Goal: Task Accomplishment & Management: Use online tool/utility

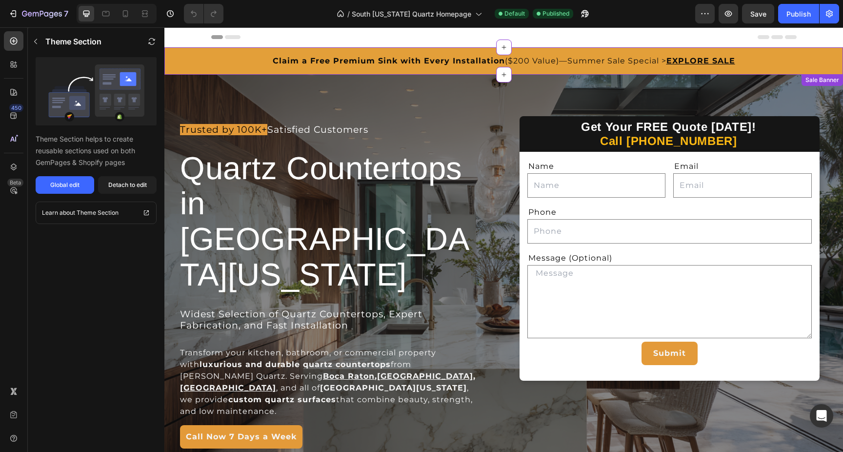
click at [525, 59] on span "Claim a Free Premium Sink with Every Installation ($200 Value)—Summer Sale Spec…" at bounding box center [470, 60] width 394 height 9
click at [74, 185] on div "Global edit" at bounding box center [64, 185] width 29 height 9
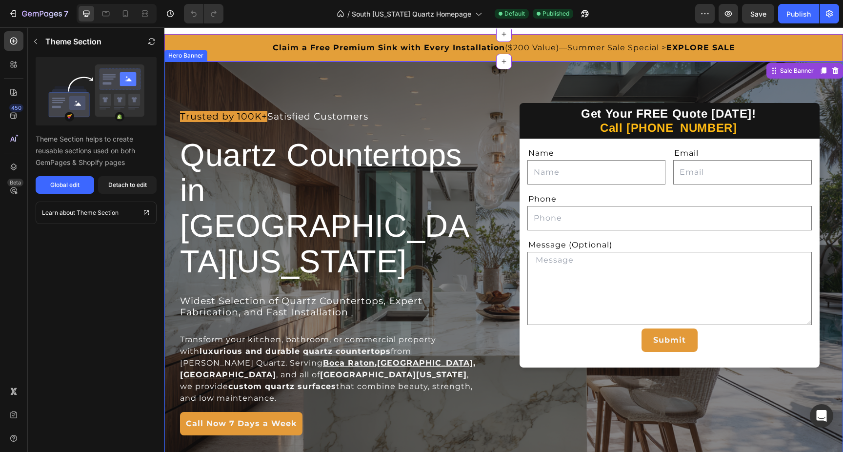
scroll to position [10, 0]
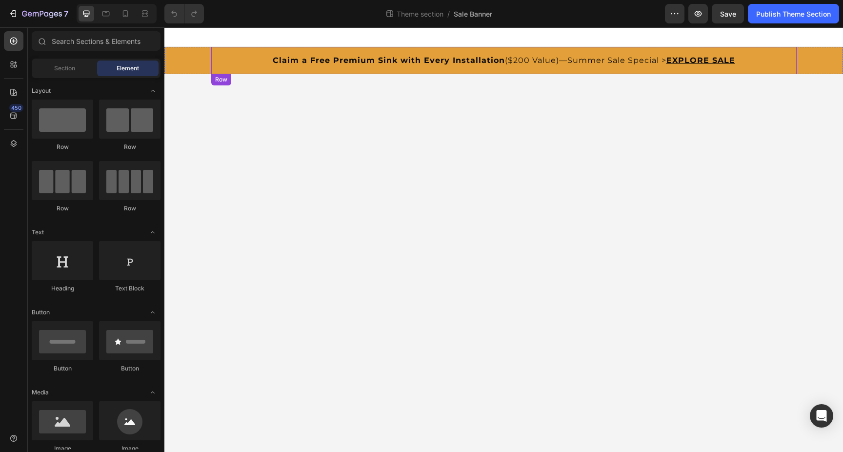
click at [600, 52] on div "Claim a Free Premium Sink with Every Installation ($200 Value)—Summer Sale Spec…" at bounding box center [503, 60] width 585 height 27
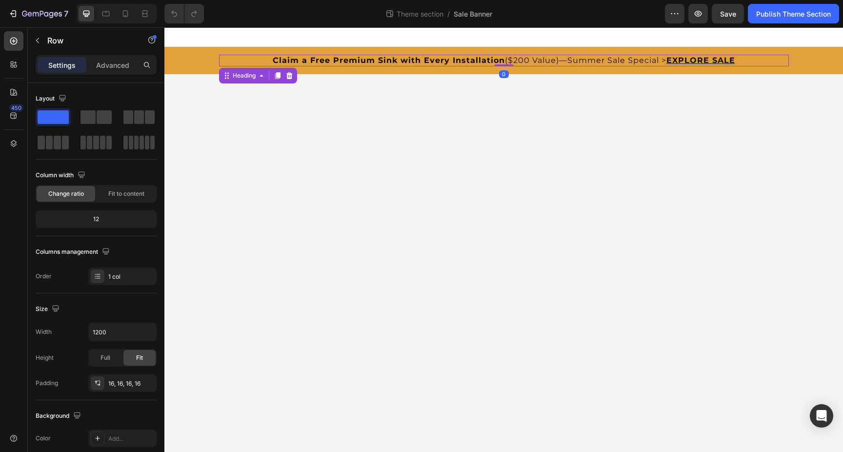
click at [624, 59] on span "Claim a Free Premium Sink with Every Installation ($200 Value)—Summer Sale Spec…" at bounding box center [470, 60] width 394 height 9
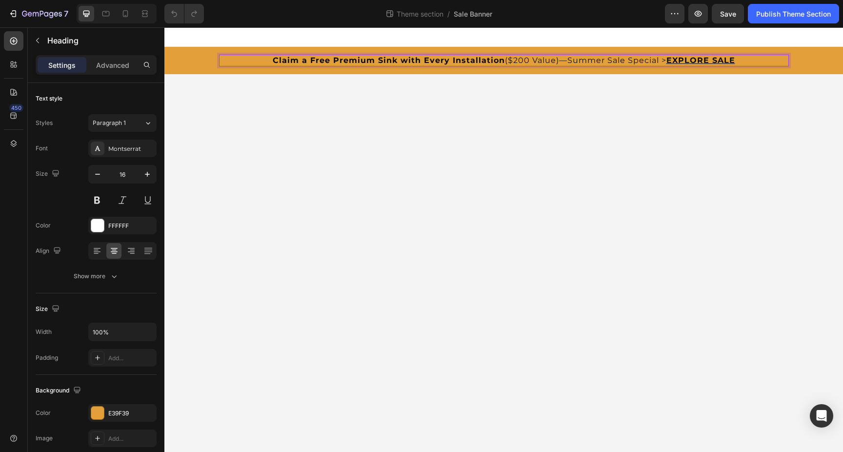
click at [645, 62] on span "Claim a Free Premium Sink with Every Installation ($200 Value)—Summer Sale Spec…" at bounding box center [470, 60] width 394 height 9
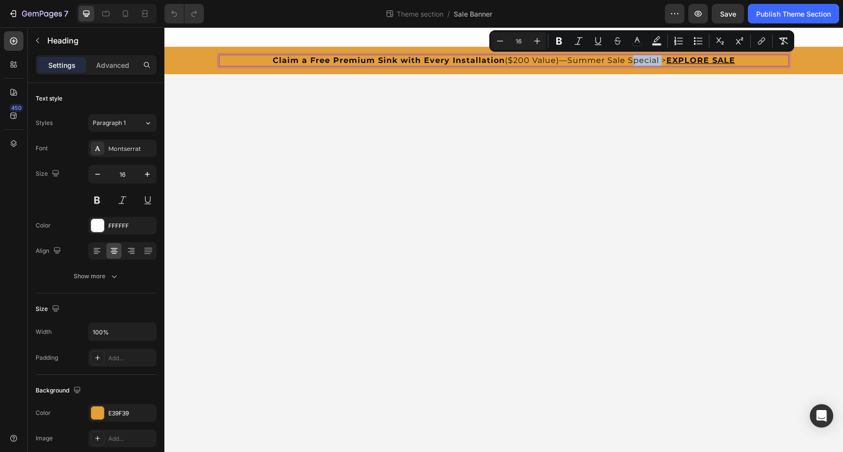
click at [638, 61] on span "Claim a Free Premium Sink with Every Installation ($200 Value)—Summer Sale Spec…" at bounding box center [470, 60] width 394 height 9
click at [663, 60] on span "Claim a Free Premium Sink with Every Installation ($200 Value)—Summer Sale Spec…" at bounding box center [470, 60] width 394 height 9
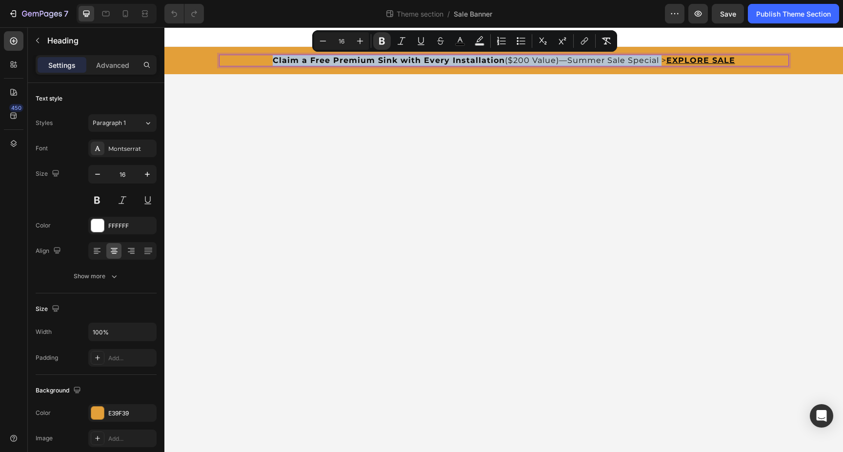
drag, startPoint x: 657, startPoint y: 61, endPoint x: 270, endPoint y: 59, distance: 386.9
click at [270, 59] on p "Claim a Free Premium Sink with Every Installation ($200 Value)—Summer Sale Spec…" at bounding box center [504, 61] width 570 height 12
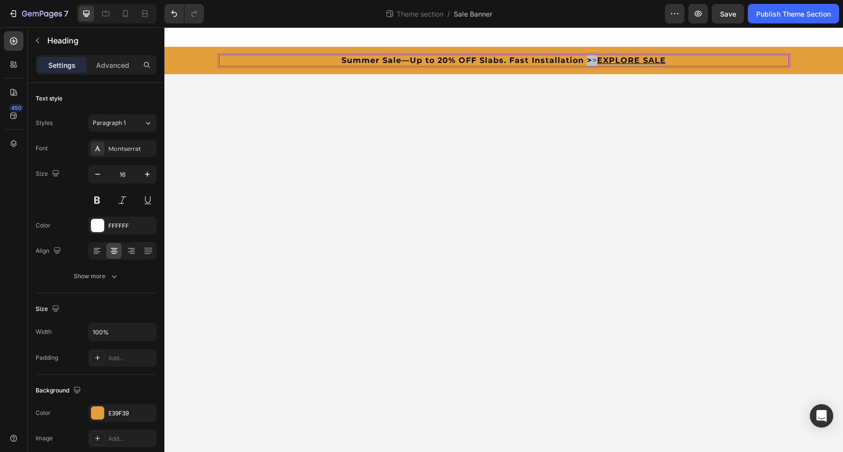
drag, startPoint x: 593, startPoint y: 60, endPoint x: 585, endPoint y: 60, distance: 7.8
click at [585, 60] on span "Summer Sale—Up to 20% OFF Slabs. Fast Installation > >" at bounding box center [470, 60] width 256 height 9
click at [572, 61] on strong "Summer Sale—Up to 20% OFF Slabs. Fast Installation" at bounding box center [464, 60] width 242 height 9
click at [581, 61] on strong "Summer Sale—Up to 20% OFF Slabs. Fast Installation" at bounding box center [464, 60] width 242 height 9
drag, startPoint x: 633, startPoint y: 61, endPoint x: 285, endPoint y: 66, distance: 347.9
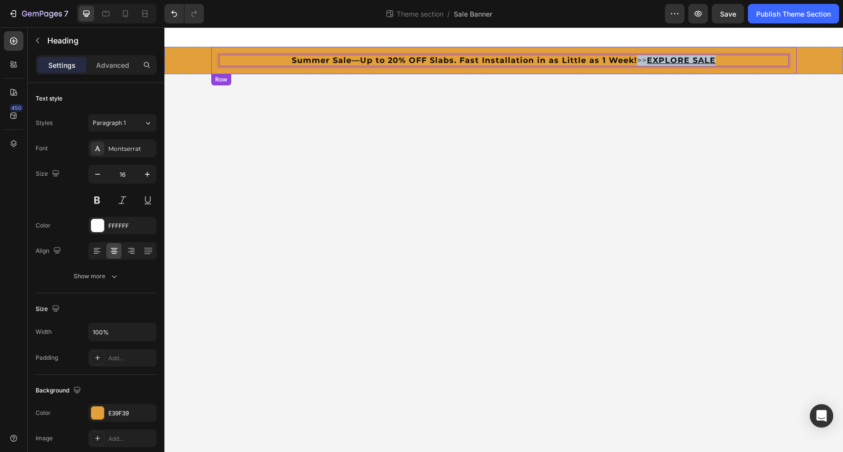
click at [285, 66] on div "Summer Sale—Up to 20% OFF Slabs. Fast Installation in as Little as 1 Week! >> E…" at bounding box center [503, 60] width 585 height 27
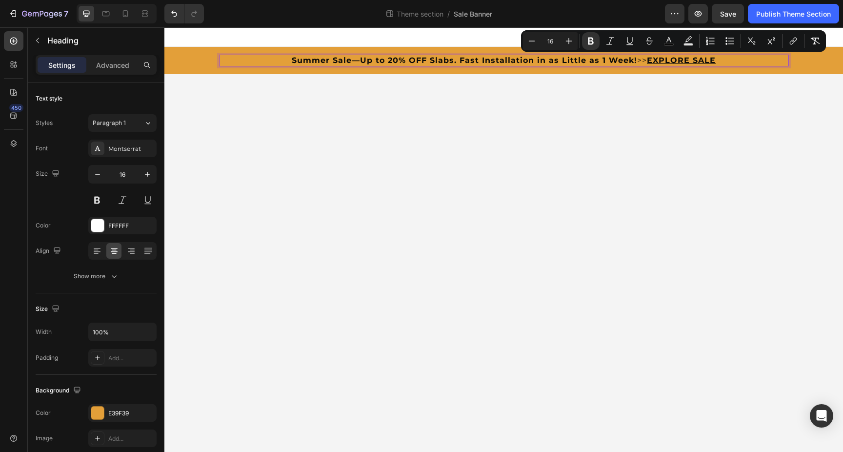
click at [545, 61] on strong "Summer Sale—Up to 20% OFF Slabs. Fast Installation in as Little as 1 Week!" at bounding box center [464, 60] width 345 height 9
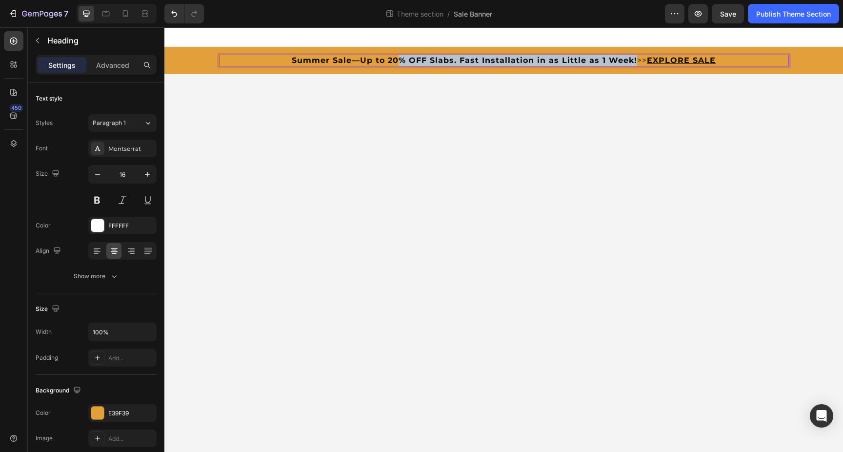
drag, startPoint x: 633, startPoint y: 61, endPoint x: 401, endPoint y: 58, distance: 232.3
click at [401, 58] on strong "Summer Sale—Up to 20% OFF Slabs. Fast Installation in as Little as 1 Week!" at bounding box center [464, 60] width 345 height 9
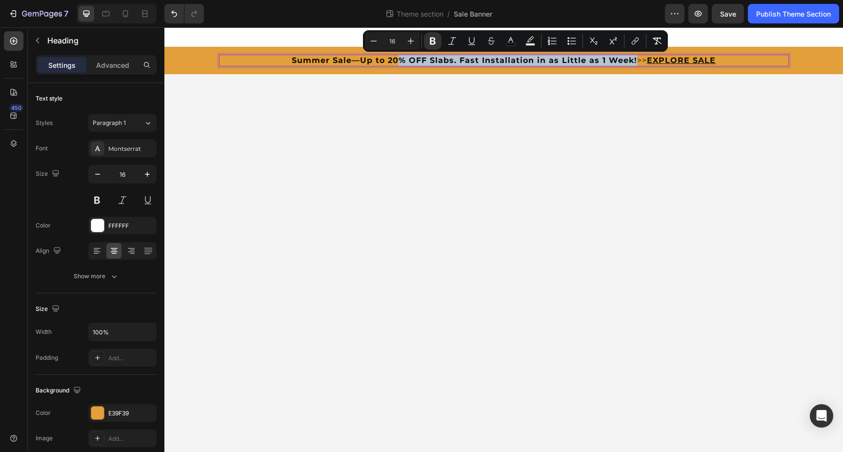
click at [430, 59] on strong "Summer Sale—Up to 20% OFF Slabs. Fast Installation in as Little as 1 Week!" at bounding box center [464, 60] width 345 height 9
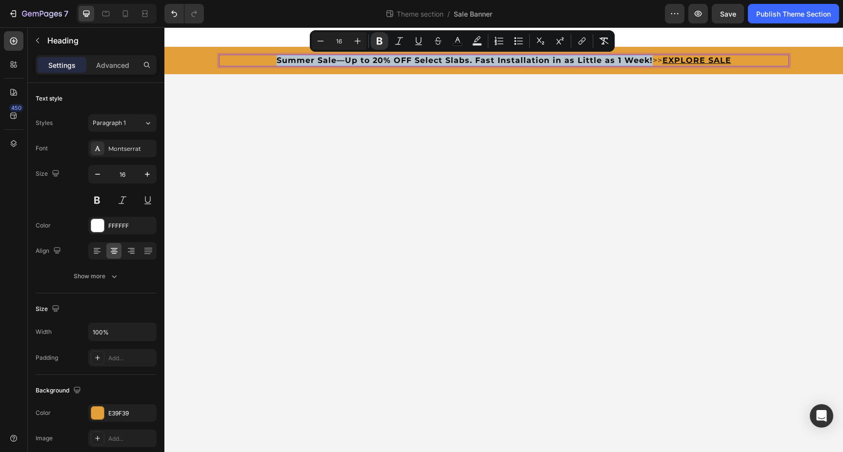
drag, startPoint x: 649, startPoint y: 60, endPoint x: 278, endPoint y: 57, distance: 371.3
click at [278, 57] on strong "Summer Sale—Up to 20% OFF Select Slabs. Fast Installation in as Little as 1 Wee…" at bounding box center [465, 60] width 376 height 9
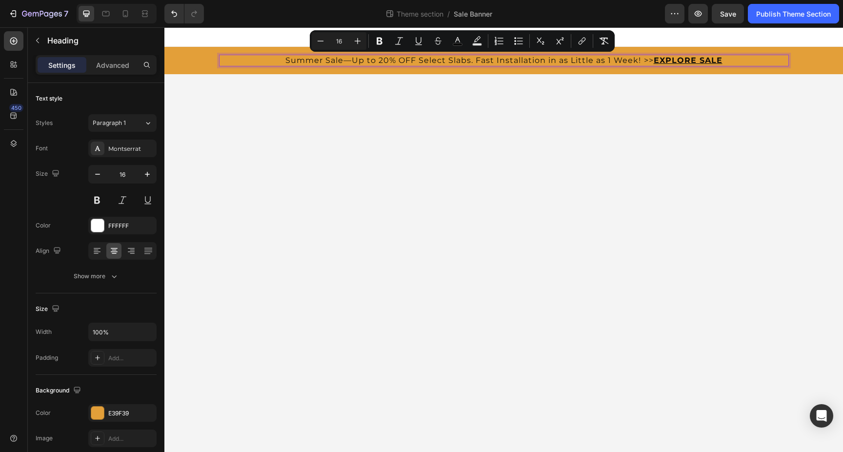
click at [320, 60] on span "Summer Sale—Up to 20% OFF Select Slabs. Fast Installation in as Little as 1 Wee…" at bounding box center [469, 60] width 368 height 9
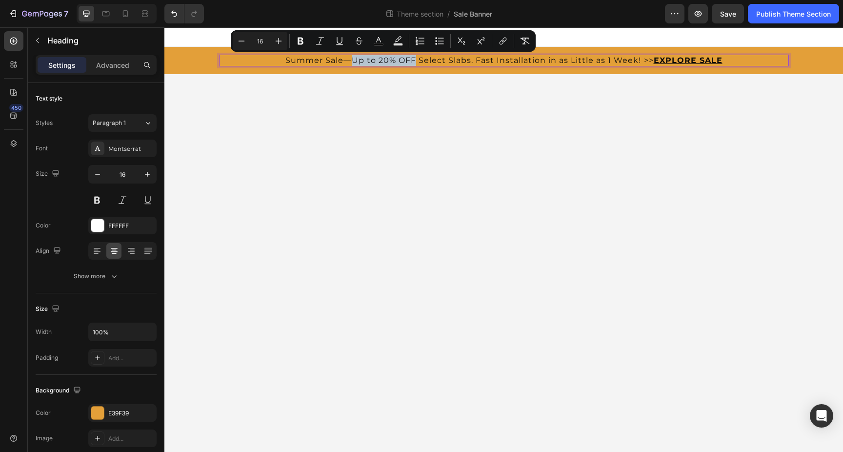
drag, startPoint x: 352, startPoint y: 59, endPoint x: 415, endPoint y: 61, distance: 63.5
click at [415, 61] on span "Summer Sale—Up to 20% OFF Select Slabs. Fast Installation in as Little as 1 Wee…" at bounding box center [469, 60] width 368 height 9
click at [420, 90] on body "Summer Sale— Up to 20% OFF Select Slabs. Fast Installation in as Little as 1 We…" at bounding box center [503, 239] width 679 height 424
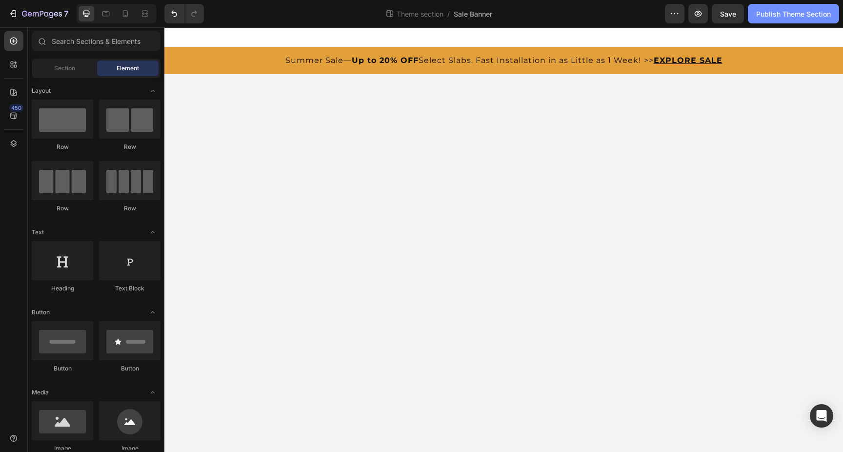
click at [782, 14] on div "Publish Theme Section" at bounding box center [793, 14] width 75 height 10
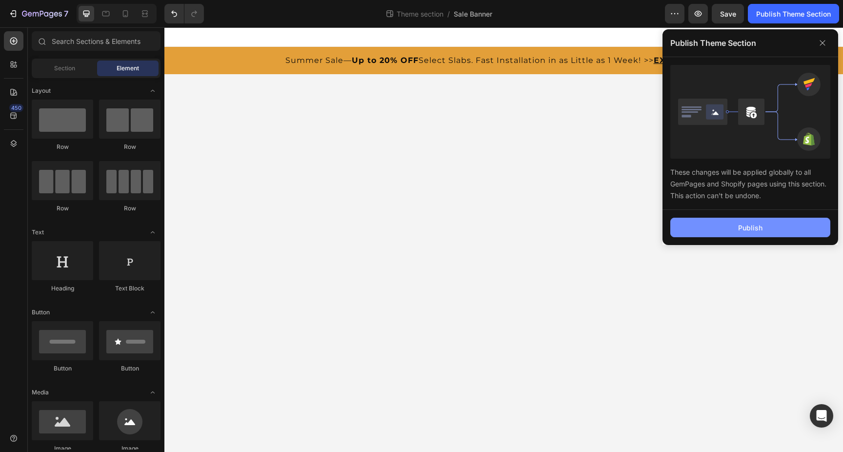
click at [747, 231] on div "Publish" at bounding box center [750, 227] width 24 height 10
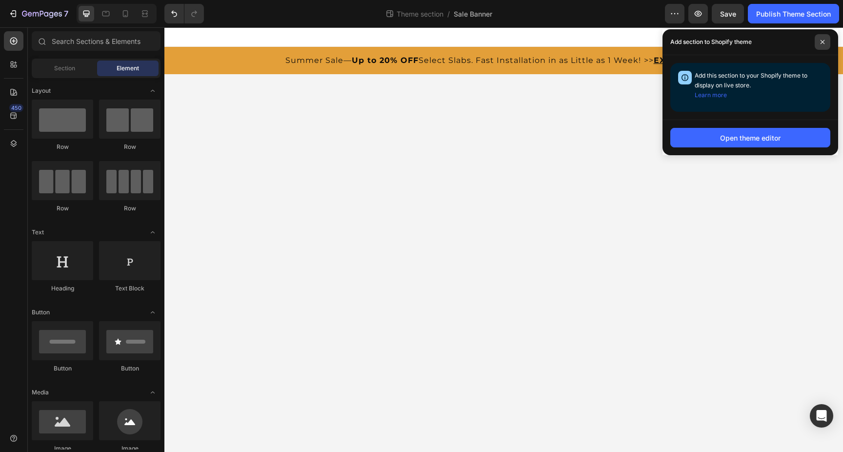
click at [822, 41] on icon at bounding box center [823, 42] width 4 height 4
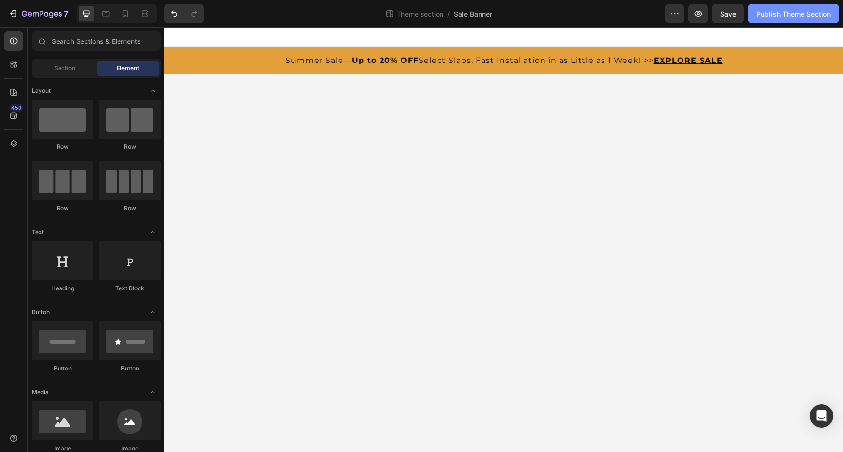
click at [797, 14] on div "Publish Theme Section" at bounding box center [793, 14] width 75 height 10
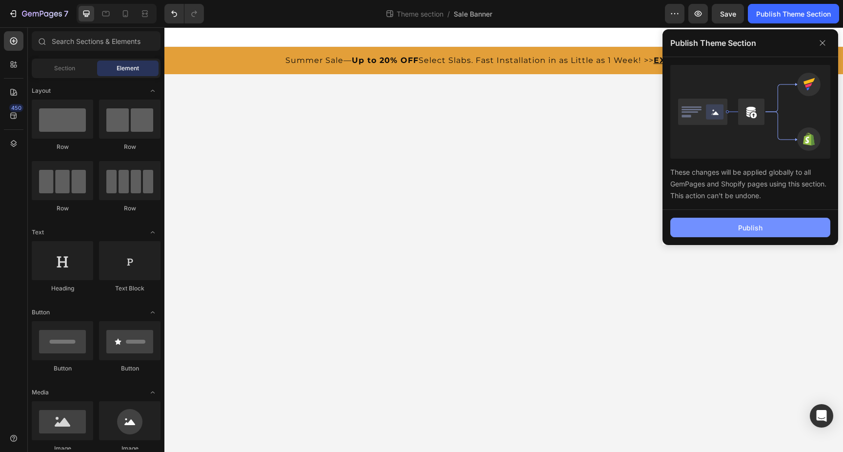
click at [756, 227] on div "Publish" at bounding box center [750, 227] width 24 height 10
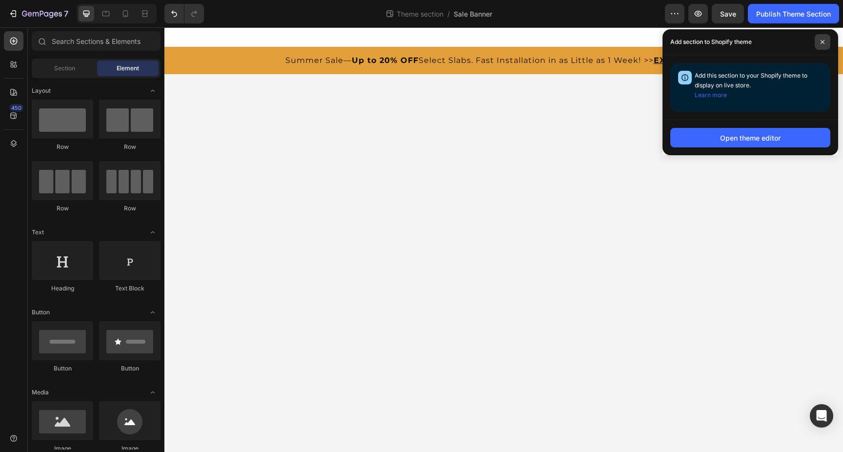
click at [823, 42] on icon at bounding box center [823, 42] width 4 height 4
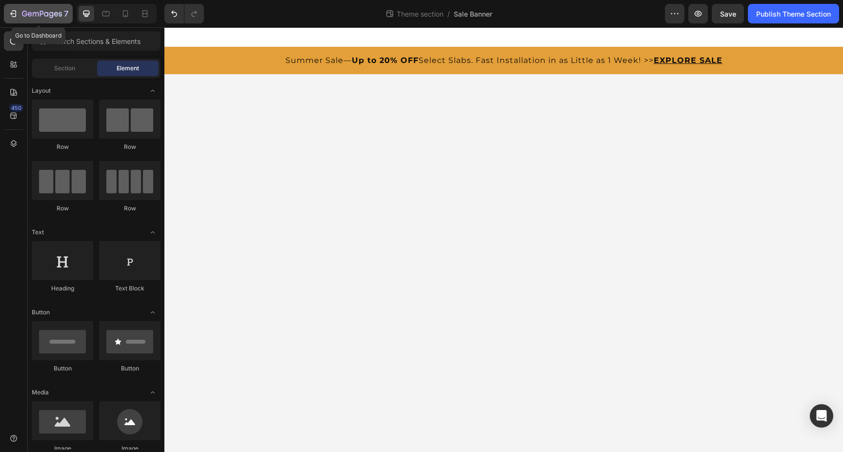
click at [25, 13] on icon "button" at bounding box center [42, 14] width 40 height 8
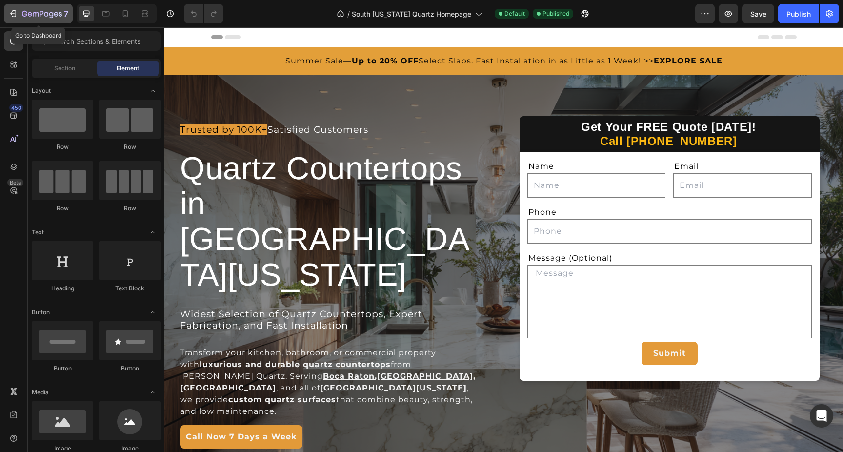
click at [56, 16] on icon "button" at bounding box center [42, 14] width 40 height 8
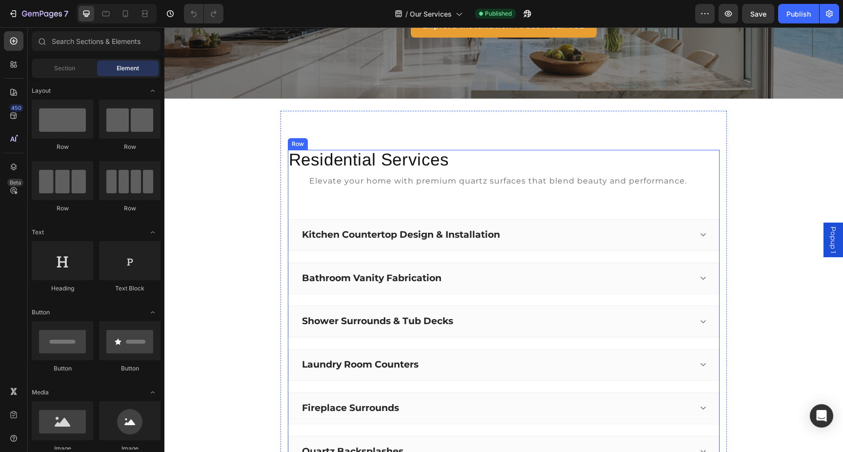
scroll to position [189, 0]
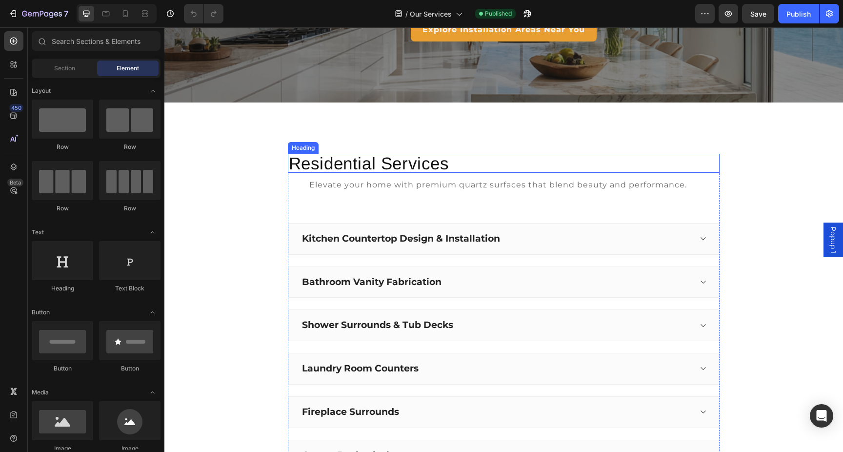
click at [415, 161] on h2 "Residential Services" at bounding box center [504, 163] width 432 height 19
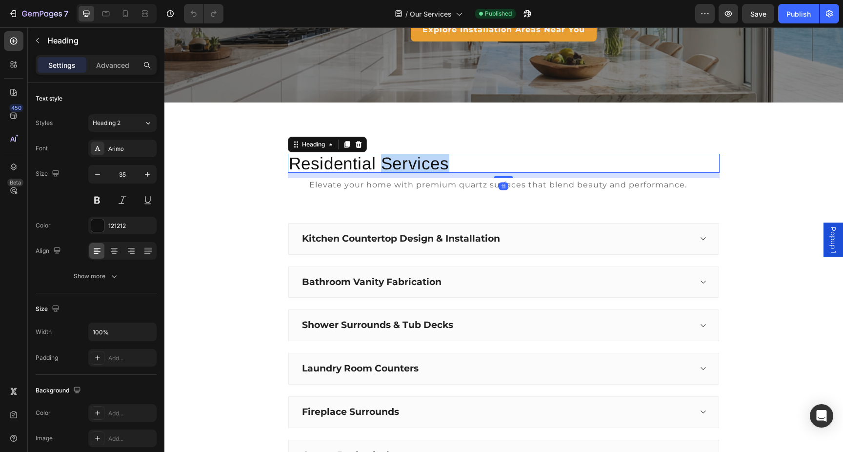
click at [415, 161] on h2 "Residential Services" at bounding box center [504, 163] width 432 height 19
click at [415, 161] on p "Residential Services" at bounding box center [504, 163] width 430 height 17
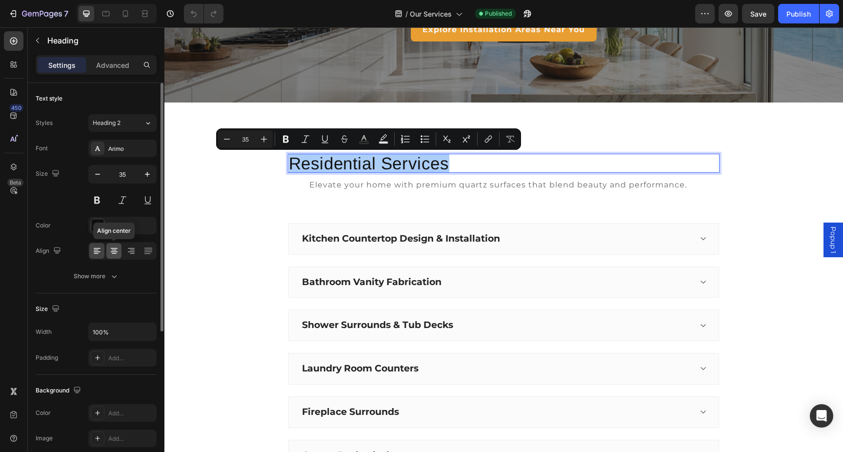
click at [113, 246] on icon at bounding box center [114, 251] width 10 height 10
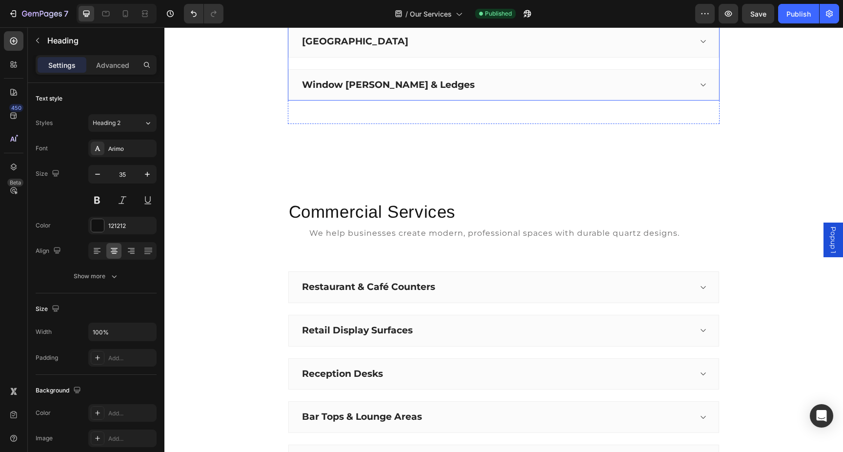
scroll to position [696, 0]
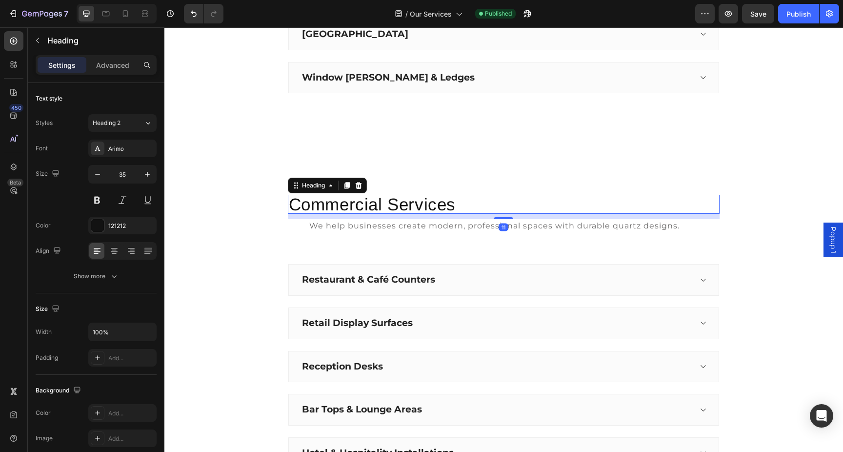
click at [423, 207] on h2 "Commercial Services" at bounding box center [504, 204] width 432 height 19
click at [117, 252] on icon at bounding box center [114, 251] width 10 height 10
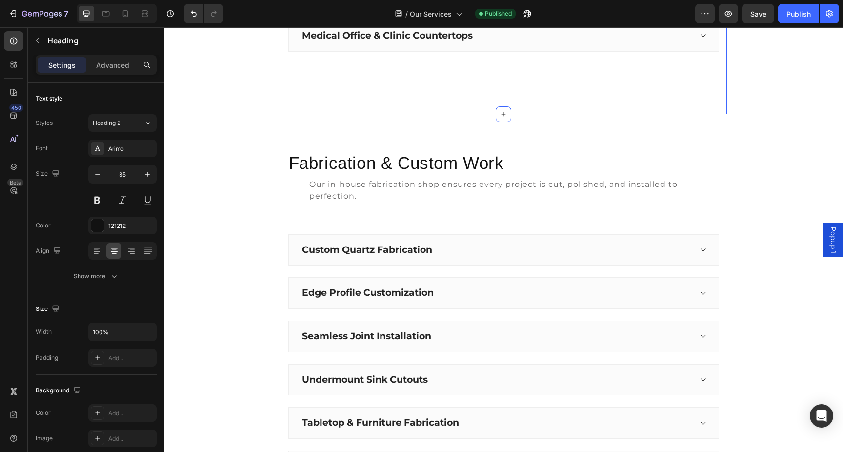
scroll to position [1164, 0]
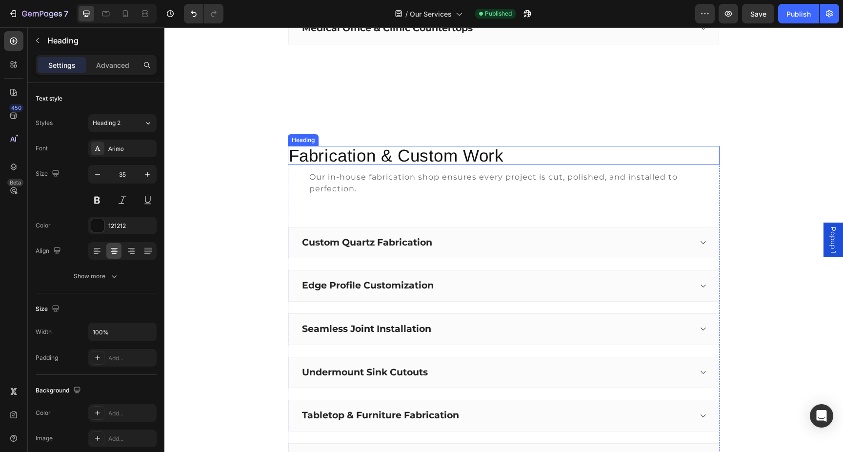
click at [377, 155] on h2 "Fabrication & Custom Work" at bounding box center [504, 155] width 432 height 19
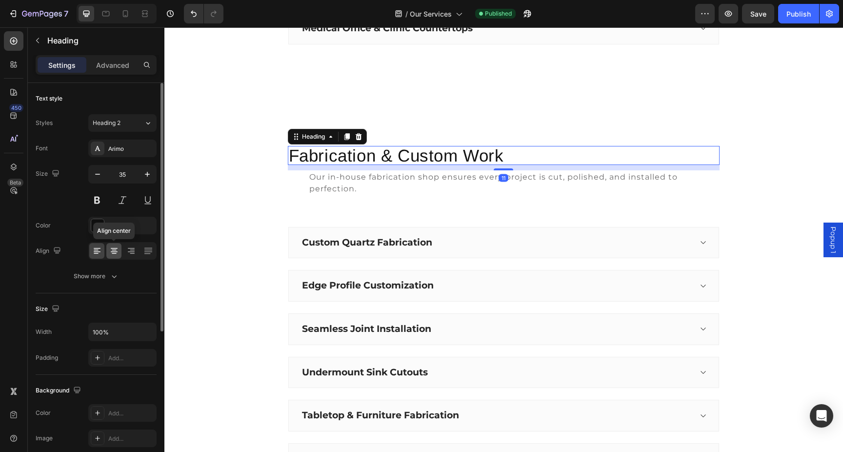
click at [117, 254] on icon at bounding box center [114, 251] width 10 height 10
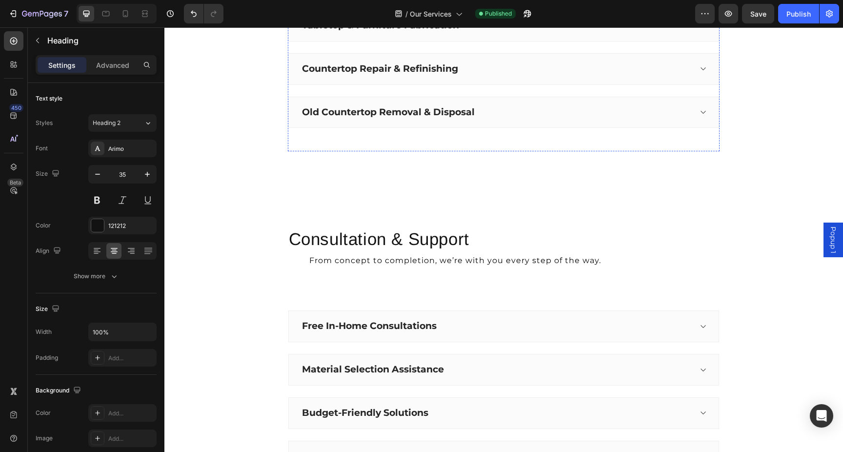
scroll to position [1561, 0]
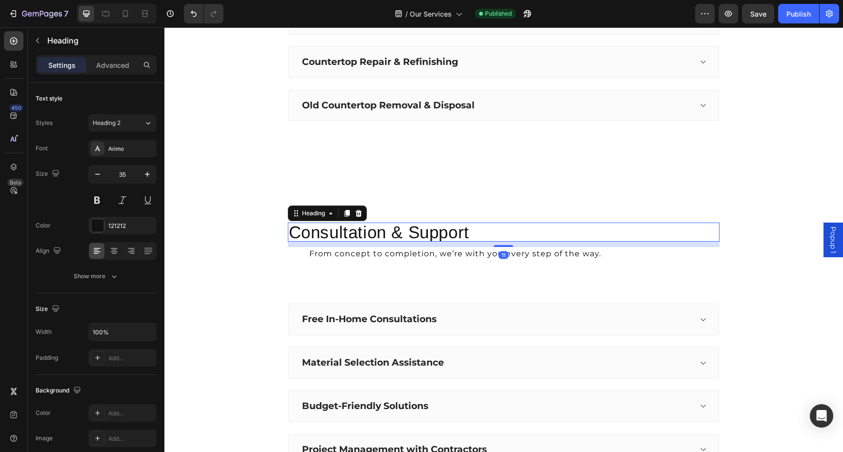
click at [414, 231] on h2 "Consultation & Support" at bounding box center [504, 231] width 432 height 19
click at [116, 250] on icon at bounding box center [114, 250] width 5 height 1
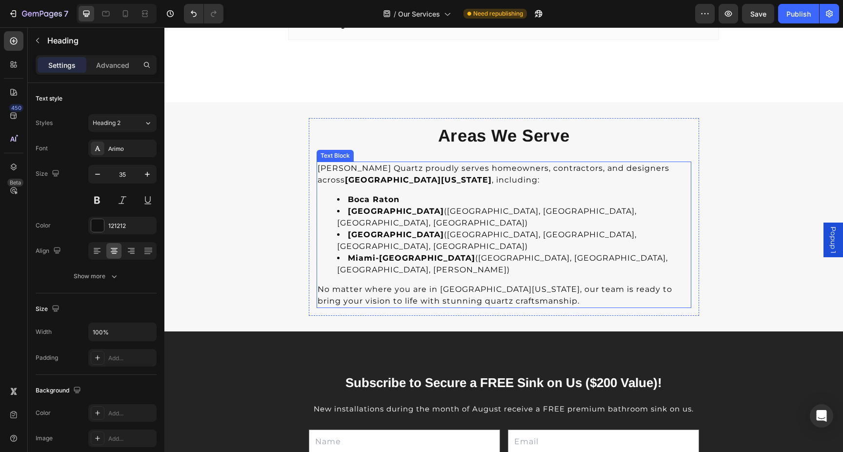
scroll to position [2002, 0]
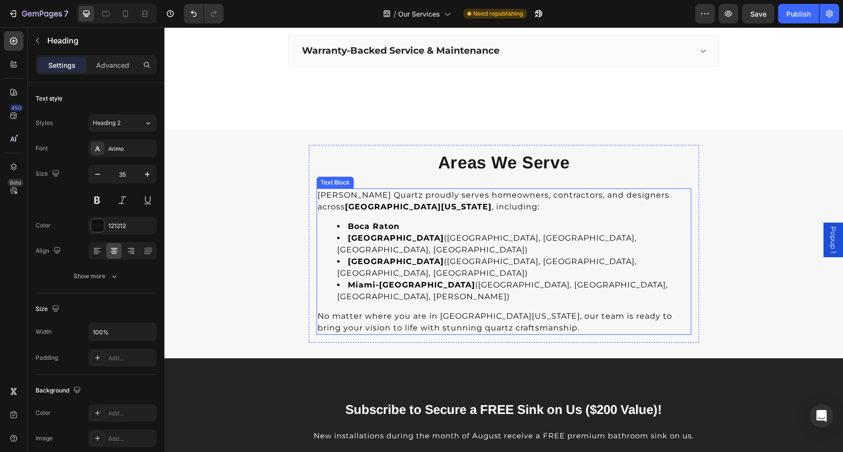
click at [549, 222] on li "Boca Raton" at bounding box center [513, 227] width 353 height 12
click at [600, 165] on h2 "Areas We Serve" at bounding box center [504, 162] width 375 height 19
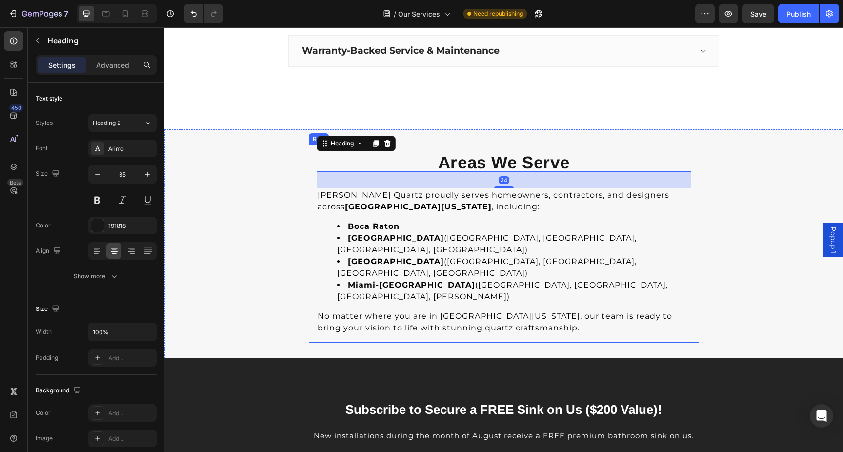
click at [638, 148] on div "Areas We Serve Heading 34 Griffin Quartz proudly serves homeowners, contractors…" at bounding box center [504, 244] width 390 height 198
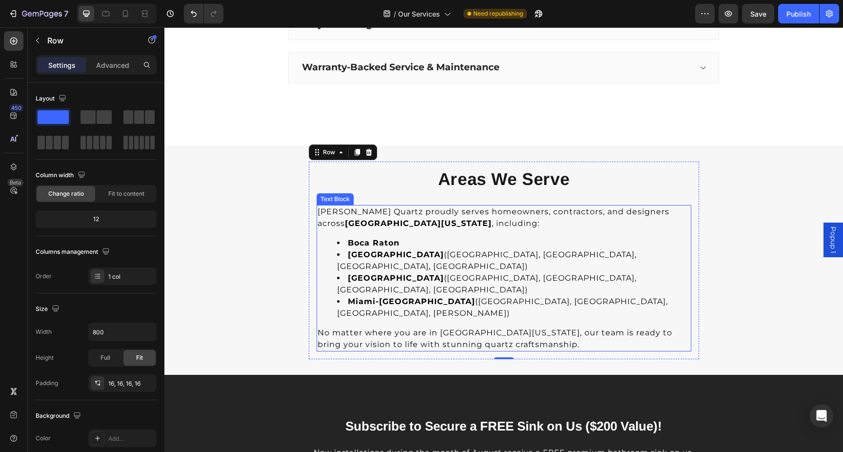
scroll to position [1997, 0]
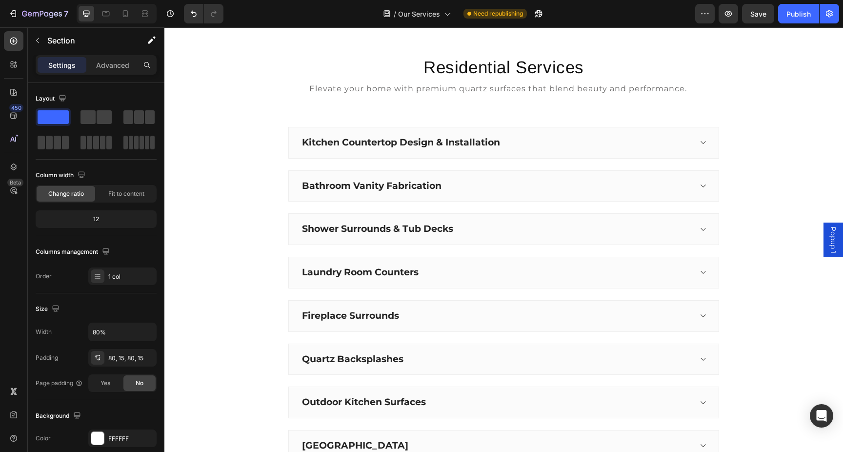
scroll to position [287, 0]
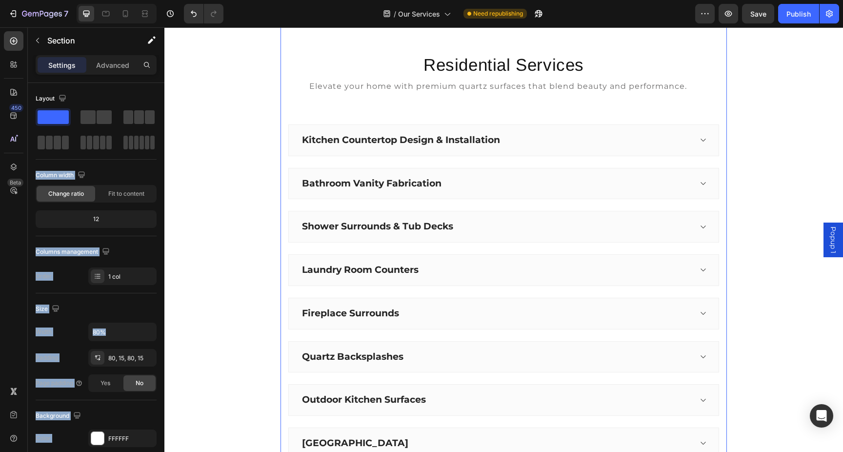
drag, startPoint x: 262, startPoint y: 148, endPoint x: 489, endPoint y: 45, distance: 248.7
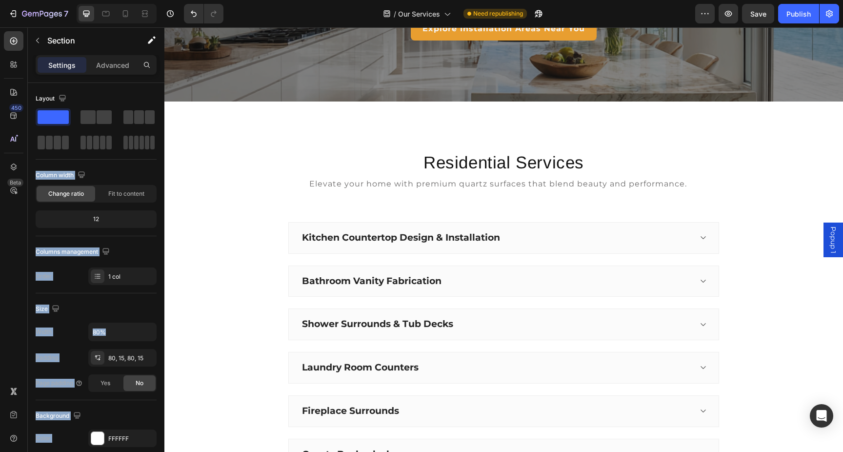
scroll to position [180, 0]
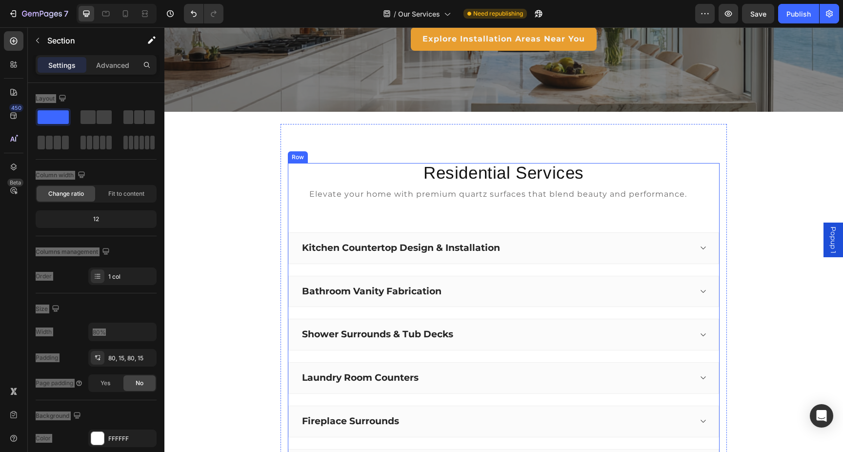
click at [298, 208] on div "Residential Services Heading Elevate your home with premium quartz surfaces tha…" at bounding box center [504, 398] width 432 height 470
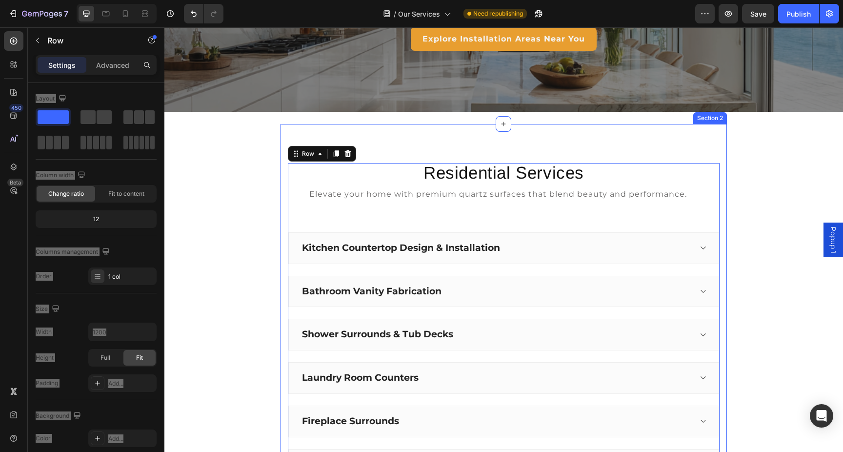
click at [283, 204] on div "Residential Services Heading Elevate your home with premium quartz surfaces tha…" at bounding box center [504, 398] width 447 height 548
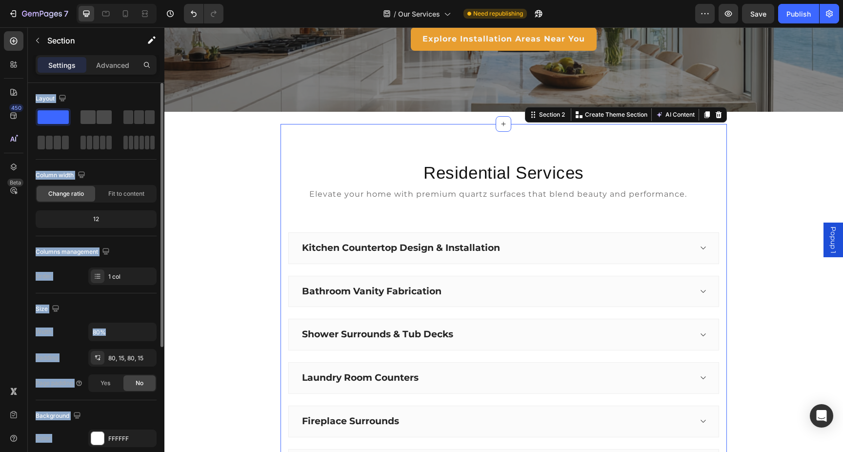
click at [103, 119] on span at bounding box center [104, 117] width 15 height 14
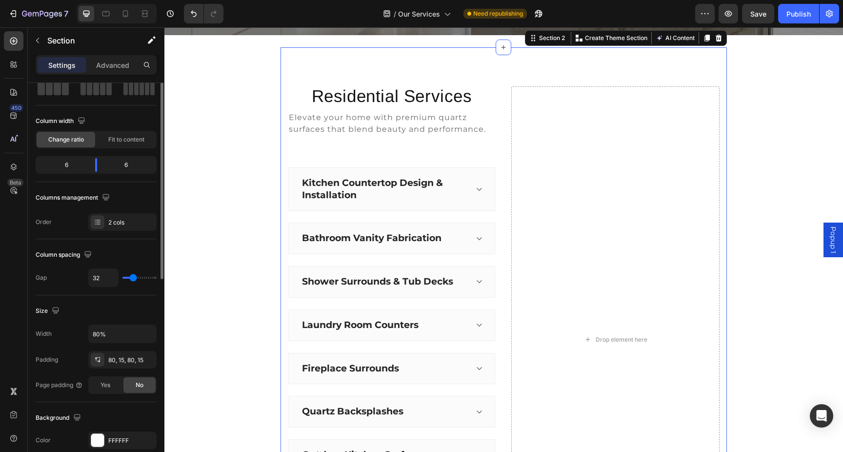
scroll to position [84, 0]
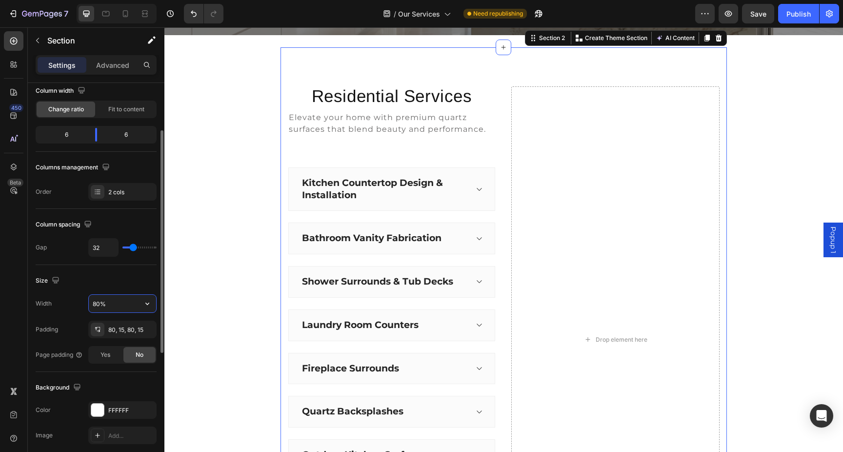
click at [120, 303] on input "80%" at bounding box center [122, 304] width 67 height 18
click at [148, 303] on icon "button" at bounding box center [147, 304] width 10 height 10
click at [122, 346] on p "Default 1200px" at bounding box center [120, 347] width 56 height 9
type input "1200"
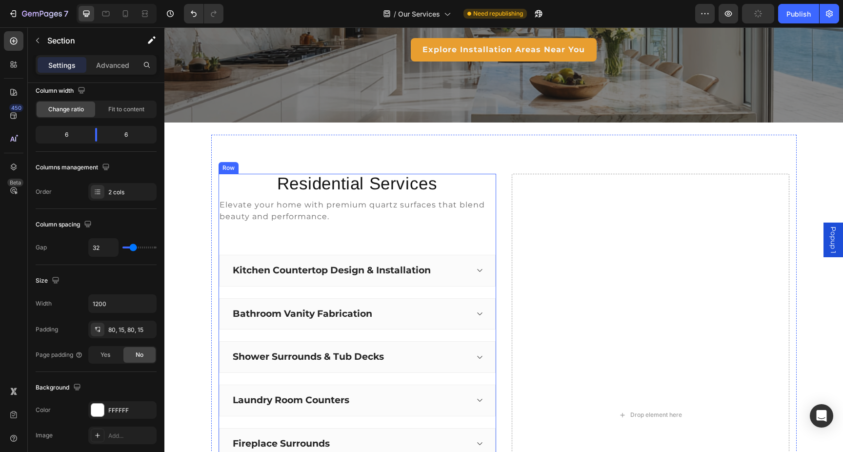
scroll to position [260, 0]
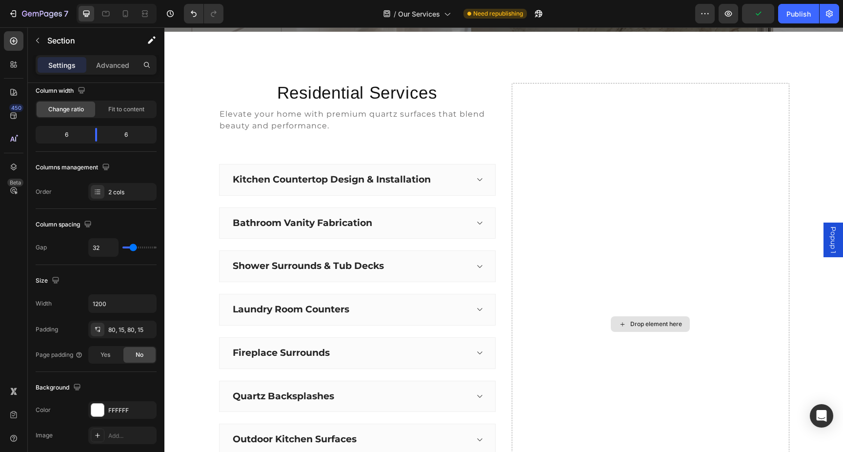
click at [636, 322] on div "Drop element here" at bounding box center [656, 324] width 52 height 8
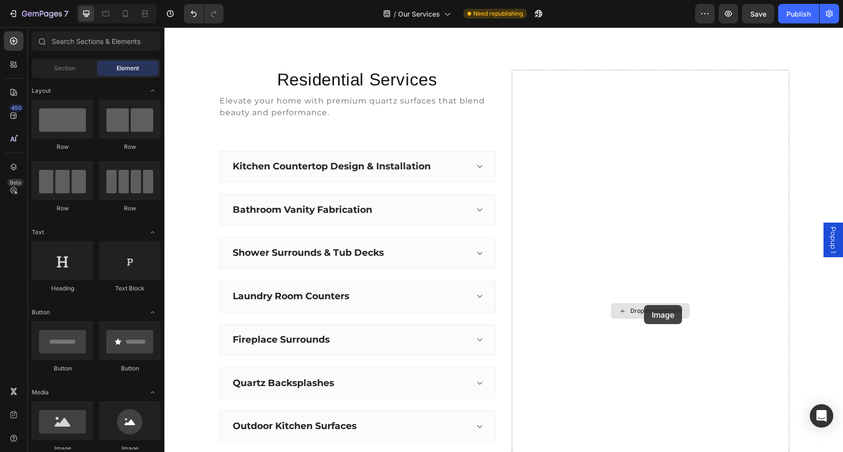
scroll to position [277, 0]
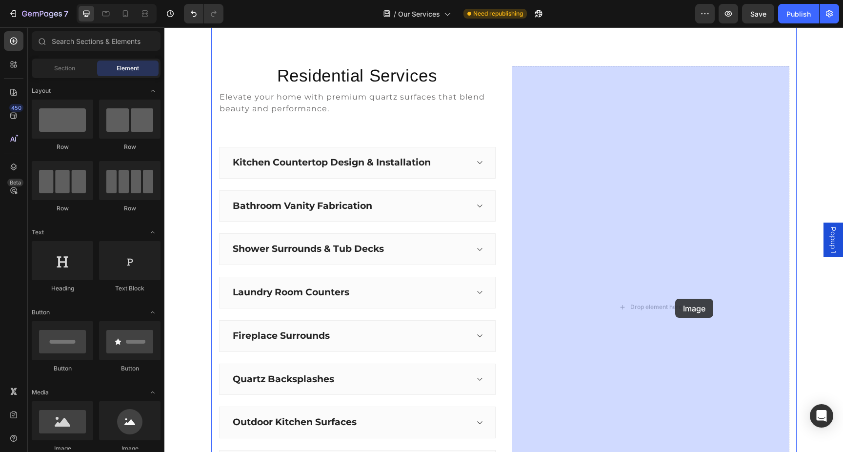
drag, startPoint x: 226, startPoint y: 444, endPoint x: 675, endPoint y: 299, distance: 471.8
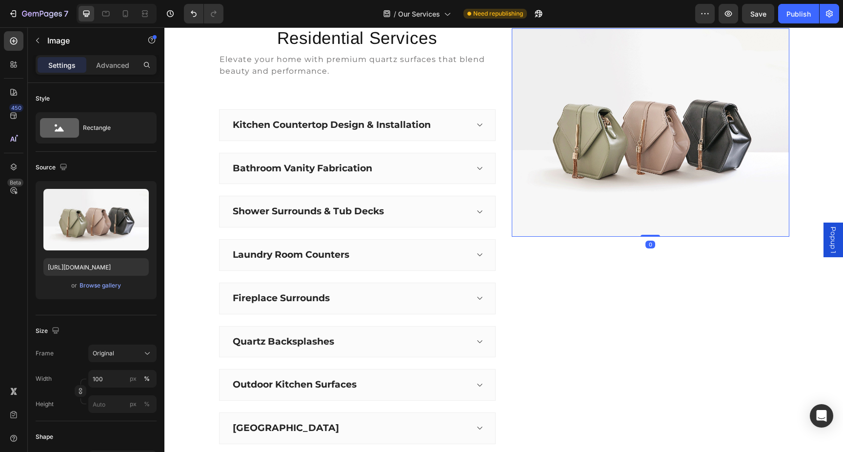
scroll to position [339, 0]
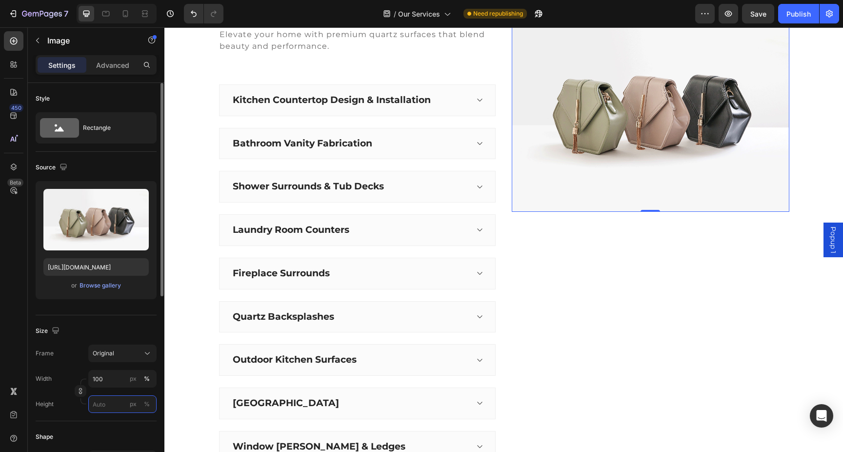
click at [108, 400] on input "px %" at bounding box center [122, 404] width 68 height 18
click at [136, 349] on div "Original" at bounding box center [117, 353] width 48 height 9
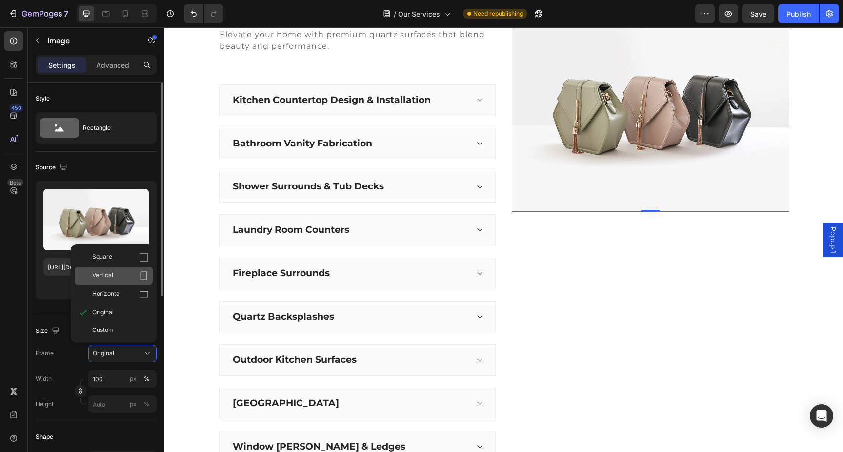
click at [118, 276] on div "Vertical" at bounding box center [120, 276] width 57 height 10
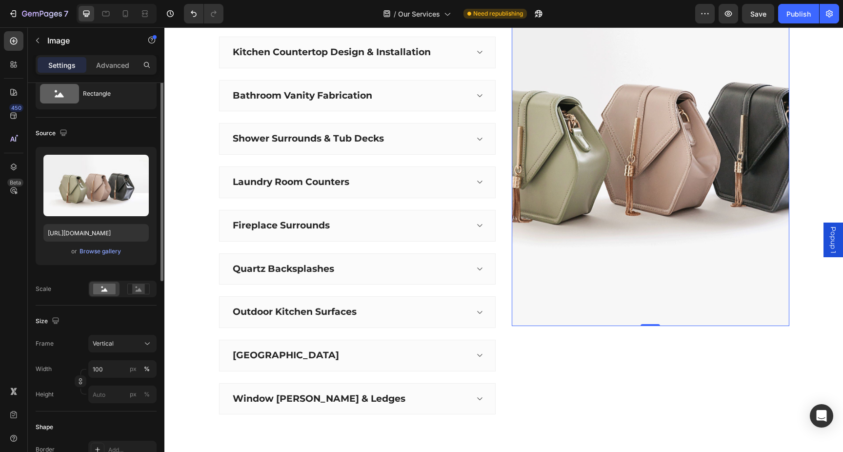
scroll to position [56, 0]
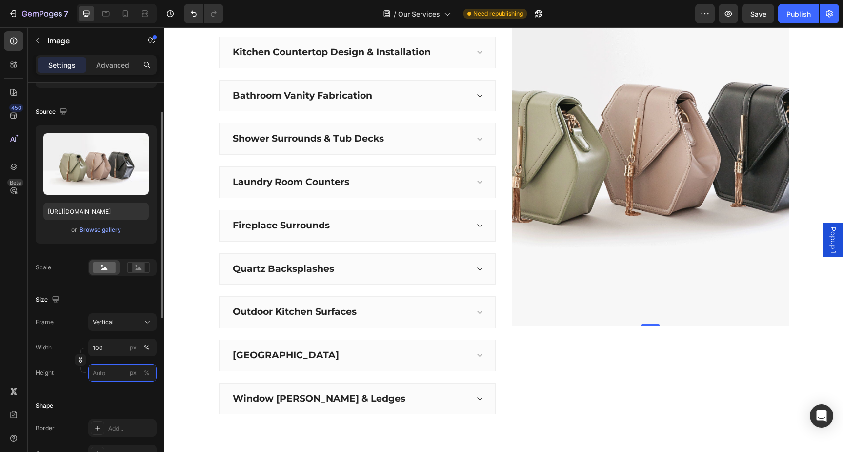
click at [102, 375] on input "px %" at bounding box center [122, 373] width 68 height 18
click at [112, 395] on p "Full 100%" at bounding box center [120, 396] width 57 height 9
type input "100"
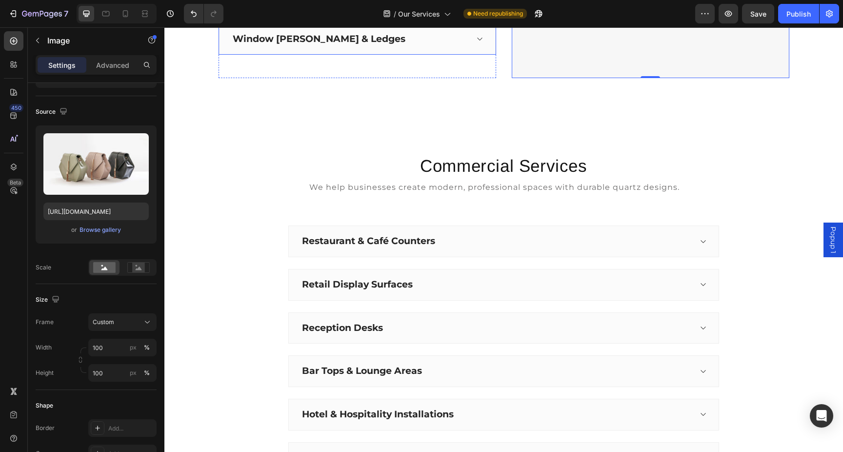
scroll to position [788, 0]
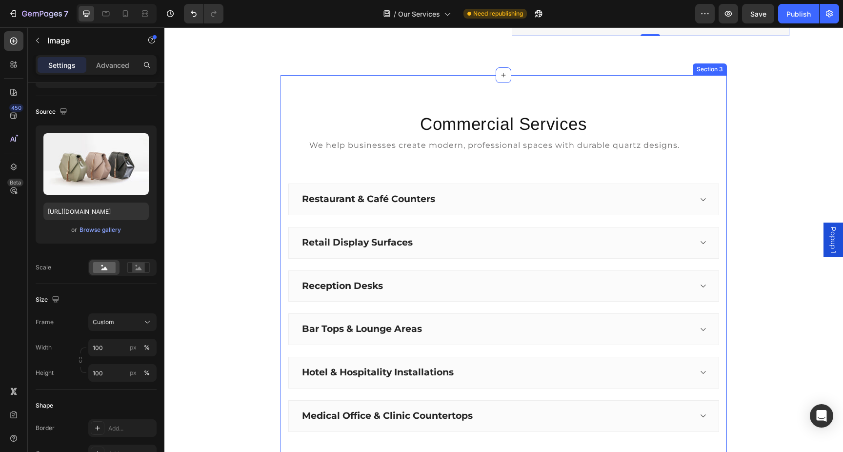
click at [722, 129] on div "Commercial Services Heading We help businesses create modern, professional spac…" at bounding box center [504, 284] width 447 height 419
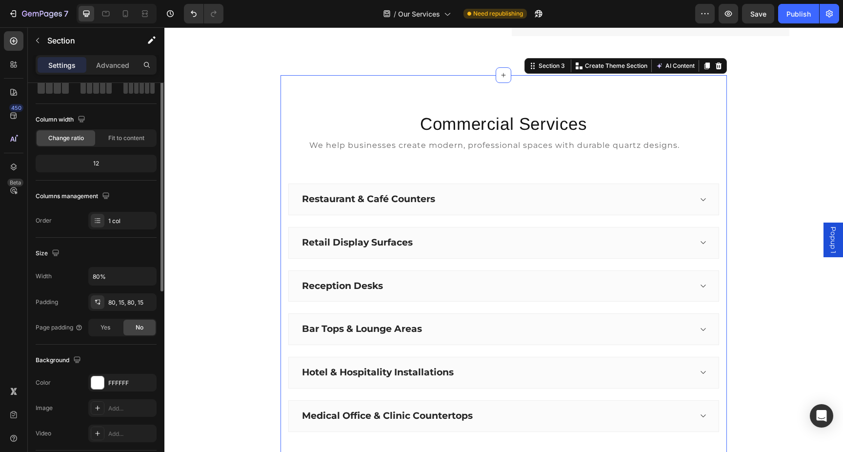
scroll to position [0, 0]
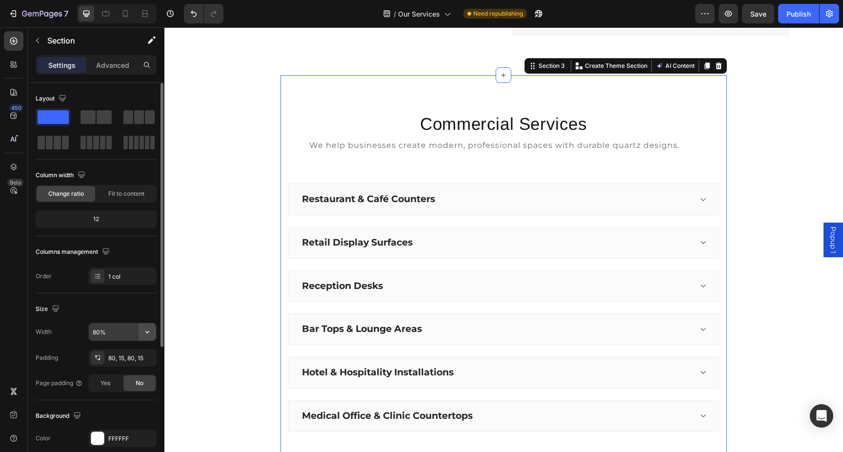
click at [147, 331] on icon "button" at bounding box center [147, 332] width 10 height 10
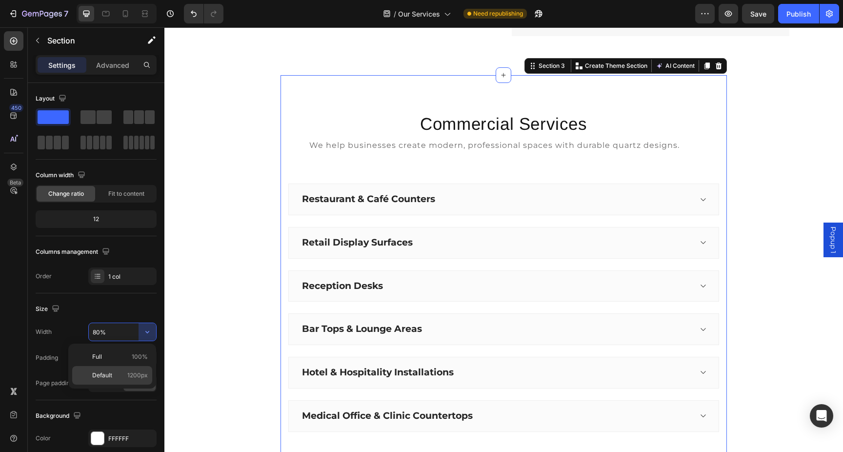
click at [126, 371] on p "Default 1200px" at bounding box center [120, 375] width 56 height 9
type input "1200"
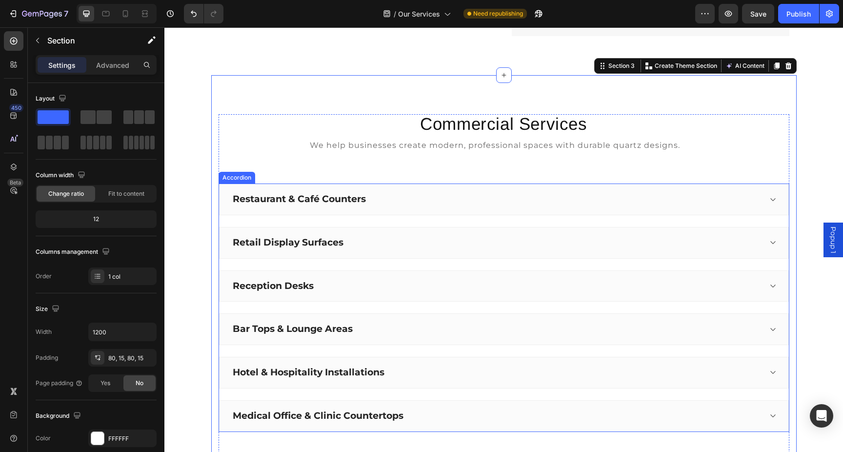
scroll to position [808, 0]
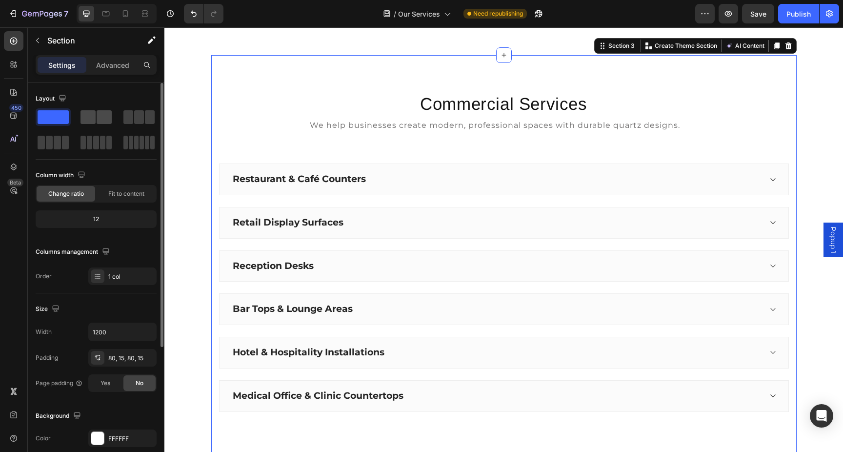
click at [102, 121] on span at bounding box center [104, 117] width 15 height 14
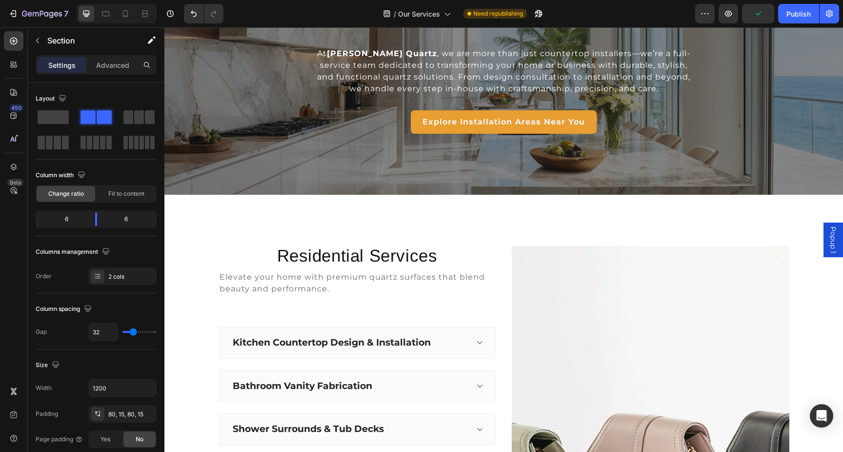
scroll to position [103, 0]
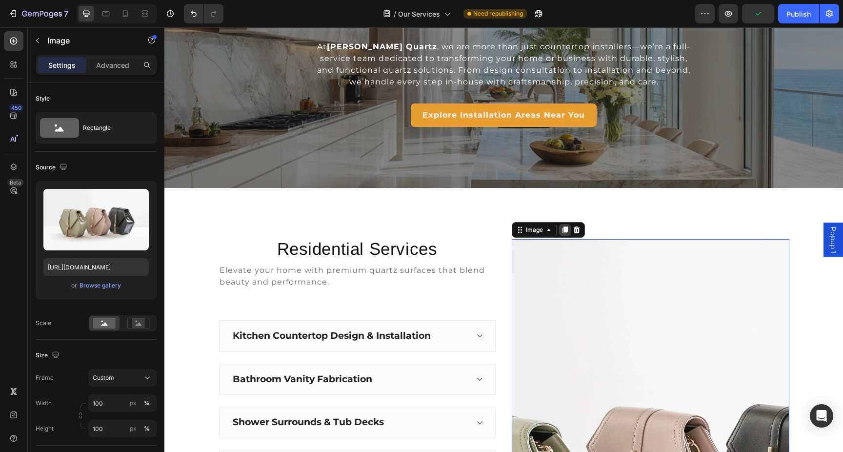
click at [565, 228] on icon at bounding box center [564, 229] width 5 height 7
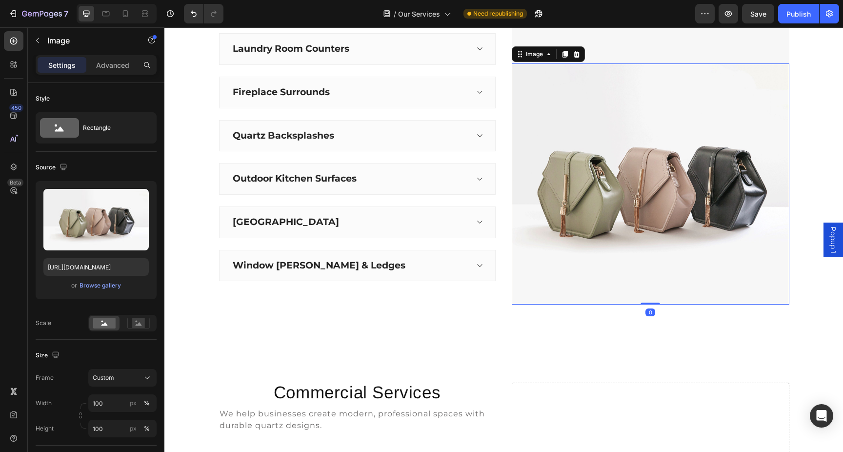
scroll to position [522, 0]
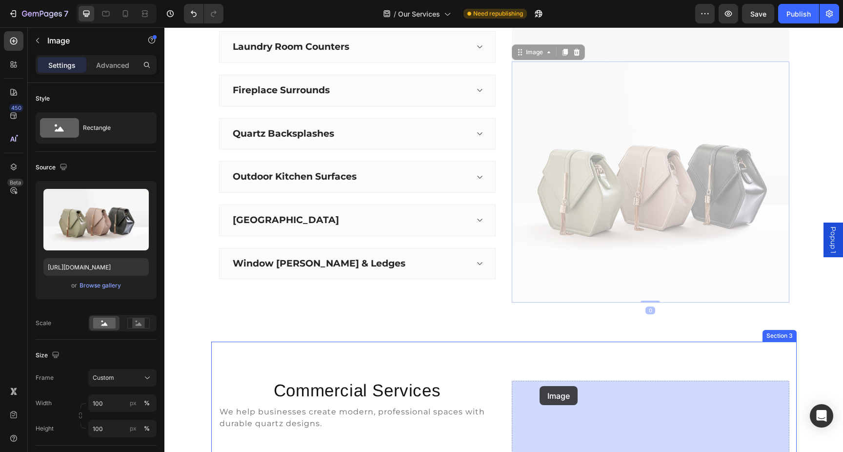
drag, startPoint x: 523, startPoint y: 55, endPoint x: 540, endPoint y: 386, distance: 331.7
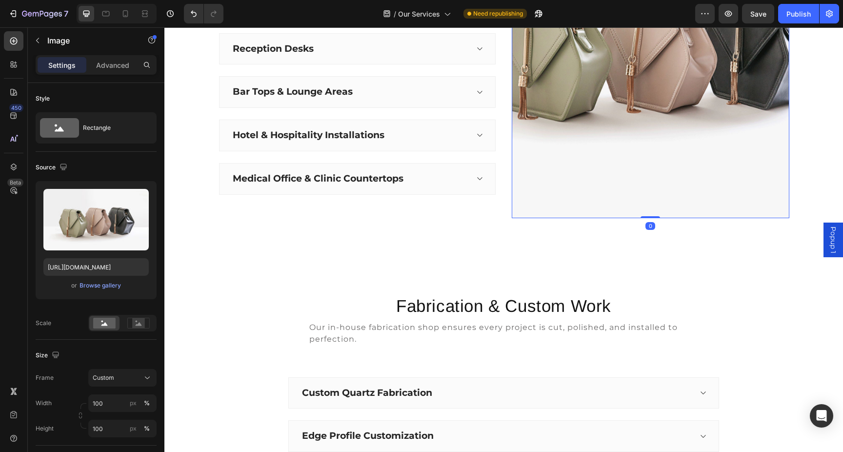
scroll to position [1089, 0]
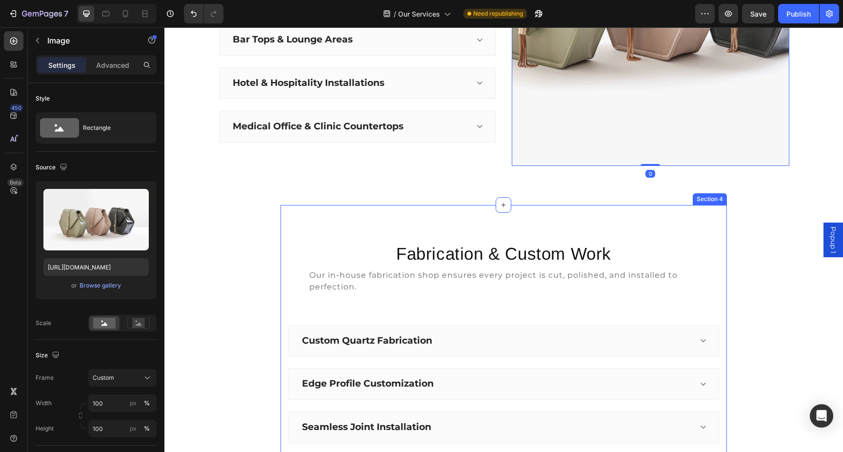
click at [537, 213] on div "Fabrication & Custom Work Heading Our in-house fabrication shop ensures every p…" at bounding box center [504, 442] width 447 height 474
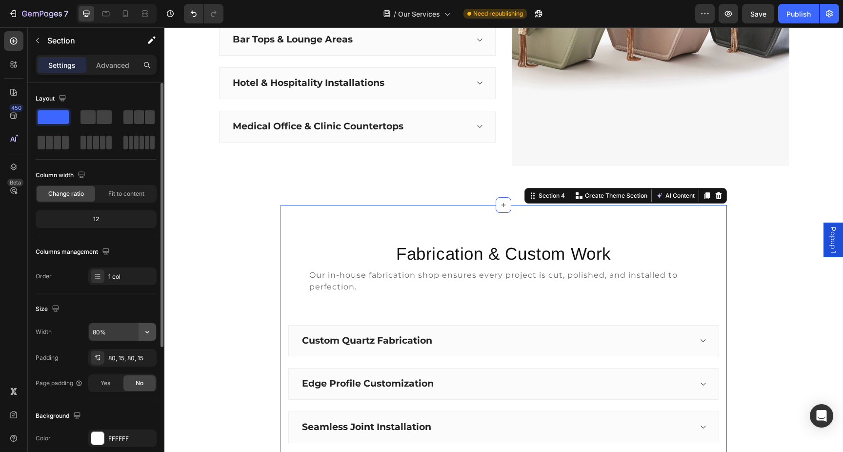
click at [149, 333] on icon "button" at bounding box center [147, 332] width 10 height 10
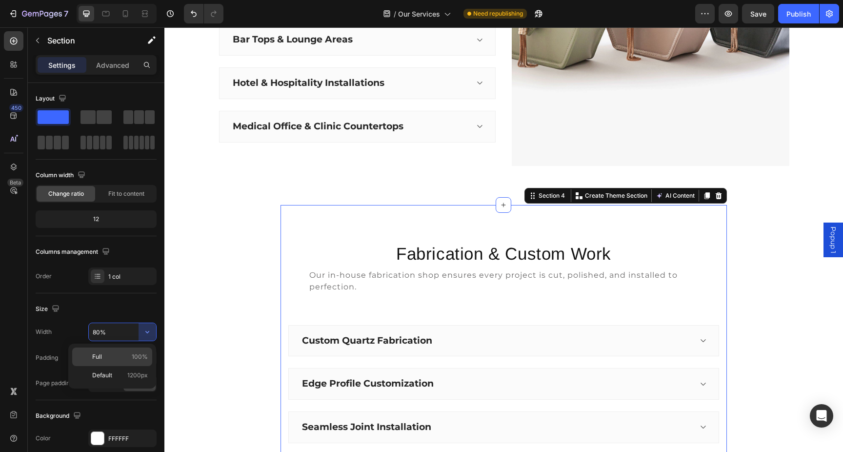
click at [120, 358] on p "Full 100%" at bounding box center [120, 356] width 56 height 9
type input "100%"
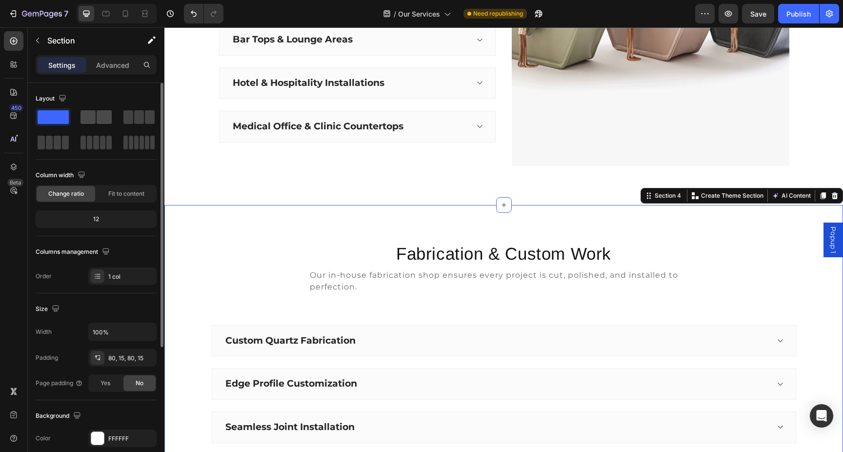
click at [97, 117] on span at bounding box center [104, 117] width 15 height 14
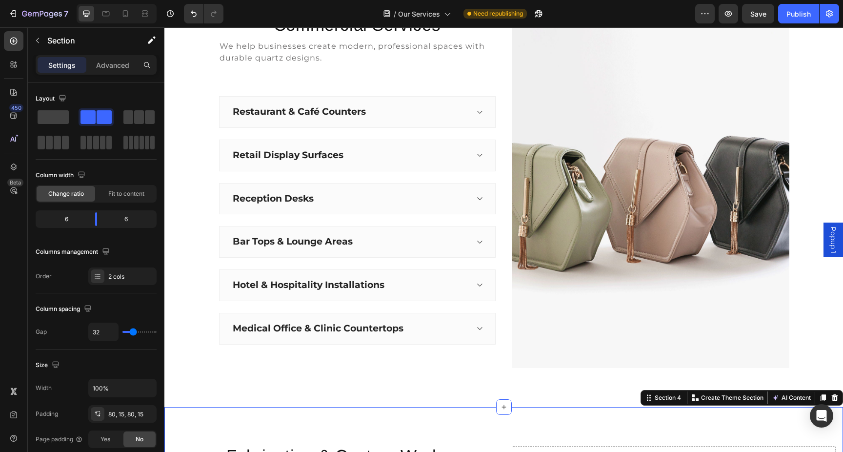
scroll to position [789, 0]
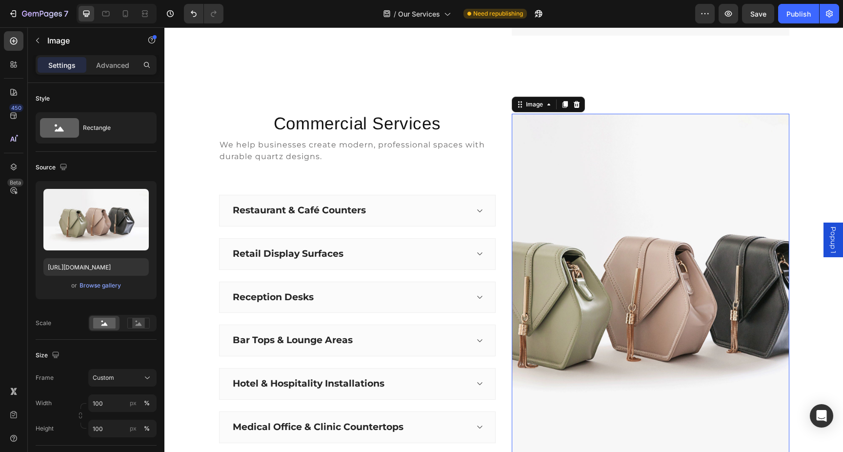
click at [529, 114] on img at bounding box center [651, 290] width 278 height 352
click at [565, 102] on icon at bounding box center [564, 104] width 5 height 7
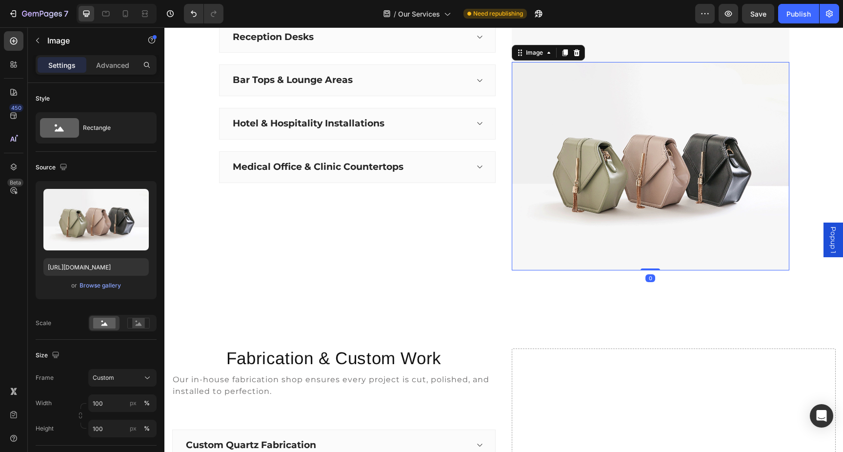
scroll to position [1049, 0]
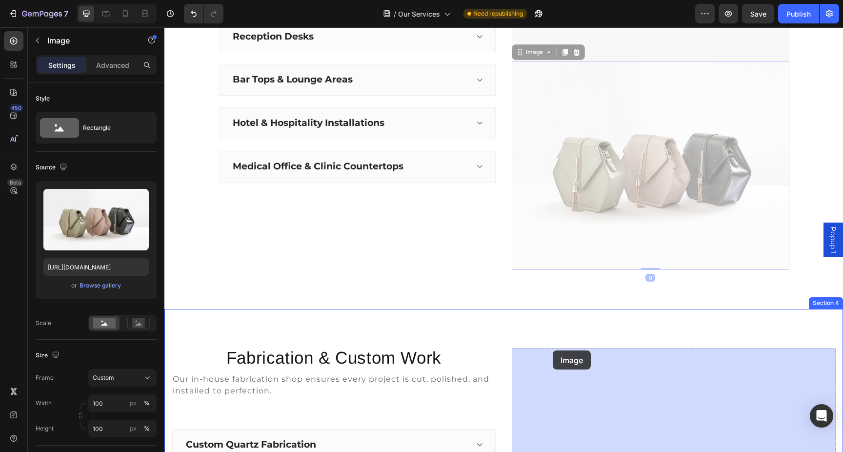
drag, startPoint x: 523, startPoint y: 52, endPoint x: 552, endPoint y: 353, distance: 301.9
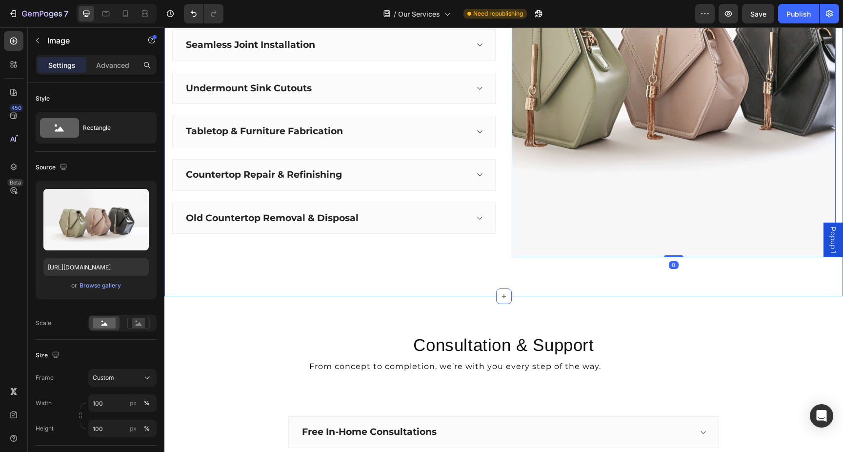
scroll to position [1537, 0]
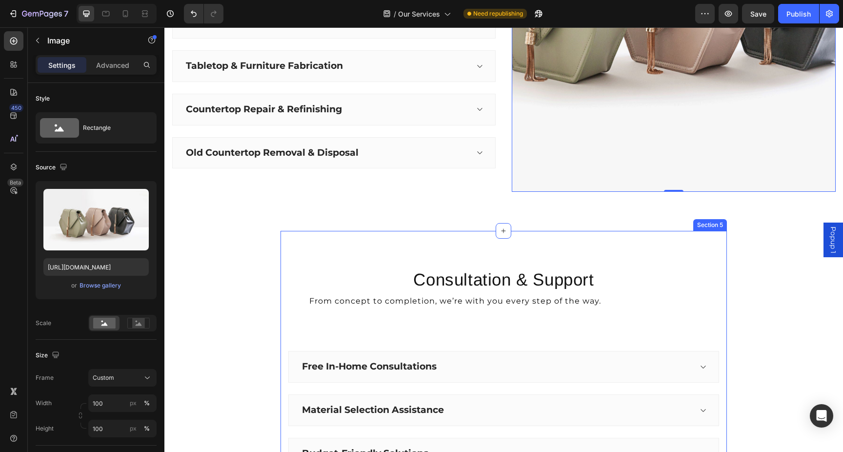
click at [647, 263] on div "Consultation & Support Heading From concept to completion, we’re with you every…" at bounding box center [504, 424] width 447 height 387
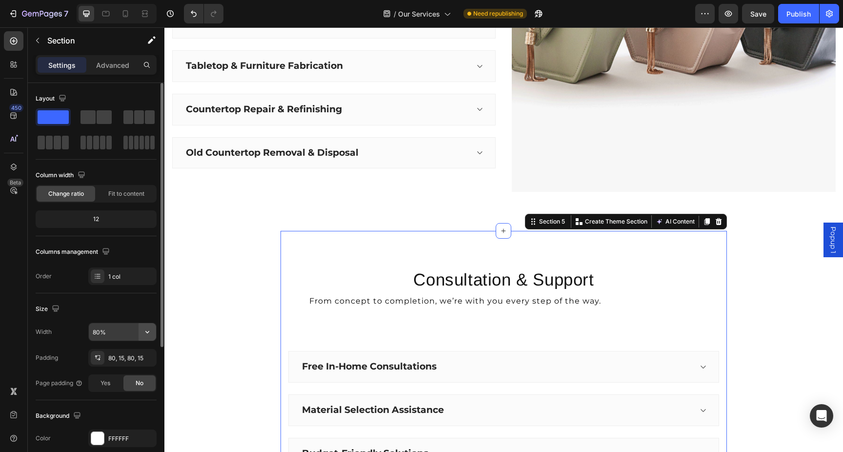
click at [146, 333] on icon "button" at bounding box center [147, 332] width 10 height 10
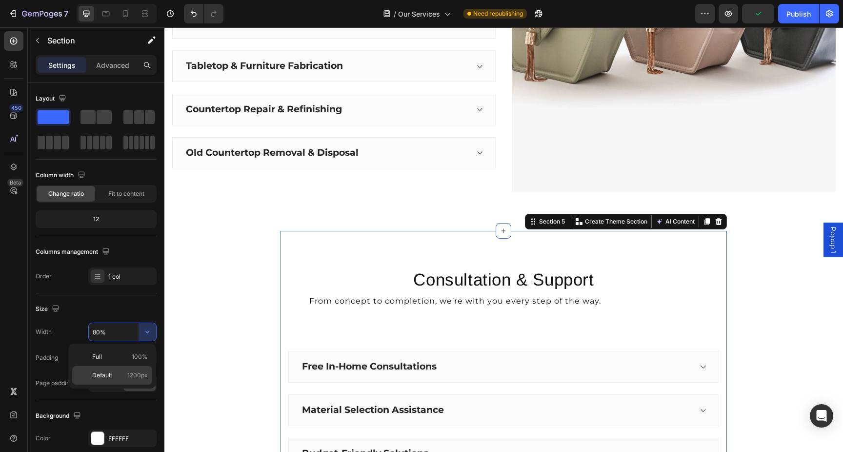
click at [137, 377] on span "1200px" at bounding box center [137, 375] width 20 height 9
type input "1200"
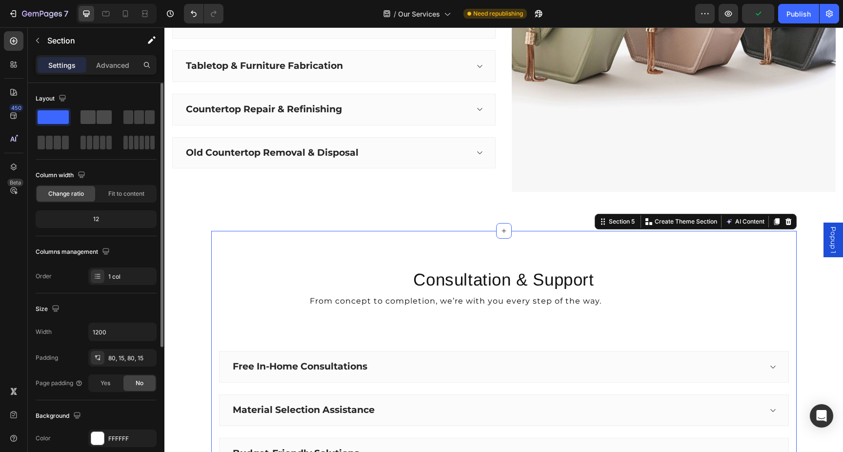
click at [100, 111] on span at bounding box center [104, 117] width 15 height 14
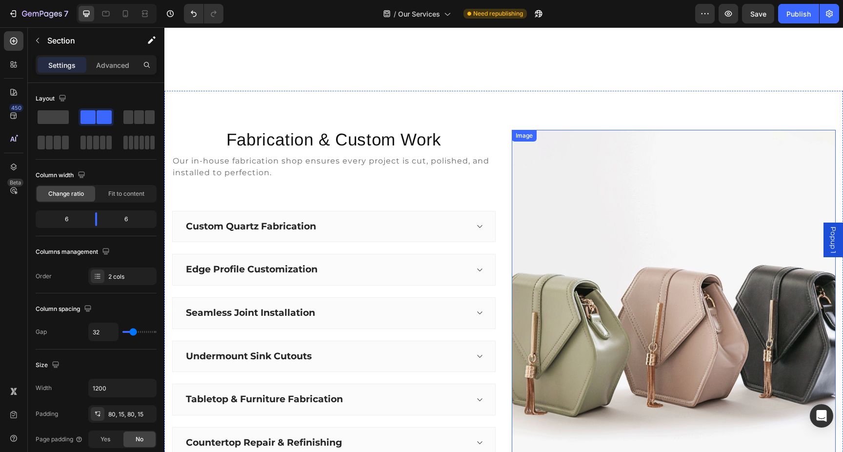
scroll to position [1186, 0]
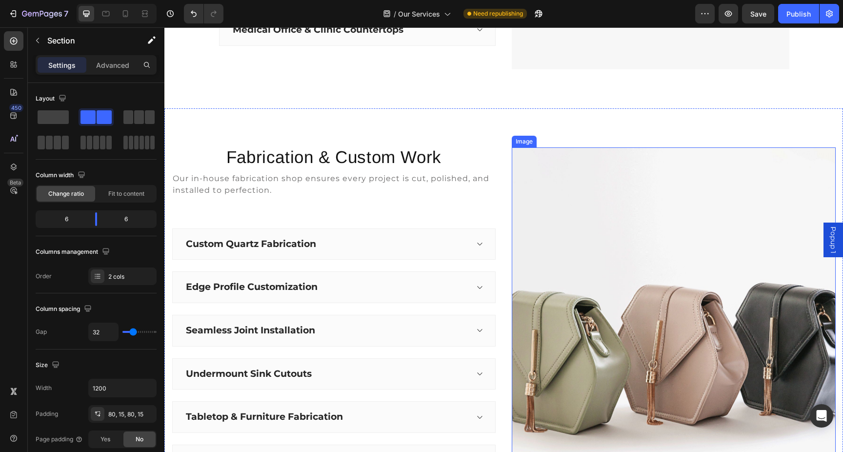
click at [540, 168] on img at bounding box center [674, 345] width 324 height 396
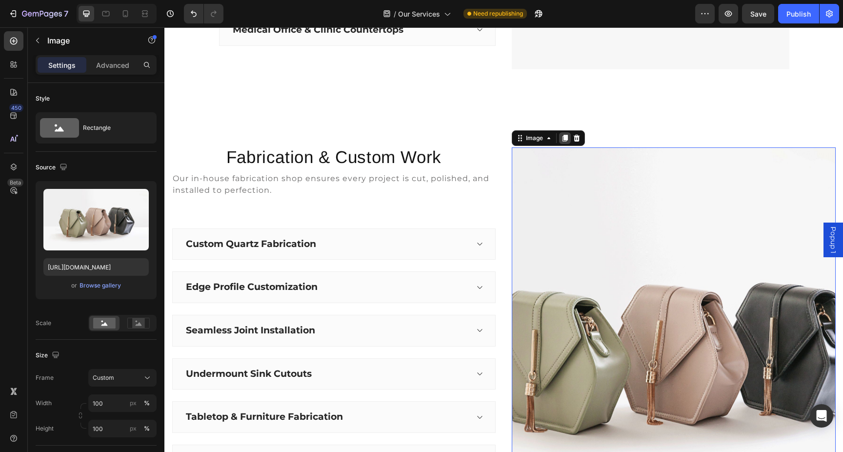
click at [565, 138] on icon at bounding box center [564, 138] width 5 height 7
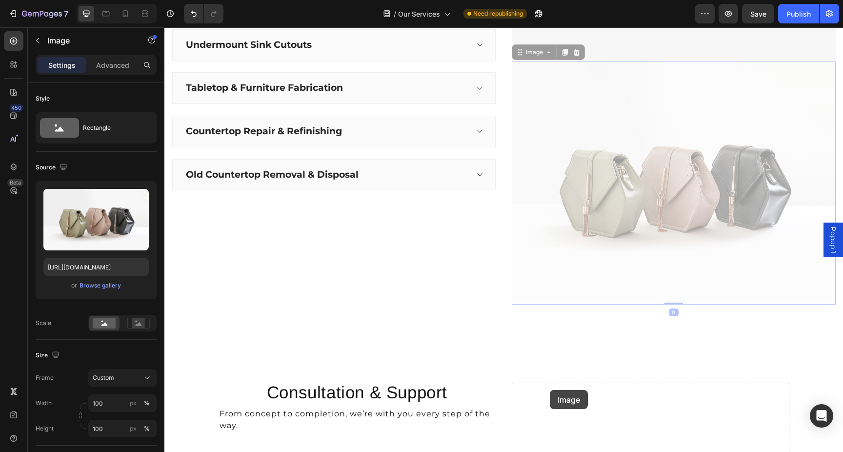
scroll to position [1484, 0]
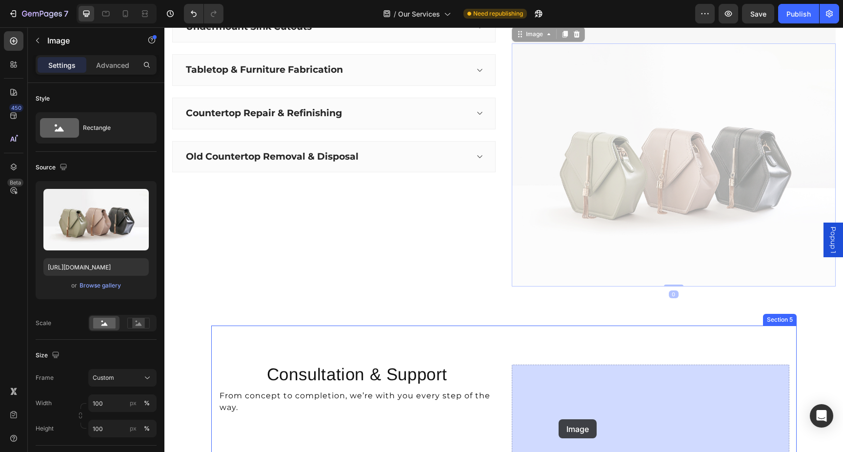
drag, startPoint x: 526, startPoint y: 52, endPoint x: 559, endPoint y: 419, distance: 368.8
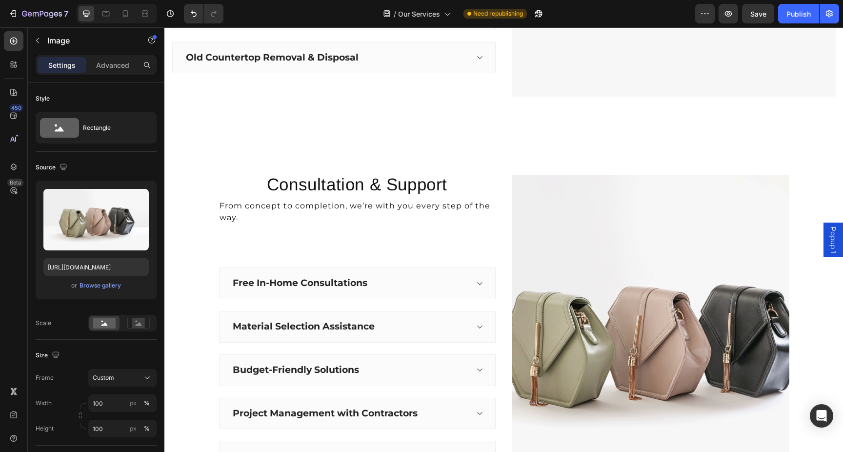
scroll to position [1686, 0]
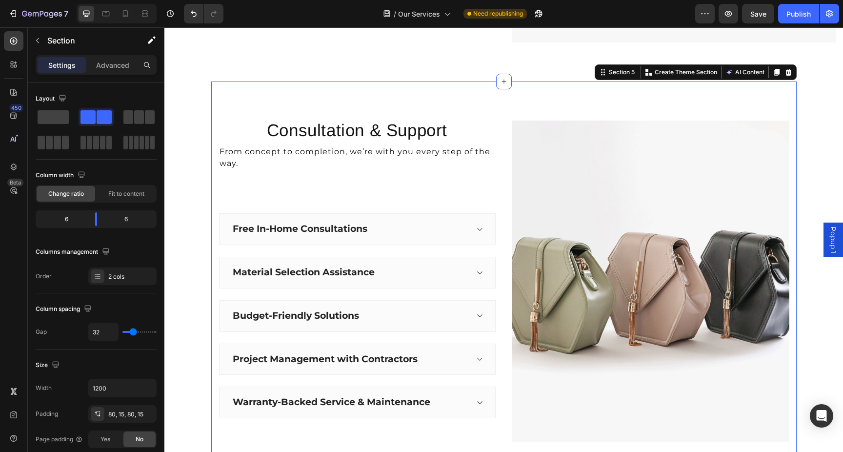
click at [516, 101] on div "Consultation & Support Heading From concept to completion, we’re with you every…" at bounding box center [503, 280] width 585 height 399
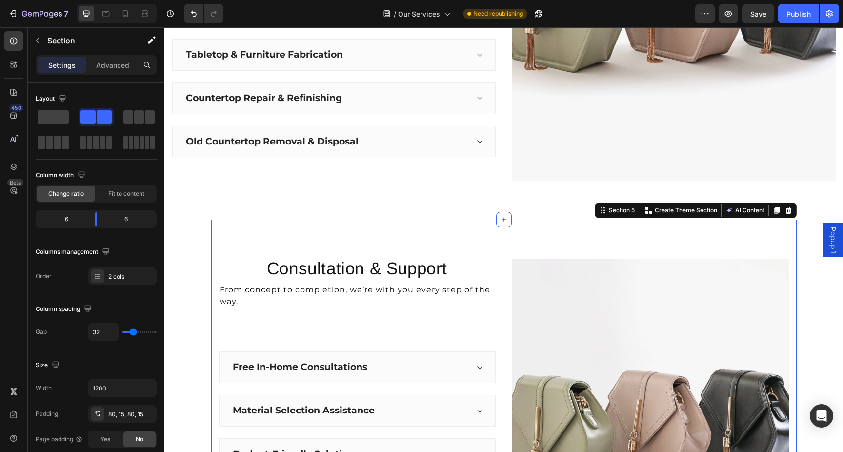
scroll to position [1545, 0]
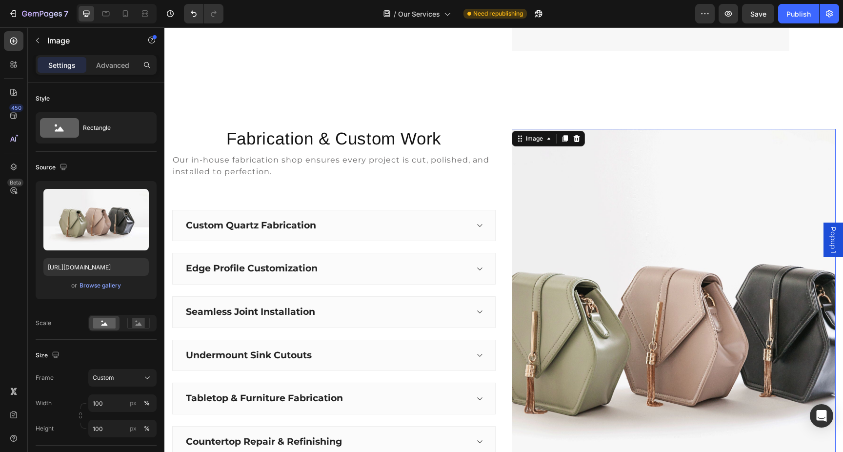
scroll to position [1165, 0]
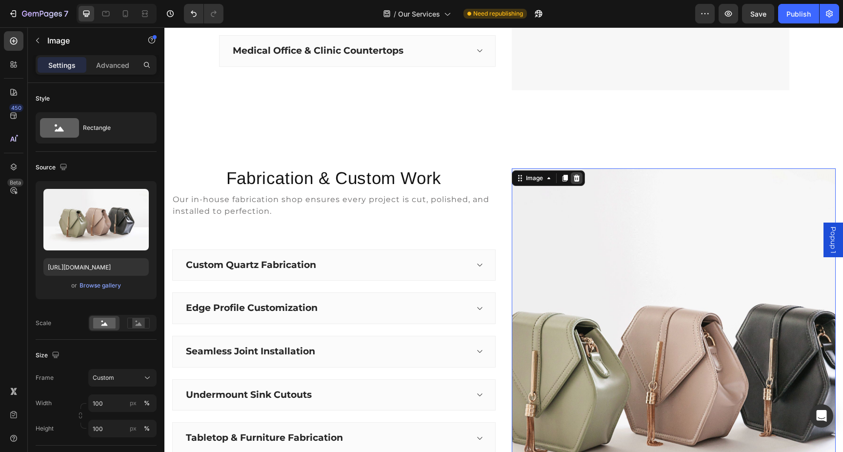
click at [577, 180] on icon at bounding box center [577, 178] width 8 height 8
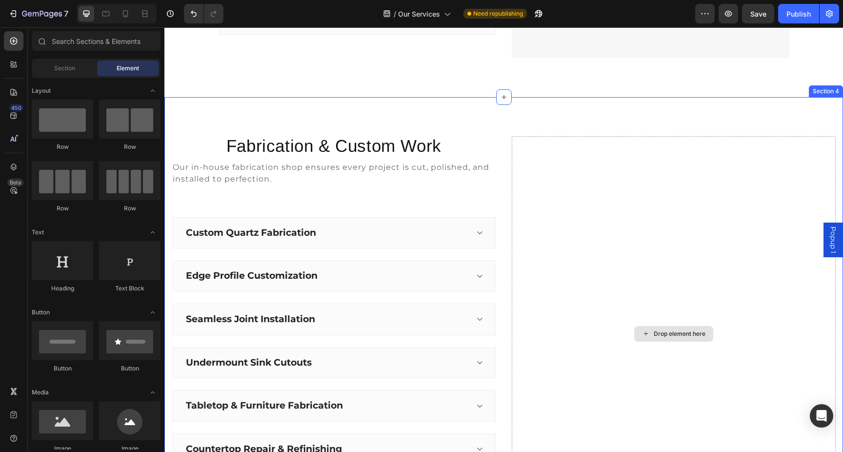
scroll to position [1200, 0]
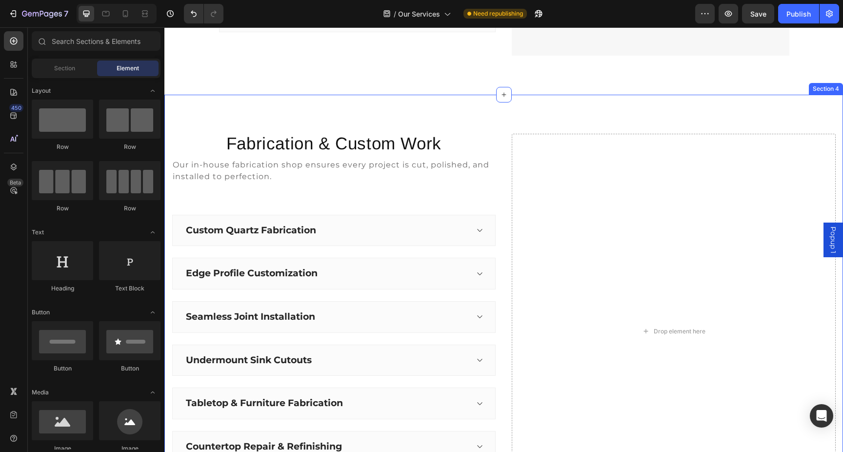
click at [555, 103] on div "Fabrication & Custom Work Heading Our in-house fabrication shop ensures every p…" at bounding box center [503, 332] width 679 height 474
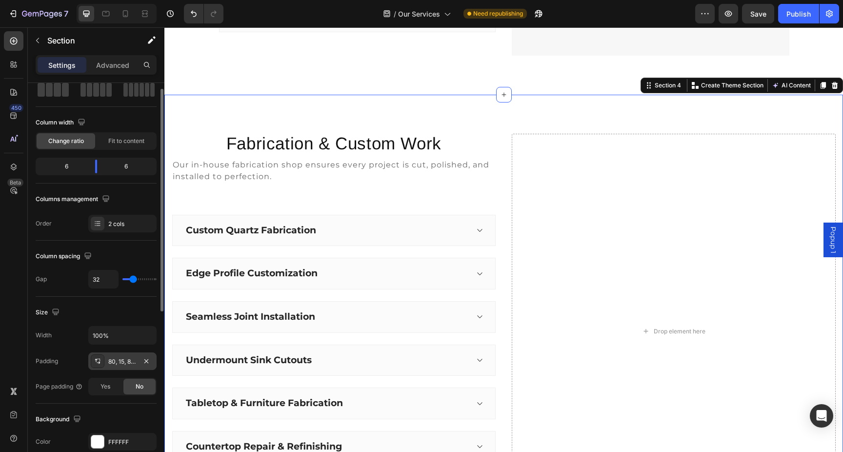
scroll to position [69, 0]
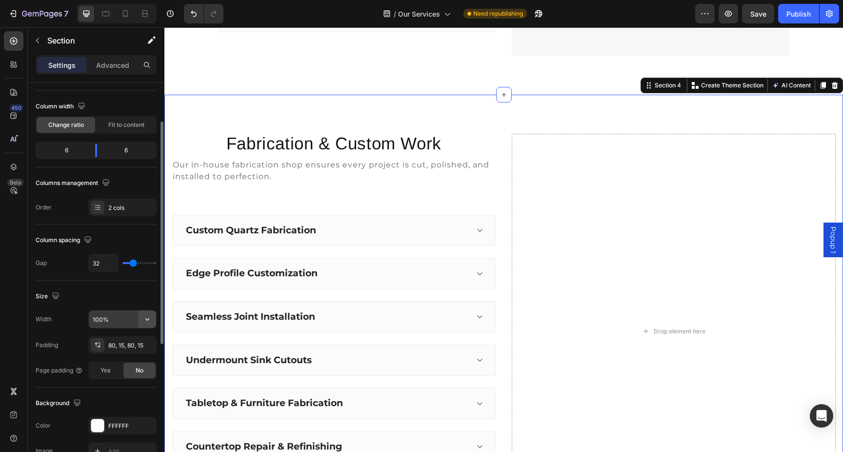
click at [146, 318] on icon "button" at bounding box center [147, 319] width 10 height 10
click at [129, 362] on span "1200px" at bounding box center [137, 362] width 20 height 9
type input "1200"
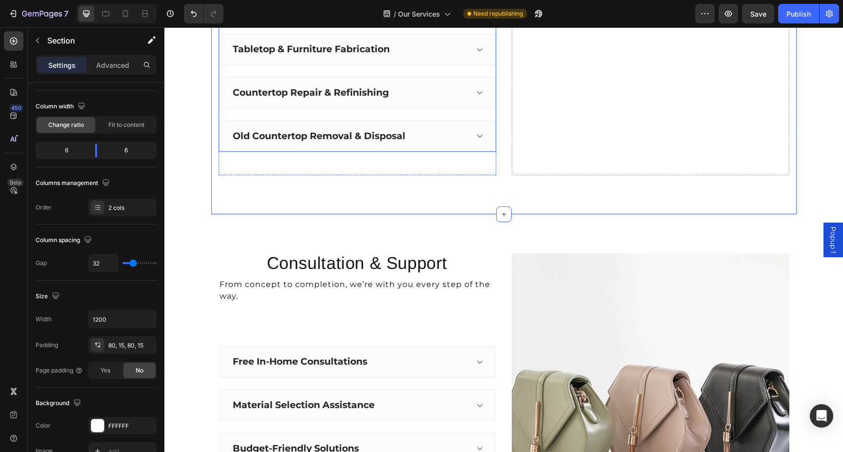
scroll to position [1602, 0]
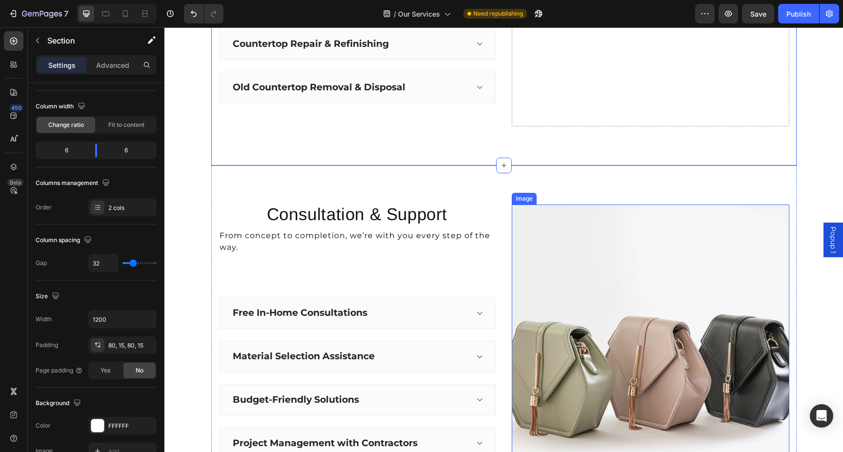
click at [566, 264] on img at bounding box center [651, 364] width 278 height 321
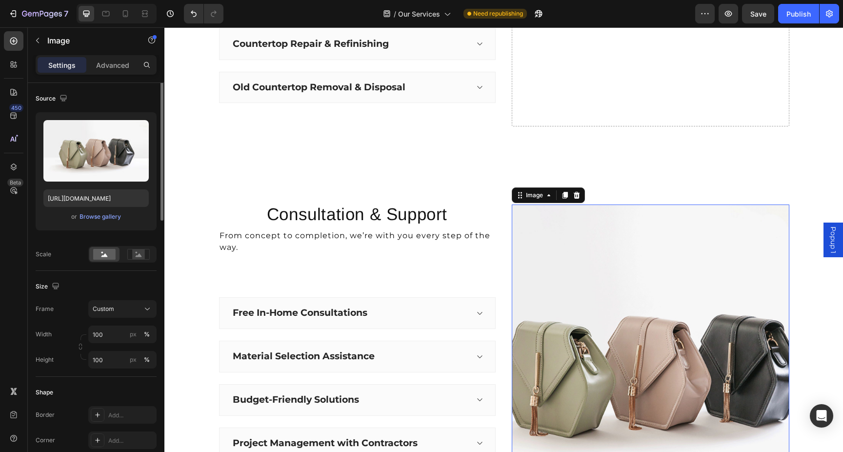
scroll to position [0, 0]
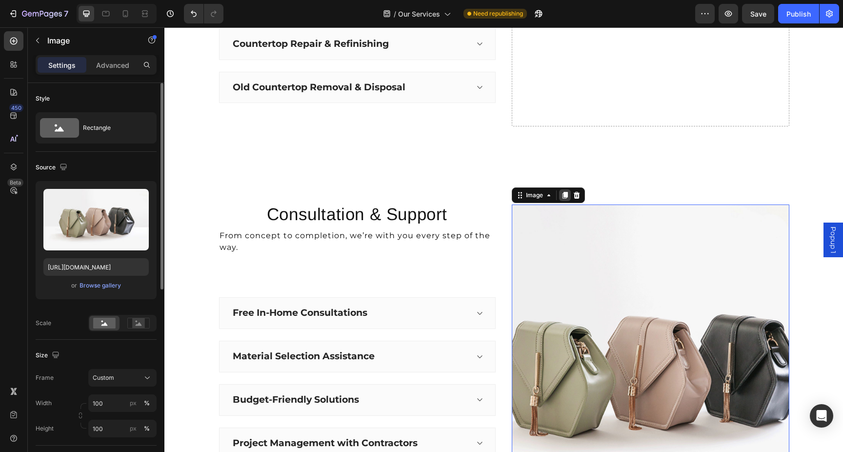
click at [565, 196] on icon at bounding box center [564, 195] width 5 height 7
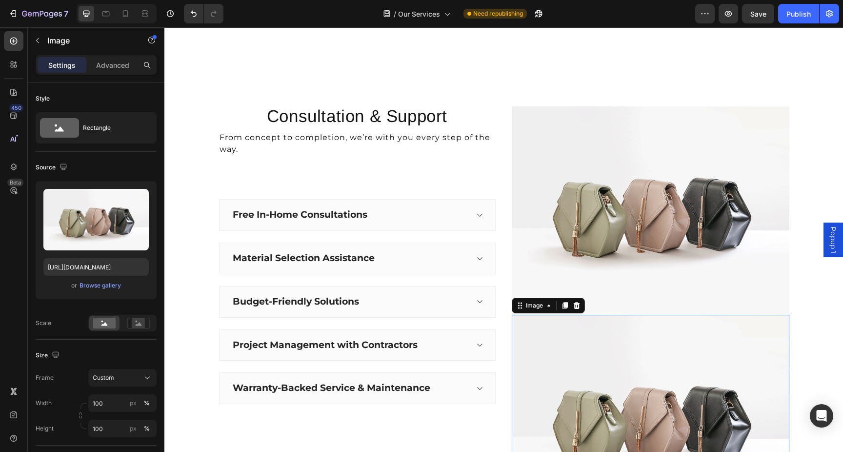
scroll to position [1602, 0]
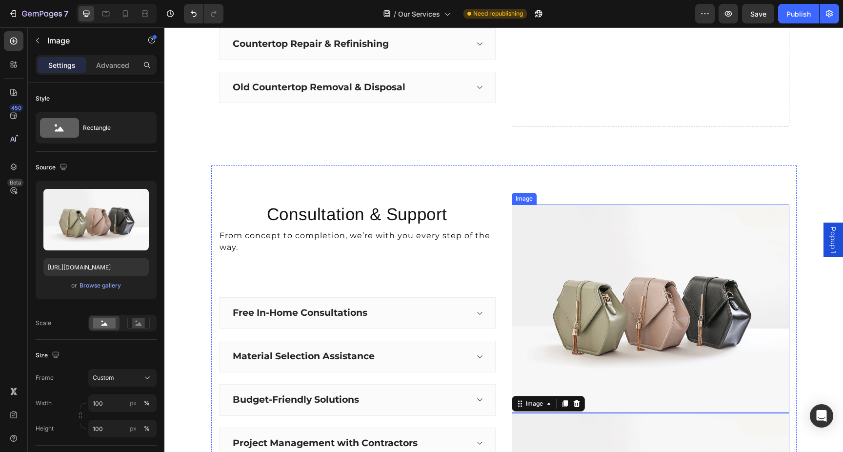
click at [532, 251] on img at bounding box center [651, 308] width 278 height 208
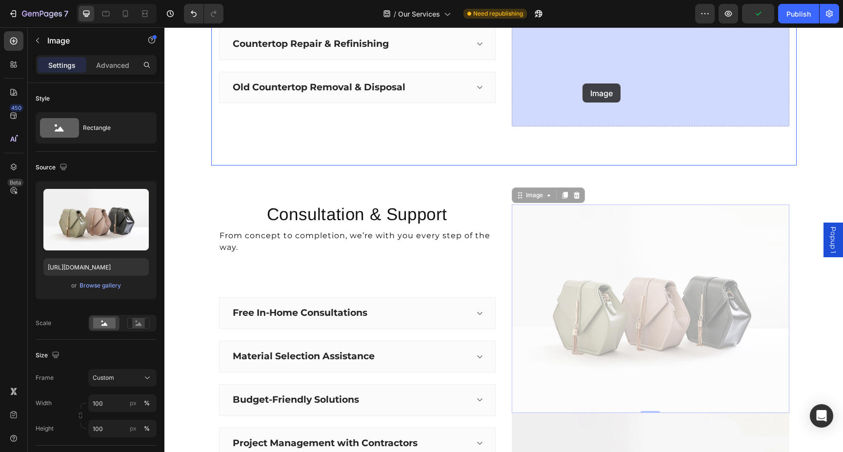
drag, startPoint x: 524, startPoint y: 198, endPoint x: 583, endPoint y: 83, distance: 129.0
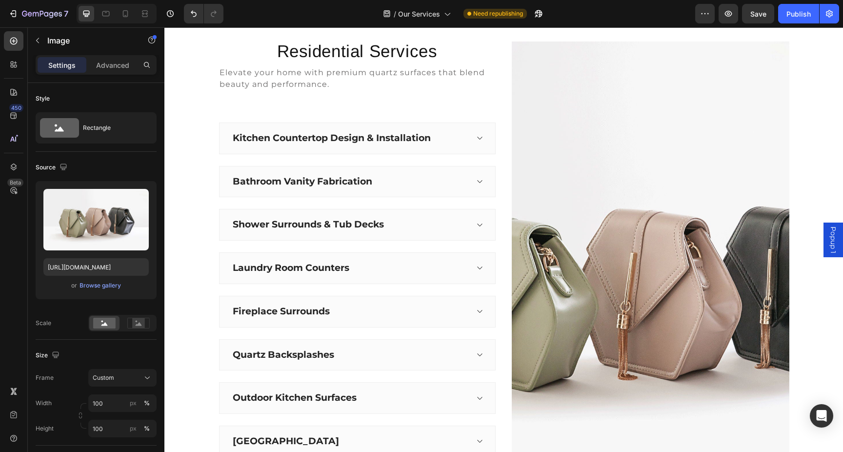
scroll to position [303, 0]
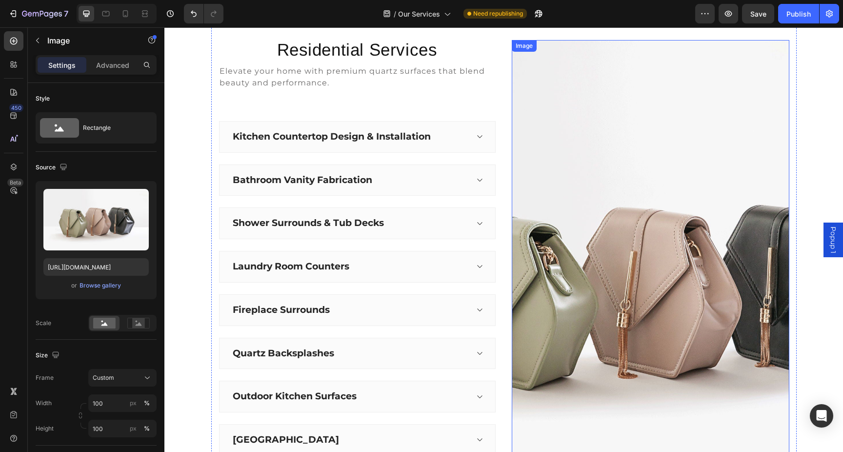
click at [613, 146] on img at bounding box center [651, 281] width 278 height 482
click at [104, 284] on div "Browse gallery" at bounding box center [100, 285] width 41 height 9
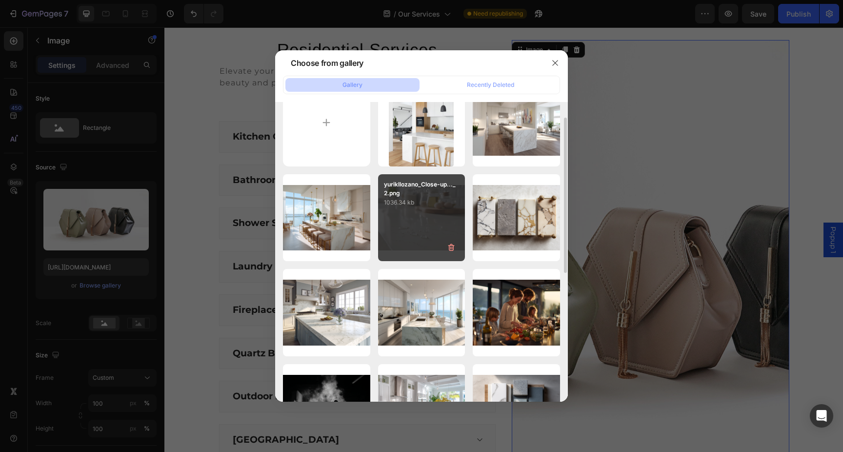
scroll to position [35, 0]
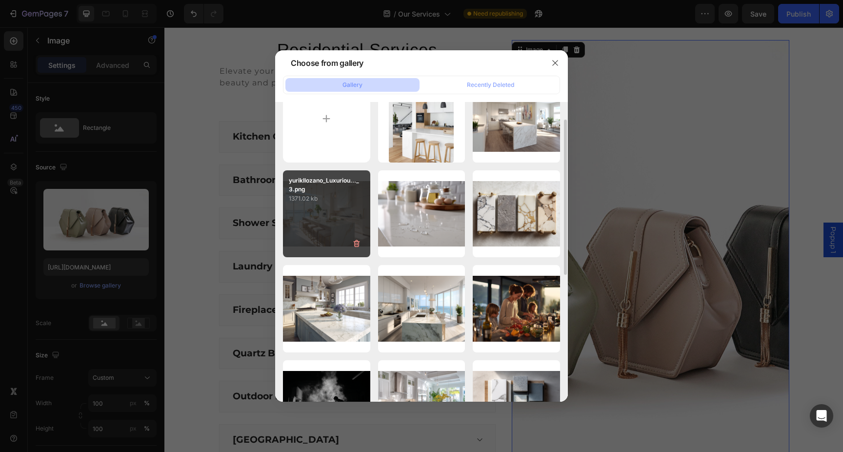
click at [350, 214] on div "yurikllozano_Luxuriou..._3.png 1371.02 kb" at bounding box center [326, 213] width 87 height 87
type input "https://cdn.shopify.com/s/files/1/0781/4607/6963/files/gempages_466492372277003…"
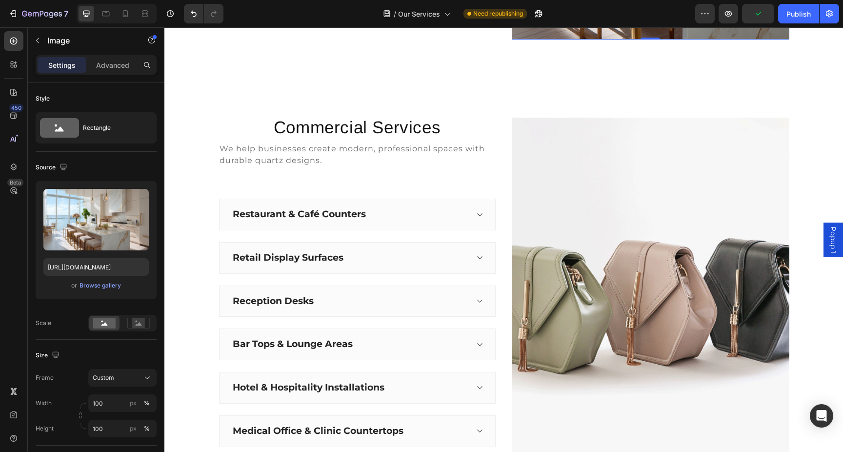
scroll to position [816, 0]
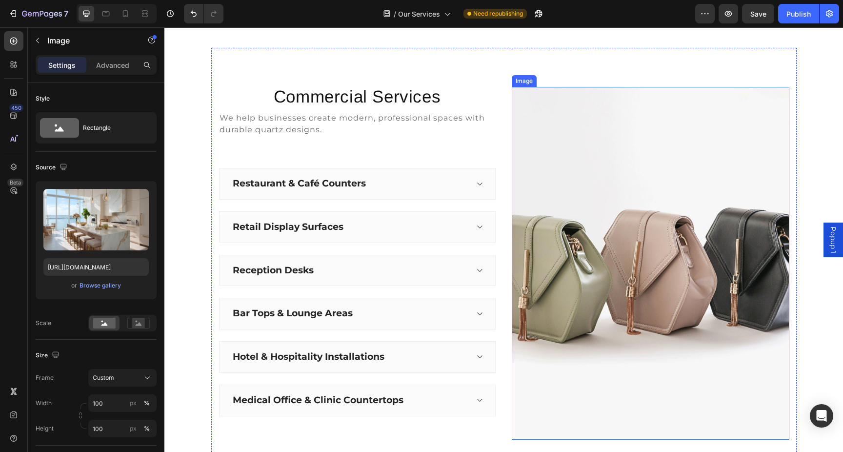
click at [681, 176] on img at bounding box center [651, 263] width 278 height 352
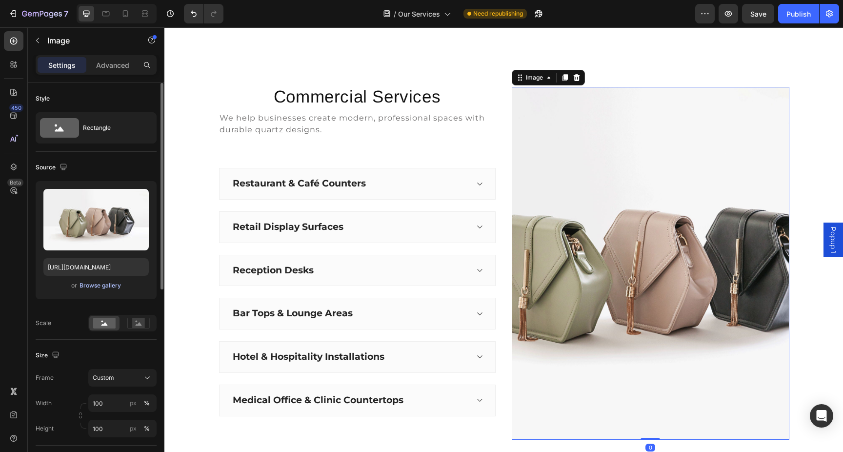
click at [98, 285] on div "Browse gallery" at bounding box center [100, 285] width 41 height 9
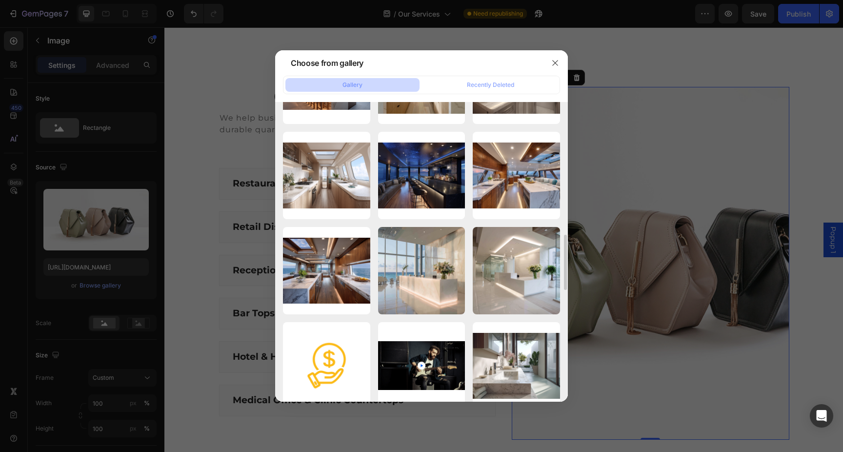
scroll to position [756, 0]
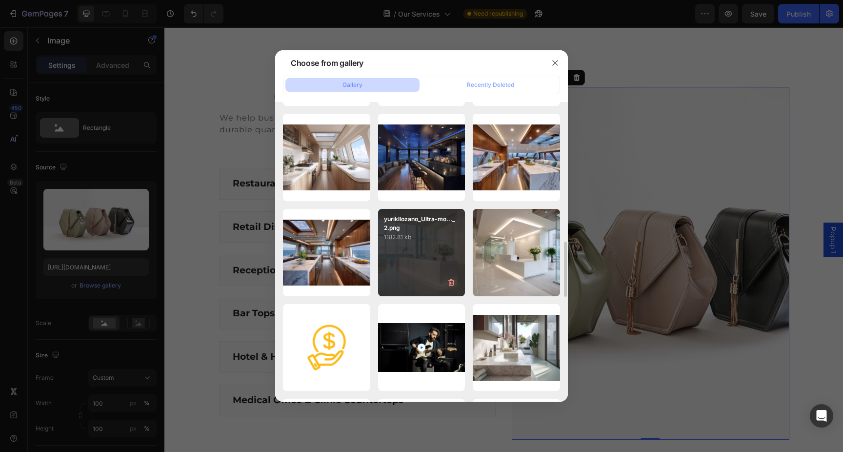
click at [432, 243] on div "yurikllozano_Ultra-mo..._2.png 1182.81 kb" at bounding box center [421, 252] width 87 height 87
type input "https://cdn.shopify.com/s/files/1/0781/4607/6963/files/gempages_466492372277003…"
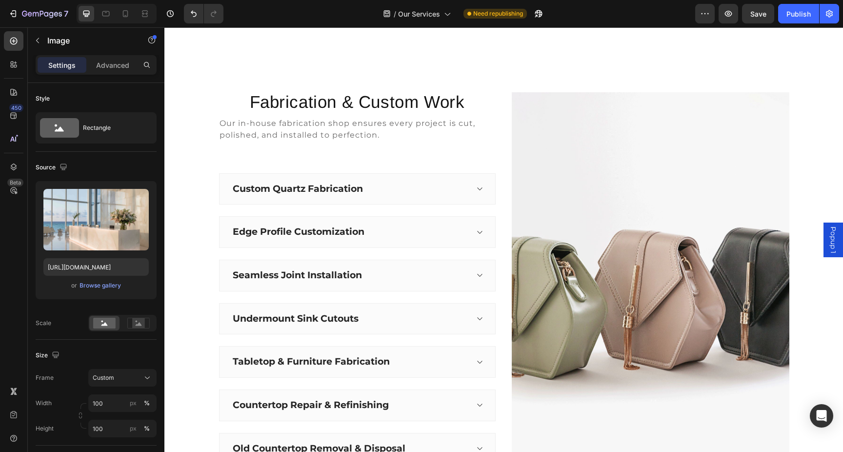
scroll to position [1254, 0]
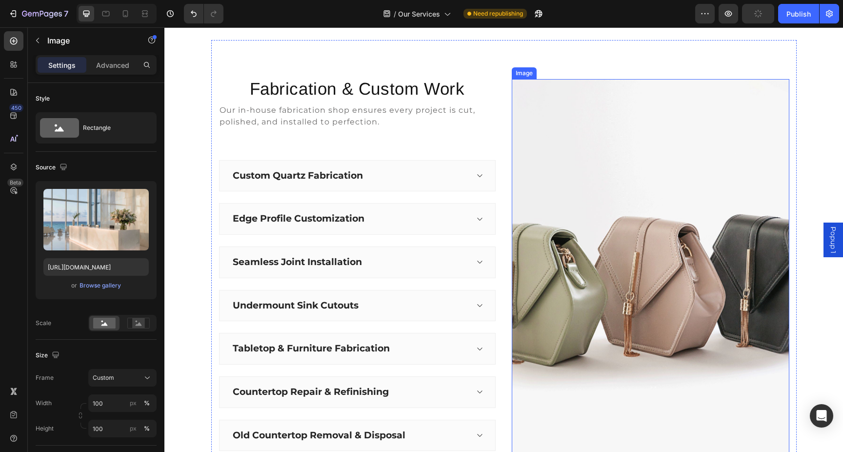
click at [630, 282] on img at bounding box center [651, 277] width 278 height 396
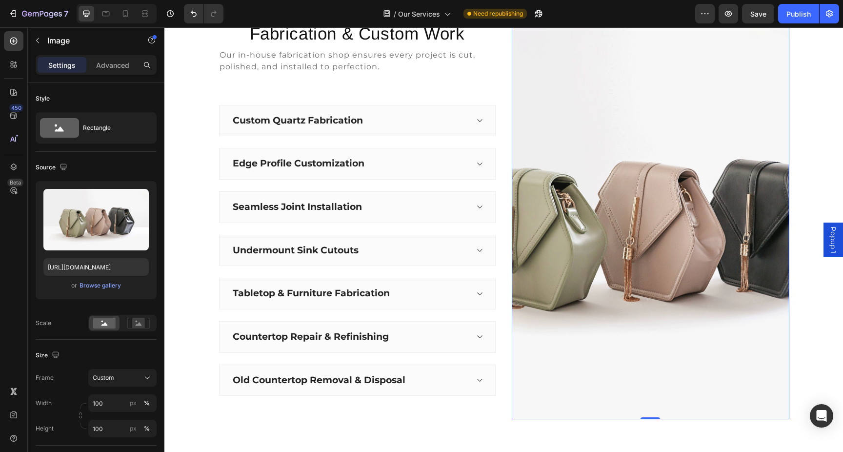
scroll to position [1300, 0]
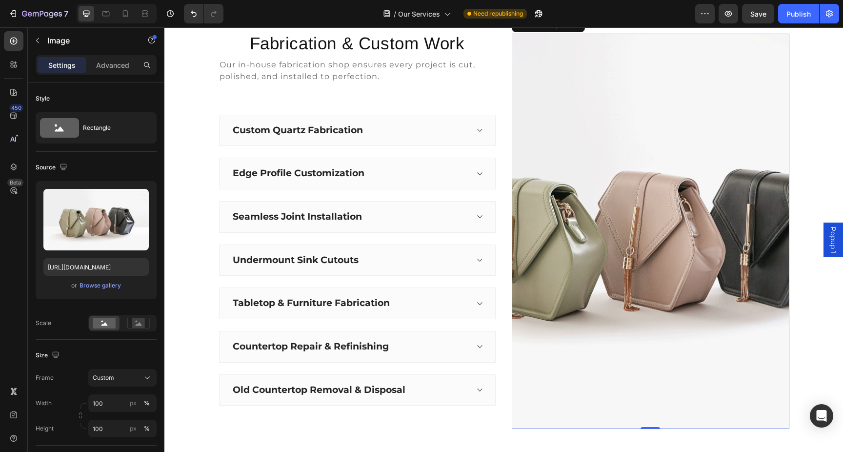
click at [612, 225] on img at bounding box center [651, 232] width 278 height 396
click at [102, 285] on div "Browse gallery" at bounding box center [100, 285] width 41 height 9
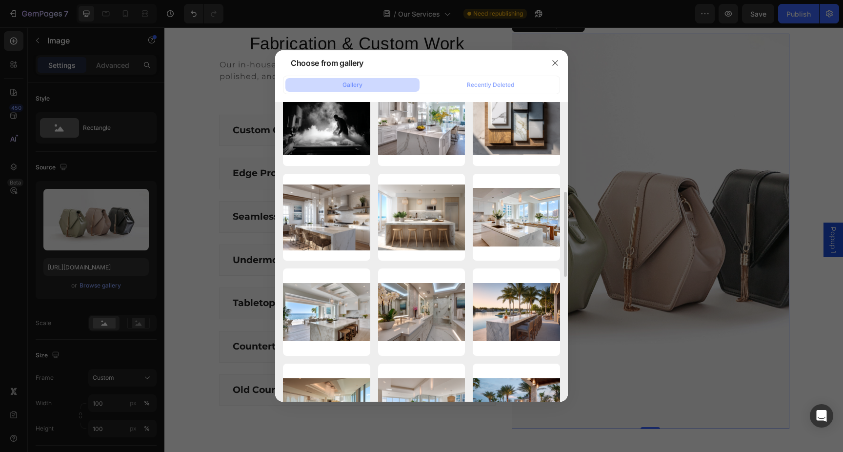
scroll to position [316, 0]
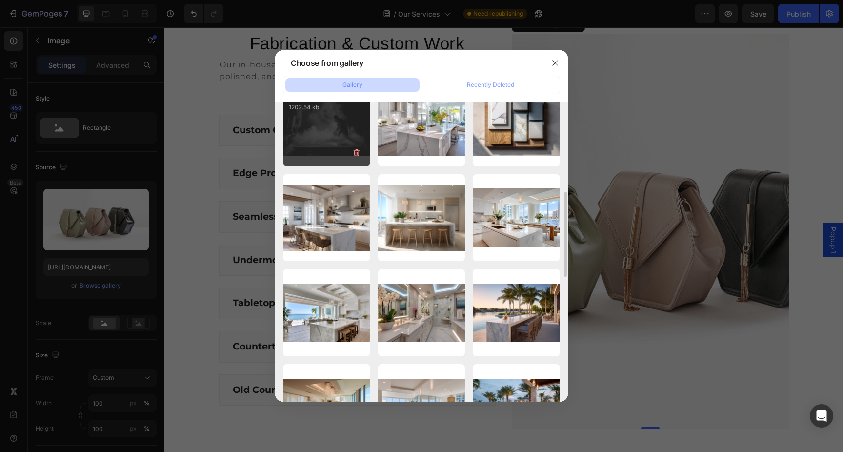
click at [337, 138] on div "yurikllozano_artisan_..._1.png 1202.54 kb" at bounding box center [326, 122] width 87 height 87
type input "https://cdn.shopify.com/s/files/1/0781/4607/6963/files/gempages_466492372277003…"
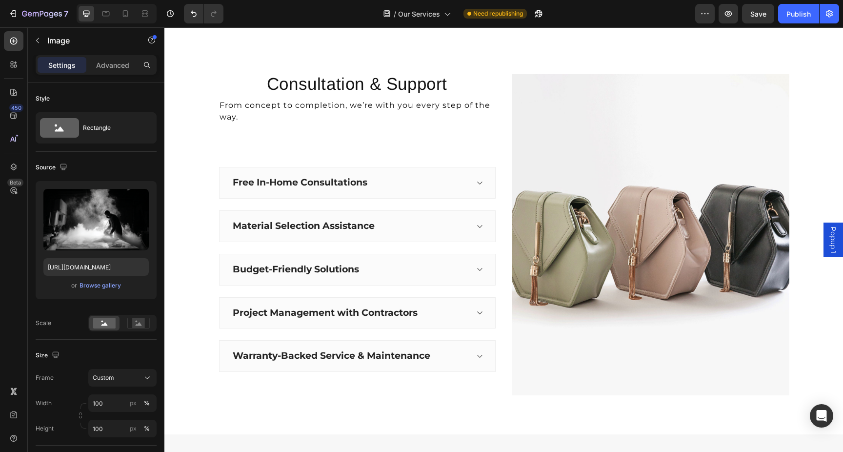
scroll to position [1735, 0]
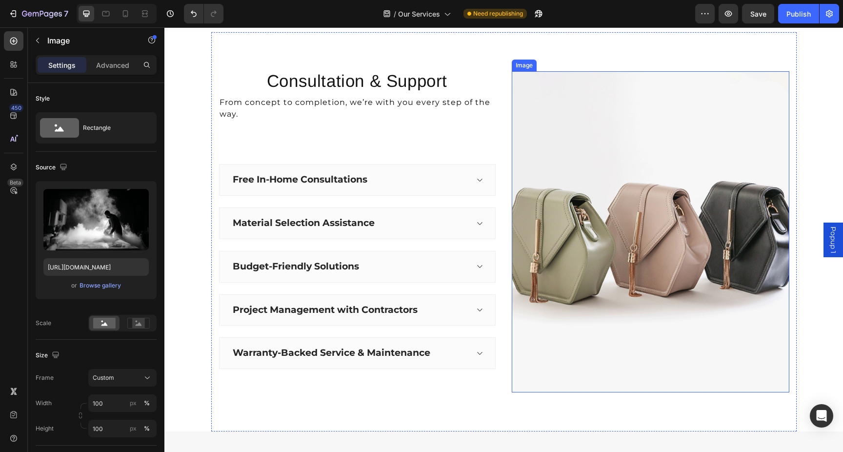
click at [658, 162] on img at bounding box center [651, 231] width 278 height 321
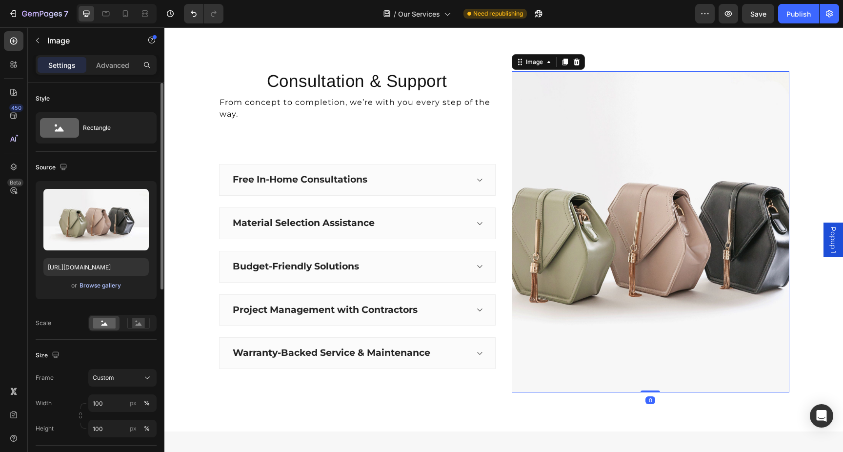
click at [114, 285] on div "Browse gallery" at bounding box center [100, 285] width 41 height 9
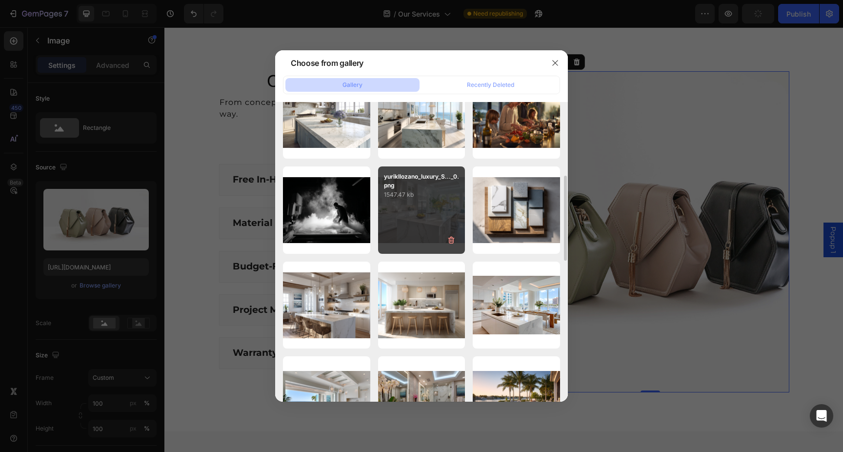
scroll to position [240, 0]
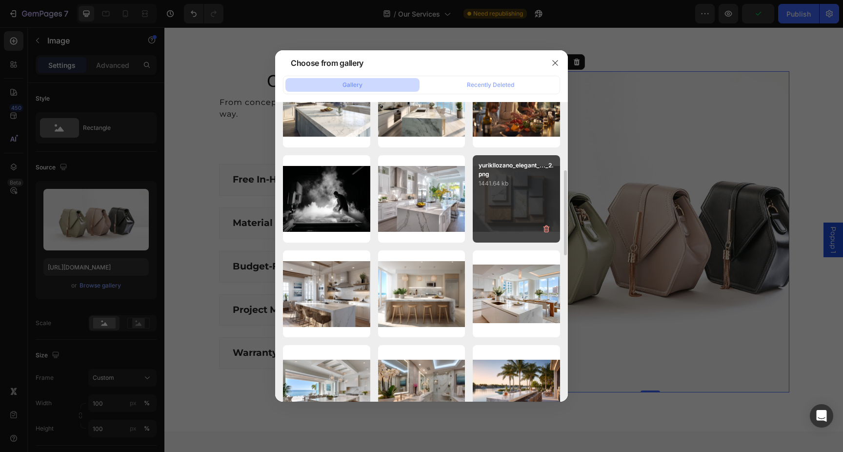
click at [515, 205] on div "yurikllozano_elegant_..._2.png 1441.64 kb" at bounding box center [516, 198] width 87 height 87
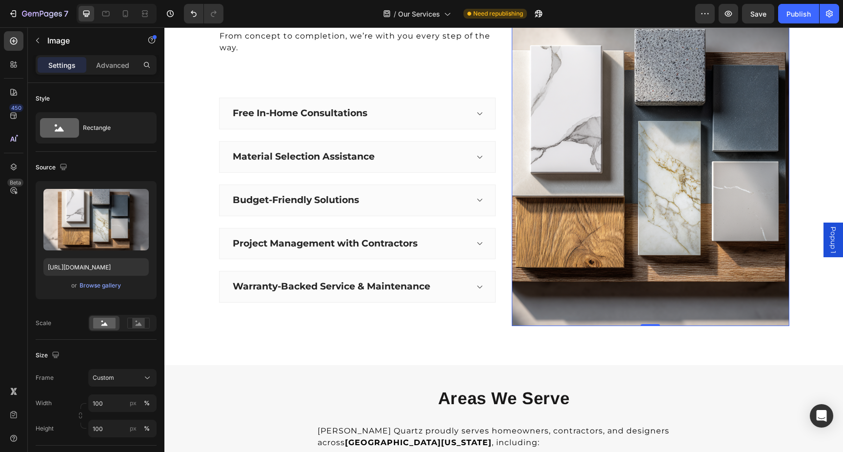
scroll to position [1800, 0]
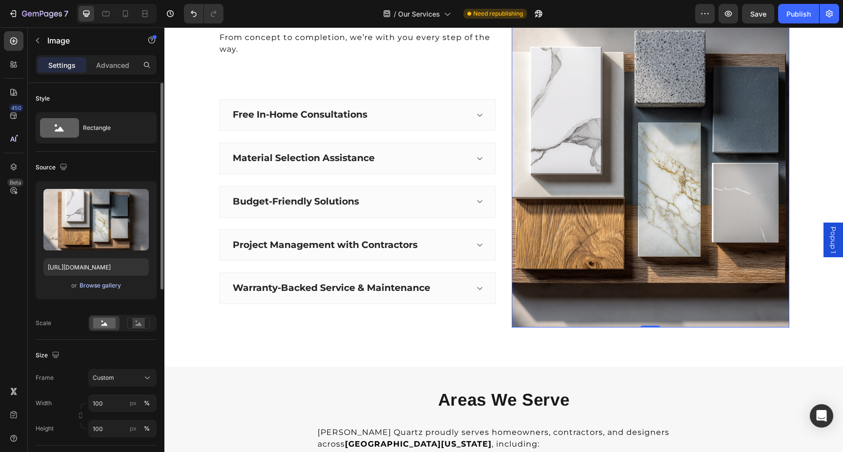
click at [102, 285] on div "Browse gallery" at bounding box center [100, 285] width 41 height 9
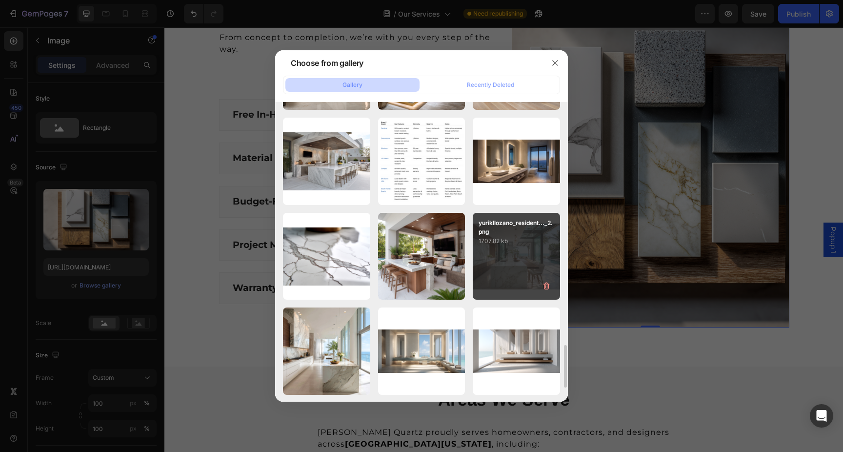
scroll to position [1715, 0]
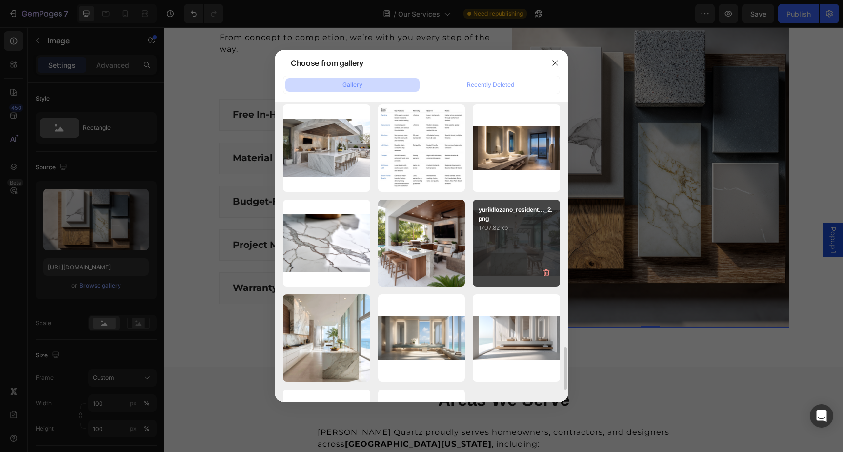
click at [506, 251] on div "yurikllozano_resident..._2.png 1707.82 kb" at bounding box center [516, 243] width 87 height 87
type input "https://cdn.shopify.com/s/files/1/0781/4607/6963/files/gempages_466492372277003…"
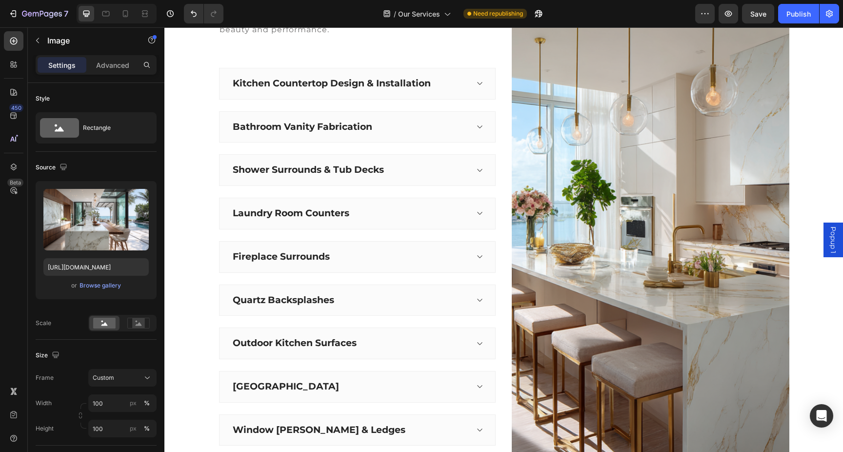
scroll to position [293, 0]
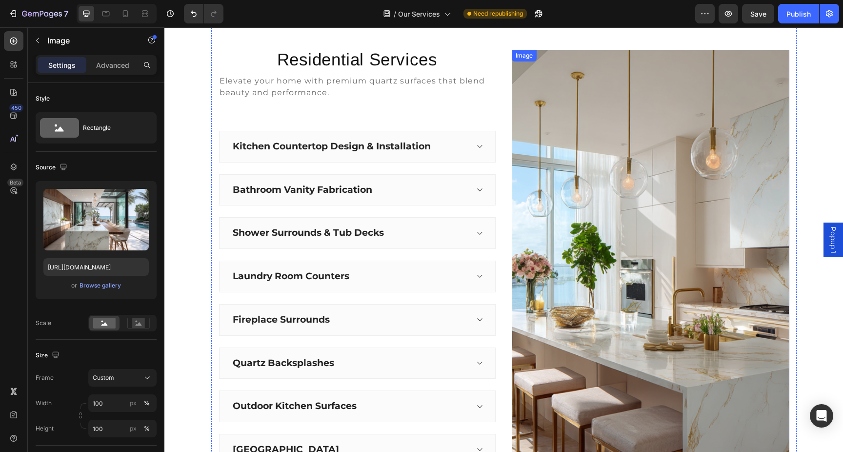
click at [658, 186] on img at bounding box center [651, 291] width 278 height 482
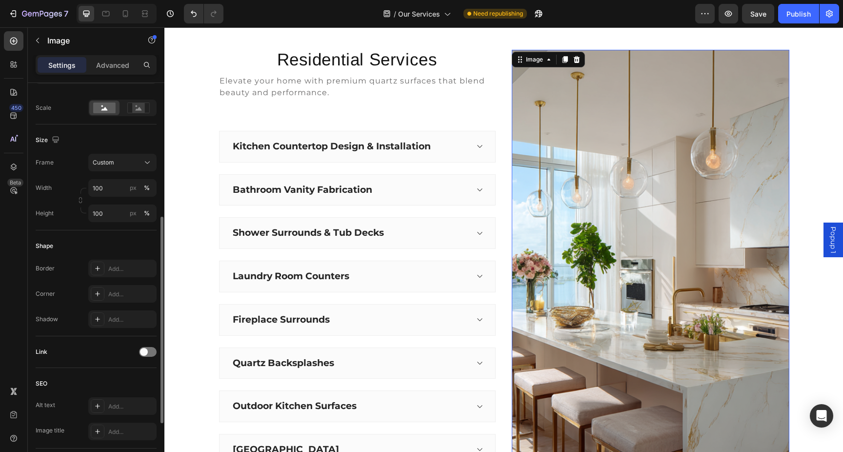
scroll to position [254, 0]
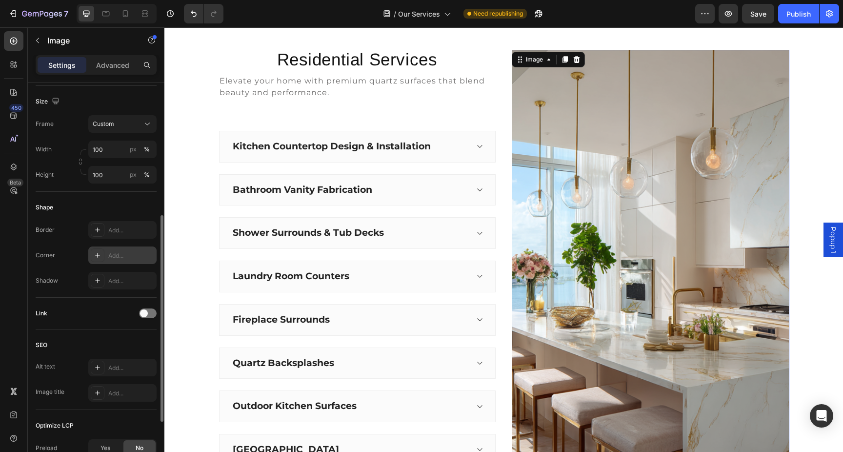
click at [105, 255] on div "Add..." at bounding box center [122, 255] width 68 height 18
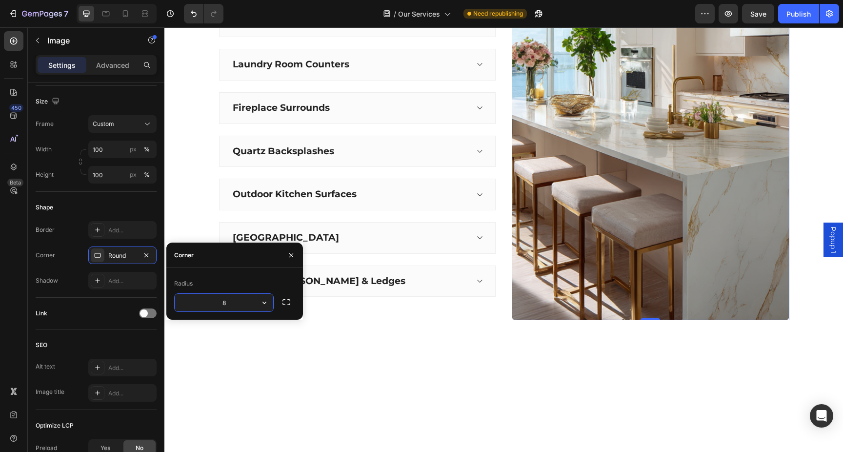
scroll to position [735, 0]
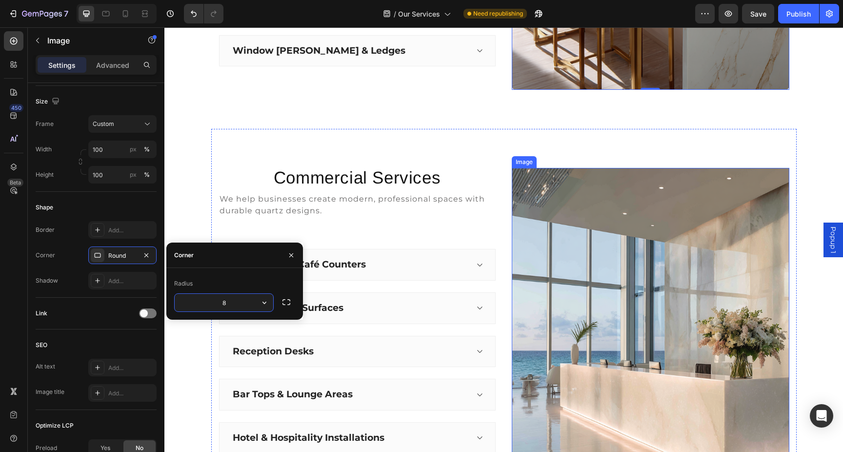
click at [623, 283] on img at bounding box center [651, 344] width 278 height 352
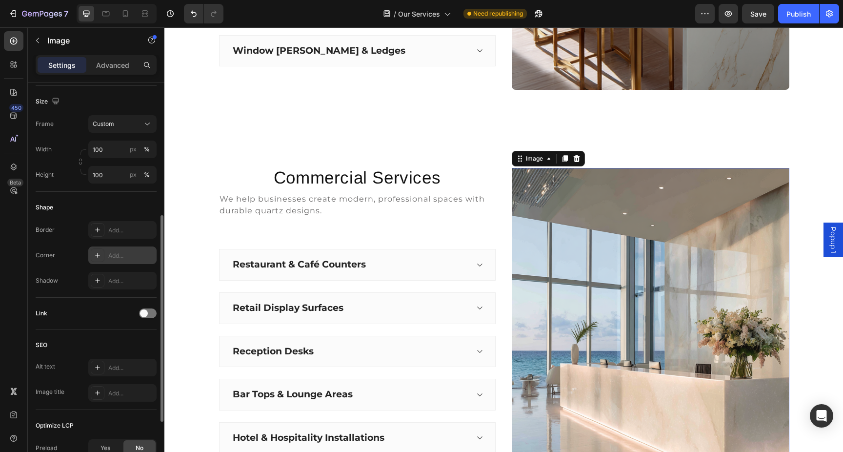
click at [125, 256] on div "Add..." at bounding box center [131, 255] width 46 height 9
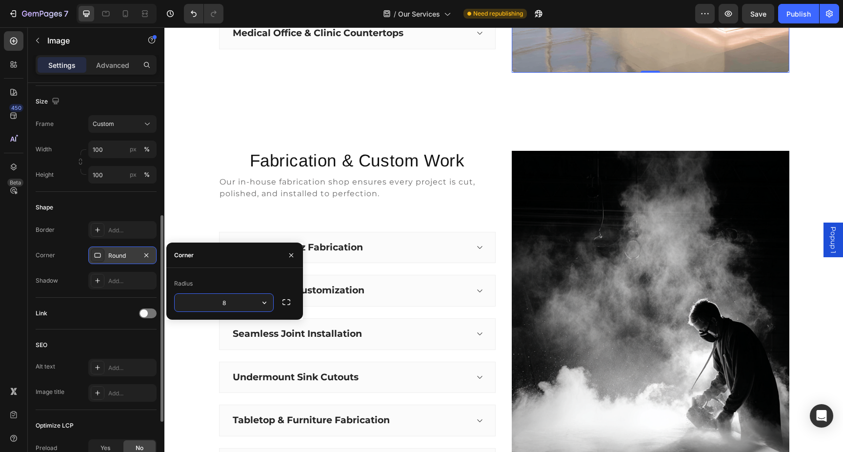
scroll to position [1188, 0]
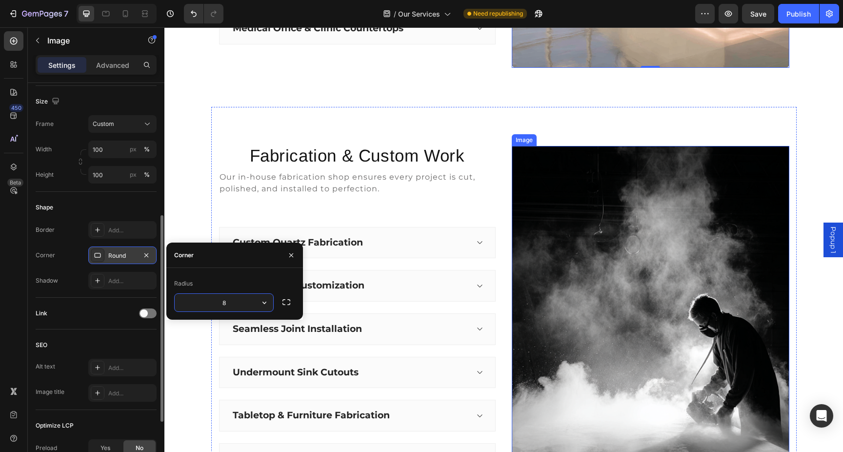
click at [626, 269] on img at bounding box center [651, 344] width 278 height 396
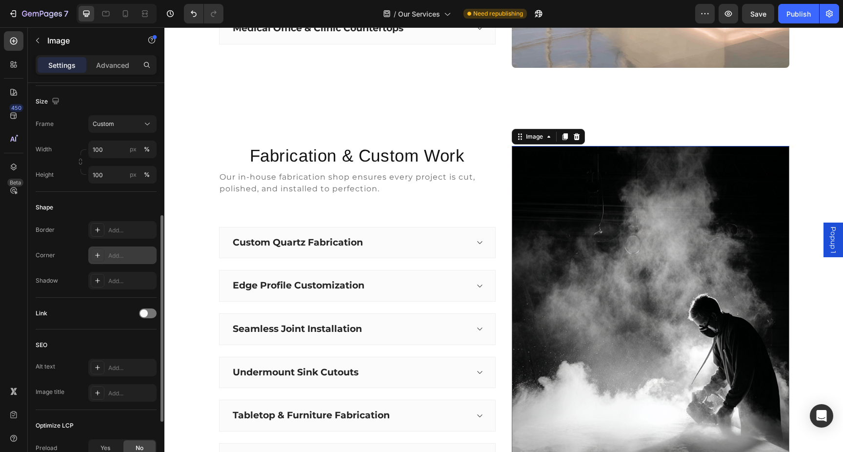
click at [113, 253] on div "Add..." at bounding box center [131, 255] width 46 height 9
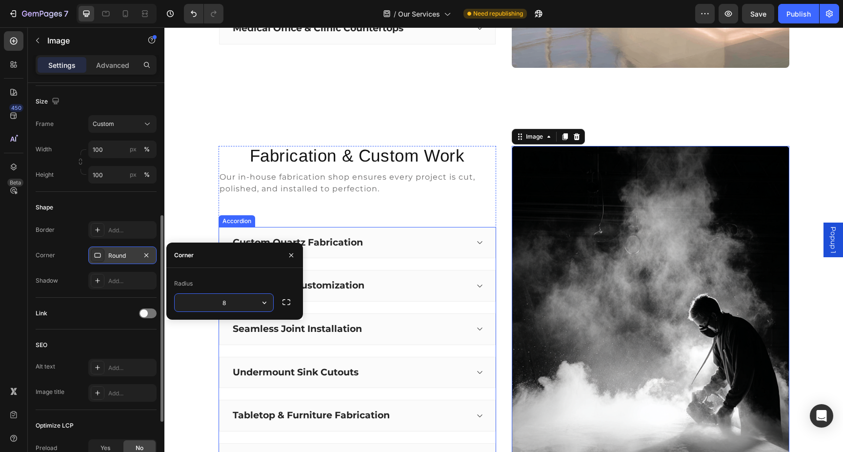
click at [422, 235] on div "Custom Quartz Fabrication" at bounding box center [349, 242] width 237 height 15
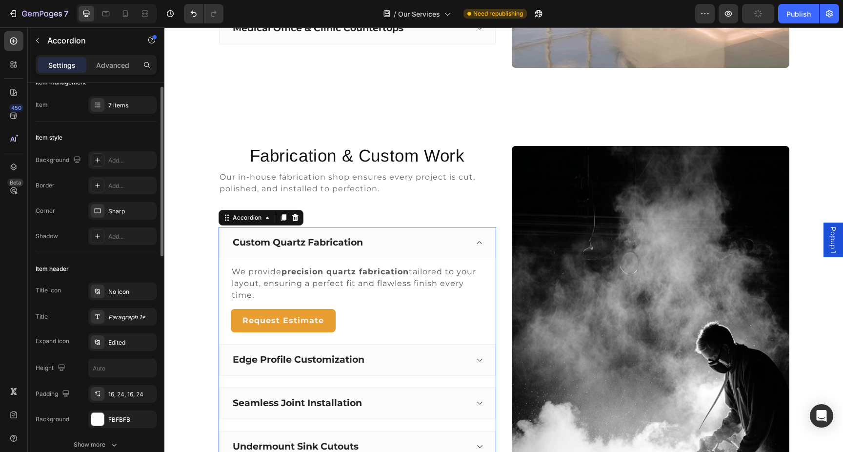
scroll to position [21, 0]
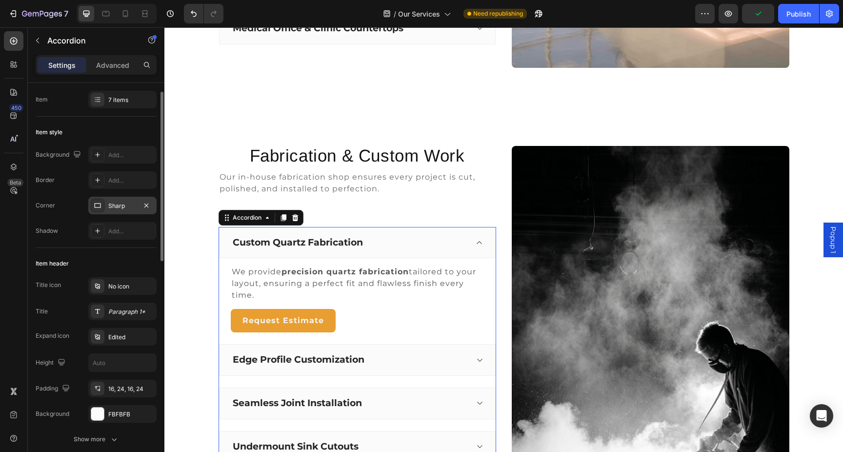
click at [106, 208] on div "Sharp" at bounding box center [122, 206] width 68 height 18
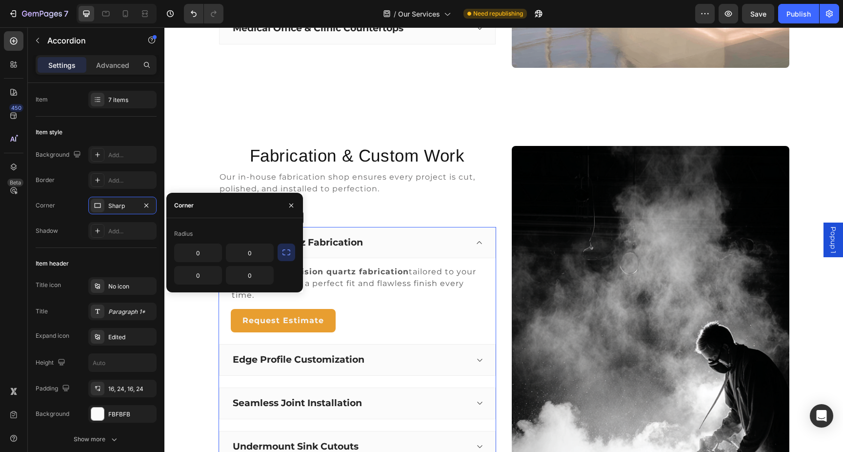
click at [286, 250] on icon "button" at bounding box center [287, 252] width 10 height 10
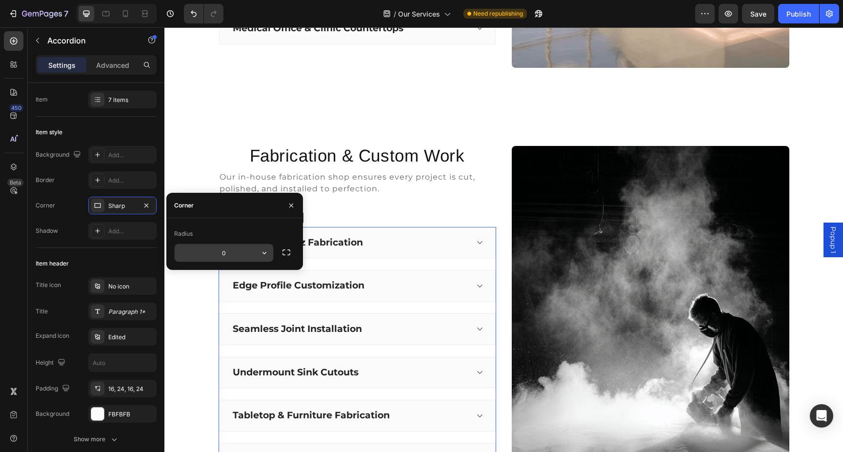
click at [246, 248] on input "0" at bounding box center [224, 253] width 99 height 18
type input "8"
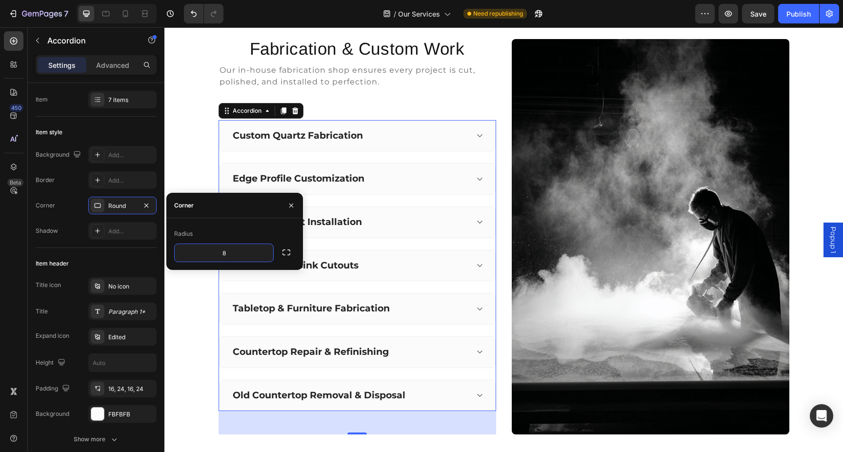
scroll to position [1324, 0]
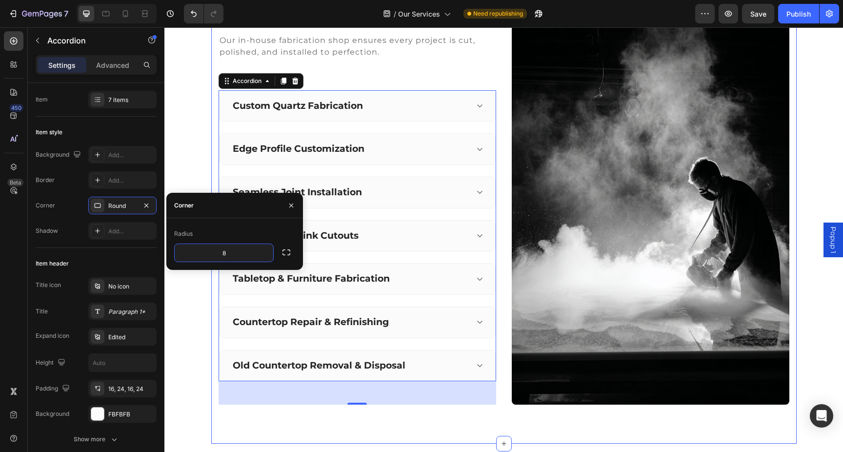
click at [502, 260] on div "Fabrication & Custom Work Heading Our in-house fabrication shop ensures every p…" at bounding box center [503, 207] width 585 height 474
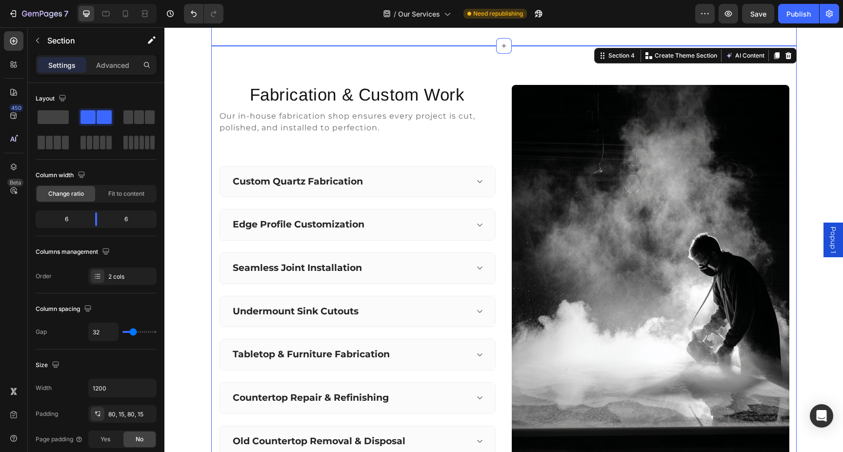
scroll to position [1263, 0]
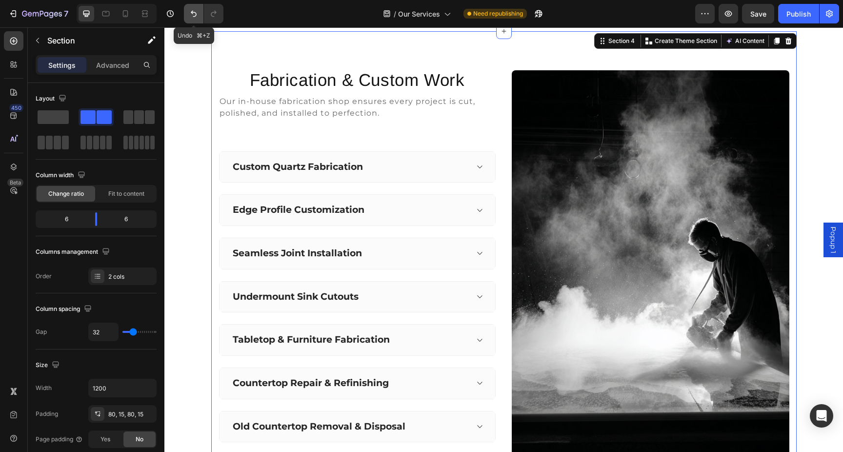
click at [195, 12] on icon "Undo/Redo" at bounding box center [194, 14] width 10 height 10
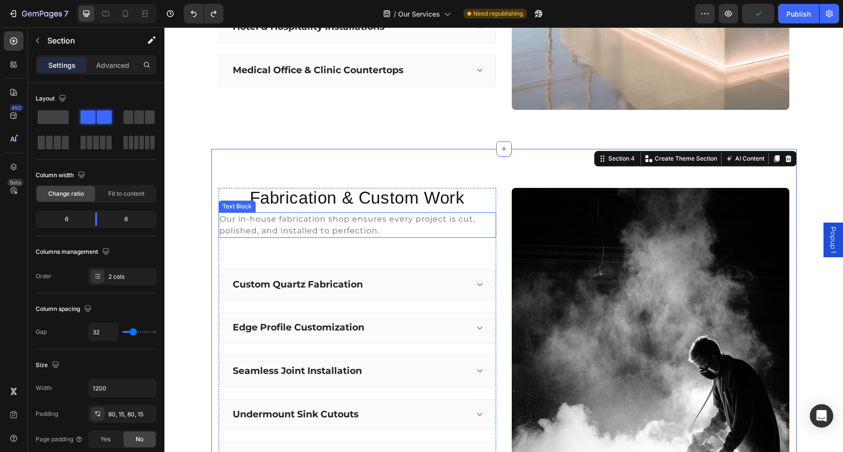
scroll to position [1124, 0]
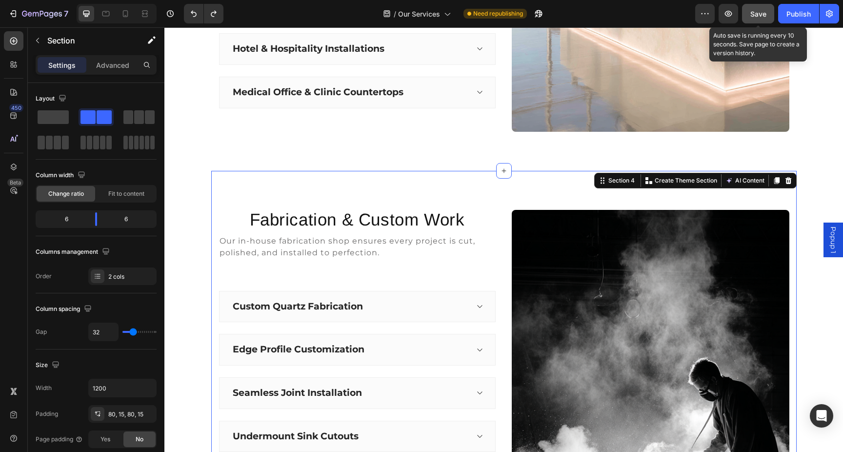
click at [758, 15] on span "Save" at bounding box center [758, 14] width 16 height 8
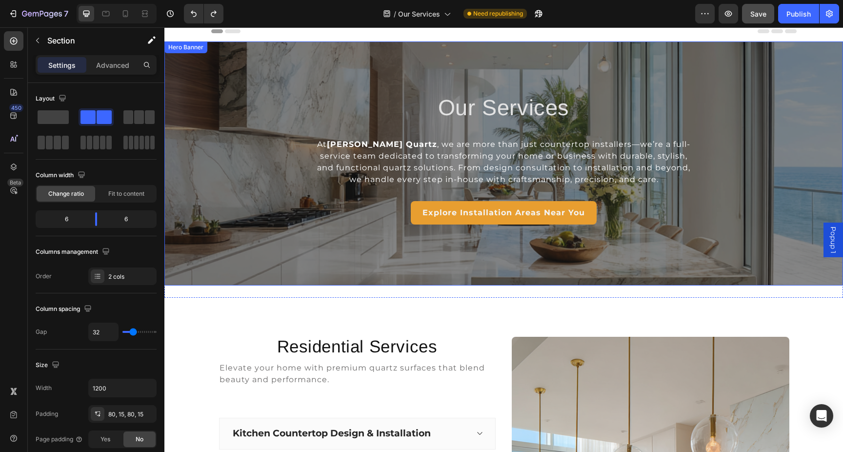
scroll to position [2, 0]
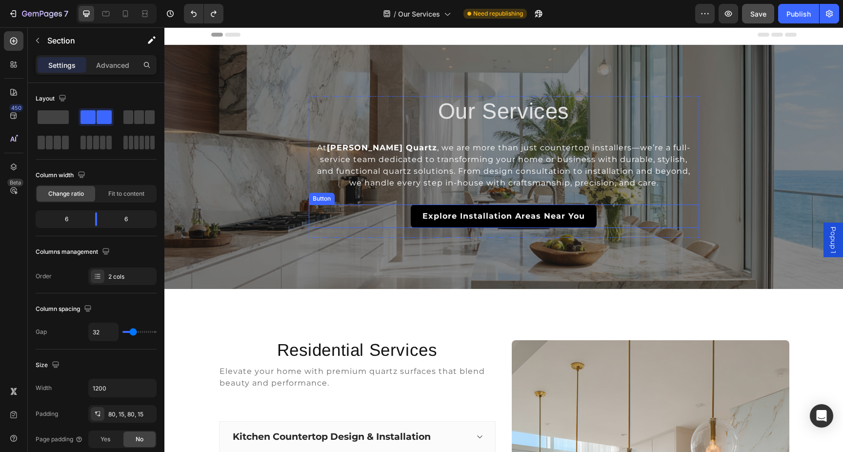
click at [590, 212] on link "Explore Installation Areas Near You" at bounding box center [504, 215] width 186 height 23
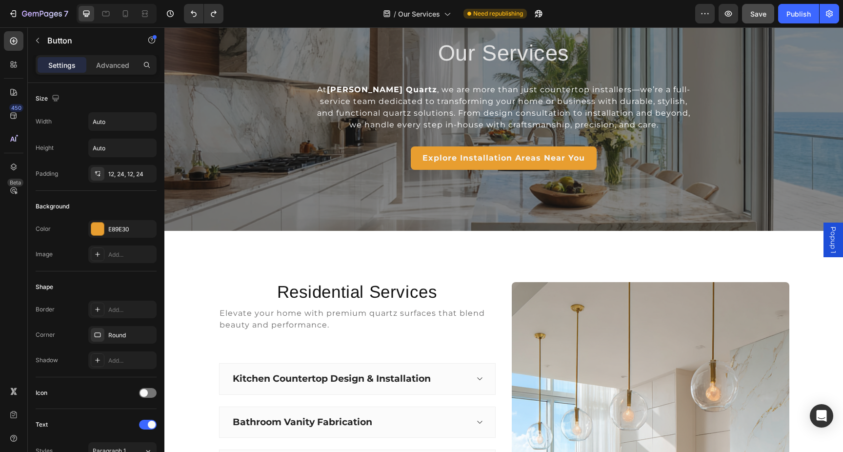
scroll to position [0, 0]
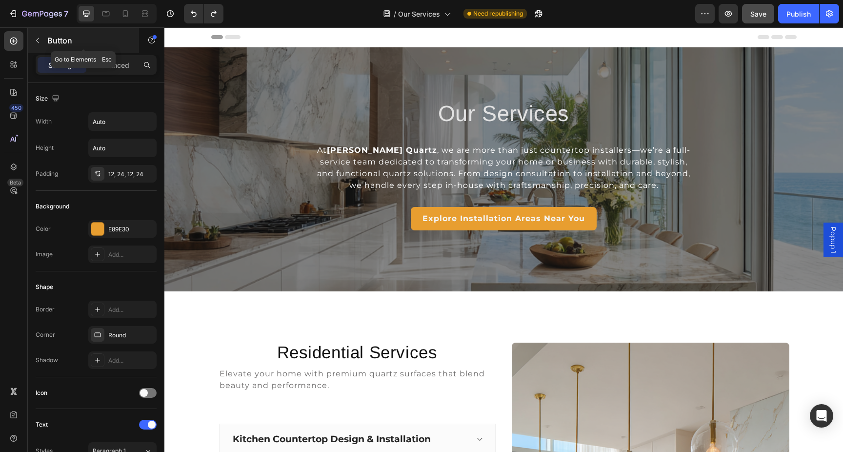
click at [42, 44] on button "button" at bounding box center [38, 41] width 16 height 16
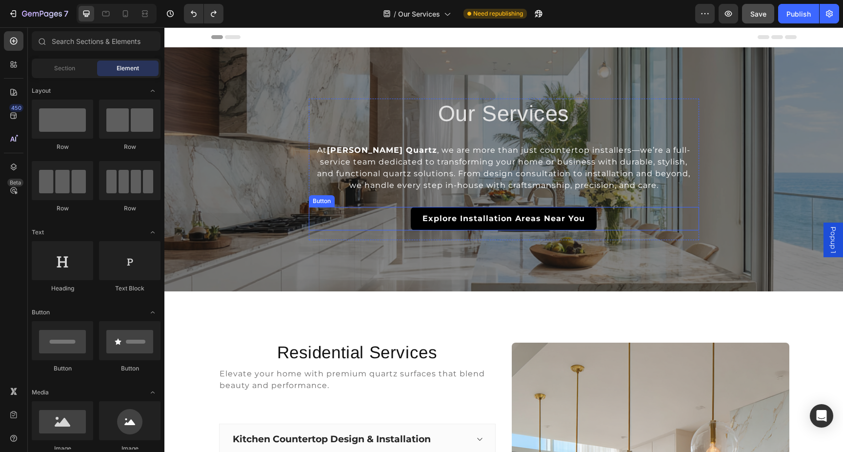
click at [414, 224] on link "Explore Installation Areas Near You" at bounding box center [504, 218] width 186 height 23
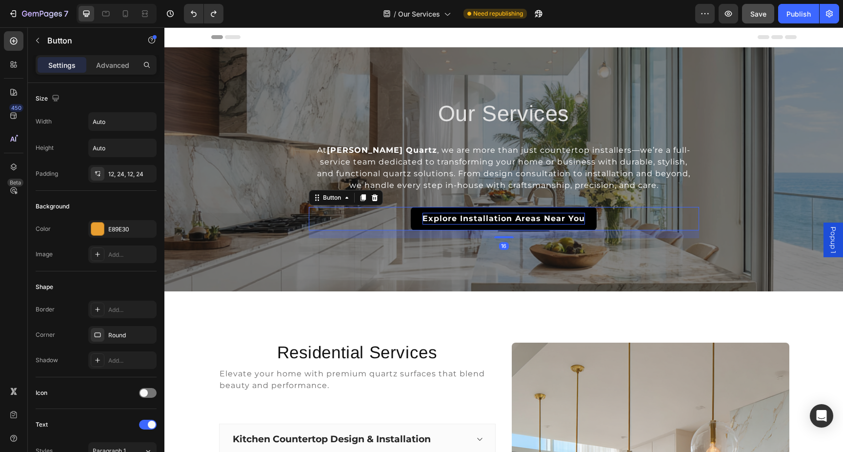
click at [492, 219] on strong "Explore Installation Areas Near You" at bounding box center [504, 218] width 162 height 9
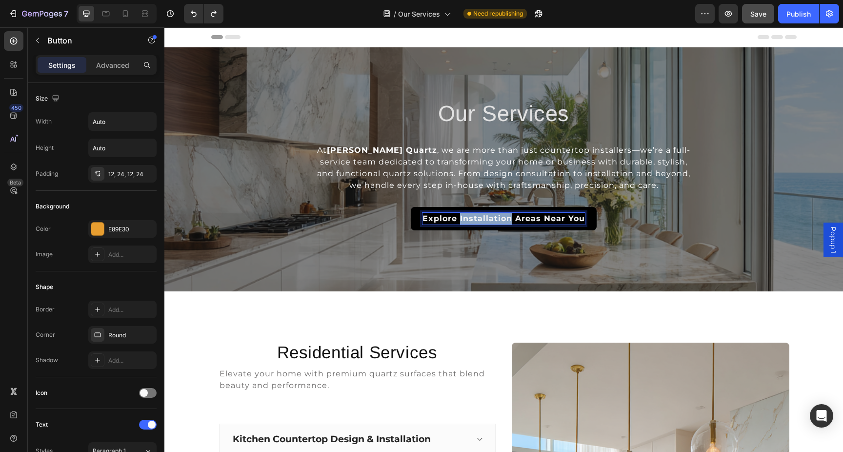
click at [492, 219] on strong "Explore Installation Areas Near You" at bounding box center [504, 218] width 162 height 9
click at [493, 219] on p "Get FREE Estimate in Under 1 Day" at bounding box center [503, 219] width 149 height 12
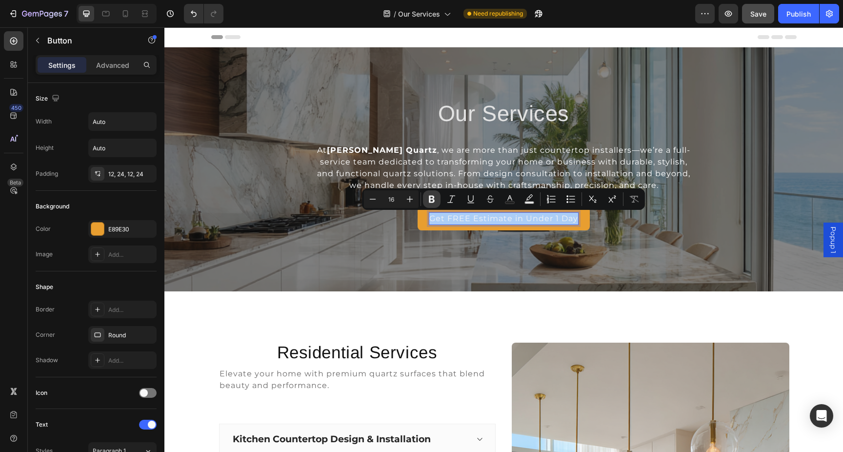
click at [431, 198] on icon "Editor contextual toolbar" at bounding box center [432, 199] width 10 height 10
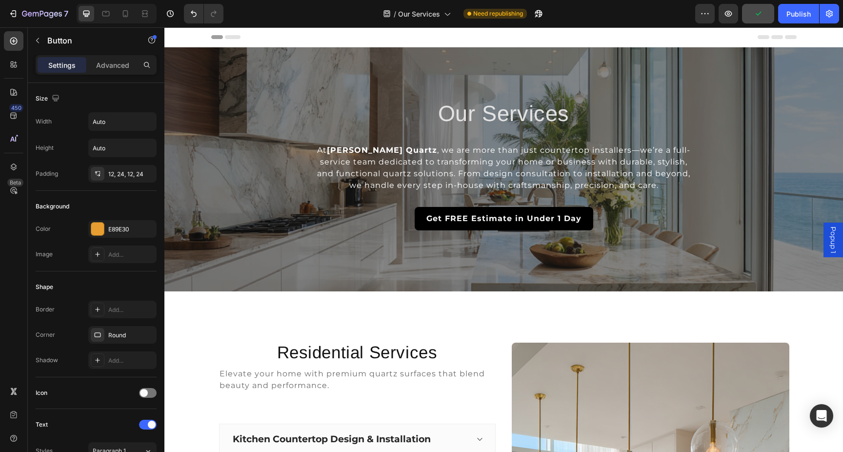
click at [585, 222] on link "Get FREE Estimate in Under 1 Day" at bounding box center [504, 218] width 179 height 23
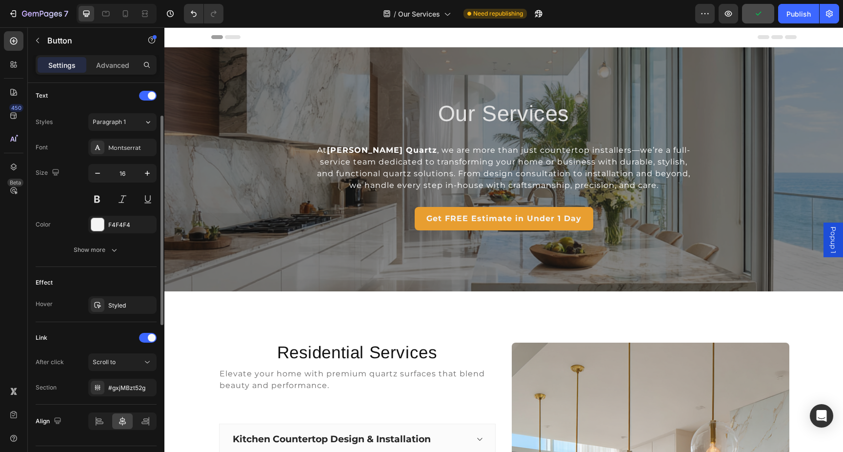
scroll to position [354, 0]
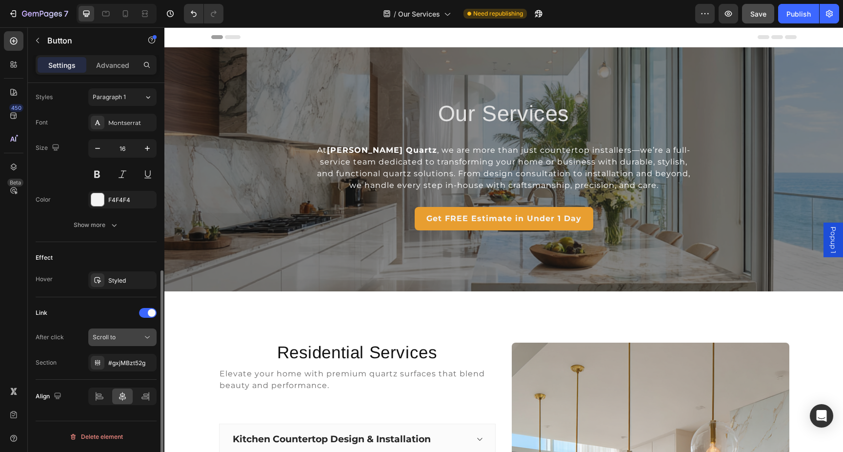
click at [147, 341] on icon at bounding box center [147, 337] width 10 height 10
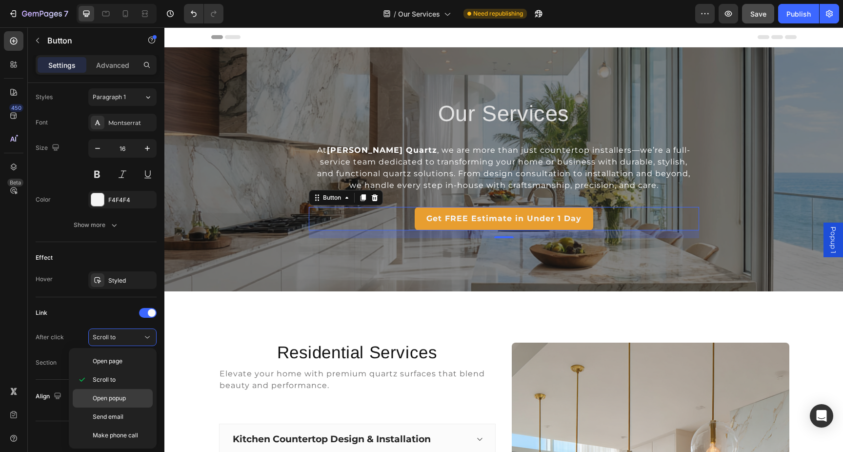
click at [119, 397] on span "Open popup" at bounding box center [109, 398] width 33 height 9
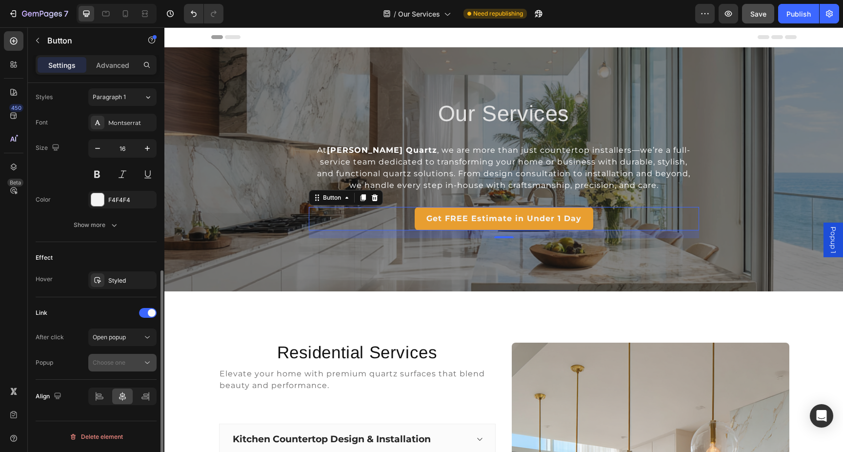
click at [143, 364] on icon at bounding box center [147, 363] width 10 height 10
click at [117, 387] on p "Popup 1" at bounding box center [121, 386] width 56 height 9
click at [831, 236] on span "Popup 1" at bounding box center [833, 239] width 10 height 27
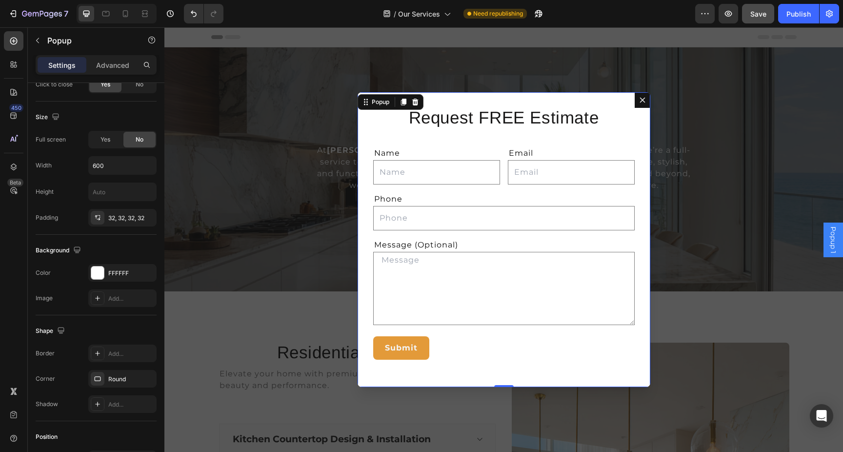
scroll to position [0, 0]
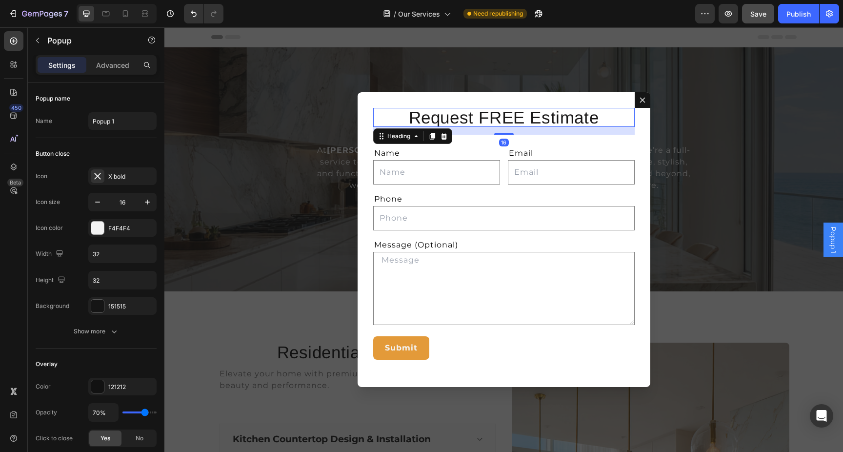
click at [569, 118] on h2 "Request FREE Estimate" at bounding box center [504, 117] width 262 height 19
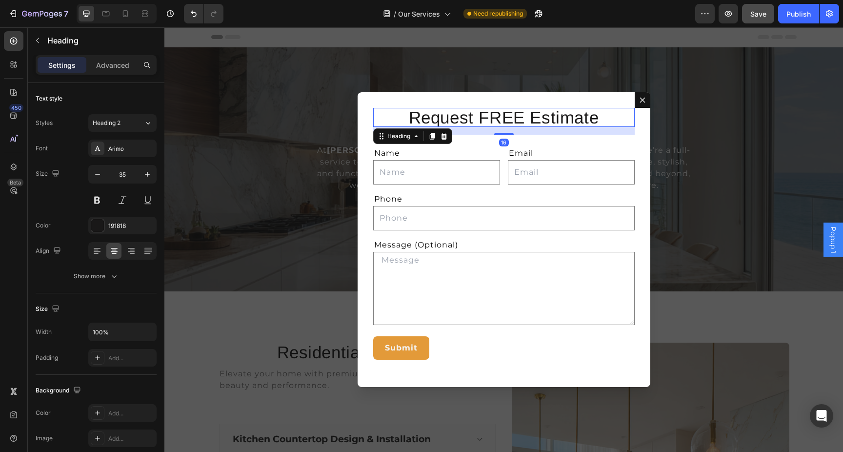
click at [594, 118] on h2 "Request FREE Estimate" at bounding box center [504, 117] width 262 height 19
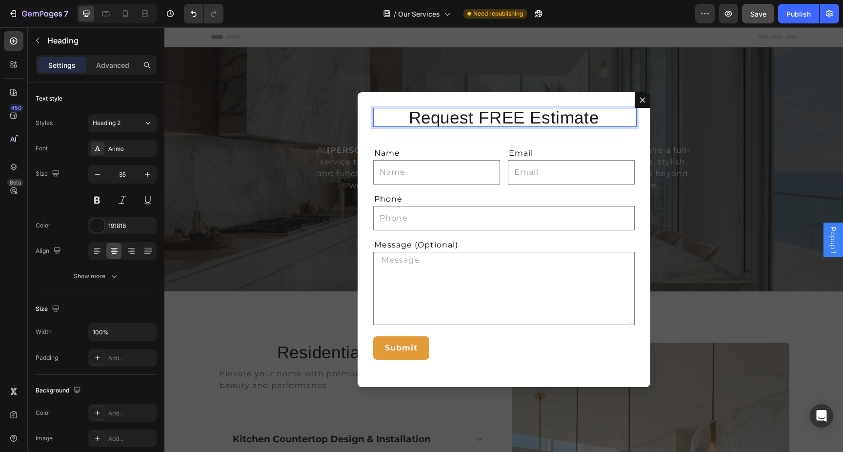
click at [600, 118] on p "Request FREE Estimate" at bounding box center [504, 117] width 260 height 17
drag, startPoint x: 605, startPoint y: 120, endPoint x: 345, endPoint y: 120, distance: 260.1
click at [345, 120] on div "Request FREE Estimate! Heading 16 Name Text Block Text Field Email Text Block E…" at bounding box center [503, 239] width 679 height 424
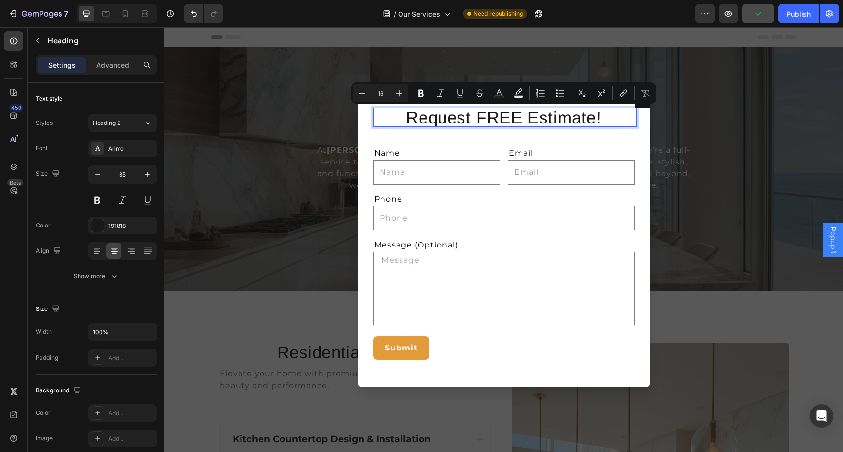
click at [678, 136] on div "Backdrop" at bounding box center [503, 239] width 679 height 424
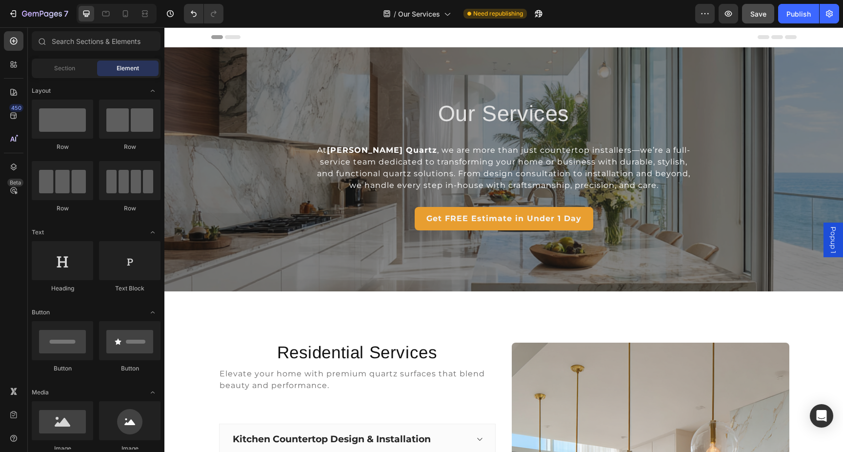
click at [833, 236] on span "Popup 1" at bounding box center [833, 239] width 10 height 27
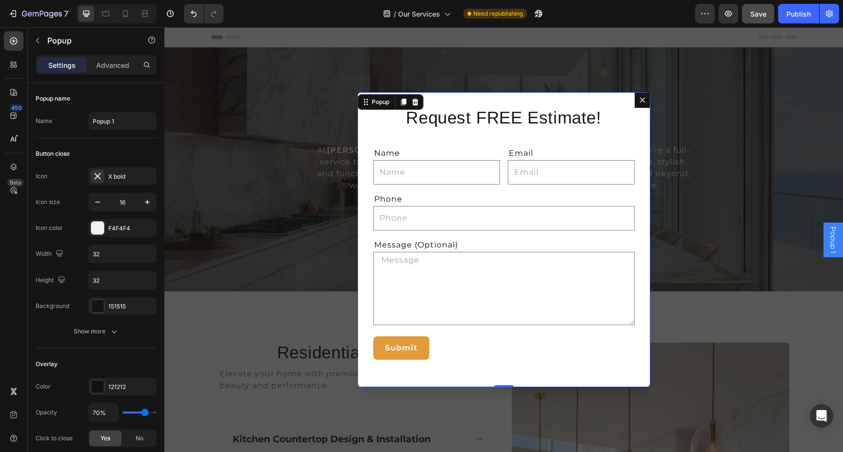
click at [833, 236] on span "Popup 1" at bounding box center [833, 239] width 10 height 27
click at [644, 102] on icon "Dialog content" at bounding box center [642, 100] width 5 height 5
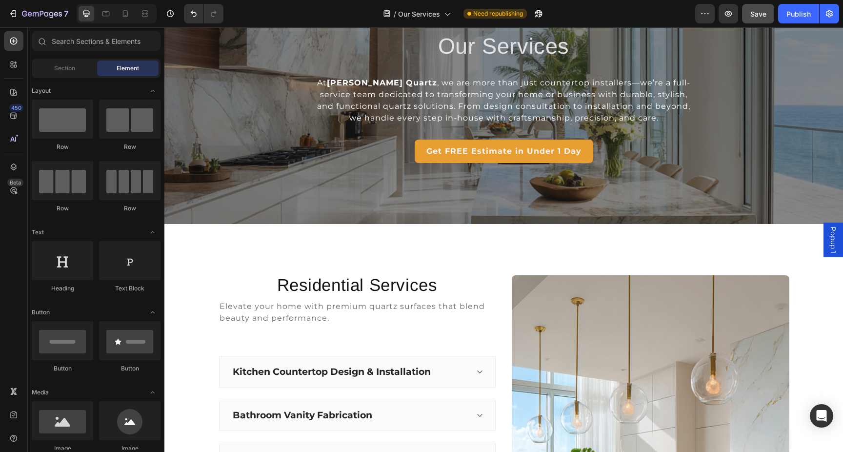
scroll to position [73, 0]
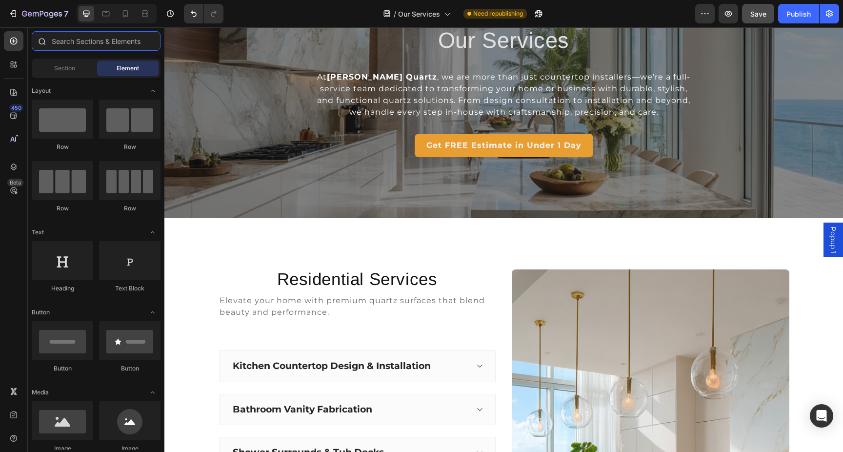
click at [102, 41] on input "text" at bounding box center [96, 41] width 129 height 20
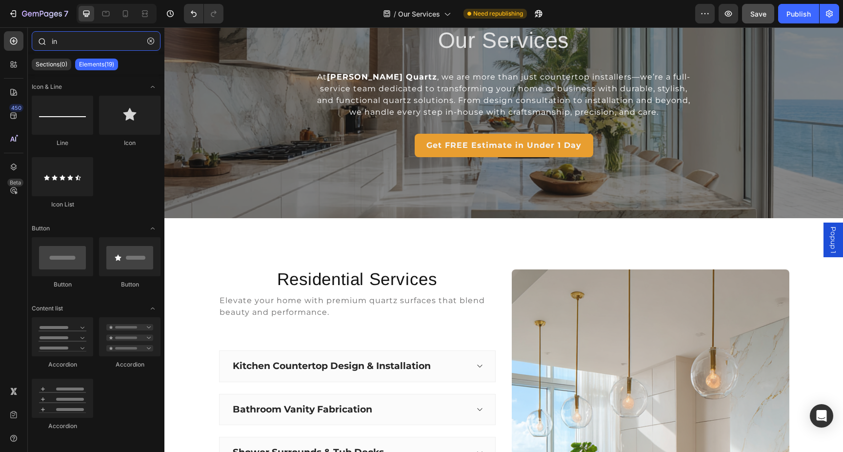
type input "i"
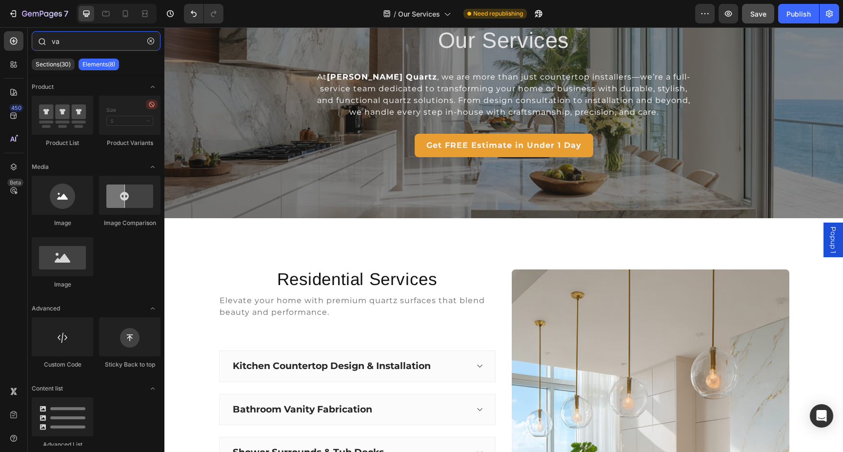
type input "v"
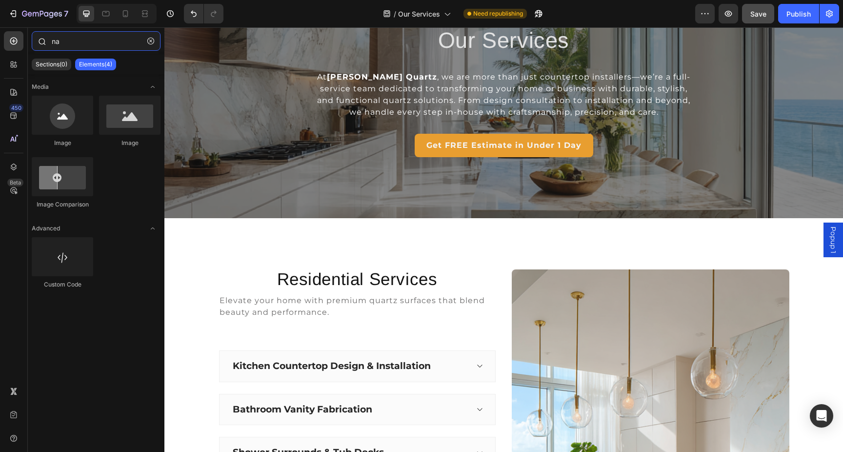
type input "n"
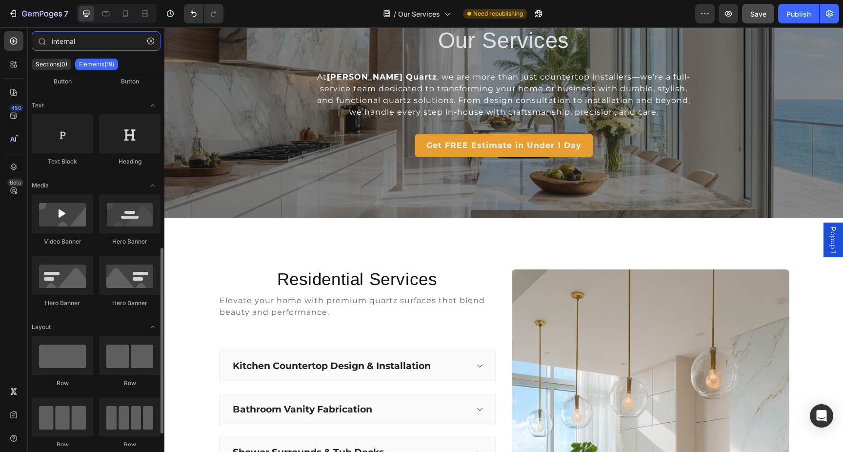
scroll to position [371, 0]
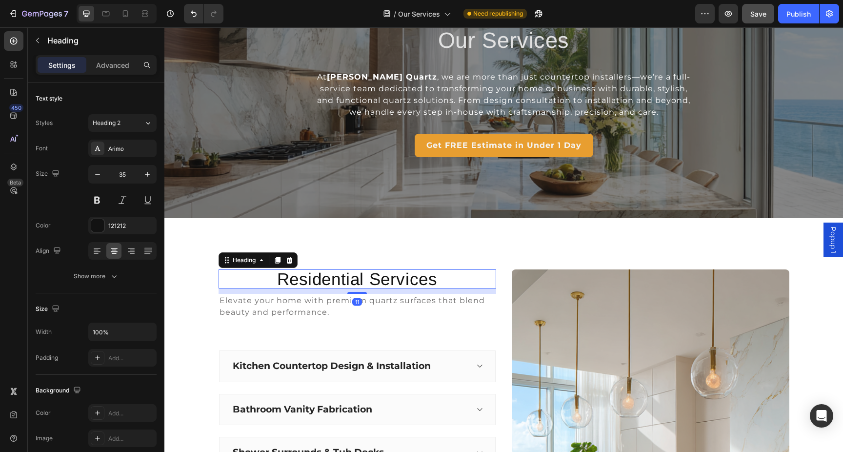
click at [357, 281] on h2 "Residential Services" at bounding box center [358, 278] width 278 height 19
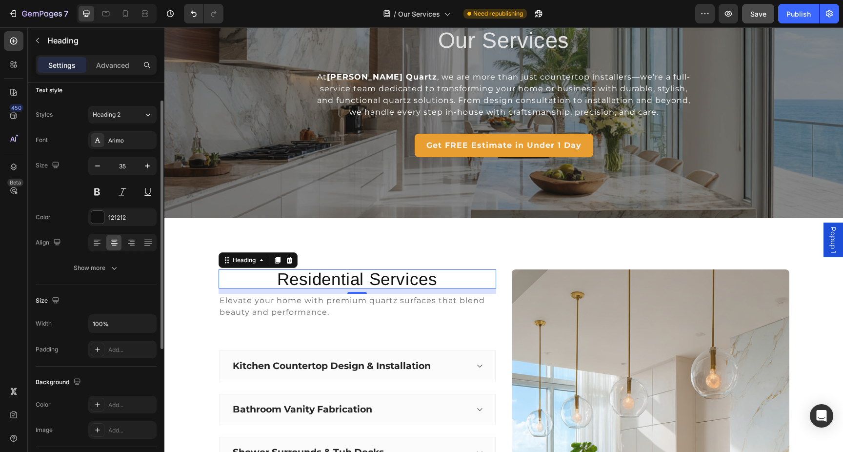
scroll to position [0, 0]
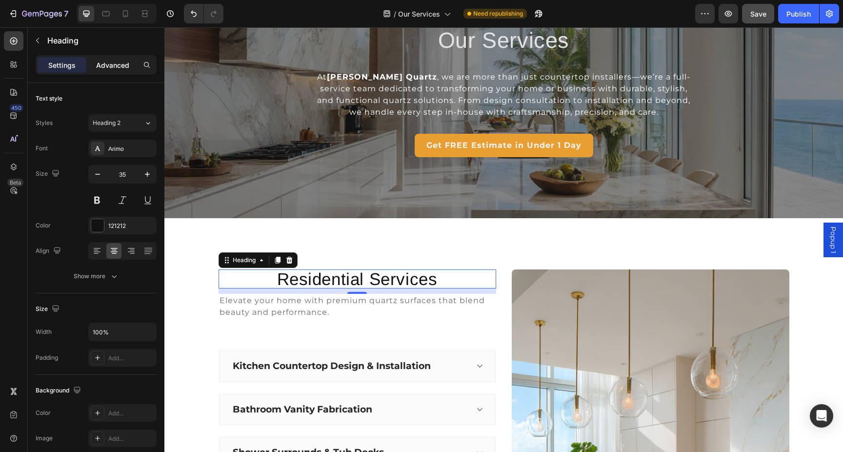
click at [118, 65] on p "Advanced" at bounding box center [112, 65] width 33 height 10
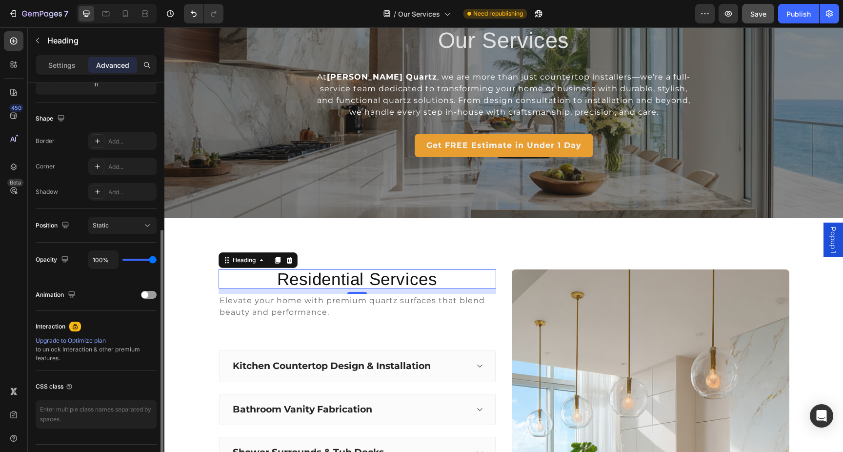
scroll to position [240, 0]
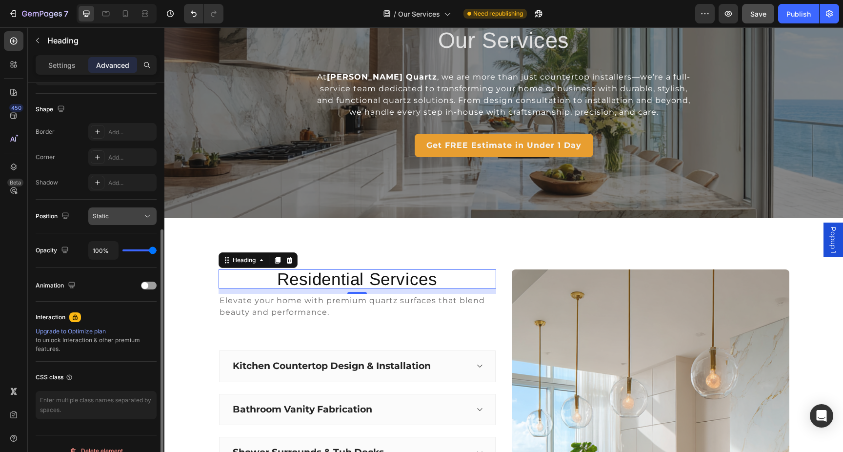
click at [123, 222] on button "Static" at bounding box center [122, 216] width 68 height 18
click at [74, 199] on div "Shape Border Add... Corner Add... Shadow Add..." at bounding box center [96, 147] width 121 height 106
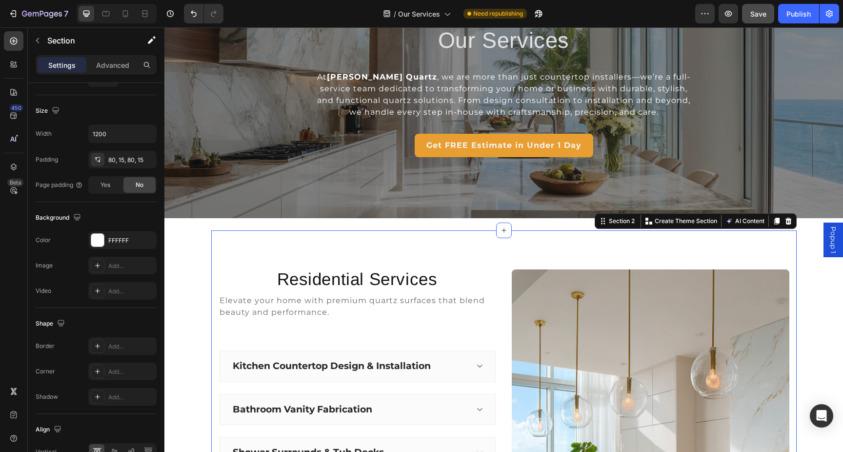
scroll to position [0, 0]
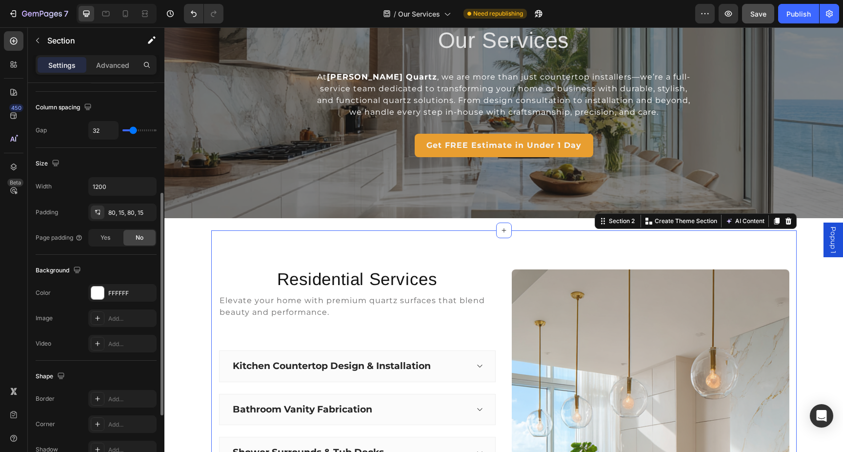
scroll to position [197, 0]
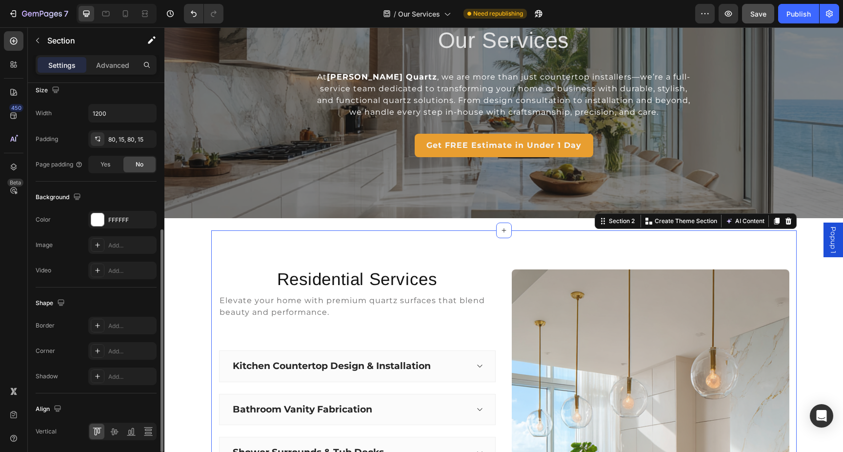
scroll to position [281, 0]
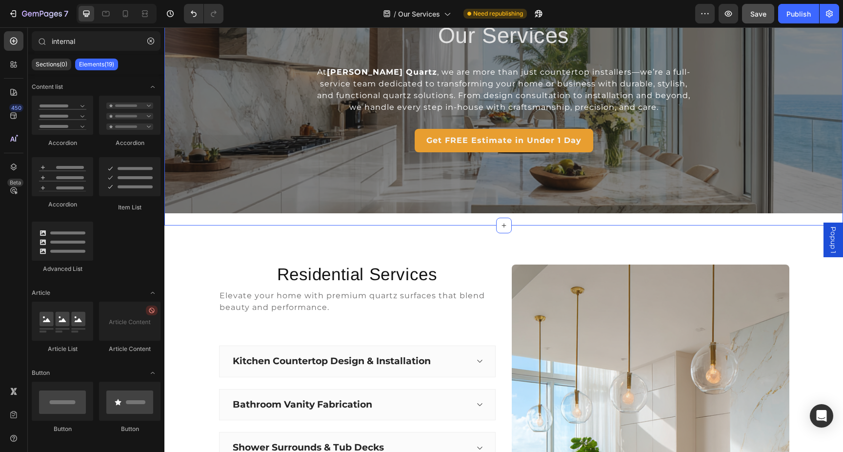
scroll to position [81, 0]
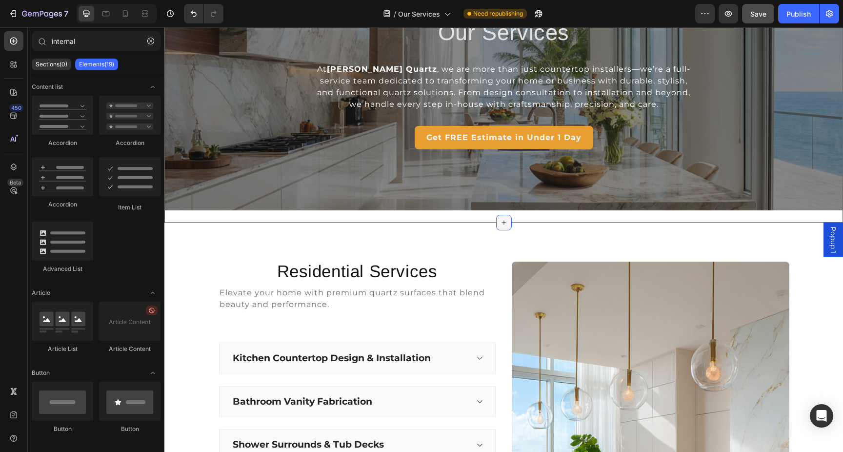
click at [502, 224] on icon at bounding box center [504, 223] width 8 height 8
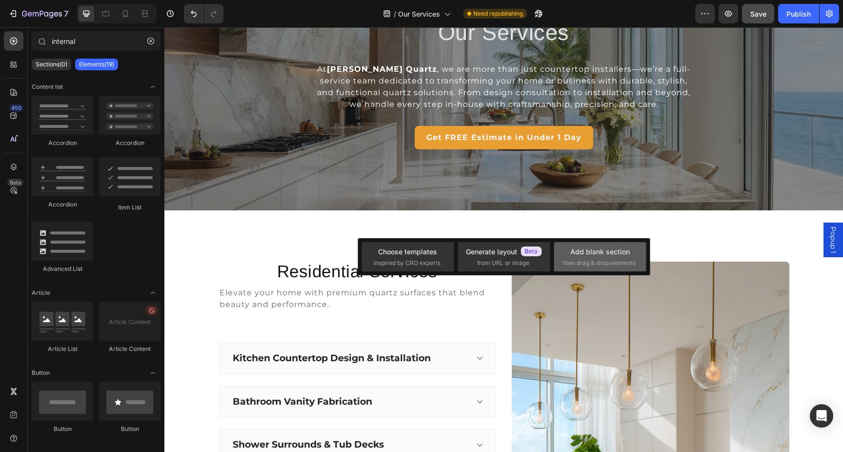
click at [587, 250] on div "Add blank section" at bounding box center [600, 251] width 60 height 10
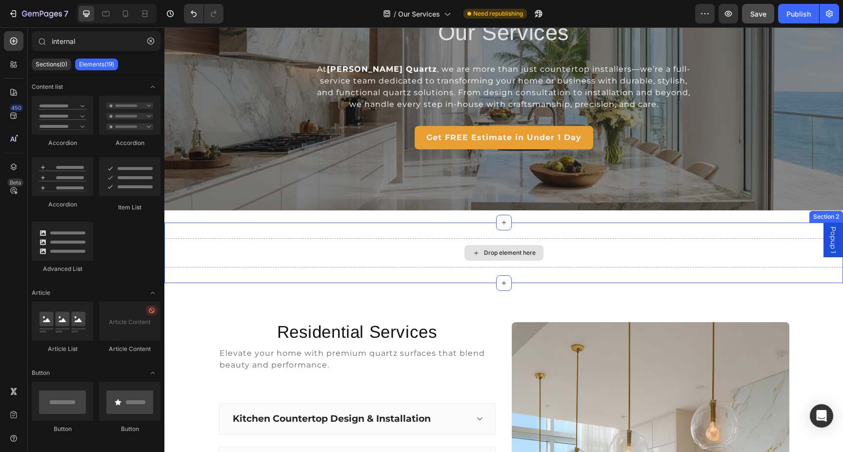
click at [297, 248] on div "Drop element here" at bounding box center [503, 252] width 679 height 29
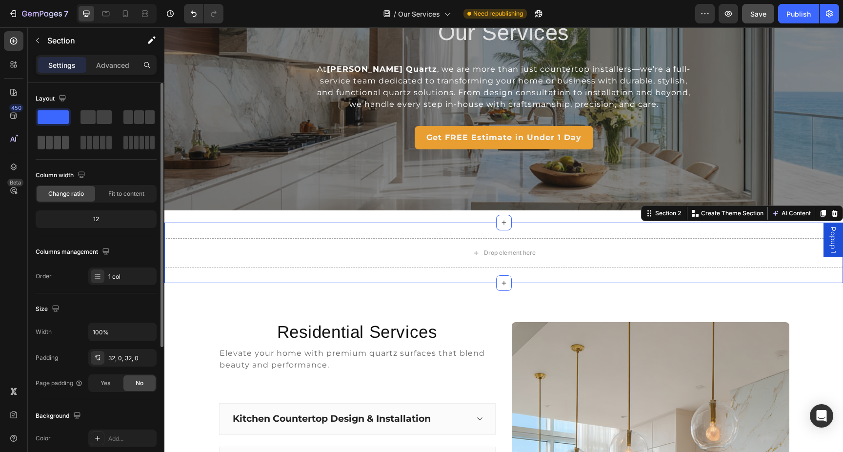
click at [56, 139] on span at bounding box center [57, 143] width 7 height 14
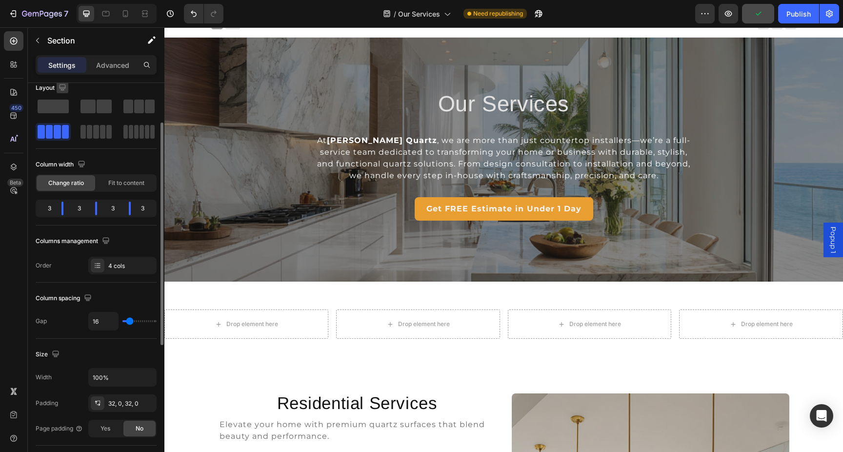
scroll to position [0, 0]
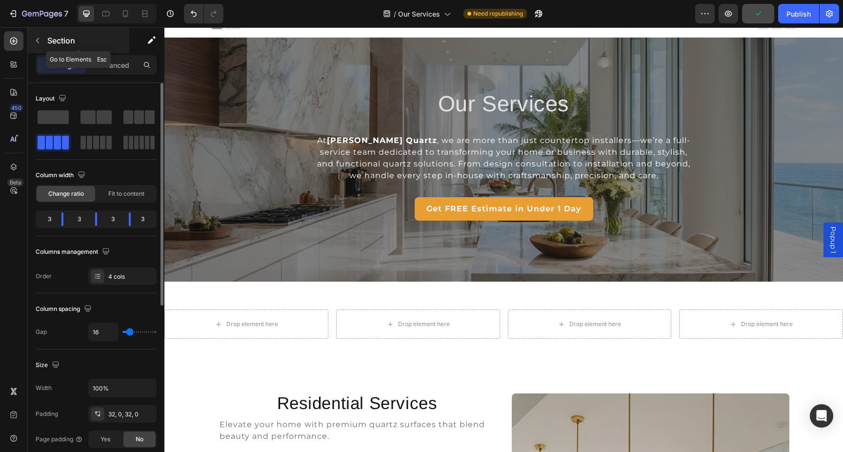
click at [43, 45] on button "button" at bounding box center [38, 41] width 16 height 16
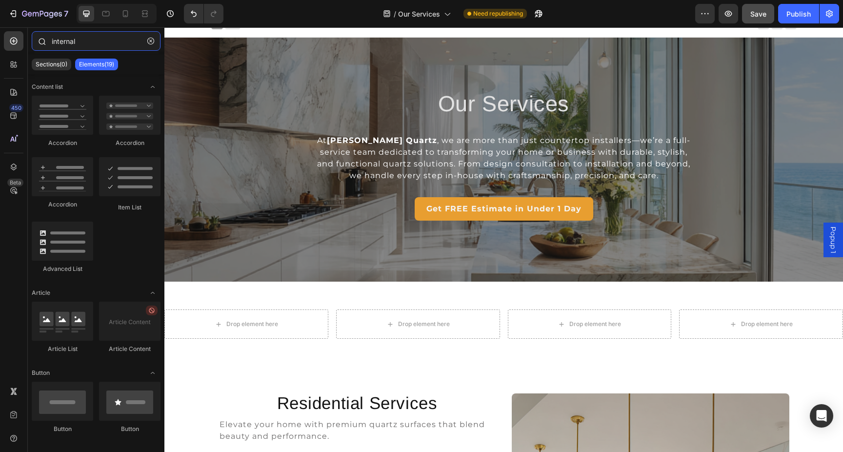
drag, startPoint x: 87, startPoint y: 42, endPoint x: 38, endPoint y: 42, distance: 48.8
click at [38, 42] on div "internal" at bounding box center [96, 42] width 137 height 23
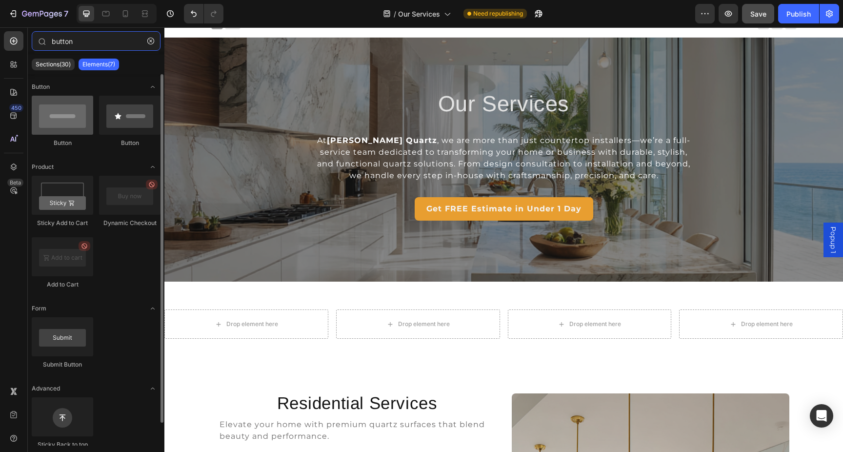
type input "button"
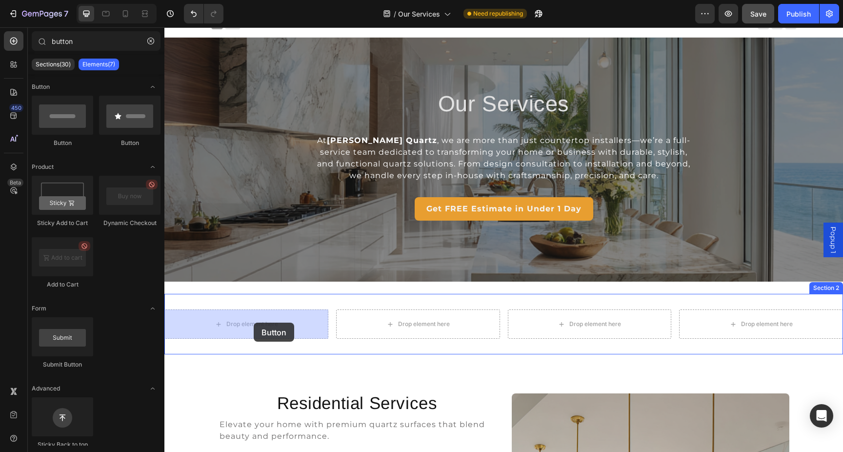
drag, startPoint x: 225, startPoint y: 141, endPoint x: 254, endPoint y: 322, distance: 183.3
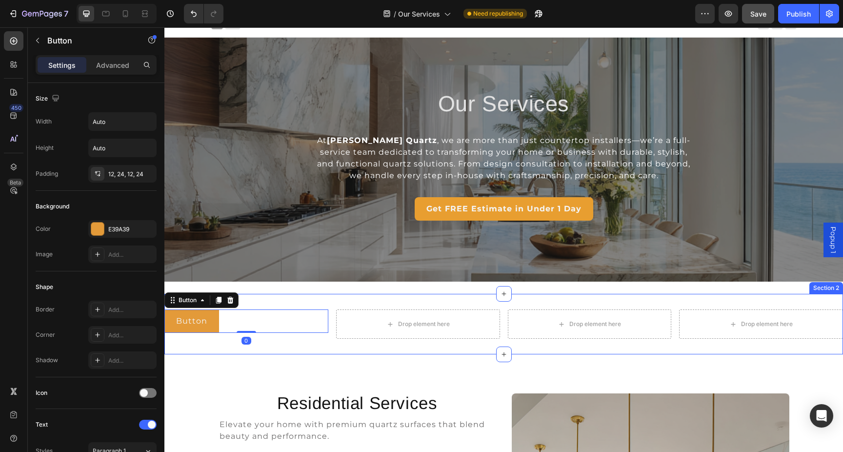
click at [346, 299] on div "Button Button 0 Drop element here Drop element here Drop element here Section 2" at bounding box center [503, 324] width 679 height 61
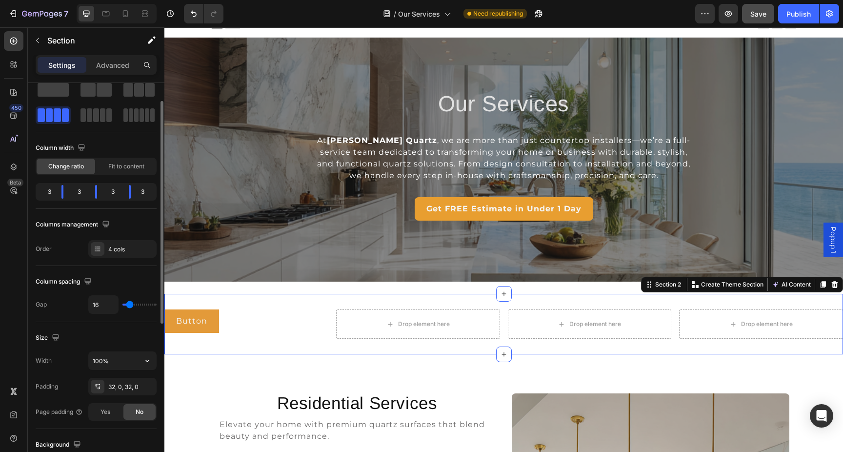
scroll to position [33, 0]
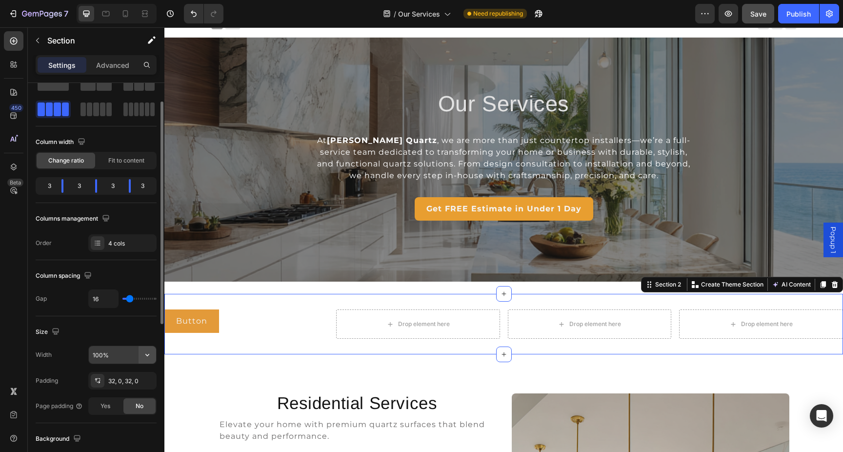
click at [147, 356] on icon "button" at bounding box center [147, 355] width 10 height 10
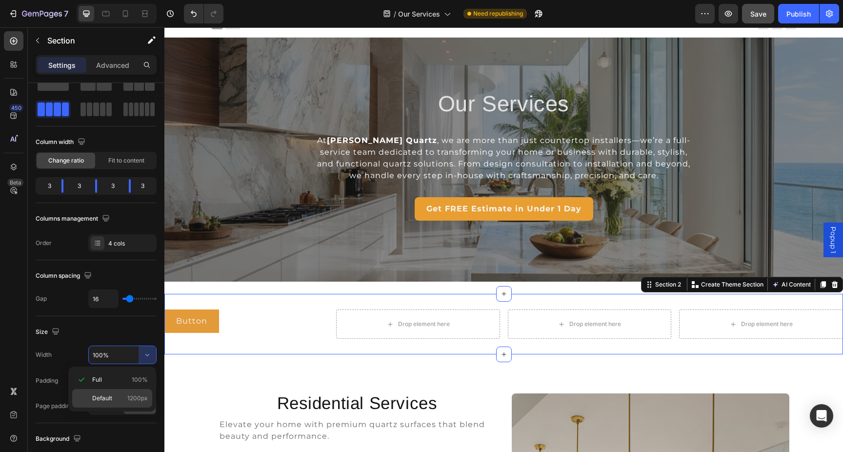
click at [124, 396] on p "Default 1200px" at bounding box center [120, 398] width 56 height 9
type input "1200"
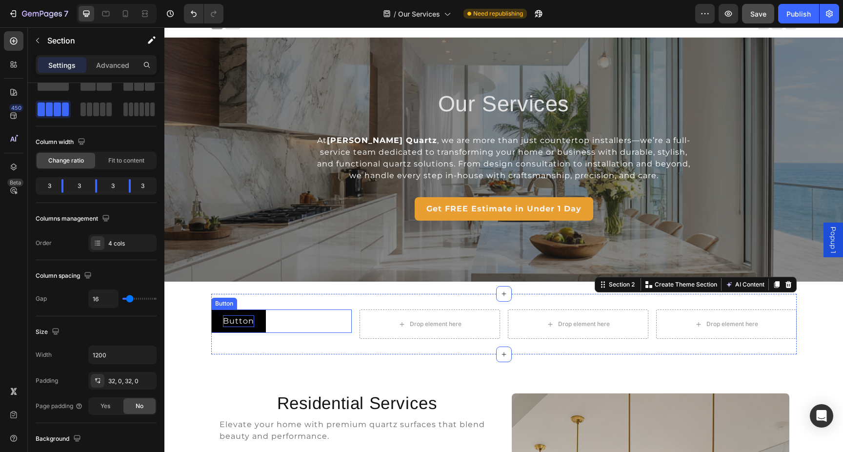
click at [247, 320] on p "Button" at bounding box center [238, 321] width 31 height 12
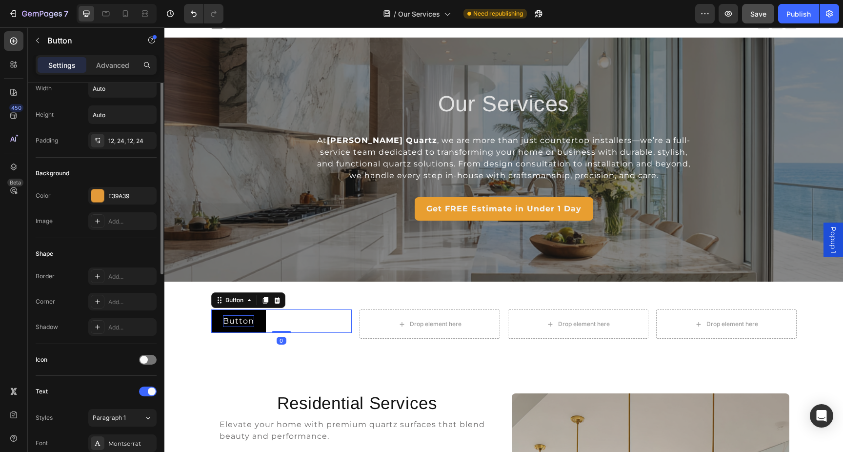
scroll to position [0, 0]
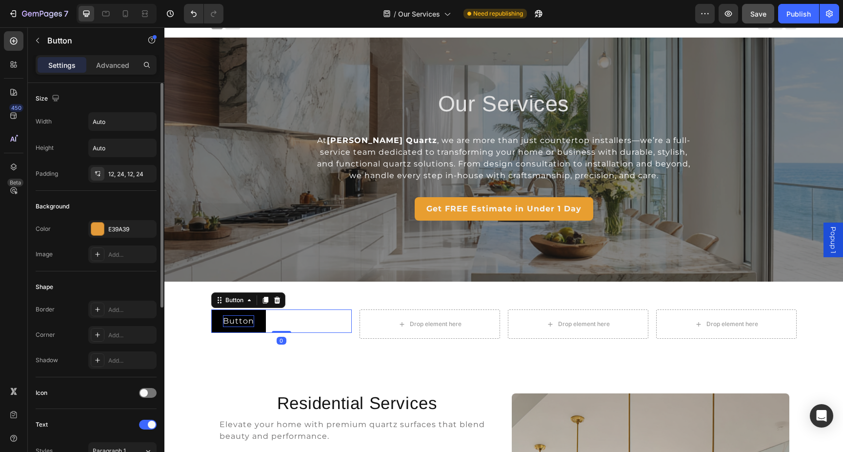
click at [240, 321] on p "Button" at bounding box center [238, 321] width 31 height 12
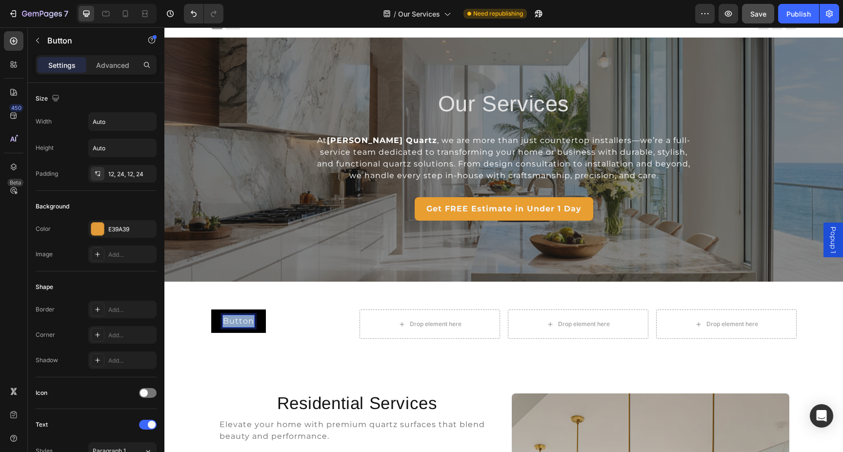
click at [240, 321] on p "Button" at bounding box center [238, 321] width 31 height 12
click at [211, 309] on button "Residentia" at bounding box center [246, 320] width 70 height 23
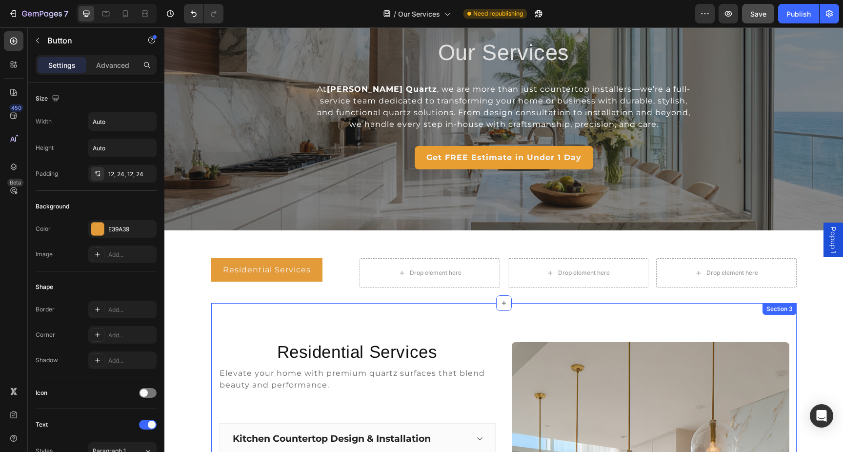
scroll to position [51, 0]
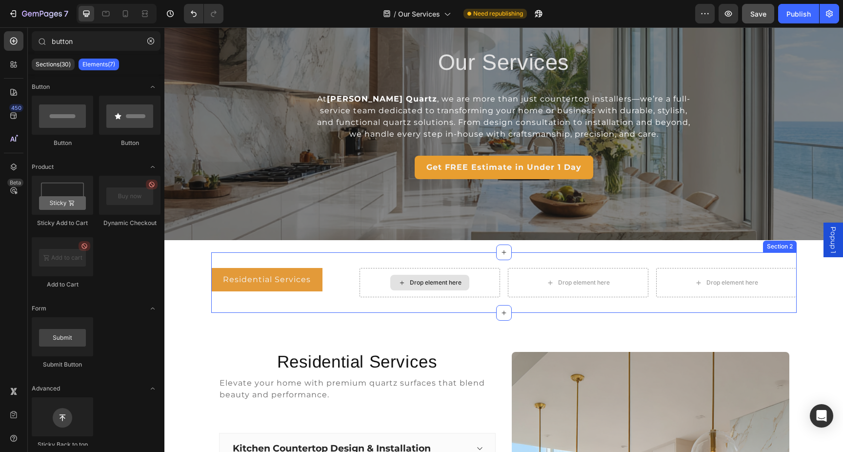
click at [427, 285] on div "Drop element here" at bounding box center [436, 283] width 52 height 8
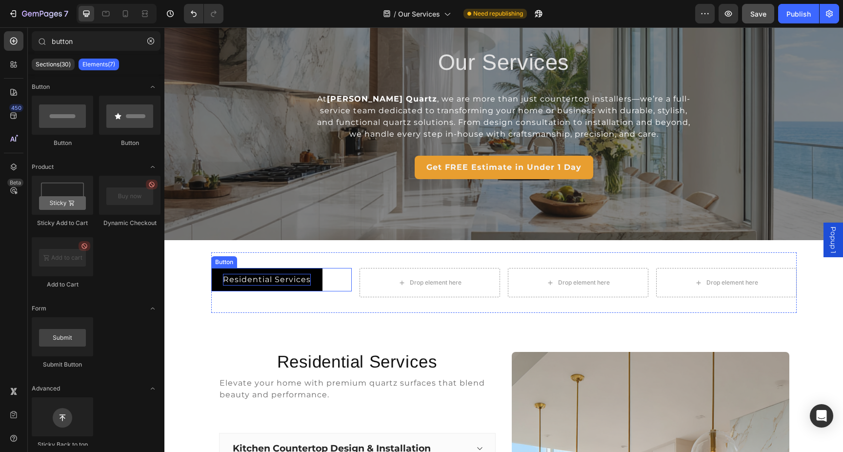
click at [307, 276] on p "Residential Services" at bounding box center [267, 280] width 88 height 12
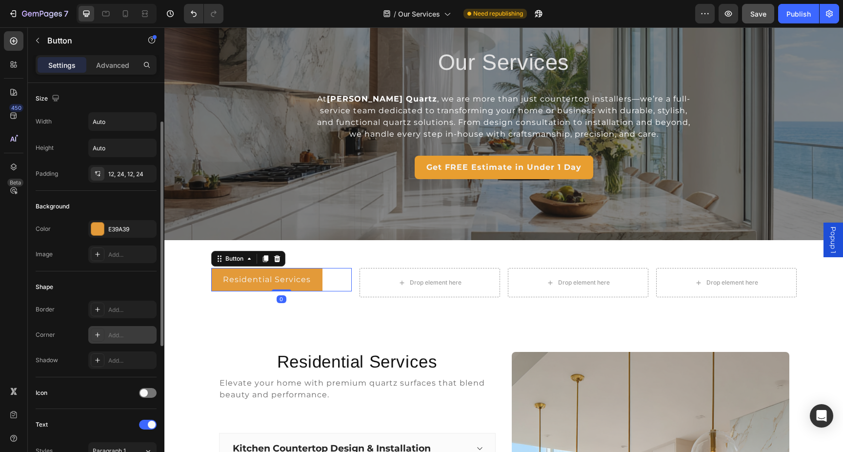
scroll to position [303, 0]
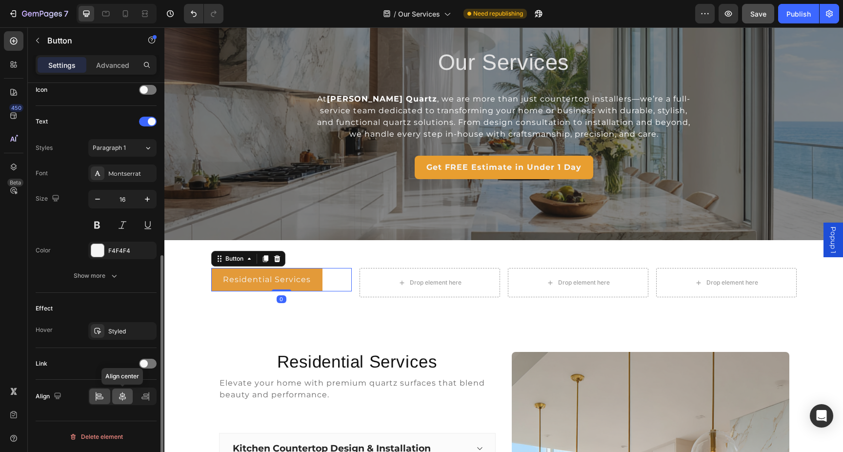
click at [123, 400] on icon at bounding box center [123, 396] width 10 height 10
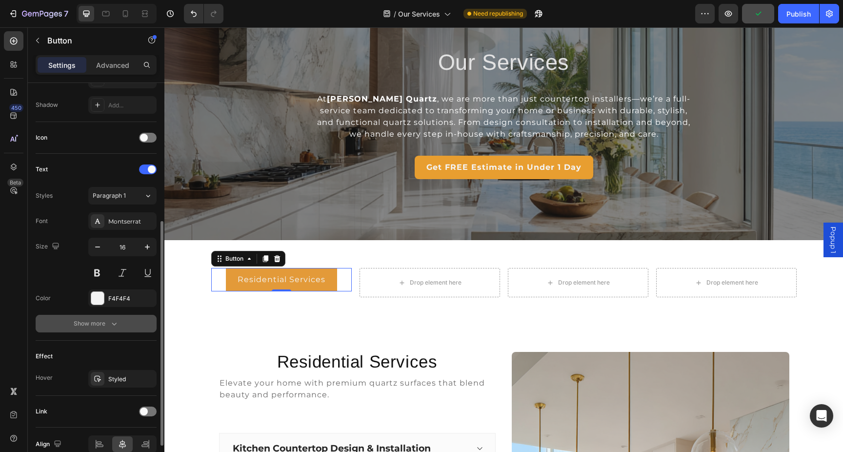
scroll to position [249, 0]
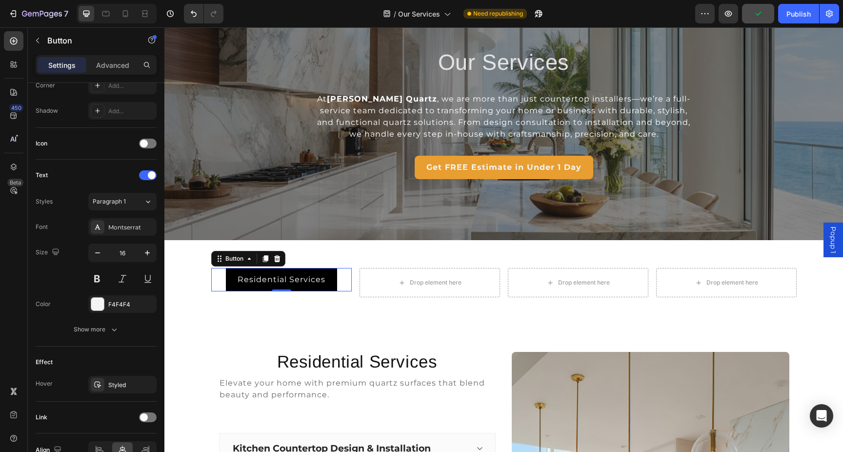
click at [329, 276] on button "Residential Services" at bounding box center [281, 279] width 111 height 23
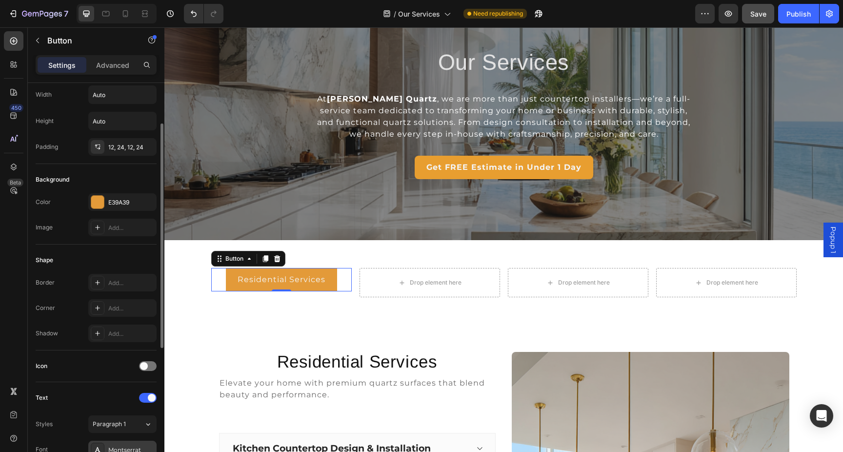
scroll to position [24, 0]
click at [97, 202] on div at bounding box center [97, 204] width 13 height 13
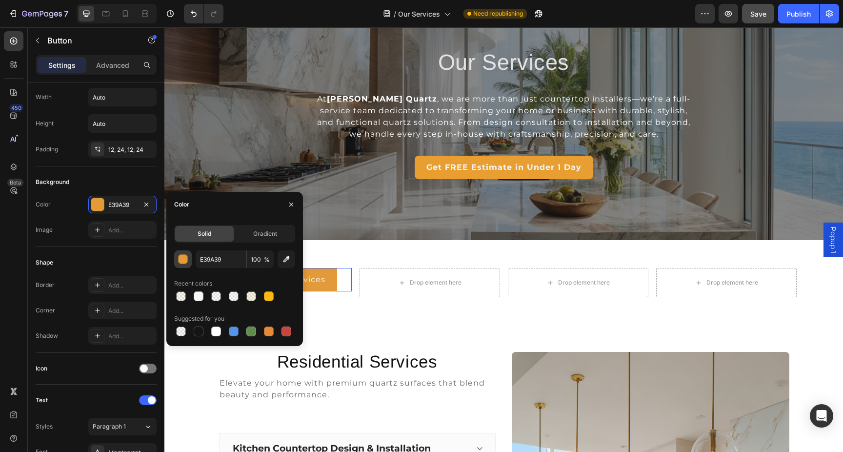
click at [183, 259] on div "button" at bounding box center [184, 260] width 10 height 10
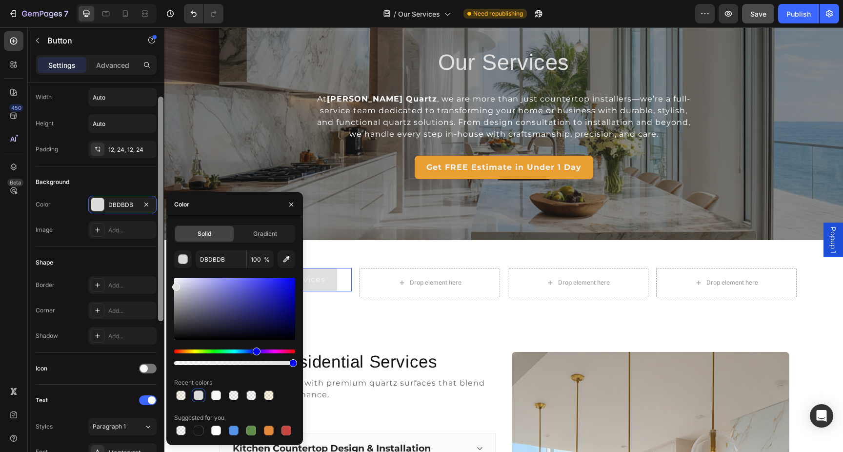
drag, startPoint x: 184, startPoint y: 290, endPoint x: 164, endPoint y: 285, distance: 20.7
click at [164, 285] on div "450 Beta button Sections(30) Elements(7) Button Button Button Product Sticky Ad…" at bounding box center [82, 239] width 164 height 424
type input "E0E0E0"
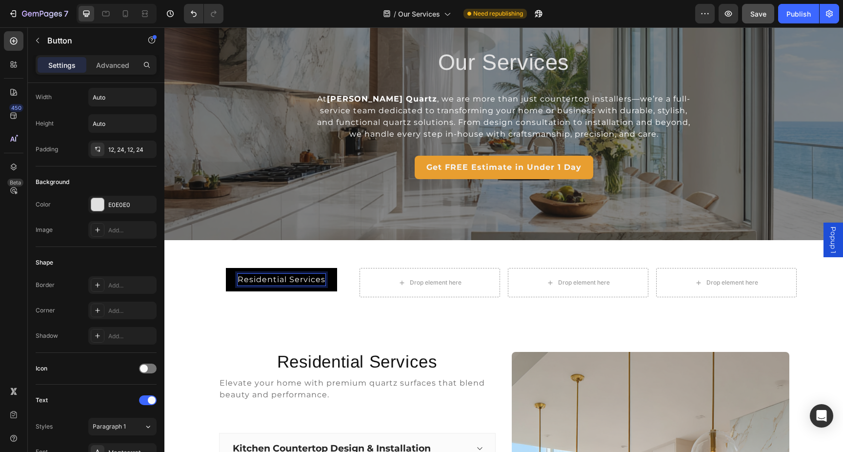
click at [320, 282] on p "Residential Services" at bounding box center [282, 280] width 88 height 12
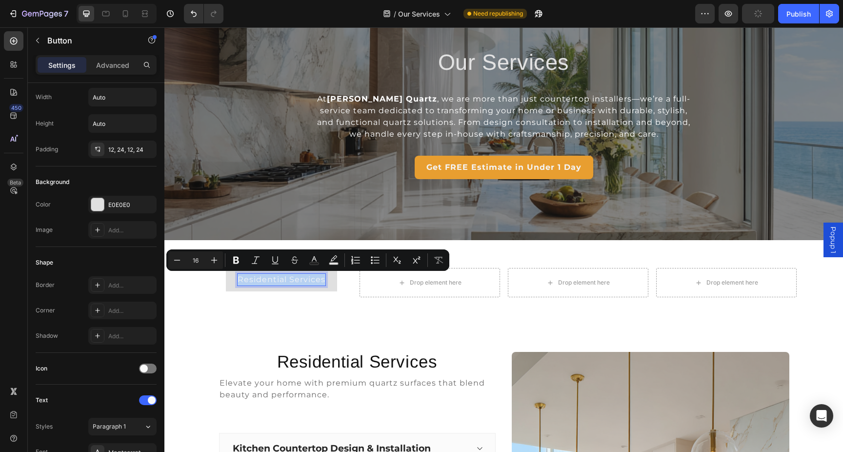
click at [205, 294] on section "Residential Services Button 0 Drop element here Drop element here Drop element …" at bounding box center [503, 282] width 601 height 61
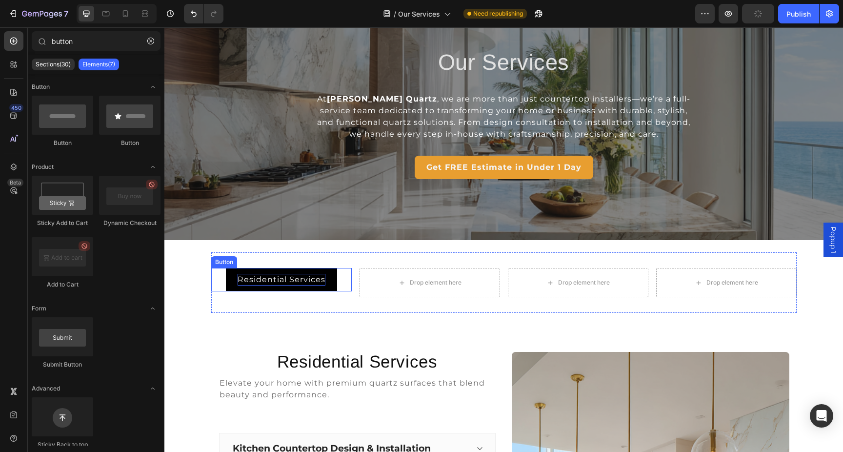
click at [257, 281] on p "Residential Services" at bounding box center [282, 280] width 88 height 12
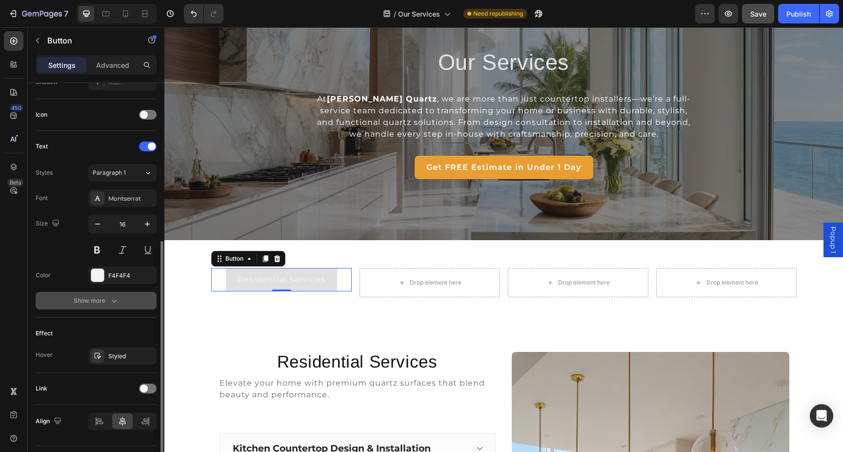
scroll to position [289, 0]
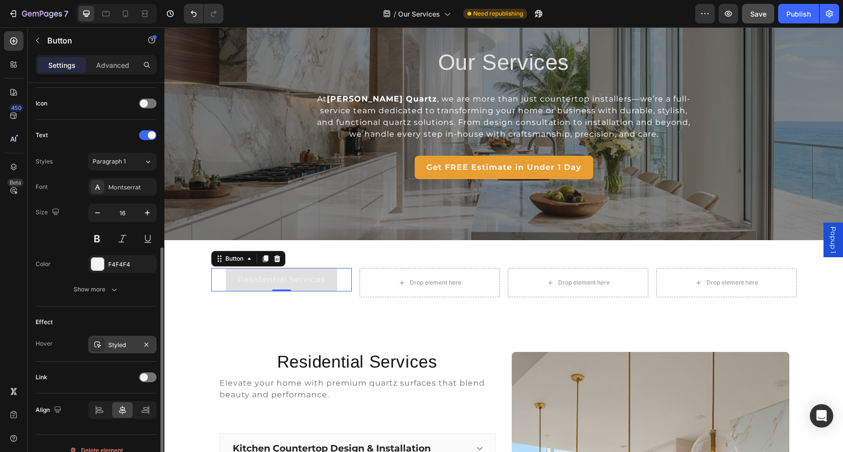
click at [132, 348] on div "Styled" at bounding box center [122, 345] width 28 height 9
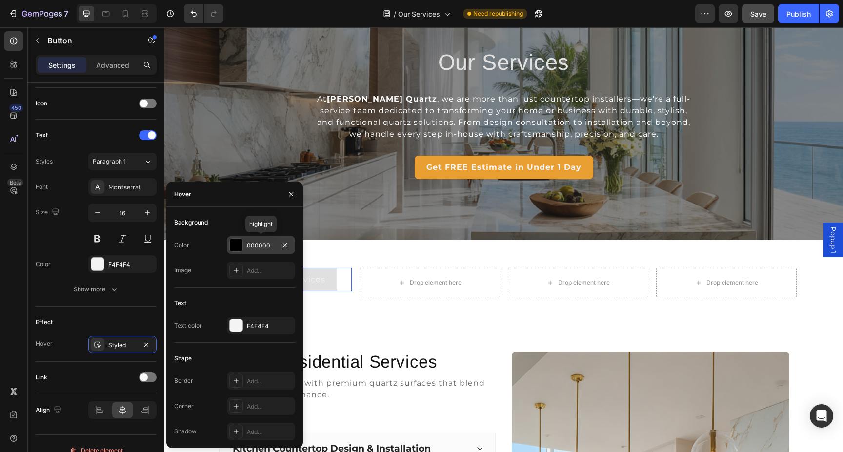
click at [236, 242] on div at bounding box center [236, 245] width 13 height 13
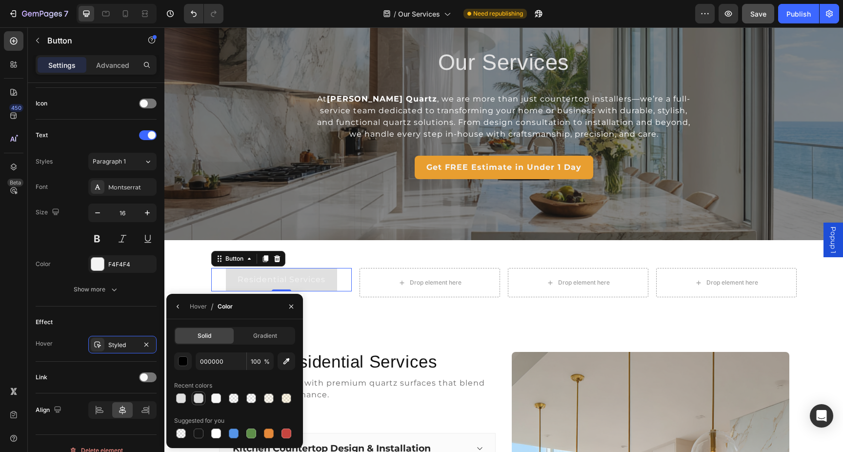
click at [198, 399] on div at bounding box center [199, 398] width 10 height 10
type input "DBDBDB"
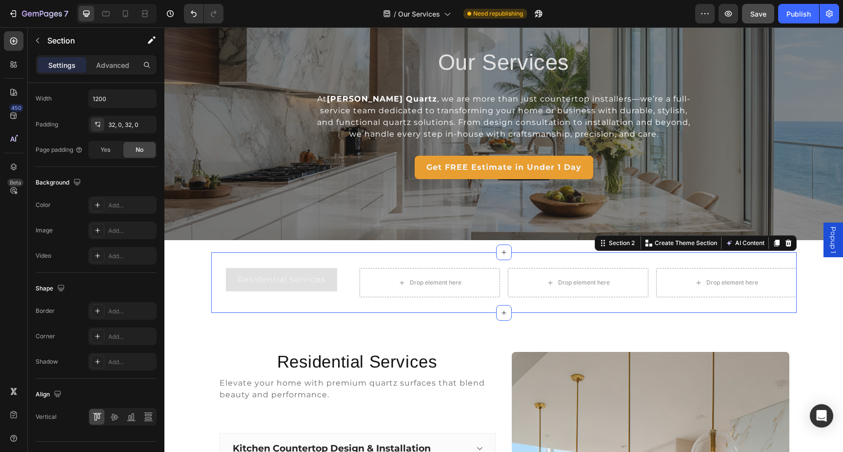
click at [330, 303] on div "Residential Services Button Drop element here Drop element here Drop element he…" at bounding box center [503, 282] width 585 height 61
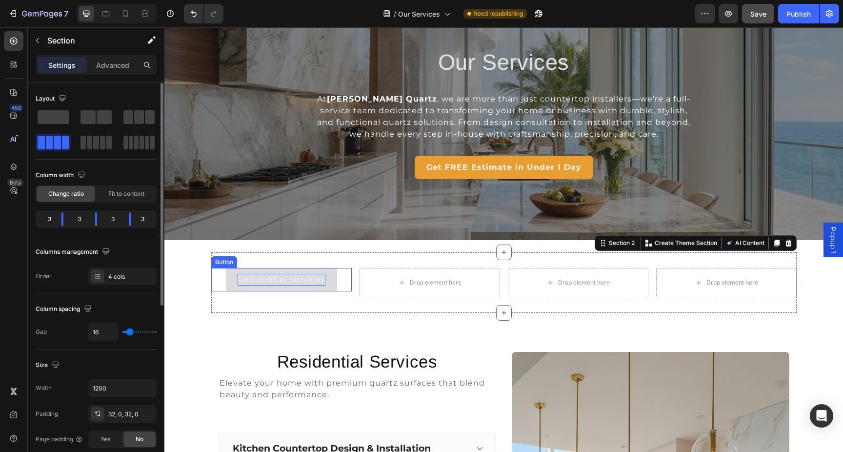
click at [303, 280] on p "Residential Services" at bounding box center [282, 280] width 88 height 12
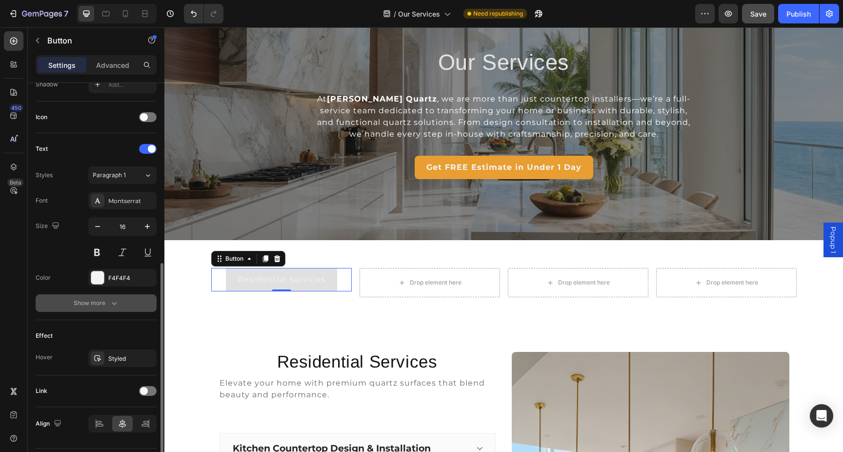
scroll to position [291, 0]
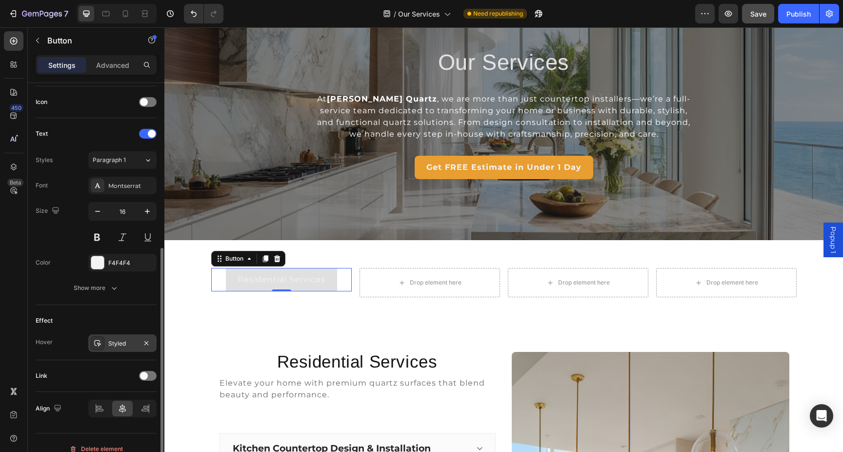
click at [121, 335] on div "Styled" at bounding box center [122, 343] width 68 height 18
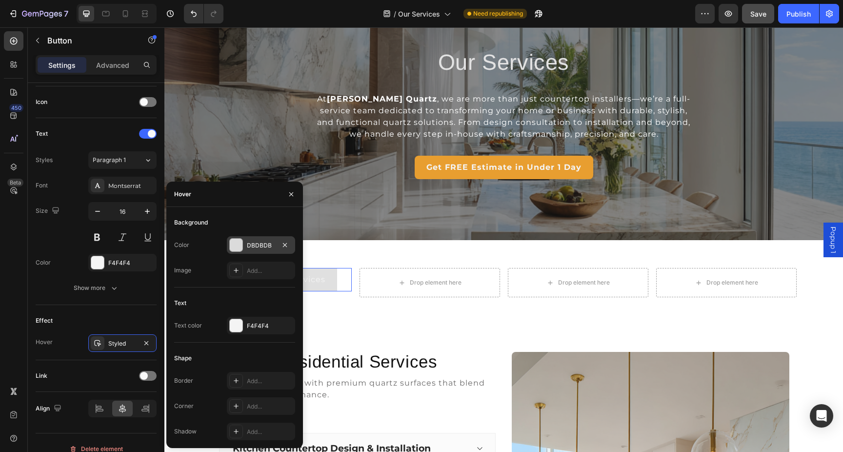
click at [236, 246] on div at bounding box center [236, 245] width 13 height 13
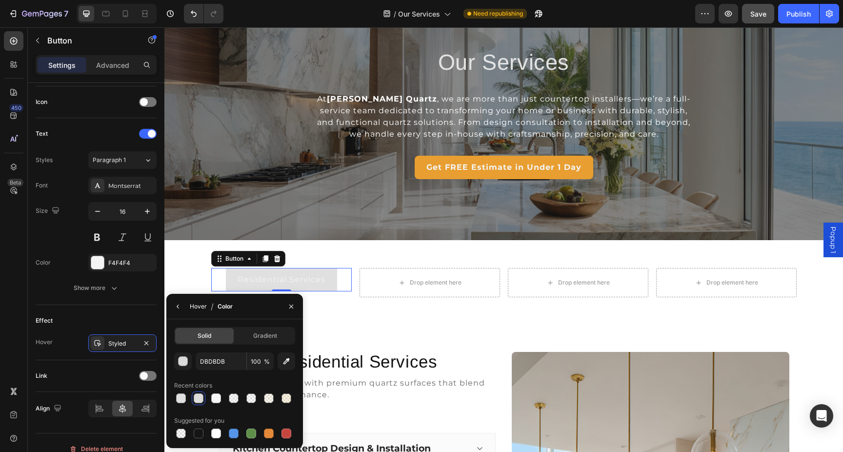
click at [202, 306] on div "Hover" at bounding box center [198, 306] width 17 height 9
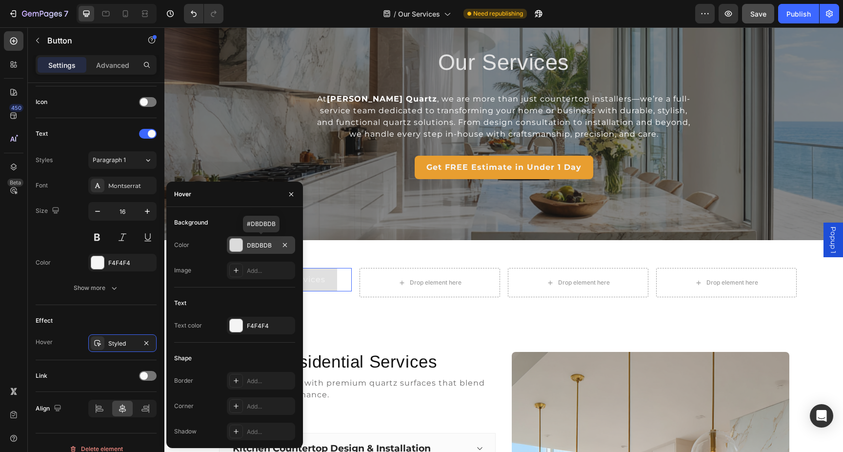
click at [238, 241] on div at bounding box center [236, 245] width 13 height 13
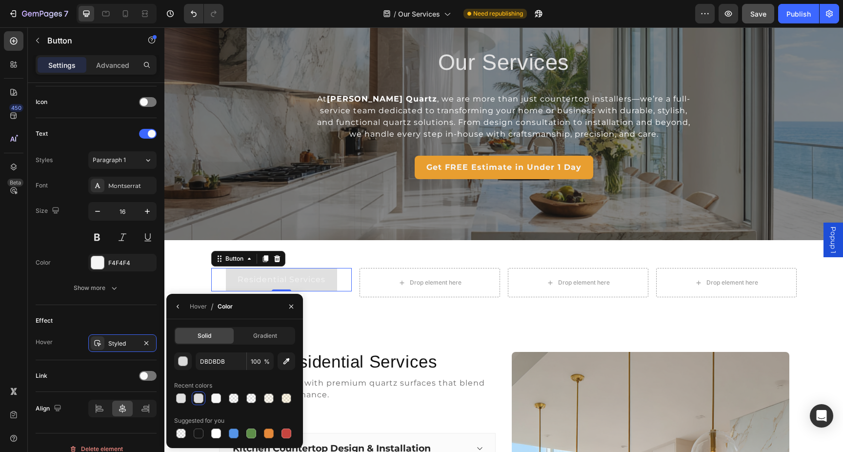
click at [197, 400] on div at bounding box center [199, 398] width 10 height 10
click at [185, 360] on div "button" at bounding box center [184, 362] width 10 height 10
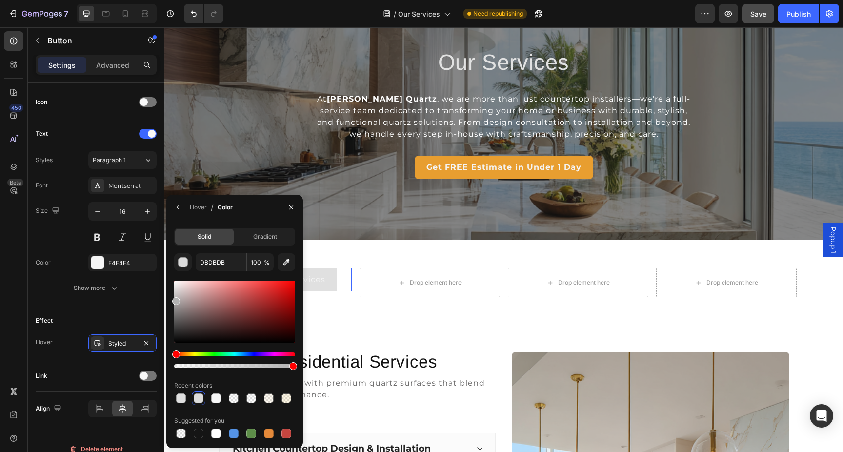
drag, startPoint x: 176, startPoint y: 291, endPoint x: 172, endPoint y: 299, distance: 9.0
click at [172, 299] on div "Solid Gradient DBDBDB 100 % Recent colors Suggested for you" at bounding box center [234, 334] width 137 height 212
type input "B2B2B2"
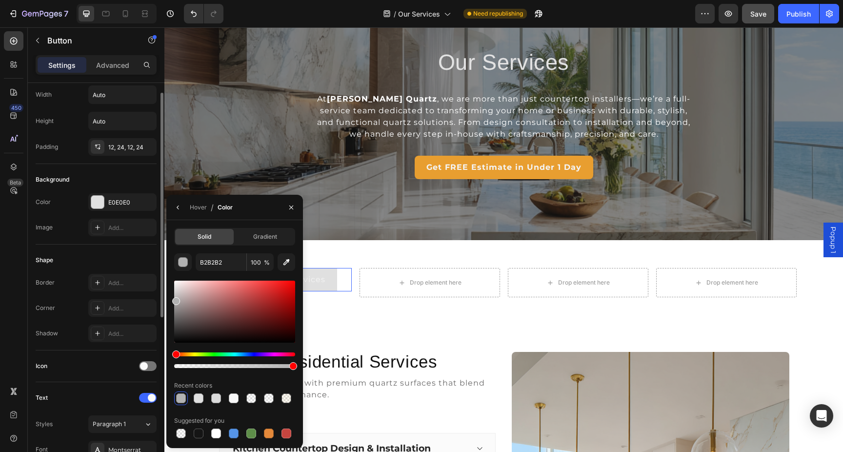
scroll to position [23, 0]
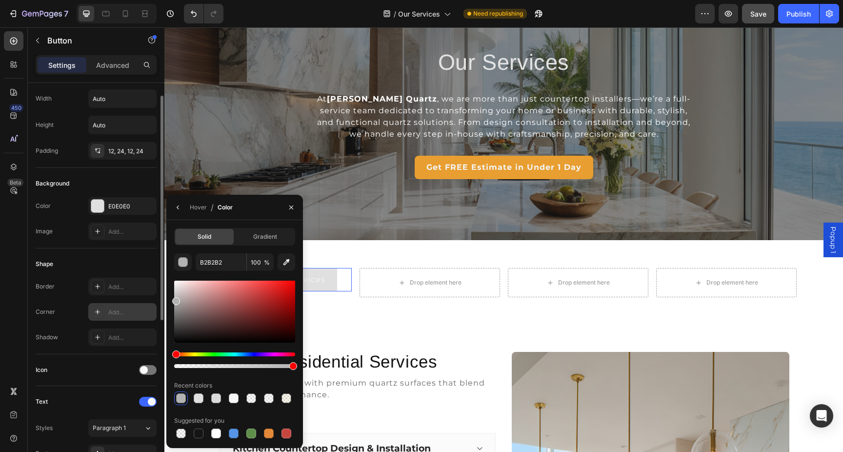
click at [117, 308] on div "Add..." at bounding box center [131, 312] width 46 height 9
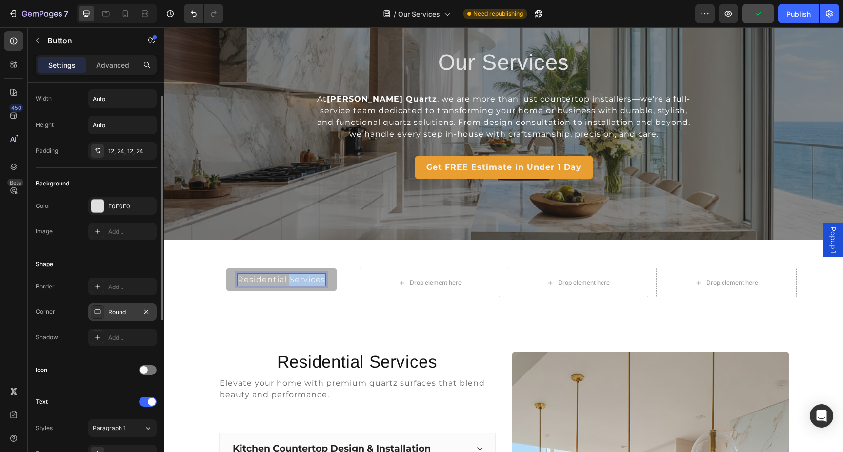
click at [288, 277] on p "Residential Services" at bounding box center [282, 280] width 88 height 12
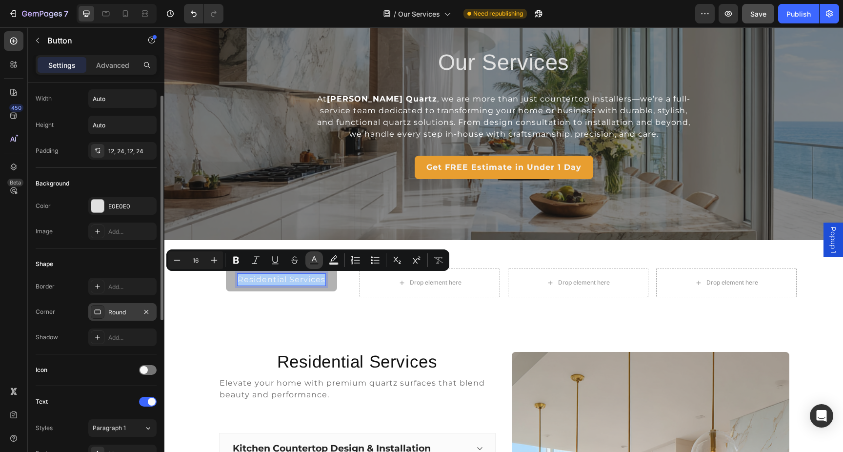
click at [314, 258] on icon "Editor contextual toolbar" at bounding box center [314, 260] width 10 height 10
type input "F4F4F4"
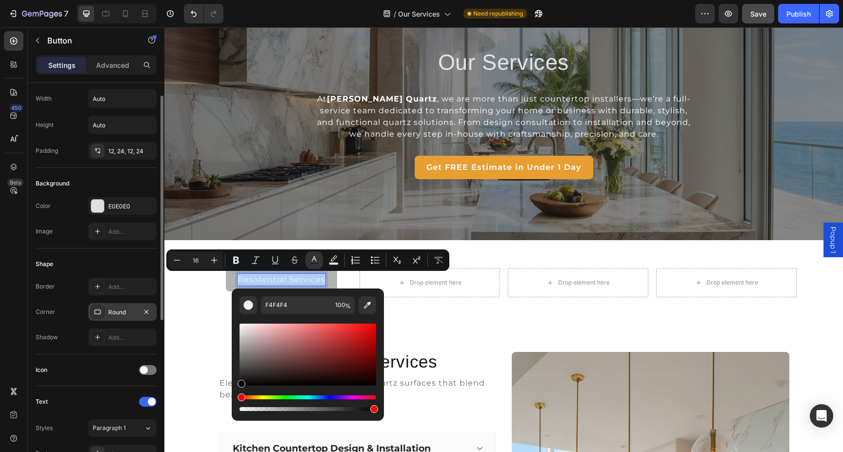
drag, startPoint x: 427, startPoint y: 366, endPoint x: 226, endPoint y: 398, distance: 203.5
type input "000000"
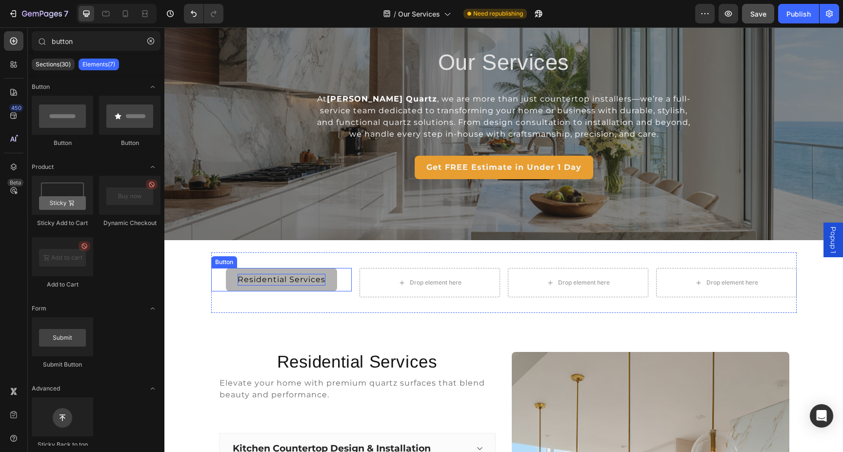
click at [310, 277] on span "Residential Services" at bounding box center [282, 279] width 88 height 9
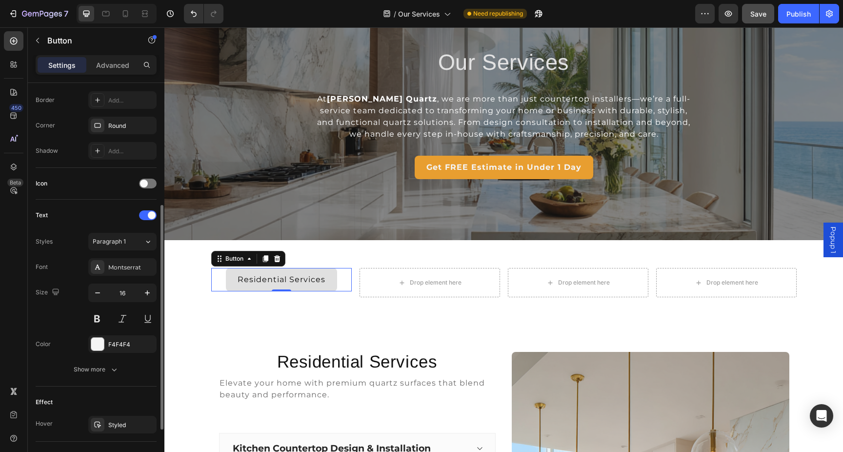
scroll to position [213, 0]
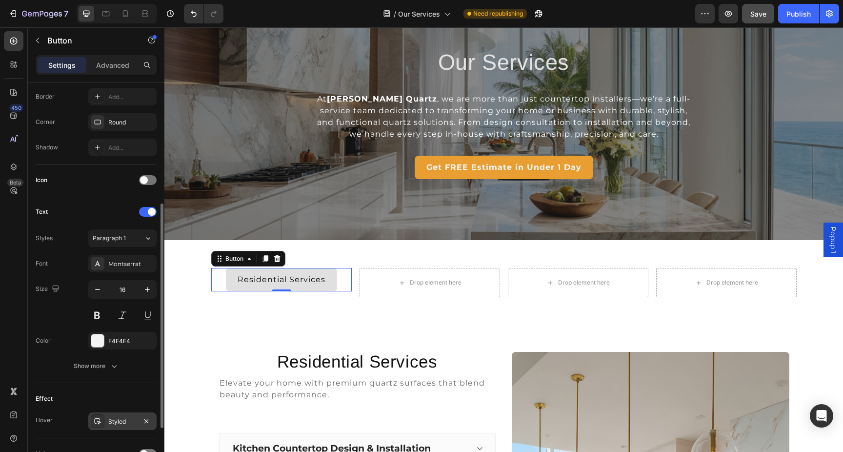
click at [118, 421] on div "Styled" at bounding box center [122, 421] width 28 height 9
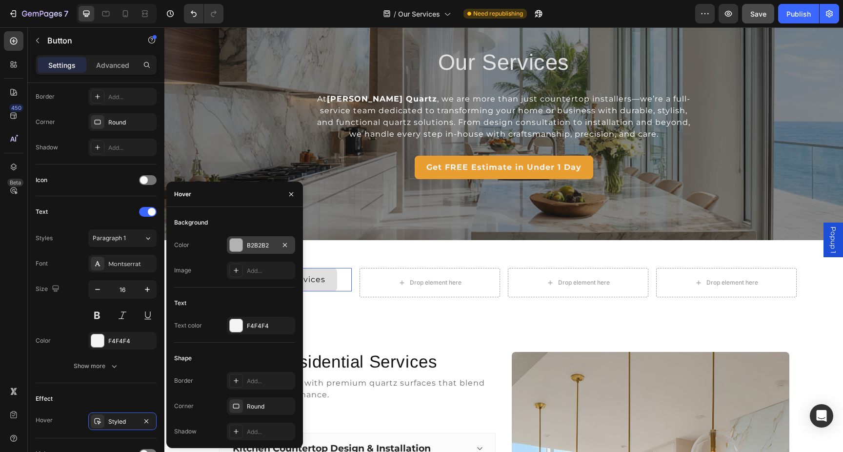
click at [236, 244] on div at bounding box center [236, 245] width 13 height 13
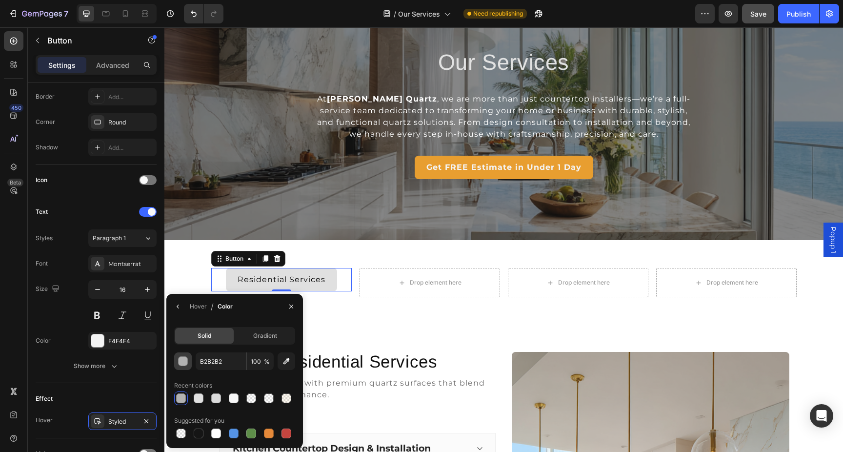
click at [184, 363] on div "button" at bounding box center [184, 362] width 10 height 10
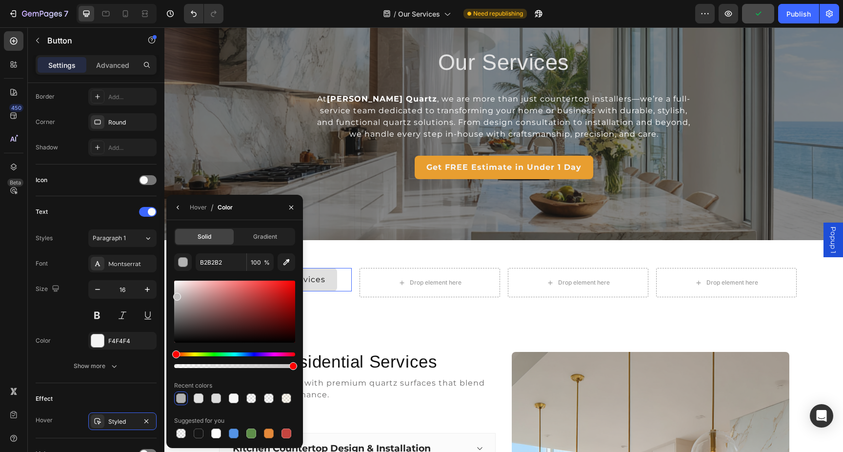
drag, startPoint x: 175, startPoint y: 300, endPoint x: 176, endPoint y: 295, distance: 5.5
click at [176, 295] on div at bounding box center [177, 297] width 8 height 8
drag, startPoint x: 178, startPoint y: 296, endPoint x: 175, endPoint y: 291, distance: 5.0
click at [175, 291] on div at bounding box center [176, 294] width 8 height 8
type input "D1D1D1"
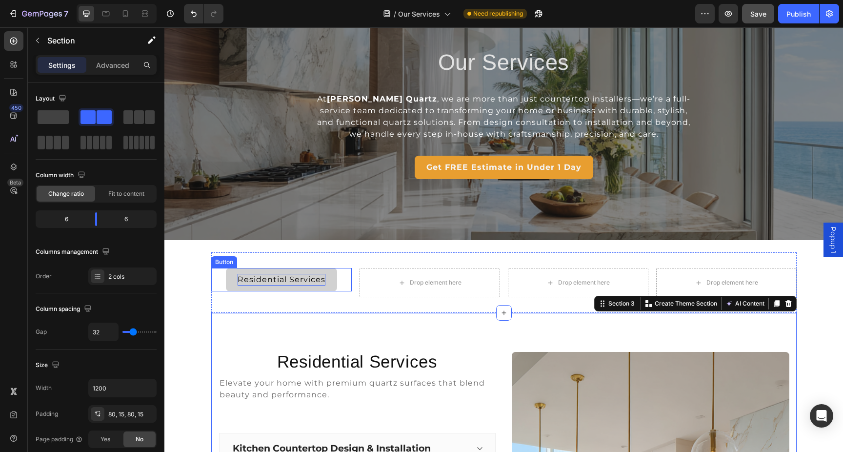
click at [292, 278] on span "Residential Services" at bounding box center [282, 279] width 88 height 9
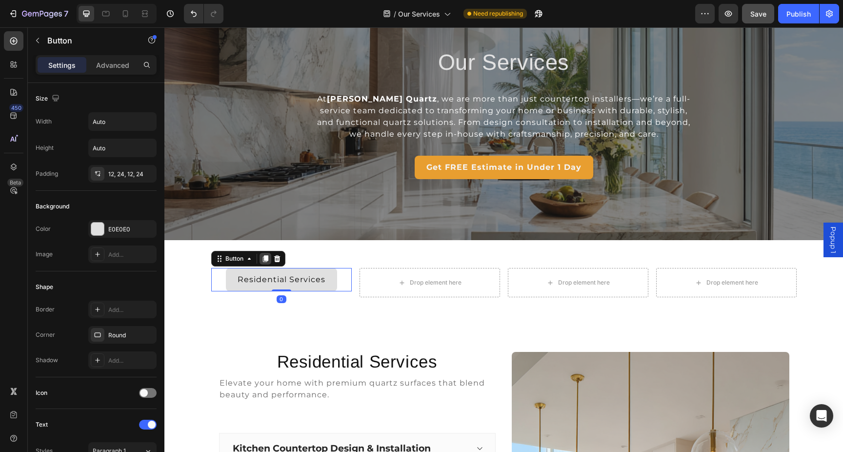
click at [260, 254] on div at bounding box center [266, 259] width 12 height 12
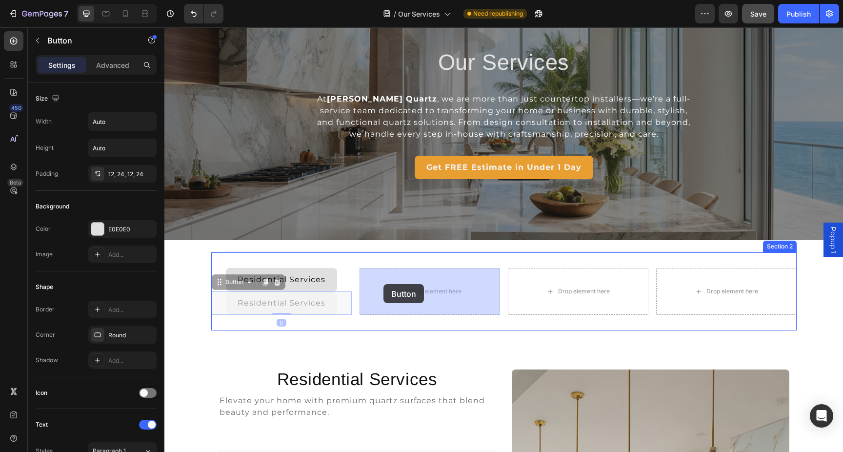
drag, startPoint x: 223, startPoint y: 282, endPoint x: 383, endPoint y: 284, distance: 160.5
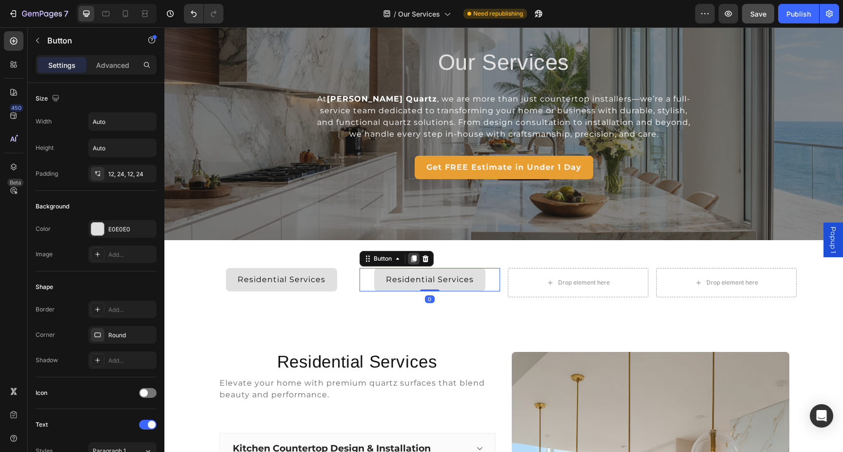
click at [414, 257] on icon at bounding box center [413, 258] width 5 height 7
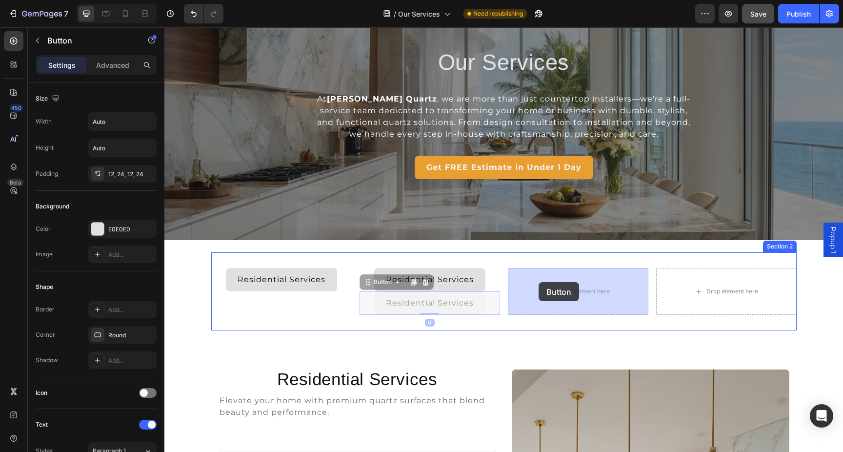
drag, startPoint x: 372, startPoint y: 284, endPoint x: 539, endPoint y: 281, distance: 167.4
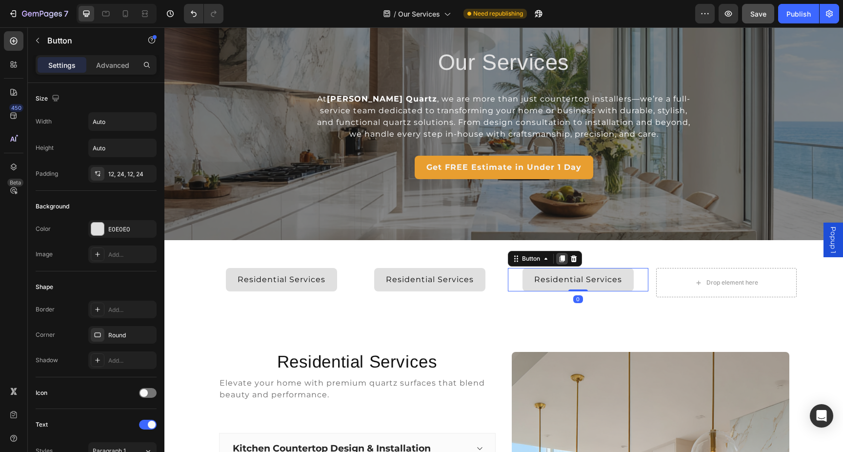
click at [562, 257] on icon at bounding box center [561, 258] width 5 height 7
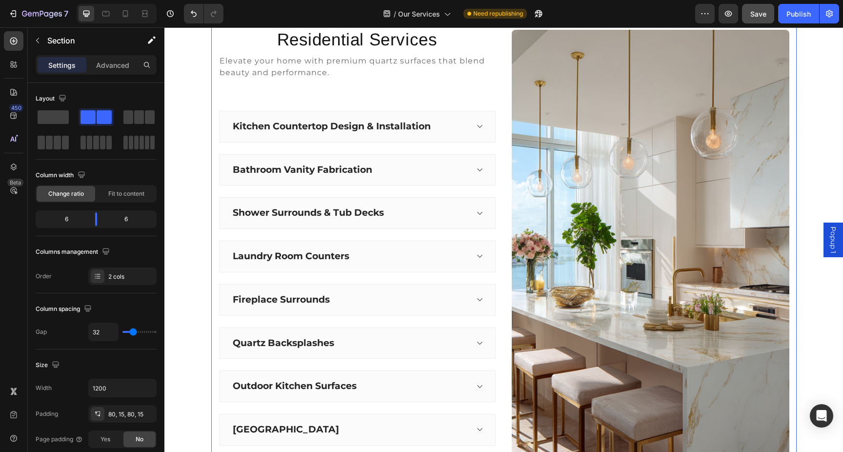
scroll to position [82, 0]
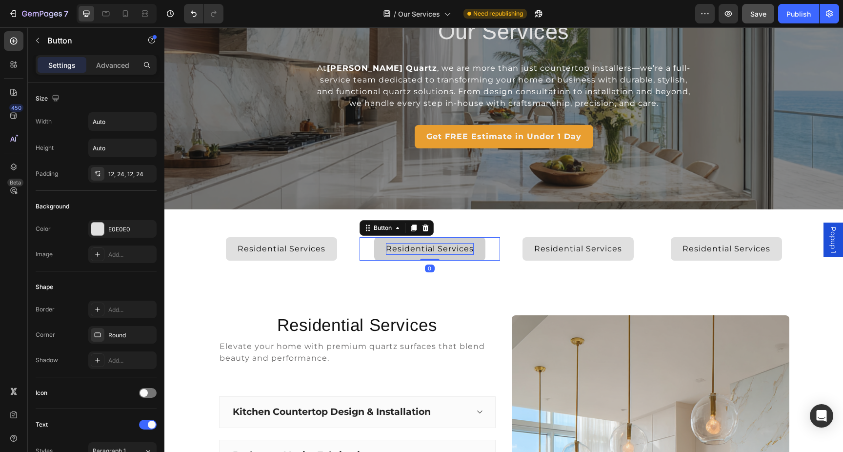
click at [442, 247] on span "Residential Services" at bounding box center [430, 248] width 88 height 9
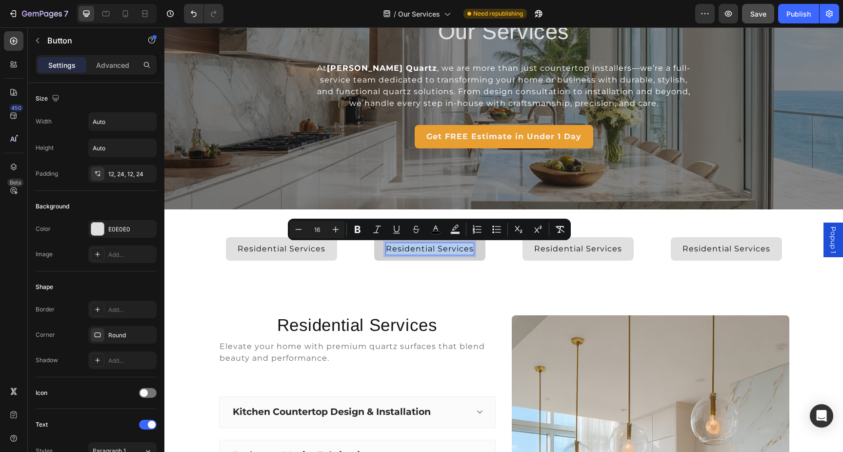
click at [424, 250] on span "Residential Services" at bounding box center [430, 248] width 88 height 9
click at [434, 250] on span "Residential Services" at bounding box center [430, 248] width 88 height 9
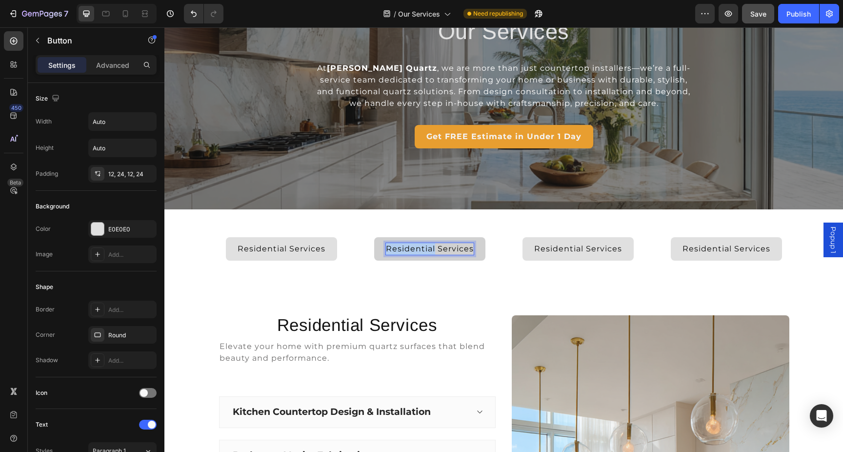
drag, startPoint x: 435, startPoint y: 247, endPoint x: 379, endPoint y: 245, distance: 56.6
click at [379, 245] on button "Residential Services" at bounding box center [429, 248] width 111 height 23
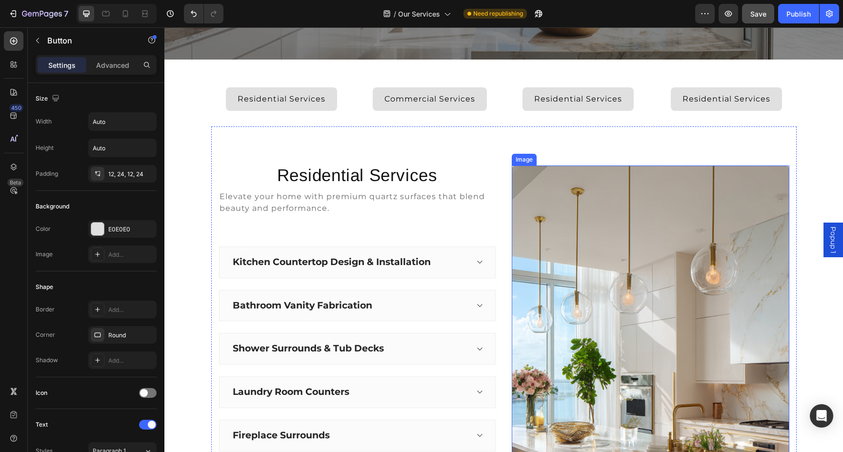
scroll to position [137, 0]
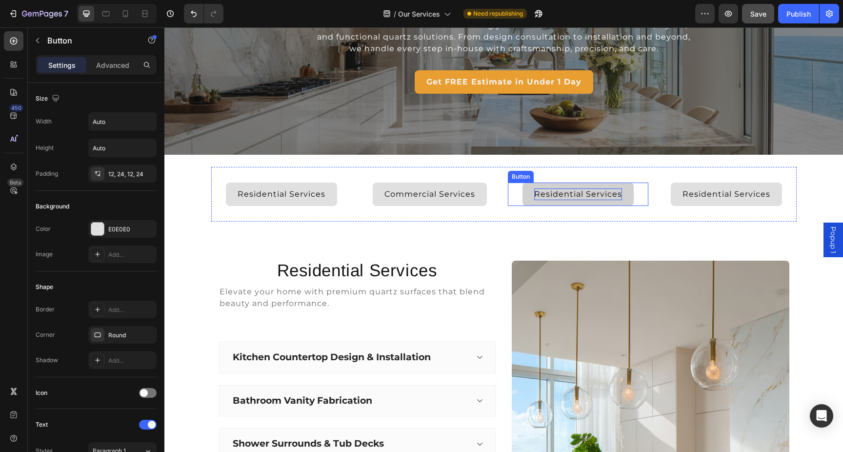
click at [597, 196] on span "Residential Services" at bounding box center [578, 193] width 88 height 9
click at [542, 182] on button "Fabrication" at bounding box center [578, 193] width 73 height 23
click at [538, 182] on button "Fabrication &" at bounding box center [578, 193] width 81 height 23
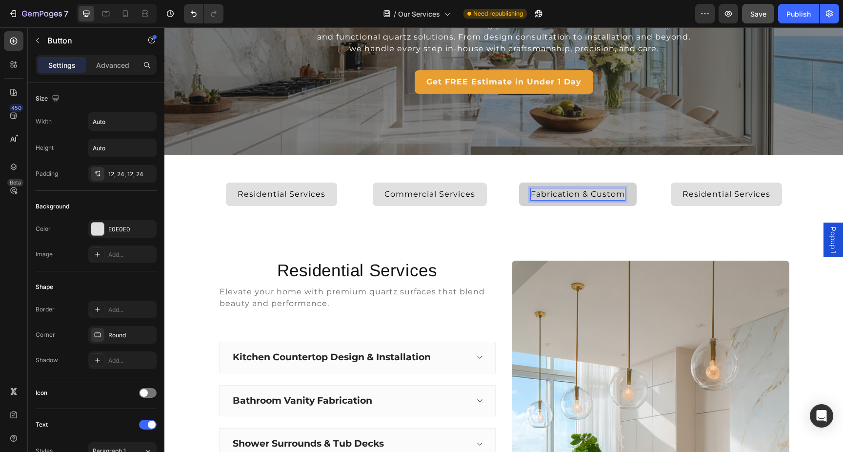
click at [519, 182] on button "Fabrication & Custom" at bounding box center [578, 193] width 118 height 23
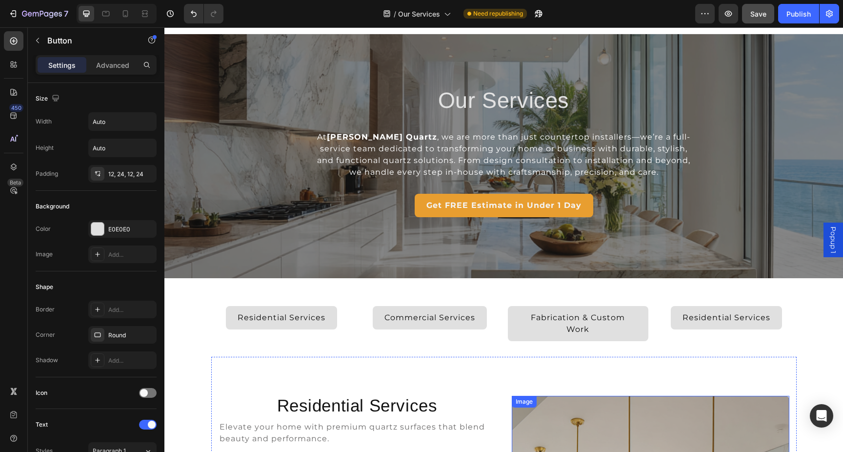
scroll to position [0, 0]
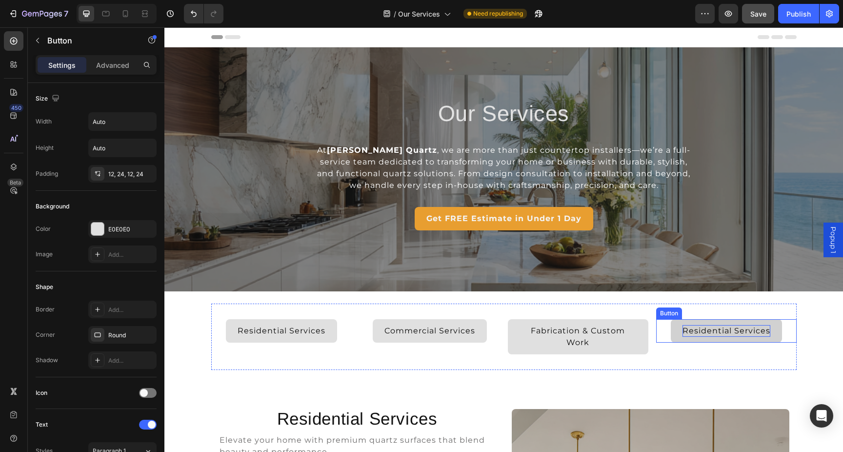
click at [699, 331] on span "Residential Services" at bounding box center [727, 330] width 88 height 9
click at [689, 319] on button "Cosultation" at bounding box center [726, 330] width 74 height 23
click at [686, 319] on button "Cosultation &" at bounding box center [727, 330] width 82 height 23
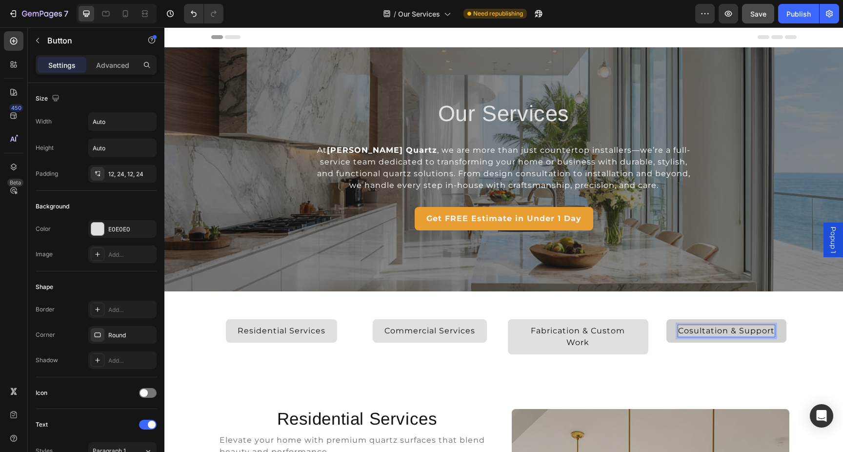
click at [720, 333] on span "Cosultation & Support" at bounding box center [726, 330] width 97 height 9
click at [300, 327] on span "Residential Services" at bounding box center [282, 330] width 88 height 9
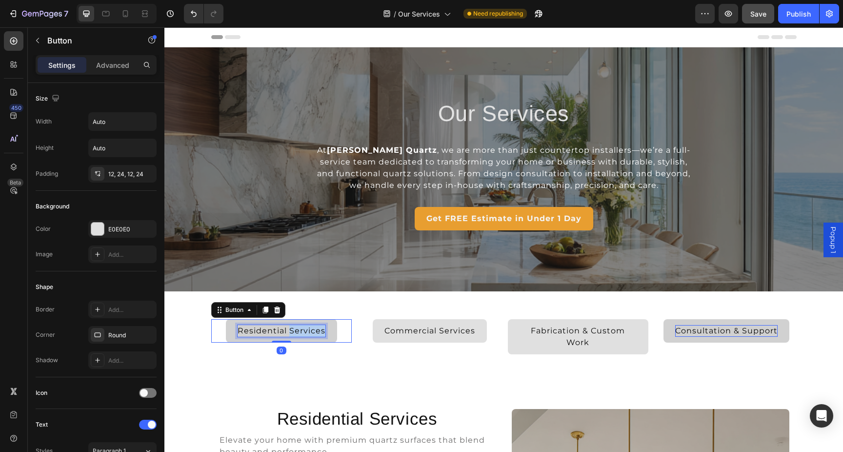
click at [300, 327] on span "Residential Services" at bounding box center [282, 330] width 88 height 9
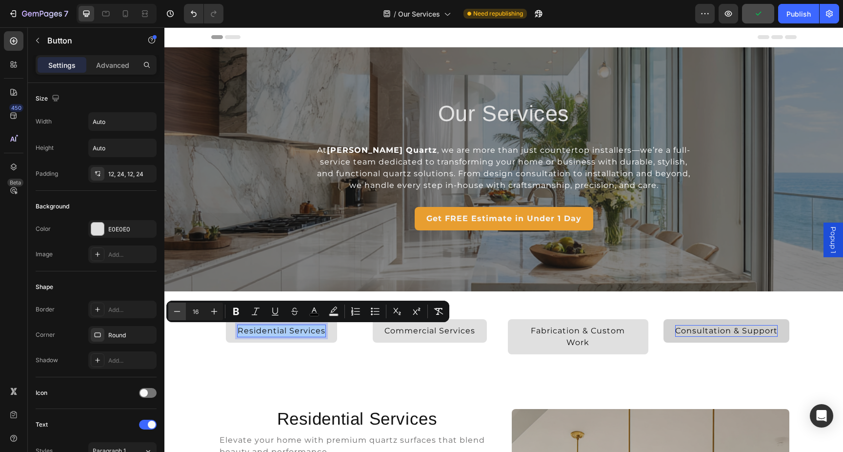
click at [179, 312] on icon "Editor contextual toolbar" at bounding box center [177, 311] width 10 height 10
click at [180, 311] on icon "Editor contextual toolbar" at bounding box center [177, 311] width 10 height 10
type input "14"
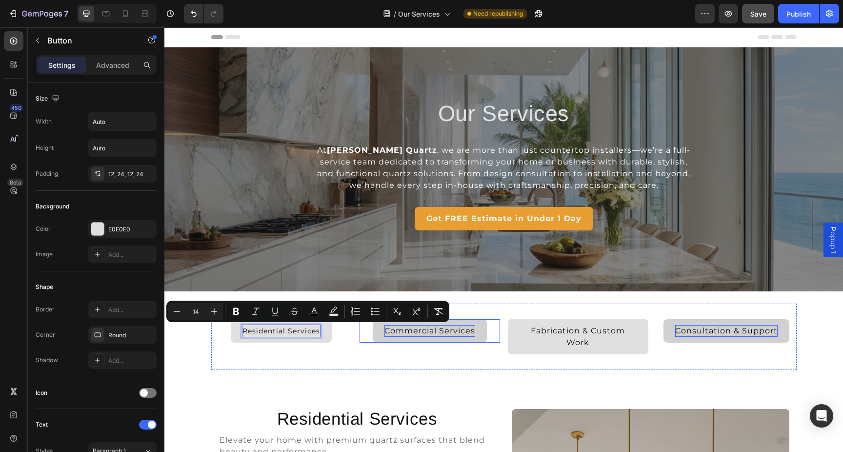
click at [418, 328] on span "Commercial Services" at bounding box center [429, 330] width 91 height 9
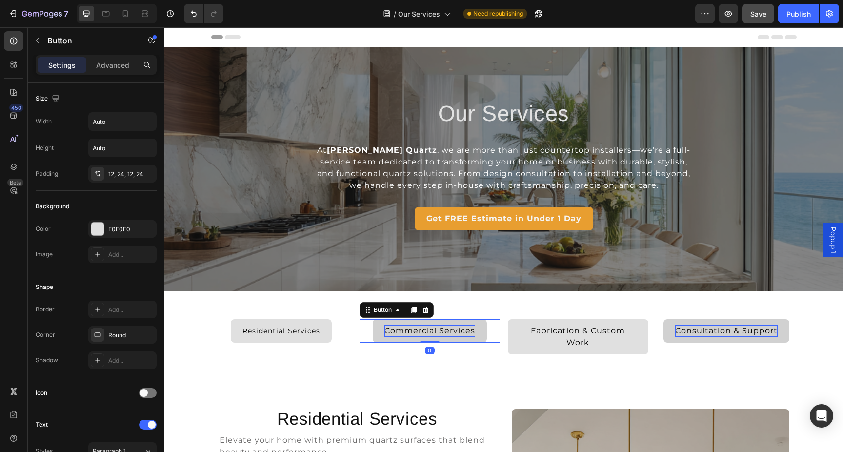
click at [418, 328] on span "Commercial Services" at bounding box center [429, 330] width 91 height 9
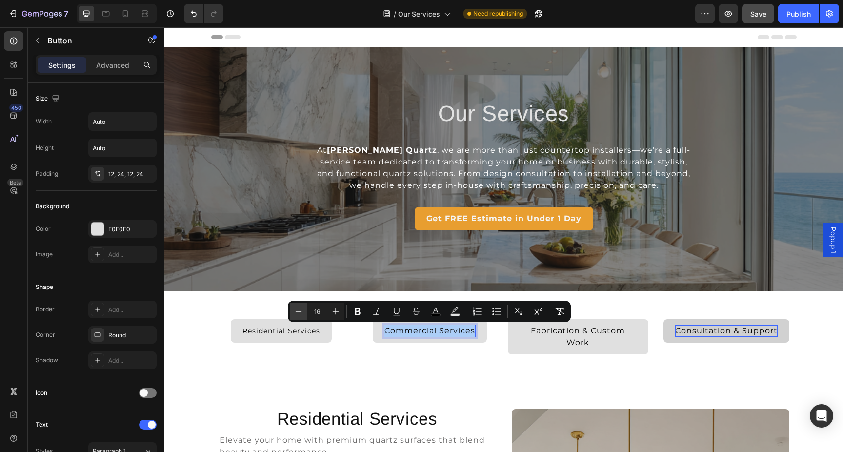
click at [305, 309] on button "Minus" at bounding box center [299, 312] width 18 height 18
type input "14"
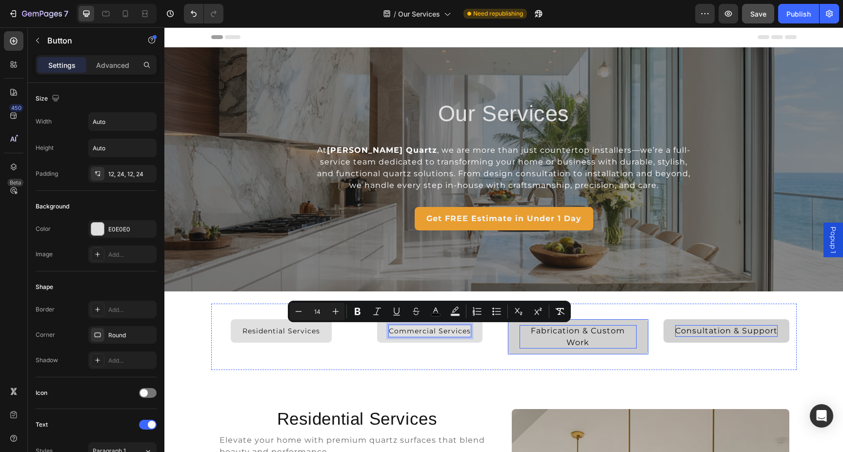
click at [569, 335] on span "Fabrication & Custom Work" at bounding box center [578, 336] width 94 height 21
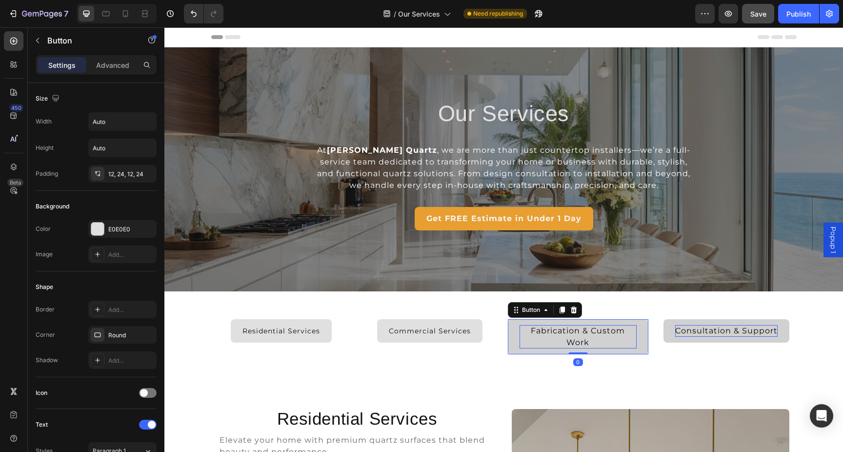
click at [569, 335] on span "Fabrication & Custom Work" at bounding box center [578, 336] width 94 height 21
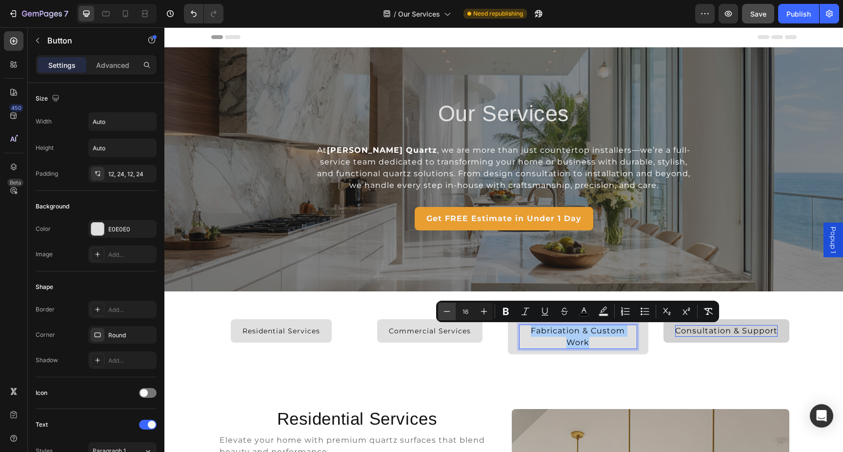
click at [448, 316] on button "Minus" at bounding box center [447, 312] width 18 height 18
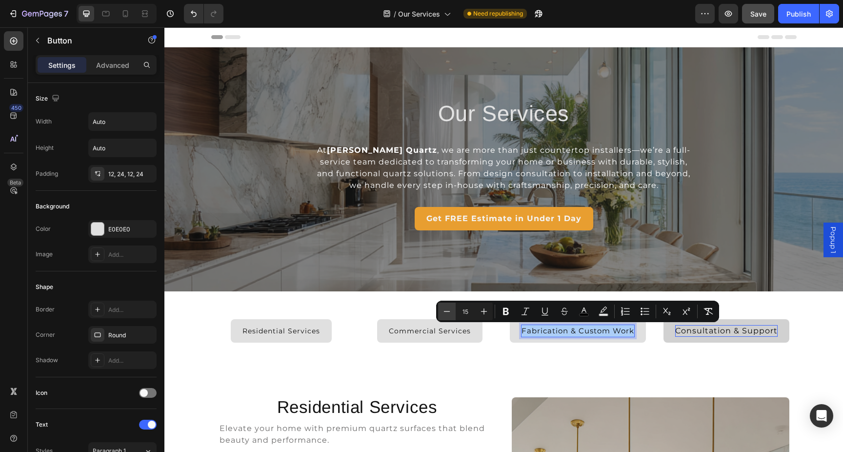
click at [448, 316] on button "Minus" at bounding box center [447, 312] width 18 height 18
type input "14"
click at [700, 331] on span "Consultation & Support" at bounding box center [726, 330] width 102 height 9
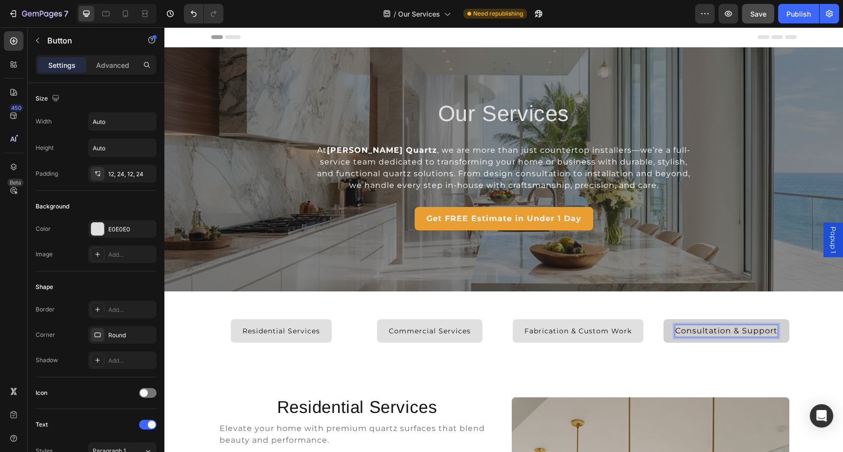
click at [700, 331] on span "Consultation & Support" at bounding box center [726, 330] width 102 height 9
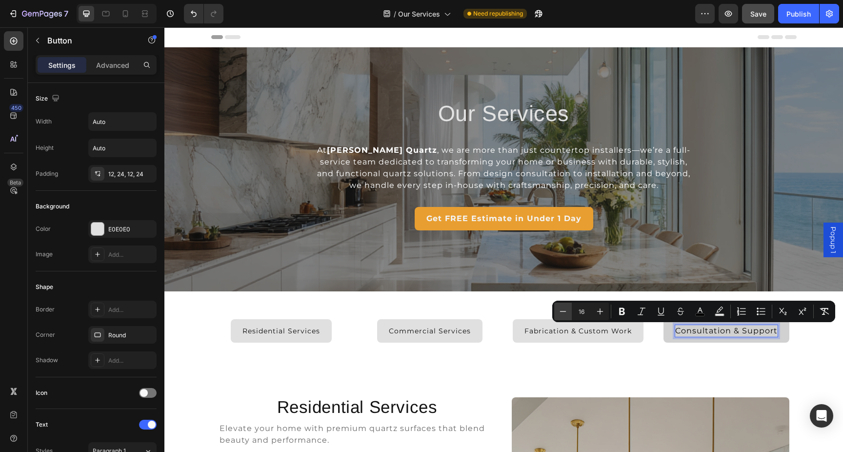
click at [564, 308] on icon "Editor contextual toolbar" at bounding box center [563, 311] width 10 height 10
type input "14"
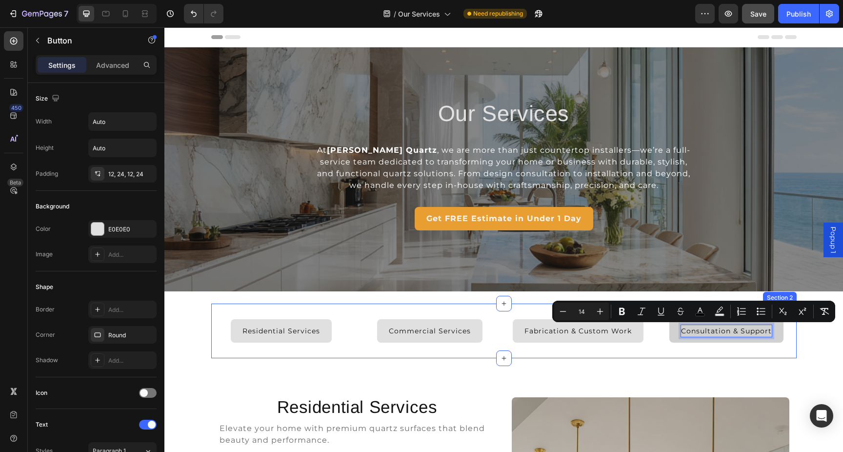
click at [481, 310] on div "Residential Services Button Commercial Services Button Fabrication & Custom Wor…" at bounding box center [503, 330] width 585 height 55
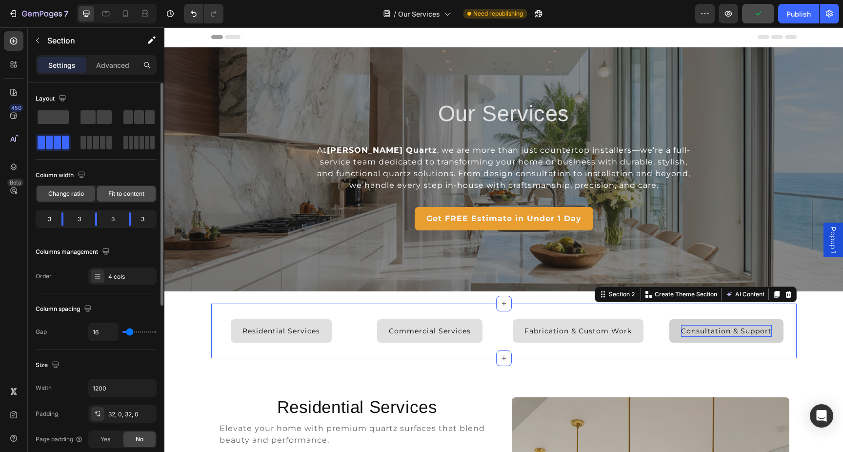
click at [127, 192] on span "Fit to content" at bounding box center [126, 193] width 36 height 9
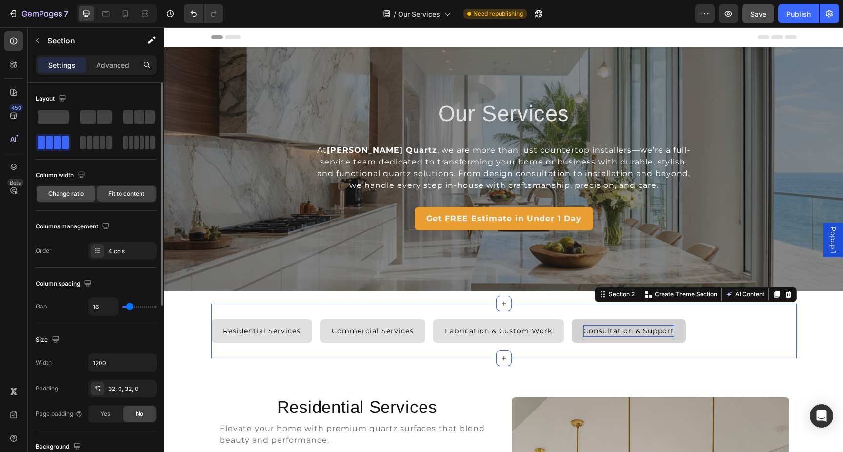
click at [75, 196] on span "Change ratio" at bounding box center [66, 193] width 36 height 9
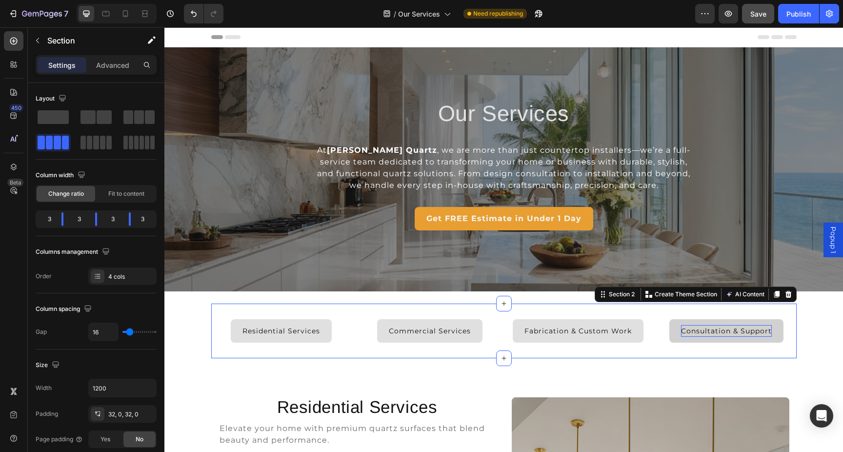
click at [338, 308] on div "Residential Services Button Commercial Services Button Fabrication & Custom Wor…" at bounding box center [503, 330] width 585 height 55
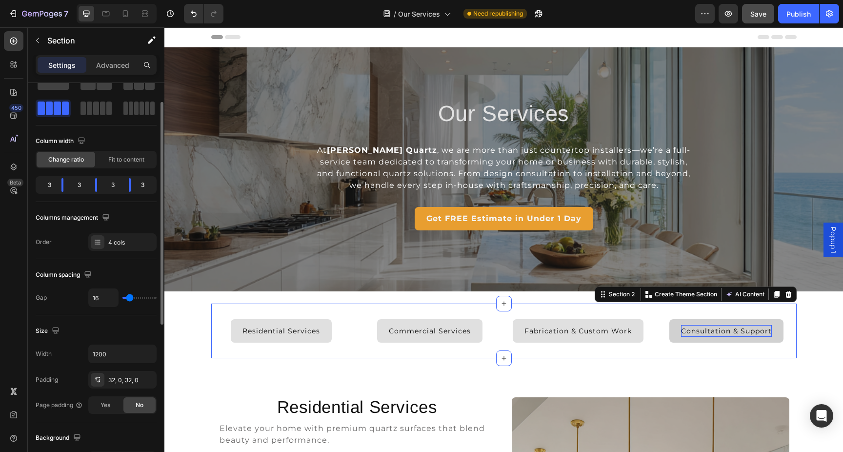
scroll to position [40, 0]
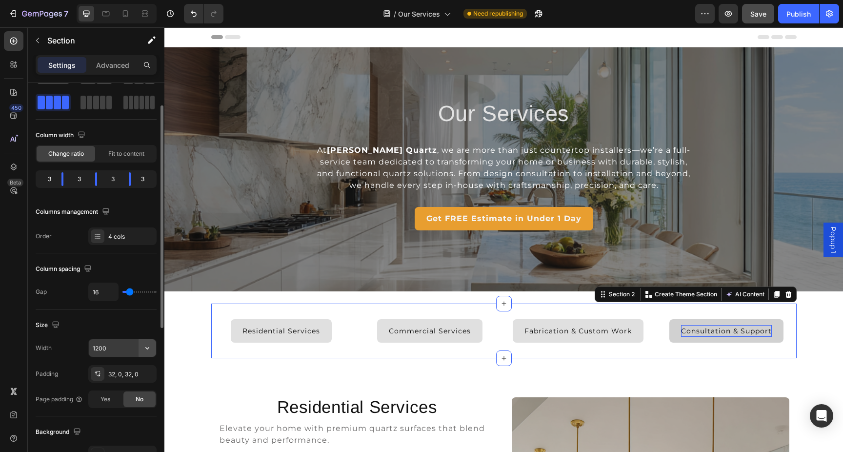
click at [146, 350] on icon "button" at bounding box center [147, 348] width 10 height 10
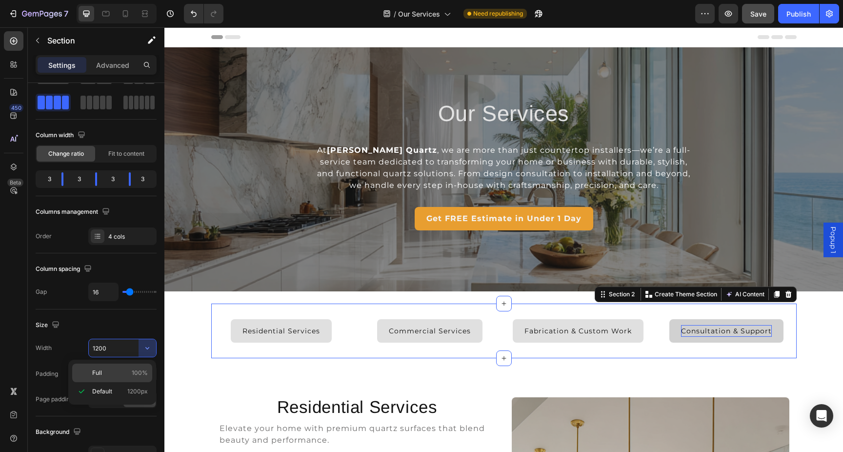
click at [122, 368] on p "Full 100%" at bounding box center [120, 372] width 56 height 9
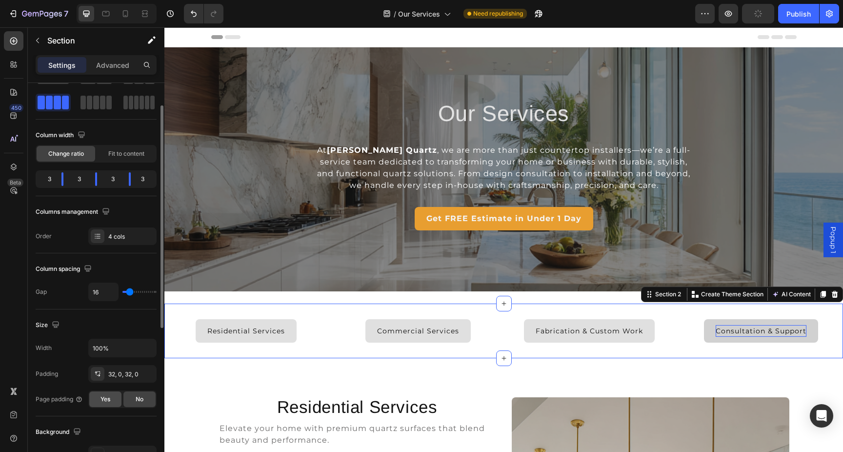
click at [110, 394] on div "Yes" at bounding box center [105, 399] width 32 height 16
click at [137, 399] on span "No" at bounding box center [140, 399] width 8 height 9
click at [106, 400] on span "Yes" at bounding box center [106, 399] width 10 height 9
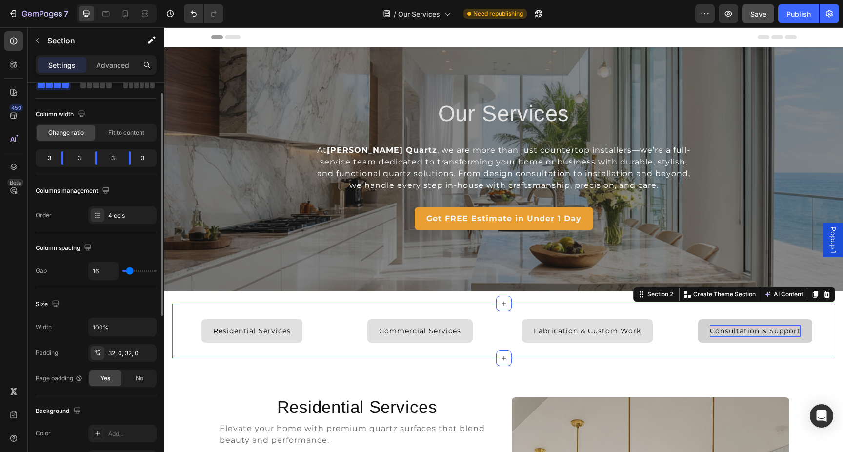
scroll to position [70, 0]
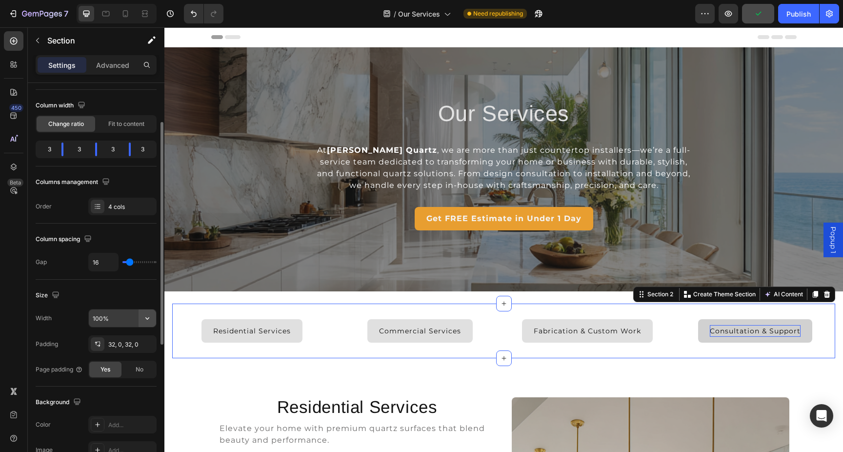
click at [148, 316] on icon "button" at bounding box center [147, 318] width 10 height 10
click at [113, 317] on input "100%" at bounding box center [122, 318] width 67 height 18
click at [121, 317] on input "100%" at bounding box center [122, 318] width 67 height 18
drag, startPoint x: 127, startPoint y: 317, endPoint x: 68, endPoint y: 316, distance: 59.0
click at [68, 316] on div "Width 100%" at bounding box center [96, 318] width 121 height 19
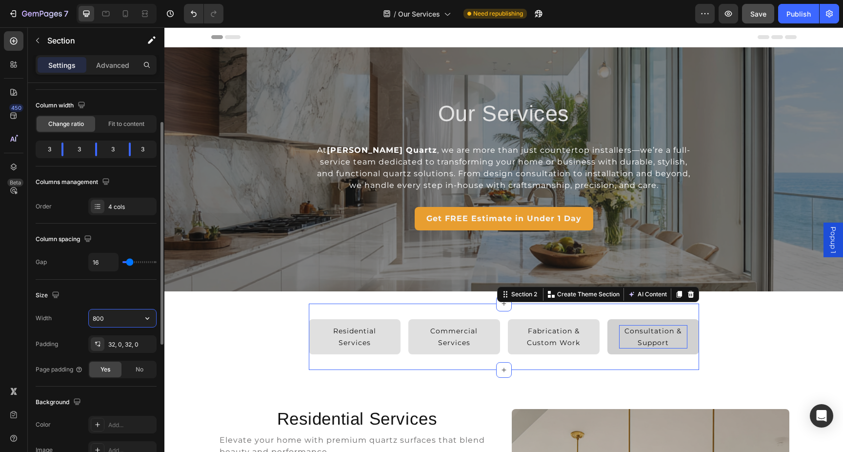
drag, startPoint x: 111, startPoint y: 321, endPoint x: 51, endPoint y: 312, distance: 61.1
click at [51, 312] on div "Width 800" at bounding box center [96, 318] width 121 height 19
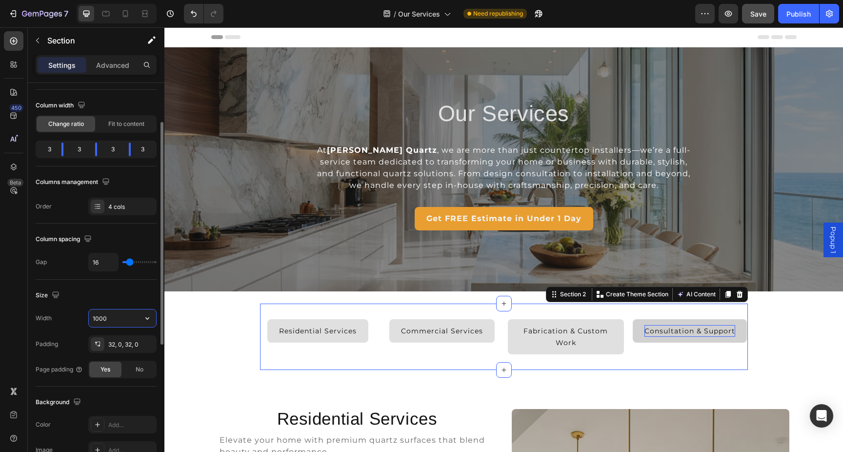
drag, startPoint x: 121, startPoint y: 318, endPoint x: 45, endPoint y: 312, distance: 76.3
click at [45, 312] on div "Width 1000" at bounding box center [96, 318] width 121 height 19
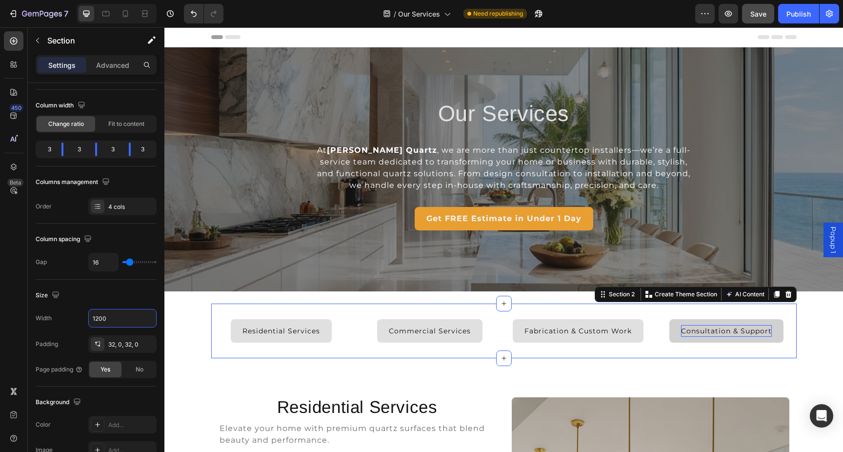
click at [221, 308] on div "Residential Services Button Commercial Services Button Fabrication & Custom Wor…" at bounding box center [503, 330] width 585 height 55
click at [146, 318] on icon "button" at bounding box center [147, 318] width 4 height 2
click at [124, 345] on p "Full 100%" at bounding box center [120, 343] width 56 height 9
type input "100%"
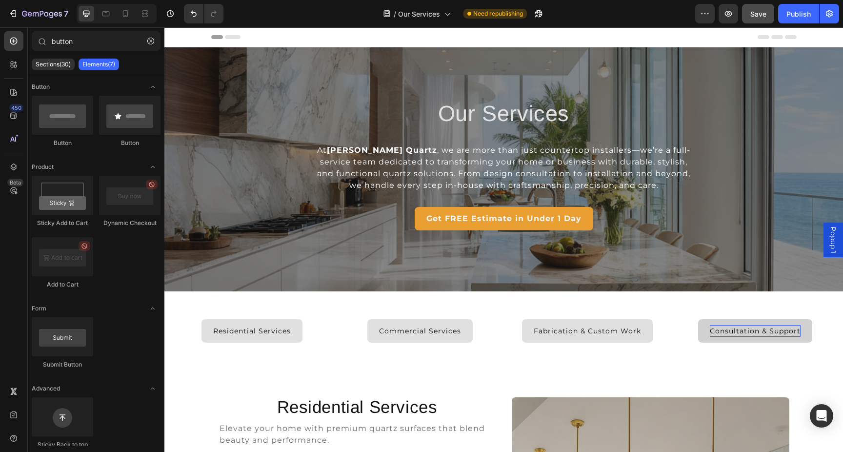
click at [170, 308] on section "Residential Services Button Commercial Services Button Fabrication & Custom Wor…" at bounding box center [503, 330] width 679 height 55
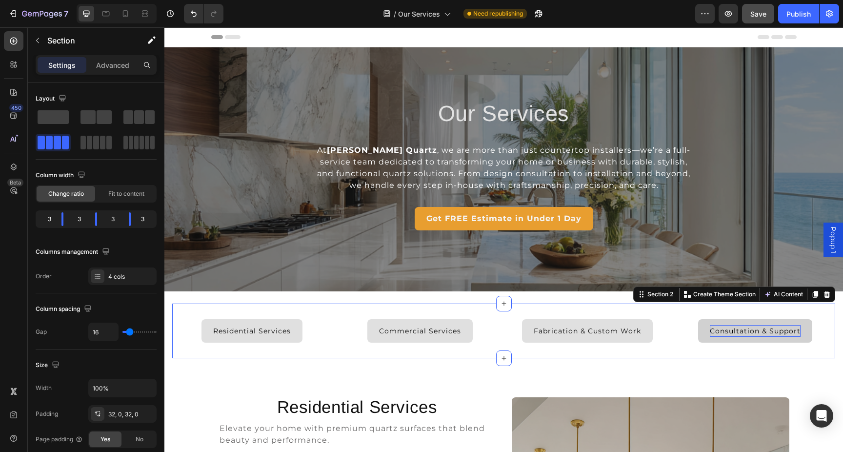
click at [184, 310] on div "Residential Services Button Commercial Services Button Fabrication & Custom Wor…" at bounding box center [503, 330] width 663 height 55
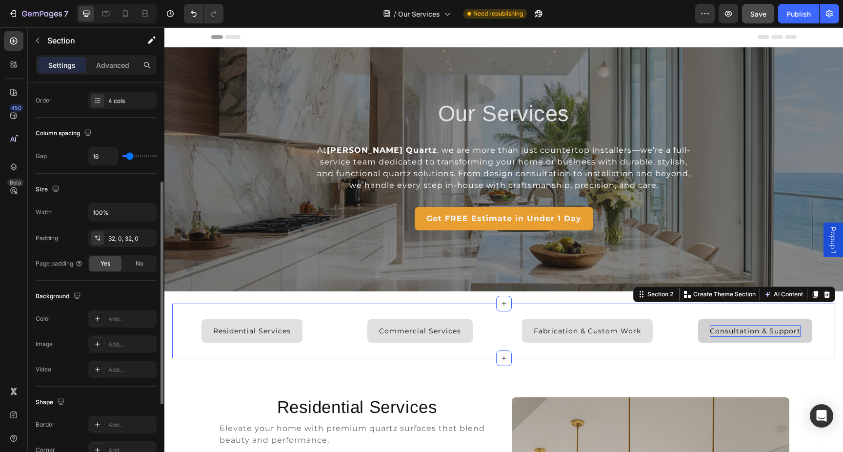
scroll to position [183, 0]
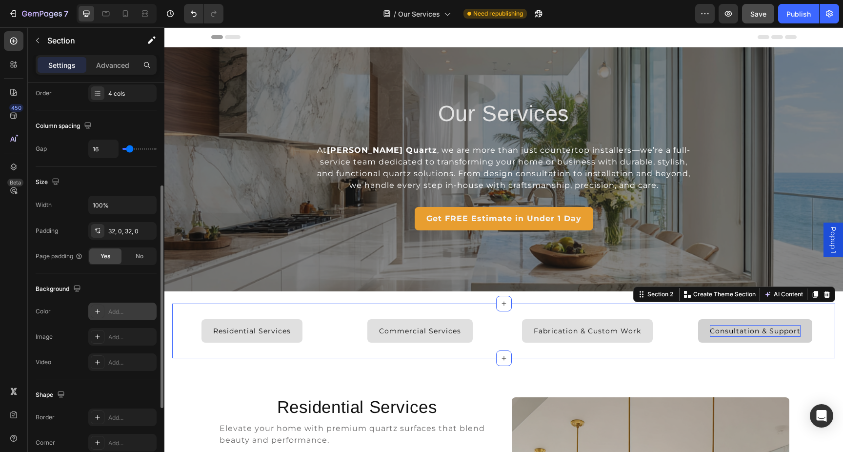
click at [98, 311] on icon at bounding box center [98, 311] width 8 height 8
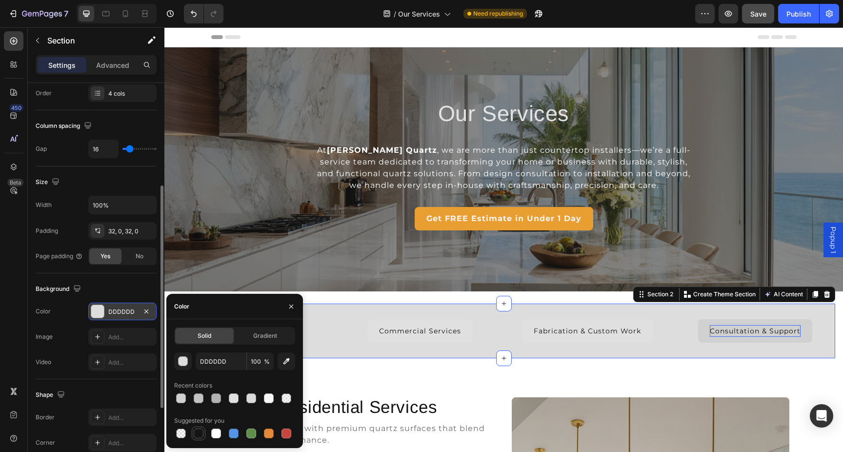
click at [200, 435] on div at bounding box center [199, 433] width 10 height 10
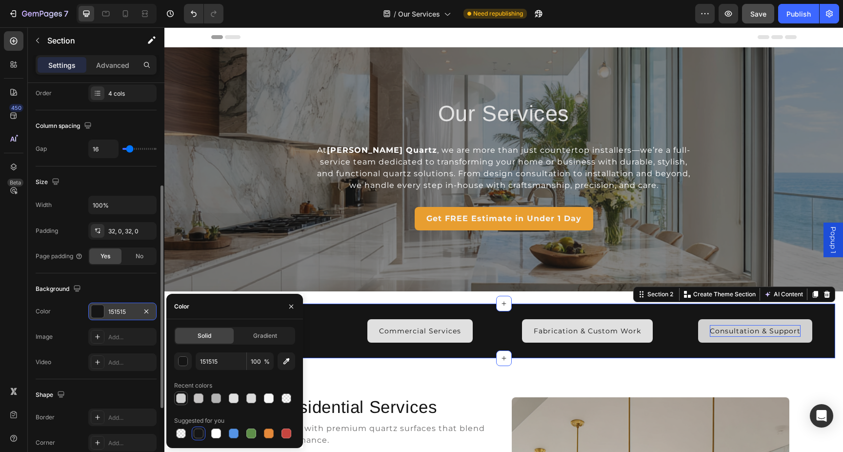
click at [182, 399] on div at bounding box center [181, 398] width 10 height 10
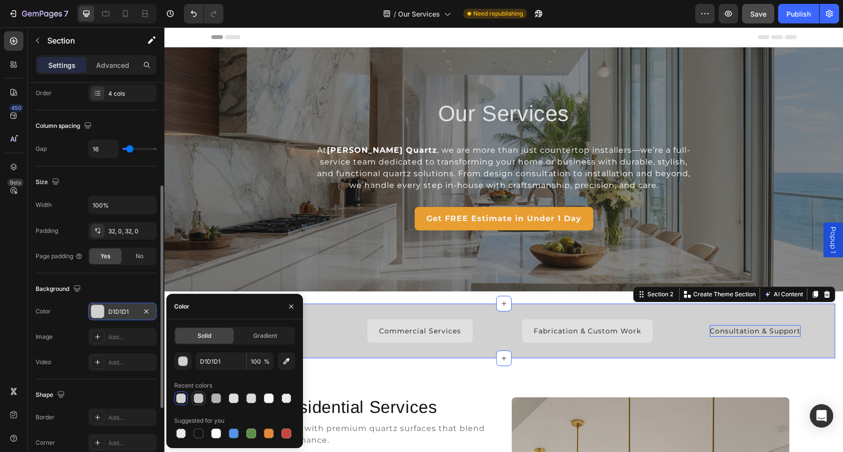
click at [201, 398] on div at bounding box center [199, 398] width 10 height 10
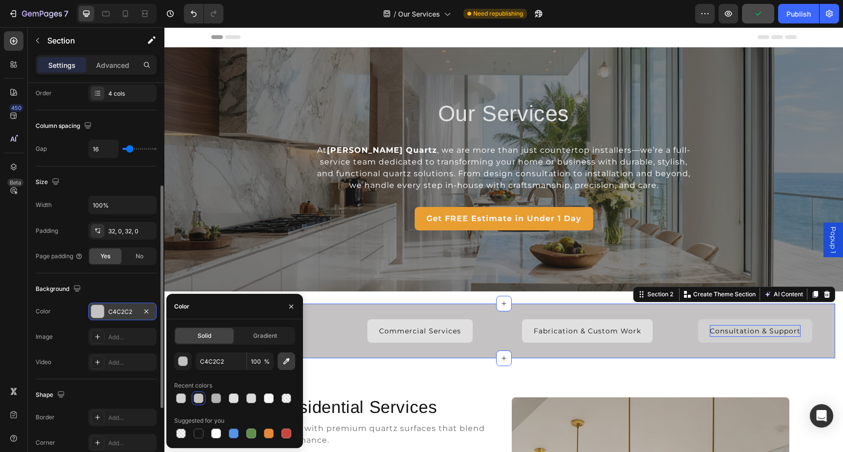
click at [286, 361] on icon "button" at bounding box center [287, 361] width 10 height 10
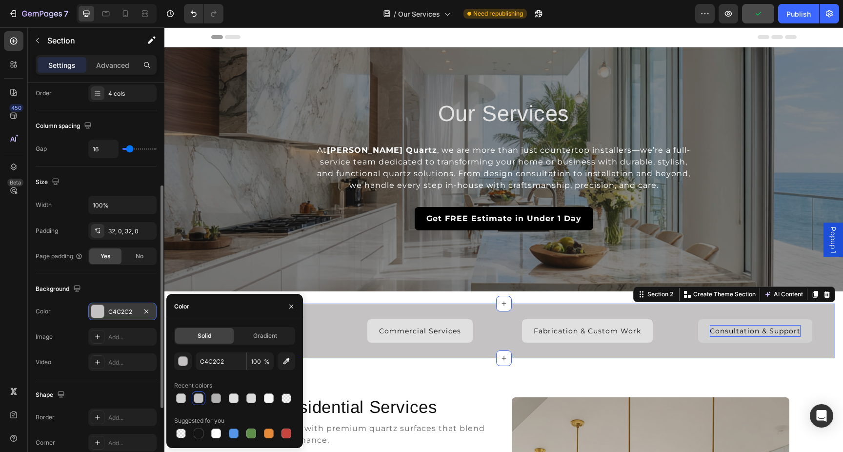
type input "E89E2F"
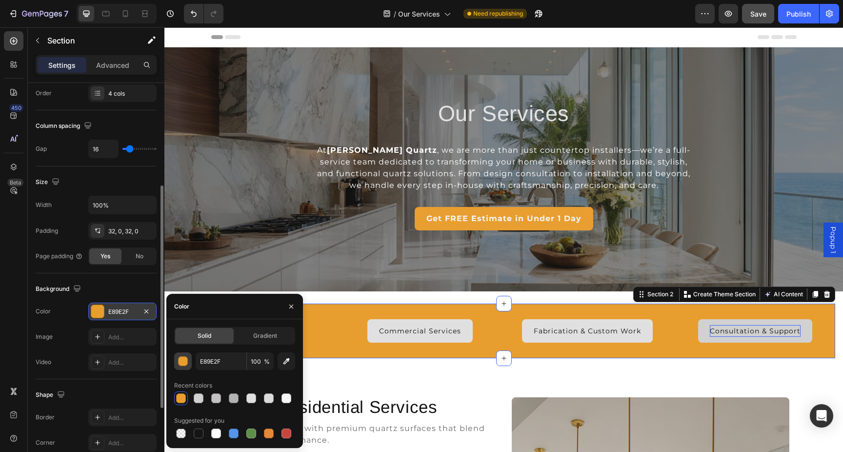
click at [184, 362] on div "button" at bounding box center [184, 362] width 10 height 10
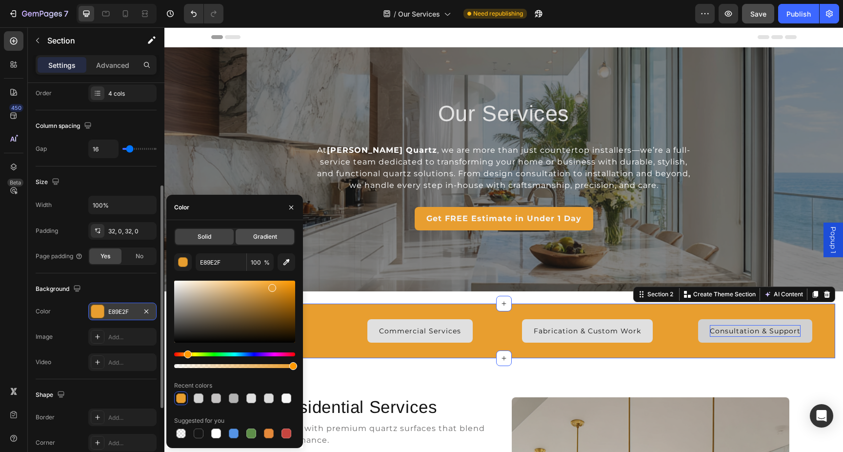
click at [266, 240] on span "Gradient" at bounding box center [265, 236] width 24 height 9
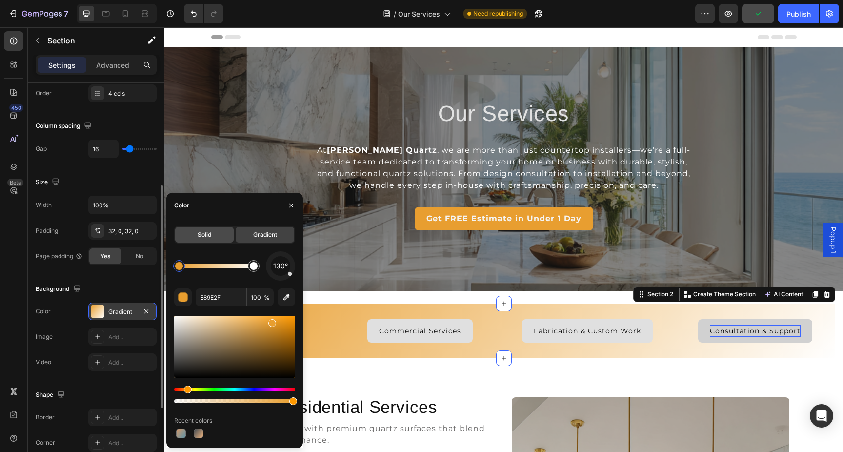
click at [217, 234] on div "Solid" at bounding box center [204, 235] width 59 height 16
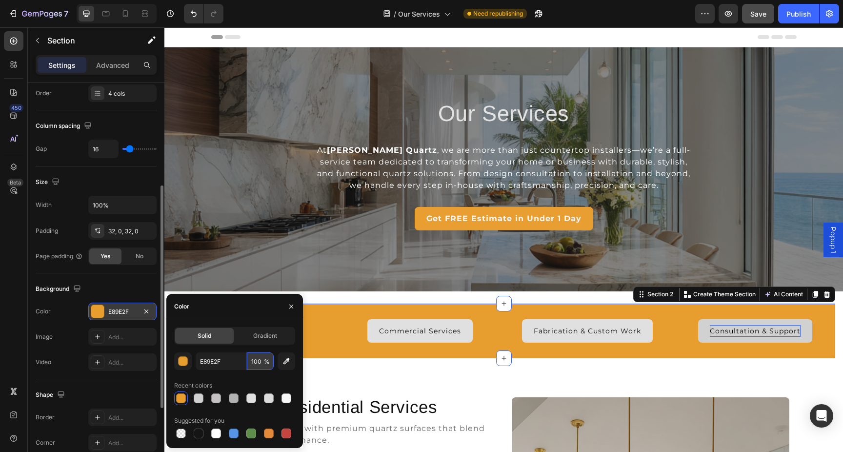
click at [256, 359] on input "100" at bounding box center [260, 361] width 27 height 18
drag, startPoint x: 262, startPoint y: 362, endPoint x: 242, endPoint y: 360, distance: 20.1
click at [242, 360] on div "E89E2F 100 %" at bounding box center [235, 361] width 78 height 18
type input "5"
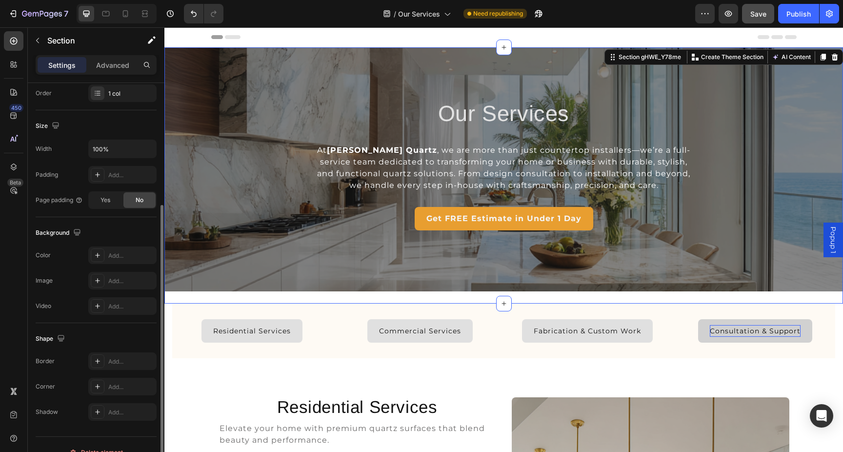
click at [345, 297] on div "Our Services Heading At Griffin Quartz , we are more than just countertop insta…" at bounding box center [503, 175] width 679 height 256
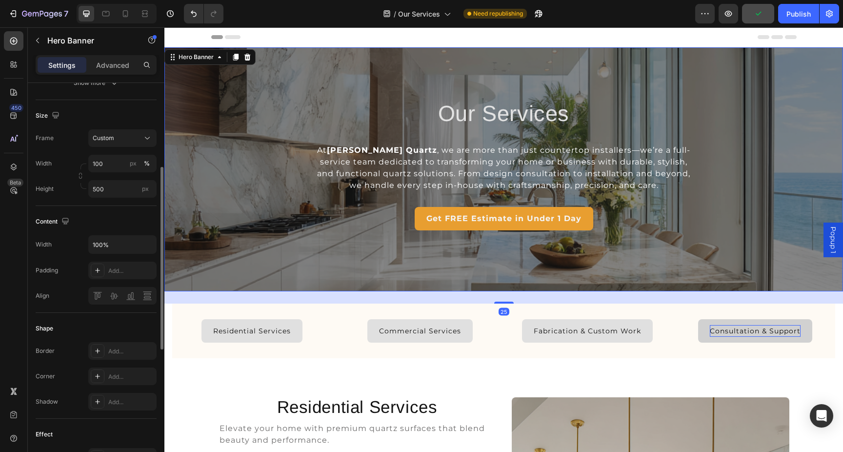
click at [393, 282] on div "Overlay" at bounding box center [503, 169] width 679 height 244
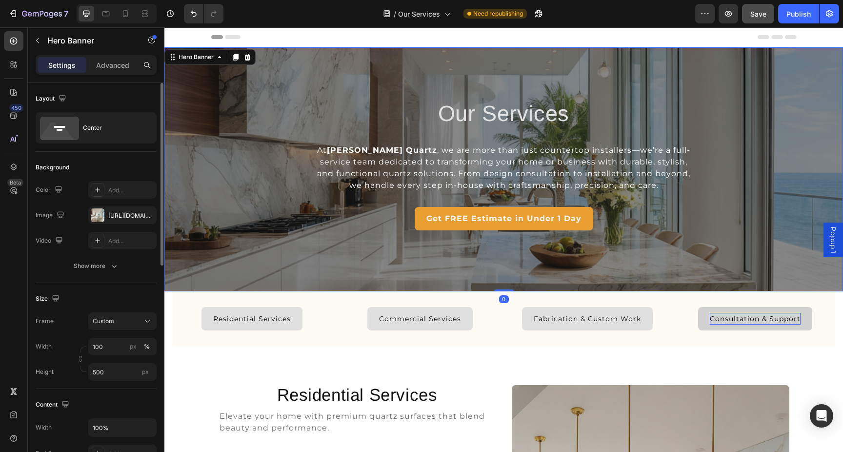
drag, startPoint x: 506, startPoint y: 302, endPoint x: 511, endPoint y: 246, distance: 56.3
click at [511, 246] on div "Our Services Heading At Griffin Quartz , we are more than just countertop insta…" at bounding box center [503, 169] width 679 height 244
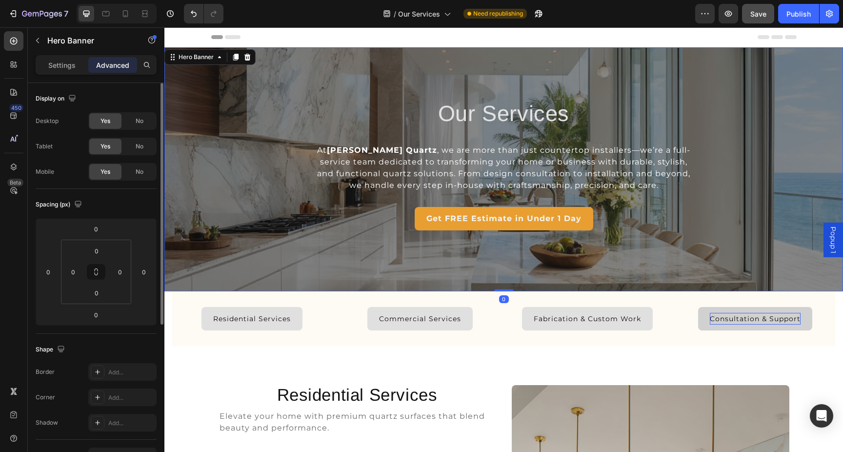
click at [168, 300] on section "Residential Services Button Commercial Services Button Fabrication & Custom Wor…" at bounding box center [503, 318] width 679 height 55
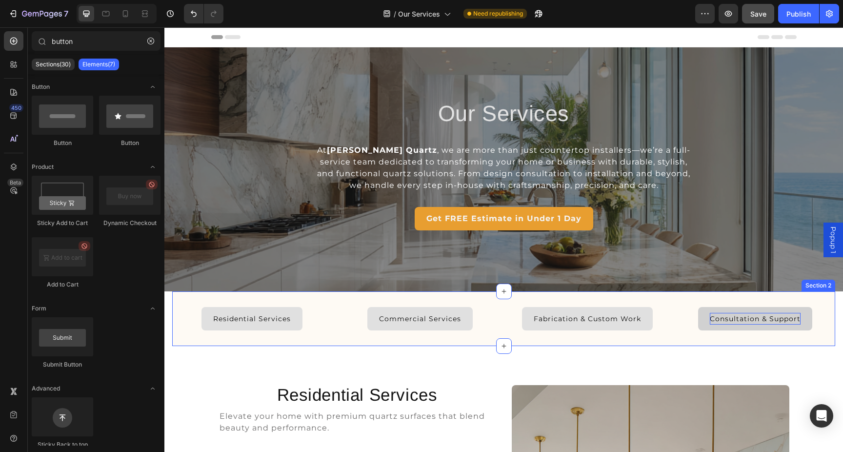
click at [174, 302] on div "Residential Services Button Commercial Services Button Fabrication & Custom Wor…" at bounding box center [503, 318] width 663 height 55
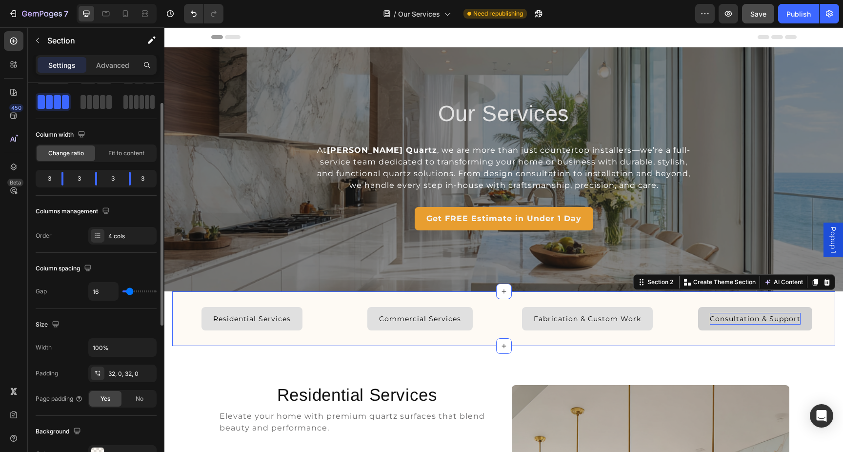
scroll to position [61, 0]
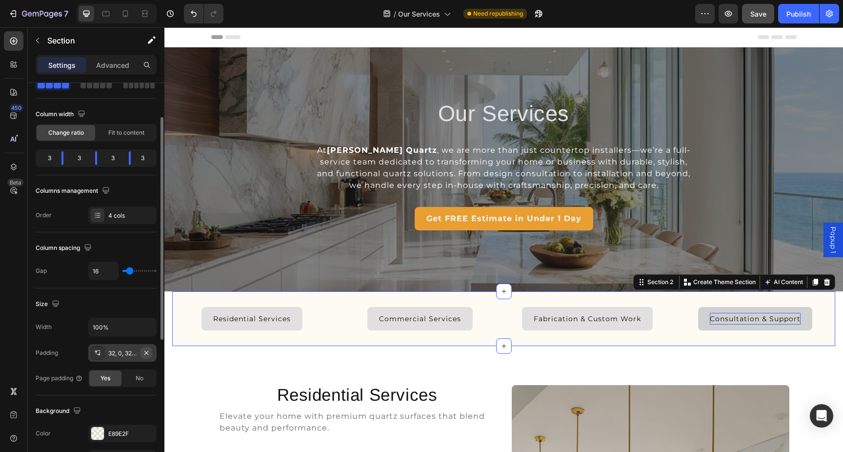
click at [146, 351] on icon "button" at bounding box center [146, 353] width 8 height 8
click at [129, 351] on div "32, 0, 32, 0" at bounding box center [122, 353] width 28 height 9
click at [105, 66] on p "Advanced" at bounding box center [112, 65] width 33 height 10
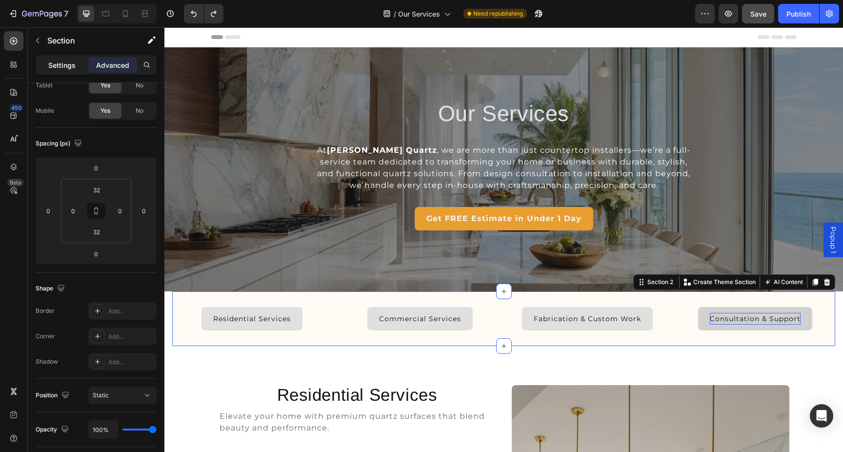
click at [65, 68] on p "Settings" at bounding box center [61, 65] width 27 height 10
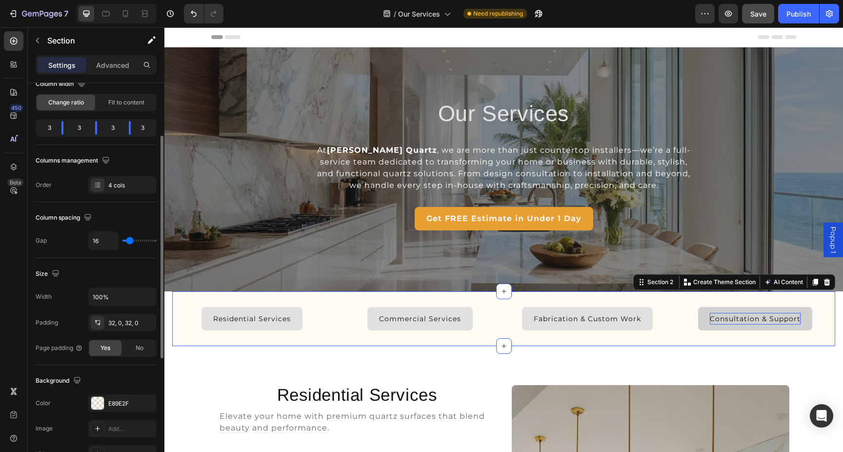
scroll to position [96, 0]
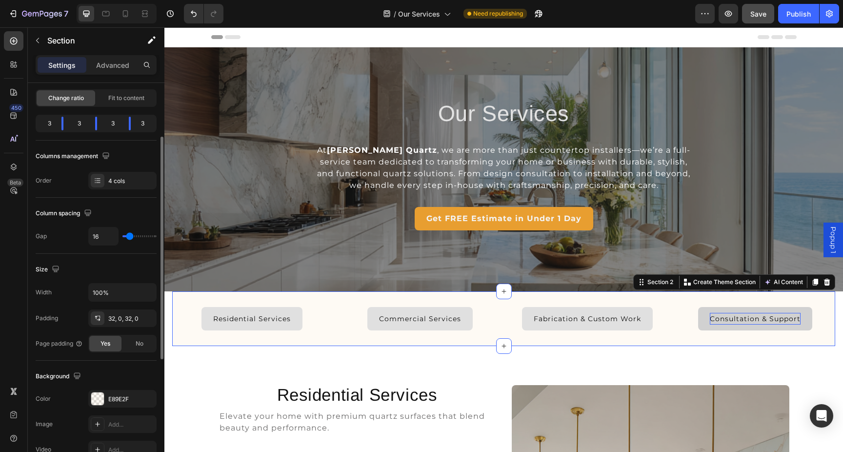
type input "32"
type input "33"
type input "35"
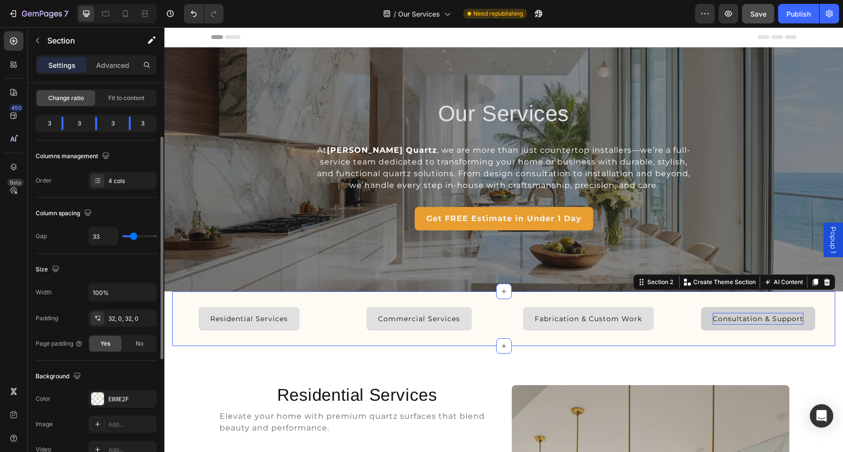
type input "35"
type input "38"
type input "40"
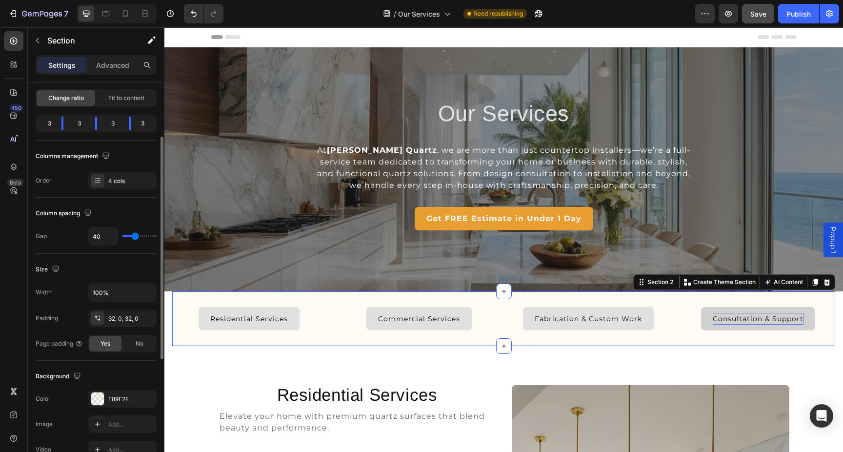
type input "41"
type input "43"
type input "44"
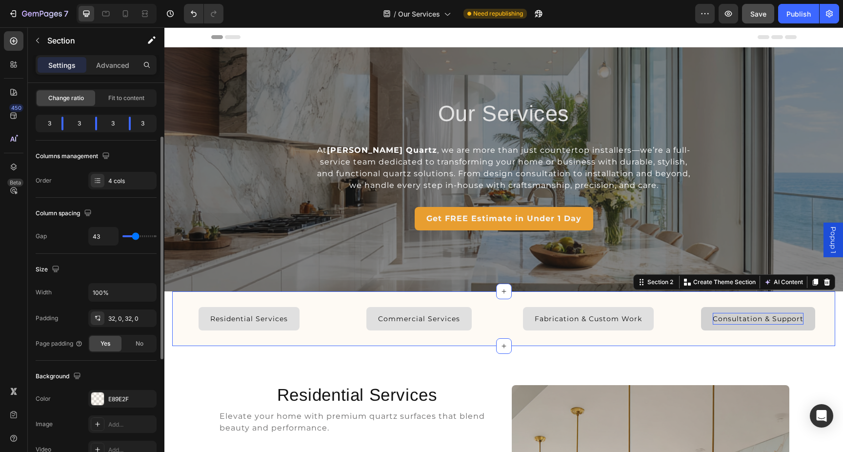
type input "44"
type input "45"
type input "46"
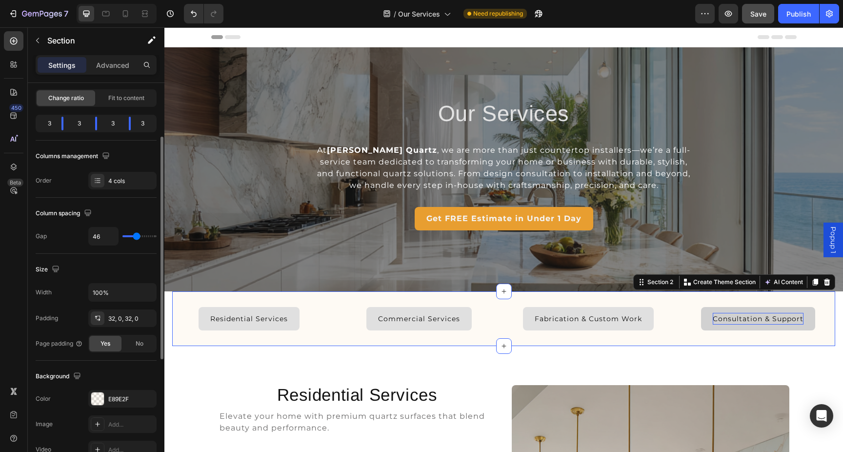
type input "47"
type input "48"
type input "49"
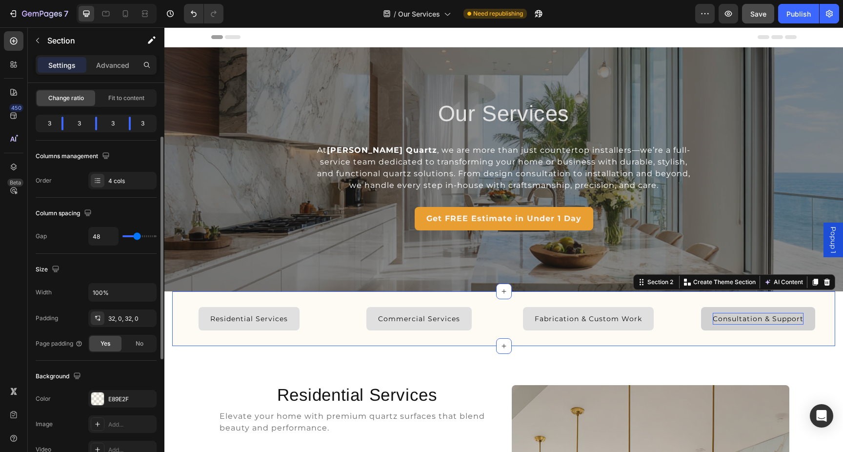
type input "49"
type input "51"
type input "52"
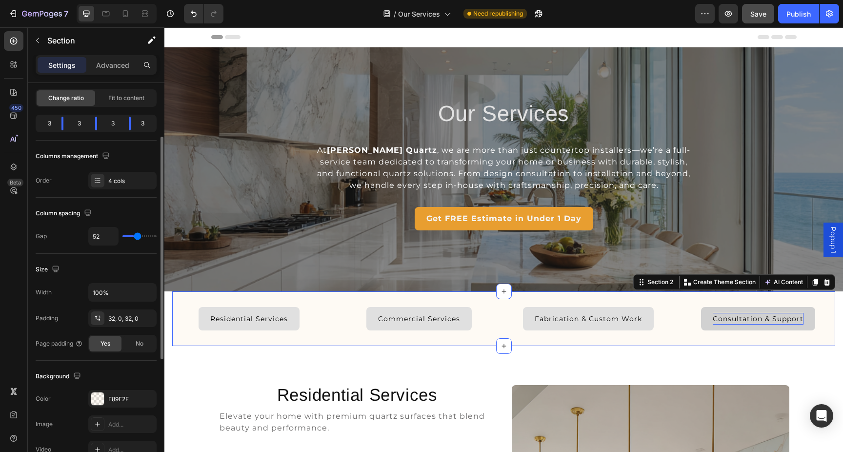
type input "53"
type input "54"
type input "55"
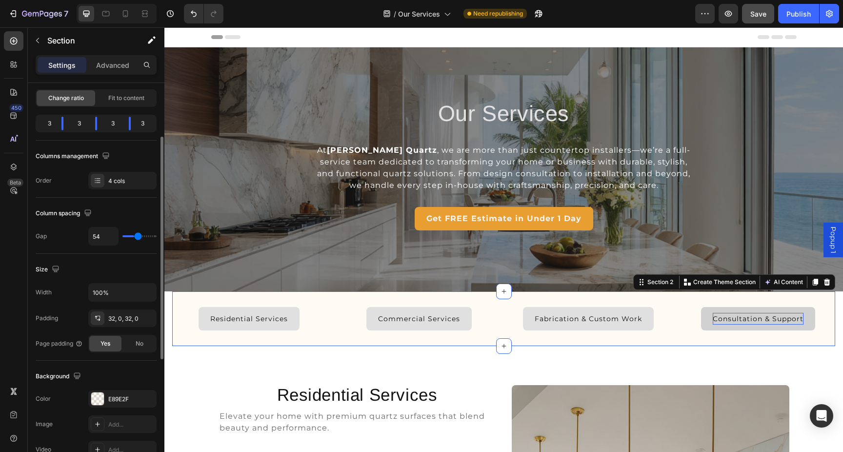
type input "55"
type input "56"
type input "57"
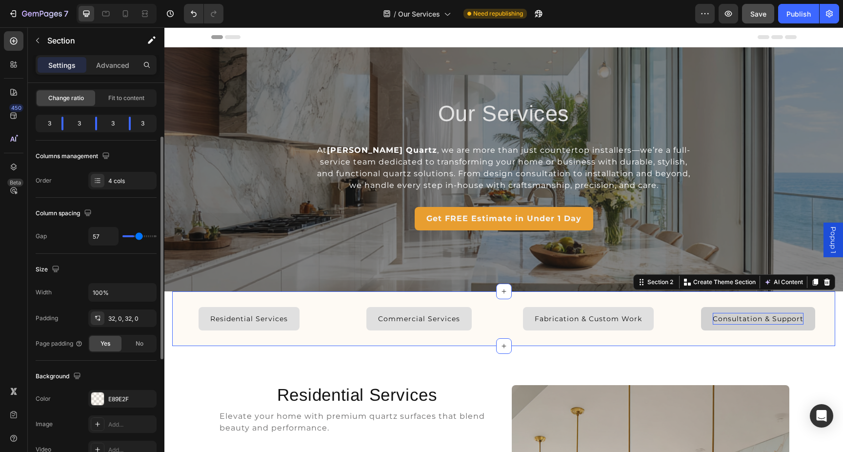
type input "58"
type input "59"
type input "60"
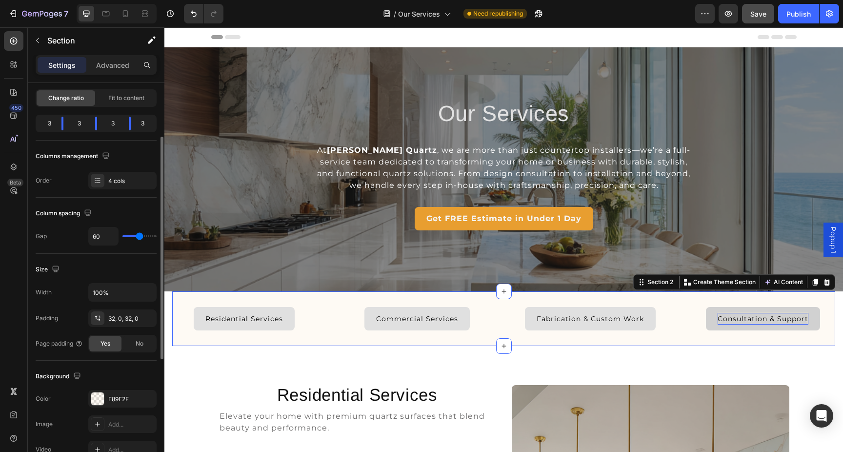
type input "60"
type input "61"
type input "62"
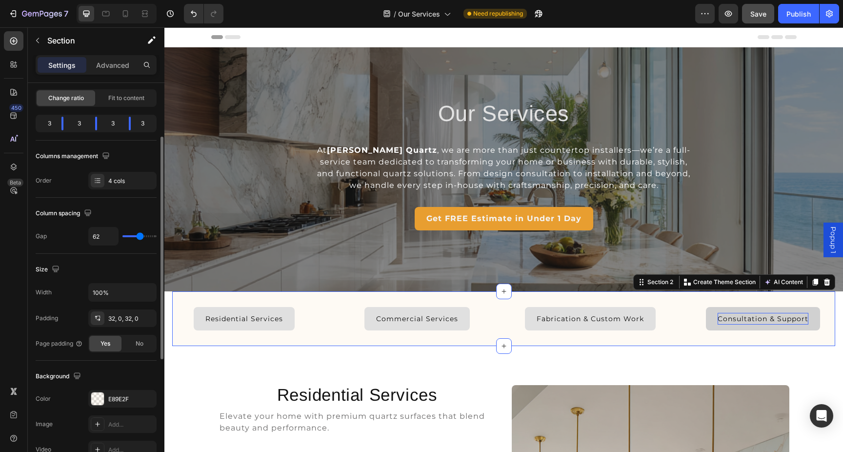
type input "63"
type input "64"
type input "65"
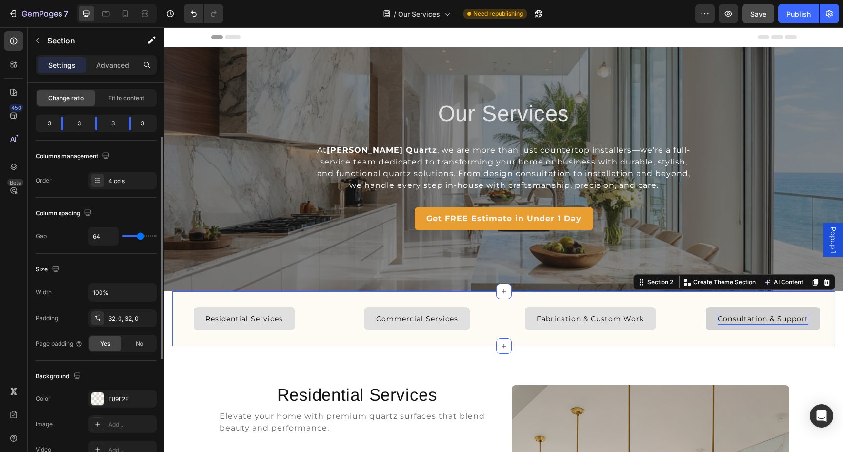
type input "65"
type input "66"
type input "67"
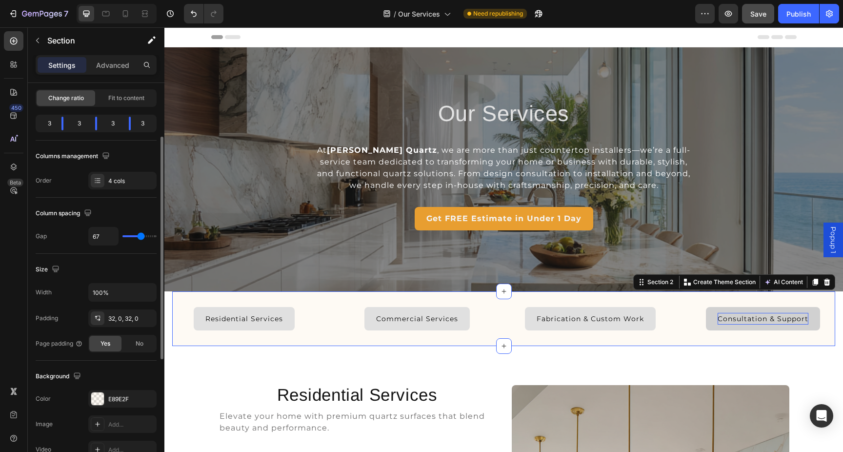
type input "69"
type input "71"
type input "72"
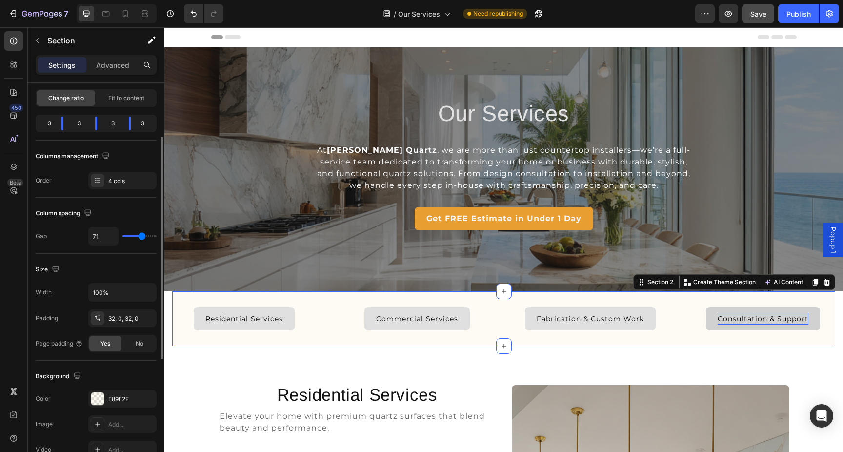
type input "72"
type input "73"
type input "74"
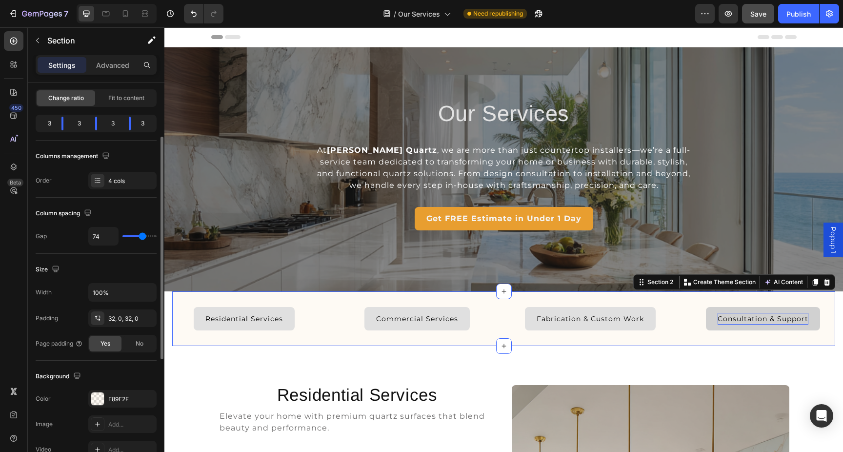
type input "75"
type input "76"
type input "75"
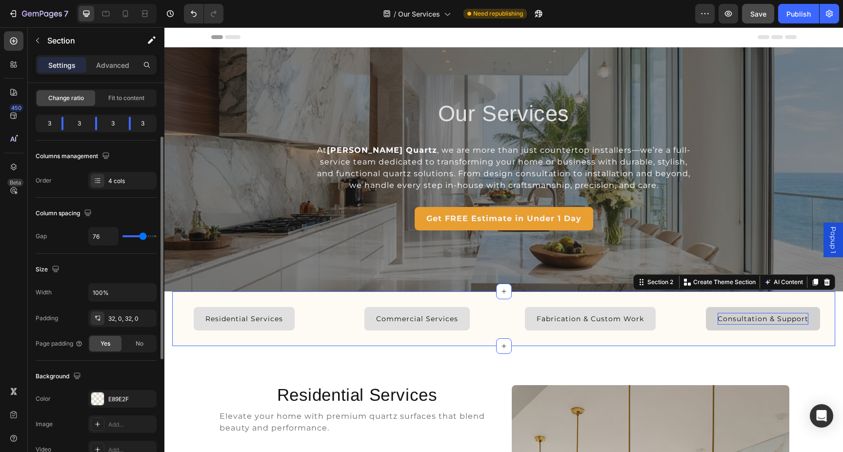
type input "75"
type input "73"
type input "71"
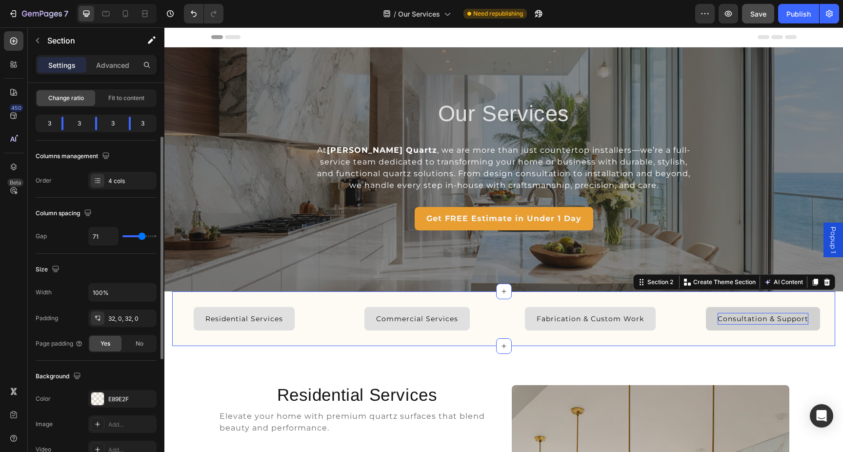
type input "69"
type input "66"
type input "63"
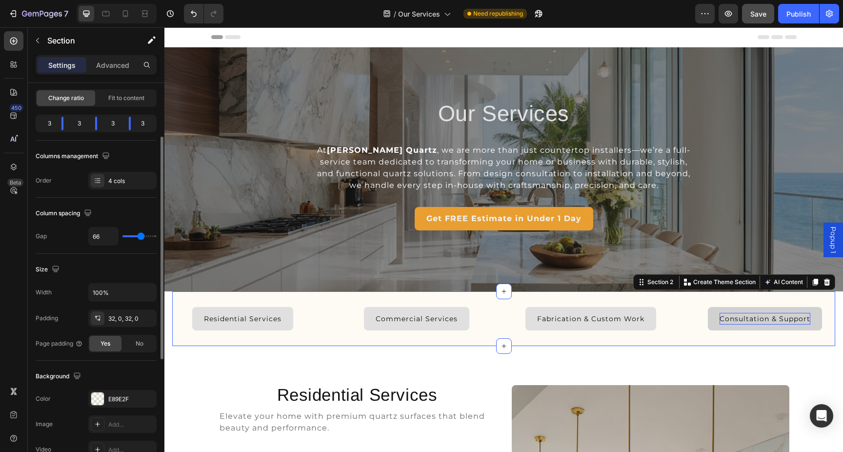
type input "63"
type input "60"
type input "58"
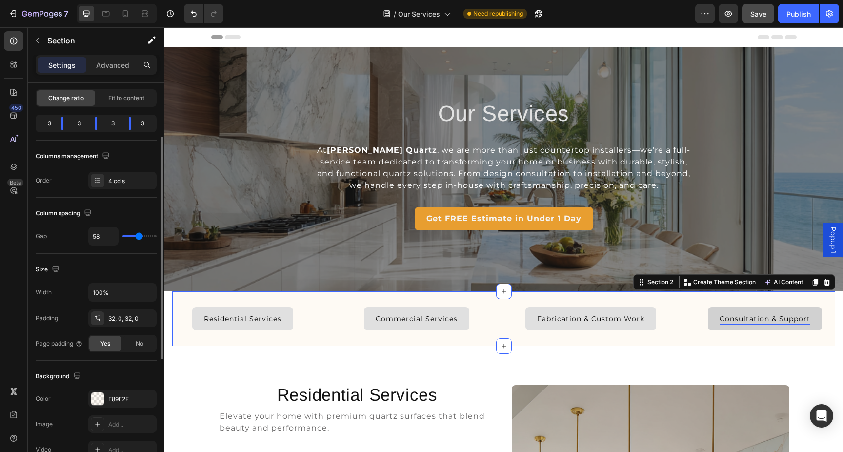
type input "55"
type input "52"
type input "50"
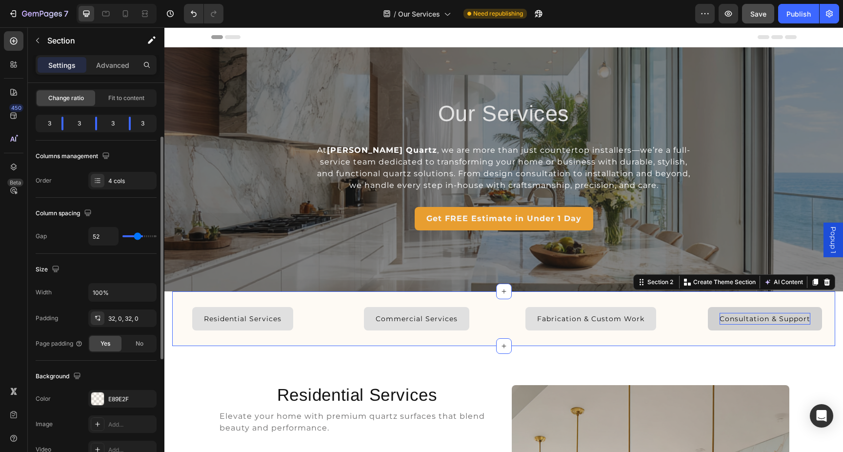
type input "50"
type input "47"
type input "44"
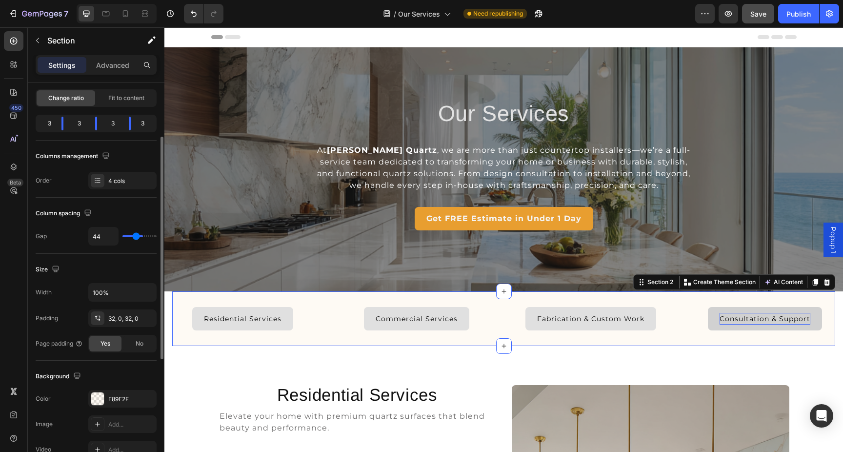
type input "42"
type input "39"
type input "36"
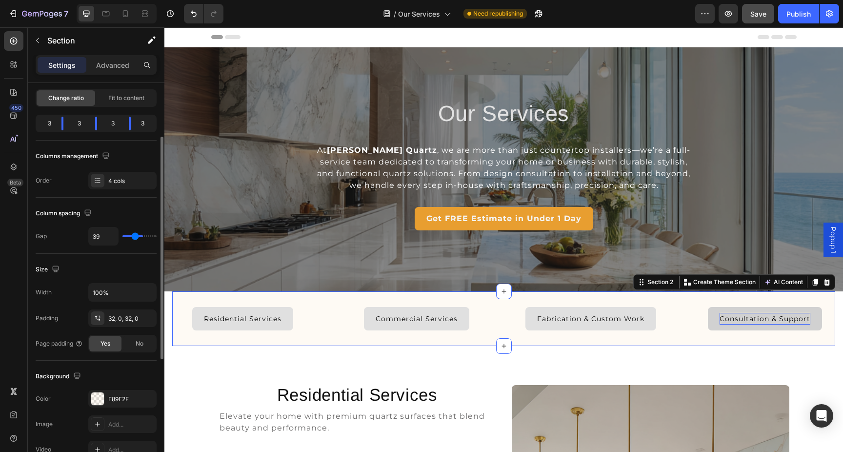
type input "36"
type input "33"
type input "29"
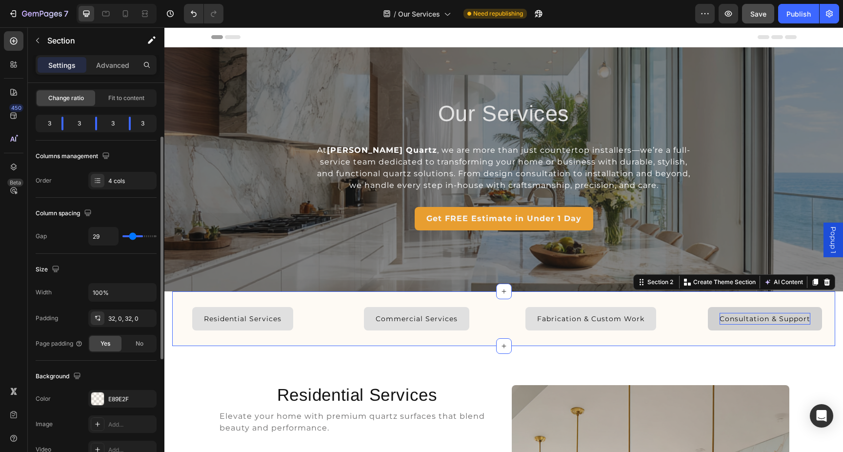
type input "27"
type input "24"
type input "22"
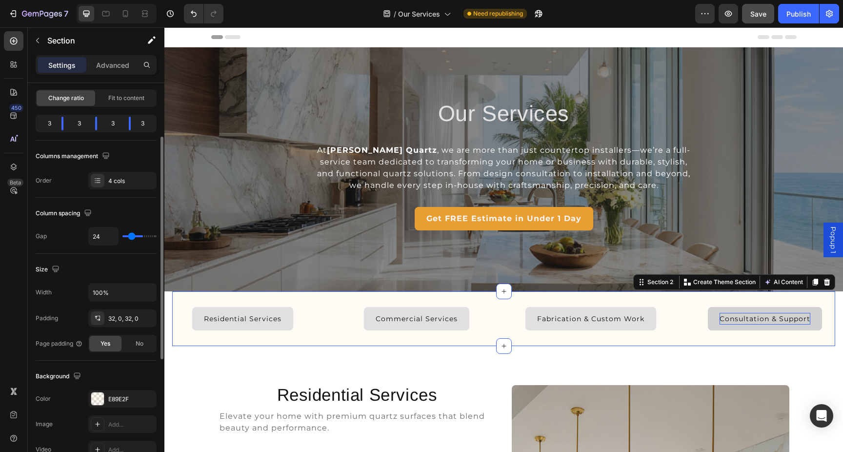
type input "22"
type input "20"
type input "18"
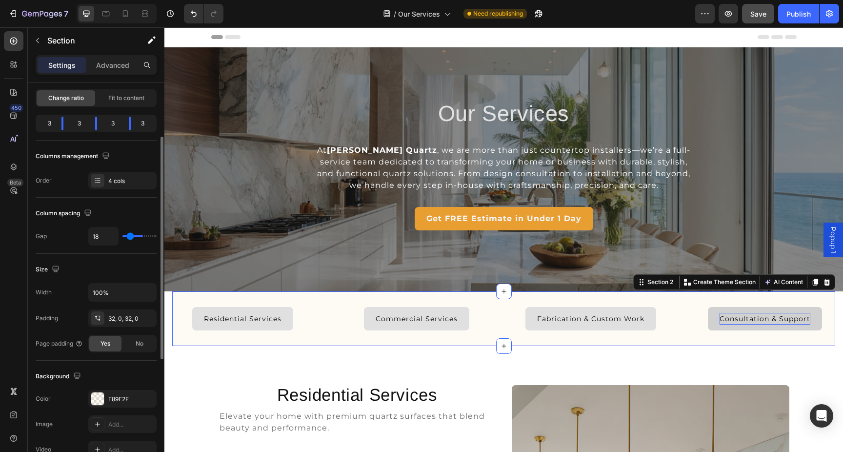
type input "15"
type input "13"
type input "11"
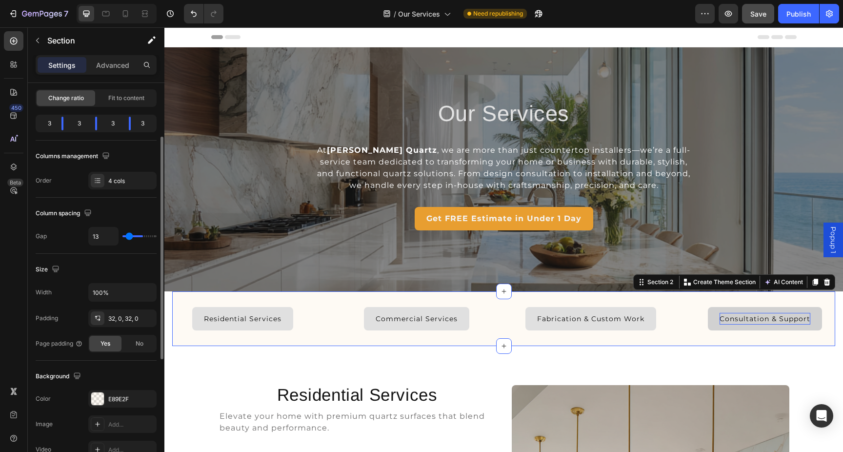
type input "11"
type input "7"
type input "6"
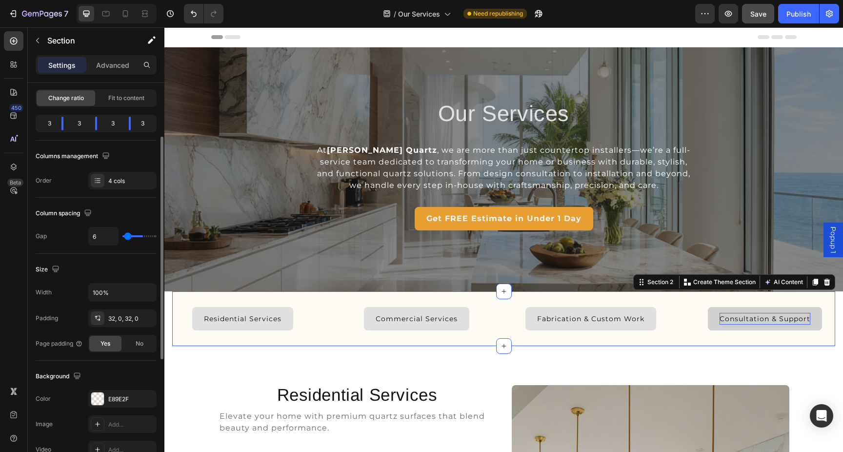
type input "4"
type input "2"
type input "1"
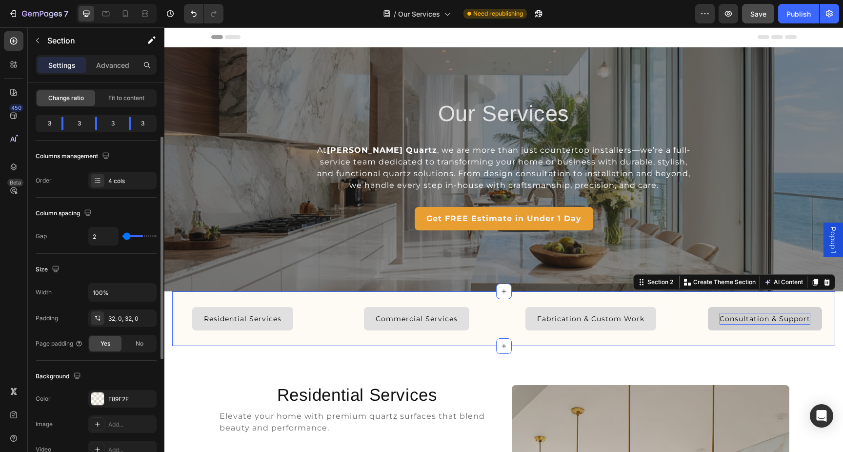
type input "1"
type input "0"
drag, startPoint x: 130, startPoint y: 235, endPoint x: 107, endPoint y: 235, distance: 22.4
type input "0"
click at [122, 235] on input "range" at bounding box center [139, 236] width 34 height 2
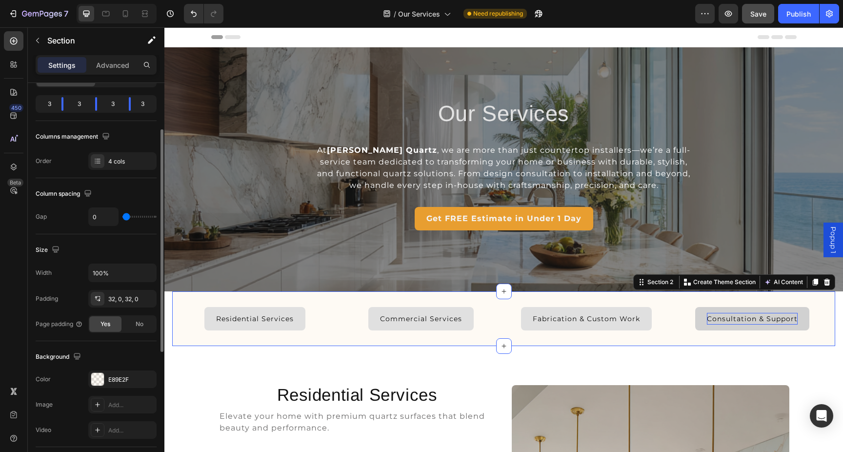
scroll to position [123, 0]
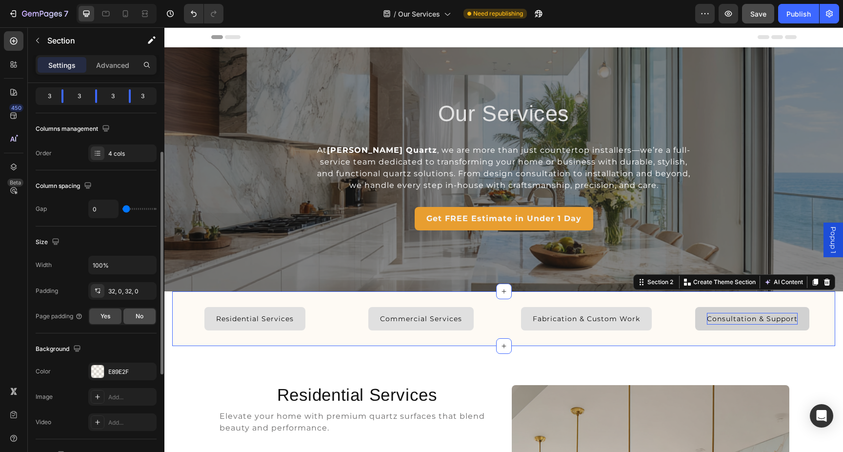
click at [136, 320] on span "No" at bounding box center [140, 316] width 8 height 9
click at [108, 318] on span "Yes" at bounding box center [106, 316] width 10 height 9
click at [132, 320] on div "No" at bounding box center [139, 316] width 32 height 16
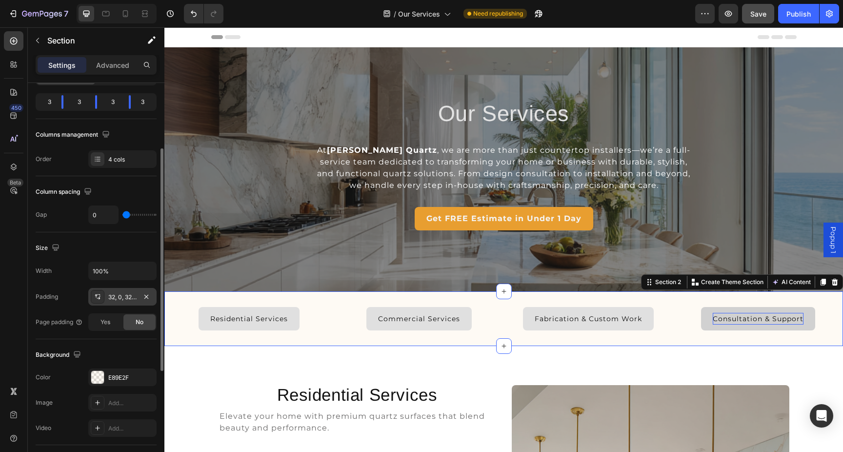
click at [125, 297] on div "32, 0, 32, 0" at bounding box center [122, 297] width 28 height 9
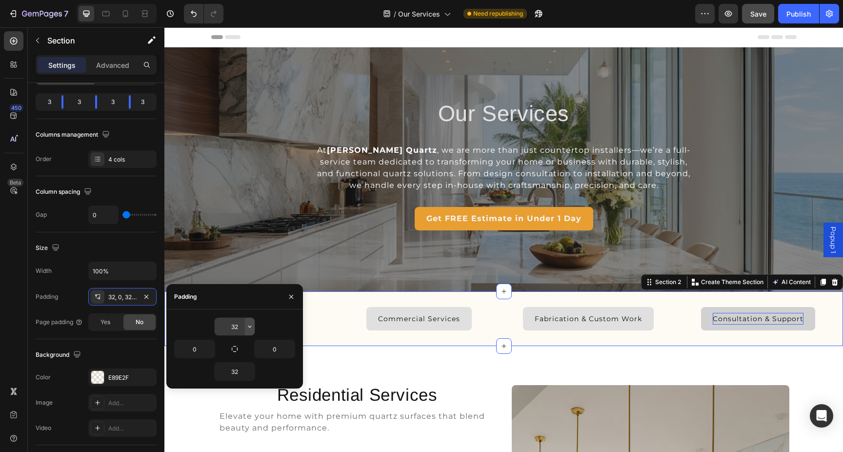
click at [248, 327] on icon "button" at bounding box center [250, 327] width 8 height 8
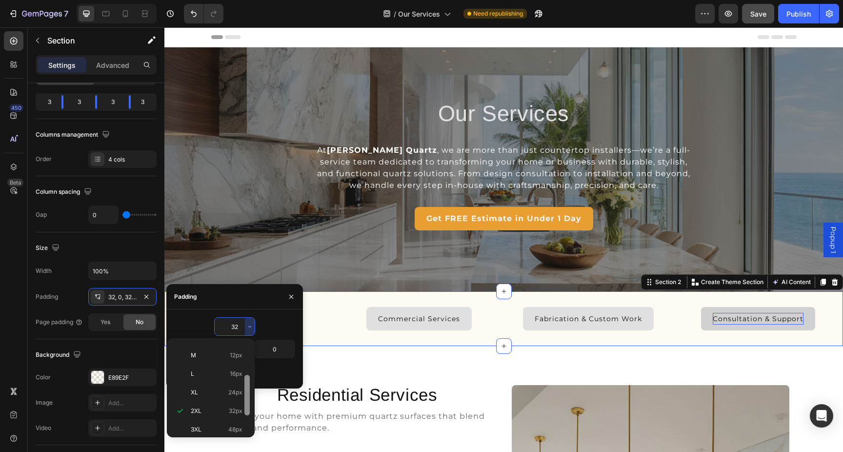
scroll to position [80, 0]
click at [229, 368] on p "L 16px" at bounding box center [217, 364] width 52 height 9
type input "16"
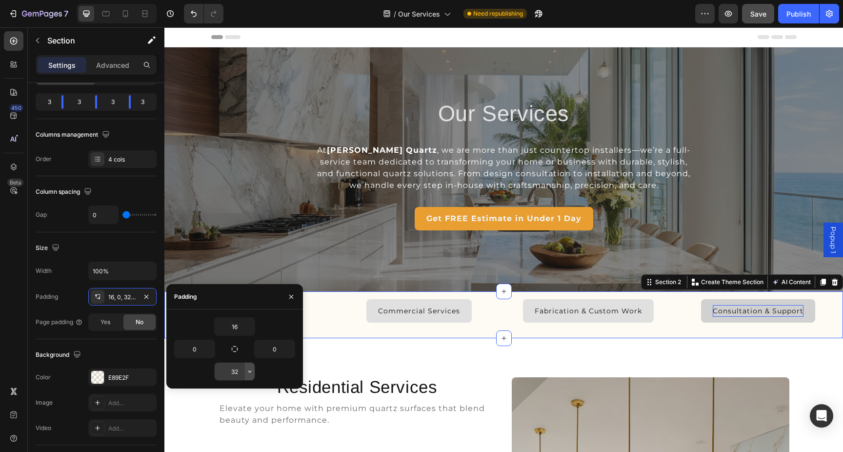
click at [245, 374] on button "button" at bounding box center [250, 372] width 10 height 18
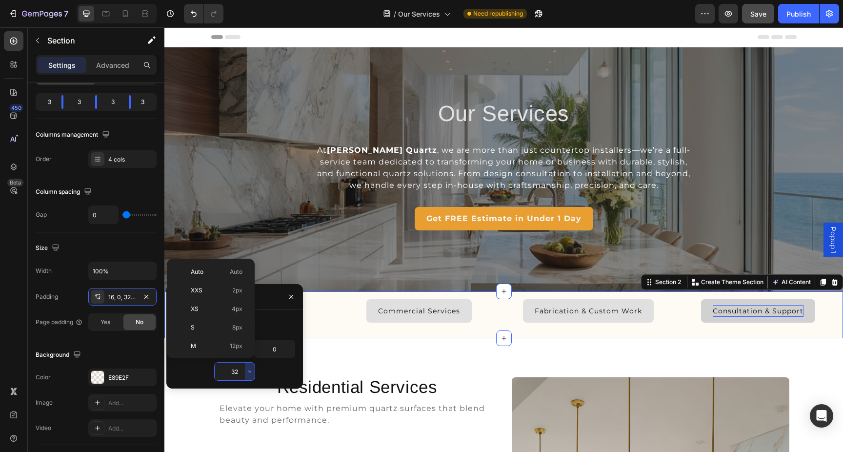
scroll to position [70, 0]
click at [234, 295] on span "16px" at bounding box center [236, 294] width 13 height 9
type input "16"
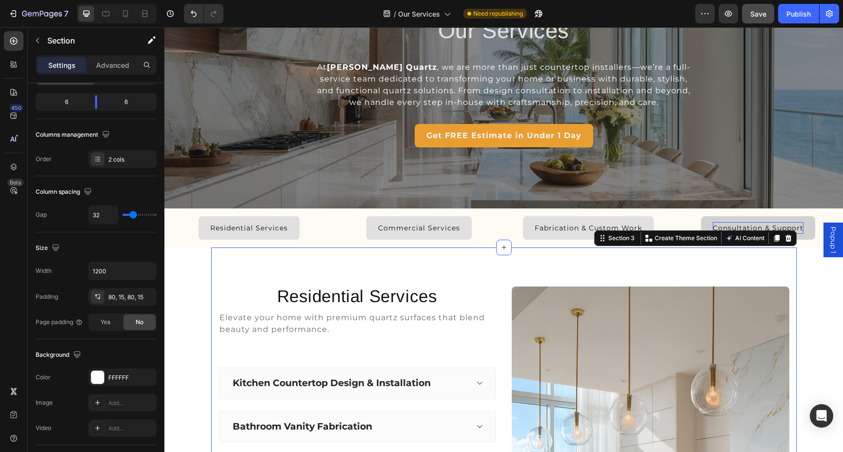
scroll to position [97, 0]
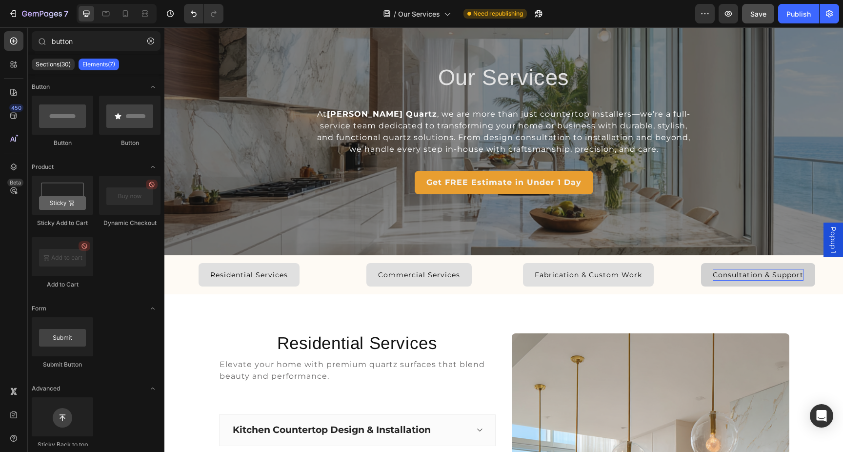
scroll to position [33, 0]
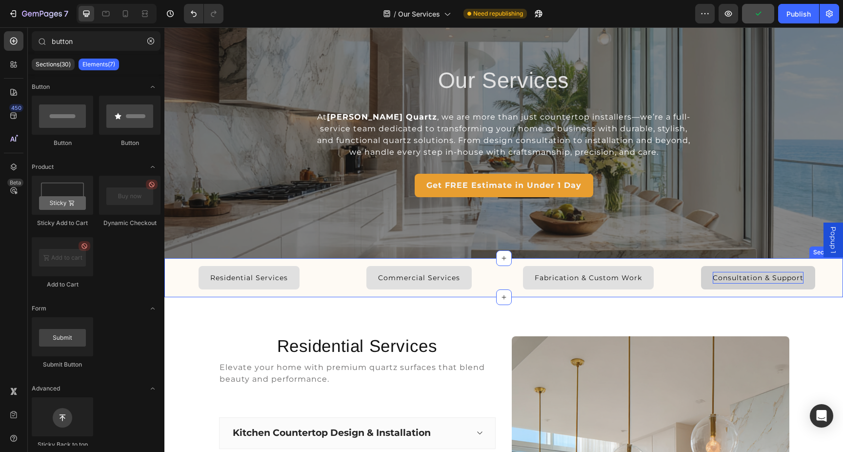
click at [333, 291] on div "Residential Services Button Commercial Services Button Fabrication & Custom Wor…" at bounding box center [503, 277] width 679 height 39
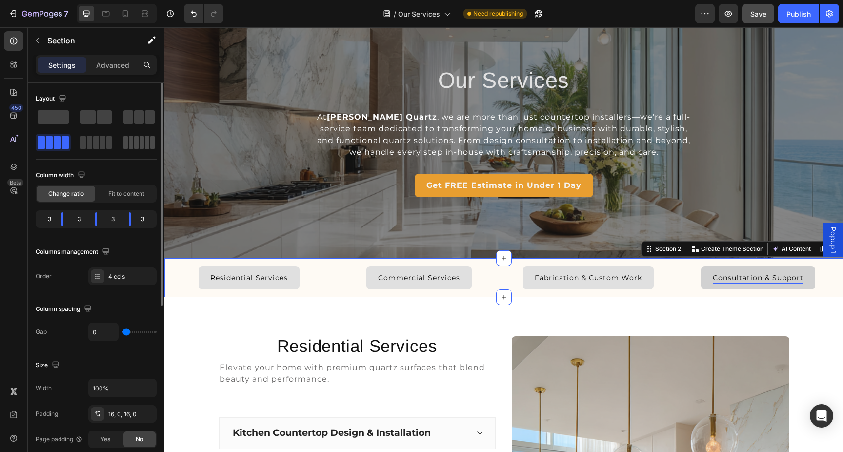
click at [131, 144] on span at bounding box center [131, 143] width 4 height 14
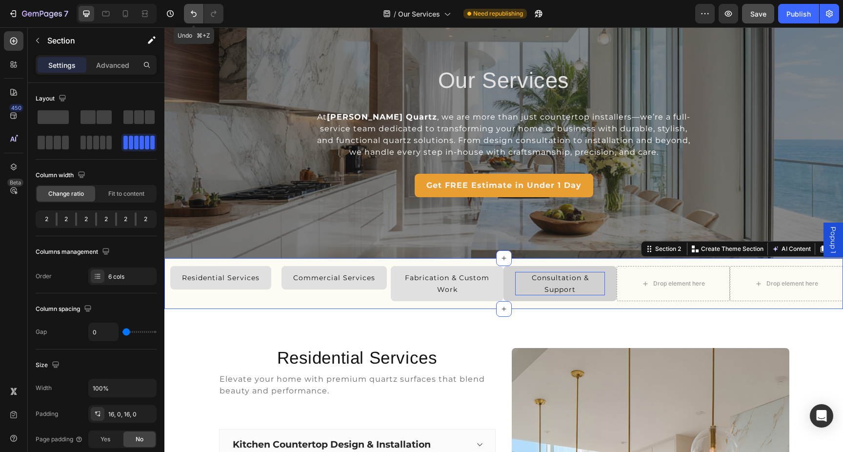
click at [192, 10] on icon "Undo/Redo" at bounding box center [194, 14] width 10 height 10
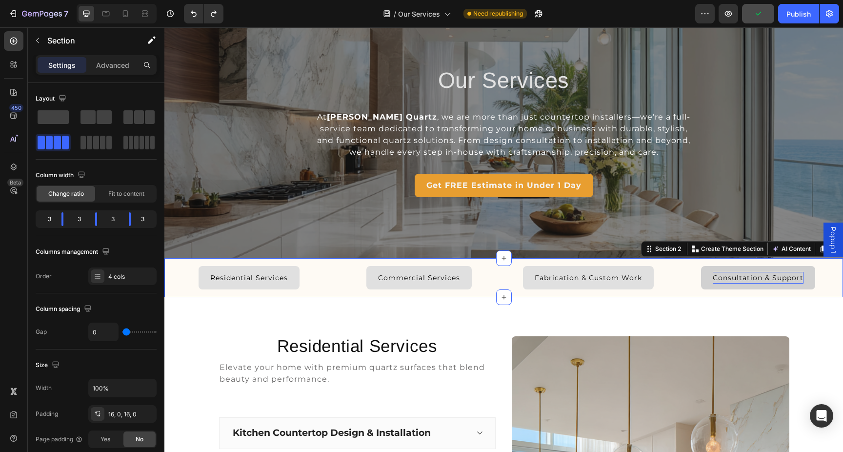
click at [329, 261] on div "Residential Services Button Commercial Services Button Fabrication & Custom Wor…" at bounding box center [503, 277] width 679 height 39
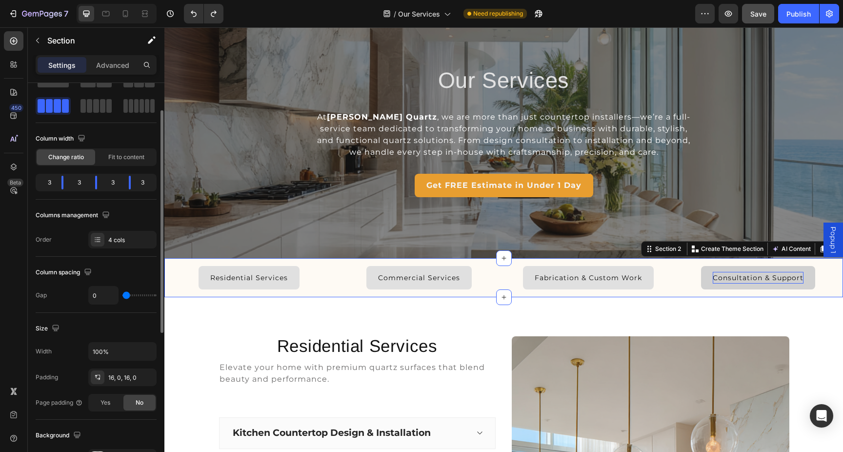
scroll to position [41, 0]
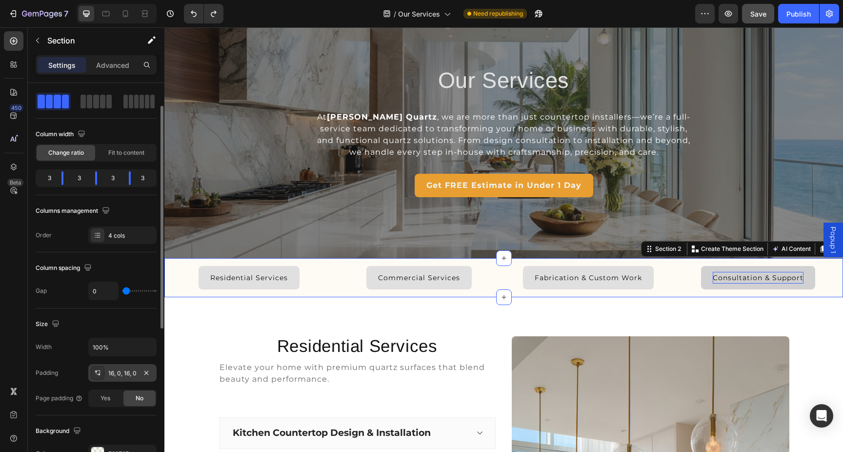
click at [122, 373] on div "16, 0, 16, 0" at bounding box center [122, 373] width 28 height 9
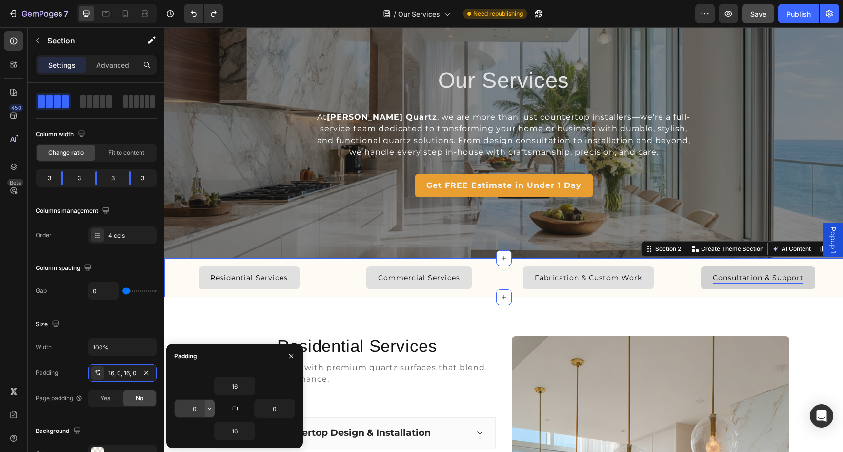
click at [208, 409] on icon "button" at bounding box center [210, 408] width 8 height 8
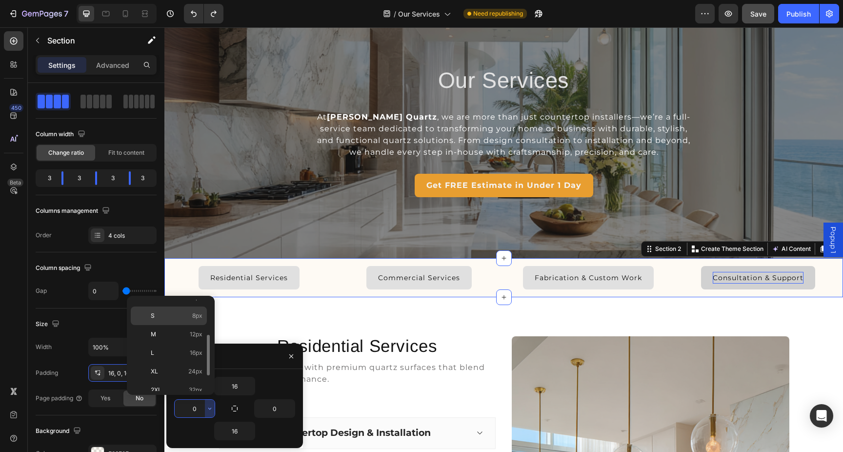
scroll to position [64, 0]
click at [187, 372] on p "2XL 32px" at bounding box center [177, 374] width 52 height 9
type input "32"
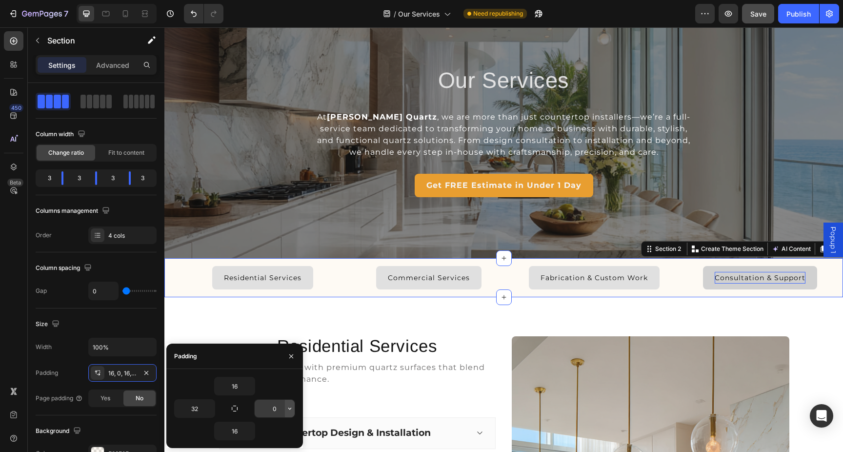
click at [288, 407] on icon "button" at bounding box center [290, 408] width 8 height 8
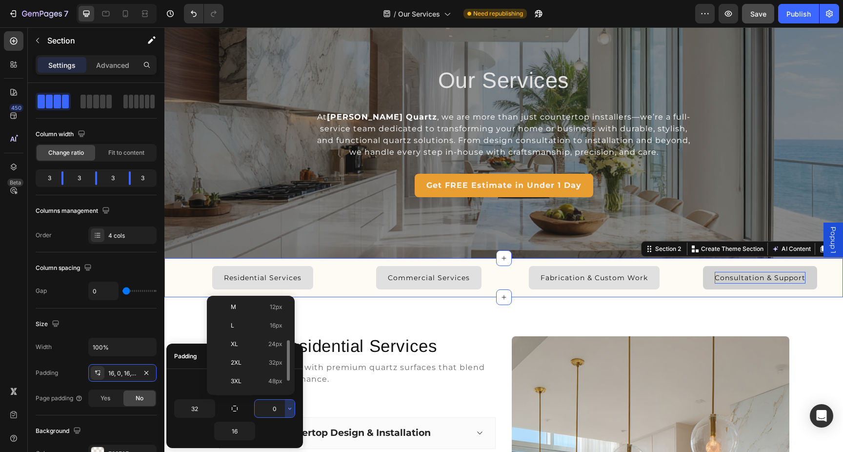
scroll to position [81, 0]
click at [262, 361] on p "2XL 32px" at bounding box center [257, 357] width 52 height 9
type input "32"
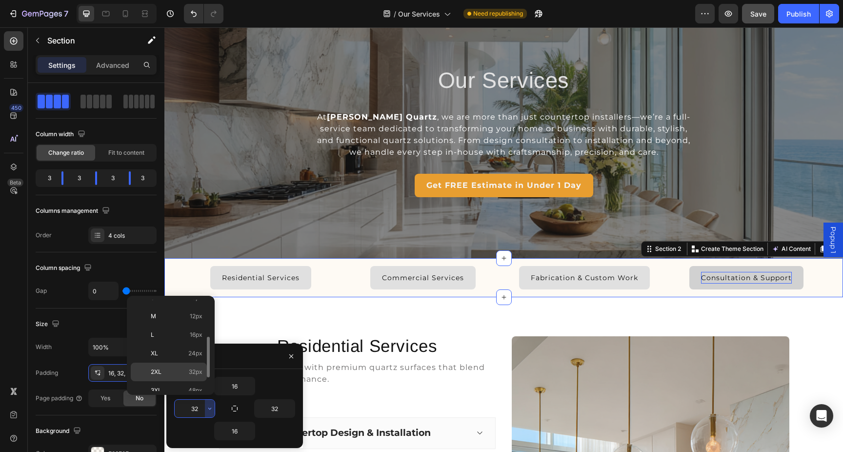
scroll to position [85, 0]
click at [184, 371] on p "3XL 48px" at bounding box center [177, 372] width 52 height 9
type input "48"
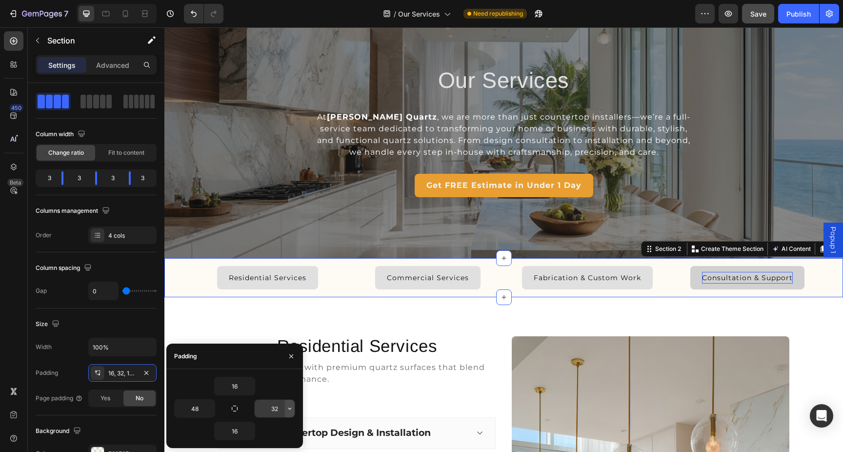
click at [292, 410] on icon "button" at bounding box center [290, 408] width 8 height 8
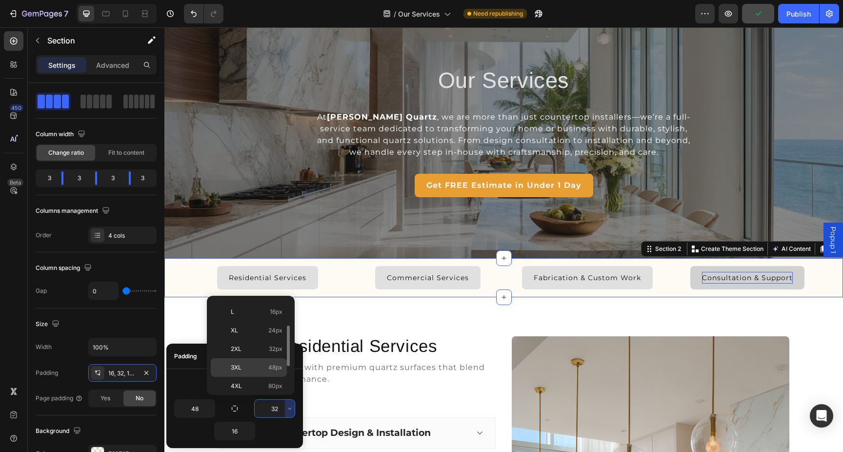
scroll to position [100, 0]
click at [260, 366] on div "3XL 48px" at bounding box center [249, 375] width 76 height 19
type input "48"
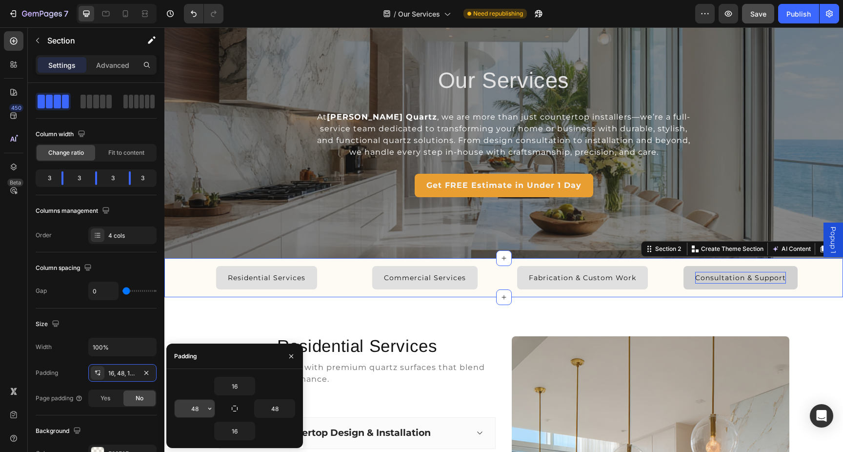
click at [208, 405] on icon "button" at bounding box center [210, 408] width 8 height 8
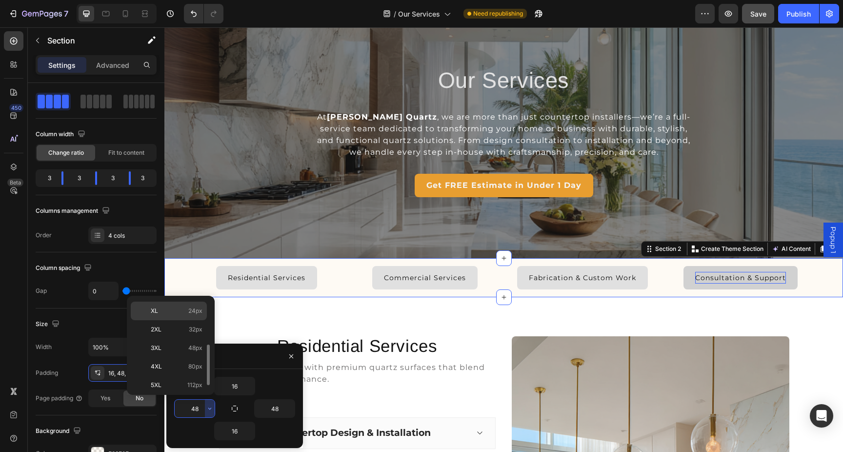
scroll to position [113, 0]
click at [188, 363] on p "4XL 80px" at bounding box center [177, 363] width 52 height 9
type input "80"
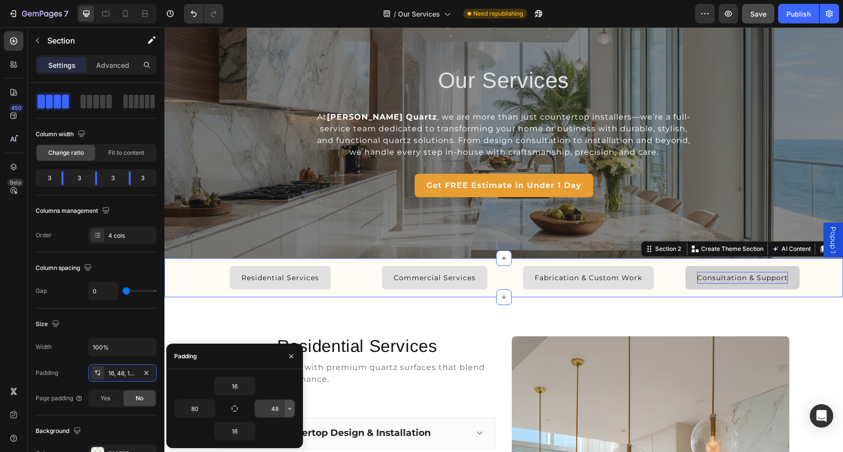
click at [291, 410] on icon "button" at bounding box center [290, 408] width 8 height 8
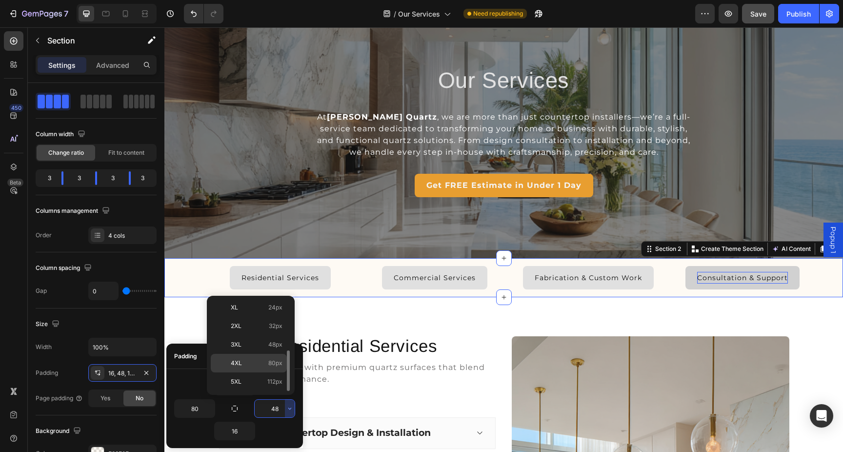
click at [254, 366] on p "4XL 80px" at bounding box center [257, 363] width 52 height 9
type input "80"
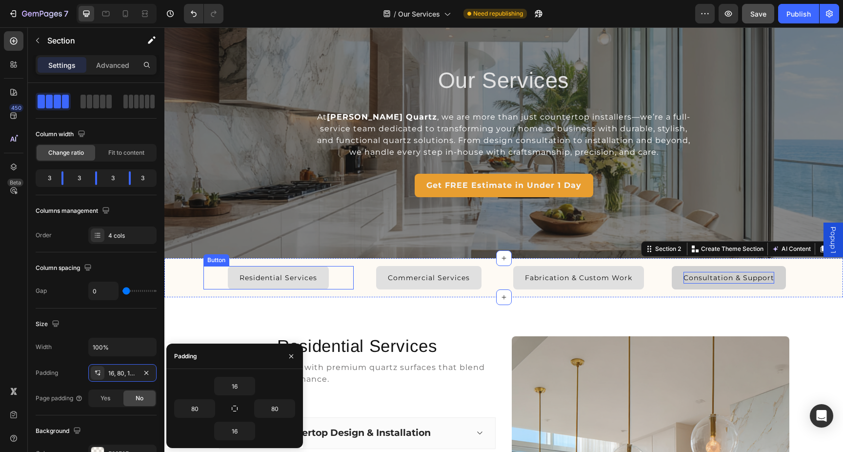
click at [341, 279] on div "Residential Services Button" at bounding box center [278, 277] width 150 height 23
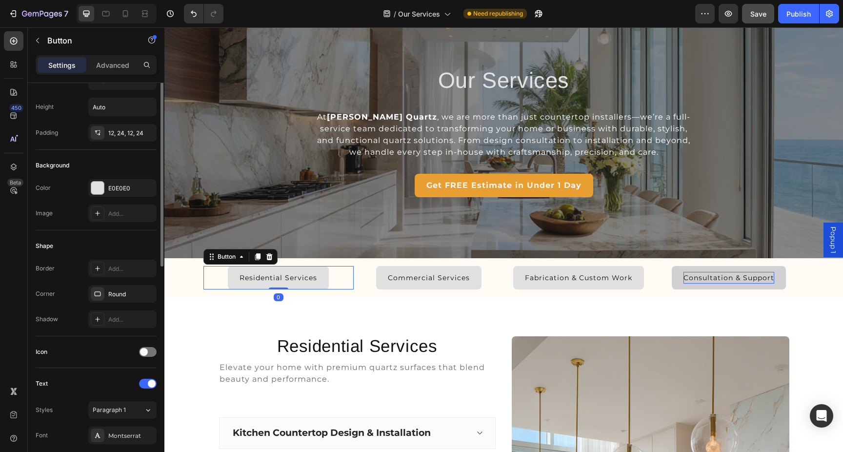
scroll to position [0, 0]
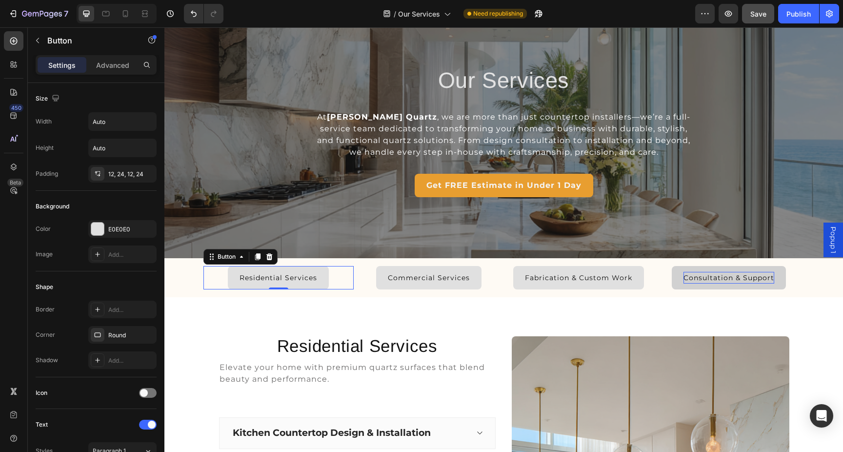
click at [337, 276] on div "Residential Services Button 0" at bounding box center [278, 277] width 150 height 23
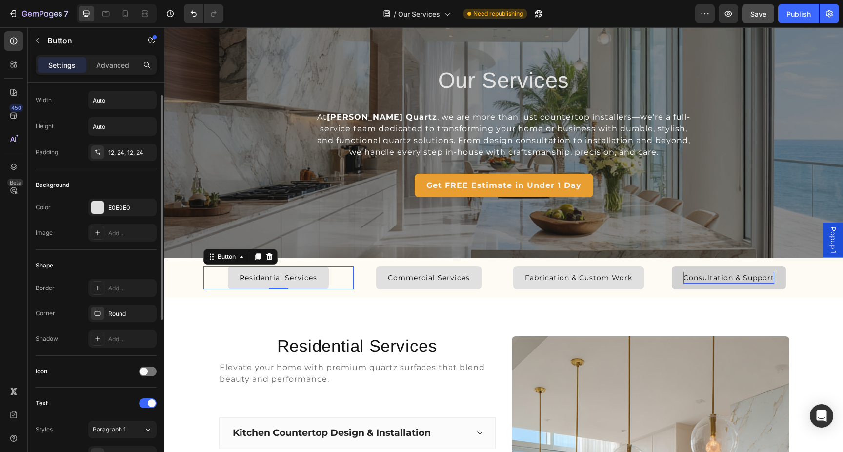
scroll to position [18, 0]
click at [146, 155] on icon "button" at bounding box center [146, 155] width 4 height 4
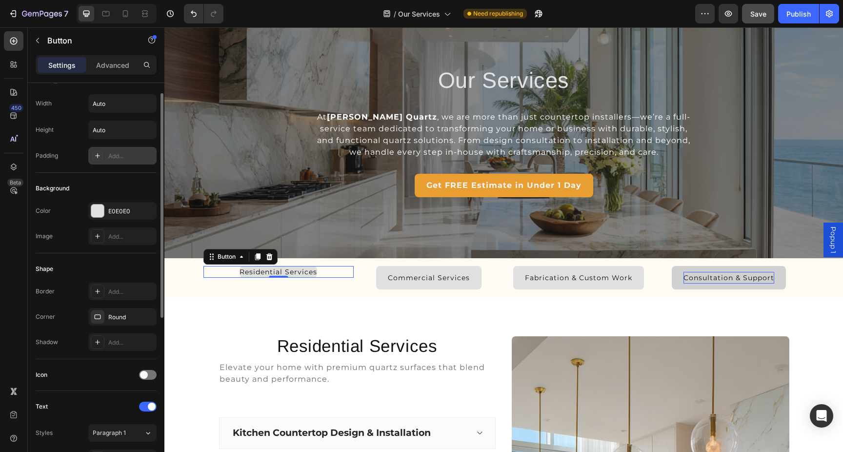
click at [101, 154] on div at bounding box center [98, 156] width 14 height 14
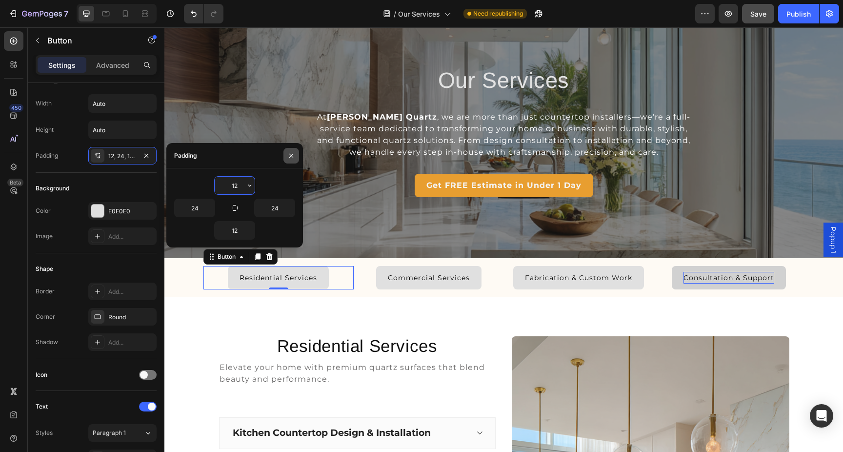
click at [289, 157] on icon "button" at bounding box center [291, 155] width 4 height 4
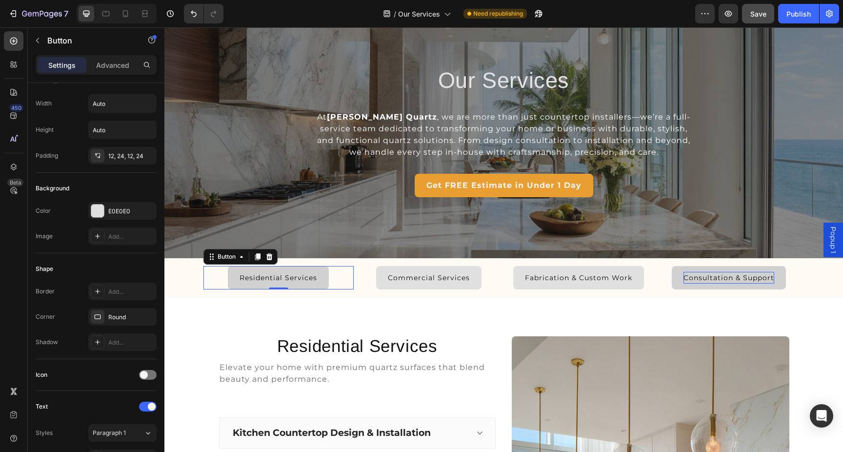
click at [323, 278] on button "Residential Services" at bounding box center [278, 277] width 101 height 23
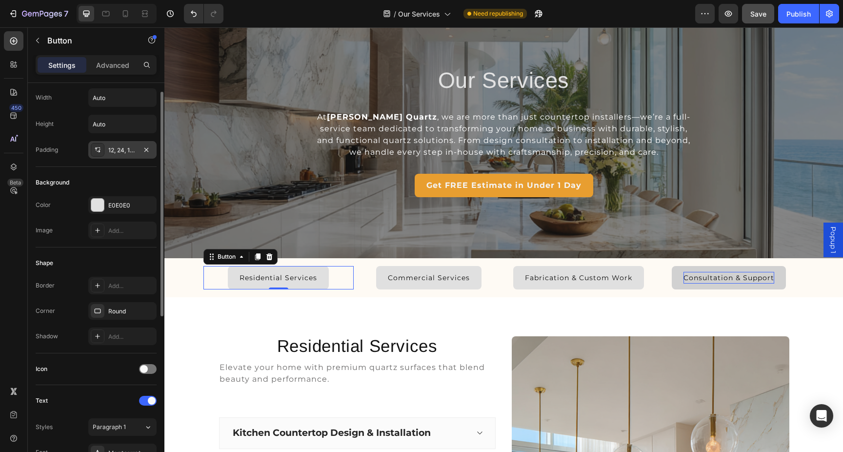
scroll to position [7, 0]
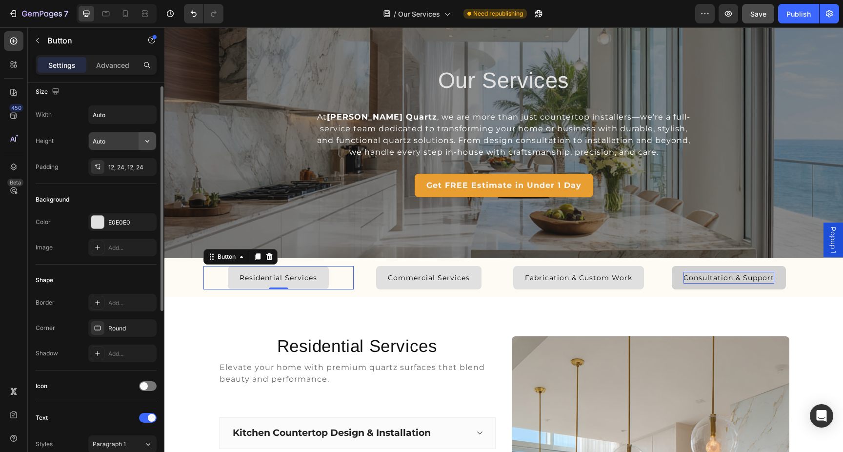
click at [149, 143] on icon "button" at bounding box center [147, 141] width 10 height 10
click at [113, 161] on span "Fit content" at bounding box center [106, 165] width 29 height 9
click at [122, 121] on input "Auto" at bounding box center [122, 115] width 67 height 18
click at [141, 118] on button "button" at bounding box center [148, 115] width 18 height 18
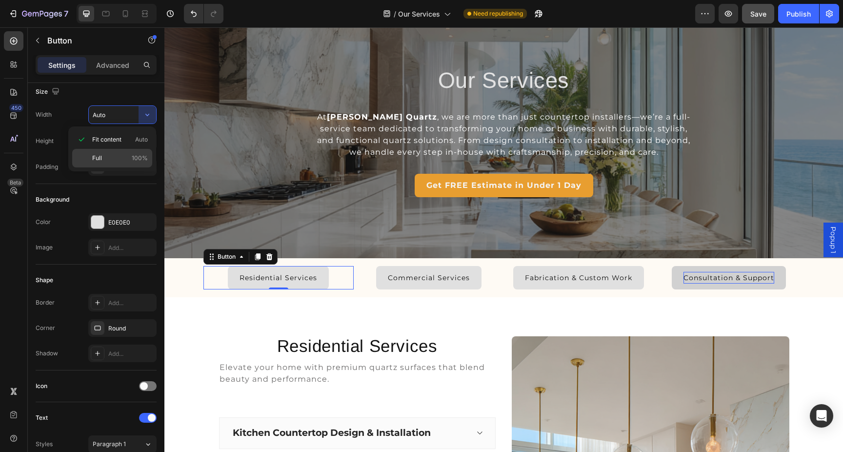
click at [110, 155] on p "Full 100%" at bounding box center [120, 158] width 56 height 9
type input "100%"
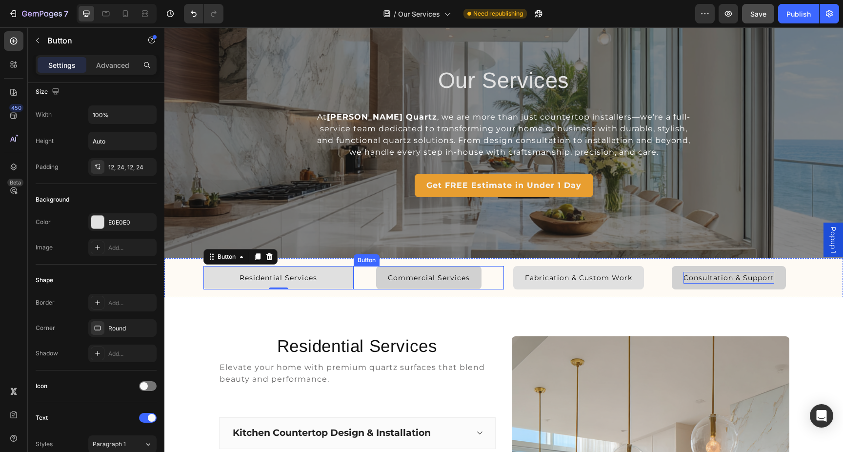
click at [380, 275] on button "Commercial Services" at bounding box center [428, 277] width 105 height 23
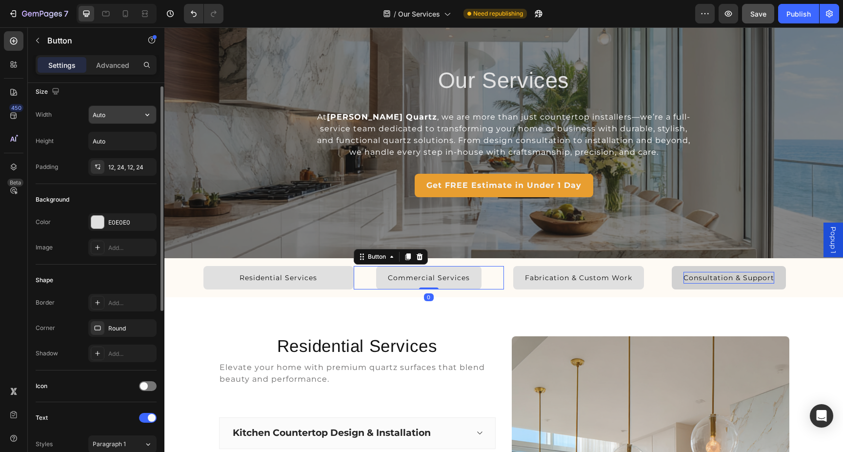
click at [136, 117] on input "Auto" at bounding box center [122, 115] width 67 height 18
click at [146, 118] on icon "button" at bounding box center [147, 115] width 10 height 10
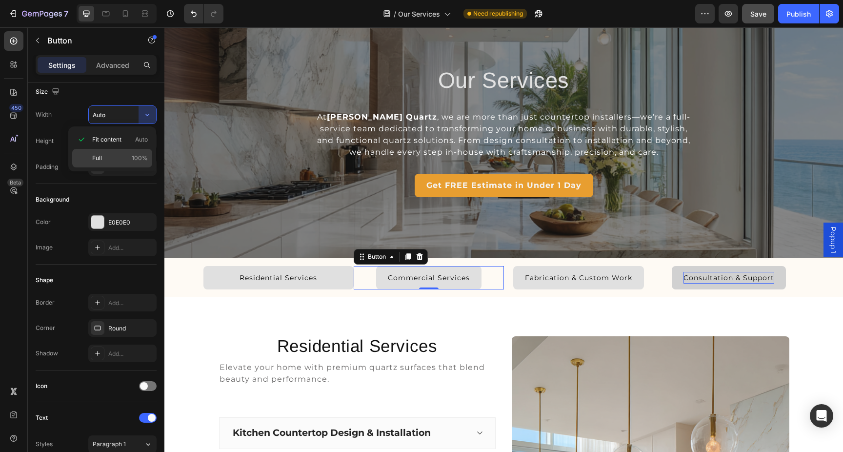
click at [122, 155] on p "Full 100%" at bounding box center [120, 158] width 56 height 9
type input "100%"
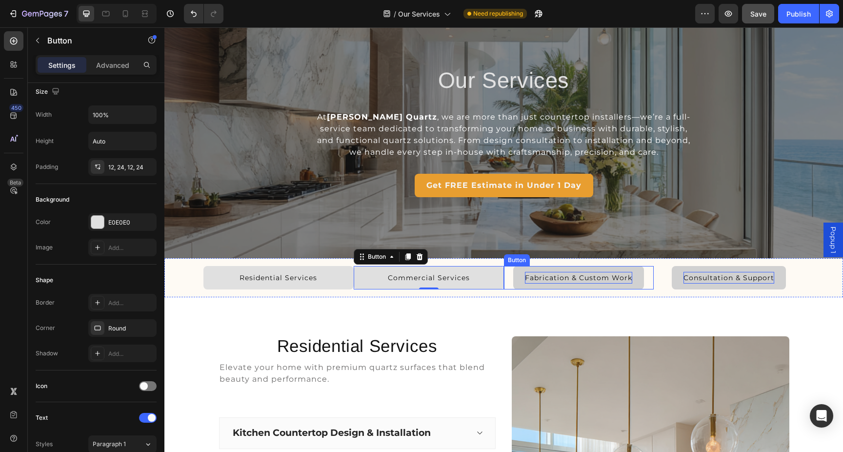
click at [539, 283] on p "Fabrication & Custom Work" at bounding box center [578, 278] width 107 height 12
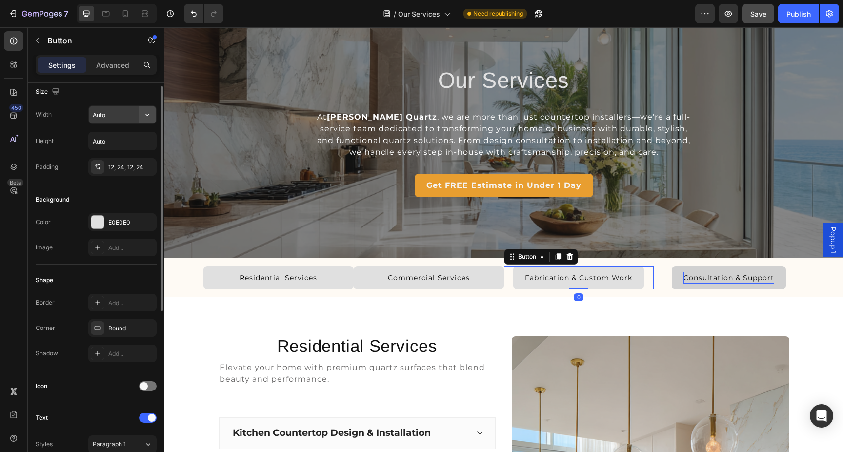
click at [148, 118] on icon "button" at bounding box center [147, 115] width 10 height 10
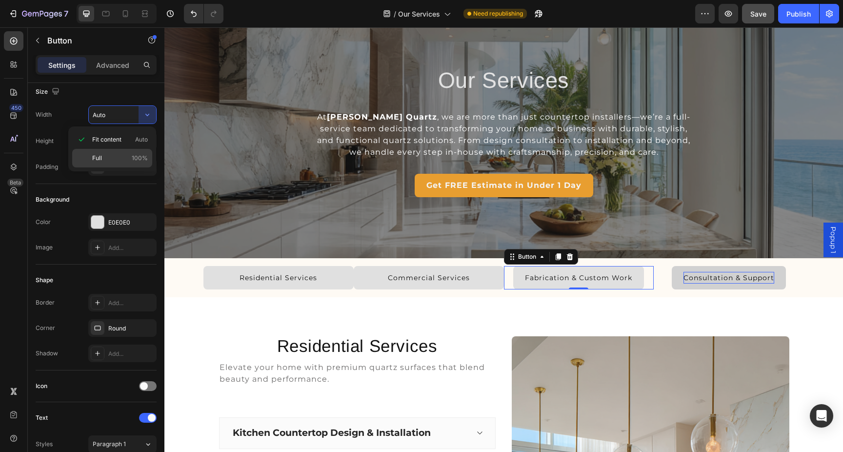
click at [119, 155] on p "Full 100%" at bounding box center [120, 158] width 56 height 9
type input "100%"
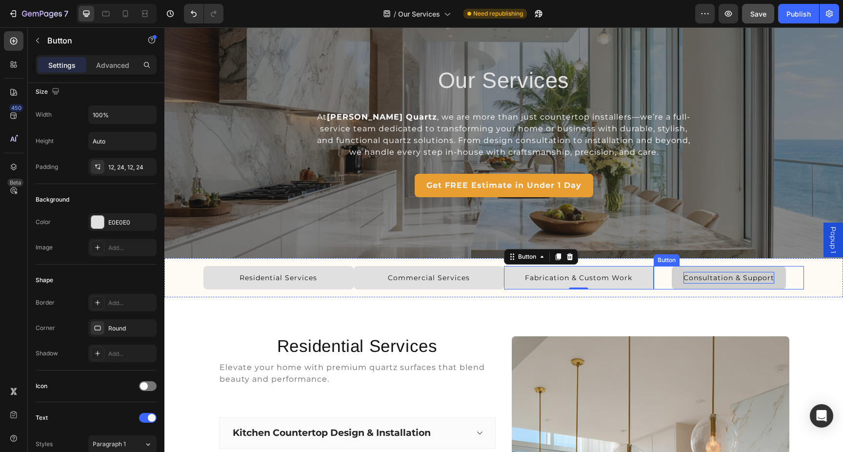
click at [688, 282] on p "Consultation & Support" at bounding box center [729, 278] width 91 height 12
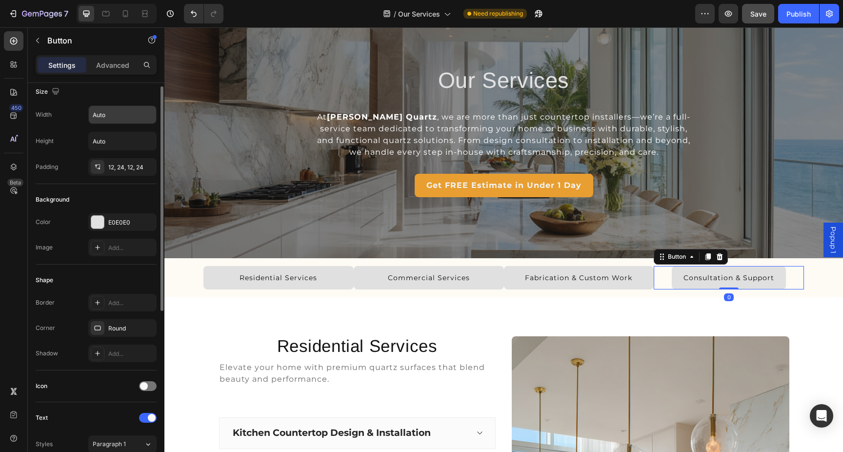
click at [138, 112] on input "Auto" at bounding box center [122, 115] width 67 height 18
click at [149, 115] on icon "button" at bounding box center [147, 115] width 10 height 10
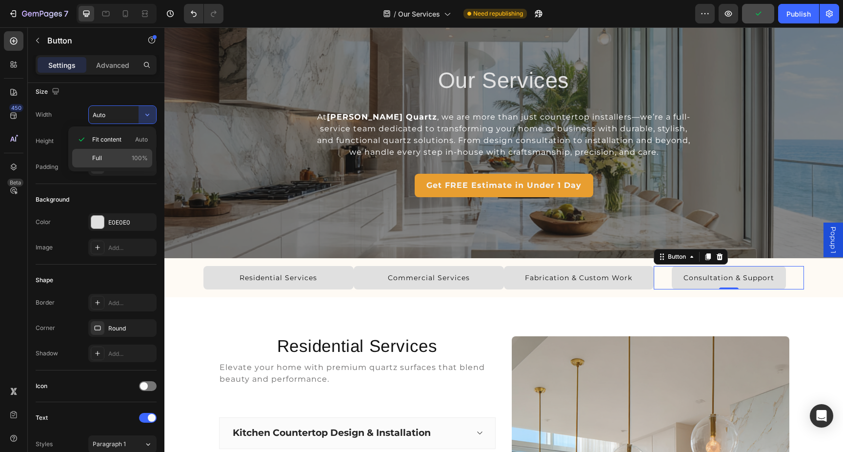
click at [116, 155] on p "Full 100%" at bounding box center [120, 158] width 56 height 9
type input "100%"
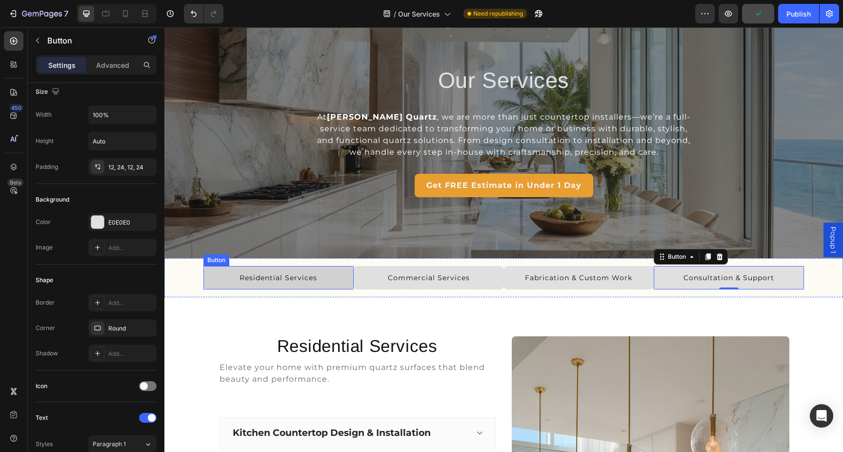
click at [350, 278] on button "Residential Services" at bounding box center [278, 277] width 150 height 23
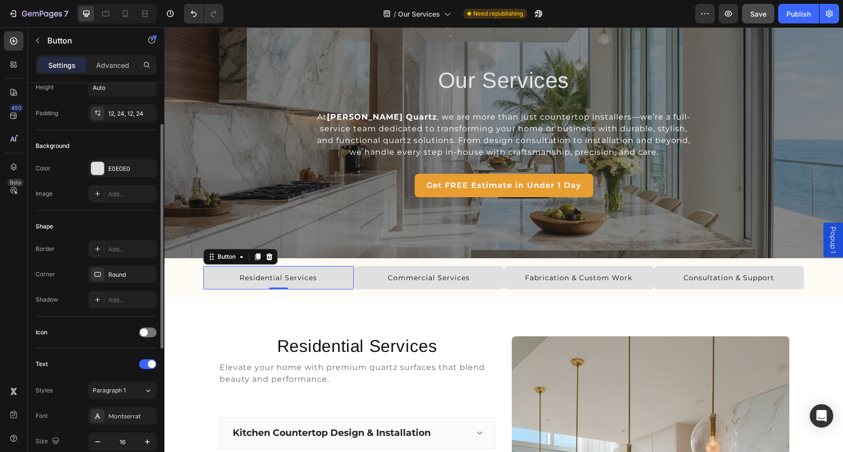
scroll to position [65, 0]
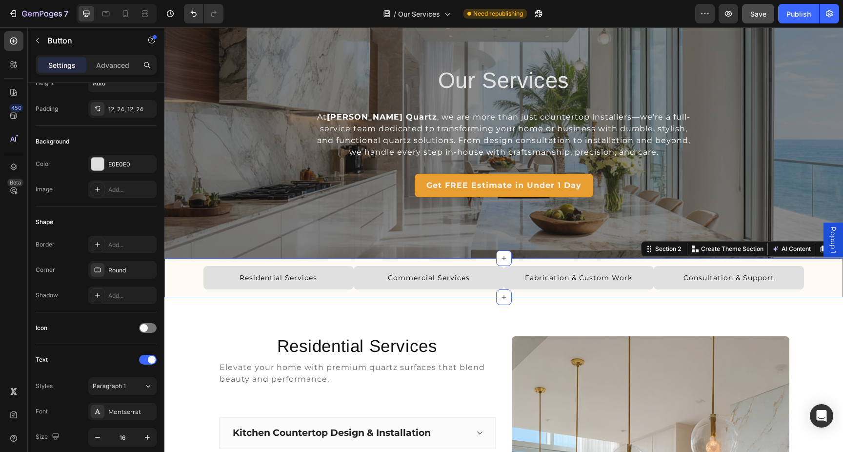
click at [350, 291] on div "Residential Services Button Commercial Services Button Fabrication & Custom Wor…" at bounding box center [503, 277] width 679 height 39
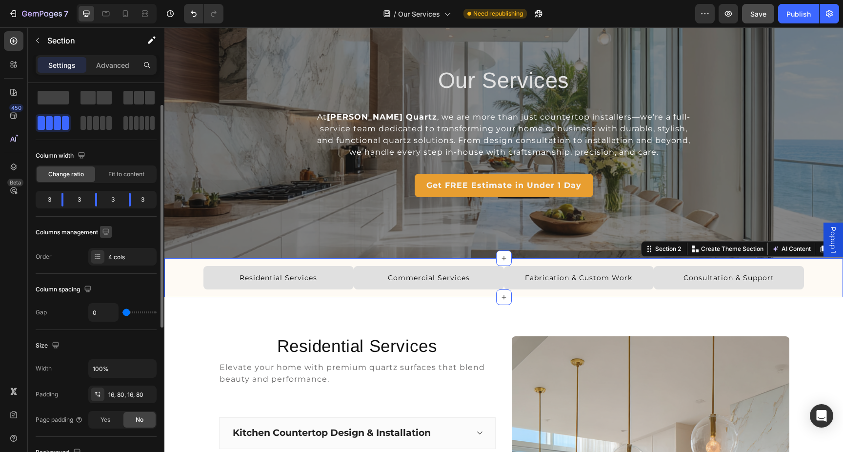
scroll to position [34, 0]
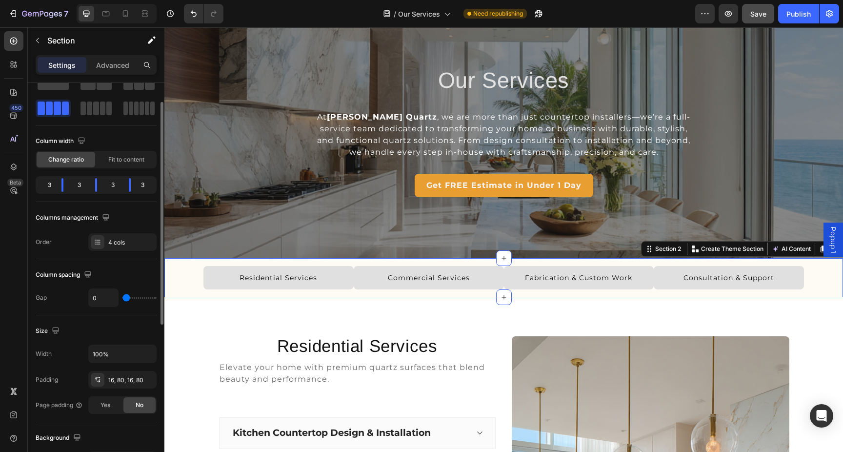
type input "10"
type input "14"
type input "16"
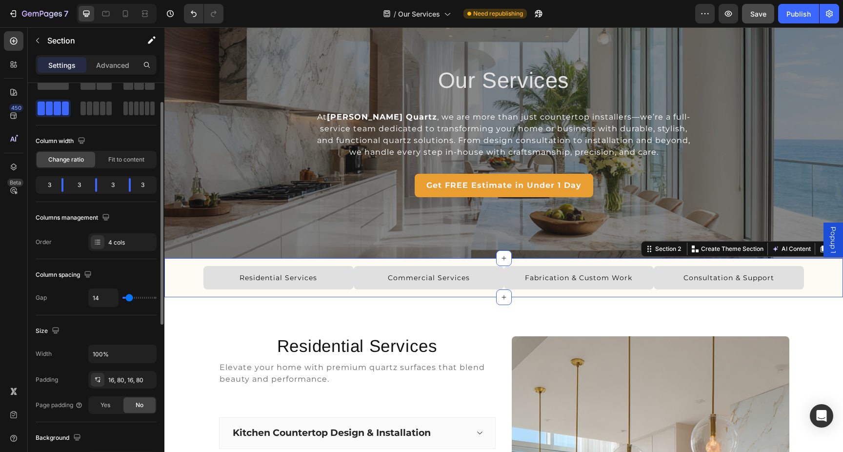
type input "16"
type input "17"
type input "18"
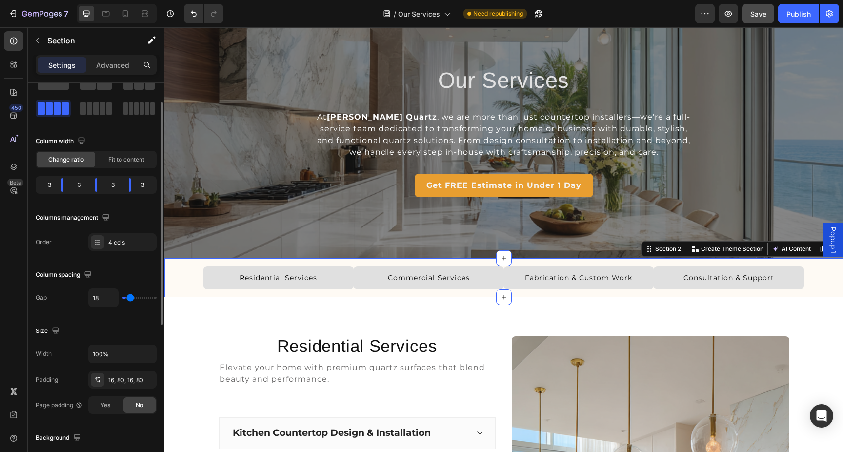
type input "19"
type input "20"
type input "21"
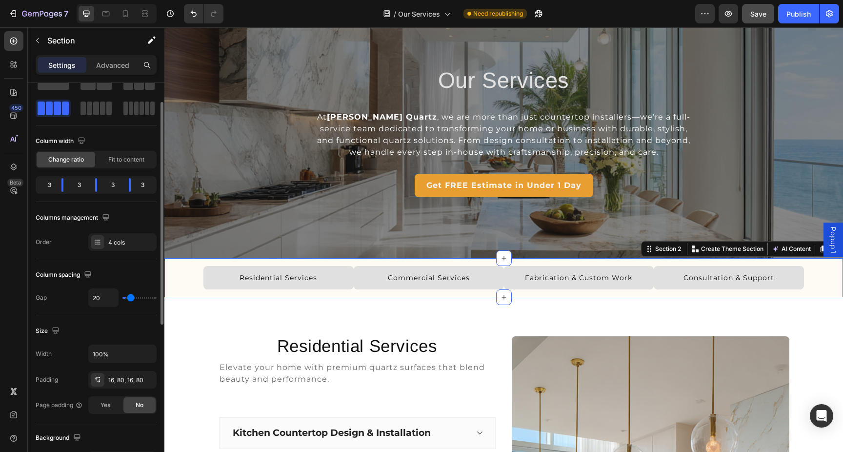
type input "21"
type input "22"
type input "23"
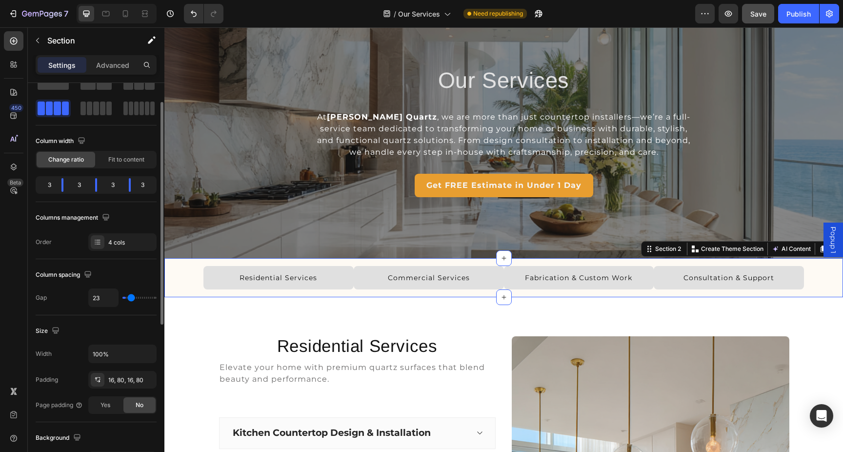
type input "24"
click at [127, 298] on input "range" at bounding box center [139, 298] width 34 height 2
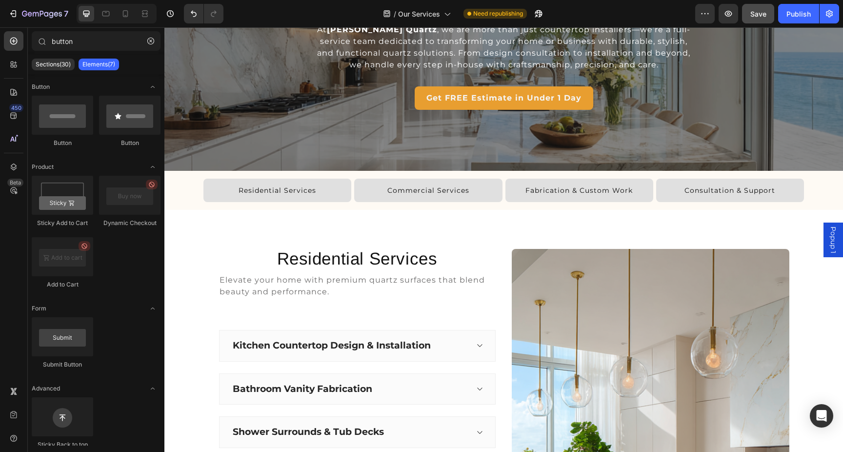
scroll to position [106, 0]
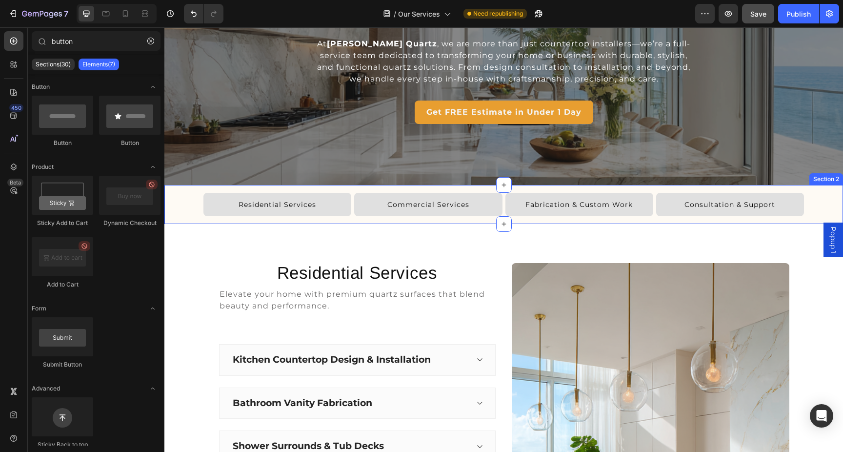
click at [182, 207] on div "Residential Services Button Commercial Services Button Fabrication & Custom Wor…" at bounding box center [503, 204] width 679 height 39
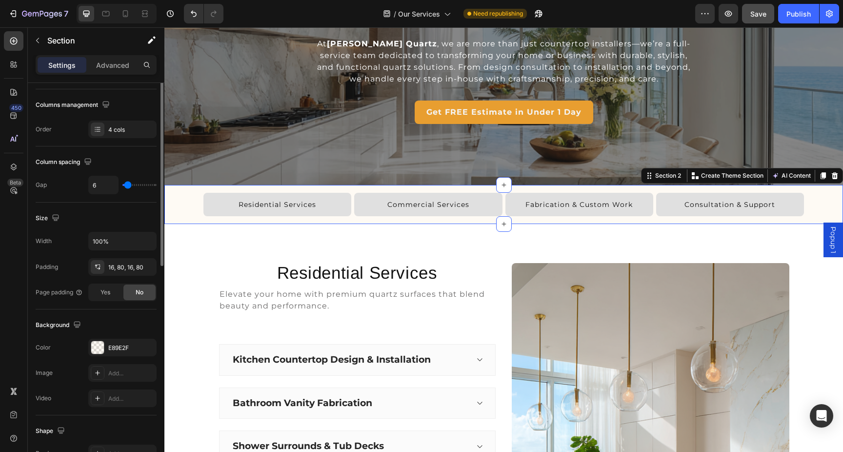
scroll to position [154, 0]
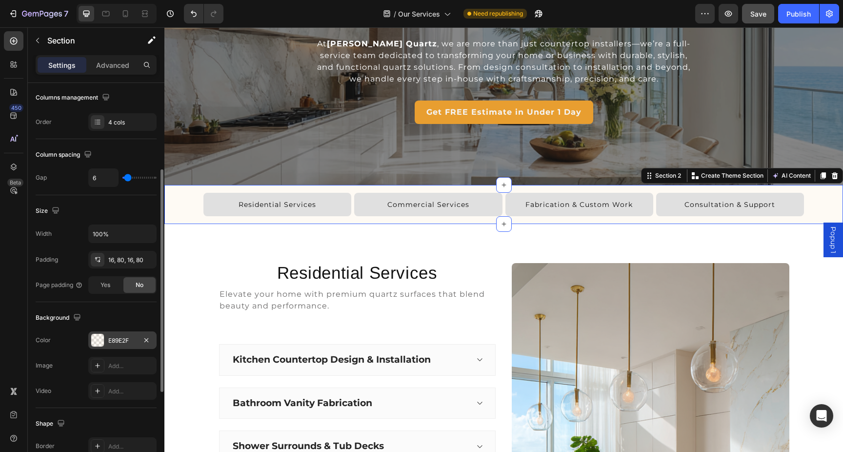
click at [101, 347] on div "E89E2F" at bounding box center [122, 340] width 68 height 18
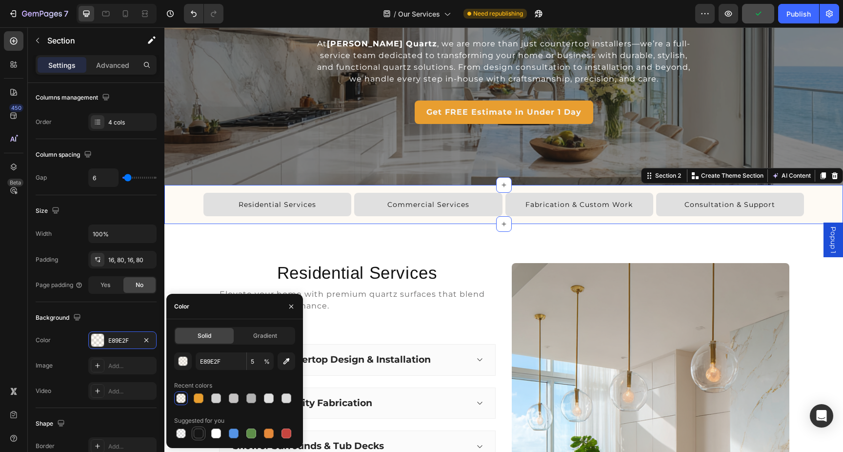
click at [198, 433] on div at bounding box center [199, 433] width 10 height 10
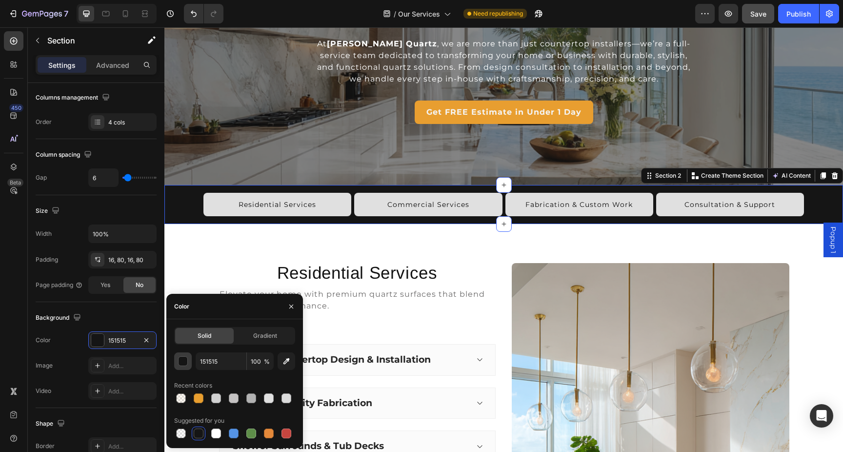
click at [185, 361] on div "button" at bounding box center [184, 362] width 10 height 10
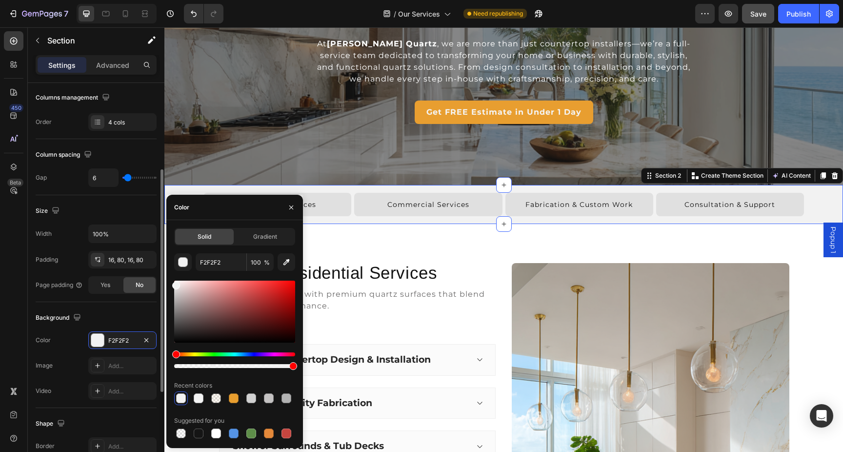
drag, startPoint x: 191, startPoint y: 303, endPoint x: 154, endPoint y: 283, distance: 42.1
click at [154, 283] on div "450 Beta button Sections(30) Elements(7) Button Button Button Product Sticky Ad…" at bounding box center [82, 239] width 164 height 424
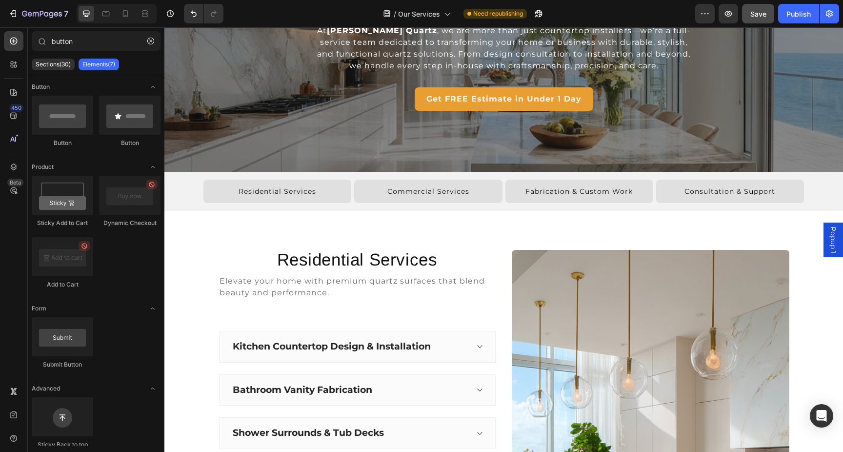
scroll to position [104, 0]
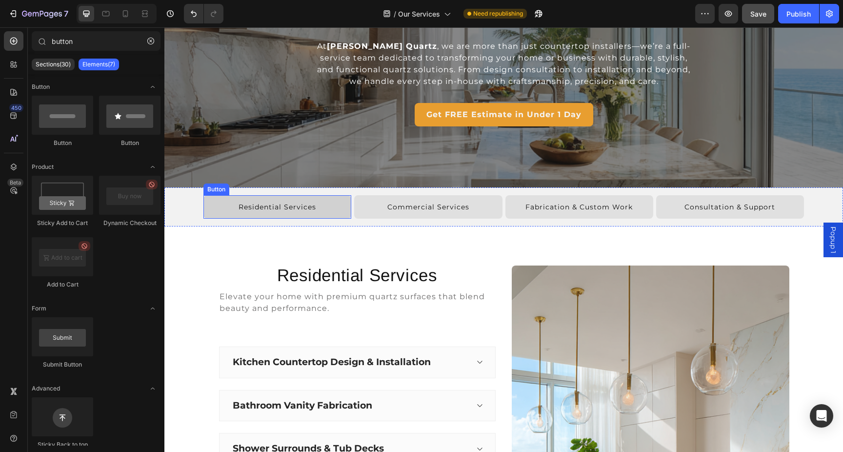
click at [325, 207] on button "Residential Services" at bounding box center [277, 206] width 148 height 23
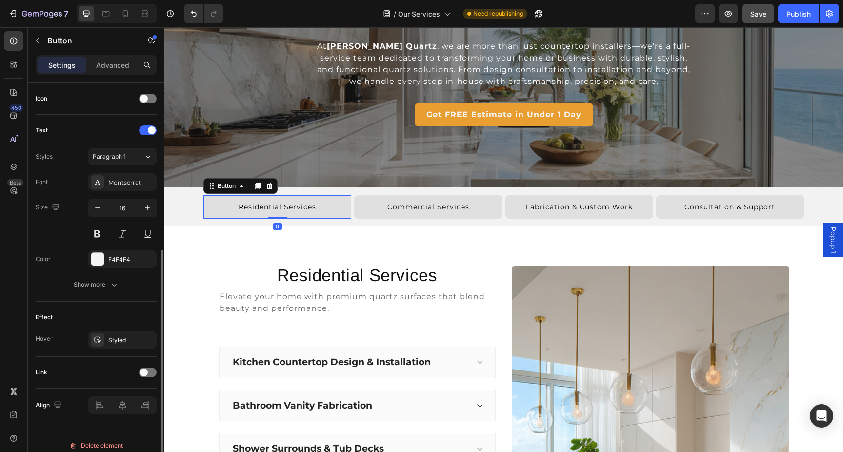
scroll to position [303, 0]
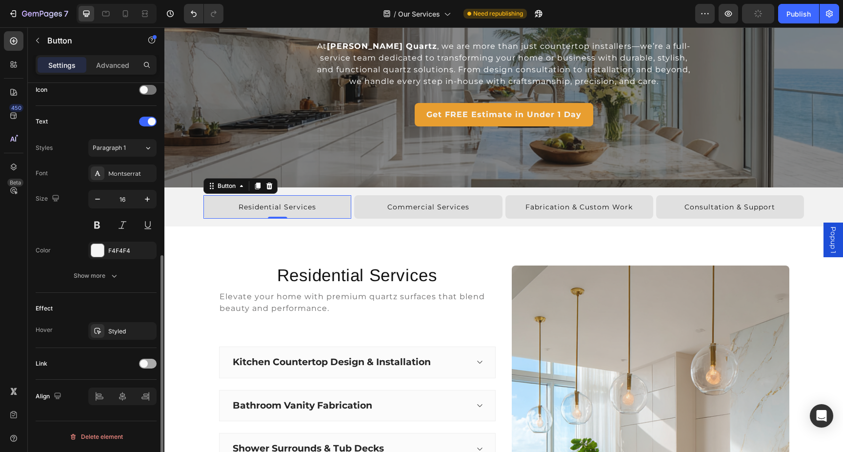
click at [146, 363] on span at bounding box center [144, 364] width 8 height 8
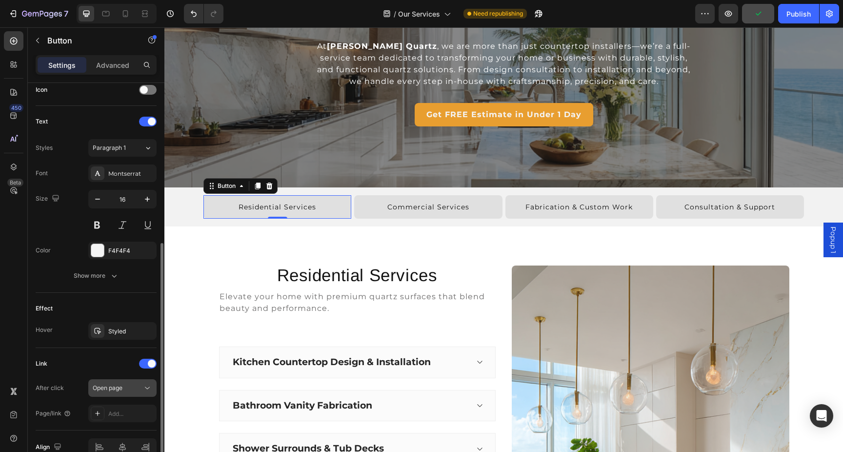
click at [150, 391] on icon at bounding box center [147, 388] width 10 height 10
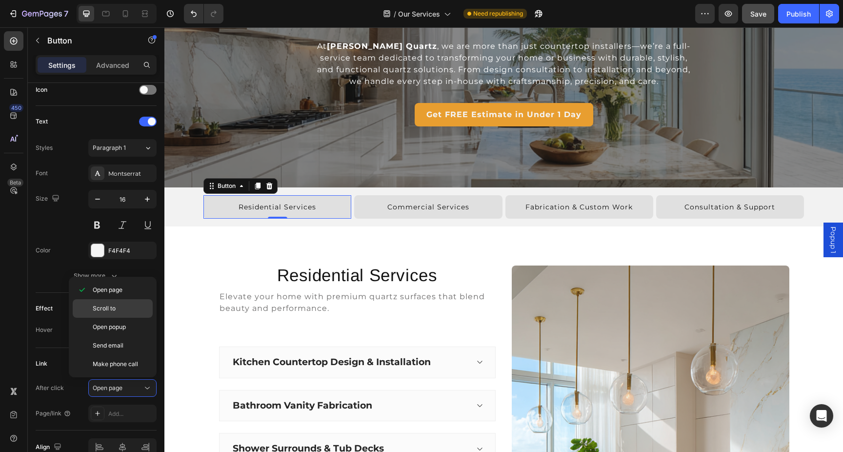
click at [111, 304] on span "Scroll to" at bounding box center [104, 308] width 23 height 9
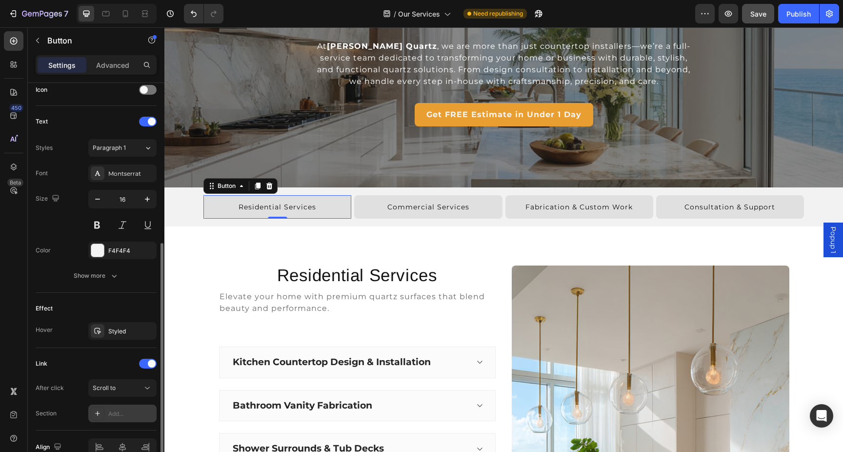
click at [120, 413] on div "Add..." at bounding box center [131, 413] width 46 height 9
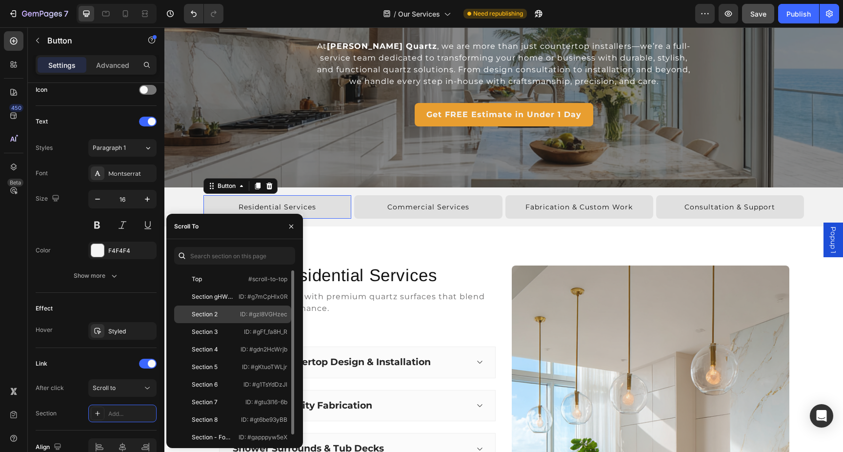
scroll to position [6, 0]
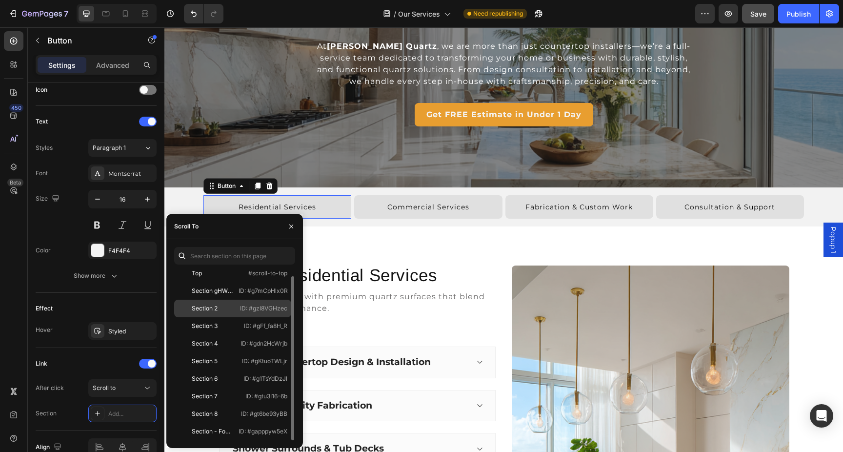
click at [228, 308] on div "Section 2" at bounding box center [206, 308] width 57 height 9
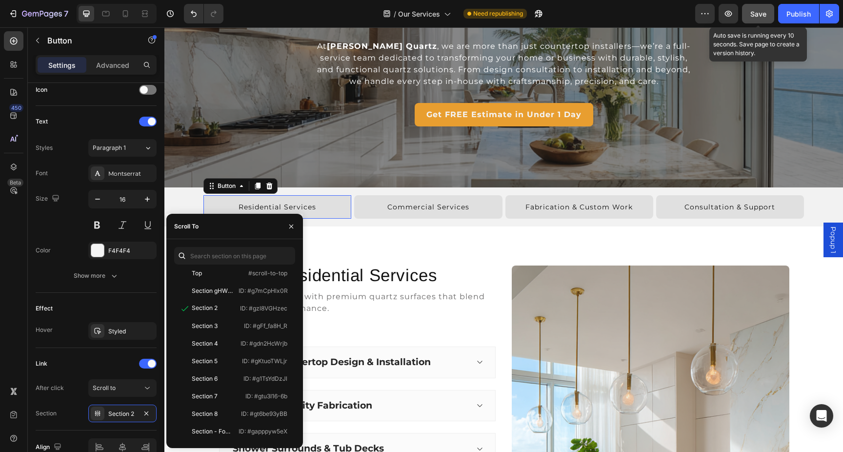
click at [762, 11] on span "Save" at bounding box center [758, 14] width 16 height 8
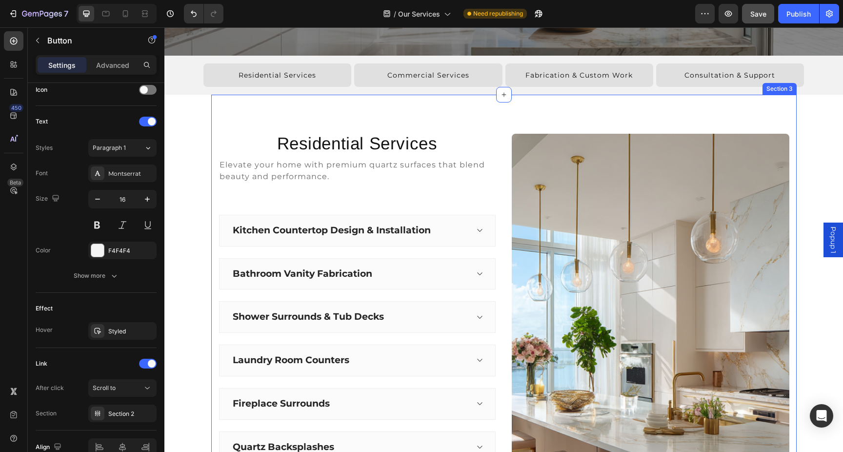
scroll to position [230, 0]
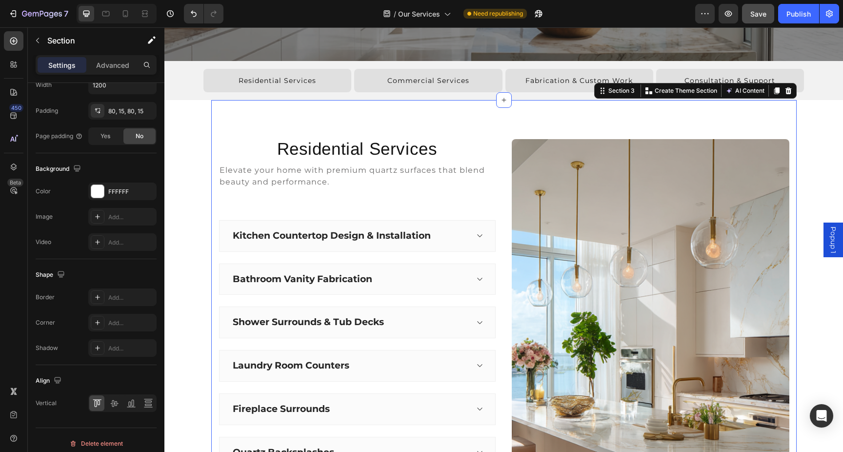
click at [287, 123] on div "Residential Services Heading Elevate your home with premium quartz surfaces tha…" at bounding box center [503, 380] width 585 height 560
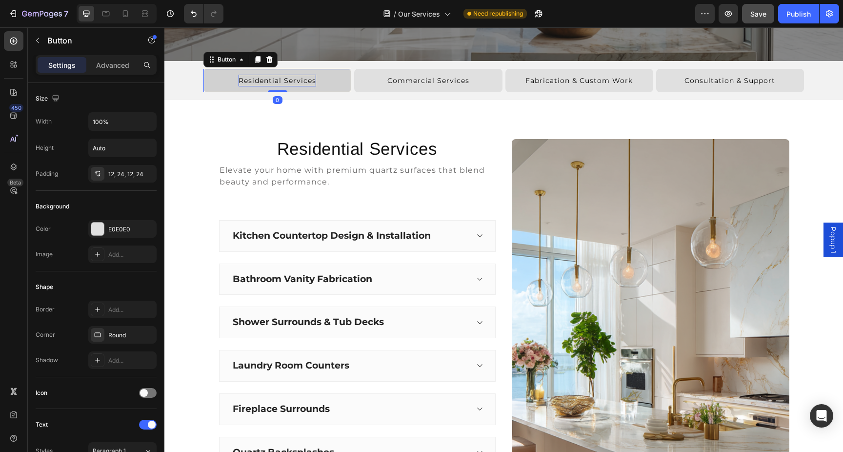
click at [288, 81] on span "Residential Services" at bounding box center [278, 80] width 78 height 9
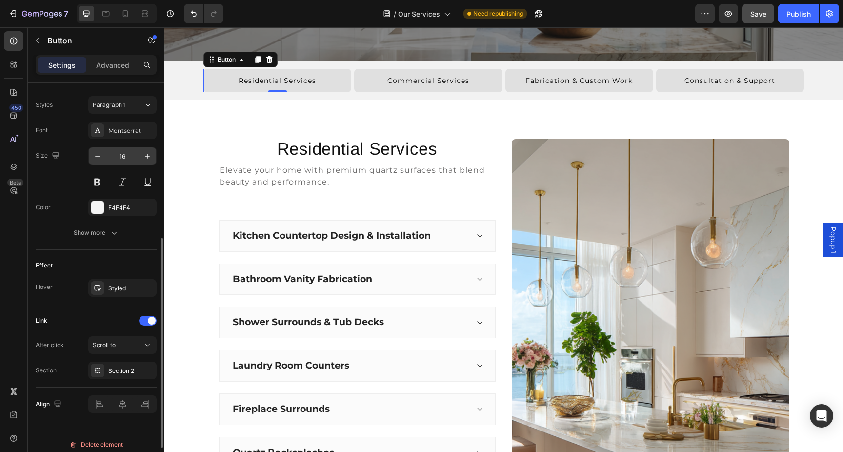
scroll to position [354, 0]
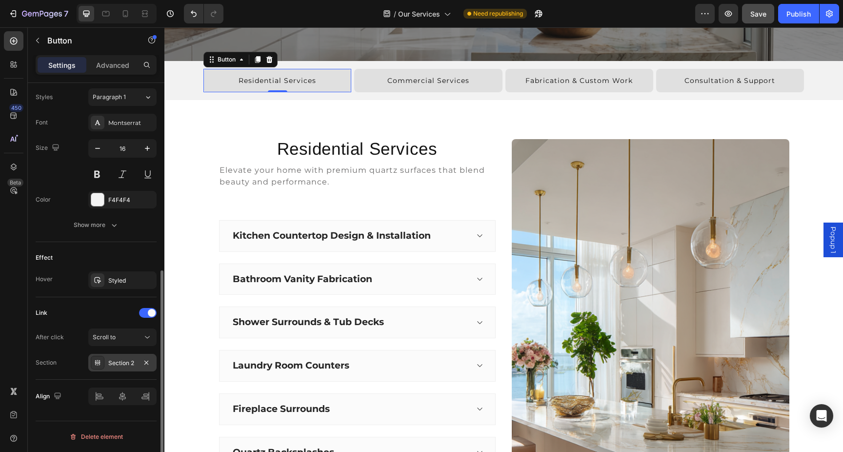
click at [138, 364] on div "Section 2" at bounding box center [122, 363] width 68 height 18
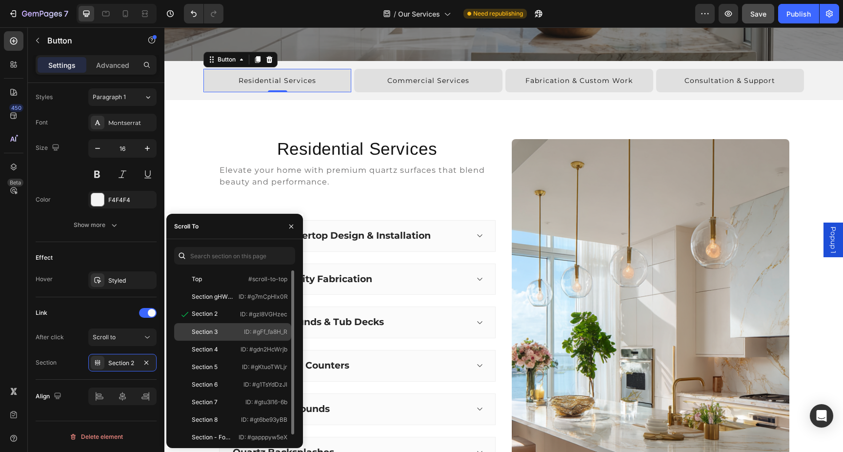
click at [209, 330] on div "Section 3" at bounding box center [205, 331] width 26 height 9
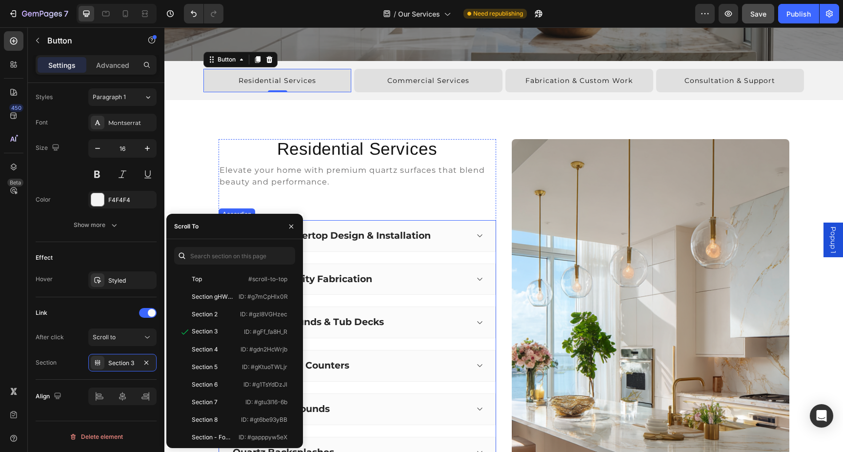
scroll to position [235, 0]
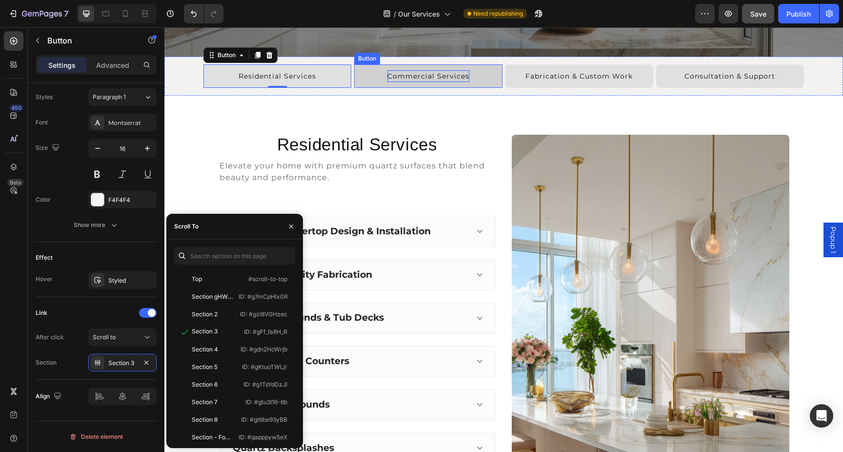
click at [448, 80] on span "Commercial Services" at bounding box center [428, 76] width 82 height 9
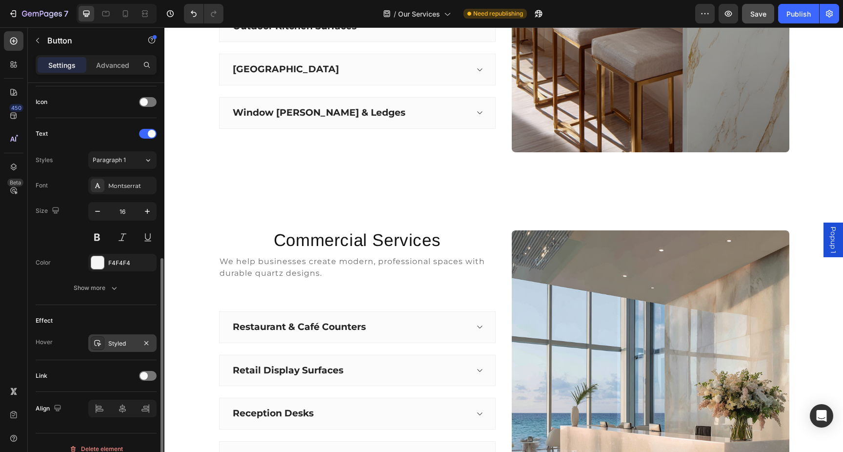
scroll to position [302, 0]
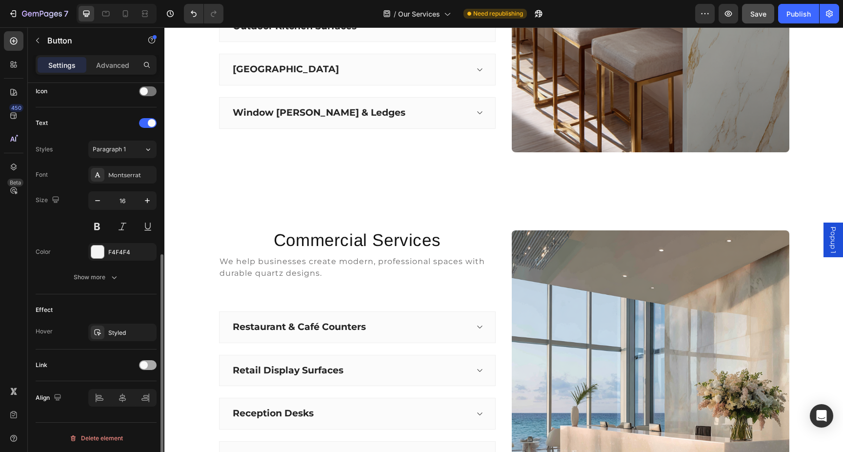
click at [146, 364] on span at bounding box center [144, 365] width 8 height 8
click at [128, 387] on div "Open page" at bounding box center [118, 389] width 50 height 9
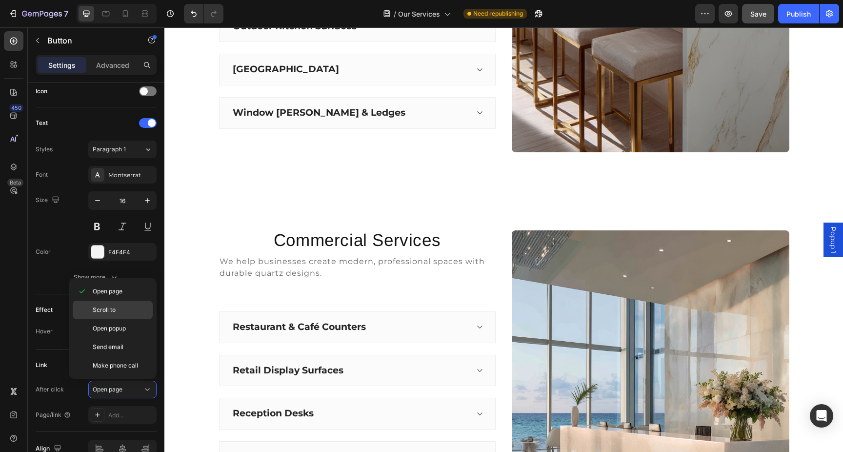
click at [116, 313] on p "Scroll to" at bounding box center [121, 309] width 56 height 9
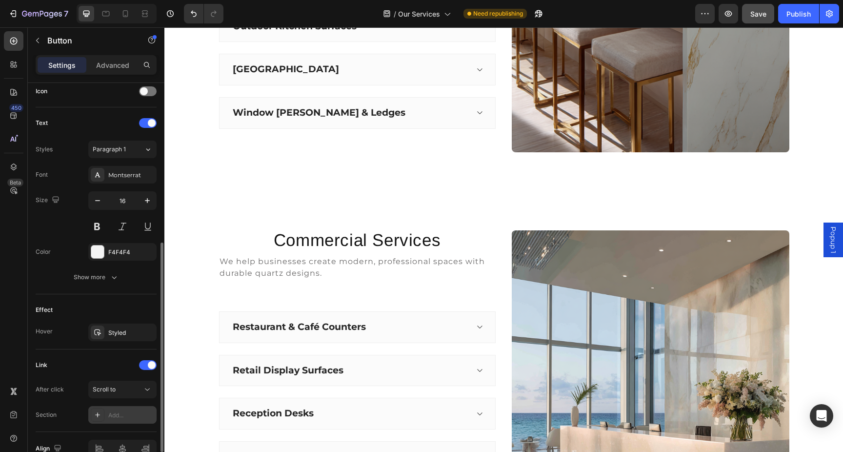
click at [122, 418] on div "Add..." at bounding box center [131, 415] width 46 height 9
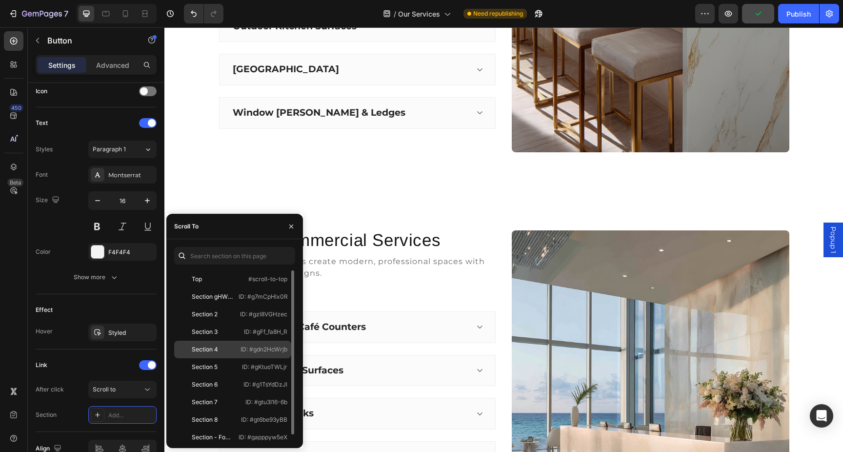
click at [202, 353] on div "Section 4" at bounding box center [205, 349] width 26 height 9
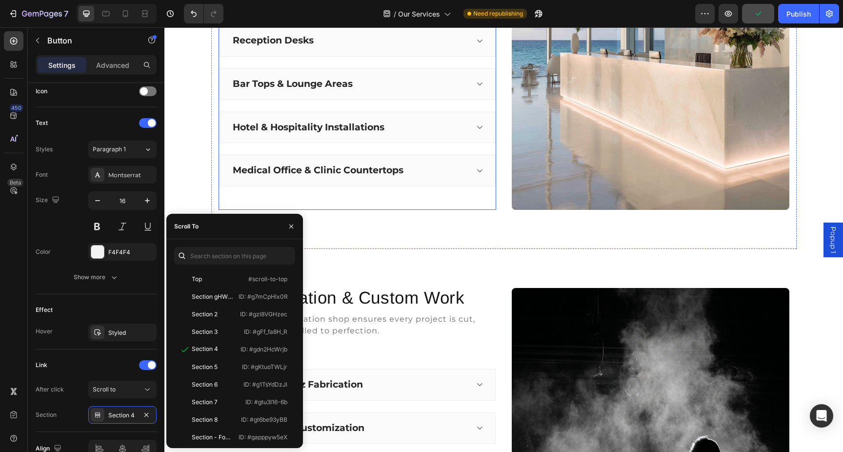
scroll to position [1075, 0]
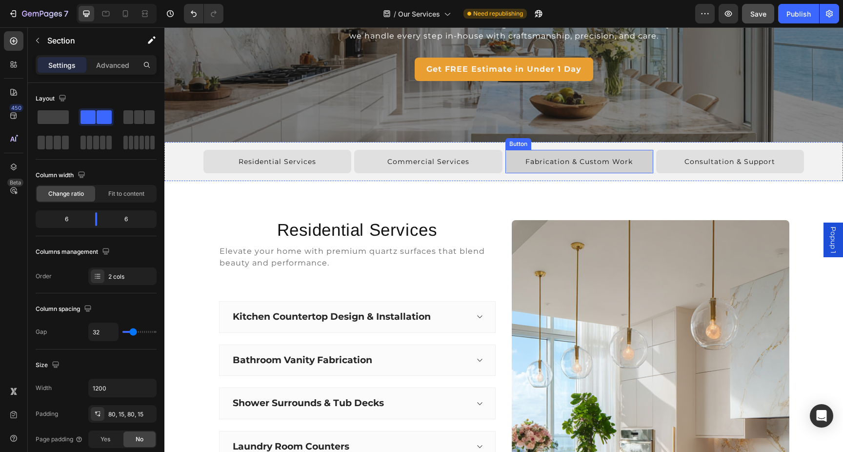
scroll to position [149, 0]
click at [573, 159] on span "Fabrication & Custom Work" at bounding box center [578, 162] width 107 height 9
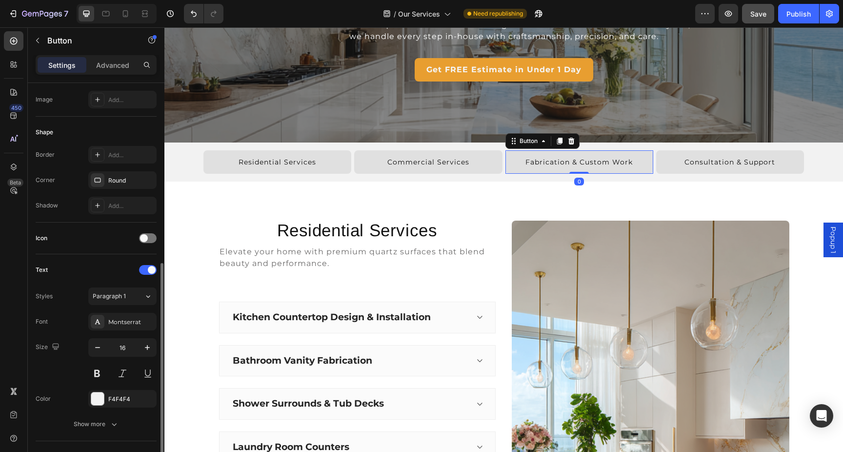
scroll to position [303, 0]
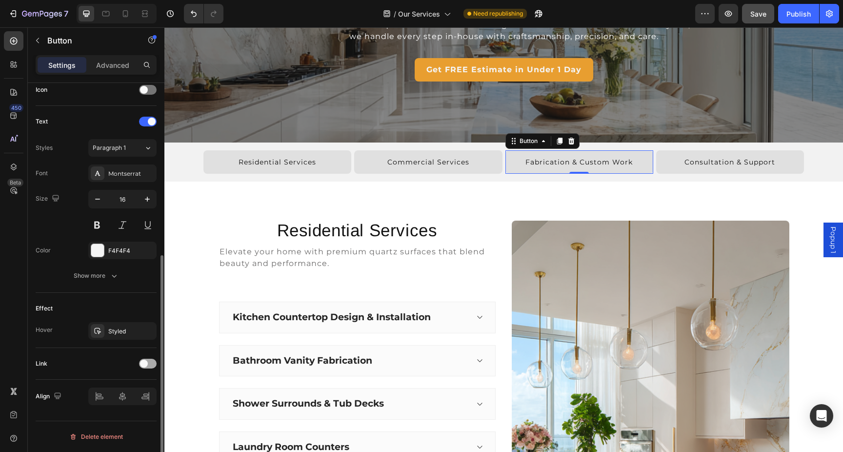
click at [149, 363] on div at bounding box center [148, 364] width 18 height 10
click at [123, 397] on div "After click Open page Page/link Add..." at bounding box center [96, 400] width 121 height 43
click at [124, 386] on div "Open page" at bounding box center [118, 387] width 50 height 9
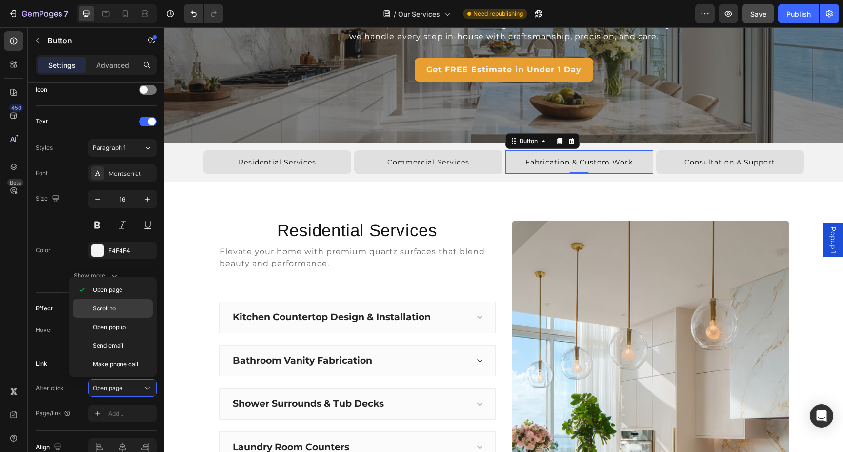
click at [115, 308] on p "Scroll to" at bounding box center [121, 308] width 56 height 9
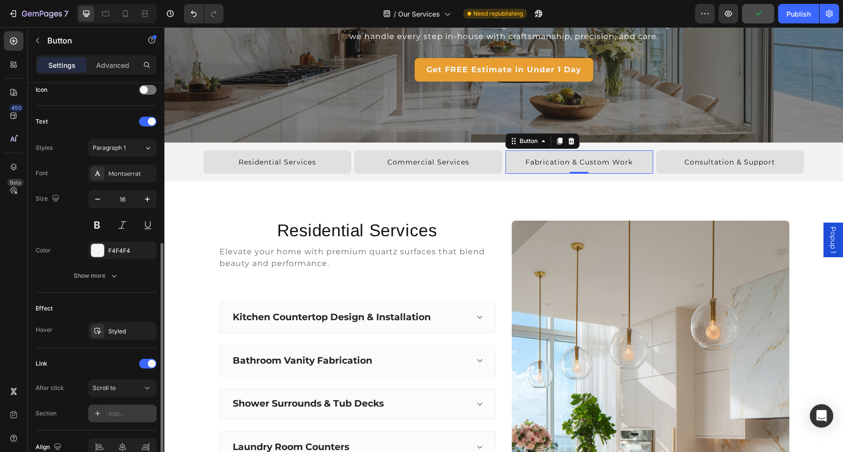
click at [133, 409] on div "Add..." at bounding box center [131, 413] width 46 height 9
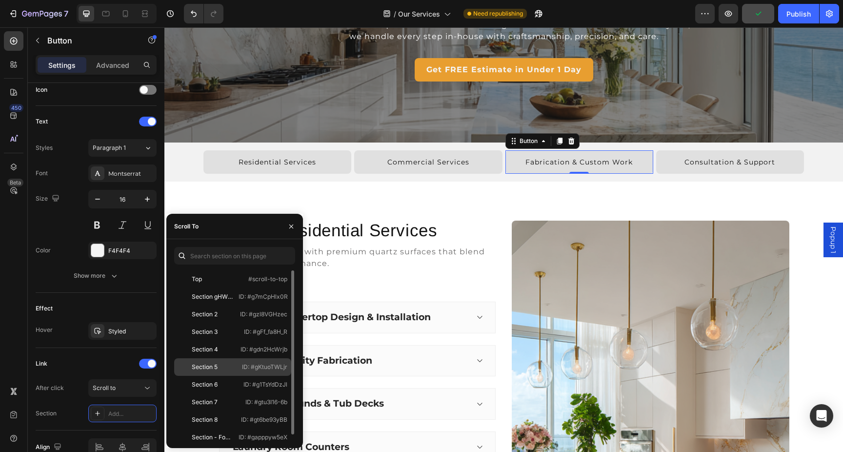
click at [219, 367] on div "Section 5" at bounding box center [206, 367] width 57 height 9
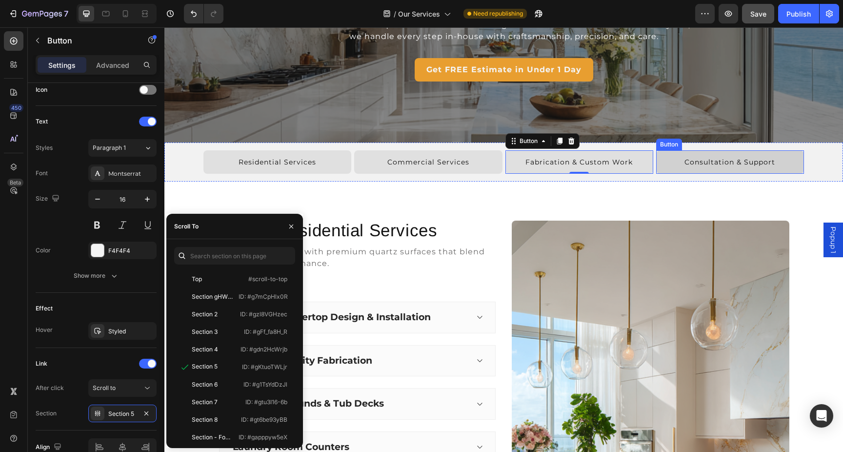
click at [703, 154] on button "Consultation & Support" at bounding box center [730, 161] width 148 height 23
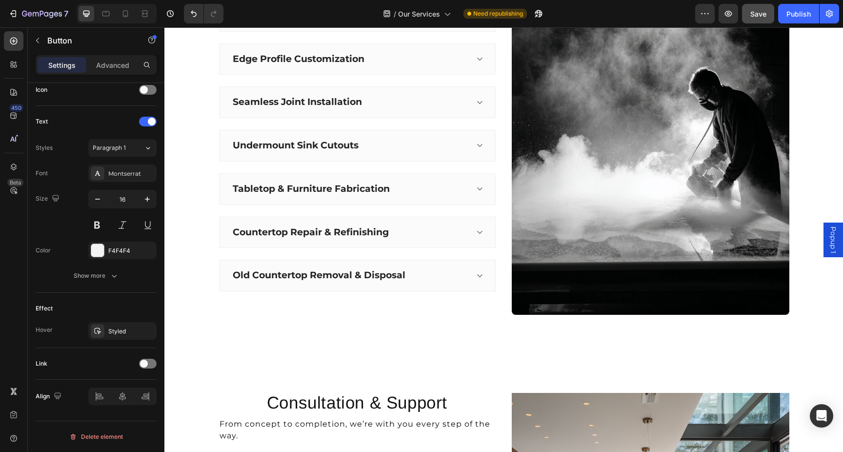
scroll to position [1596, 0]
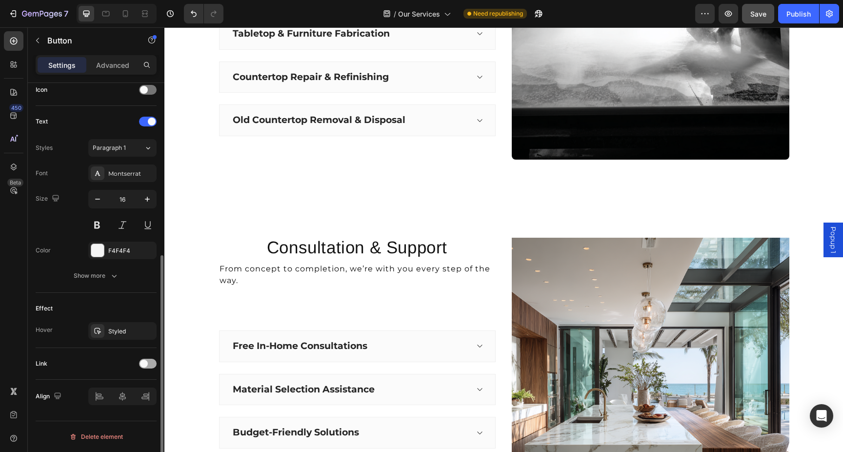
click at [146, 364] on span at bounding box center [144, 364] width 8 height 8
click at [127, 382] on button "Open page" at bounding box center [122, 388] width 68 height 18
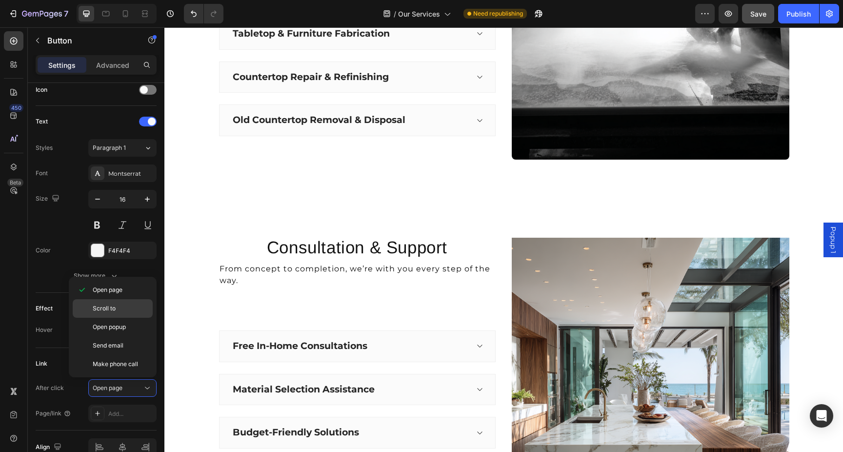
click at [121, 311] on p "Scroll to" at bounding box center [121, 308] width 56 height 9
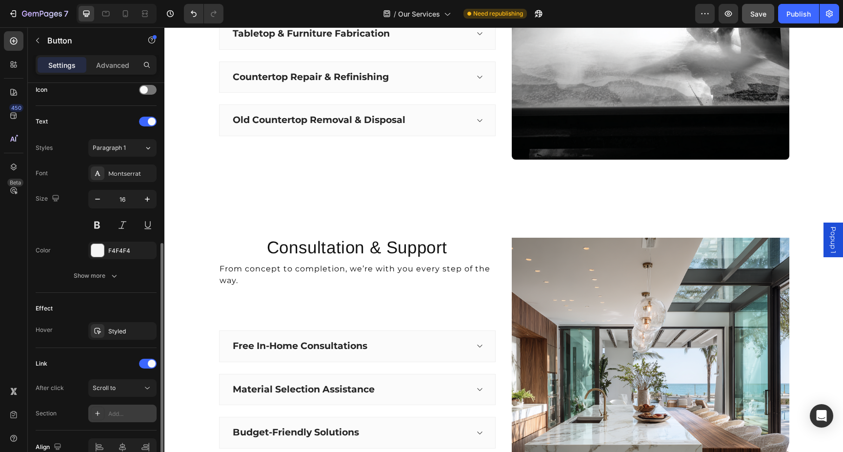
click at [121, 412] on div "Add..." at bounding box center [131, 413] width 46 height 9
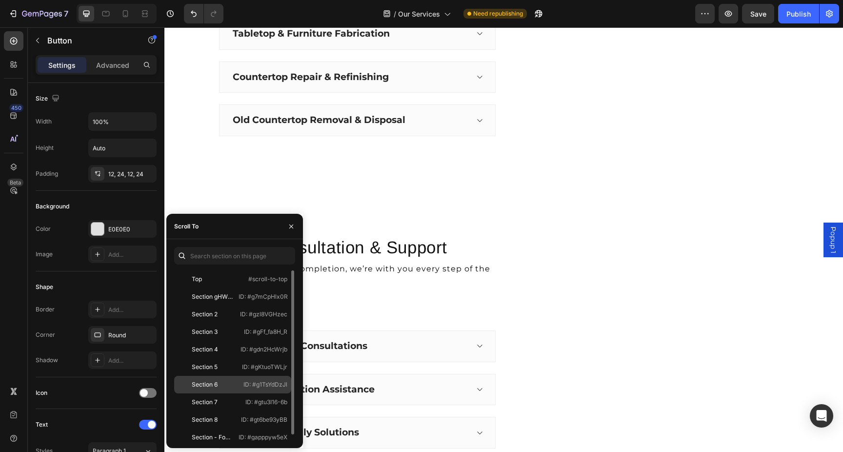
scroll to position [303, 0]
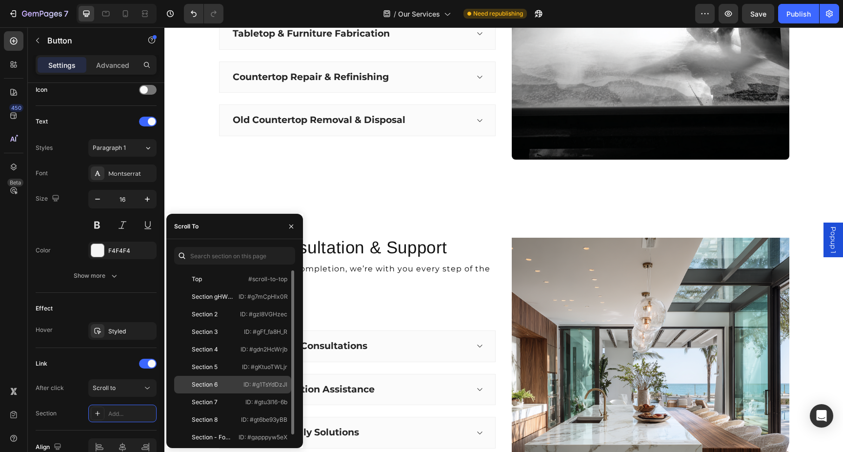
click at [205, 383] on div "Section 6" at bounding box center [205, 384] width 26 height 9
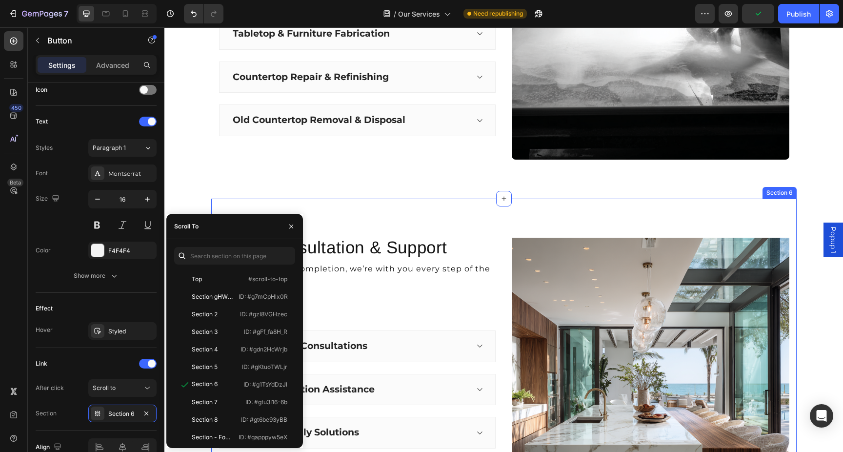
click at [504, 220] on div "Consultation & Support Heading From concept to completion, we’re with you every…" at bounding box center [503, 398] width 585 height 399
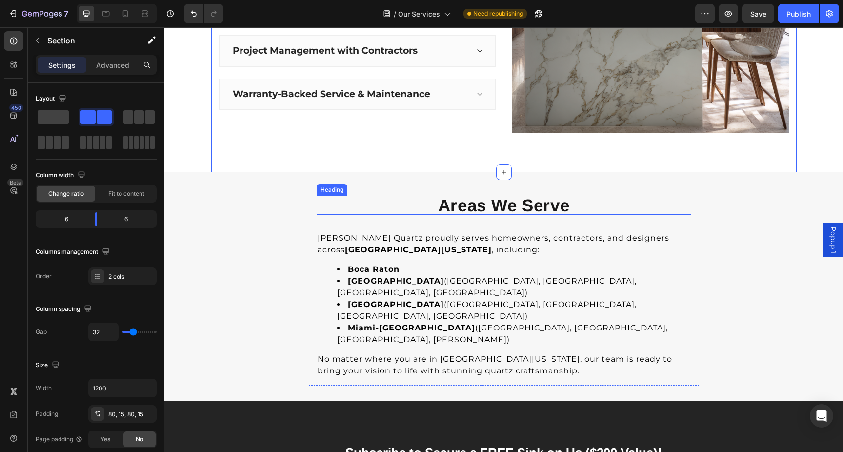
scroll to position [2027, 0]
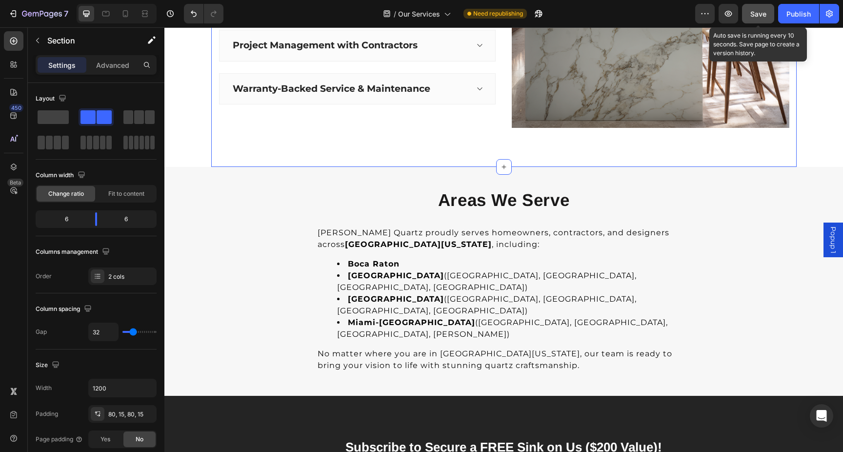
click at [760, 16] on span "Save" at bounding box center [758, 14] width 16 height 8
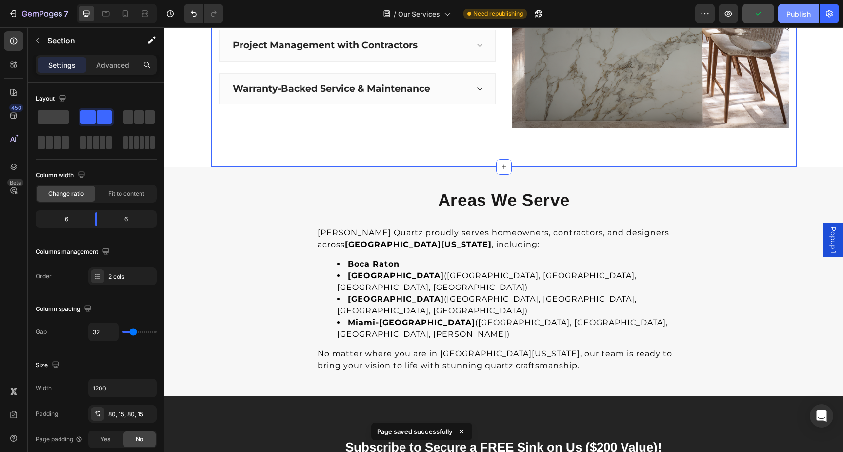
click at [797, 13] on div "Publish" at bounding box center [799, 14] width 24 height 10
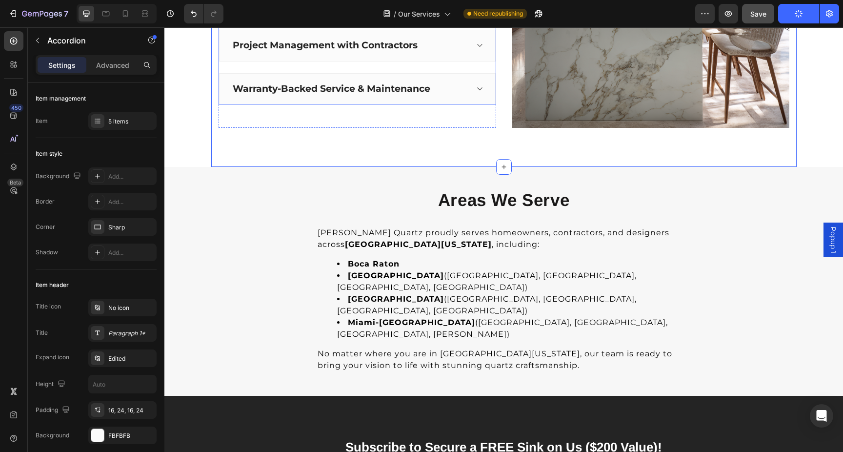
click at [476, 97] on div "Warranty-Backed Service & Maintenance" at bounding box center [357, 89] width 277 height 32
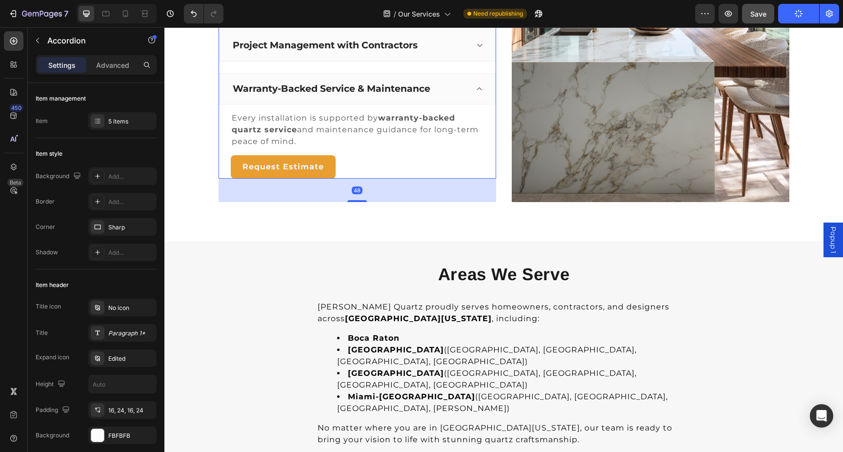
click at [475, 97] on div "Warranty-Backed Service & Maintenance" at bounding box center [357, 89] width 277 height 32
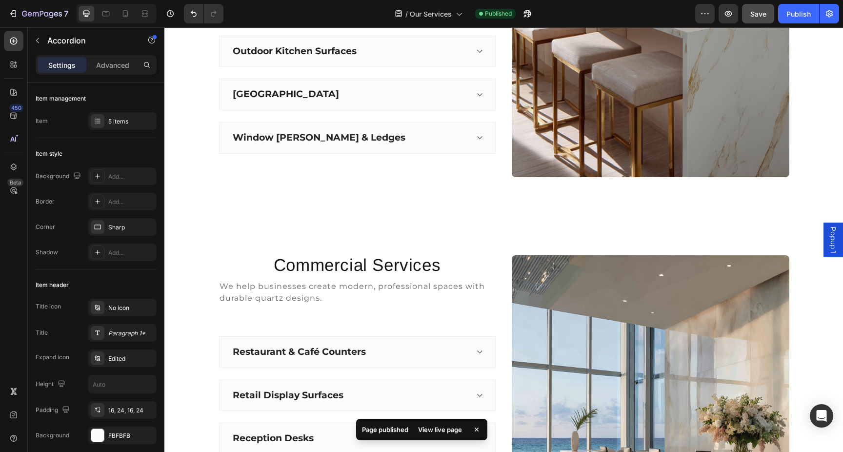
scroll to position [682, 0]
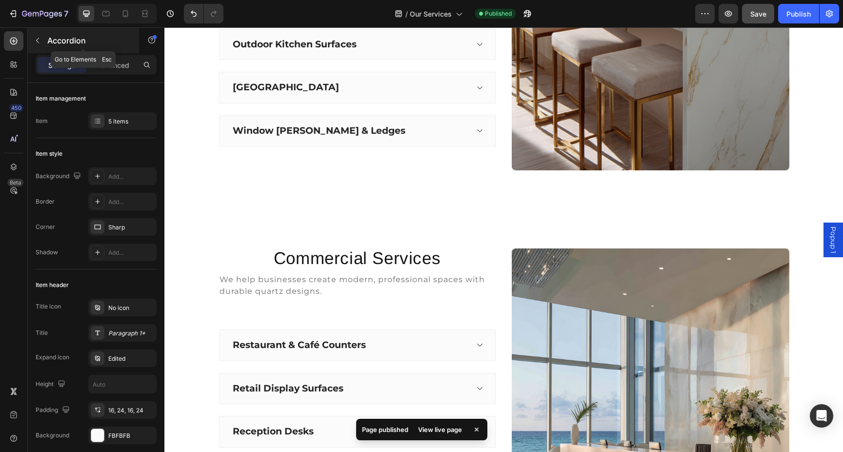
click at [33, 36] on button "button" at bounding box center [38, 41] width 16 height 16
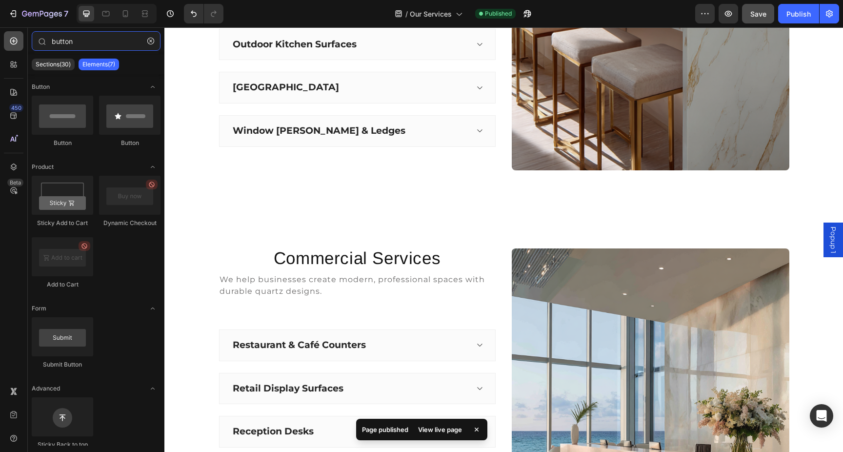
drag, startPoint x: 94, startPoint y: 41, endPoint x: 4, endPoint y: 35, distance: 90.0
click at [4, 35] on div "450 Beta button Sections(30) Elements(7) Button Button Button Product Sticky Ad…" at bounding box center [82, 239] width 164 height 424
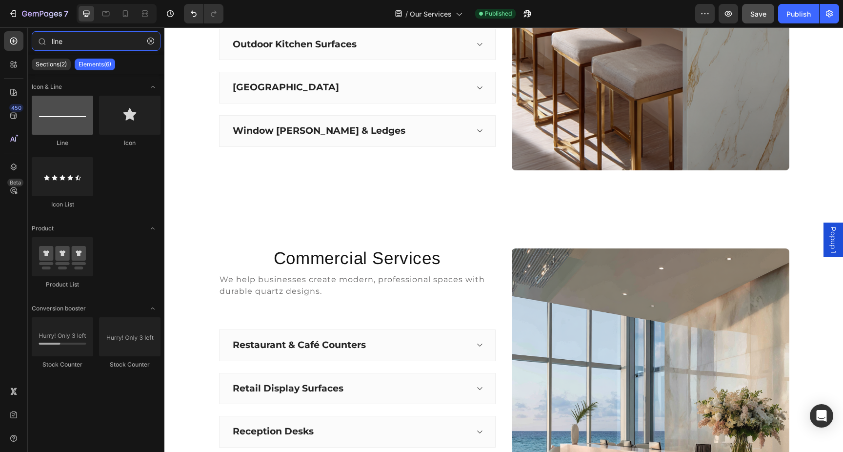
type input "line"
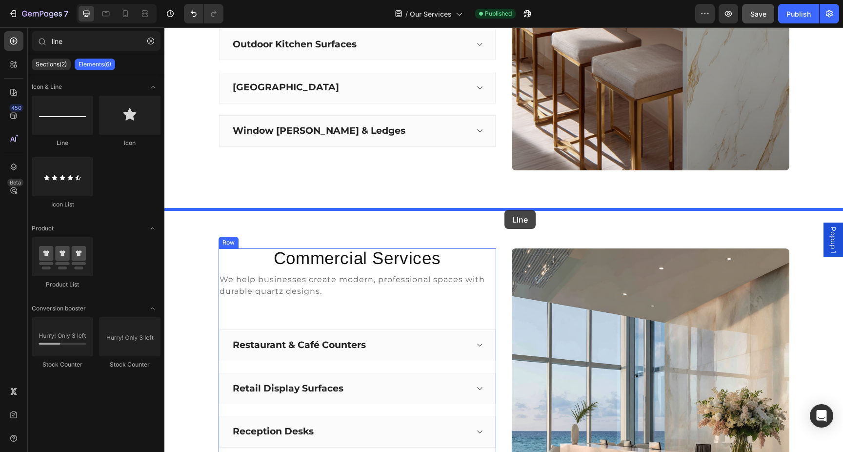
drag, startPoint x: 225, startPoint y: 148, endPoint x: 504, endPoint y: 210, distance: 285.9
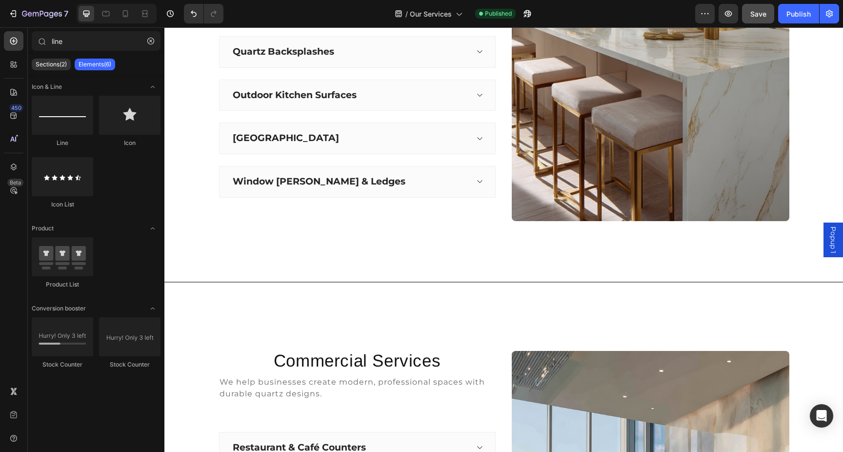
scroll to position [684, 0]
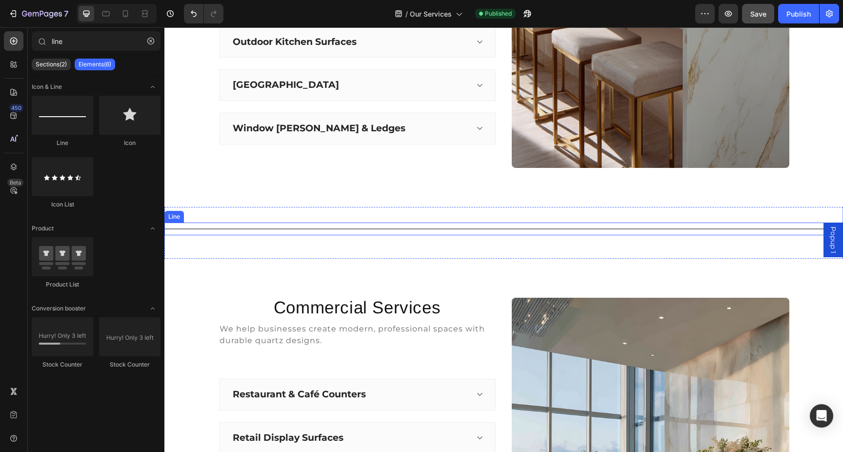
click at [617, 226] on div "Title Line" at bounding box center [503, 228] width 679 height 13
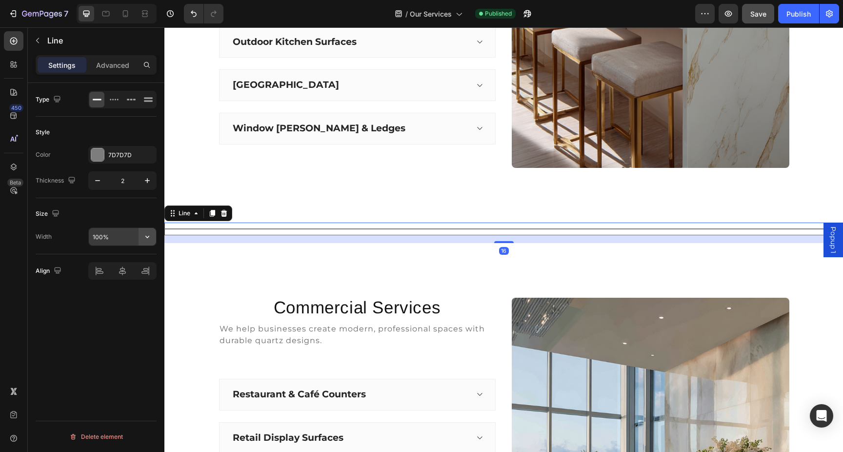
click at [146, 240] on icon "button" at bounding box center [147, 237] width 10 height 10
click at [121, 279] on p "Default 1200px" at bounding box center [120, 280] width 56 height 9
click at [147, 235] on icon "button" at bounding box center [147, 237] width 10 height 10
click at [112, 235] on input "1200" at bounding box center [122, 237] width 67 height 18
click at [144, 239] on icon "button" at bounding box center [147, 237] width 10 height 10
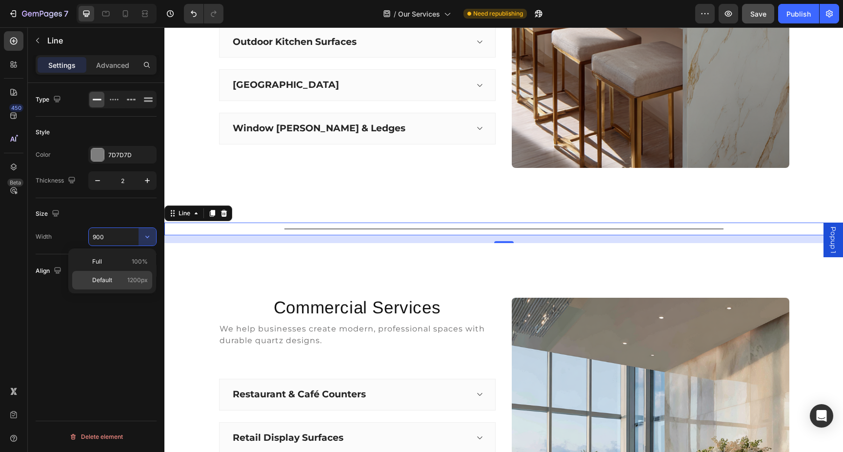
click at [119, 277] on p "Default 1200px" at bounding box center [120, 280] width 56 height 9
type input "1200"
click at [101, 176] on icon "button" at bounding box center [98, 181] width 10 height 10
type input "1"
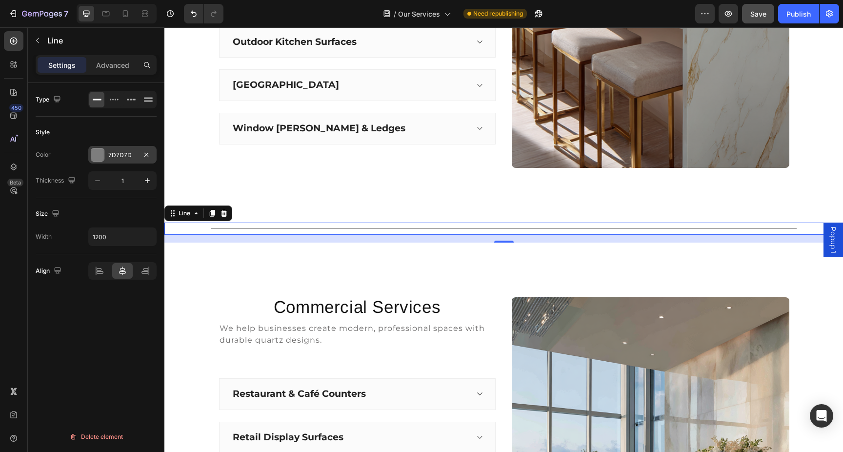
click at [100, 156] on div at bounding box center [97, 154] width 13 height 13
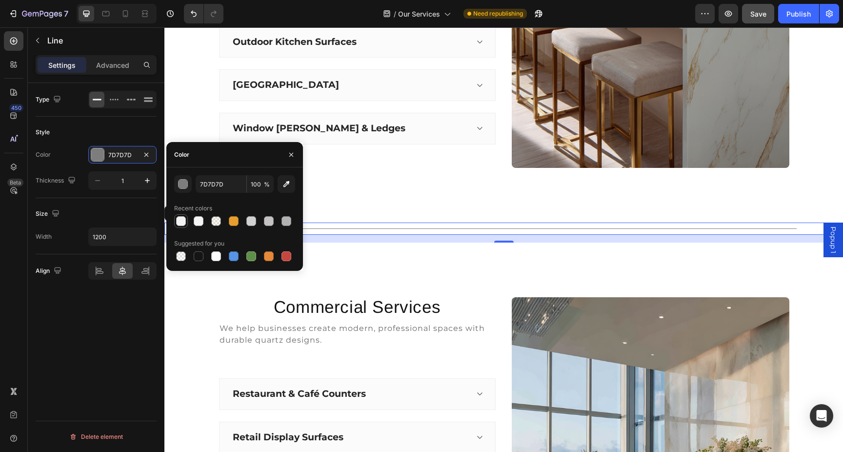
click at [182, 221] on div at bounding box center [181, 221] width 10 height 10
click at [200, 220] on div at bounding box center [199, 221] width 10 height 10
click at [269, 222] on div at bounding box center [269, 221] width 10 height 10
type input "C4C2C2"
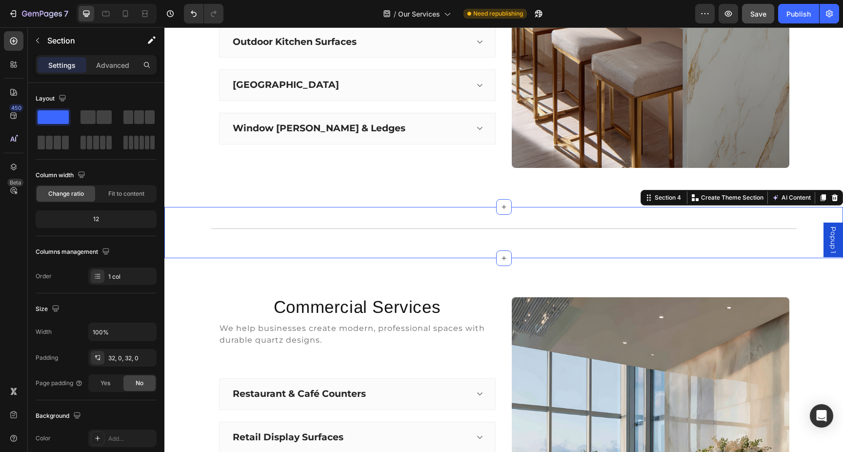
click at [416, 209] on div "Title Line Section 4 Create Theme Section AI Content Write with GemAI What woul…" at bounding box center [503, 232] width 679 height 51
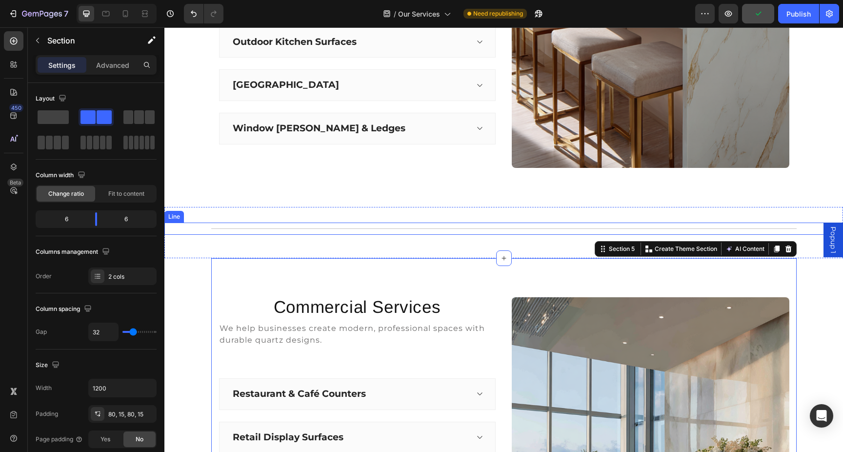
click at [585, 229] on div "Title Line" at bounding box center [503, 228] width 679 height 12
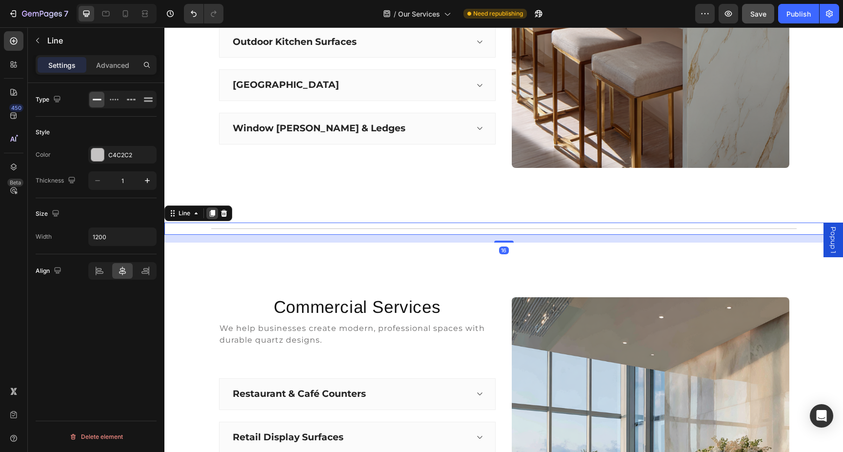
click at [215, 211] on icon at bounding box center [212, 213] width 5 height 7
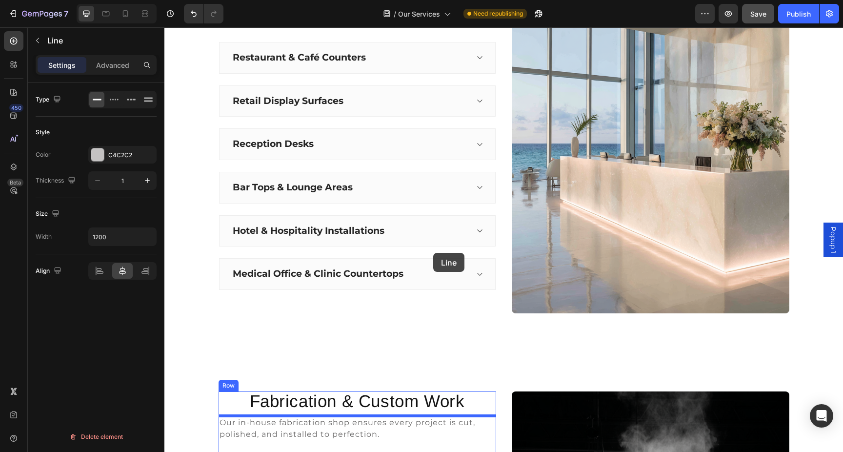
scroll to position [993, 0]
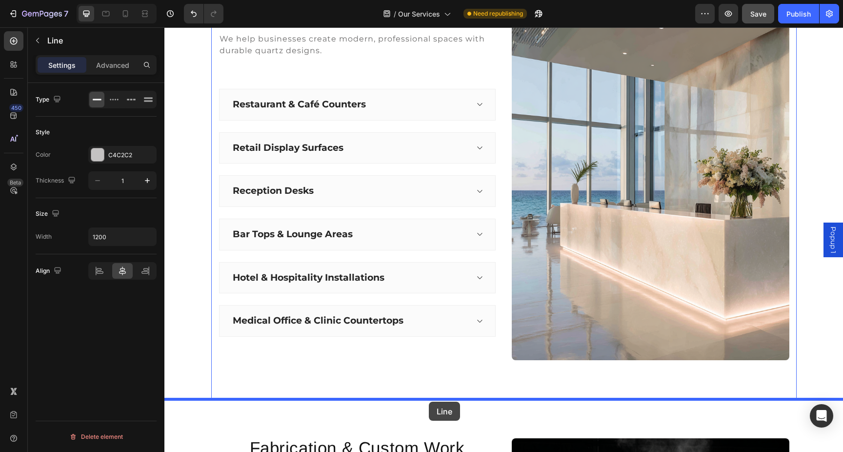
drag, startPoint x: 175, startPoint y: 234, endPoint x: 429, endPoint y: 402, distance: 304.2
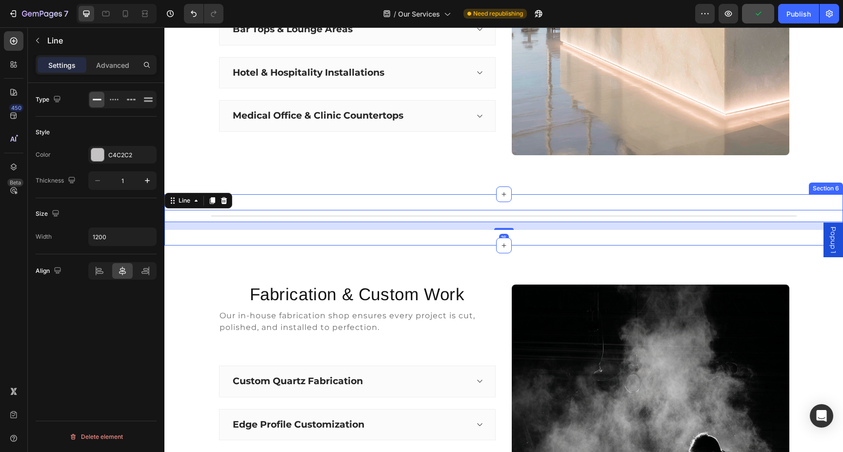
scroll to position [1210, 0]
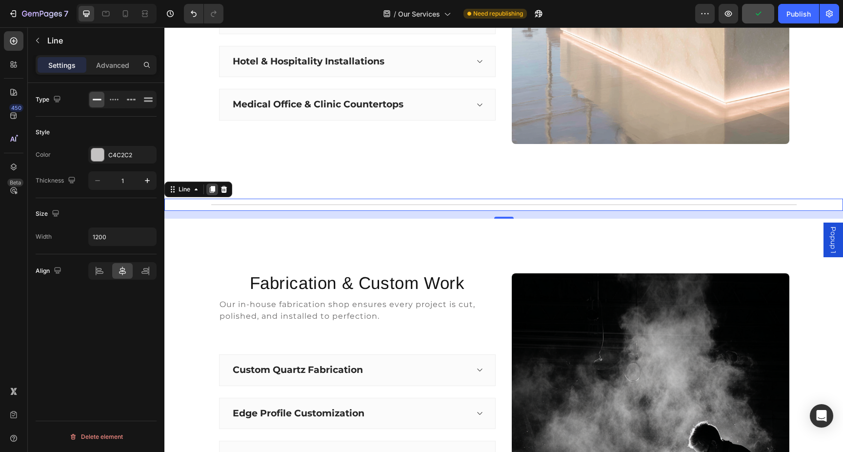
click at [211, 192] on icon at bounding box center [212, 189] width 5 height 7
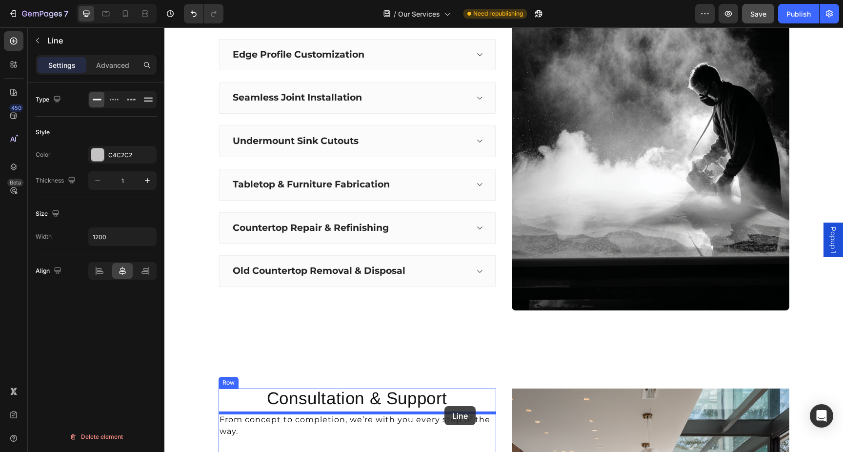
scroll to position [1592, 0]
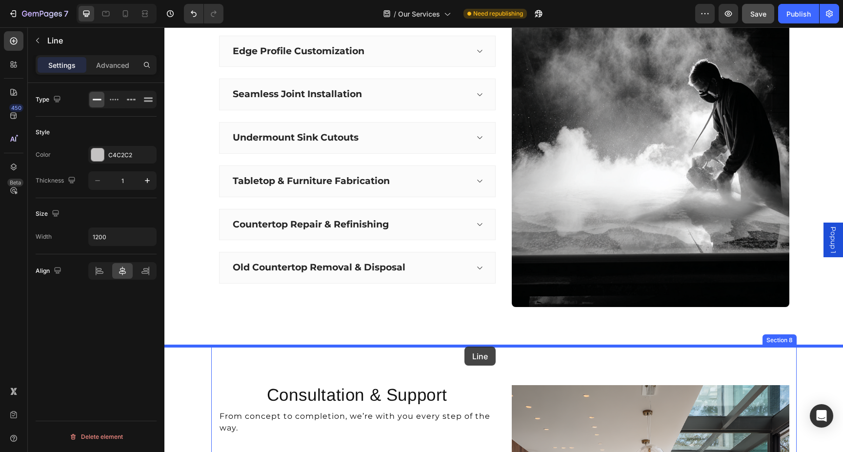
drag, startPoint x: 176, startPoint y: 209, endPoint x: 464, endPoint y: 346, distance: 319.7
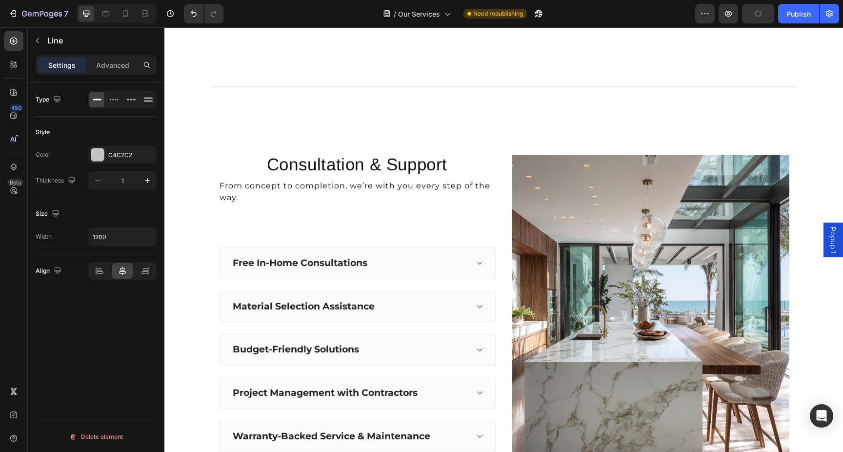
scroll to position [1872, 0]
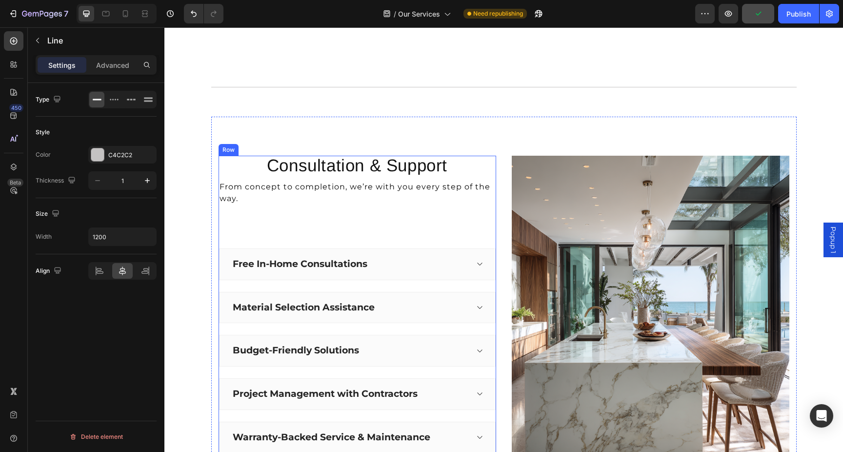
click at [372, 220] on div "Consultation & Support Heading From concept to completion, we’re with you every…" at bounding box center [358, 316] width 278 height 321
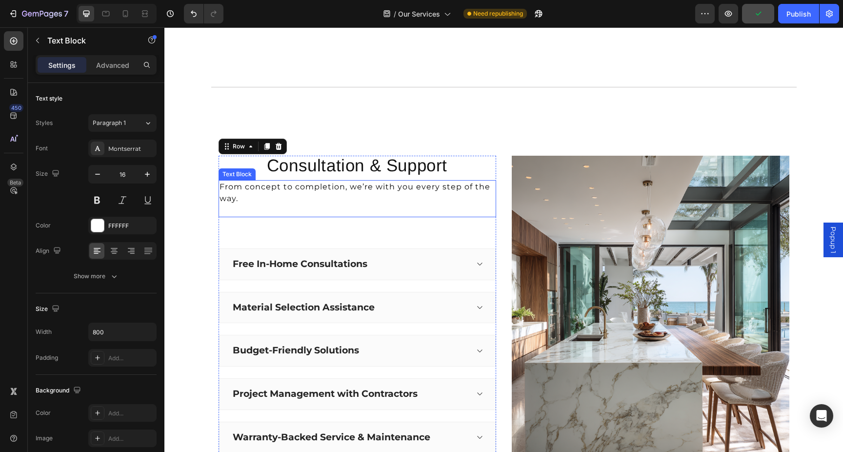
click at [326, 191] on span "From concept to completion, we’re with you every step of the way." at bounding box center [355, 192] width 271 height 21
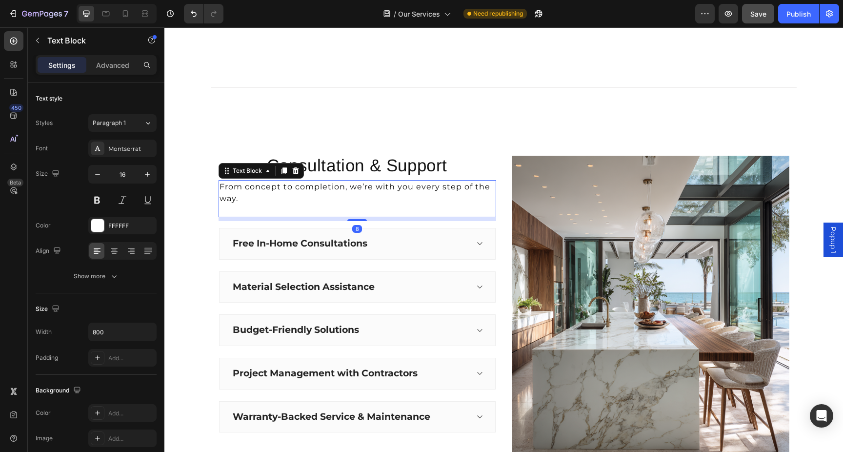
drag, startPoint x: 358, startPoint y: 241, endPoint x: 359, endPoint y: 191, distance: 49.3
click at [359, 191] on div "From concept to completion, we’re with you every step of the way. Text Block 8" at bounding box center [358, 198] width 278 height 37
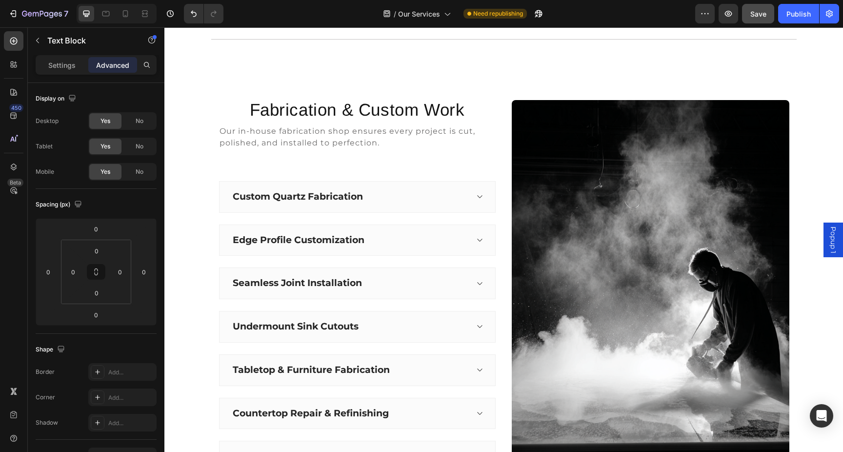
scroll to position [1366, 0]
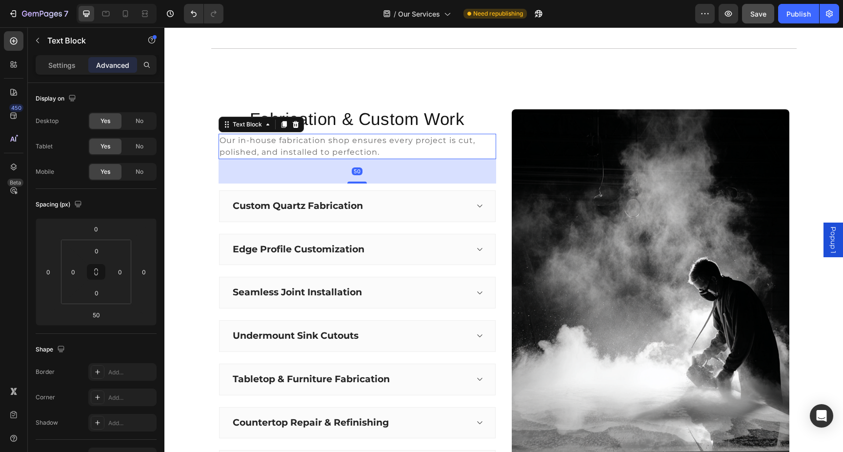
click at [374, 154] on span "Our in-house fabrication shop ensures every project is cut, polished, and insta…" at bounding box center [348, 146] width 256 height 21
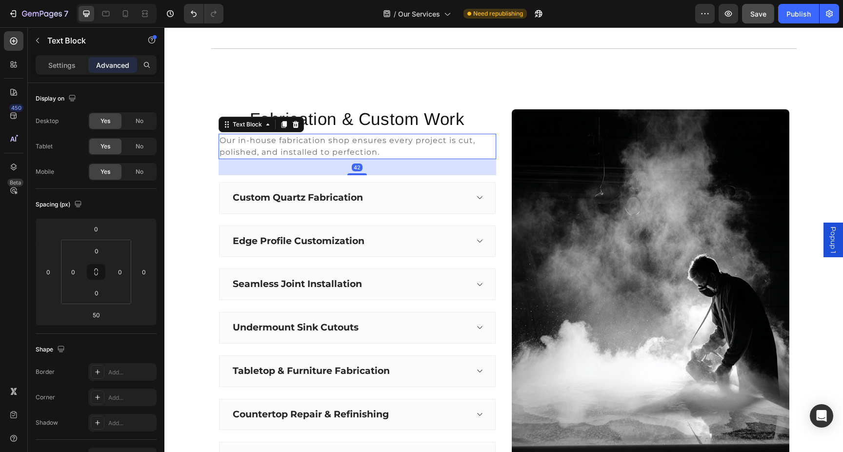
drag, startPoint x: 360, startPoint y: 182, endPoint x: 360, endPoint y: 136, distance: 46.8
click at [360, 136] on div "Our in-house fabrication shop ensures every project is cut, polished, and insta…" at bounding box center [358, 146] width 278 height 25
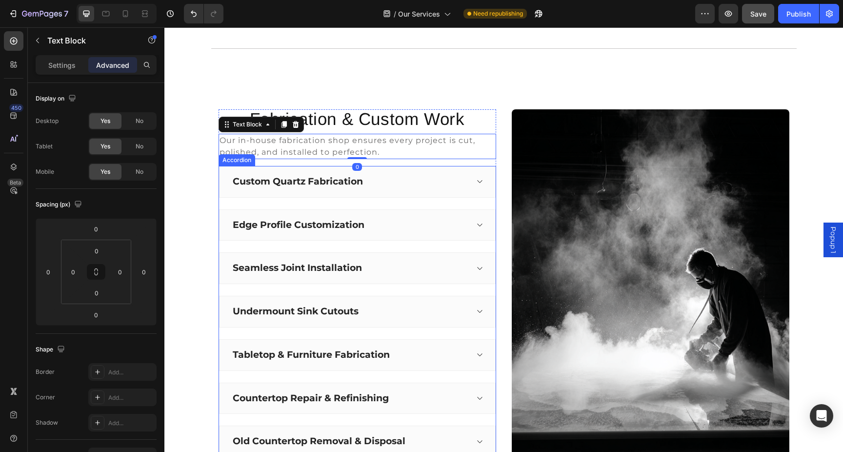
scroll to position [1376, 0]
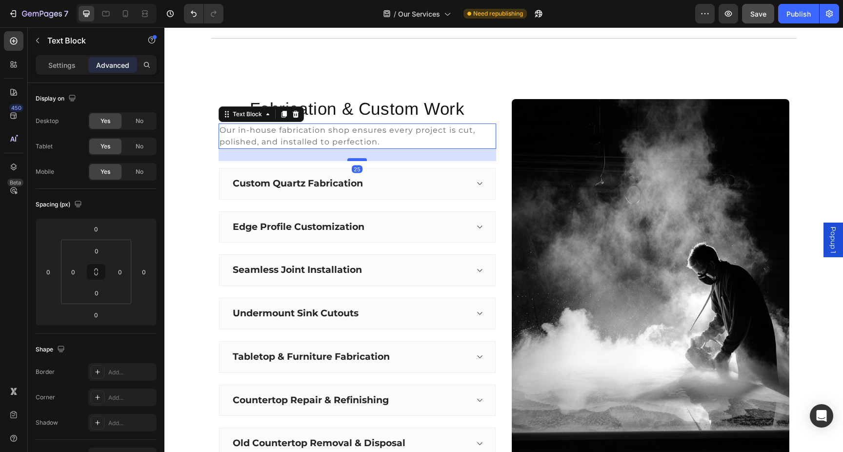
drag, startPoint x: 361, startPoint y: 147, endPoint x: 361, endPoint y: 160, distance: 12.7
click at [361, 160] on div at bounding box center [357, 159] width 20 height 3
type input "26"
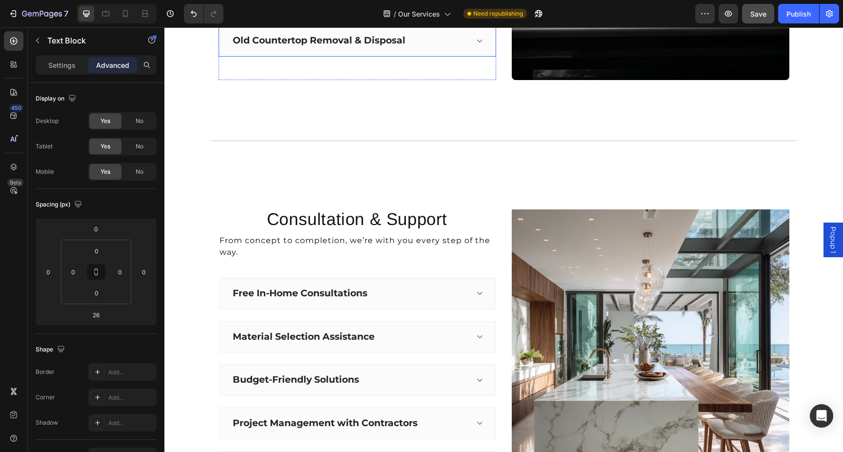
scroll to position [1782, 0]
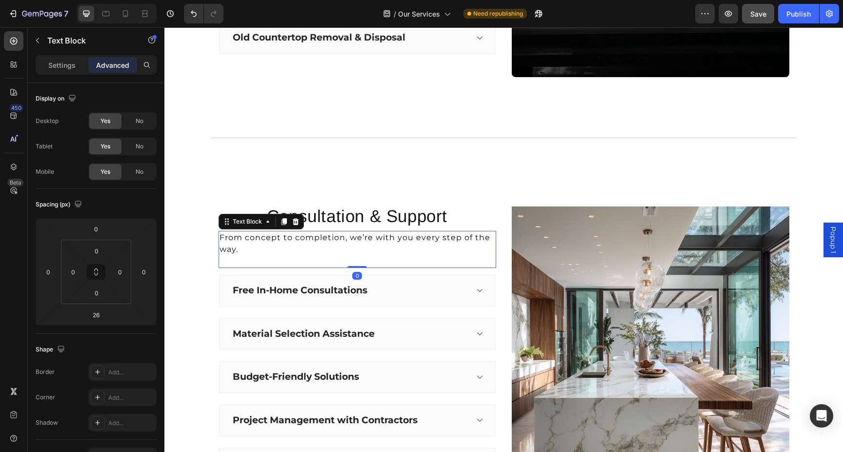
click at [372, 246] on p "From concept to completion, we’re with you every step of the way." at bounding box center [358, 243] width 276 height 23
drag, startPoint x: 362, startPoint y: 266, endPoint x: 362, endPoint y: 248, distance: 18.1
click at [362, 250] on div "From concept to completion, we’re with you every step of the way. Text Block 0" at bounding box center [358, 249] width 278 height 37
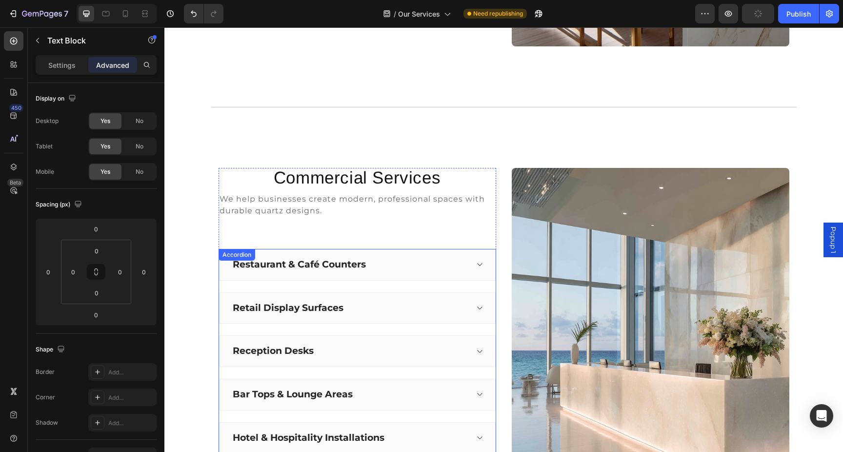
scroll to position [762, 0]
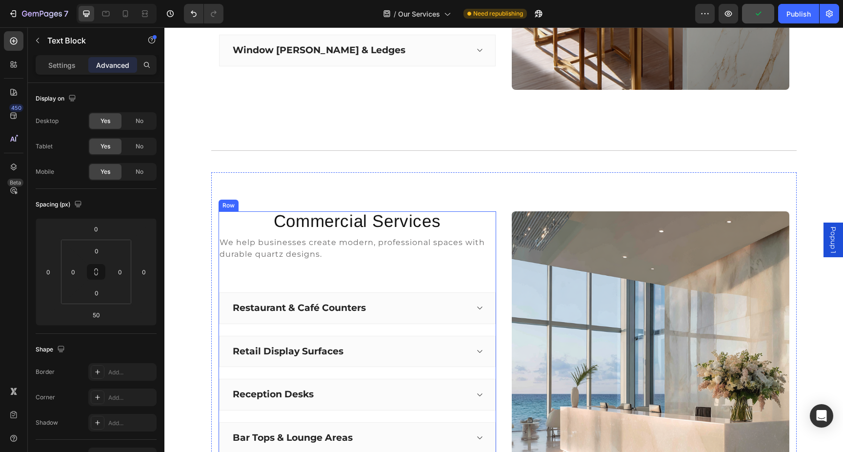
click at [371, 246] on span "We help businesses create modern, professional spaces with durable quartz desig…" at bounding box center [352, 248] width 265 height 21
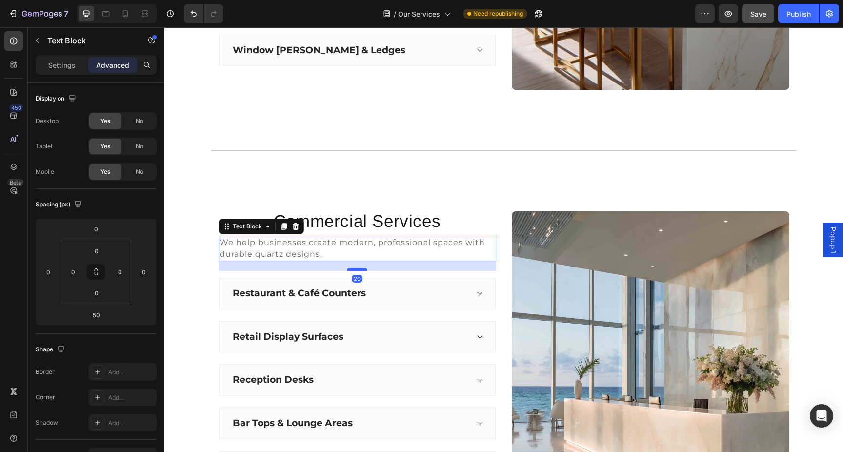
drag, startPoint x: 358, startPoint y: 284, endPoint x: 360, endPoint y: 269, distance: 14.8
click at [360, 269] on div at bounding box center [357, 269] width 20 height 3
type input "20"
click at [359, 270] on div at bounding box center [357, 269] width 20 height 3
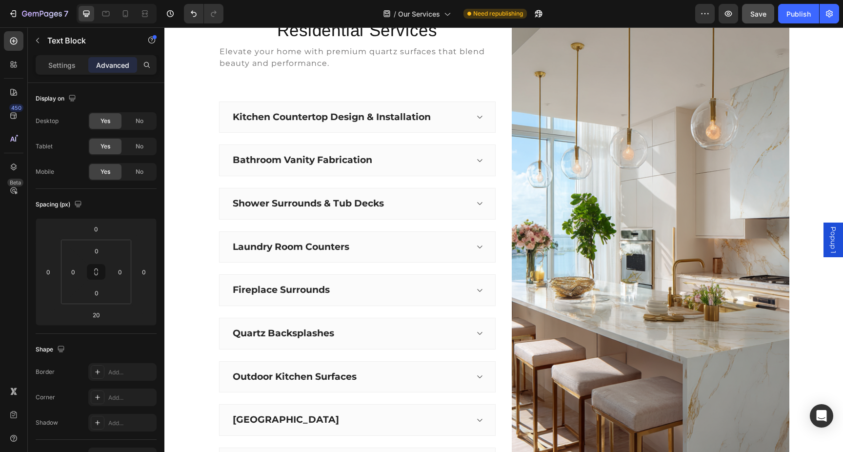
scroll to position [314, 0]
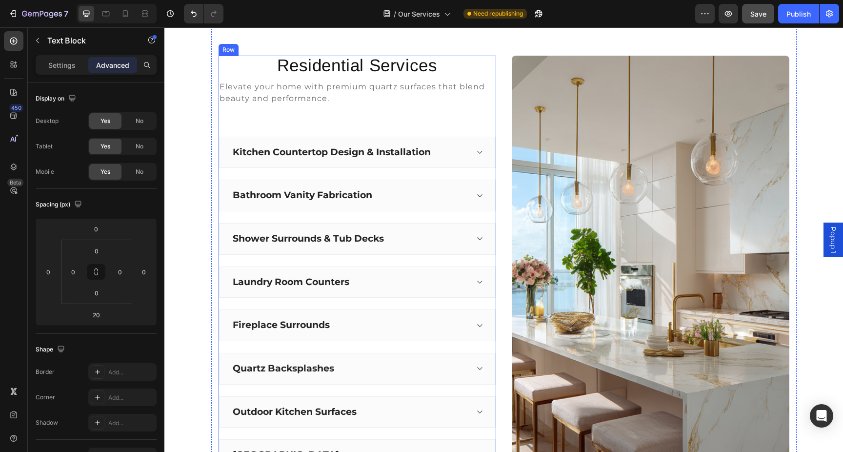
click at [388, 103] on p "Elevate your home with premium quartz surfaces that blend beauty and performanc…" at bounding box center [358, 92] width 276 height 23
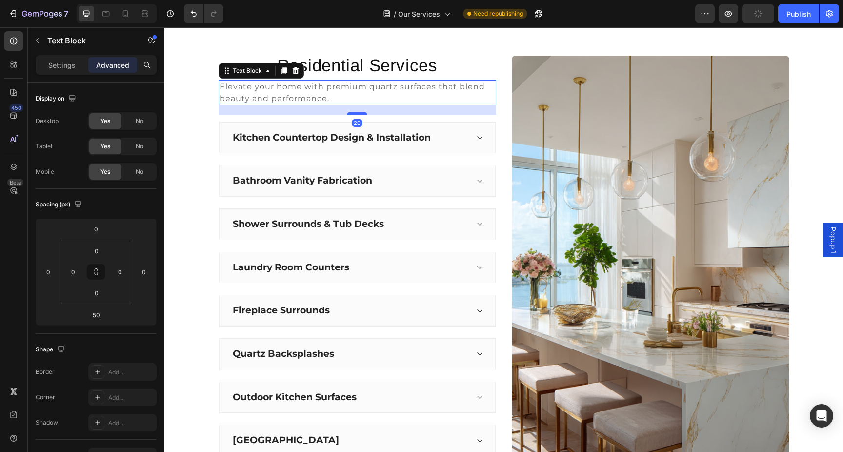
drag, startPoint x: 361, startPoint y: 128, endPoint x: 363, endPoint y: 113, distance: 14.8
click at [363, 113] on div at bounding box center [357, 113] width 20 height 3
type input "20"
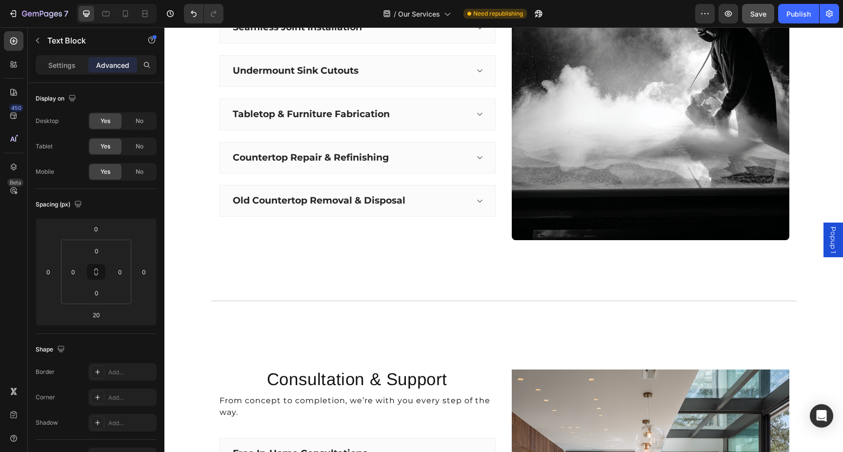
scroll to position [1634, 0]
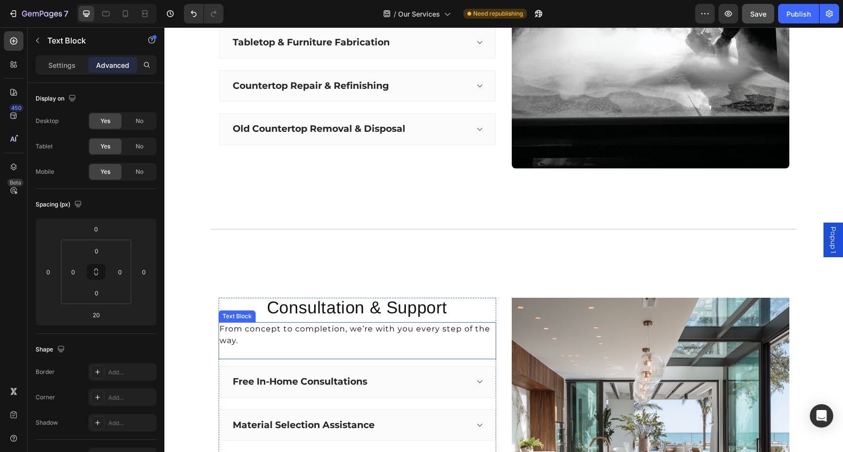
click at [393, 342] on p "From concept to completion, we’re with you every step of the way." at bounding box center [358, 334] width 276 height 23
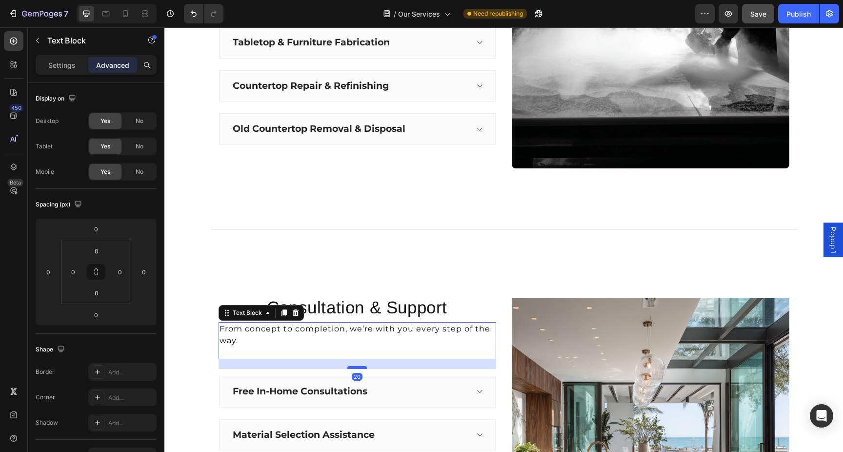
drag, startPoint x: 360, startPoint y: 358, endPoint x: 362, endPoint y: 367, distance: 10.0
click at [362, 367] on div at bounding box center [357, 367] width 20 height 3
type input "20"
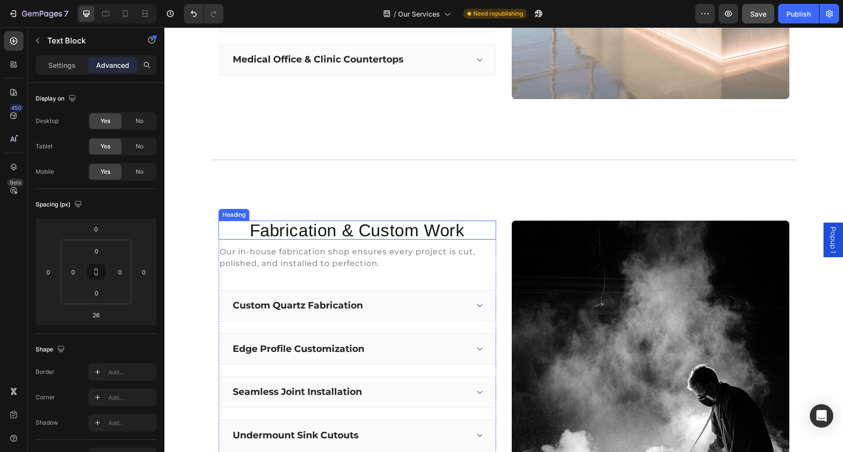
click at [385, 252] on span "Our in-house fabrication shop ensures every project is cut, polished, and insta…" at bounding box center [348, 257] width 256 height 21
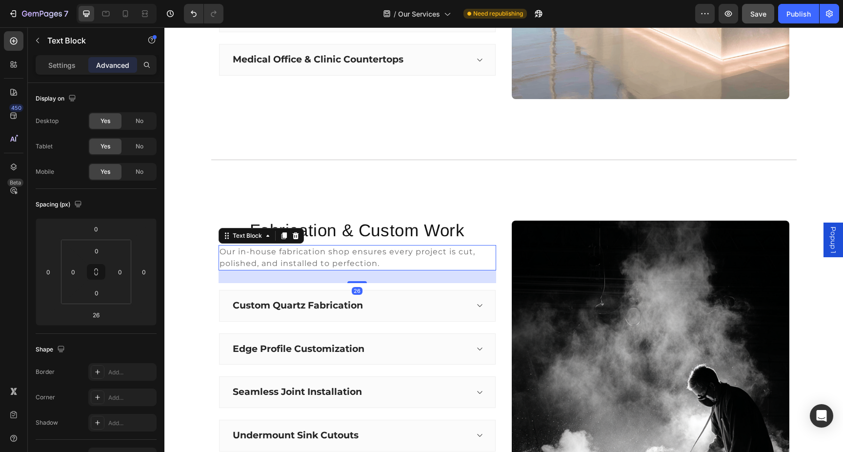
scroll to position [1197, 0]
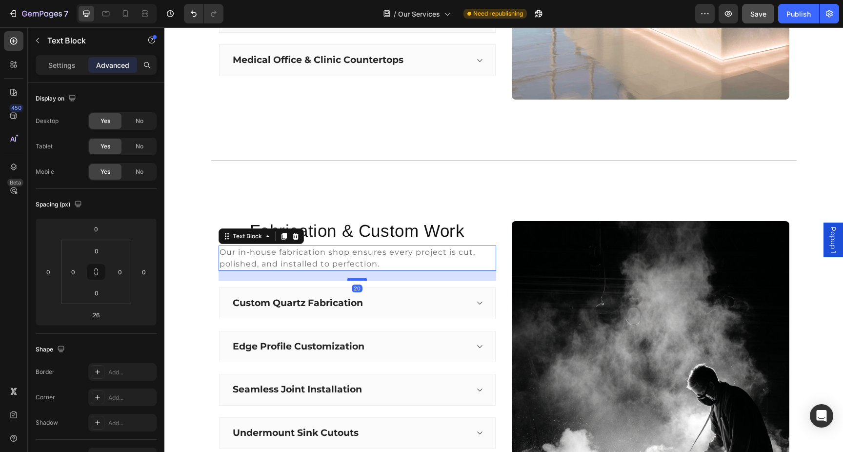
click at [362, 279] on div at bounding box center [357, 279] width 20 height 3
type input "20"
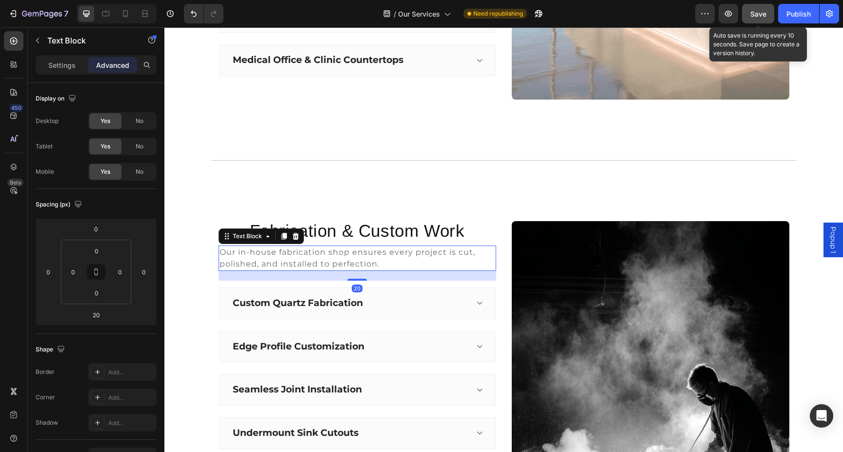
click at [757, 9] on div "Save" at bounding box center [758, 14] width 16 height 10
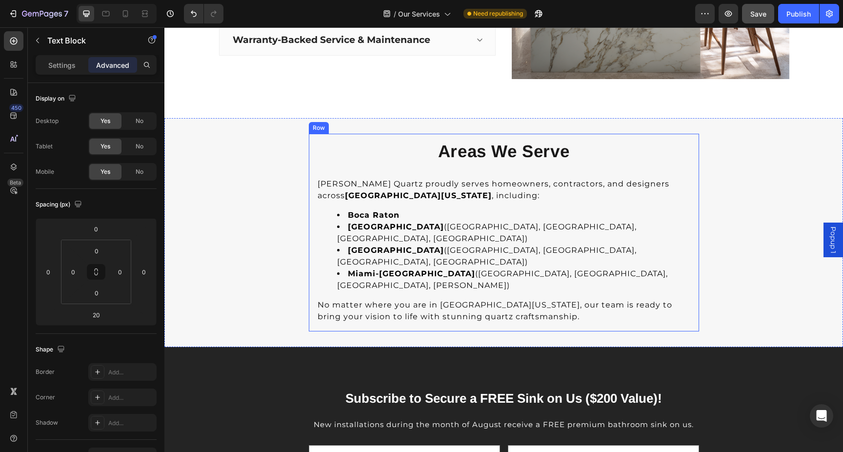
scroll to position [2165, 0]
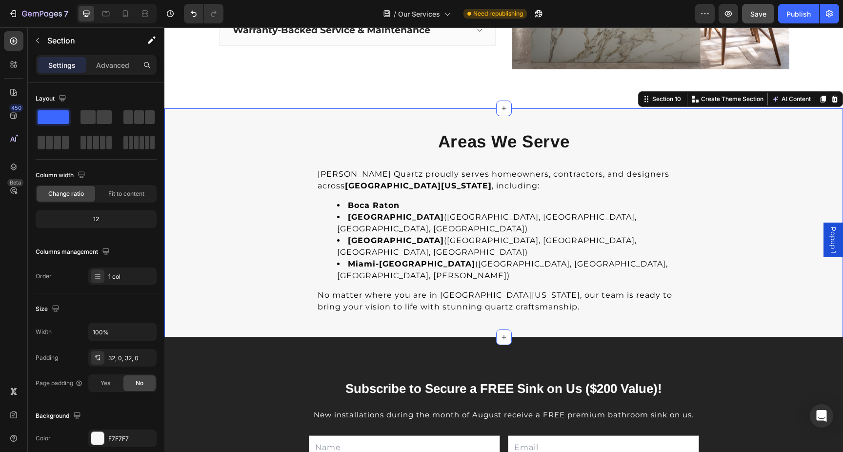
click at [741, 192] on div "Areas We Serve Heading Griffin Quartz proudly serves homeowners, contractors, a…" at bounding box center [503, 223] width 679 height 198
click at [779, 198] on div "Areas We Serve Heading Griffin Quartz proudly serves homeowners, contractors, a…" at bounding box center [503, 223] width 679 height 198
click at [730, 179] on div "Areas We Serve Heading Griffin Quartz proudly serves homeowners, contractors, a…" at bounding box center [503, 223] width 679 height 198
click at [35, 41] on icon "button" at bounding box center [38, 41] width 8 height 8
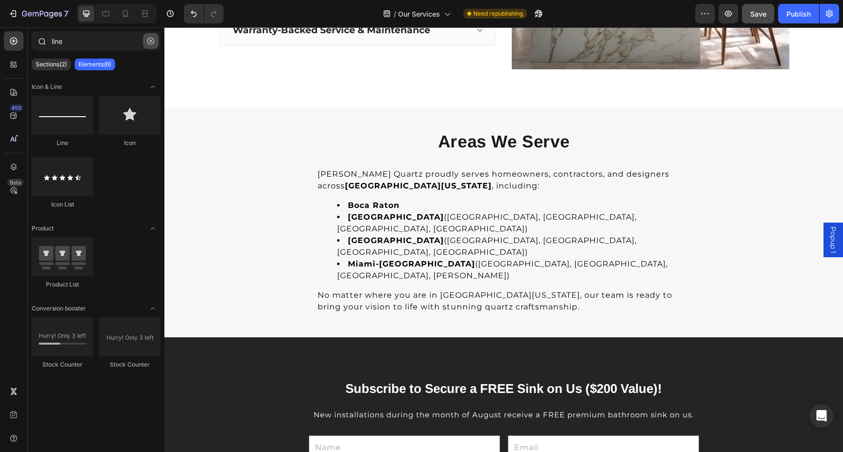
click at [150, 42] on icon "button" at bounding box center [150, 41] width 7 height 7
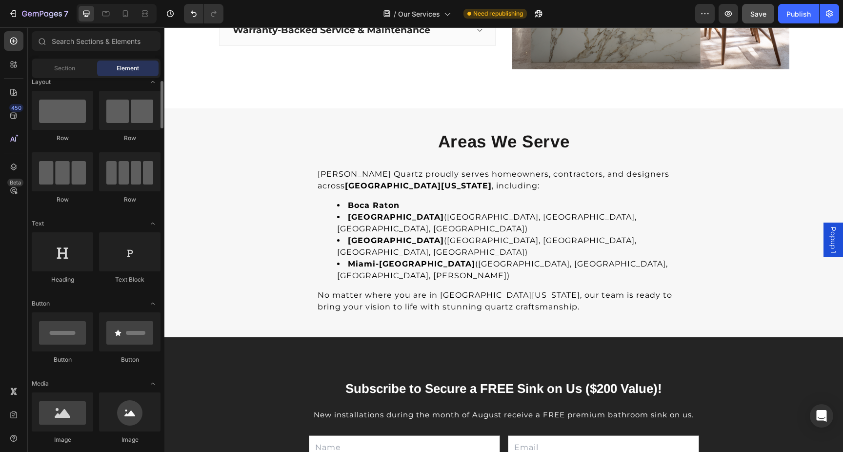
scroll to position [11, 0]
click at [75, 74] on div "Section" at bounding box center [64, 69] width 61 height 16
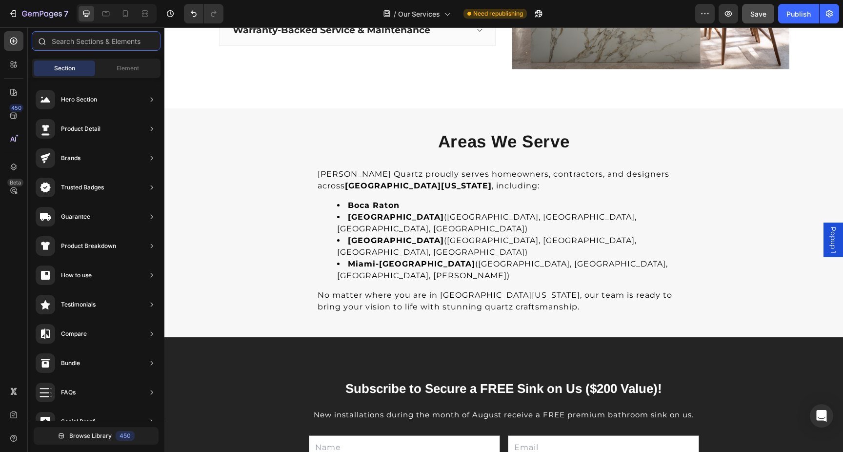
click at [106, 42] on input "text" at bounding box center [96, 41] width 129 height 20
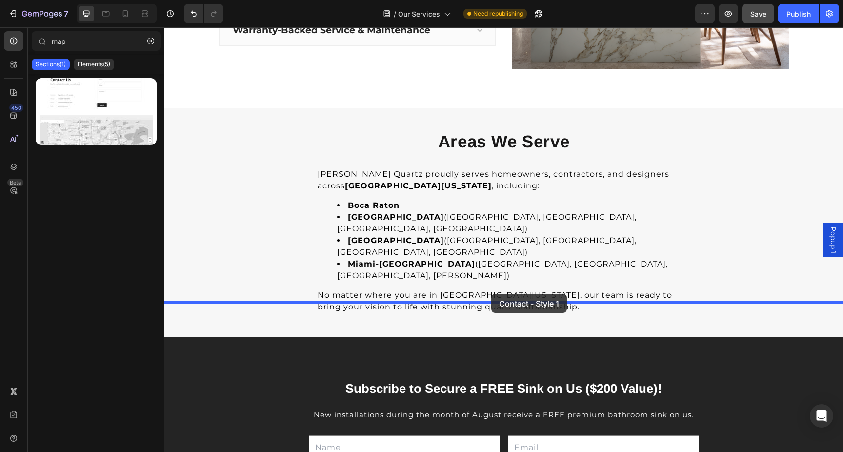
drag, startPoint x: 287, startPoint y: 135, endPoint x: 491, endPoint y: 294, distance: 258.3
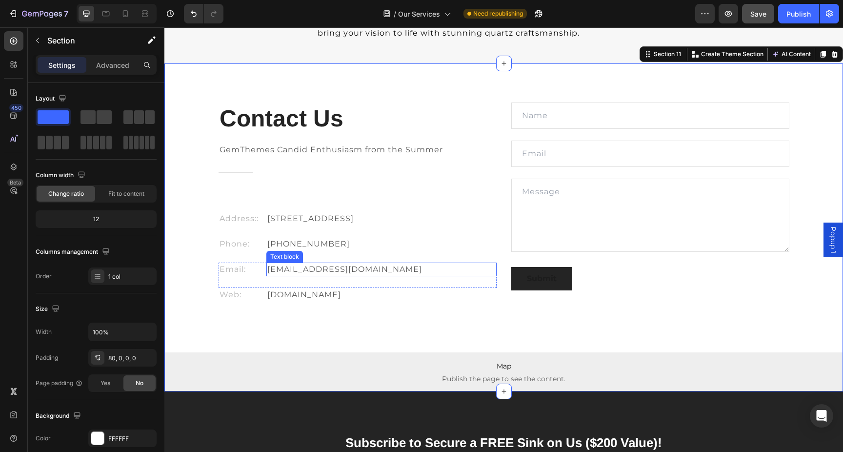
scroll to position [2434, 0]
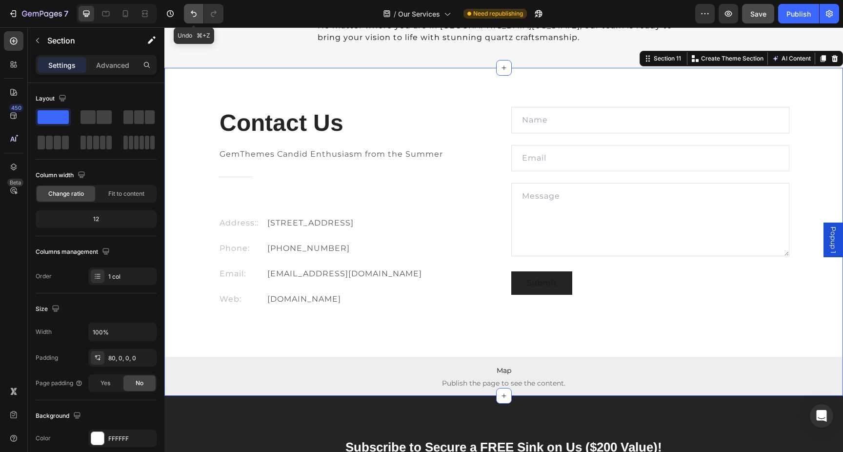
click at [195, 16] on icon "Undo/Redo" at bounding box center [194, 14] width 10 height 10
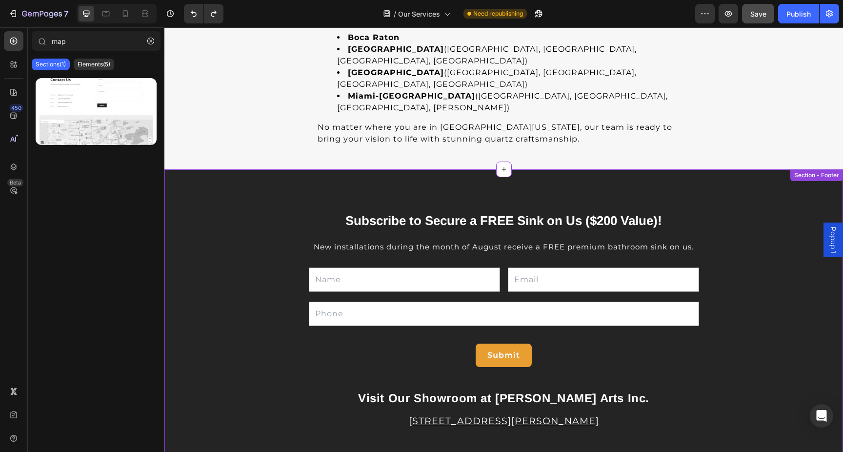
scroll to position [2310, 0]
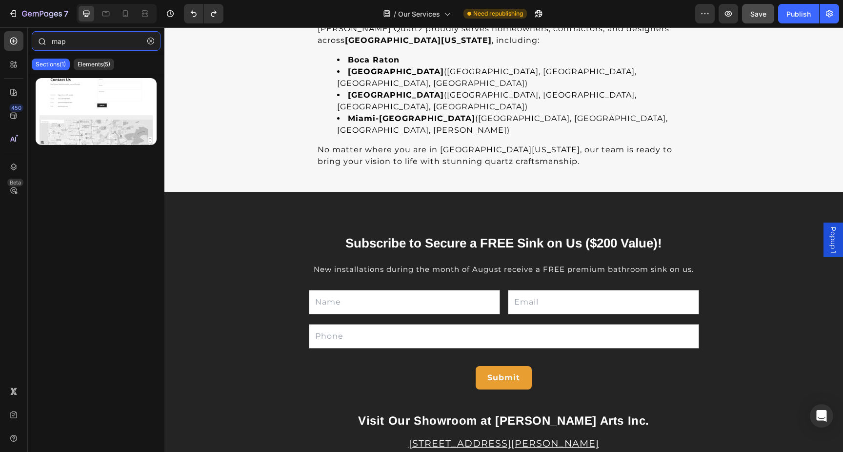
drag, startPoint x: 79, startPoint y: 44, endPoint x: 36, endPoint y: 44, distance: 42.9
click at [36, 44] on div "map" at bounding box center [96, 42] width 137 height 23
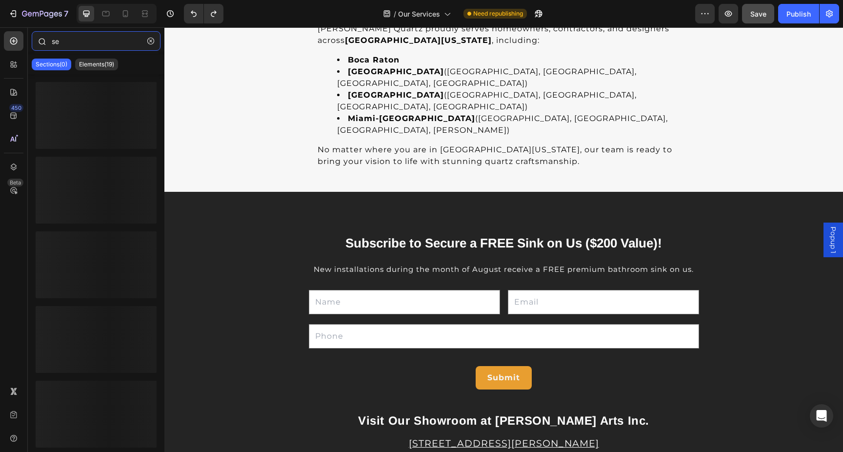
type input "s"
type input "location"
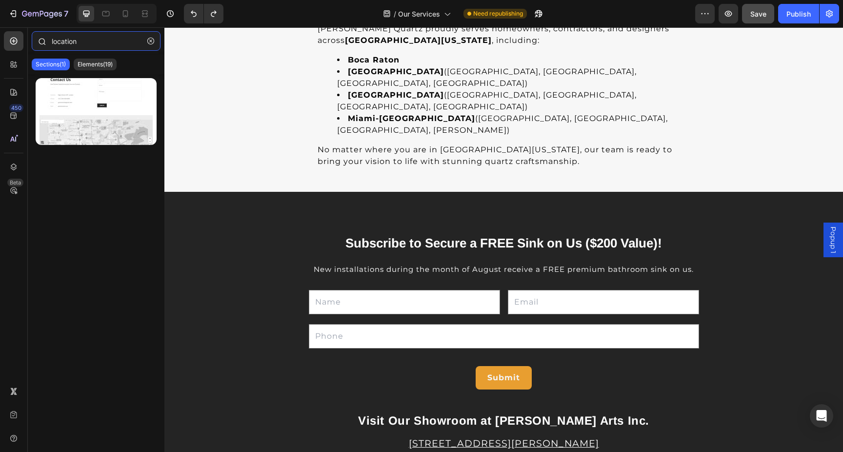
drag, startPoint x: 87, startPoint y: 43, endPoint x: 29, endPoint y: 37, distance: 58.9
click at [29, 37] on div "location" at bounding box center [96, 42] width 137 height 23
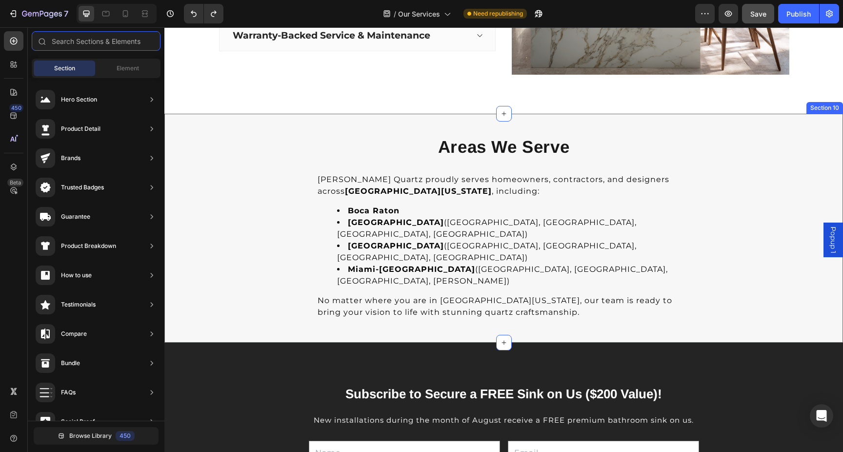
scroll to position [2157, 0]
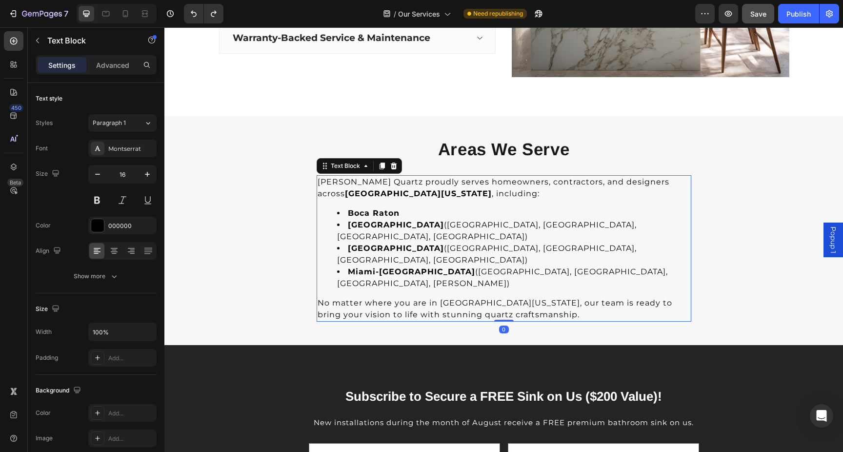
click at [387, 214] on strong "Boca Raton" at bounding box center [374, 212] width 52 height 9
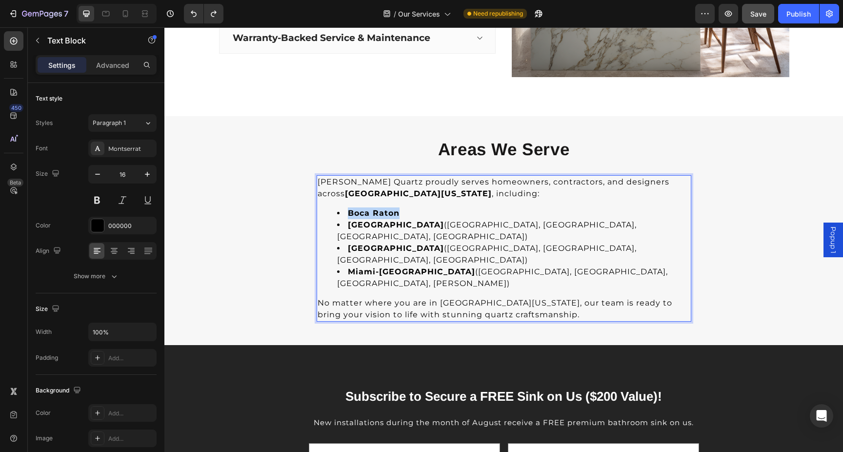
click at [387, 214] on strong "Boca Raton" at bounding box center [374, 212] width 52 height 9
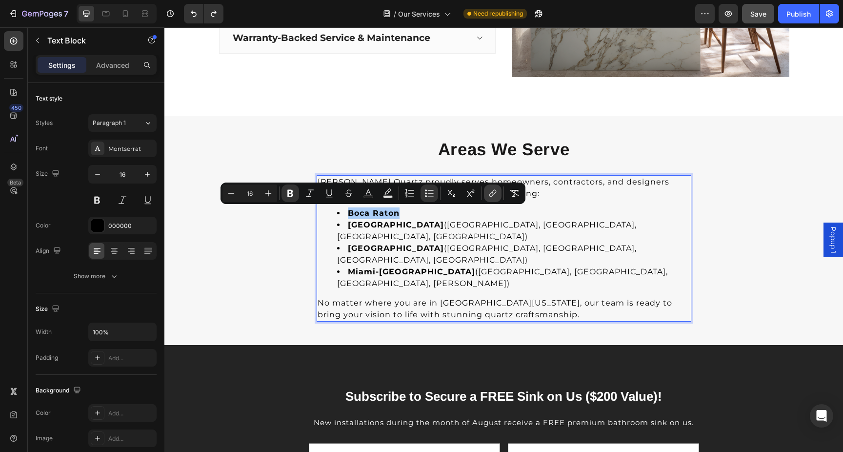
click at [489, 190] on icon "Editor contextual toolbar" at bounding box center [493, 193] width 10 height 10
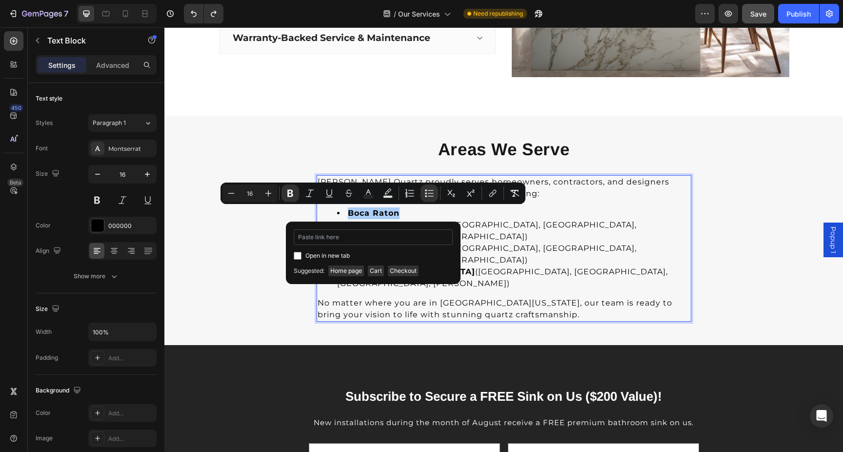
click at [395, 238] on input "Editor contextual toolbar" at bounding box center [373, 237] width 159 height 16
type input "Boca Raton Quartz Installation"
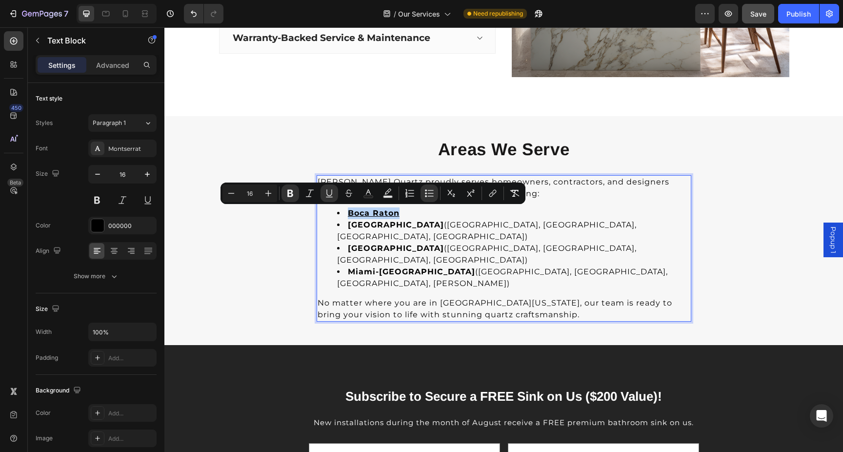
click at [388, 211] on u "Boca Raton" at bounding box center [374, 212] width 52 height 9
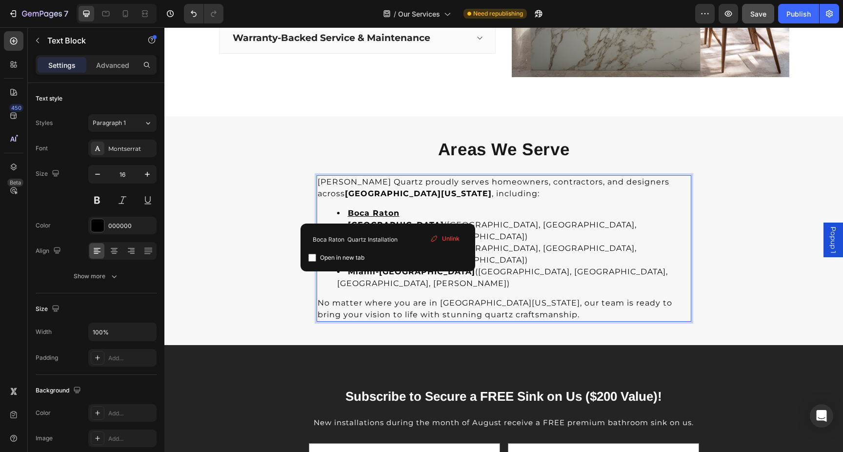
click at [438, 209] on li "Boca Raton ⁠⁠⁠⁠⁠⁠⁠" at bounding box center [513, 213] width 353 height 12
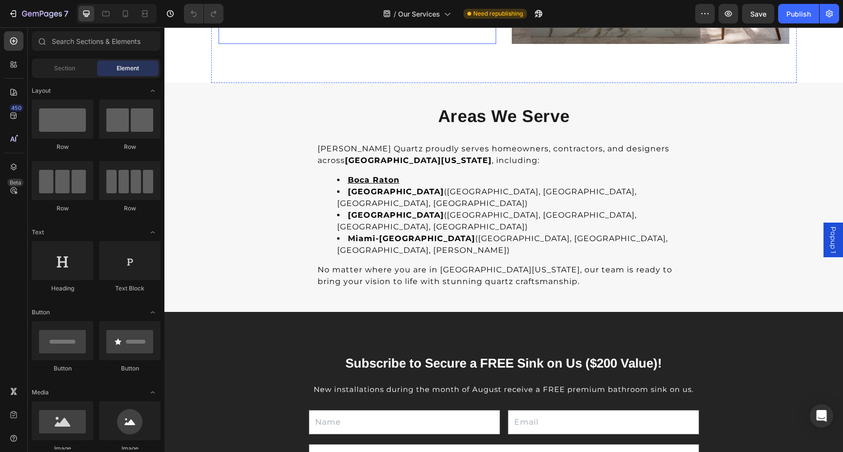
scroll to position [2191, 0]
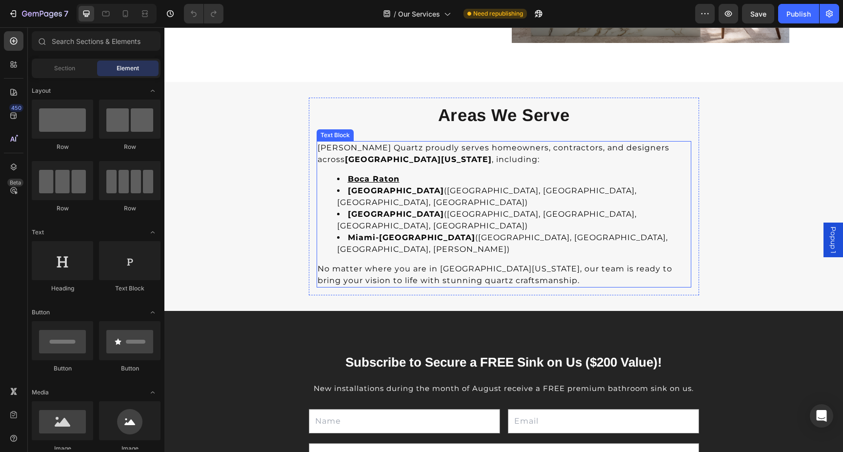
click at [430, 194] on strong "[GEOGRAPHIC_DATA]" at bounding box center [396, 190] width 96 height 9
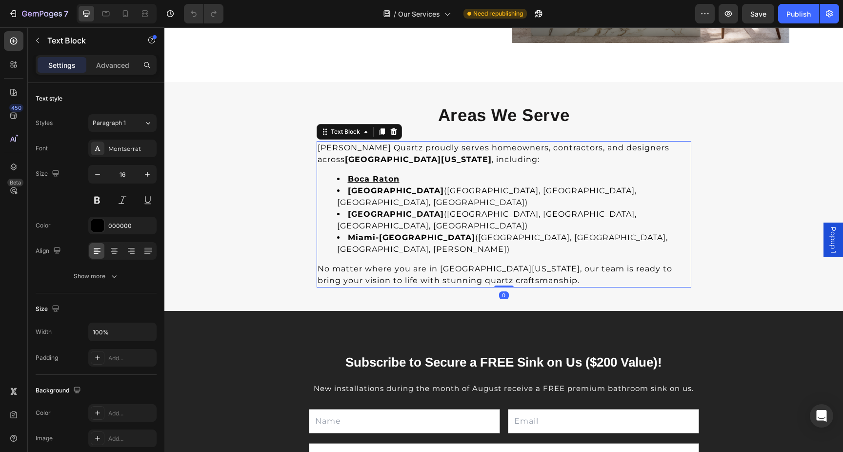
click at [435, 192] on strong "[GEOGRAPHIC_DATA]" at bounding box center [396, 190] width 96 height 9
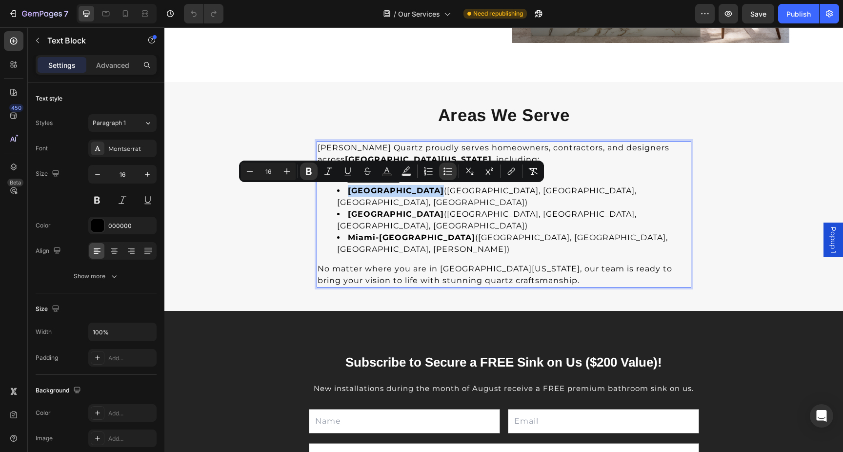
drag, startPoint x: 436, startPoint y: 191, endPoint x: 349, endPoint y: 193, distance: 87.4
click at [349, 193] on li "[GEOGRAPHIC_DATA] ([GEOGRAPHIC_DATA], [GEOGRAPHIC_DATA], [GEOGRAPHIC_DATA], [GE…" at bounding box center [513, 196] width 353 height 23
click at [490, 189] on li "[GEOGRAPHIC_DATA] ([GEOGRAPHIC_DATA], [GEOGRAPHIC_DATA], [GEOGRAPHIC_DATA], [GE…" at bounding box center [513, 196] width 353 height 23
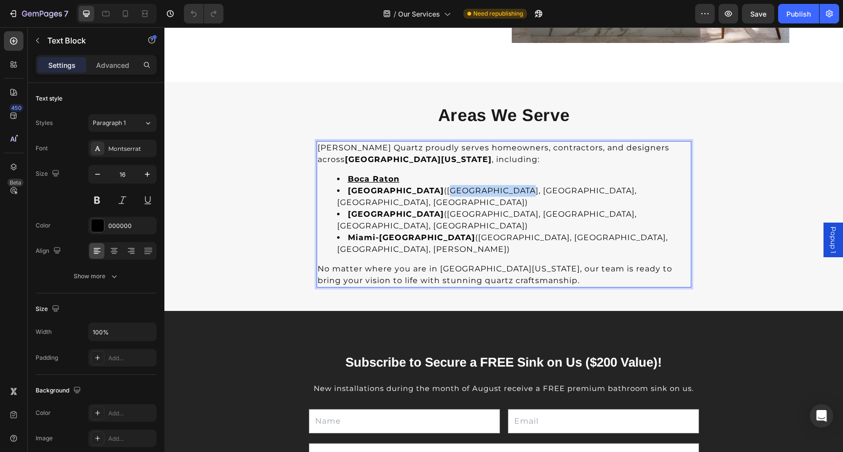
drag, startPoint x: 517, startPoint y: 191, endPoint x: 442, endPoint y: 190, distance: 75.1
click at [442, 190] on li "[GEOGRAPHIC_DATA] ([GEOGRAPHIC_DATA], [GEOGRAPHIC_DATA], [GEOGRAPHIC_DATA], [GE…" at bounding box center [513, 196] width 353 height 23
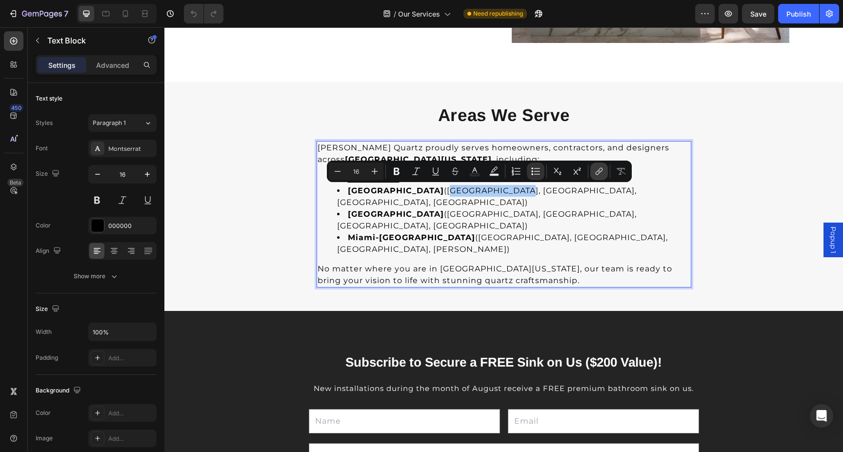
click at [598, 169] on icon "Editor contextual toolbar" at bounding box center [599, 171] width 10 height 10
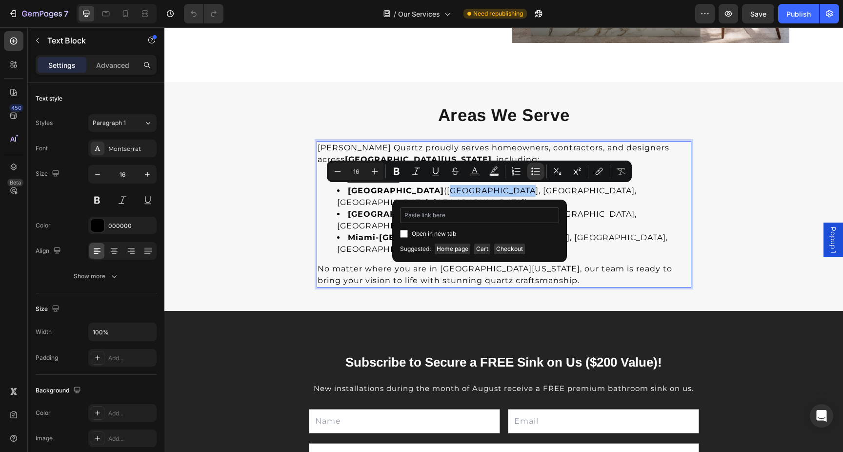
click at [457, 218] on input "Editor contextual toolbar" at bounding box center [479, 215] width 159 height 16
type input "[URL][DOMAIN_NAME][US_STATE]"
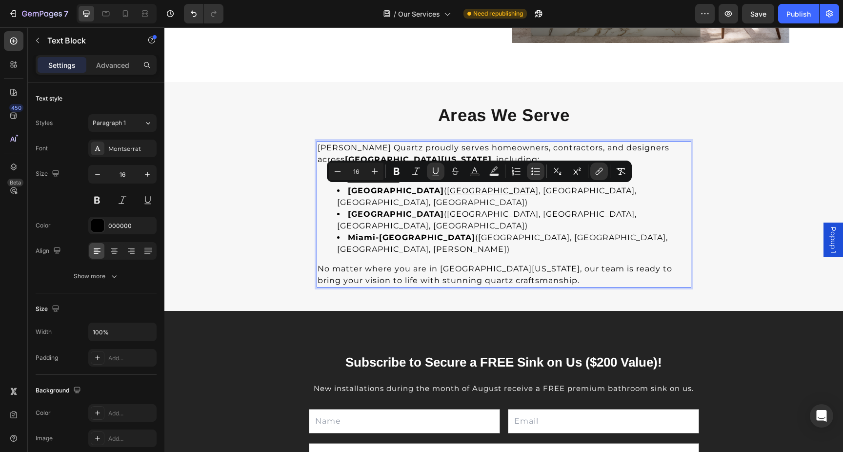
click at [399, 208] on li "[GEOGRAPHIC_DATA] ([GEOGRAPHIC_DATA], [GEOGRAPHIC_DATA], [GEOGRAPHIC_DATA], [GE…" at bounding box center [513, 219] width 353 height 23
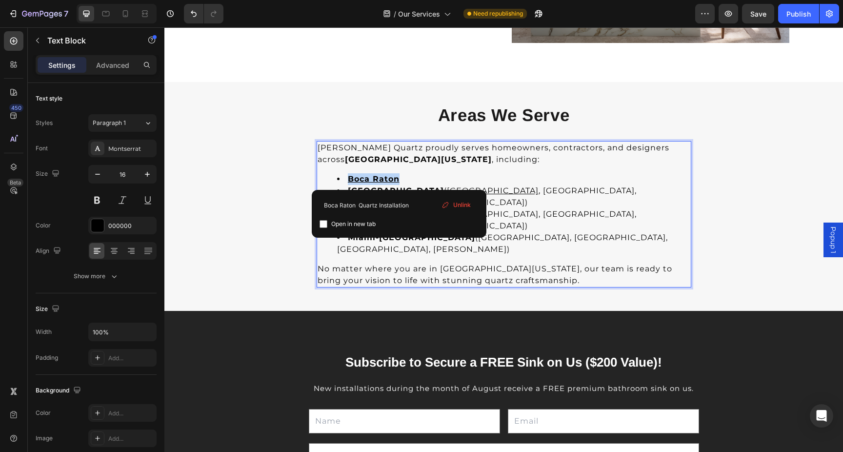
drag, startPoint x: 400, startPoint y: 181, endPoint x: 343, endPoint y: 181, distance: 57.1
click at [343, 181] on li "Boca Raton" at bounding box center [513, 179] width 353 height 12
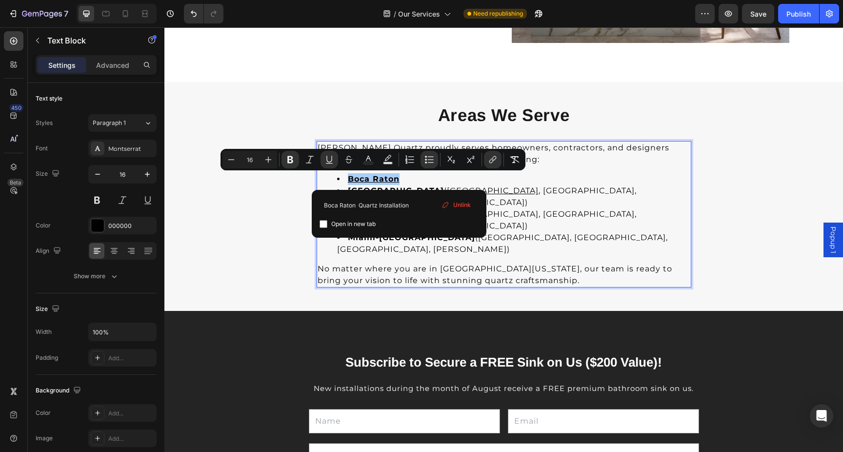
click at [446, 205] on icon at bounding box center [444, 206] width 3 height 3
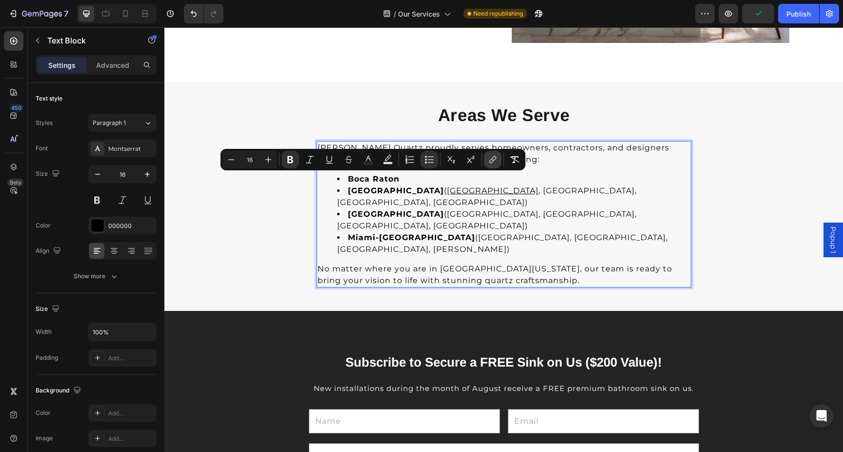
click at [486, 160] on button "link" at bounding box center [493, 160] width 18 height 18
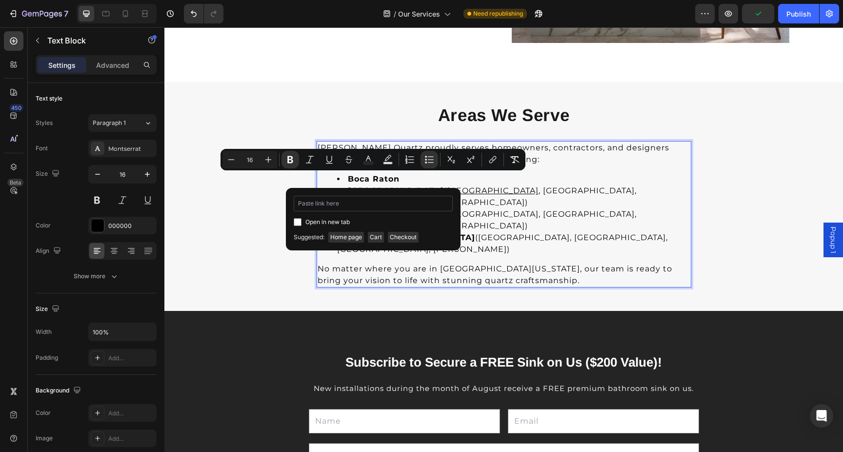
click at [387, 203] on input "Editor contextual toolbar" at bounding box center [373, 204] width 159 height 16
type input "[URL][DOMAIN_NAME][US_STATE]"
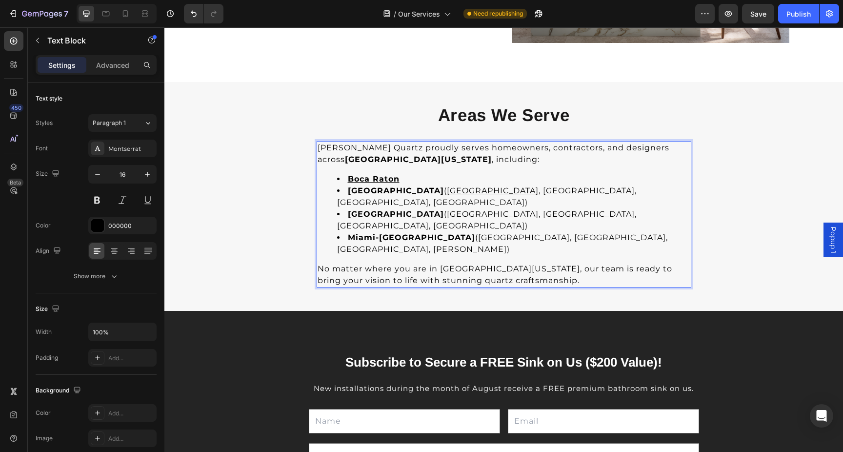
click at [551, 190] on li "[GEOGRAPHIC_DATA] ( [GEOGRAPHIC_DATA] , [GEOGRAPHIC_DATA], [GEOGRAPHIC_DATA], […" at bounding box center [513, 196] width 353 height 23
drag, startPoint x: 580, startPoint y: 192, endPoint x: 524, endPoint y: 192, distance: 55.6
click at [524, 192] on li "[GEOGRAPHIC_DATA] ( [GEOGRAPHIC_DATA] , [GEOGRAPHIC_DATA], [GEOGRAPHIC_DATA], […" at bounding box center [513, 196] width 353 height 23
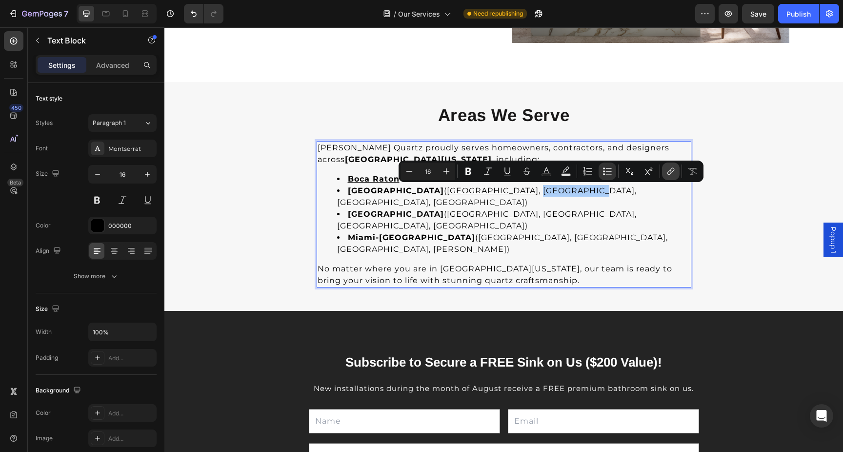
click at [669, 168] on icon "Editor contextual toolbar" at bounding box center [671, 171] width 10 height 10
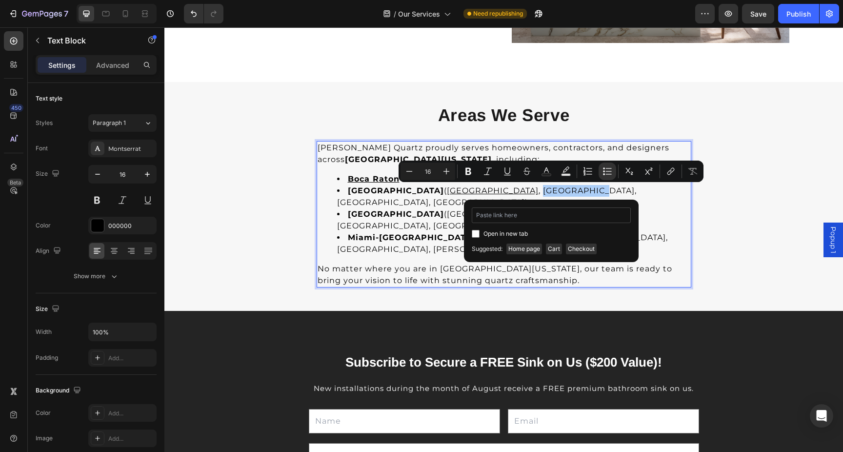
click at [538, 216] on input "Editor contextual toolbar" at bounding box center [551, 215] width 159 height 16
type input "[URL][DOMAIN_NAME][US_STATE]"
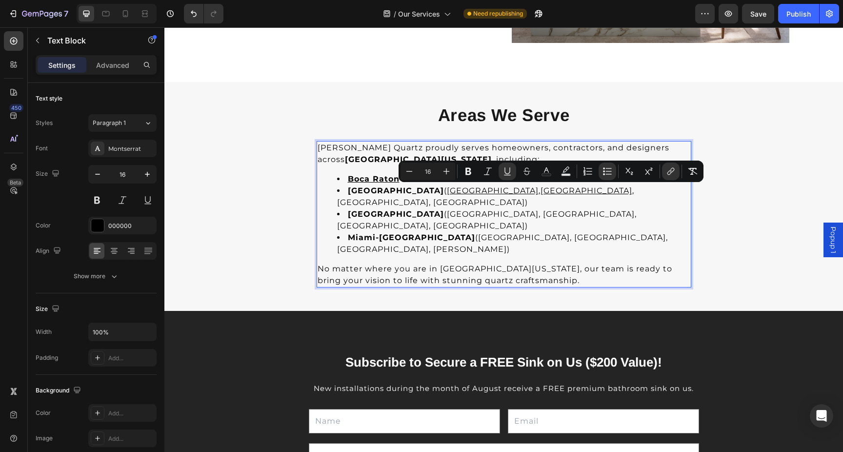
click at [402, 209] on strong "[GEOGRAPHIC_DATA]" at bounding box center [396, 213] width 96 height 9
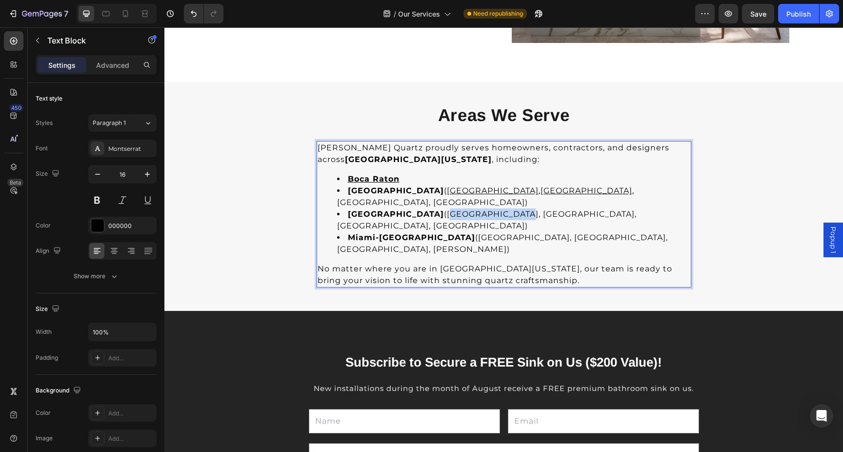
drag, startPoint x: 495, startPoint y: 204, endPoint x: 426, endPoint y: 206, distance: 68.3
click at [426, 208] on li "[GEOGRAPHIC_DATA] ([GEOGRAPHIC_DATA], [GEOGRAPHIC_DATA], [GEOGRAPHIC_DATA], [GE…" at bounding box center [513, 219] width 353 height 23
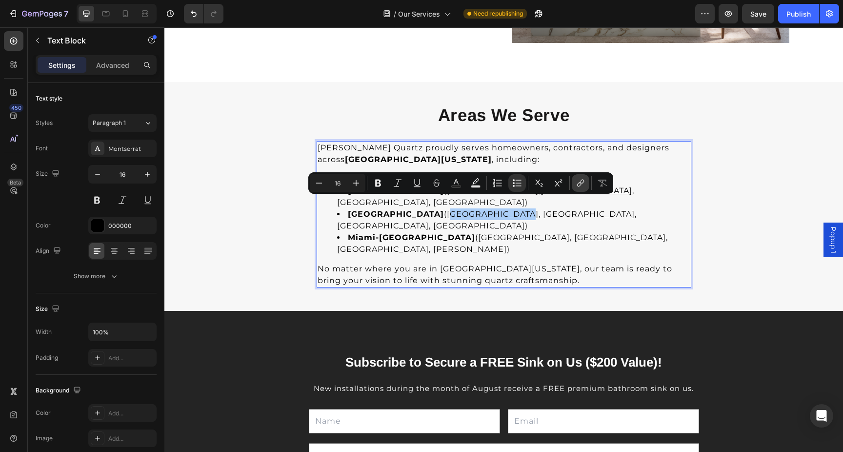
click at [580, 180] on icon "Editor contextual toolbar" at bounding box center [581, 183] width 10 height 10
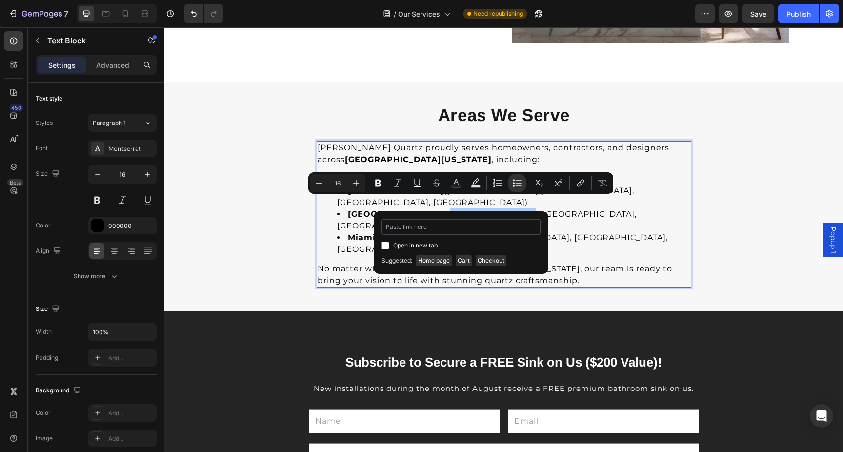
click at [470, 230] on input "Editor contextual toolbar" at bounding box center [461, 227] width 159 height 16
type input "[URL][DOMAIN_NAME][US_STATE]"
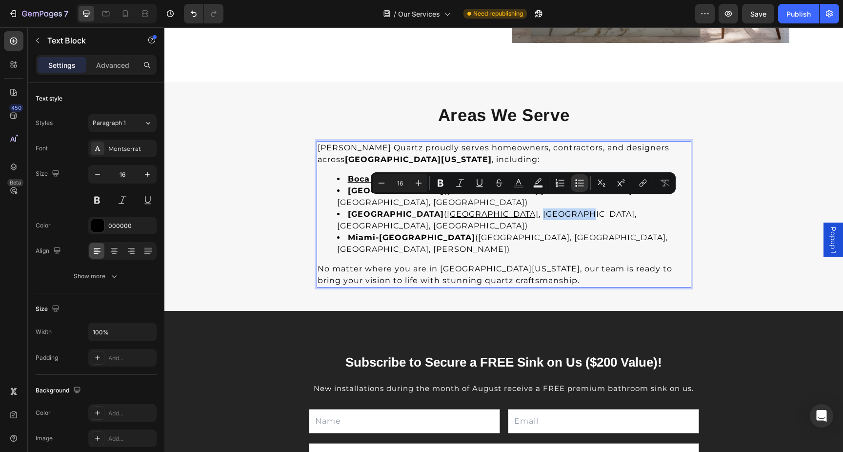
drag, startPoint x: 545, startPoint y: 205, endPoint x: 502, endPoint y: 202, distance: 43.5
click at [502, 208] on li "[GEOGRAPHIC_DATA] ( [GEOGRAPHIC_DATA] , [GEOGRAPHIC_DATA], [GEOGRAPHIC_DATA], […" at bounding box center [513, 219] width 353 height 23
click at [637, 182] on button "link" at bounding box center [643, 183] width 18 height 18
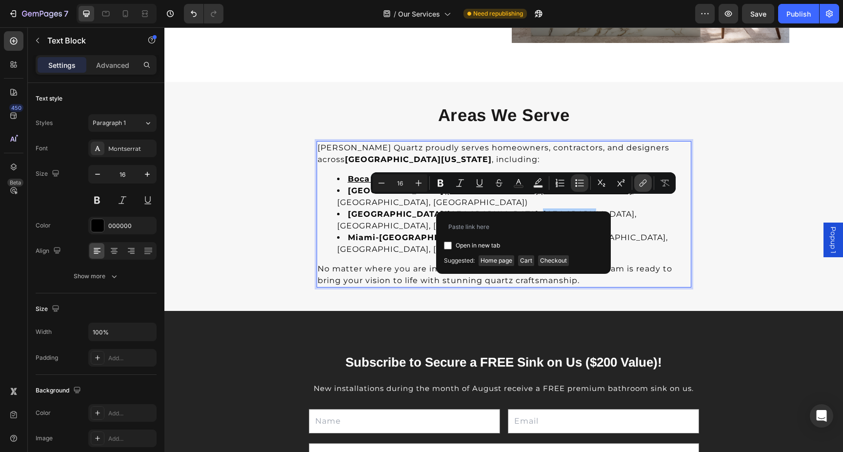
type input "[URL][DOMAIN_NAME][US_STATE]"
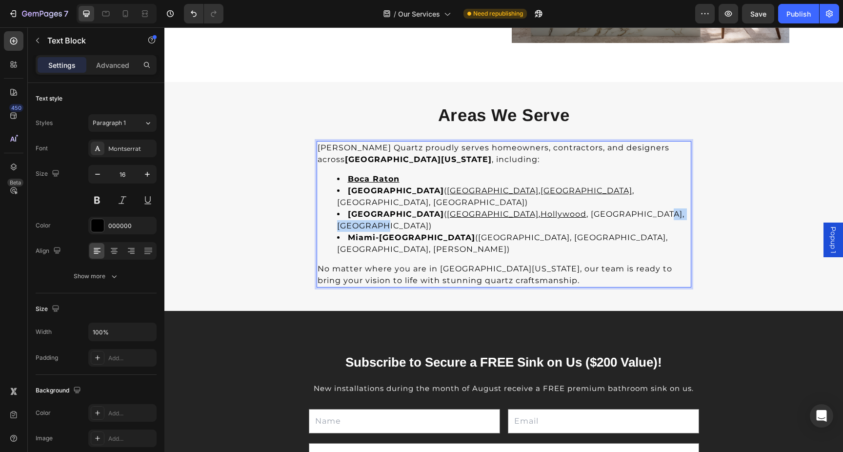
drag, startPoint x: 613, startPoint y: 202, endPoint x: 683, endPoint y: 204, distance: 69.8
click at [683, 208] on li "[GEOGRAPHIC_DATA] ( [GEOGRAPHIC_DATA] , [GEOGRAPHIC_DATA] , [GEOGRAPHIC_DATA], …" at bounding box center [513, 219] width 353 height 23
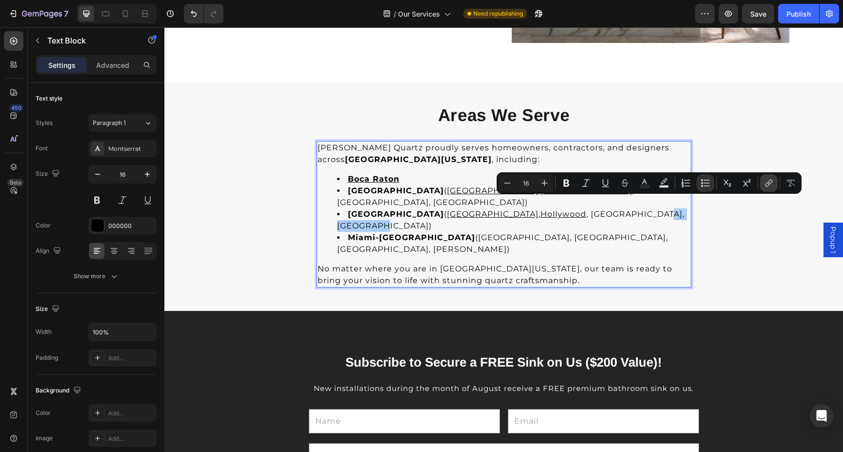
click at [768, 183] on icon "Editor contextual toolbar" at bounding box center [770, 182] width 4 height 5
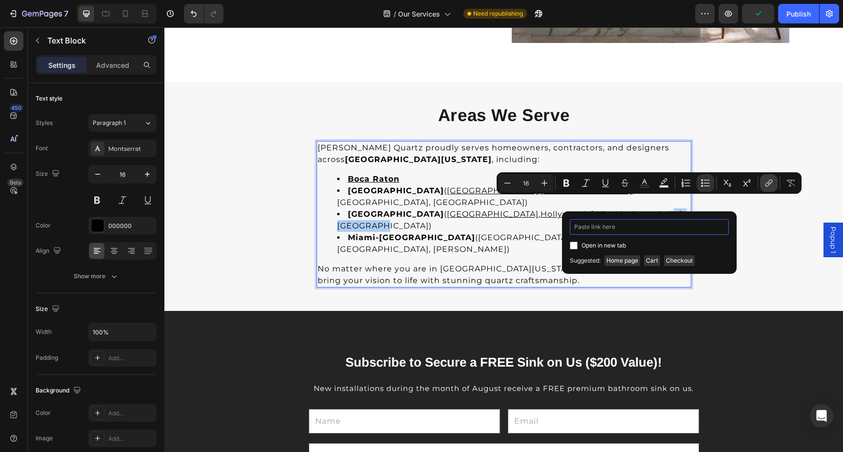
type input "[URL][DOMAIN_NAME][US_STATE]"
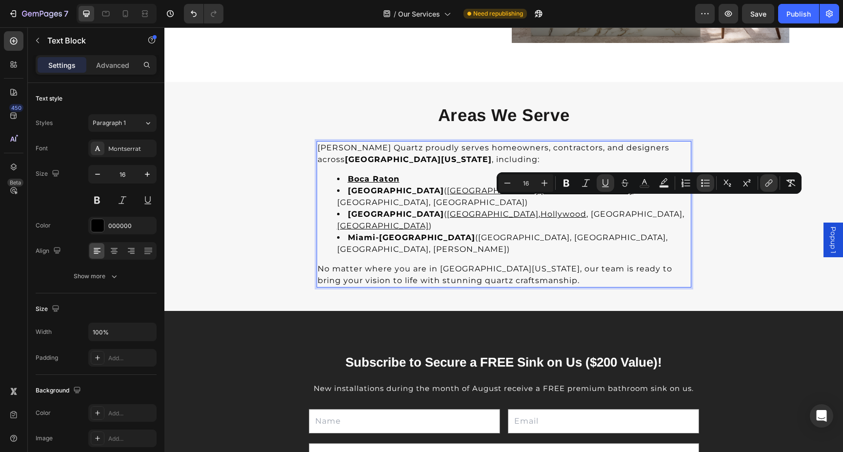
click at [462, 232] on li "Miami-[GEOGRAPHIC_DATA] ([GEOGRAPHIC_DATA], [GEOGRAPHIC_DATA], [GEOGRAPHIC_DATA…" at bounding box center [513, 243] width 353 height 23
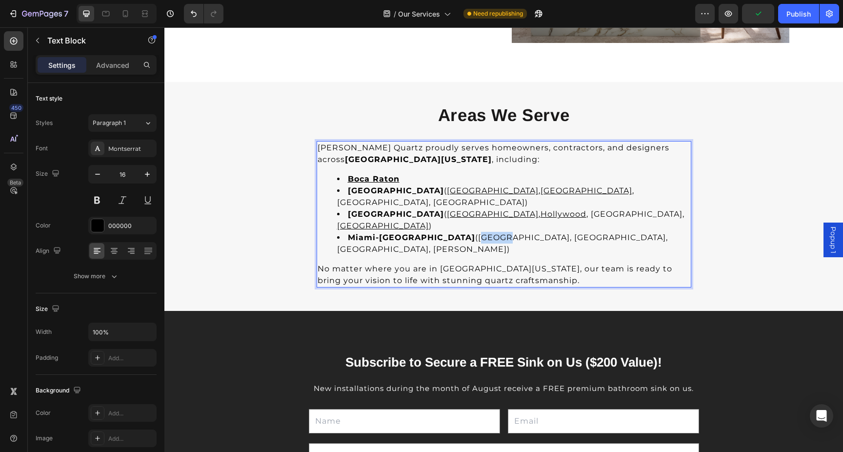
drag, startPoint x: 469, startPoint y: 215, endPoint x: 444, endPoint y: 215, distance: 24.9
click at [444, 232] on li "Miami-[GEOGRAPHIC_DATA] ([GEOGRAPHIC_DATA], [GEOGRAPHIC_DATA], [GEOGRAPHIC_DATA…" at bounding box center [513, 243] width 353 height 23
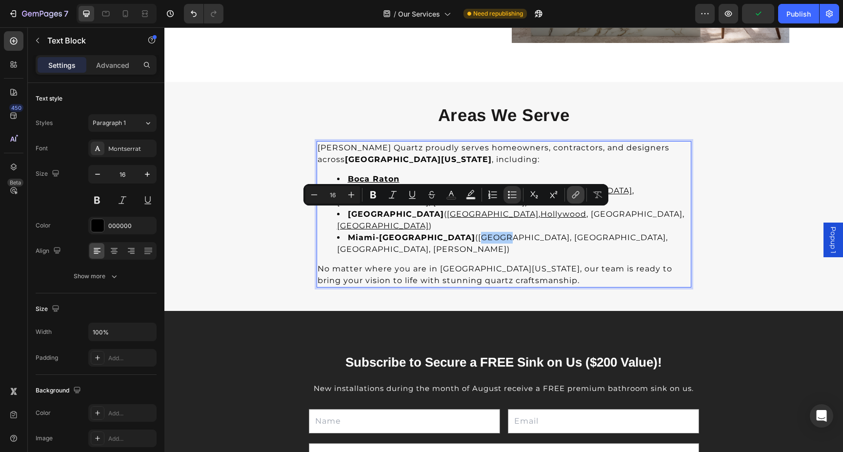
click at [574, 197] on icon "Editor contextual toolbar" at bounding box center [576, 195] width 10 height 10
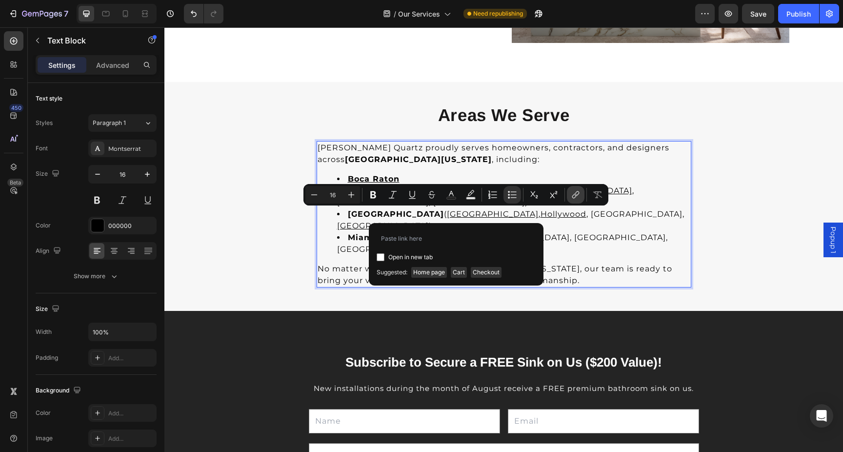
type input "[URL][DOMAIN_NAME][US_STATE]"
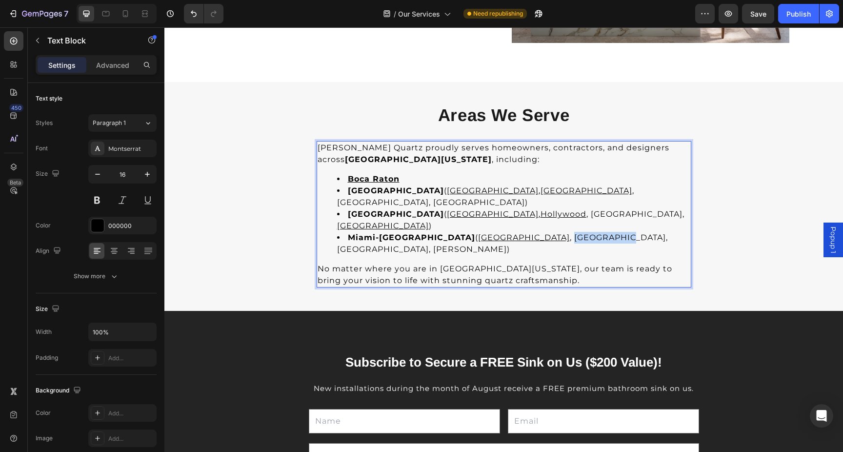
drag, startPoint x: 529, startPoint y: 215, endPoint x: 477, endPoint y: 215, distance: 52.2
click at [477, 232] on li "Miami-[GEOGRAPHIC_DATA] ( [GEOGRAPHIC_DATA] , [GEOGRAPHIC_DATA], [GEOGRAPHIC_DA…" at bounding box center [513, 243] width 353 height 23
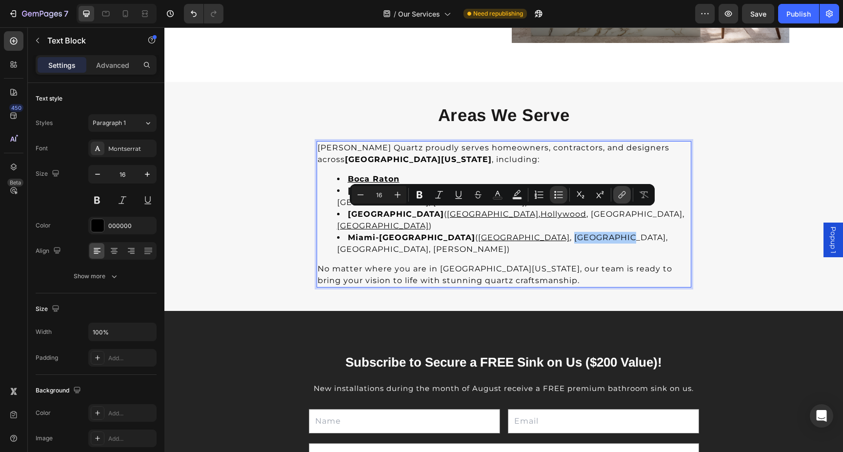
click at [622, 192] on icon "Editor contextual toolbar" at bounding box center [622, 195] width 10 height 10
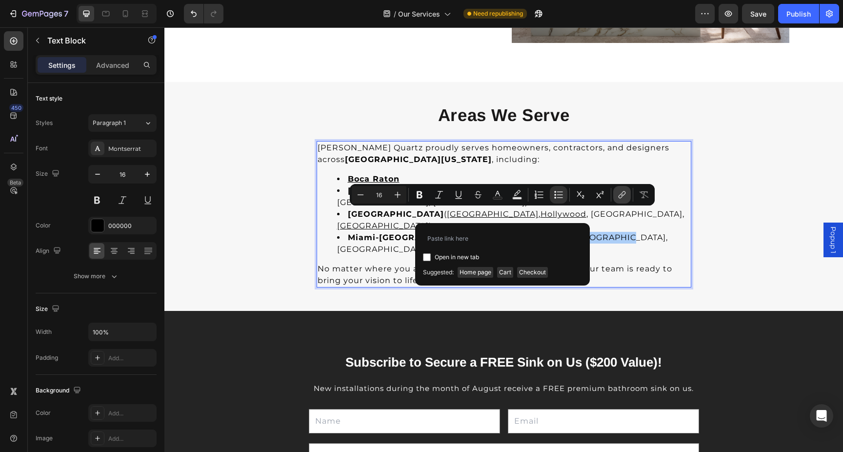
type input "[URL][DOMAIN_NAME][US_STATE]"
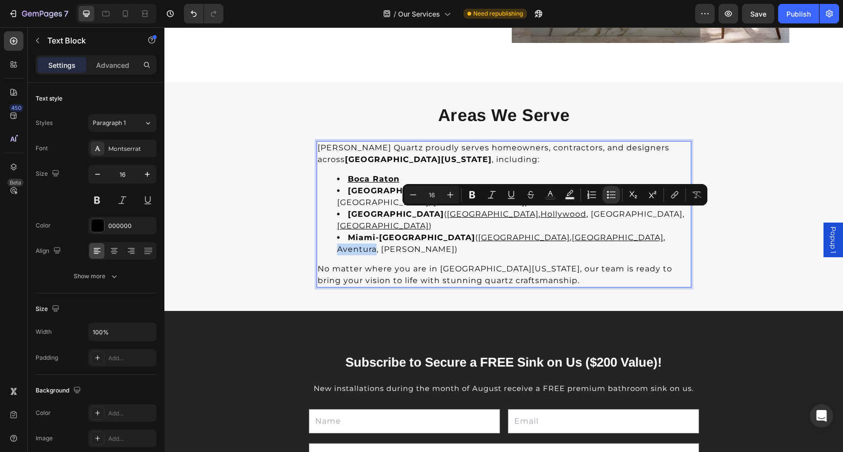
drag, startPoint x: 575, startPoint y: 215, endPoint x: 537, endPoint y: 215, distance: 37.6
click at [537, 232] on li "Miami-[GEOGRAPHIC_DATA] ( [GEOGRAPHIC_DATA] , [GEOGRAPHIC_DATA] , [GEOGRAPHIC_D…" at bounding box center [513, 243] width 353 height 23
click at [674, 191] on icon "Editor contextual toolbar" at bounding box center [675, 195] width 10 height 10
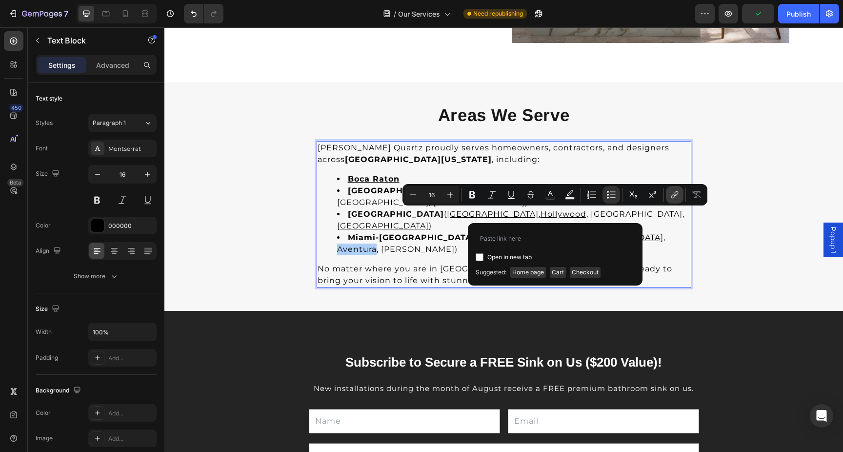
type input "[URL][DOMAIN_NAME][US_STATE]"
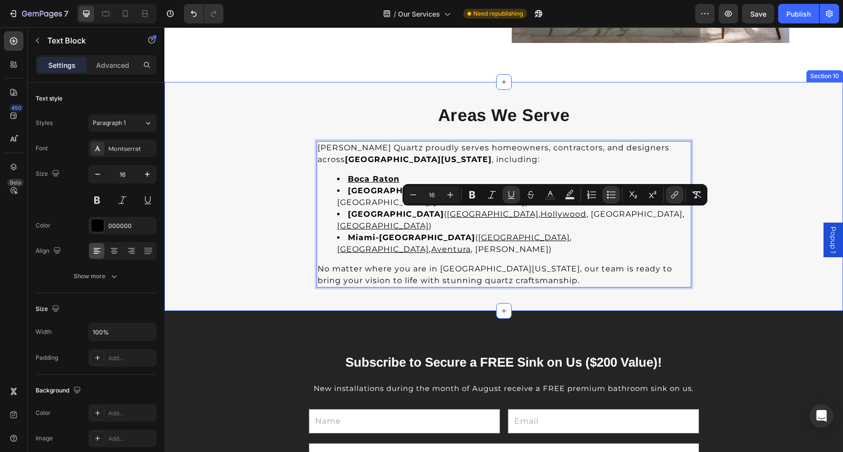
click at [735, 146] on div "Areas We Serve Heading [PERSON_NAME] Quartz proudly serves homeowners, contract…" at bounding box center [503, 197] width 679 height 198
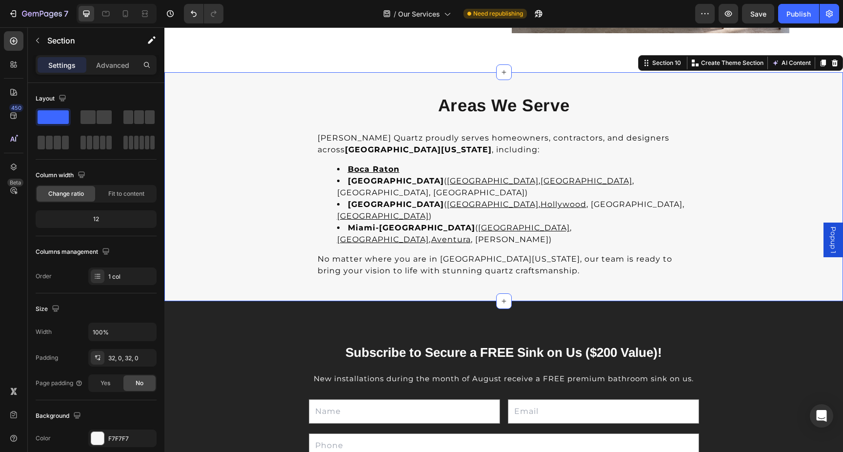
scroll to position [2209, 0]
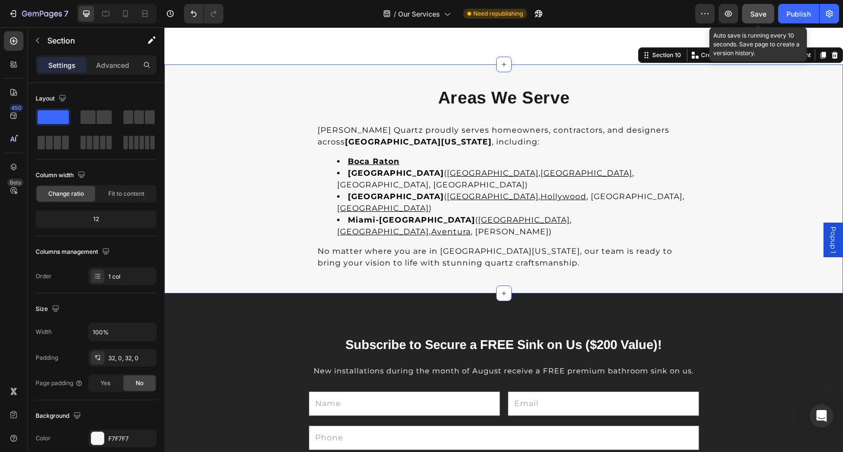
click at [753, 14] on span "Save" at bounding box center [758, 14] width 16 height 8
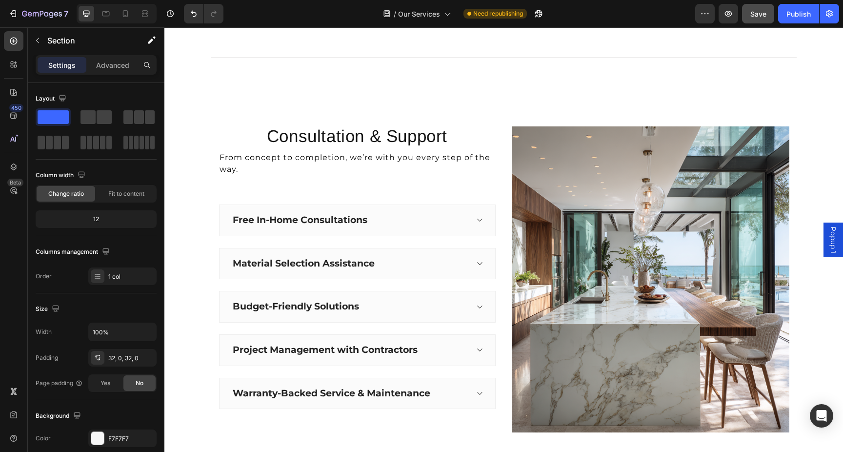
scroll to position [1790, 0]
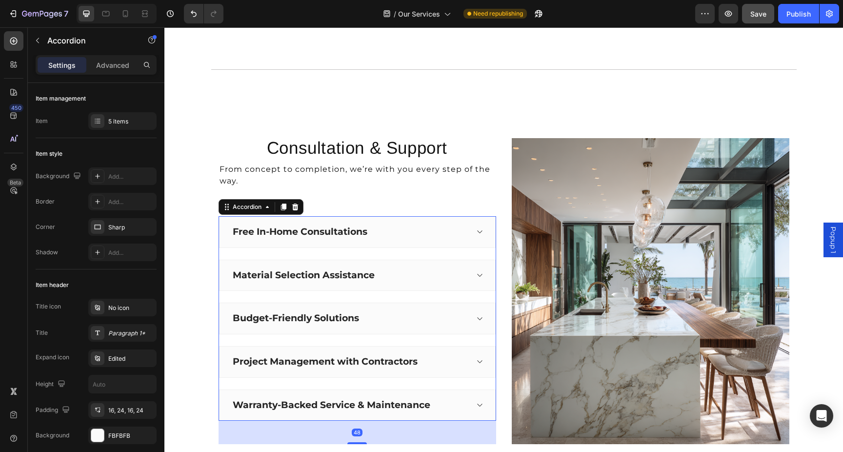
click at [470, 225] on div "Free In-Home Consultations" at bounding box center [357, 232] width 277 height 32
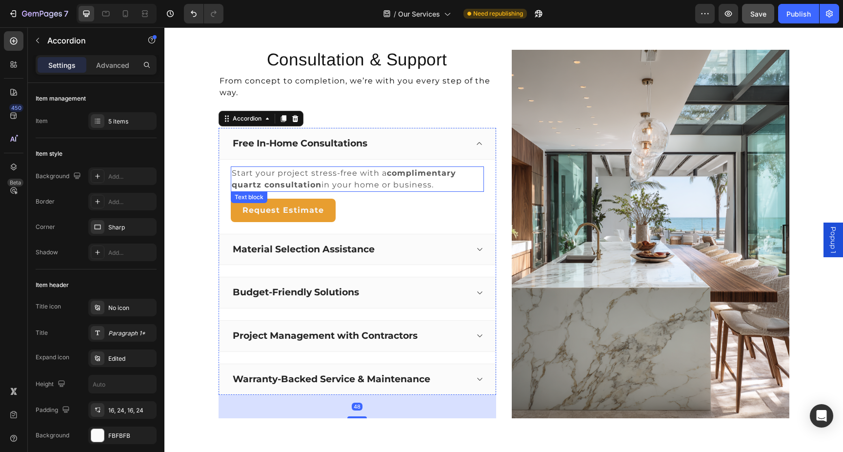
scroll to position [1887, 0]
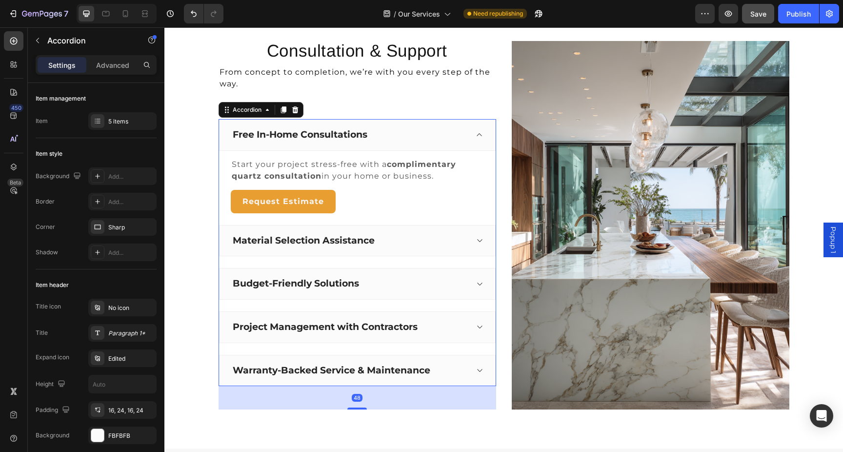
click at [451, 278] on div "Budget-Friendly Solutions" at bounding box center [349, 283] width 237 height 15
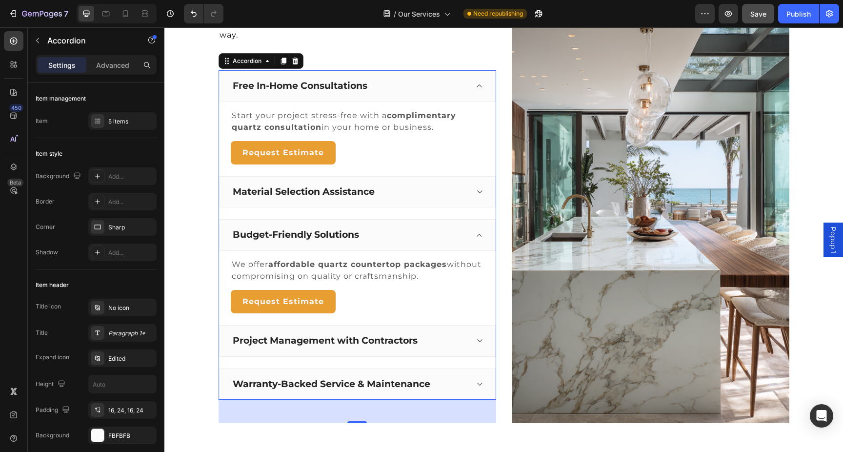
scroll to position [1946, 0]
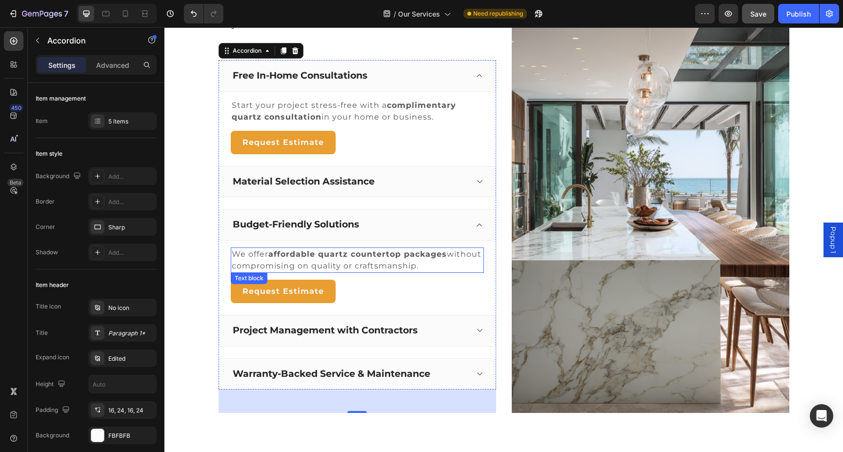
click at [436, 255] on strong "affordable quartz countertop packages" at bounding box center [357, 253] width 179 height 9
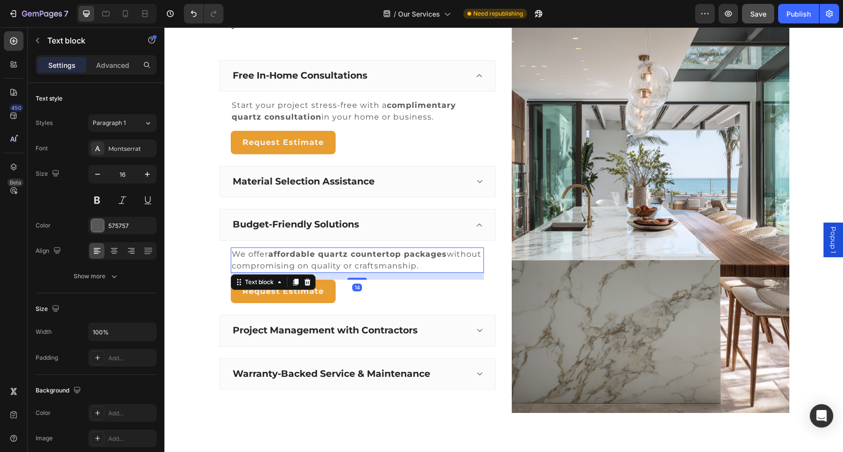
click at [440, 255] on strong "affordable quartz countertop packages" at bounding box center [357, 253] width 179 height 9
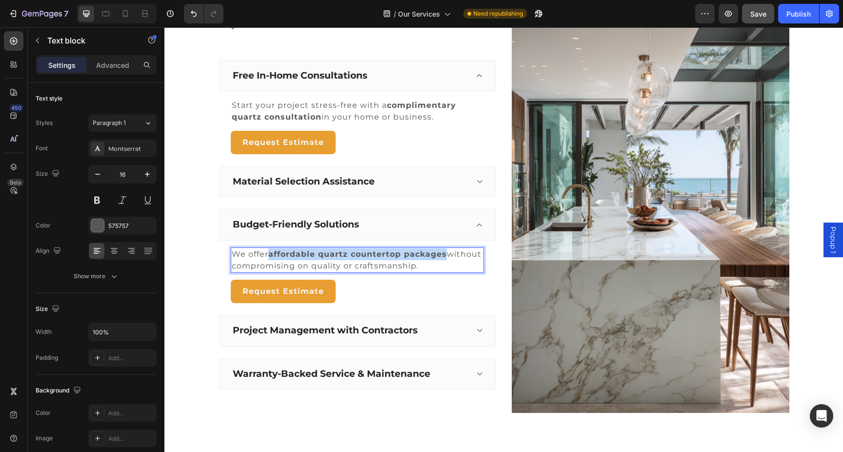
drag, startPoint x: 450, startPoint y: 255, endPoint x: 272, endPoint y: 254, distance: 178.6
click at [272, 254] on p "We offer affordable quartz countertop packages without compromising on quality …" at bounding box center [357, 259] width 251 height 23
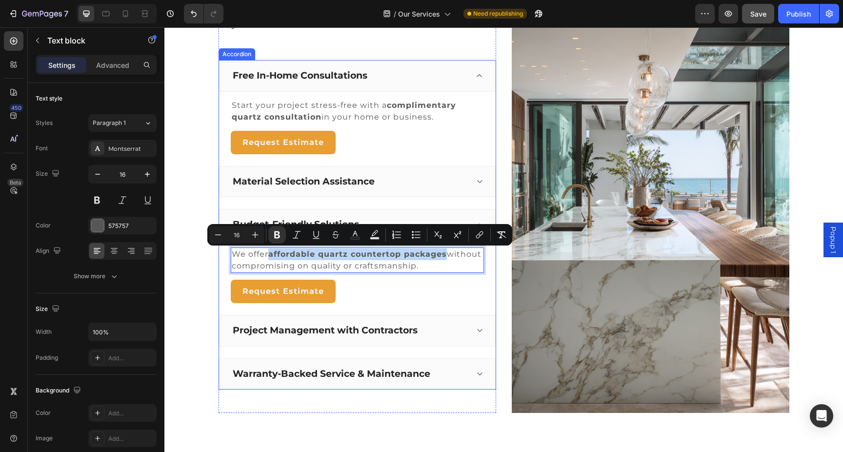
scroll to position [1967, 0]
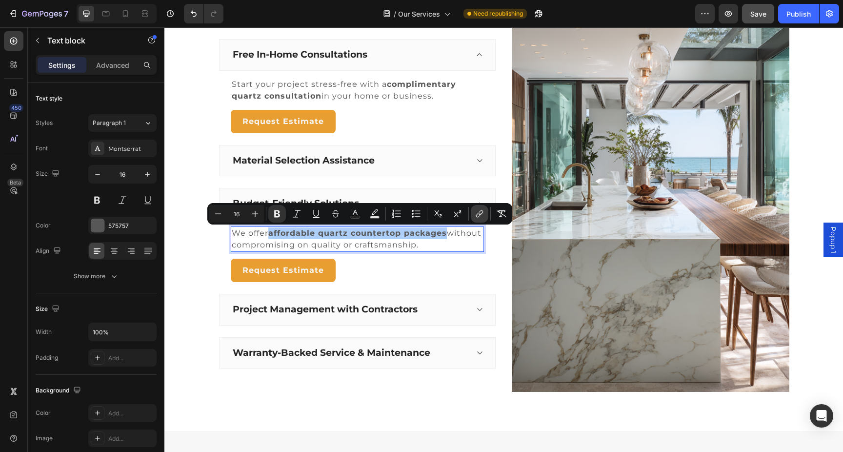
click at [476, 213] on icon "Editor contextual toolbar" at bounding box center [480, 214] width 10 height 10
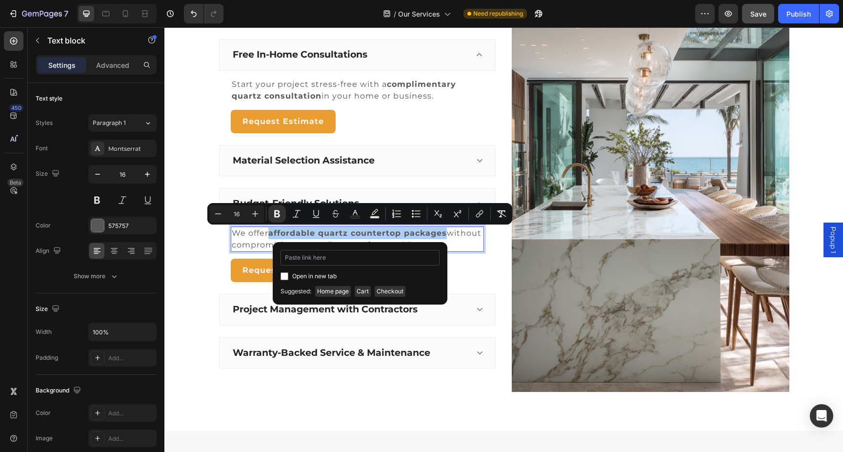
click at [392, 256] on input "Editor contextual toolbar" at bounding box center [360, 258] width 159 height 16
type input "https://griffinquartz.com/pages/lowest-pricing-on-quartz-countertops-in-south-f…"
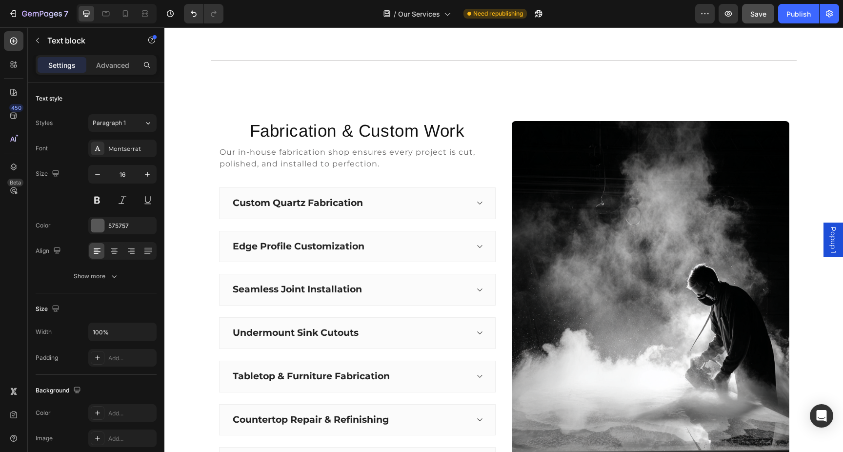
scroll to position [1295, 0]
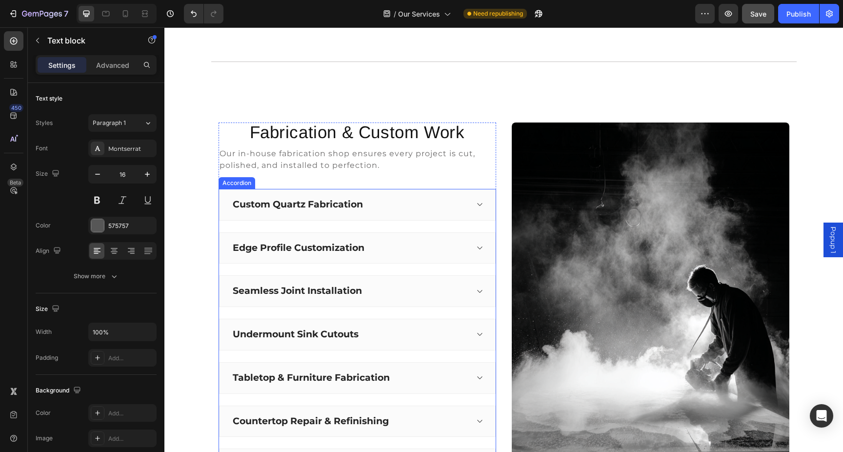
click at [474, 205] on div "Custom Quartz Fabrication" at bounding box center [357, 205] width 277 height 32
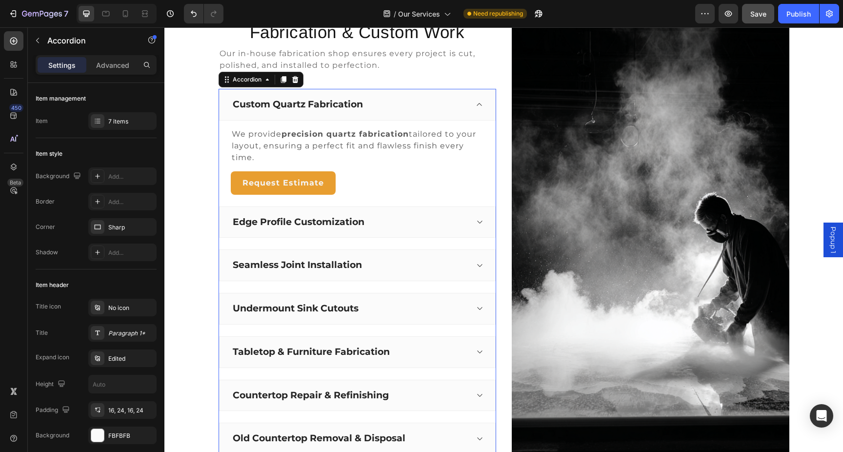
scroll to position [1406, 0]
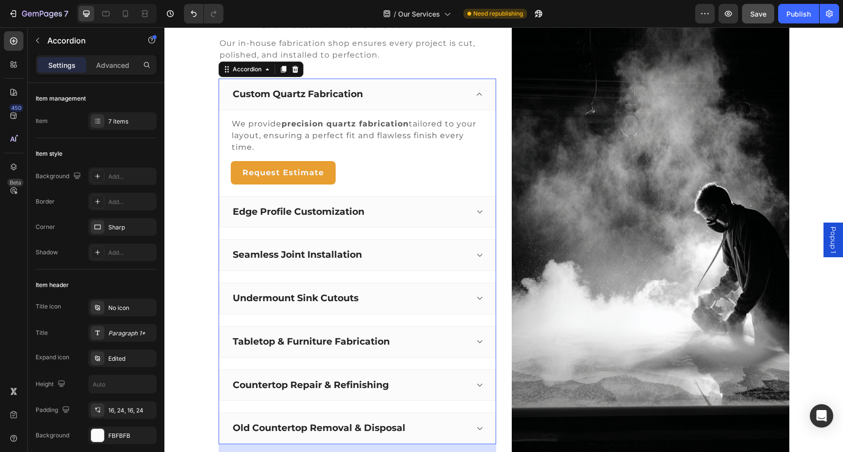
click at [466, 214] on div "Edge Profile Customization" at bounding box center [349, 211] width 237 height 15
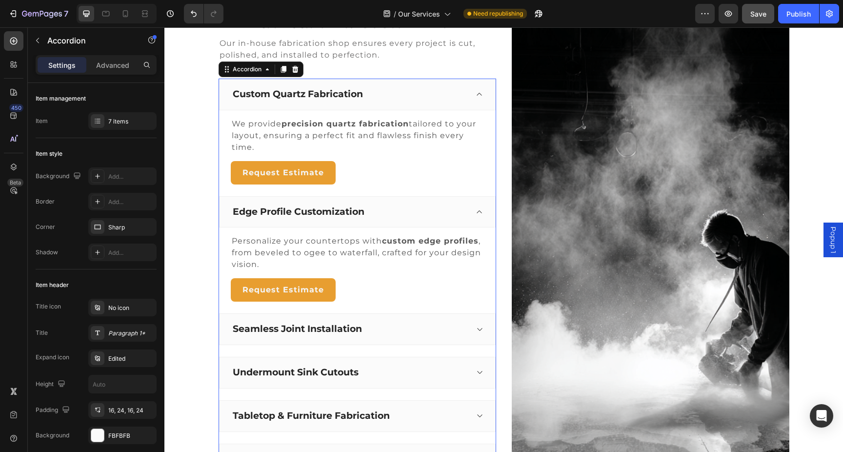
click at [468, 324] on div "Seamless Joint Installation" at bounding box center [357, 329] width 277 height 32
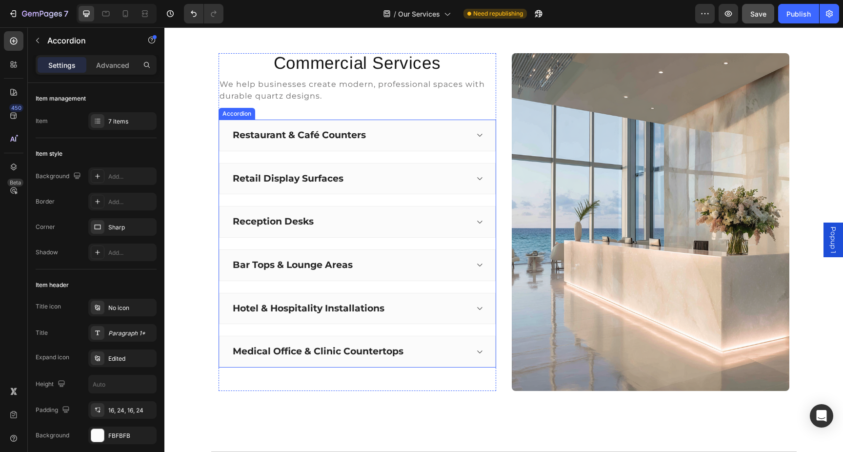
scroll to position [905, 0]
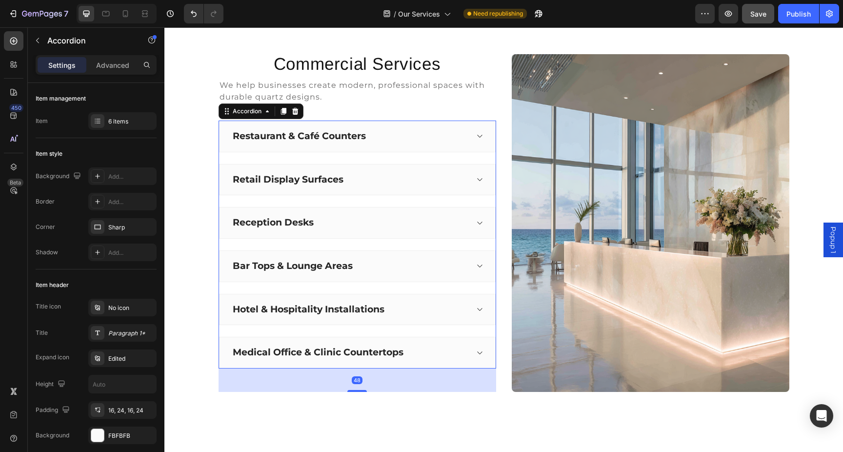
click at [451, 139] on div "Restaurant & Café Counters" at bounding box center [349, 136] width 237 height 15
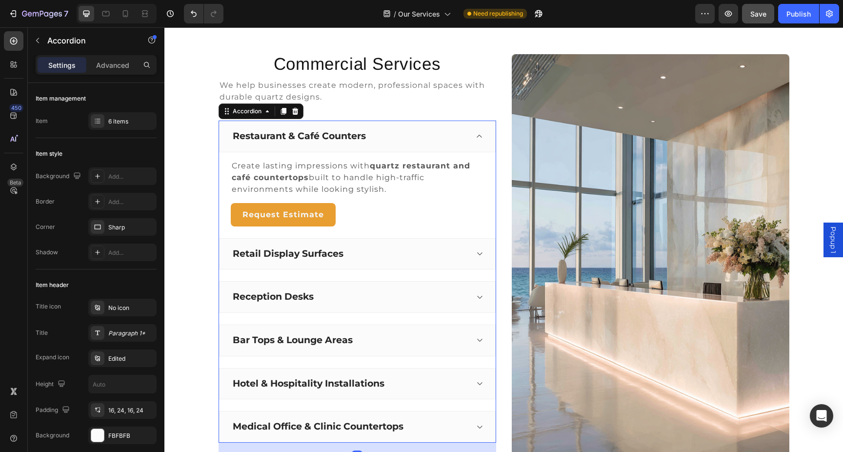
click at [444, 248] on div "Retail Display Surfaces" at bounding box center [349, 253] width 237 height 15
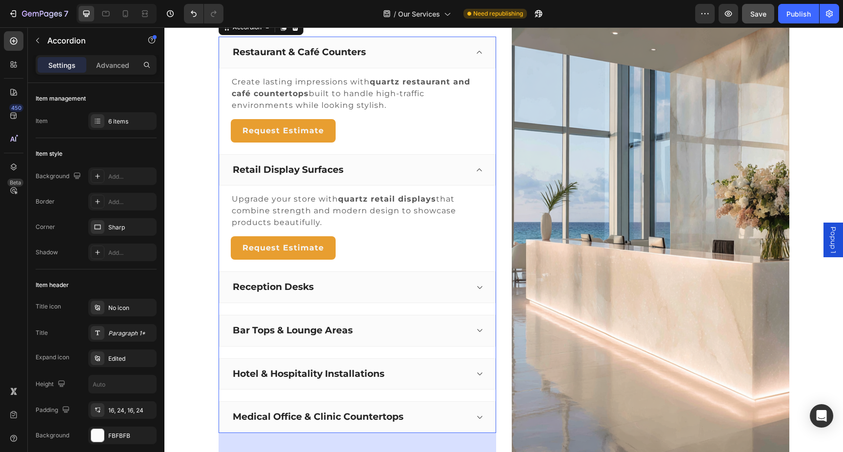
scroll to position [1011, 0]
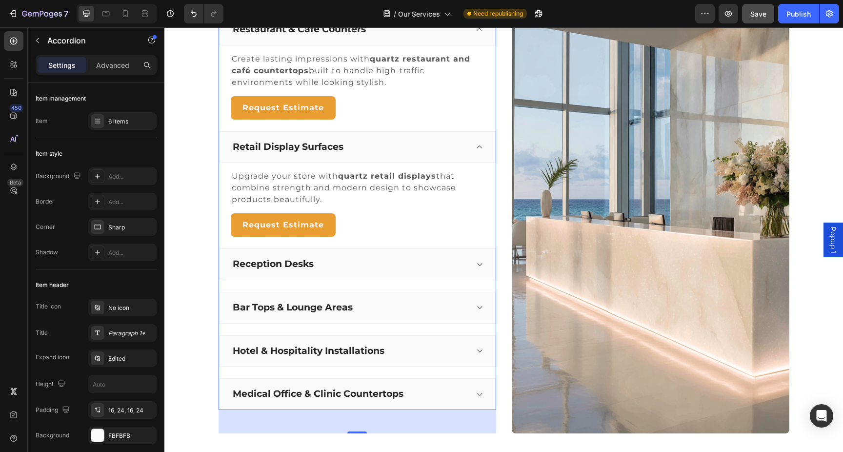
click at [452, 262] on div "Reception Desks" at bounding box center [349, 264] width 237 height 15
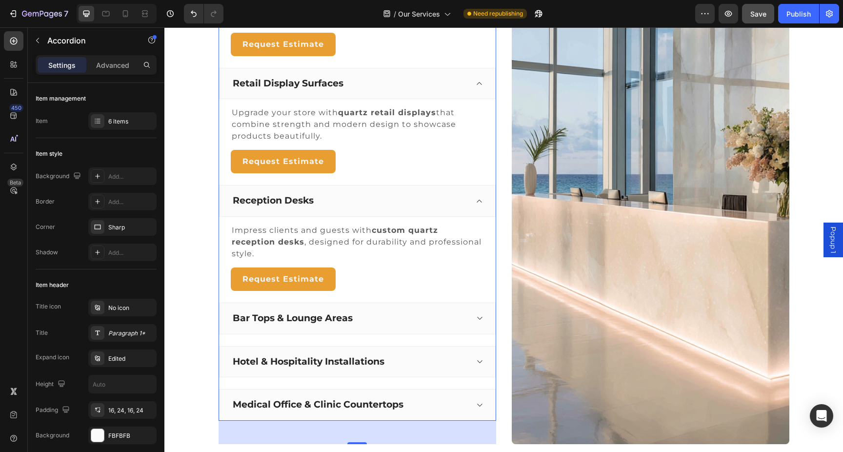
scroll to position [1091, 0]
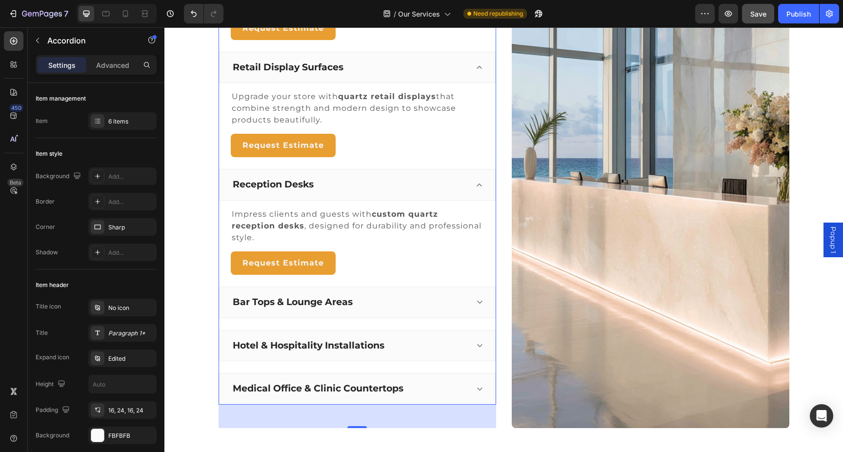
click at [461, 300] on div "Bar Tops & Lounge Areas" at bounding box center [349, 302] width 237 height 15
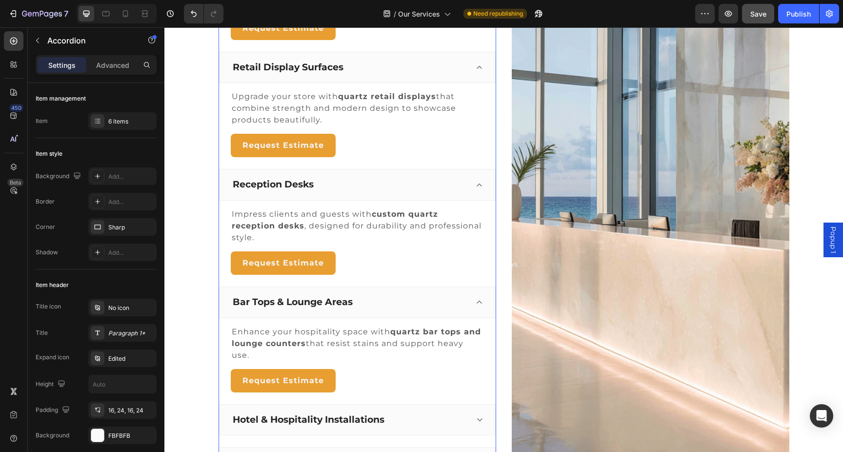
click at [463, 302] on div "Bar Tops & Lounge Areas" at bounding box center [349, 302] width 237 height 15
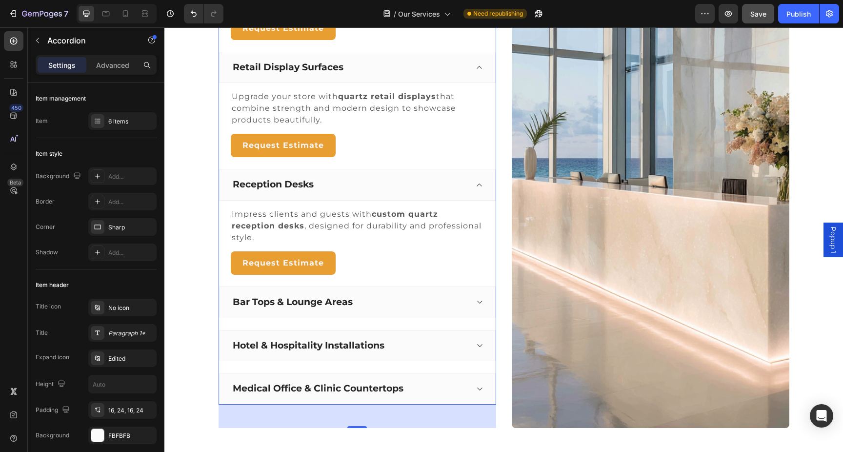
click at [454, 178] on div "Reception Desks" at bounding box center [349, 184] width 237 height 15
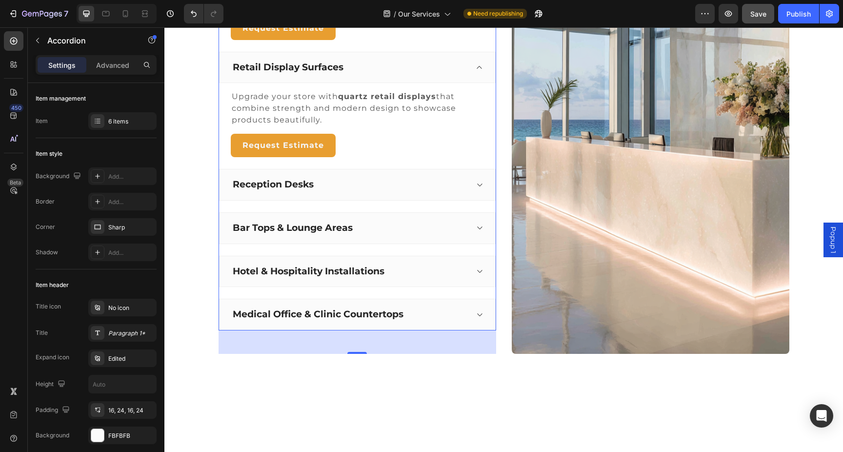
click at [459, 75] on div "Retail Display Surfaces" at bounding box center [357, 68] width 277 height 32
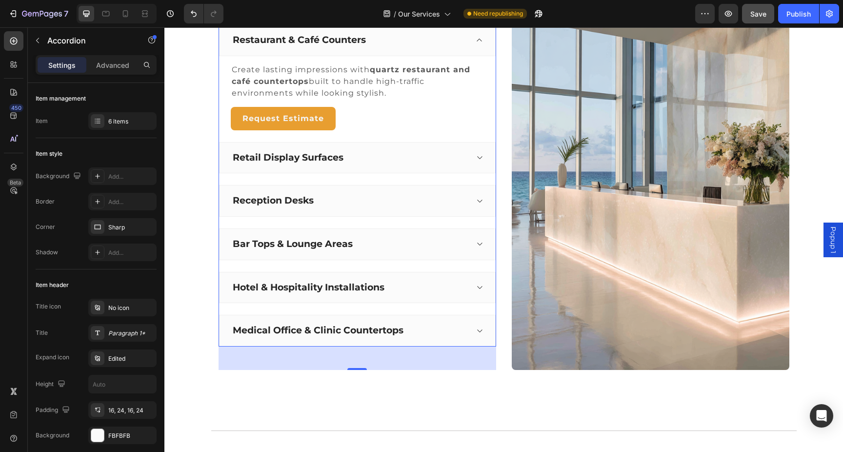
scroll to position [981, 0]
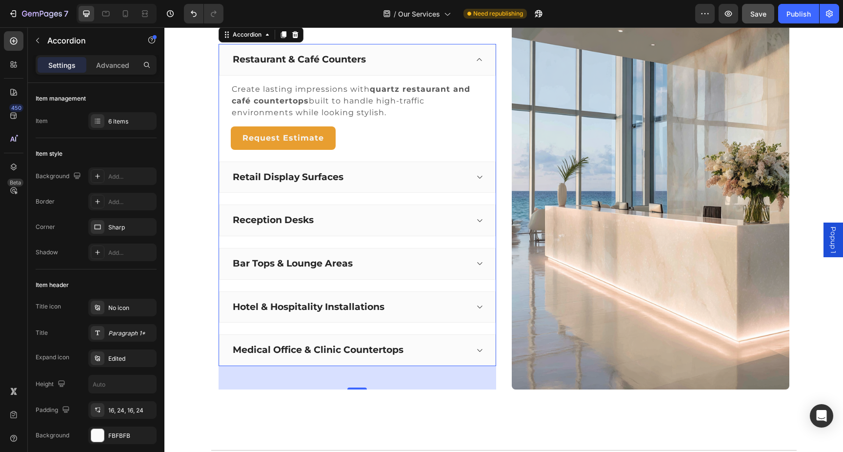
click at [465, 58] on div "Restaurant & Café Counters" at bounding box center [349, 59] width 237 height 15
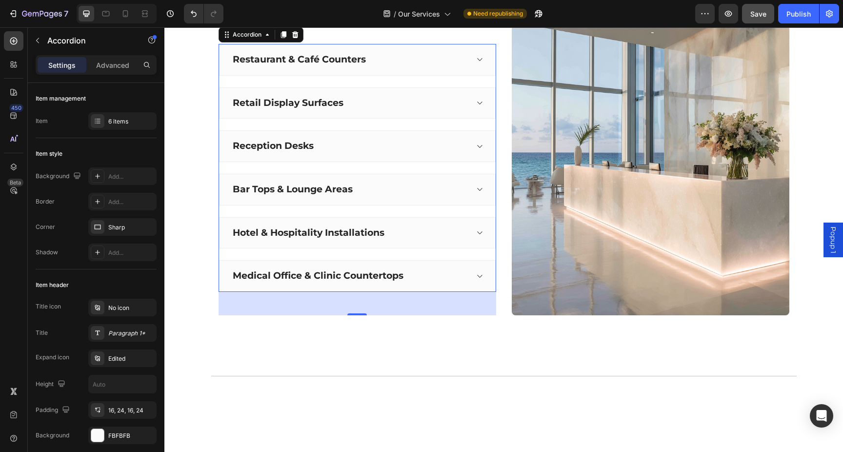
click at [462, 275] on div "Medical Office & Clinic Countertops" at bounding box center [349, 275] width 237 height 15
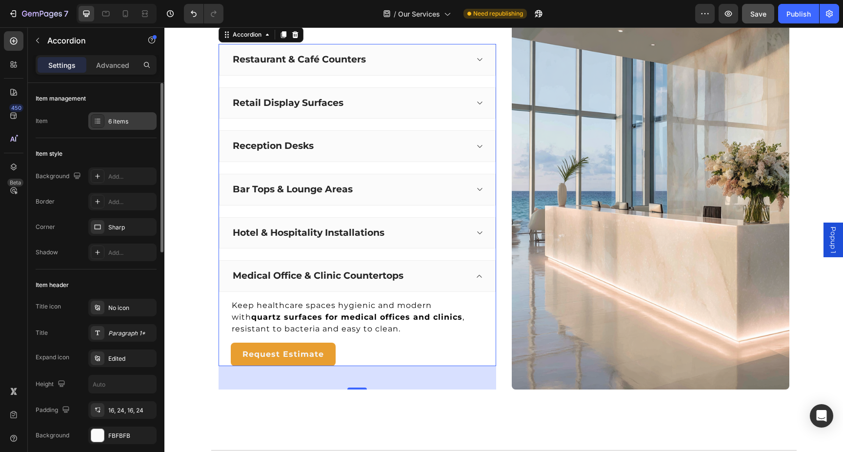
click at [115, 120] on div "6 items" at bounding box center [131, 121] width 46 height 9
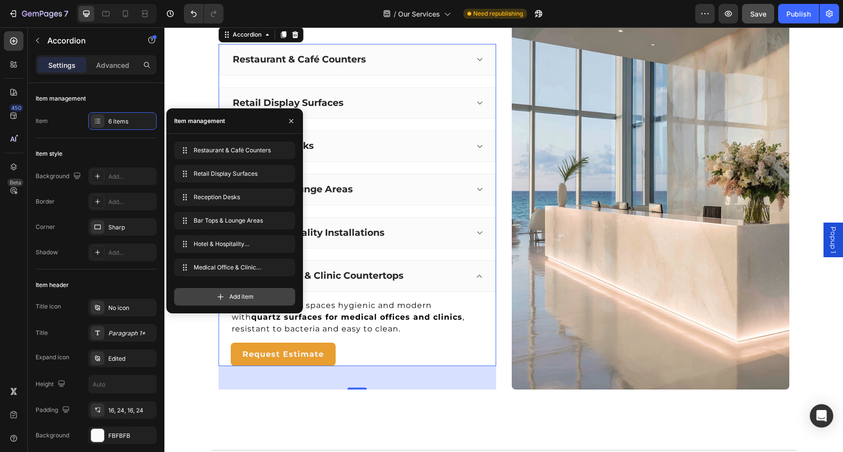
click at [230, 297] on span "Add item" at bounding box center [241, 296] width 24 height 9
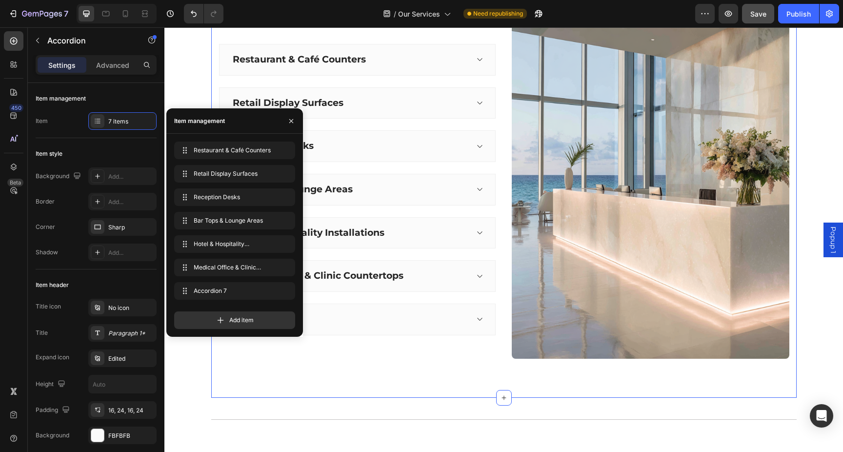
click at [372, 393] on div "Commercial Services Heading We help businesses create modern, professional spac…" at bounding box center [503, 168] width 585 height 459
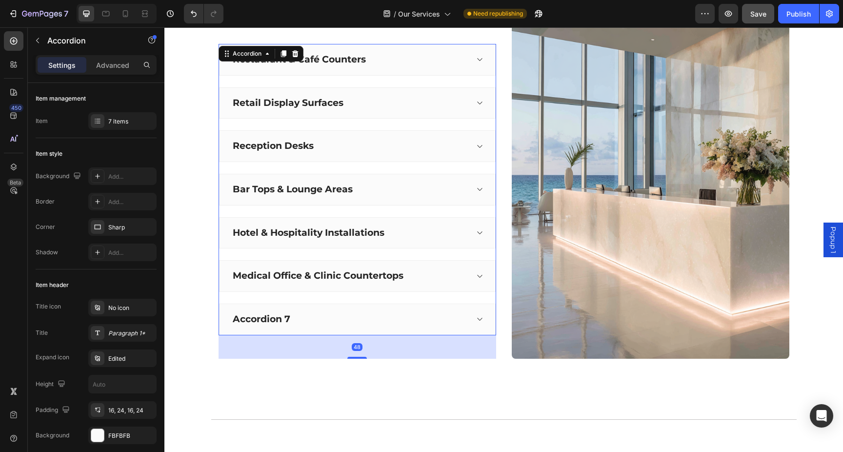
click at [314, 277] on strong "Medical Office & Clinic Countertops" at bounding box center [318, 275] width 171 height 11
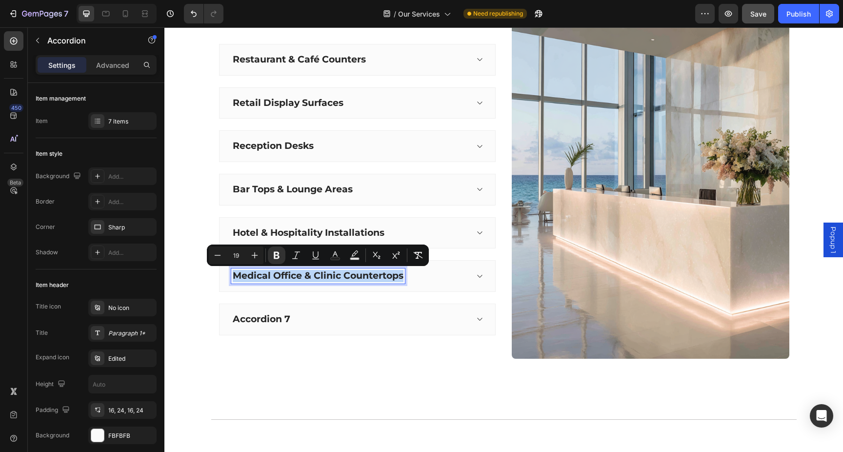
copy strong "Medical Office & Clinic Countertops"
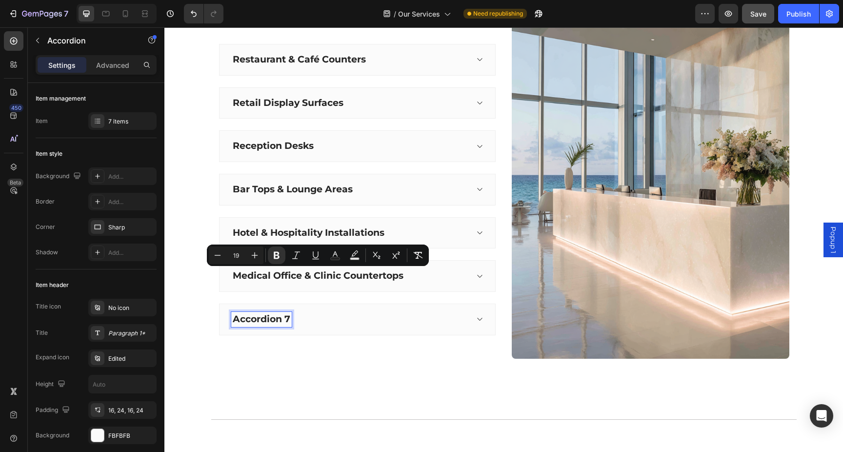
click at [276, 320] on p "Accordion 7" at bounding box center [262, 319] width 58 height 12
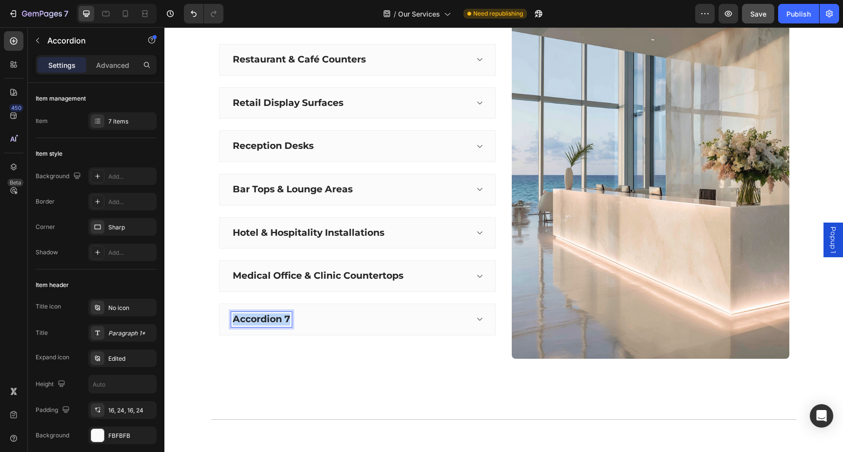
click at [276, 320] on p "Accordion 7" at bounding box center [262, 319] width 58 height 12
click at [286, 318] on strong "Medical Office & Clinic Countertops" at bounding box center [318, 318] width 171 height 11
click at [474, 322] on div "Yacht Countertops" at bounding box center [357, 319] width 277 height 32
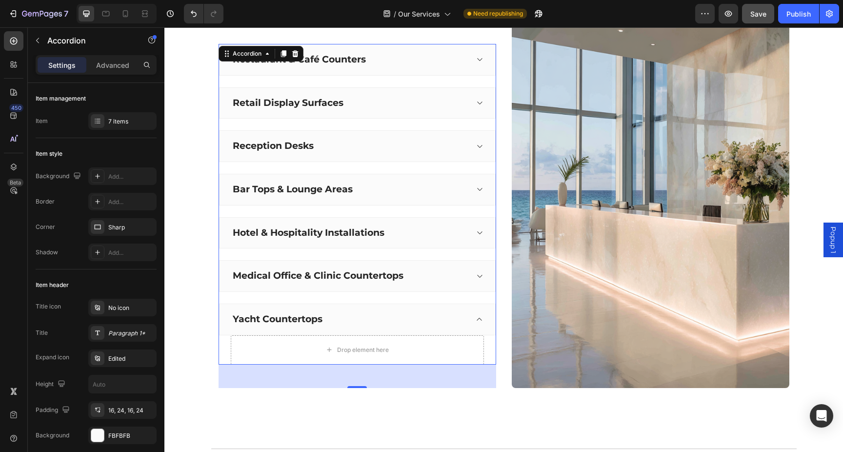
click at [480, 281] on div "Medical Office & Clinic Countertops" at bounding box center [357, 276] width 277 height 32
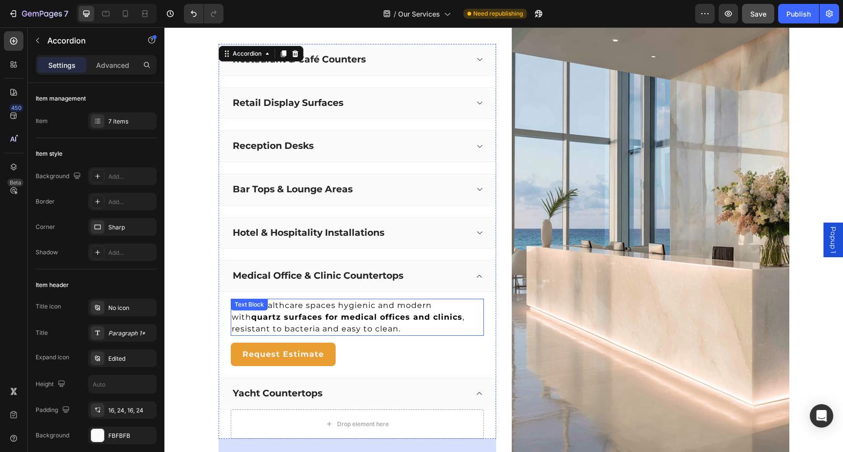
click at [369, 316] on strong "quartz surfaces for medical offices and clinics" at bounding box center [356, 316] width 211 height 9
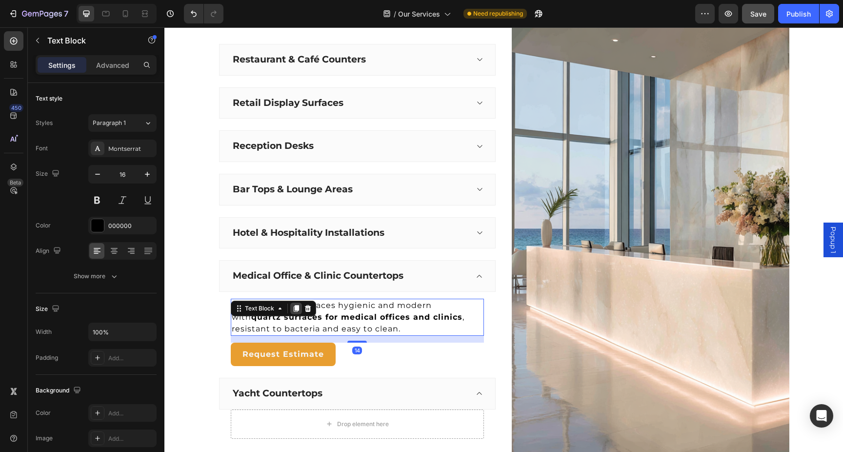
click at [295, 304] on icon at bounding box center [296, 308] width 8 height 8
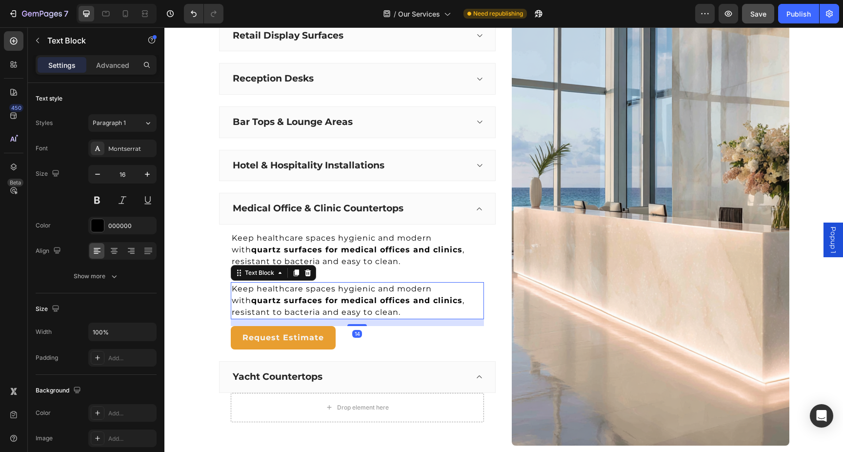
scroll to position [1071, 0]
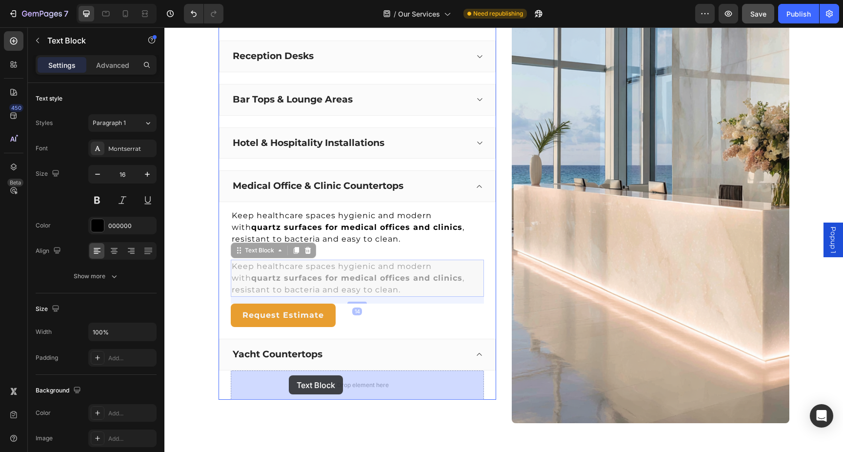
drag, startPoint x: 245, startPoint y: 251, endPoint x: 289, endPoint y: 375, distance: 131.9
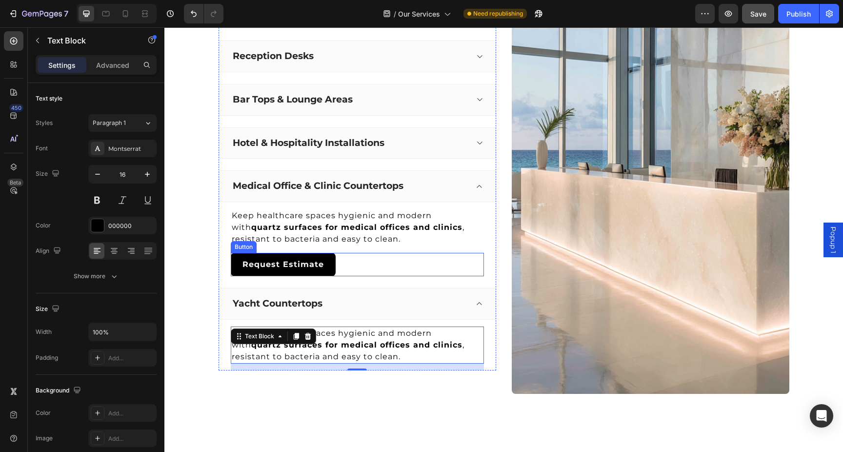
click at [298, 254] on button "Request Estimate" at bounding box center [283, 264] width 105 height 23
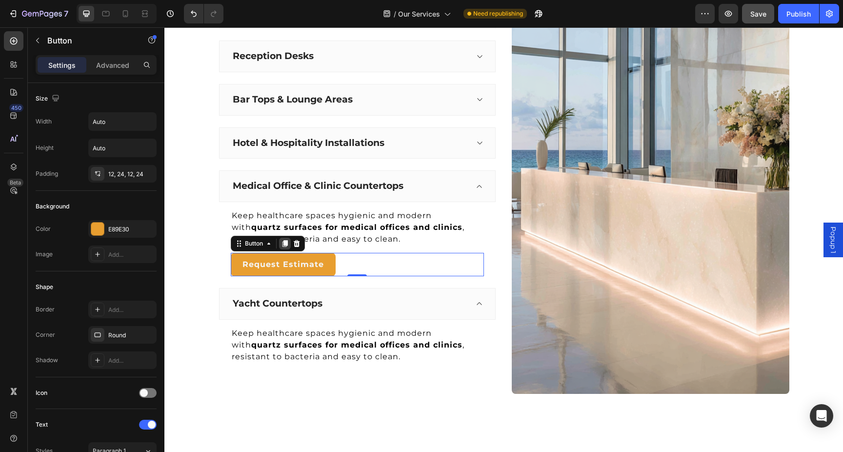
click at [282, 242] on icon at bounding box center [284, 243] width 5 height 7
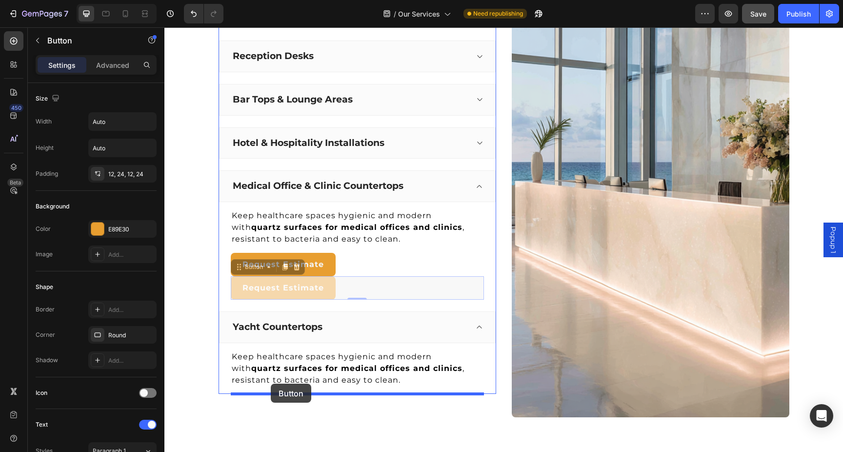
drag, startPoint x: 240, startPoint y: 267, endPoint x: 271, endPoint y: 383, distance: 120.6
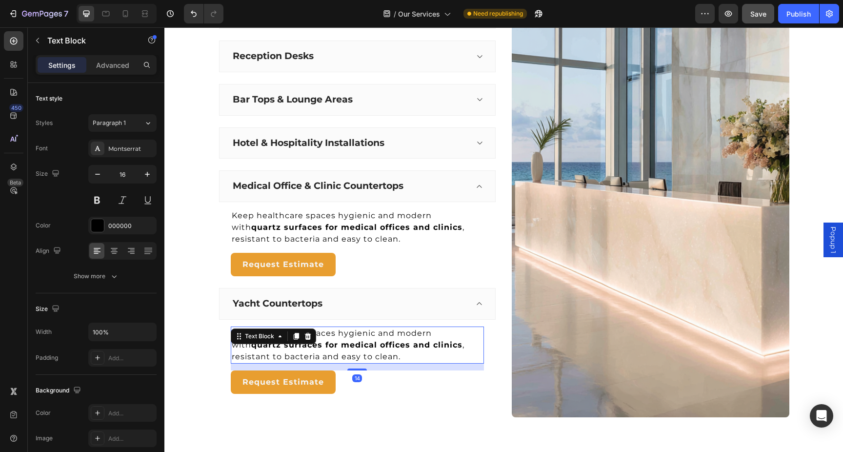
click at [333, 344] on strong "quartz surfaces for medical offices and clinics" at bounding box center [356, 344] width 211 height 9
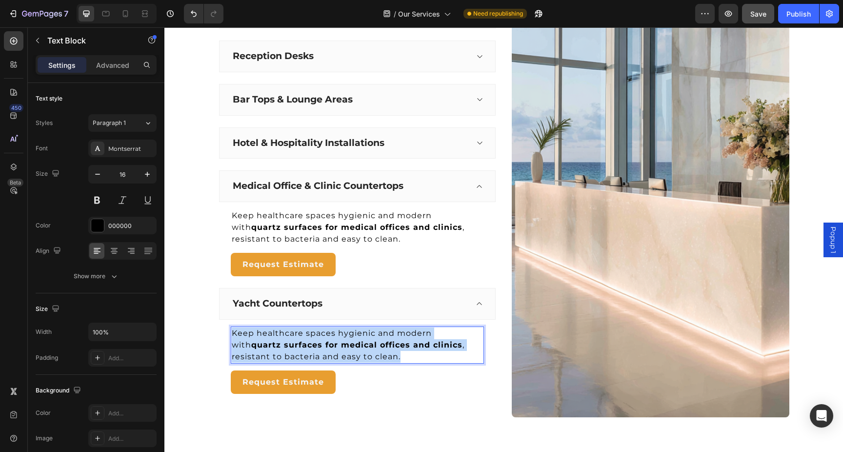
click at [333, 344] on strong "quartz surfaces for medical offices and clinics" at bounding box center [356, 344] width 211 height 9
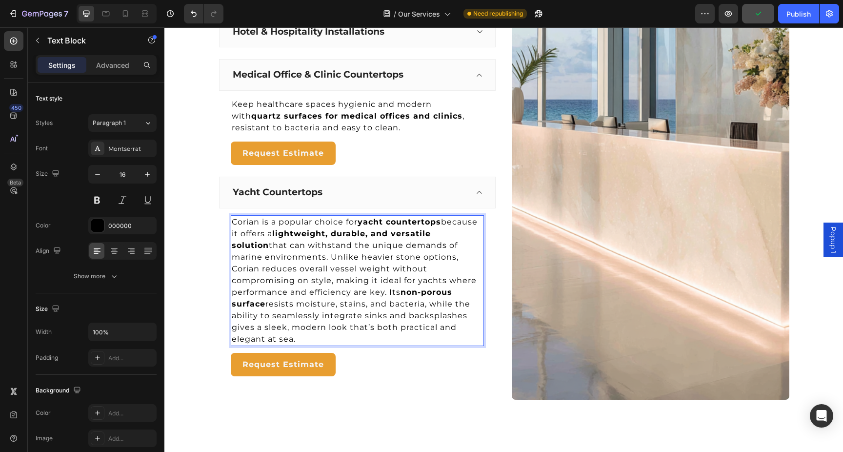
scroll to position [1194, 0]
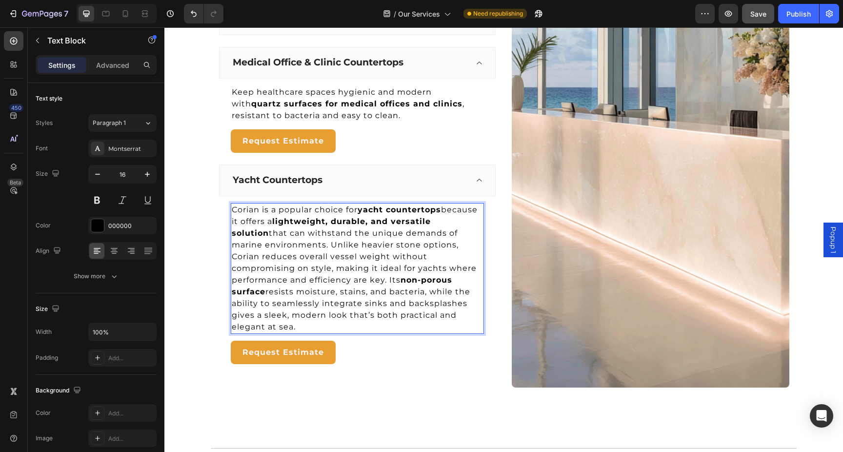
click at [323, 324] on p "Corian is a popular choice for yacht countertops because it offers a lightweigh…" at bounding box center [357, 268] width 251 height 129
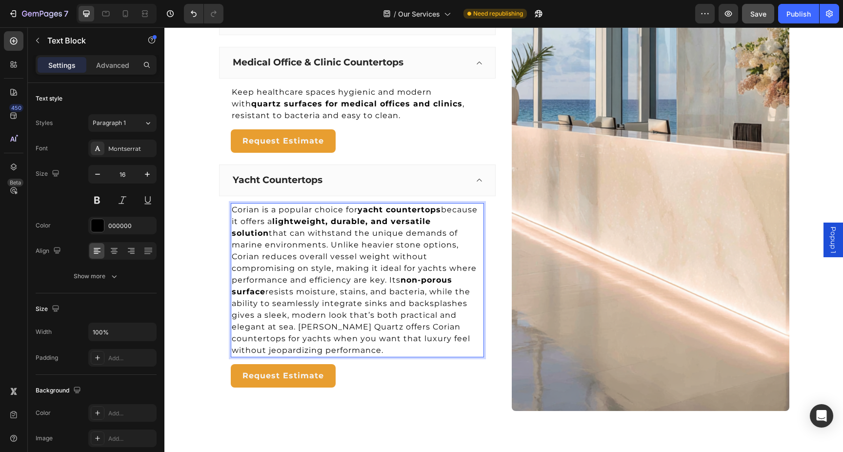
click at [354, 350] on p "Corian is a popular choice for yacht countertops because it offers a lightweigh…" at bounding box center [357, 280] width 251 height 152
click at [372, 364] on div "Request Estimate Button" at bounding box center [357, 375] width 253 height 23
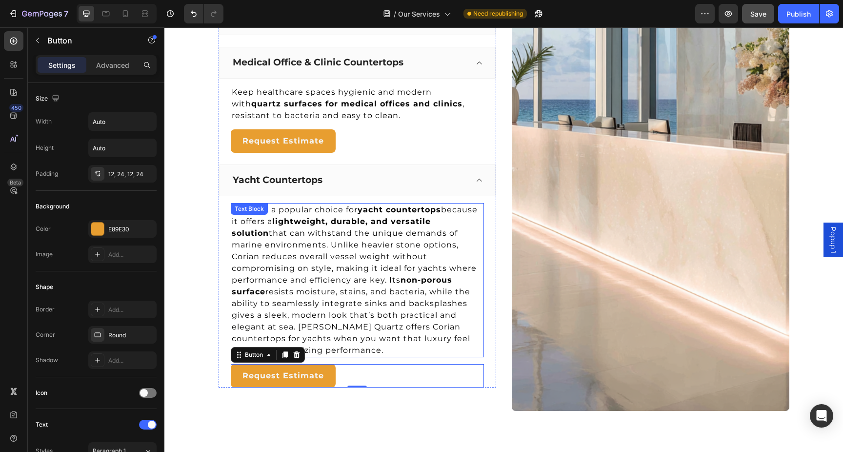
click at [373, 350] on p "Corian is a popular choice for yacht countertops because it offers a lightweigh…" at bounding box center [357, 280] width 251 height 152
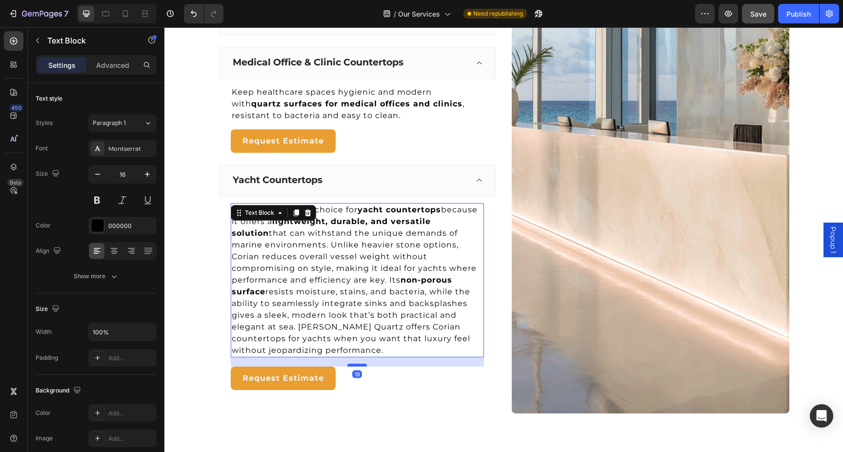
click at [360, 364] on div at bounding box center [357, 364] width 20 height 3
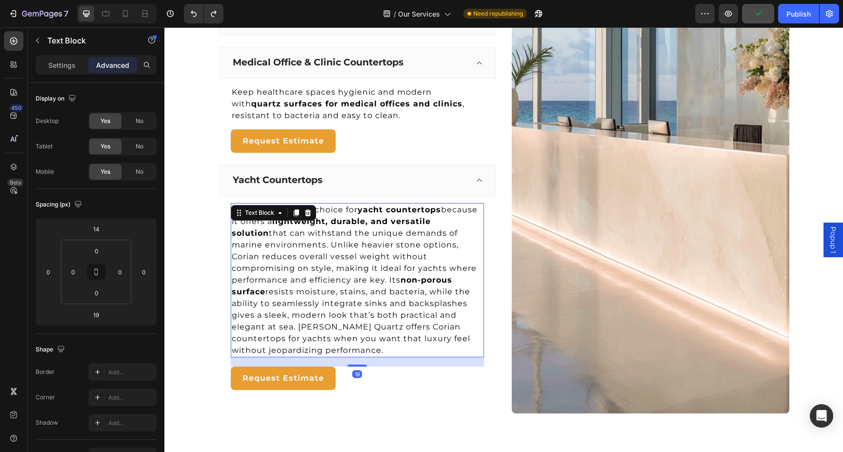
scroll to position [1200, 0]
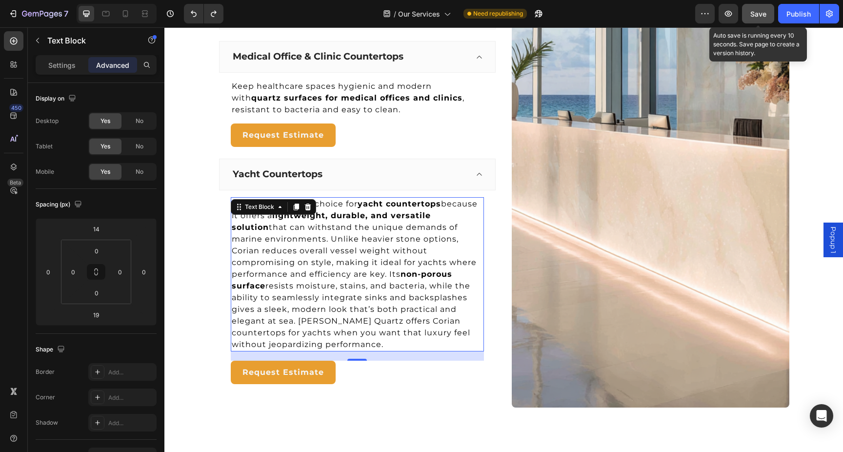
click at [763, 10] on span "Save" at bounding box center [758, 14] width 16 height 8
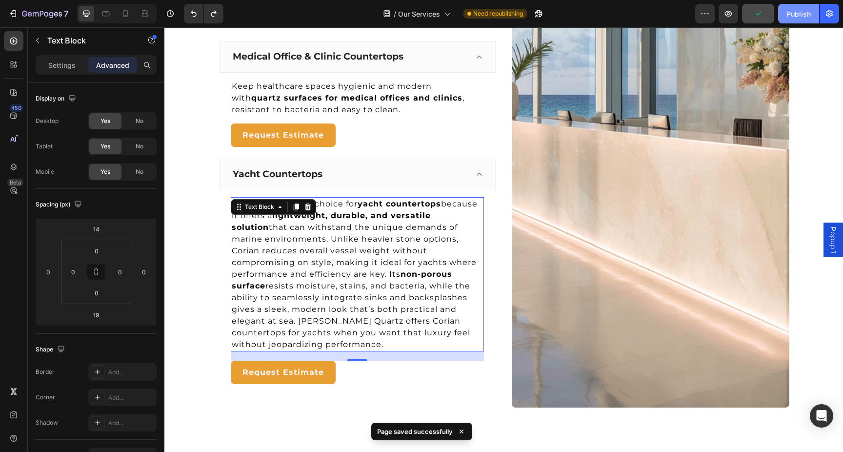
click at [796, 16] on div "Publish" at bounding box center [799, 14] width 24 height 10
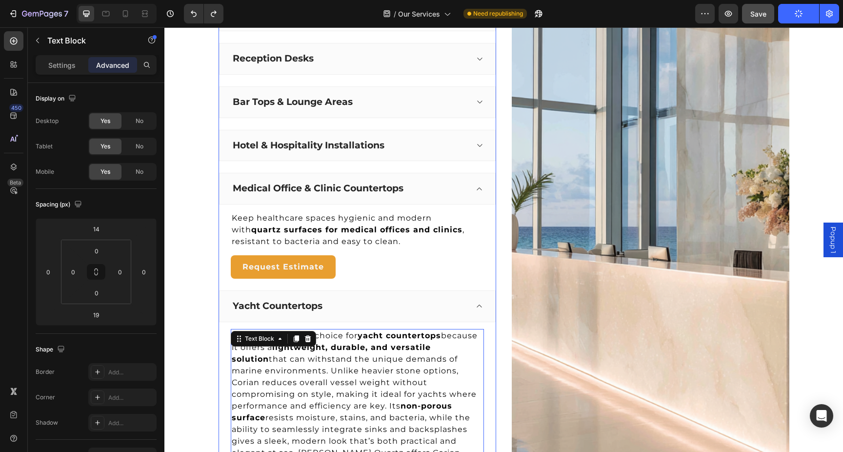
scroll to position [1071, 0]
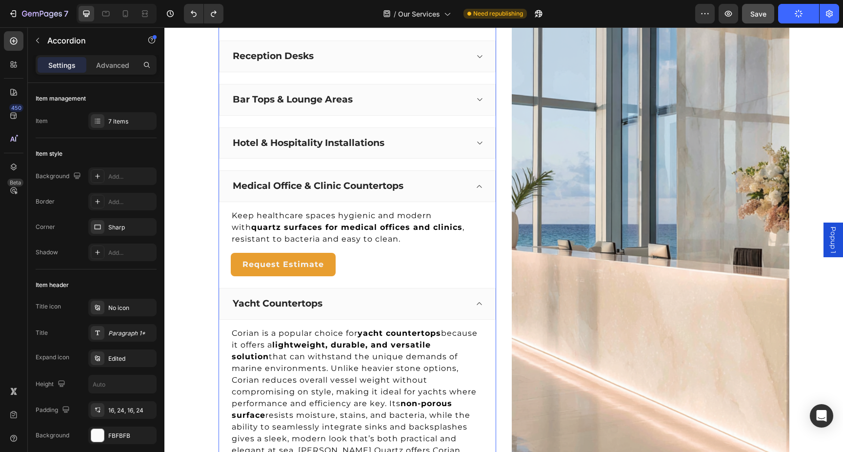
click at [473, 301] on div "Yacht Countertops" at bounding box center [357, 304] width 277 height 32
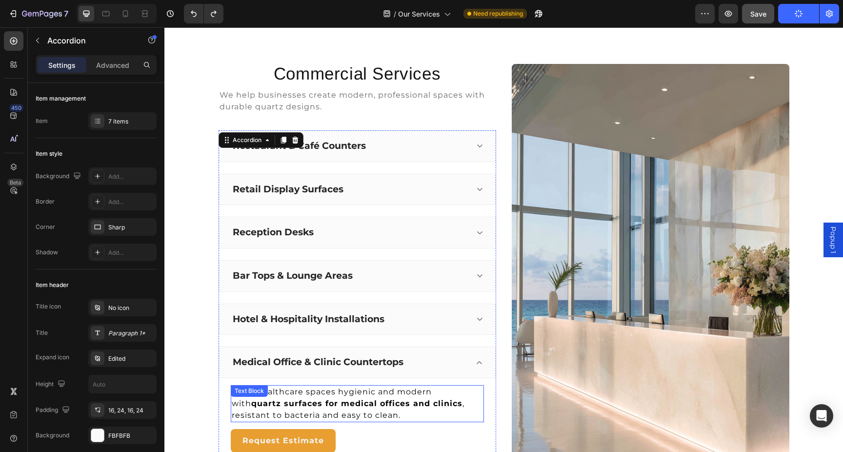
scroll to position [868, 0]
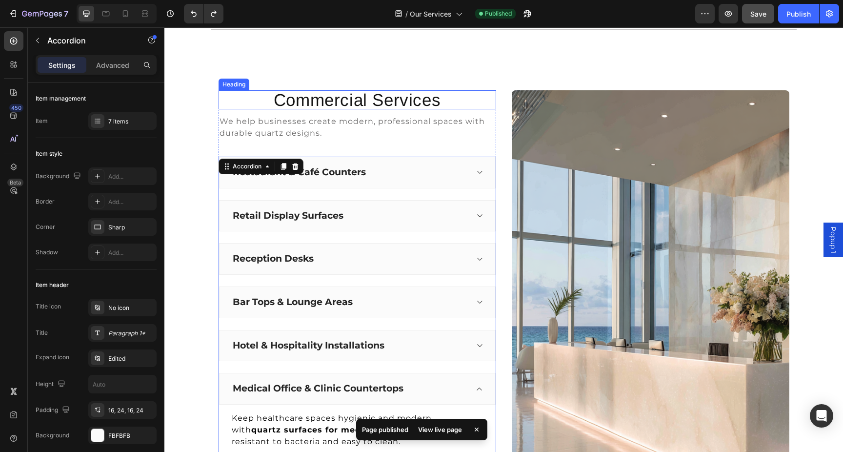
click at [375, 100] on h2 "Commercial Services" at bounding box center [358, 99] width 278 height 19
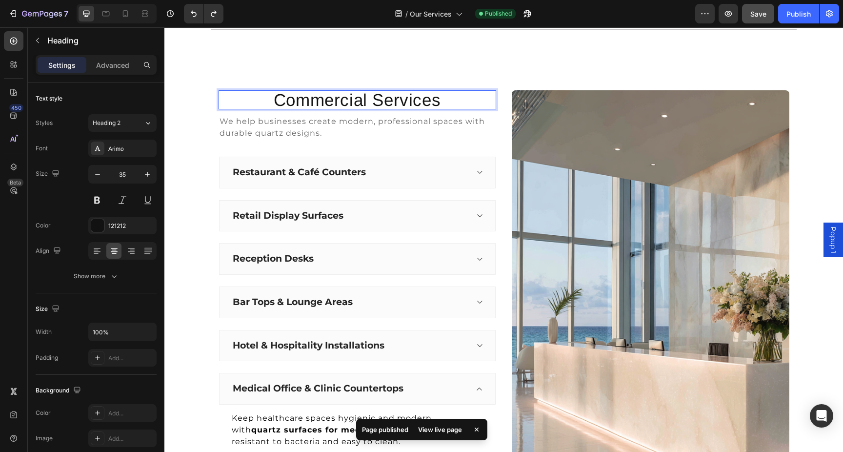
click at [372, 100] on h2 "Commercial Services" at bounding box center [358, 99] width 278 height 19
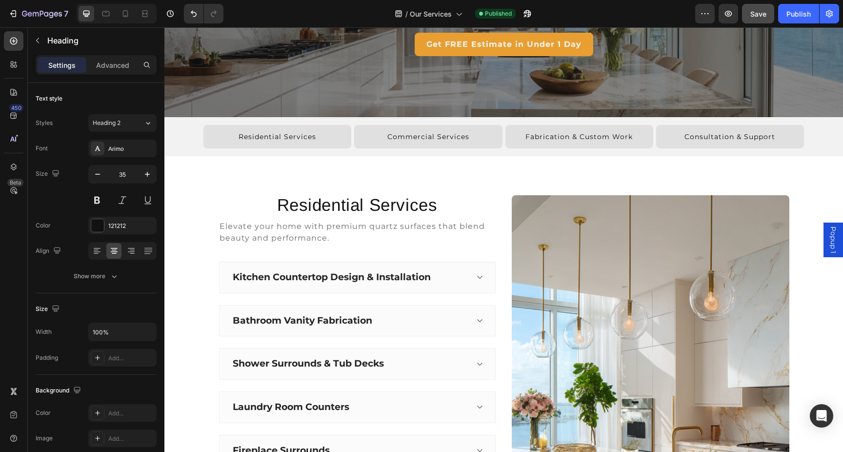
scroll to position [175, 0]
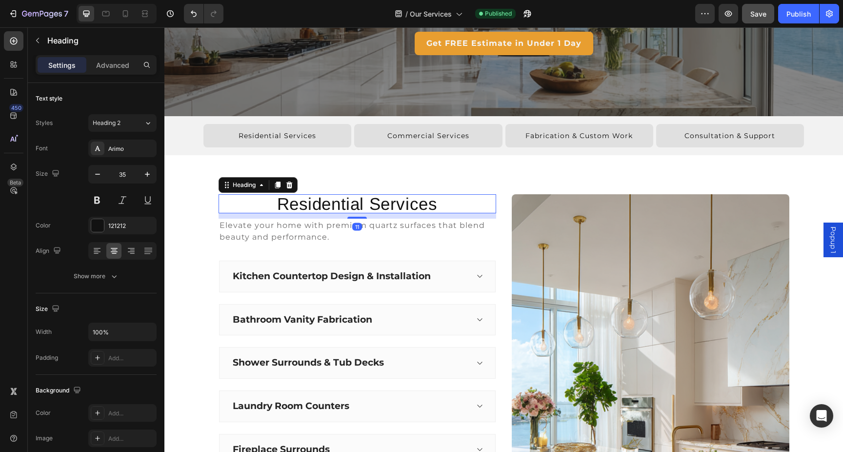
click at [375, 202] on h2 "Residential Services" at bounding box center [358, 203] width 278 height 19
click at [369, 202] on h2 "Residential Services" at bounding box center [358, 203] width 278 height 19
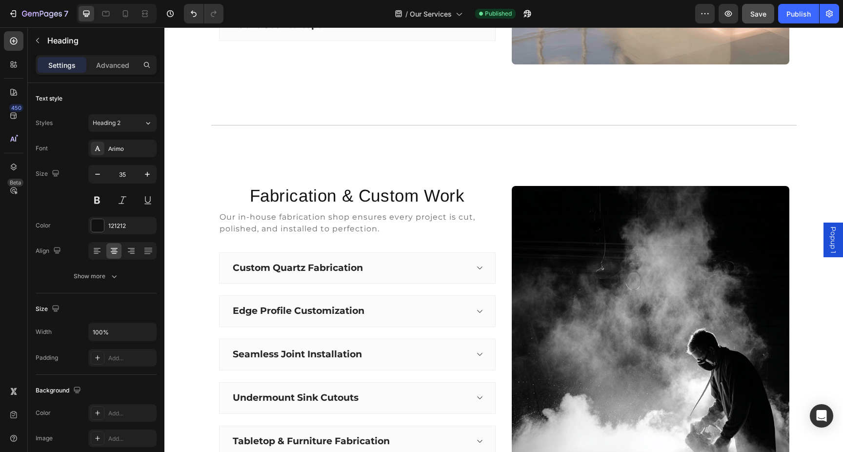
scroll to position [1284, 0]
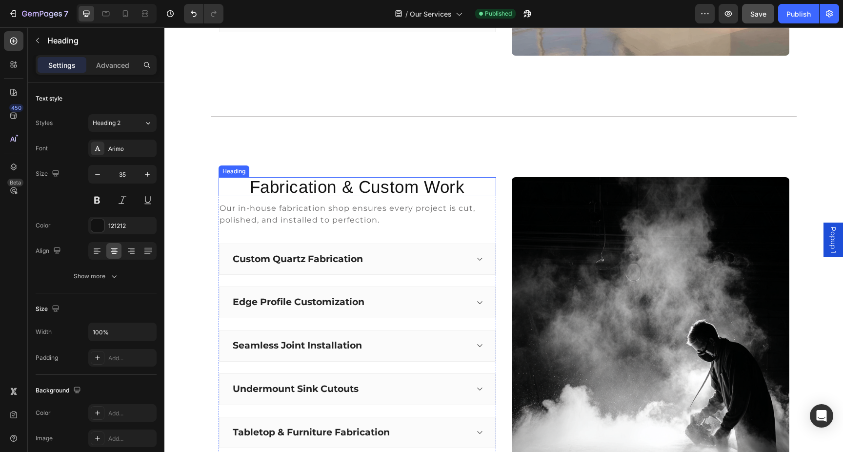
click at [376, 182] on h2 "Fabrication & Custom Work" at bounding box center [358, 186] width 278 height 19
click at [343, 183] on h2 "Fabrication & Custom Work" at bounding box center [358, 186] width 278 height 19
click at [246, 185] on p "Fabrication & Custom Work" at bounding box center [358, 186] width 276 height 17
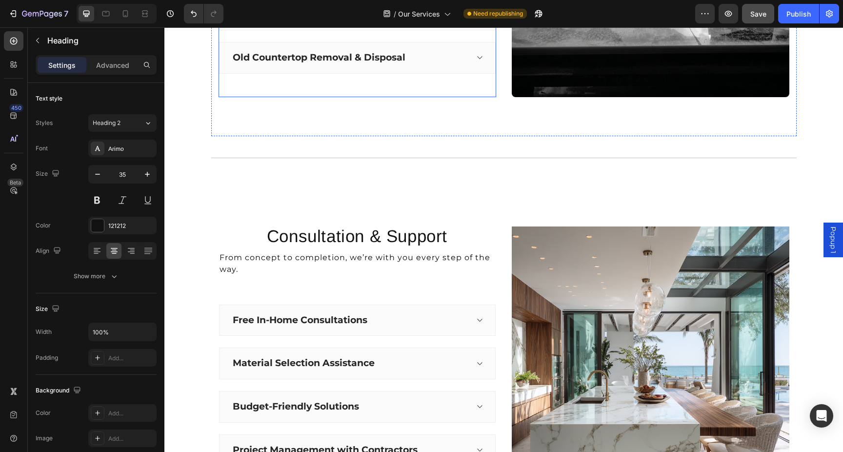
scroll to position [1755, 0]
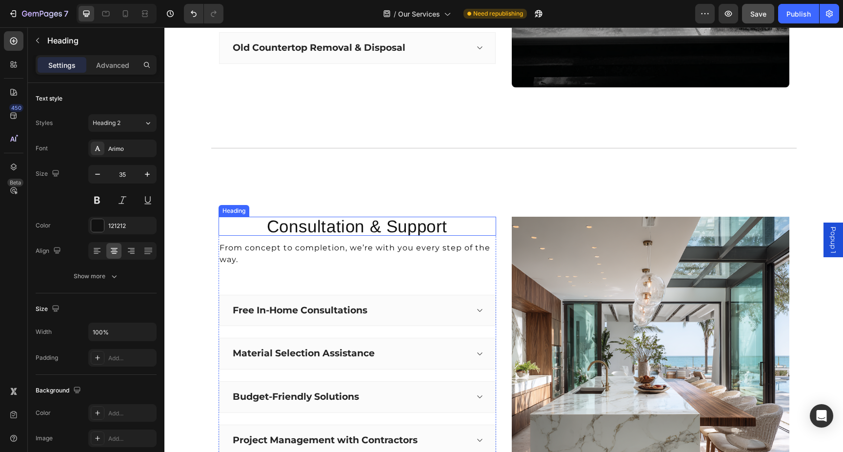
click at [310, 223] on h2 "Consultation & Support" at bounding box center [358, 226] width 278 height 19
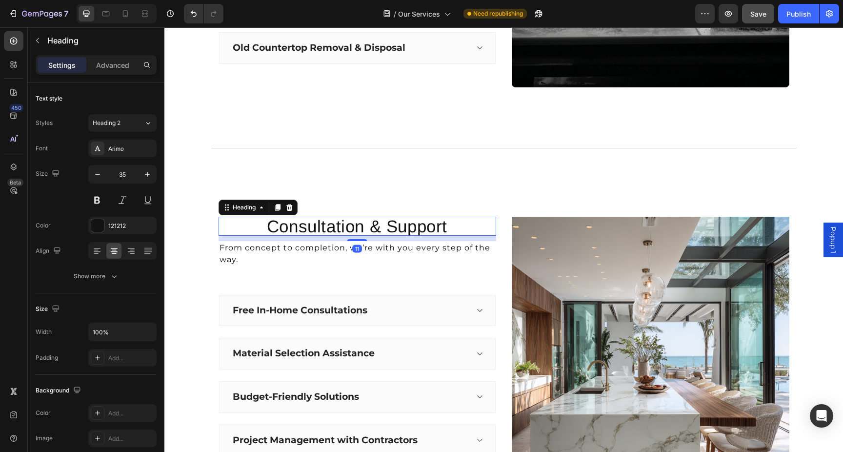
click at [270, 224] on h2 "Consultation & Support" at bounding box center [358, 226] width 278 height 19
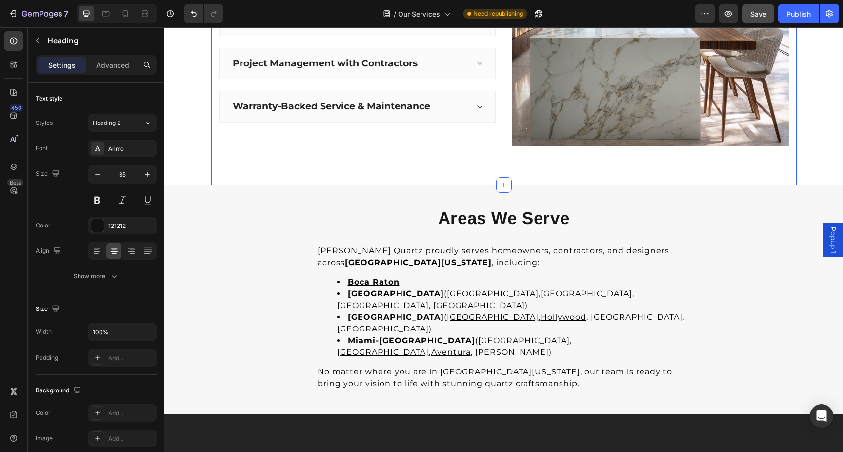
scroll to position [2145, 0]
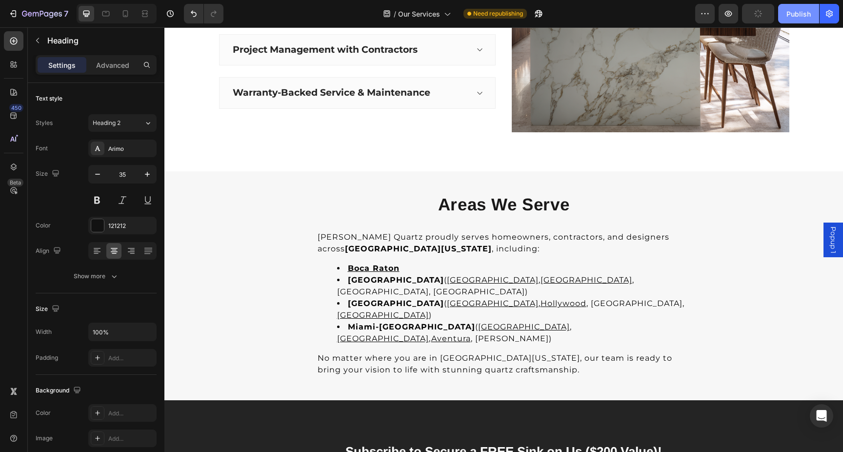
click at [801, 12] on div "Publish" at bounding box center [799, 14] width 24 height 10
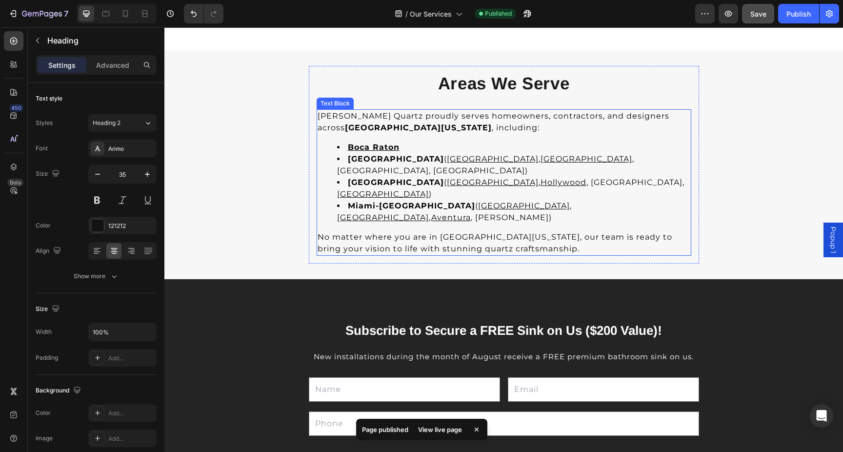
scroll to position [2308, 0]
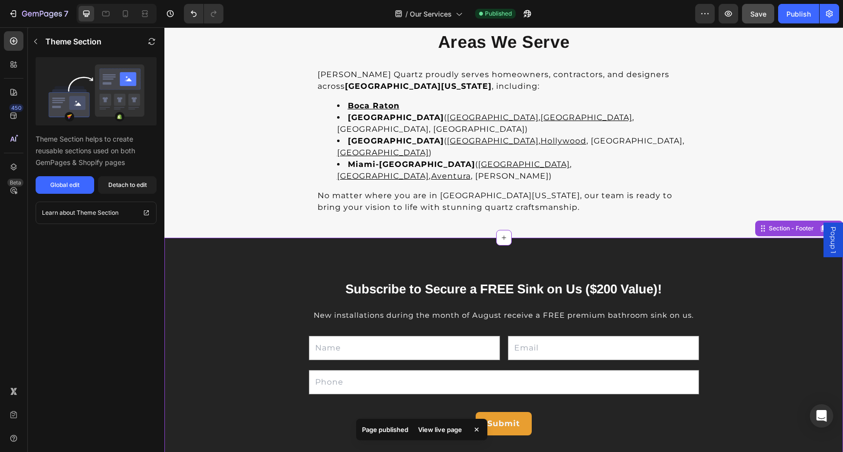
click at [226, 280] on div "Subscribe to Secure a FREE Sink on Us ($200 Value)! Heading New installations d…" at bounding box center [504, 376] width 571 height 198
click at [70, 186] on div "Global edit" at bounding box center [64, 185] width 29 height 9
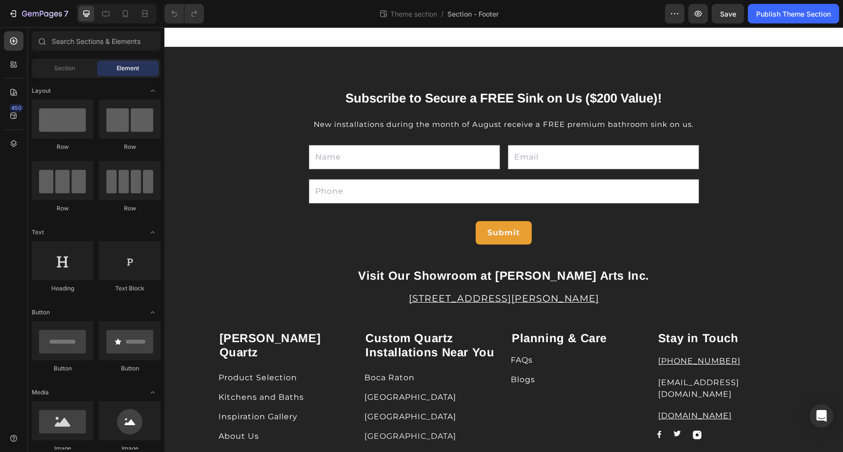
scroll to position [22, 0]
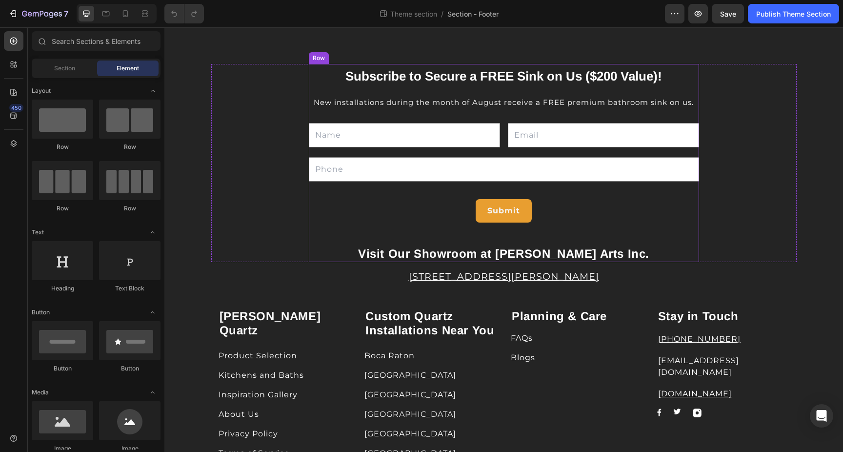
click at [519, 71] on span "Subscribe to Secure a FREE Sink on Us ($200 Value)!" at bounding box center [503, 76] width 317 height 15
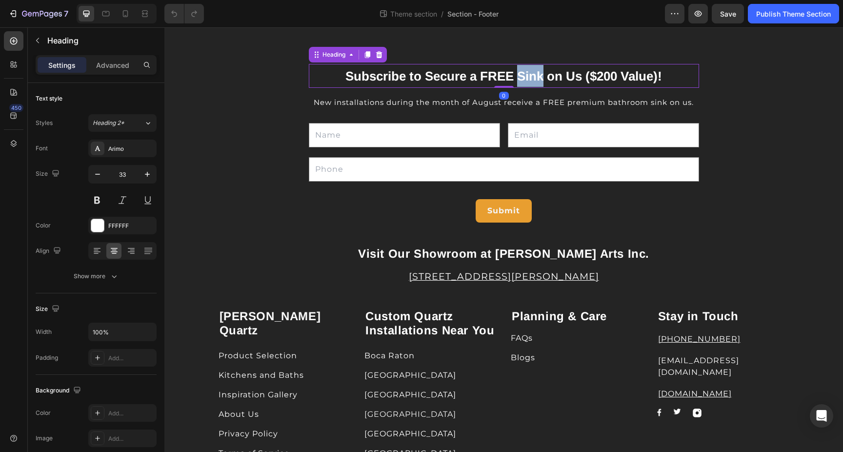
click at [525, 71] on span "Subscribe to Secure a FREE Sink on Us ($200 Value)!" at bounding box center [503, 76] width 317 height 15
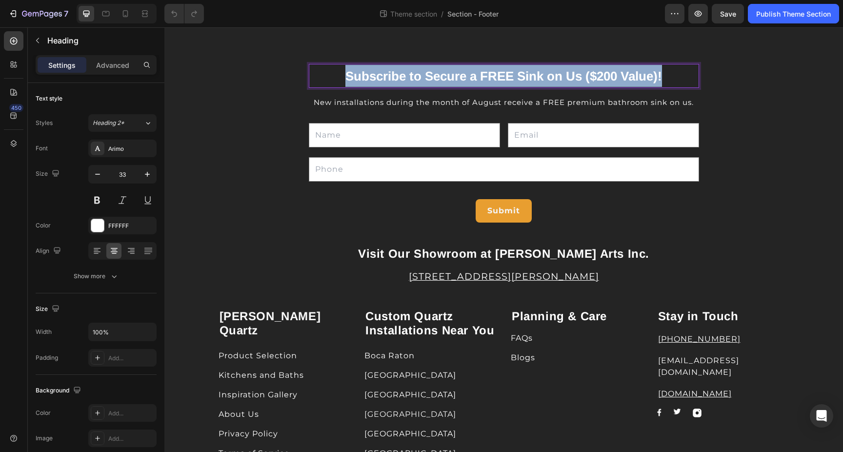
click at [525, 71] on span "Subscribe to Secure a FREE Sink on Us ($200 Value)!" at bounding box center [503, 76] width 317 height 15
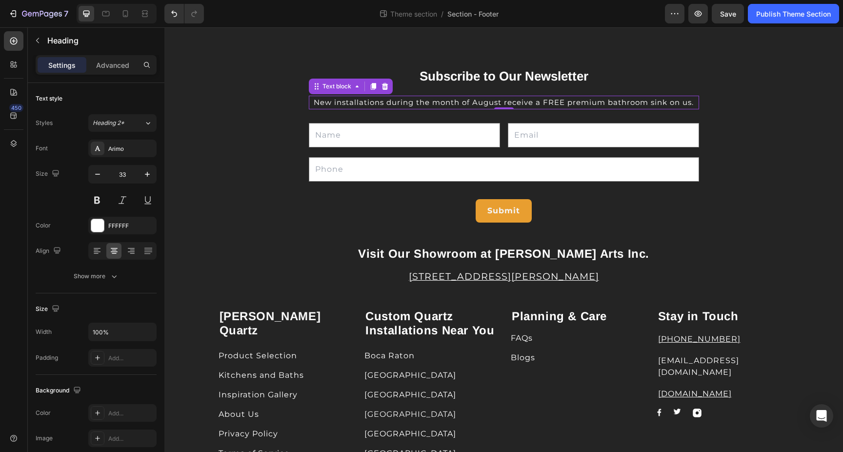
click at [539, 105] on span "New installations during the month of August receive a FREE premium bathroom si…" at bounding box center [504, 102] width 380 height 9
click at [531, 102] on span "New installations during the month of August receive a FREE premium bathroom si…" at bounding box center [504, 102] width 380 height 9
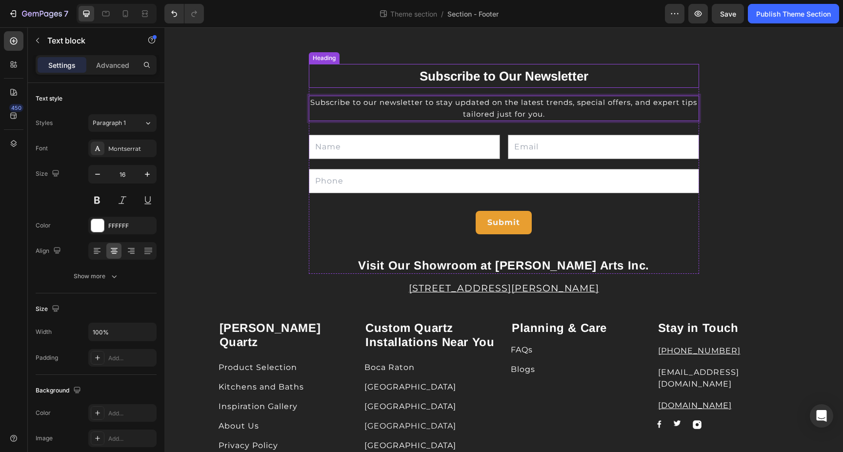
click at [585, 77] on span "Subscribe to Our Newsletter" at bounding box center [504, 76] width 169 height 15
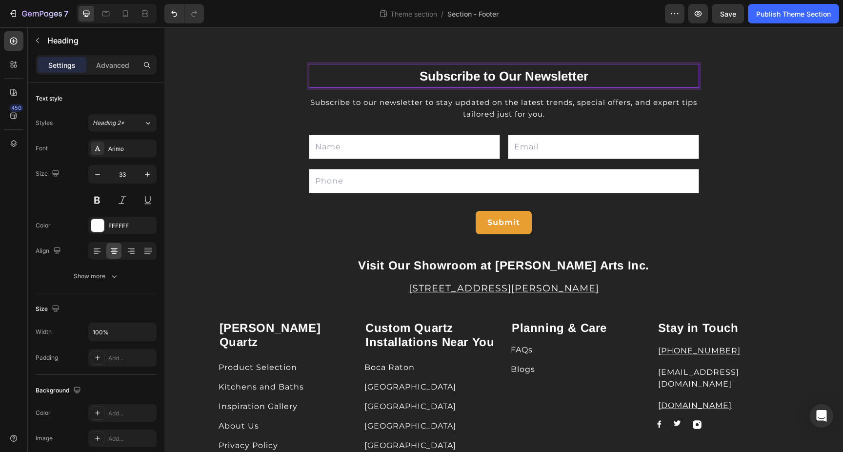
click at [566, 73] on span "Subscribe to Our Newsletter" at bounding box center [504, 76] width 169 height 15
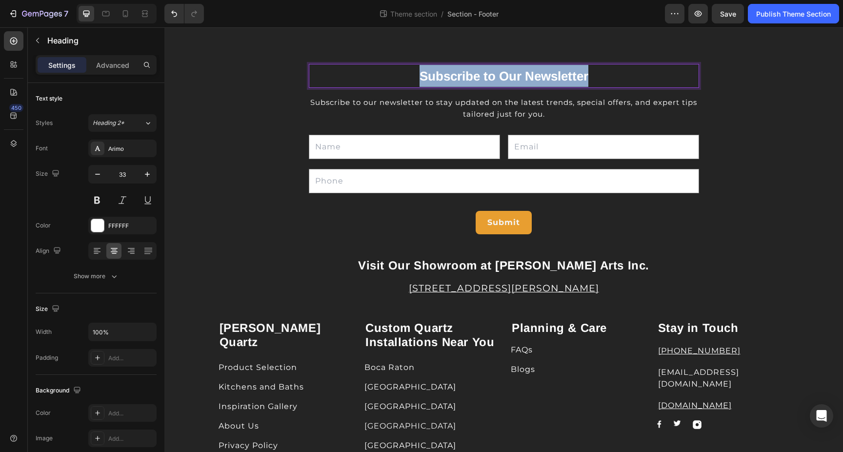
drag, startPoint x: 596, startPoint y: 76, endPoint x: 421, endPoint y: 72, distance: 175.7
click at [421, 72] on p "Subscribe to Our Newsletter" at bounding box center [504, 76] width 388 height 22
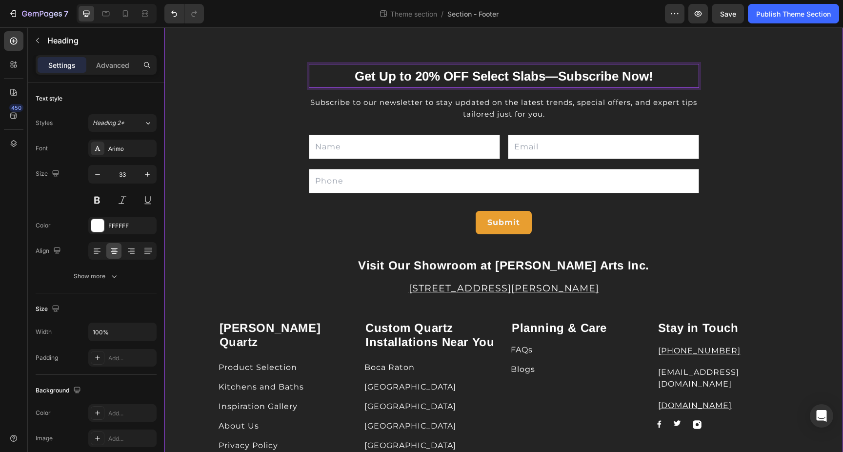
click at [814, 108] on div "Get Up to 20% OFF Select Slabs—Subscribe Now! Heading 0 Subscribe to our newsle…" at bounding box center [503, 362] width 679 height 597
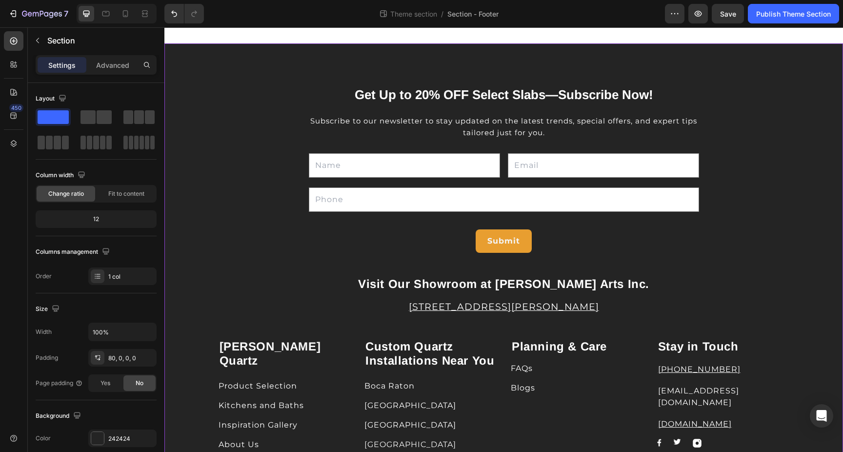
scroll to position [0, 0]
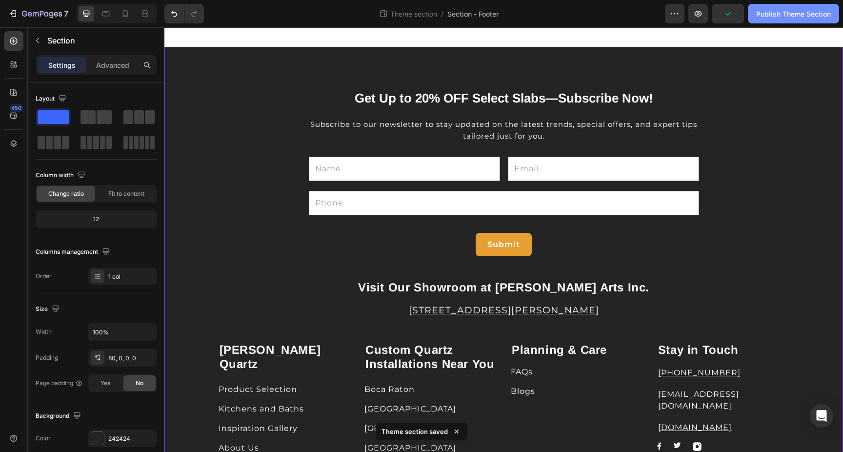
click at [771, 11] on div "Publish Theme Section" at bounding box center [793, 14] width 75 height 10
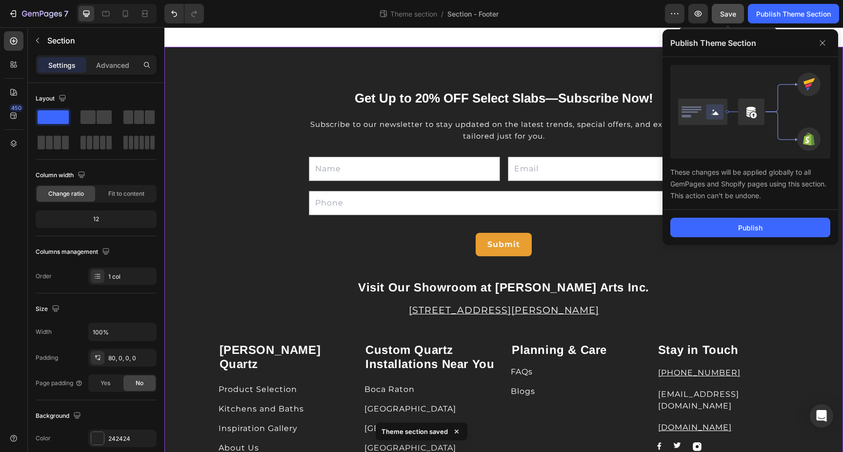
click at [731, 14] on span "Save" at bounding box center [728, 14] width 16 height 8
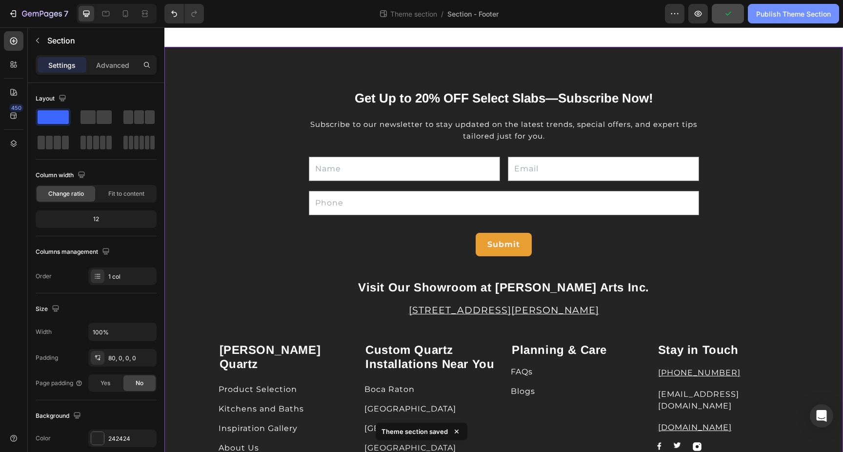
click at [777, 14] on div "Publish Theme Section" at bounding box center [793, 14] width 75 height 10
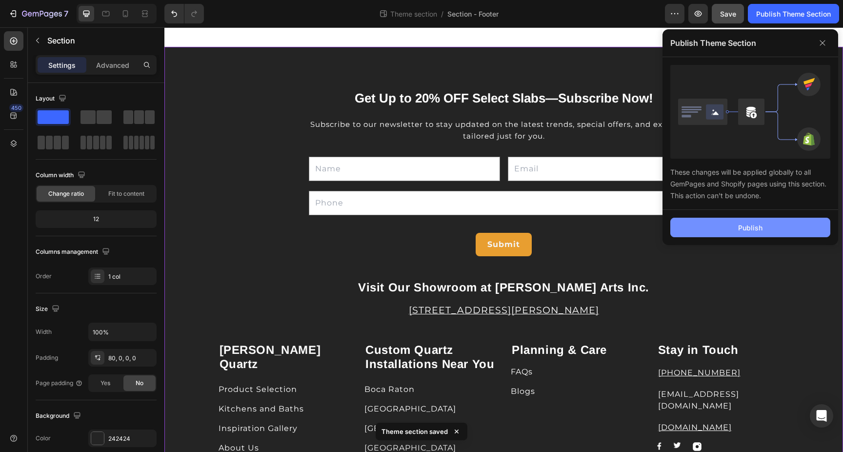
click at [755, 228] on div "Publish" at bounding box center [750, 227] width 24 height 10
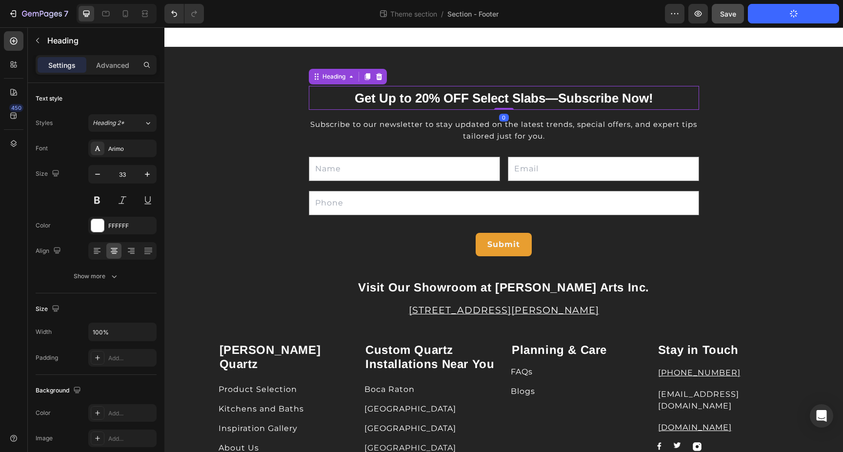
click at [415, 101] on span "Get Up to 20% OFF Select Slabs—Subscribe Now!" at bounding box center [504, 98] width 299 height 15
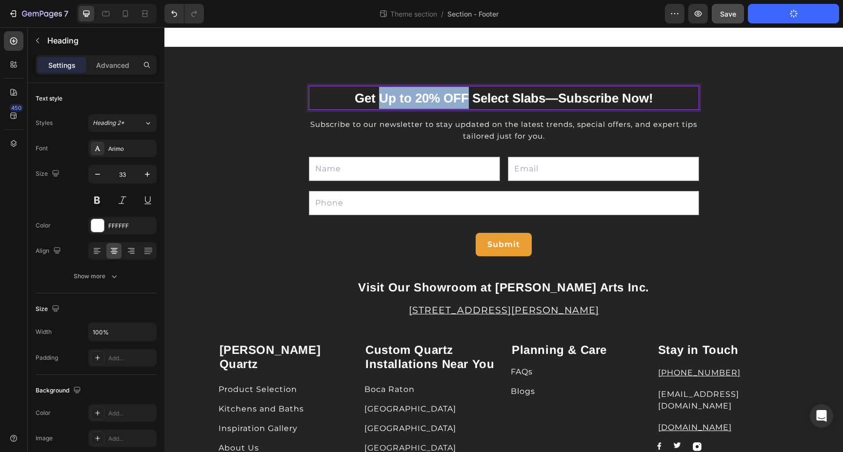
drag, startPoint x: 377, startPoint y: 98, endPoint x: 467, endPoint y: 97, distance: 90.8
click at [467, 97] on span "Get Up to 20% OFF Select Slabs—Subscribe Now!" at bounding box center [504, 98] width 299 height 15
click at [439, 74] on icon "Editor contextual toolbar" at bounding box center [437, 77] width 10 height 10
type input "000000"
type input "77"
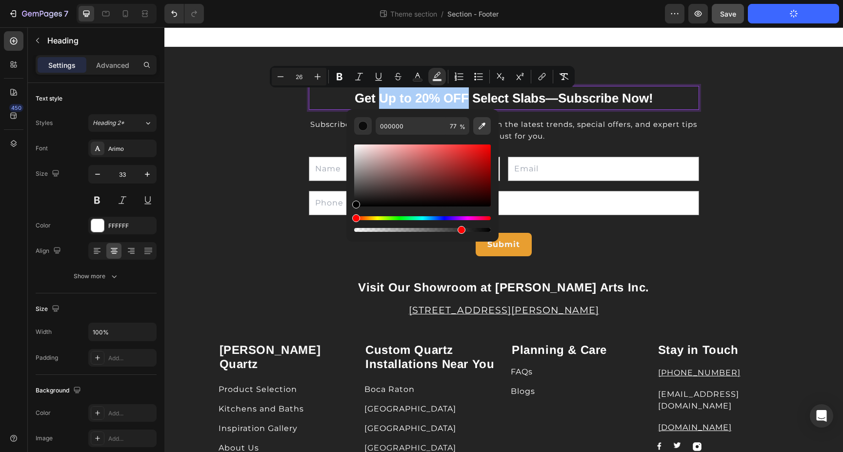
click at [485, 126] on icon "Editor contextual toolbar" at bounding box center [482, 126] width 10 height 10
type input "E89E2F"
type input "100"
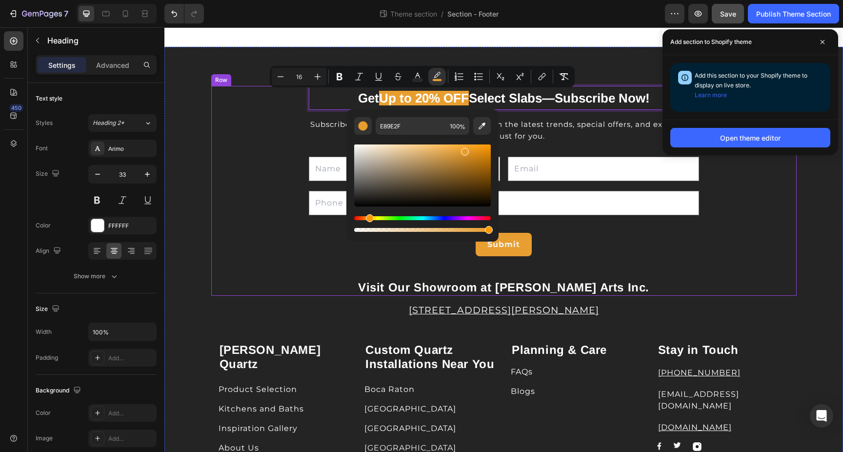
click at [731, 233] on div "Get Up to 20% OFF Select Slabs—Subscribe Now! Heading 0 Subscribe to our newsle…" at bounding box center [504, 191] width 571 height 210
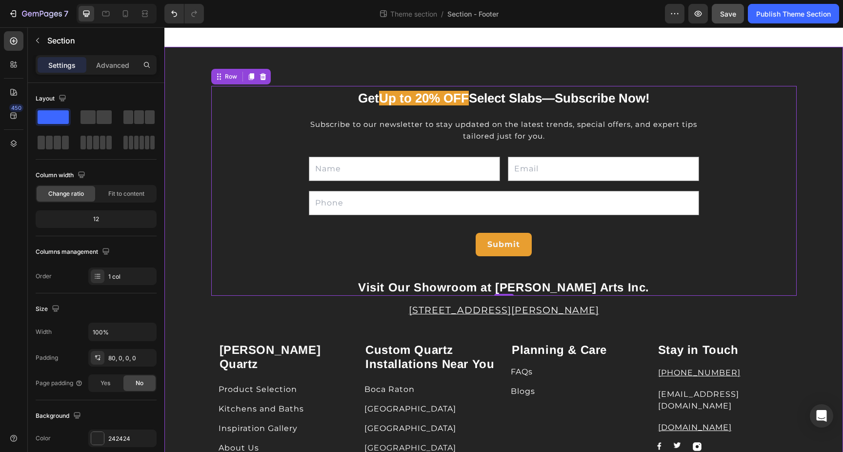
click at [813, 122] on div "⁠⁠⁠⁠⁠⁠⁠ Get Up to 20% OFF Select Slabs—Subscribe Now! Heading Subscribe to our …" at bounding box center [503, 384] width 679 height 597
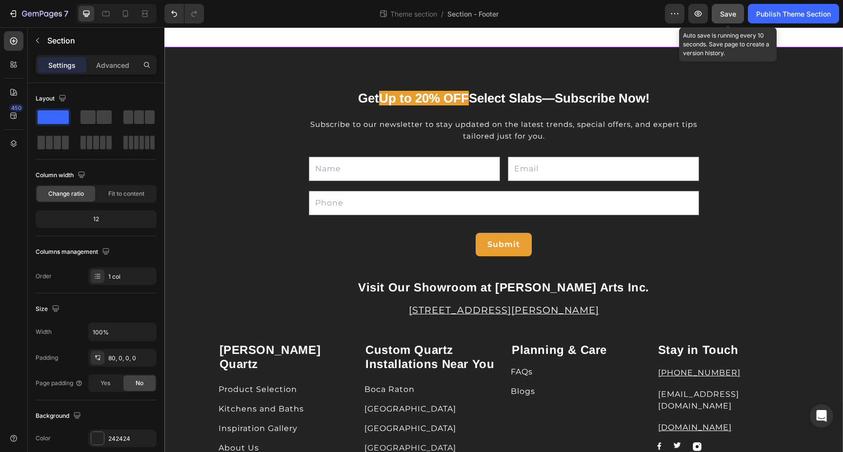
click at [732, 11] on span "Save" at bounding box center [728, 14] width 16 height 8
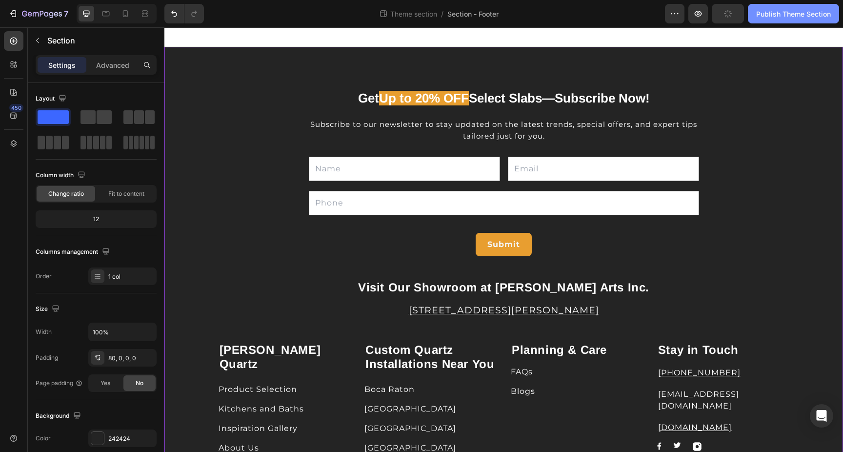
click at [778, 13] on div "Publish Theme Section" at bounding box center [793, 14] width 75 height 10
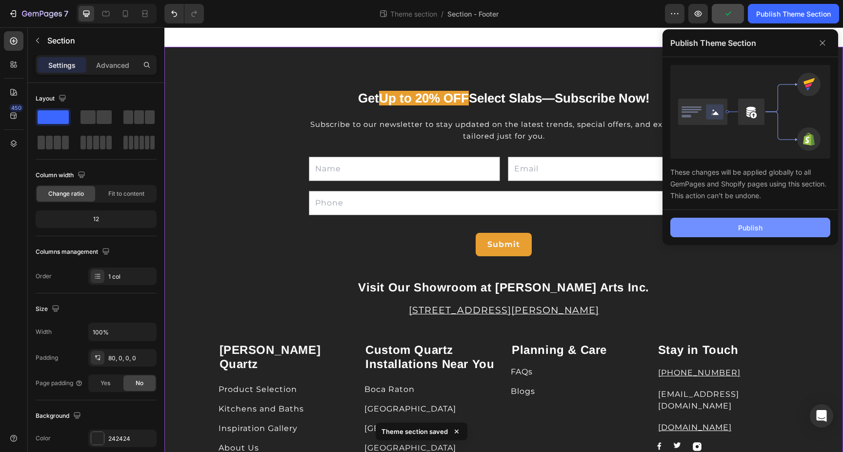
click at [735, 226] on button "Publish" at bounding box center [750, 228] width 160 height 20
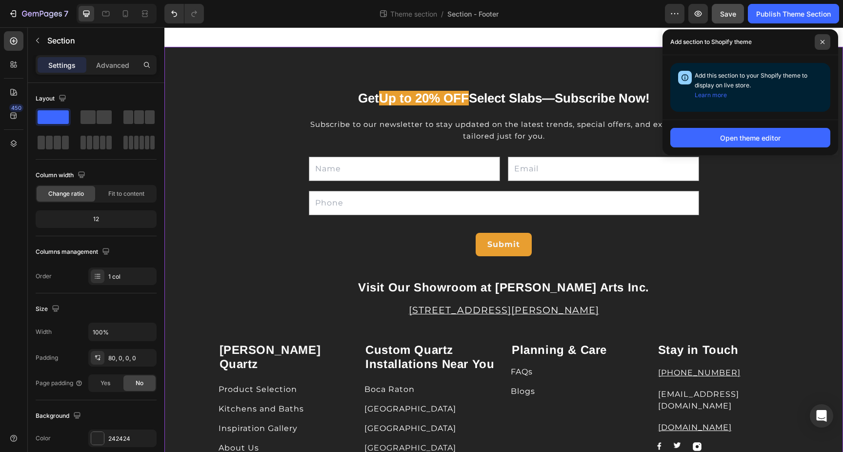
click at [819, 43] on span at bounding box center [823, 42] width 16 height 16
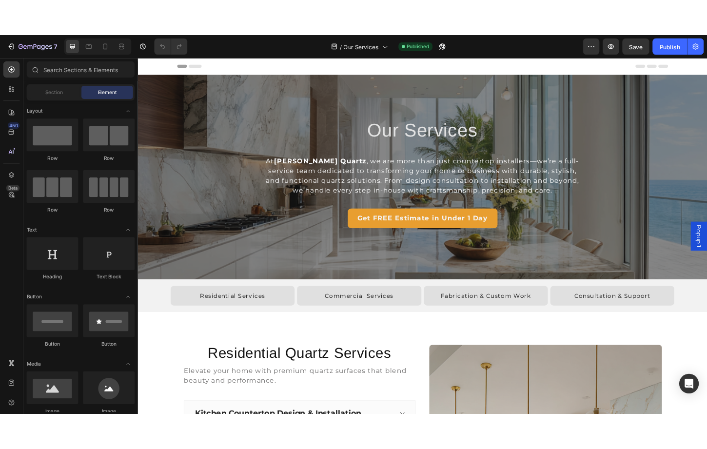
scroll to position [3, 0]
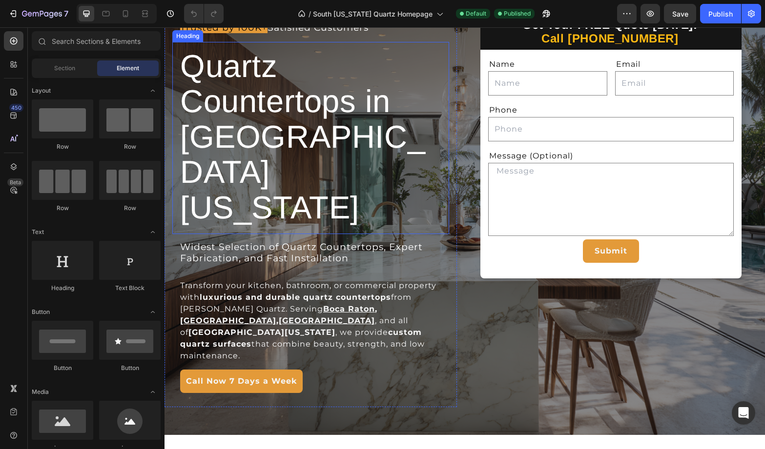
scroll to position [80, 0]
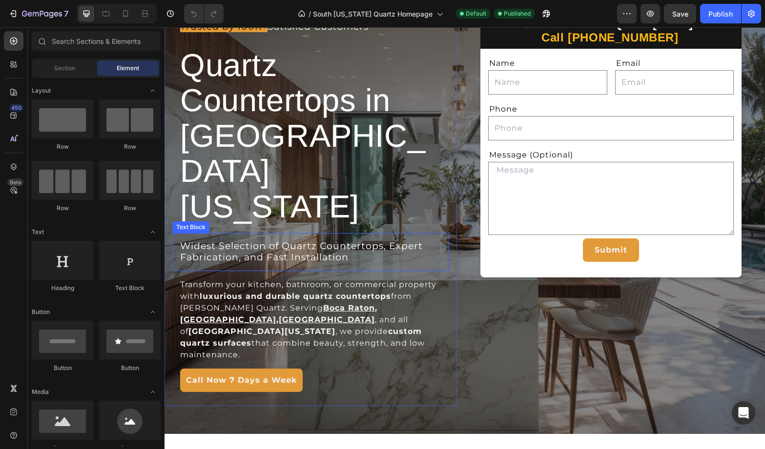
click at [282, 241] on span "Widest Selection of Quartz Countertops, Expert Fabrication, and Fast Installati…" at bounding box center [301, 252] width 242 height 22
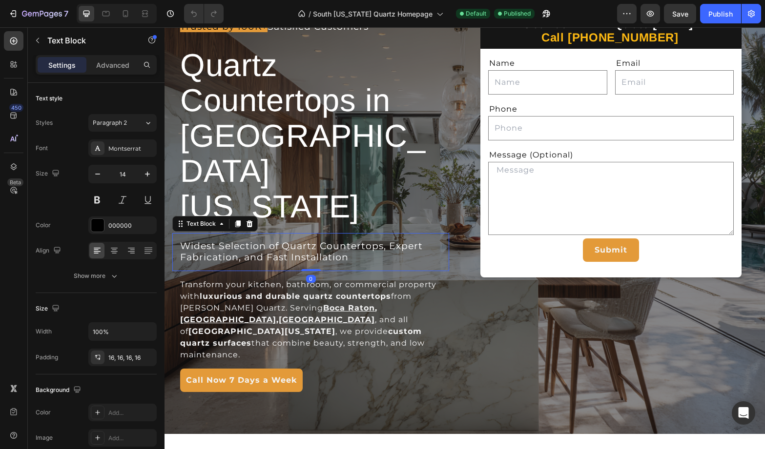
click at [319, 241] on span "Widest Selection of Quartz Countertops, Expert Fabrication, and Fast Installati…" at bounding box center [301, 252] width 242 height 22
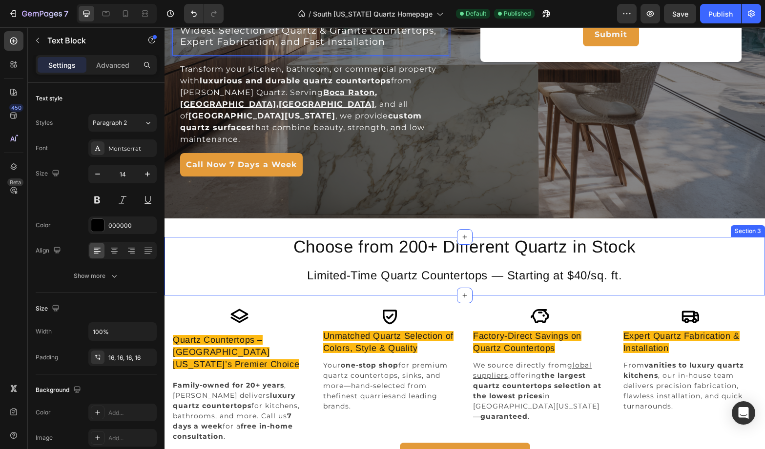
scroll to position [308, 0]
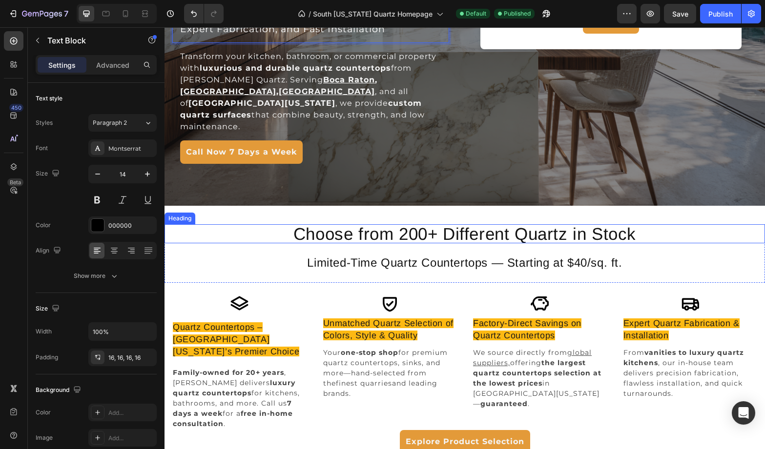
click at [570, 232] on h2 "Choose from 200+ Different Quartz in Stock" at bounding box center [464, 233] width 439 height 19
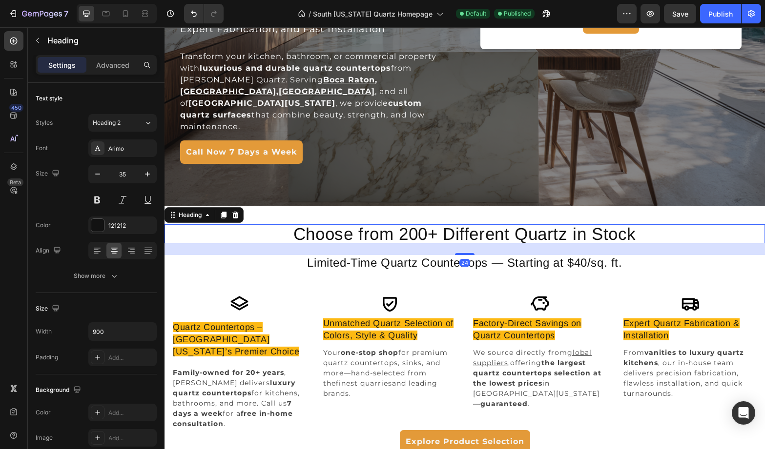
click at [564, 235] on h2 "Choose from 200+ Different Quartz in Stock" at bounding box center [464, 233] width 439 height 19
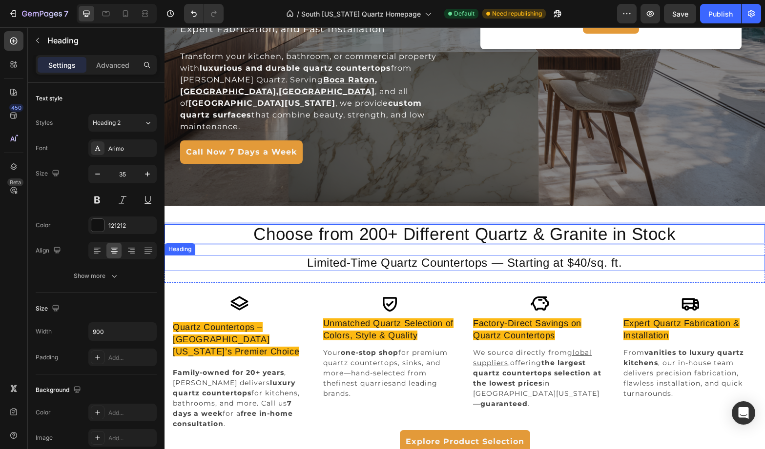
click at [408, 265] on h2 "Limited-Time Quartz Countertops — Starting at $40/sq. ft." at bounding box center [464, 263] width 439 height 16
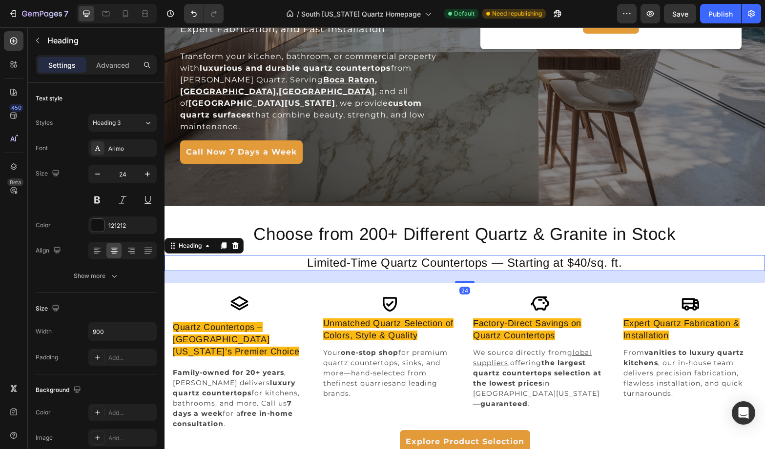
click at [417, 263] on h2 "Limited-Time Quartz Countertops — Starting at $40/sq. ft." at bounding box center [464, 263] width 439 height 16
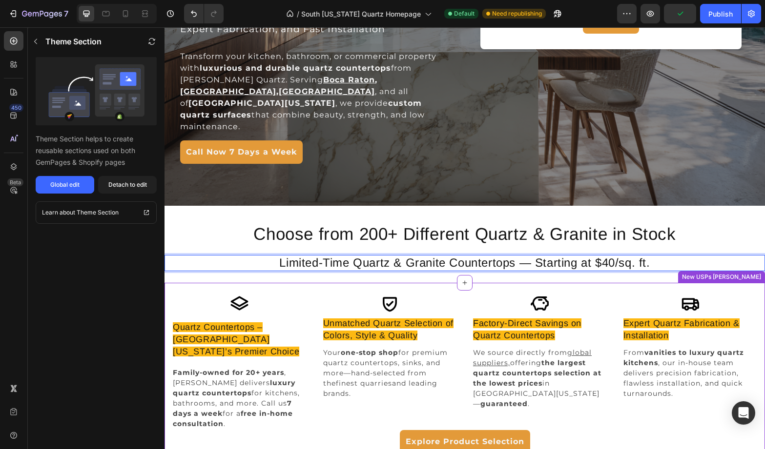
click at [388, 336] on span "Unmatched Quartz Selection of Colors, Style & Quality" at bounding box center [388, 330] width 130 height 22
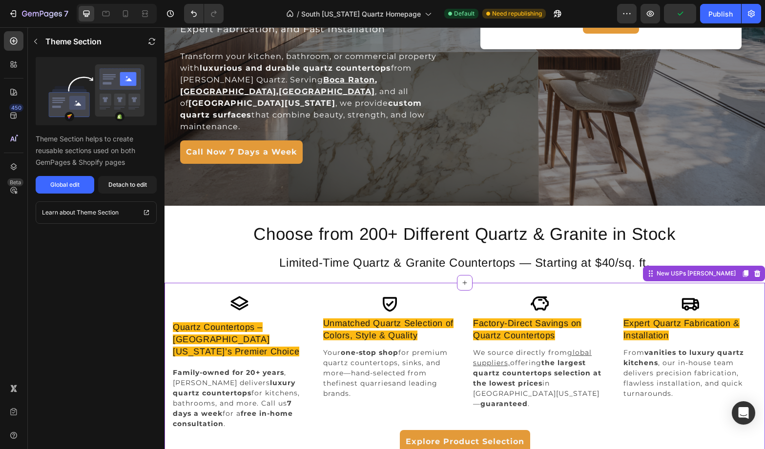
click at [393, 324] on span "Unmatched Quartz Selection of Colors, Style & Quality" at bounding box center [388, 330] width 130 height 22
click at [359, 363] on p "Your one-stop shop for premium quartz countertops, sinks, and more—hand-selecte…" at bounding box center [390, 373] width 134 height 51
click at [396, 364] on p "Your one-stop shop for premium quartz countertops, sinks, and more—hand-selecte…" at bounding box center [390, 373] width 134 height 51
click at [399, 368] on p "Your one-stop shop for premium quartz countertops, sinks, and more—hand-selecte…" at bounding box center [390, 373] width 134 height 51
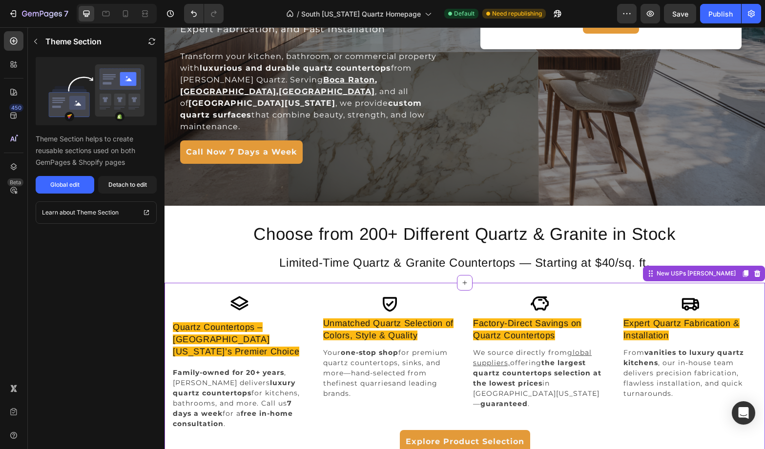
click at [399, 368] on p "Your one-stop shop for premium quartz countertops, sinks, and more—hand-selecte…" at bounding box center [390, 373] width 134 height 51
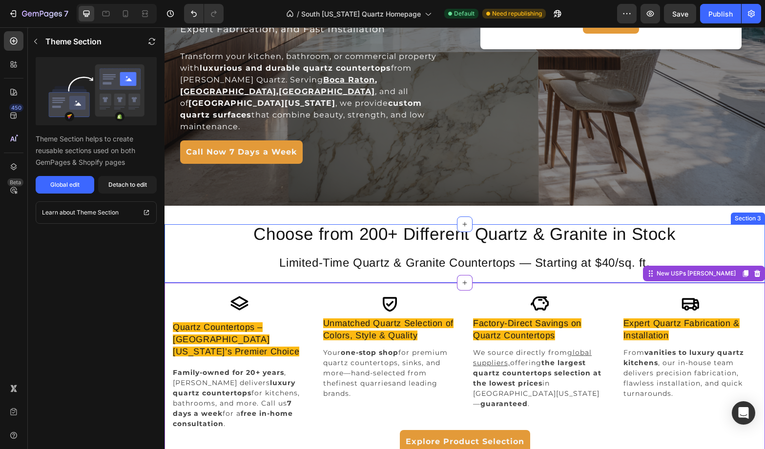
click at [511, 242] on p "Choose from 200+ Different Quartz & Granite in Stock" at bounding box center [464, 233] width 437 height 17
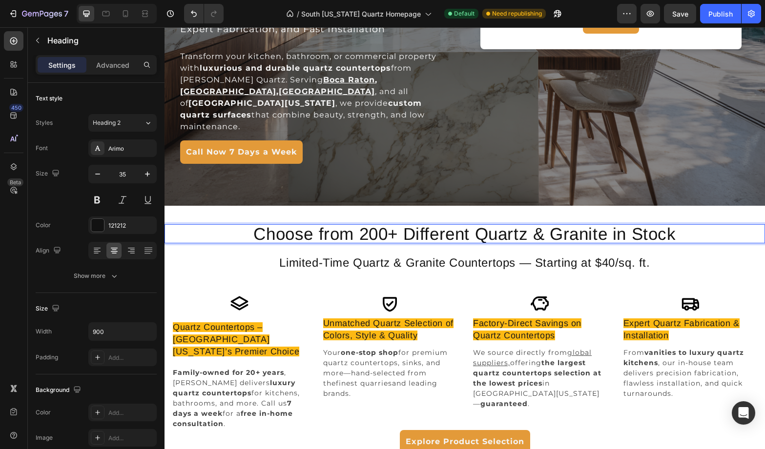
click at [594, 235] on p "Choose from 200+ Different Quartz & Granite in Stock" at bounding box center [464, 233] width 437 height 17
drag, startPoint x: 613, startPoint y: 234, endPoint x: 535, endPoint y: 232, distance: 78.1
click at [535, 232] on p "Choose from 200+ Different Quartz & Granite in Stock" at bounding box center [464, 233] width 437 height 17
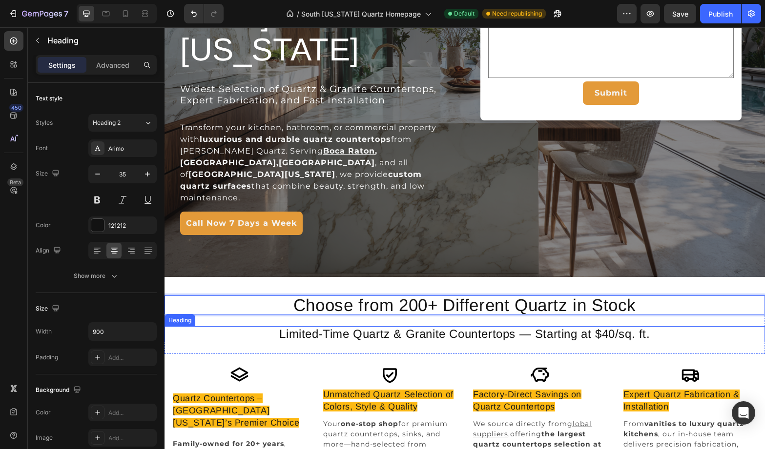
scroll to position [232, 0]
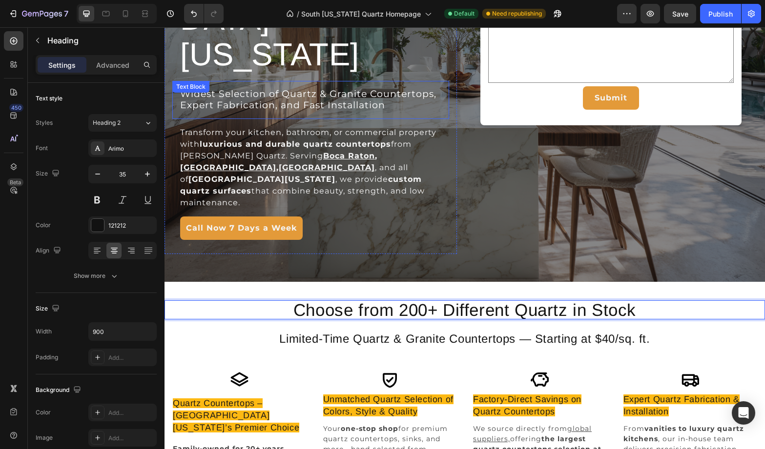
click at [316, 88] on span "Widest Selection of Quartz & Granite Countertops, Expert Fabrication, and Fast …" at bounding box center [308, 99] width 256 height 22
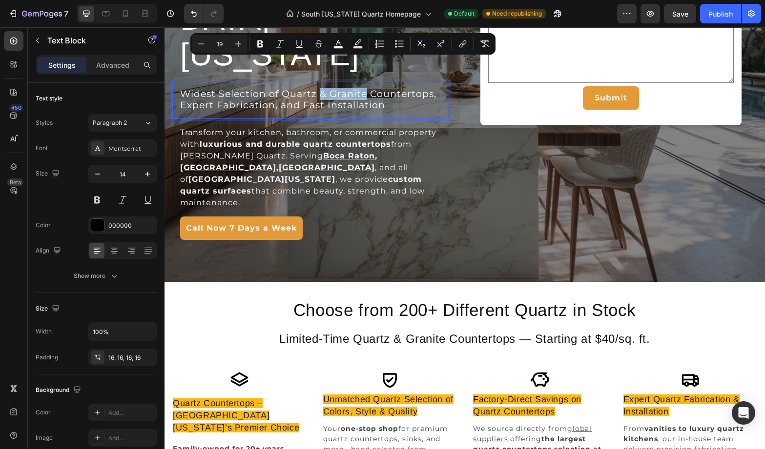
drag, startPoint x: 321, startPoint y: 65, endPoint x: 365, endPoint y: 64, distance: 43.9
click at [365, 88] on span "Widest Selection of Quartz & Granite Countertops, Expert Fabrication, and Fast …" at bounding box center [308, 99] width 256 height 22
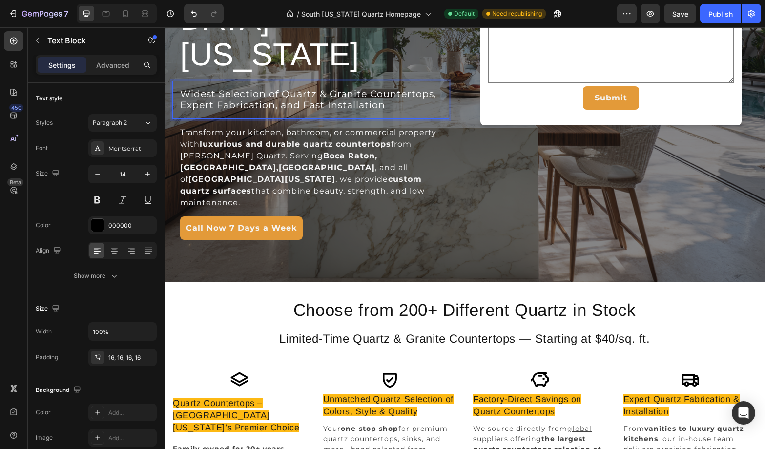
click at [325, 88] on span "Widest Selection of Quartz & Granite Countertops, Expert Fabrication, and Fast …" at bounding box center [308, 99] width 256 height 22
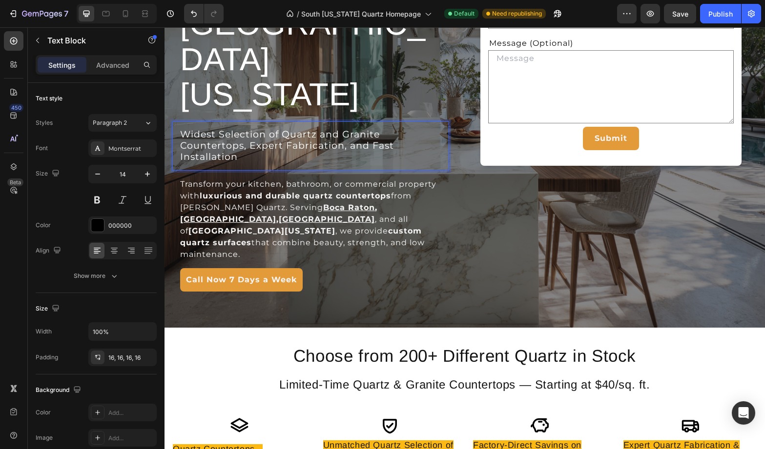
scroll to position [184, 0]
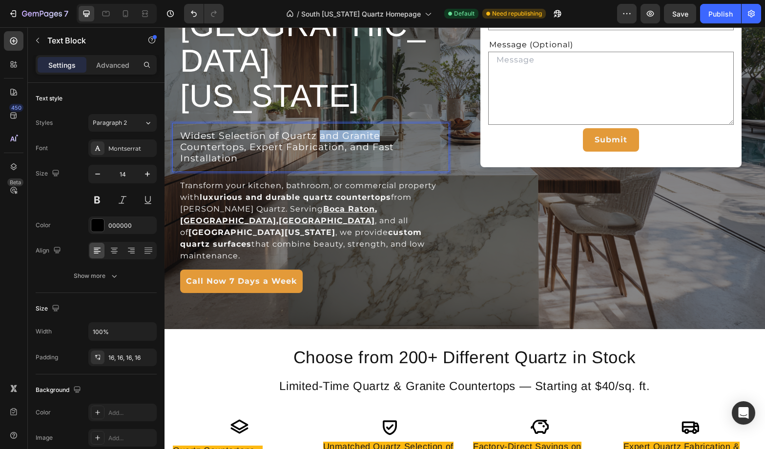
drag, startPoint x: 383, startPoint y: 108, endPoint x: 322, endPoint y: 108, distance: 61.0
click at [322, 131] on p "Widest Selection of Quartz and Granite Countertops, Expert Fabrication, and Fas…" at bounding box center [310, 148] width 261 height 34
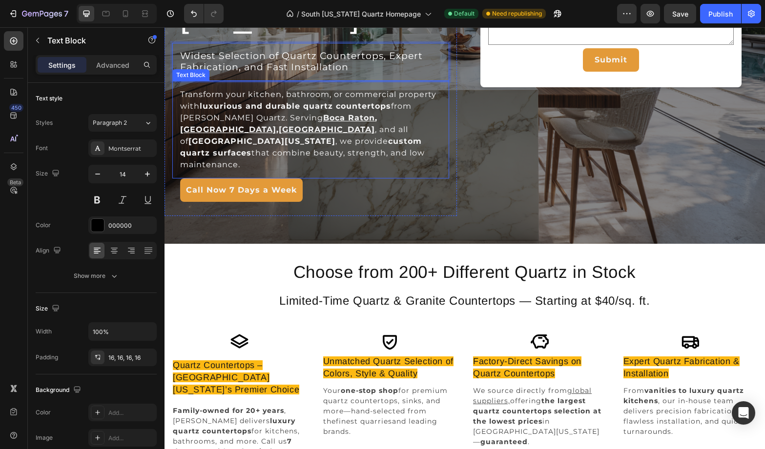
scroll to position [353, 0]
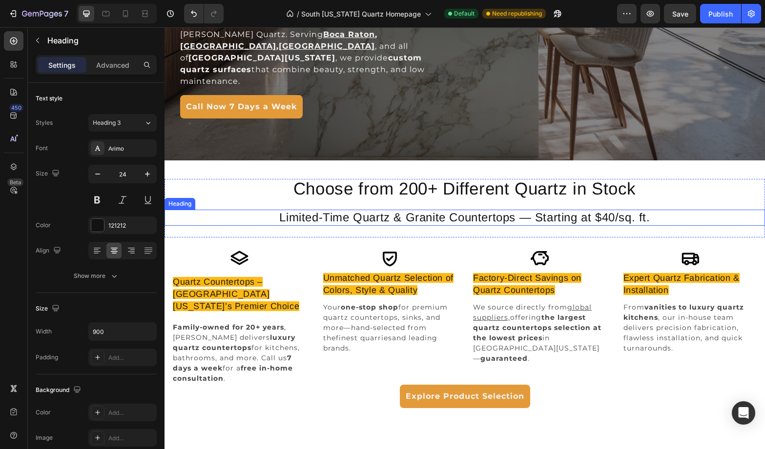
click at [433, 222] on p "Limited-Time Quartz & Granite Countertops — Starting at $40/sq. ft." at bounding box center [464, 218] width 437 height 14
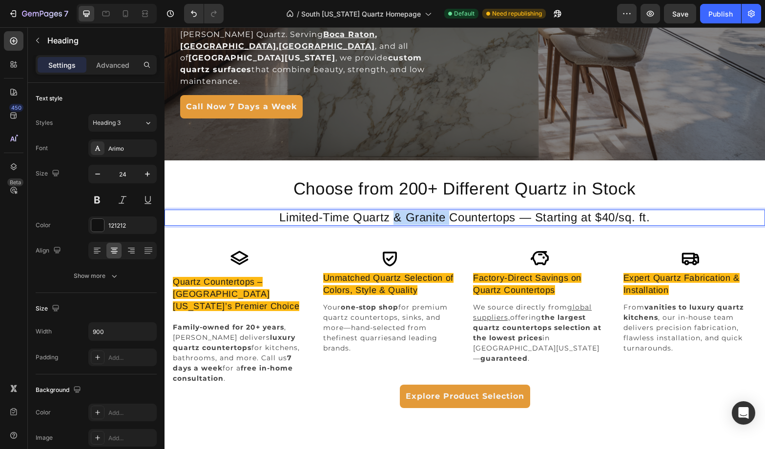
drag, startPoint x: 447, startPoint y: 219, endPoint x: 397, endPoint y: 219, distance: 50.3
click at [397, 219] on p "Limited-Time Quartz & Granite Countertops — Starting at $40/sq. ft." at bounding box center [464, 218] width 437 height 14
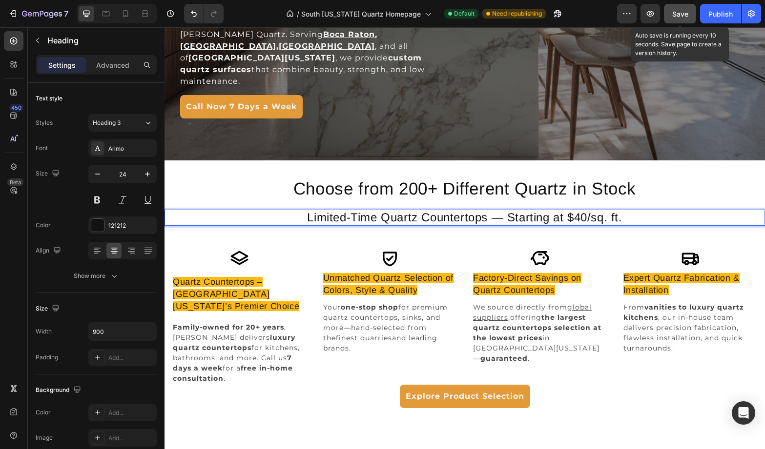
click at [677, 14] on span "Save" at bounding box center [680, 14] width 16 height 8
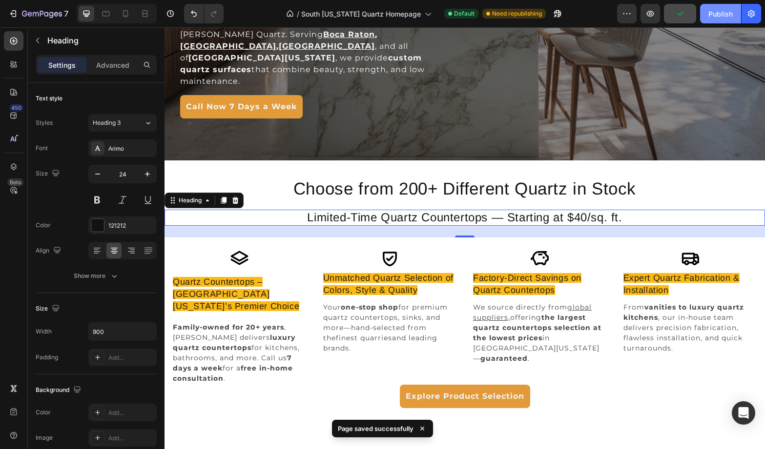
click at [711, 15] on div "Publish" at bounding box center [720, 14] width 24 height 10
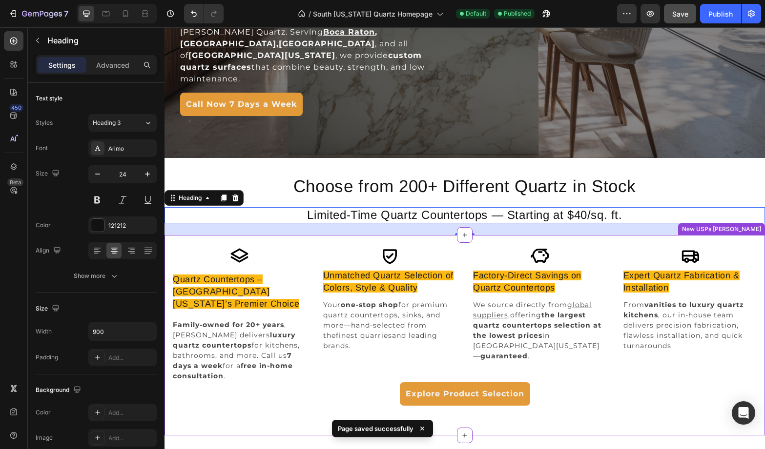
scroll to position [365, 0]
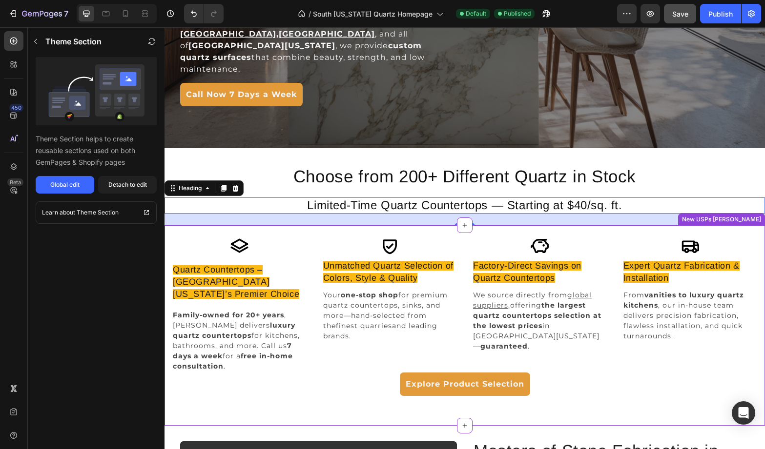
click at [356, 301] on p "Your one-stop shop for premium quartz countertops, sinks, and more—hand-selecte…" at bounding box center [390, 315] width 134 height 51
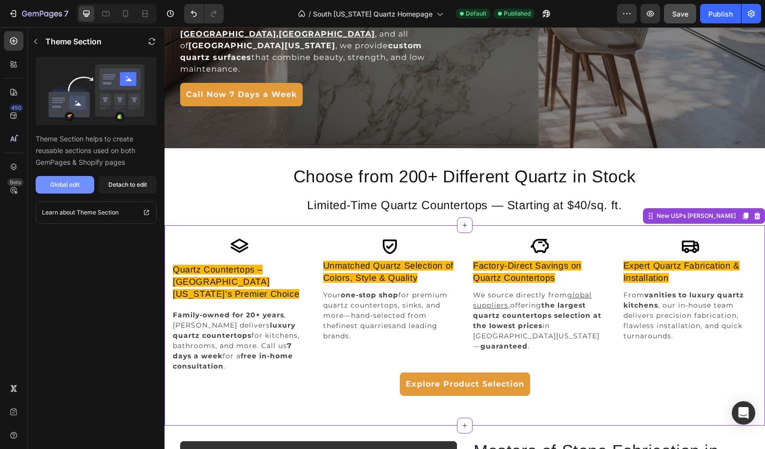
click at [63, 185] on div "Global edit" at bounding box center [64, 185] width 29 height 9
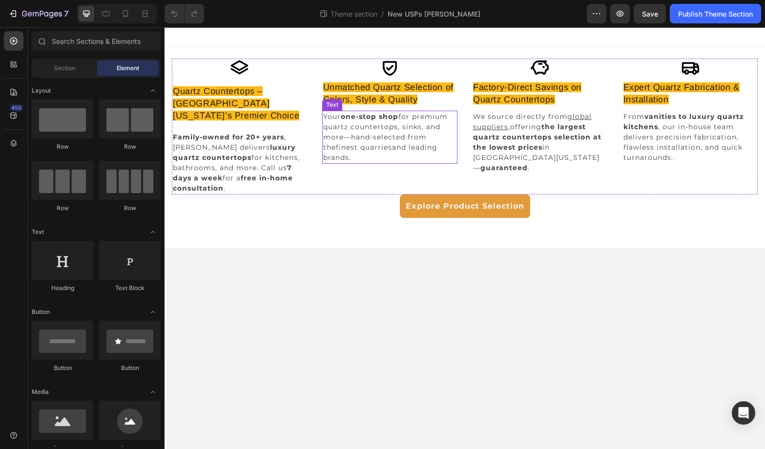
click at [400, 124] on p "Your one-stop shop for premium quartz countertops, sinks, and more—hand-selecte…" at bounding box center [390, 137] width 134 height 51
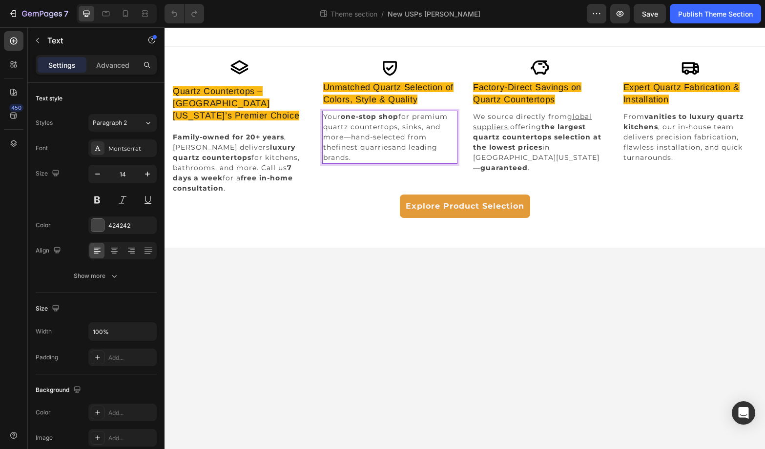
click at [400, 129] on p "Your one-stop shop for premium quartz countertops, sinks, and more—hand-selecte…" at bounding box center [390, 137] width 134 height 51
click at [407, 127] on p "Your one-stop shop for premium quartz countertops, Granite countertops, sinks, …" at bounding box center [390, 137] width 134 height 51
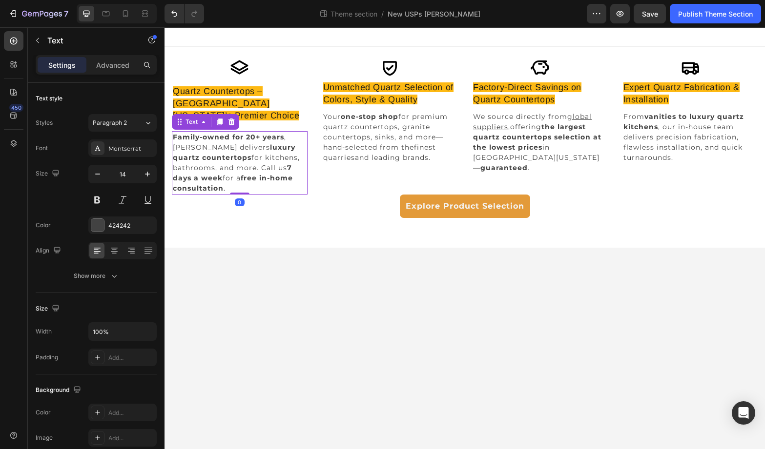
click at [234, 149] on p "Family-owned for 20+ years , [PERSON_NAME] Quartz delivers luxury quartz counte…" at bounding box center [240, 162] width 134 height 61
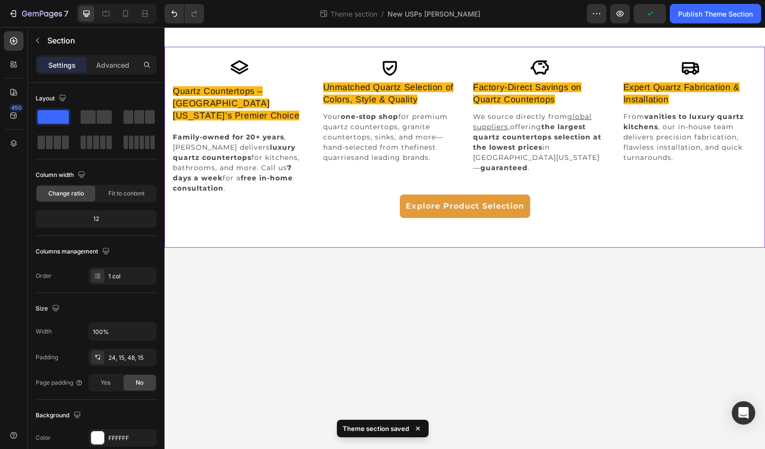
click at [281, 211] on div "Explore Product Selection Button" at bounding box center [464, 210] width 585 height 30
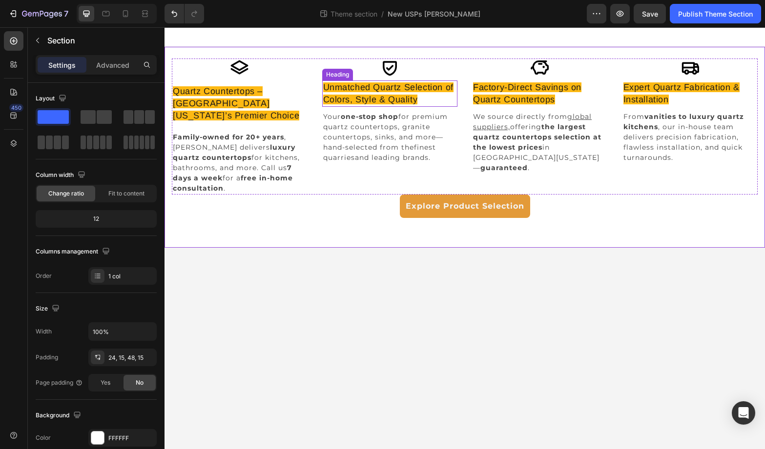
click at [380, 87] on span "Unmatched Quartz Selection of Colors, Style & Quality" at bounding box center [388, 93] width 130 height 22
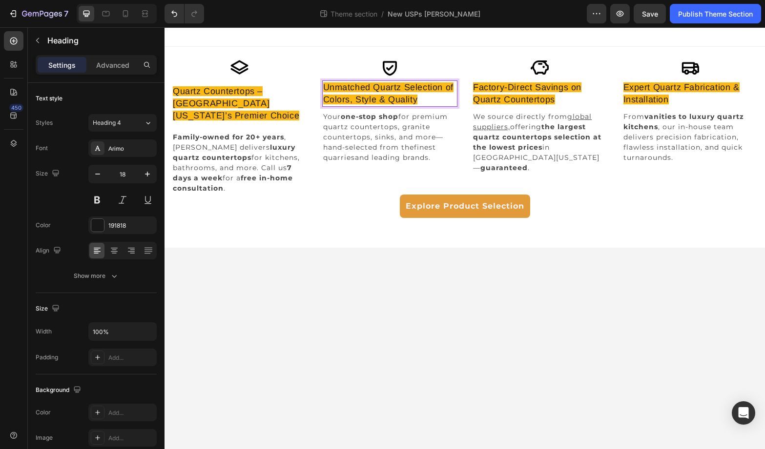
click at [397, 90] on span "Unmatched Quartz Selection of Colors, Style & Quality" at bounding box center [388, 93] width 130 height 22
drag, startPoint x: 401, startPoint y: 90, endPoint x: 375, endPoint y: 89, distance: 25.9
click at [375, 89] on span "Unmatched Quartz Selection of Colors, Style & Quality" at bounding box center [388, 93] width 130 height 22
click at [387, 88] on span "Unmatched Stone Selection of Colors, Style & Quality" at bounding box center [386, 93] width 127 height 22
drag, startPoint x: 398, startPoint y: 88, endPoint x: 373, endPoint y: 88, distance: 25.4
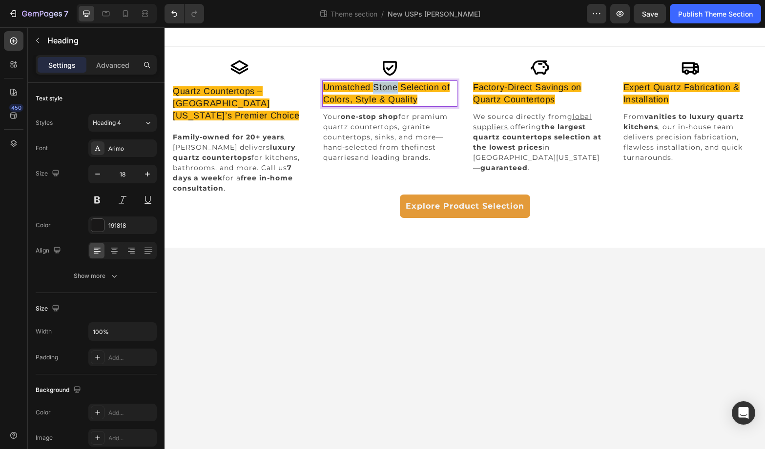
click at [373, 88] on span "Unmatched Stone Selection of Colors, Style & Quality" at bounding box center [386, 93] width 127 height 22
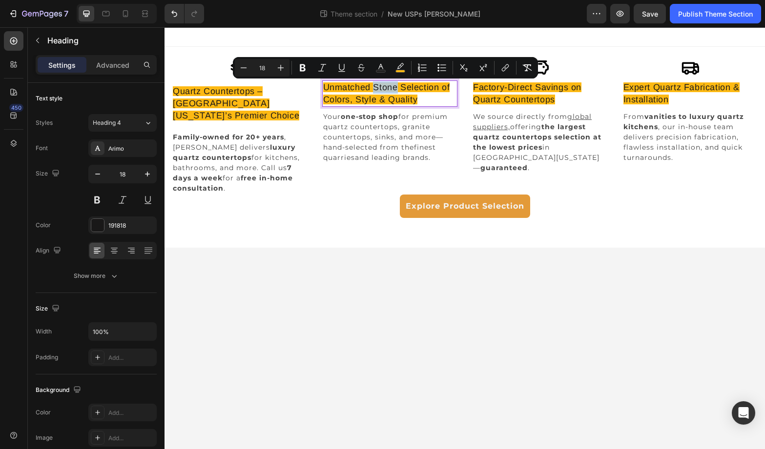
click at [387, 89] on span "Unmatched Stone Selection of Colors, Style & Quality" at bounding box center [386, 93] width 127 height 22
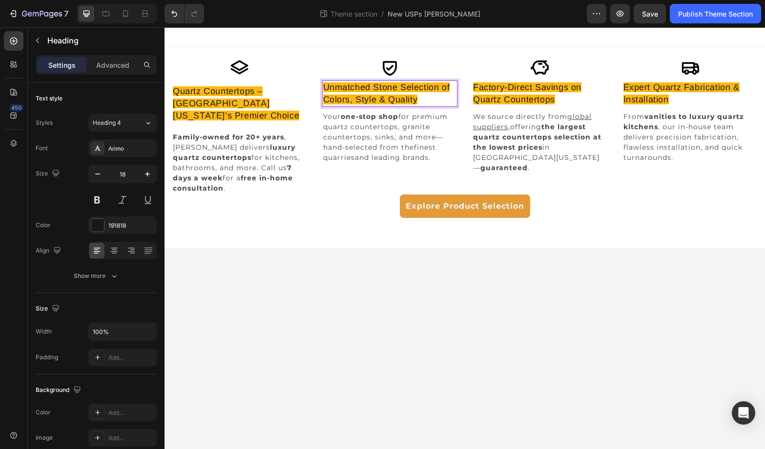
click at [375, 88] on span "Unmatched Stone Selection of Colors, Style & Quality" at bounding box center [386, 93] width 127 height 22
drag, startPoint x: 399, startPoint y: 89, endPoint x: 375, endPoint y: 89, distance: 24.4
click at [375, 89] on span "Unmatched Stone Selection of Colors, Style & Quality" at bounding box center [386, 93] width 127 height 22
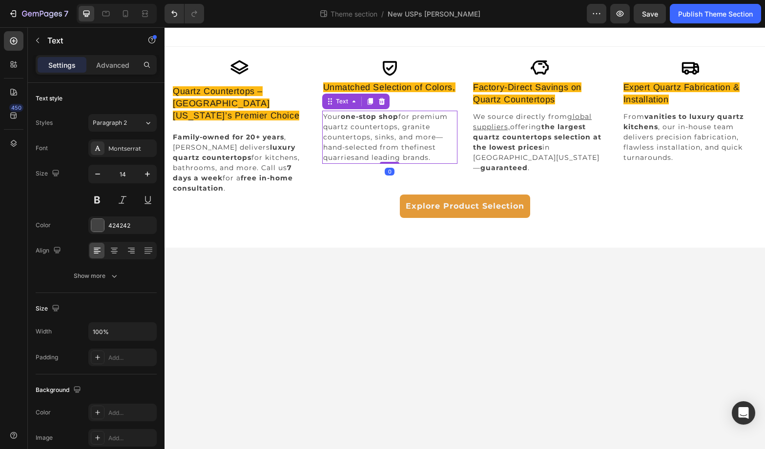
click at [421, 120] on p "Your one-stop shop for premium quartz countertops, granite countertops, sinks, …" at bounding box center [390, 137] width 134 height 51
drag, startPoint x: 449, startPoint y: 118, endPoint x: 415, endPoint y: 118, distance: 34.2
click at [415, 118] on p "Your one-stop shop for premium quartz countertops, granite countertops, sinks, …" at bounding box center [390, 137] width 134 height 51
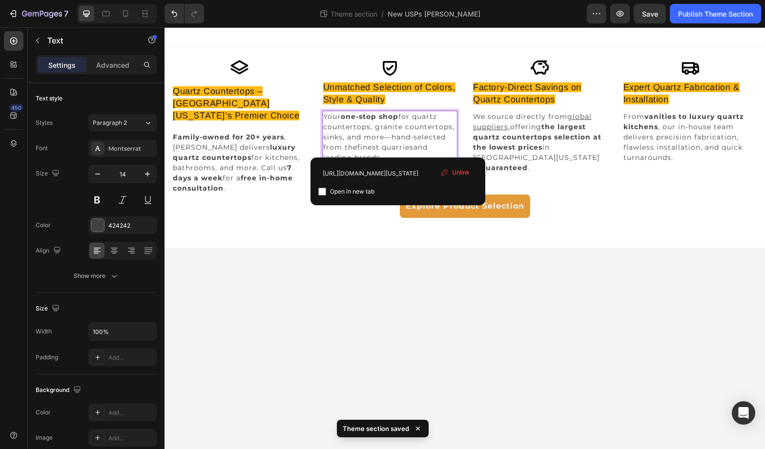
click at [397, 150] on link "finest quarries" at bounding box center [385, 147] width 56 height 9
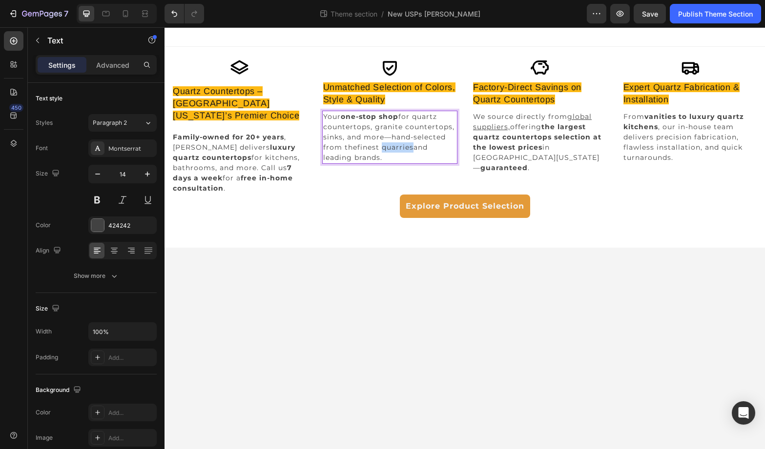
drag, startPoint x: 415, startPoint y: 149, endPoint x: 383, endPoint y: 150, distance: 31.2
click at [383, 150] on p "Your one-stop shop for quartz countertops, granite countertops, sinks, and more…" at bounding box center [390, 137] width 134 height 51
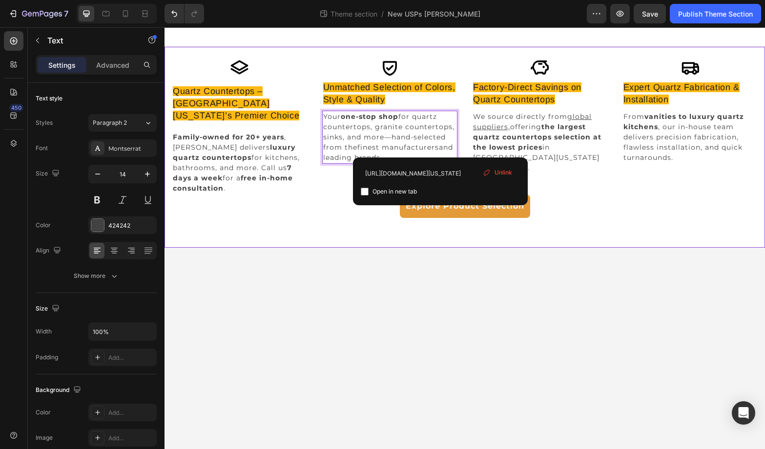
click at [403, 223] on div "Icon Quartz Countertops – South Florida’s Premier Choice Heading Family-owned f…" at bounding box center [464, 147] width 600 height 201
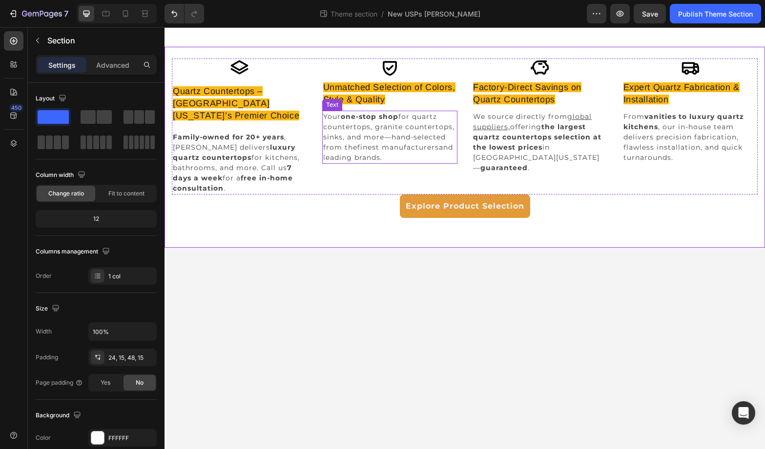
click at [372, 158] on p "Your one-stop shop for quartz countertops, granite countertops, sinks, and more…" at bounding box center [390, 137] width 134 height 51
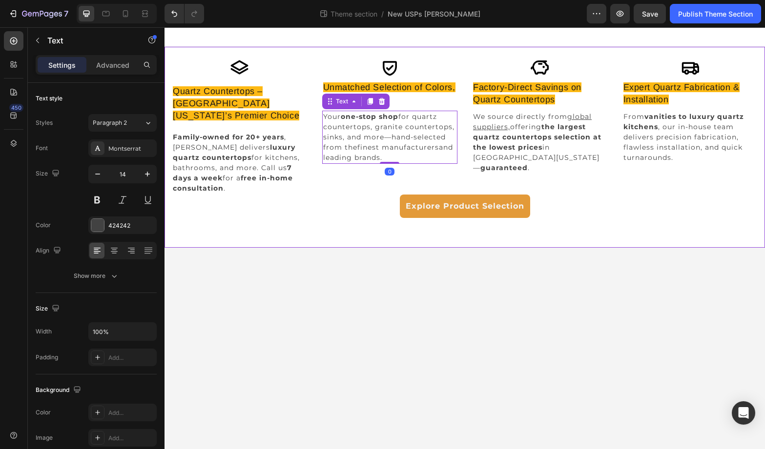
click at [372, 215] on div "Icon Quartz Countertops – South Florida’s Premier Choice Heading Family-owned f…" at bounding box center [464, 147] width 600 height 201
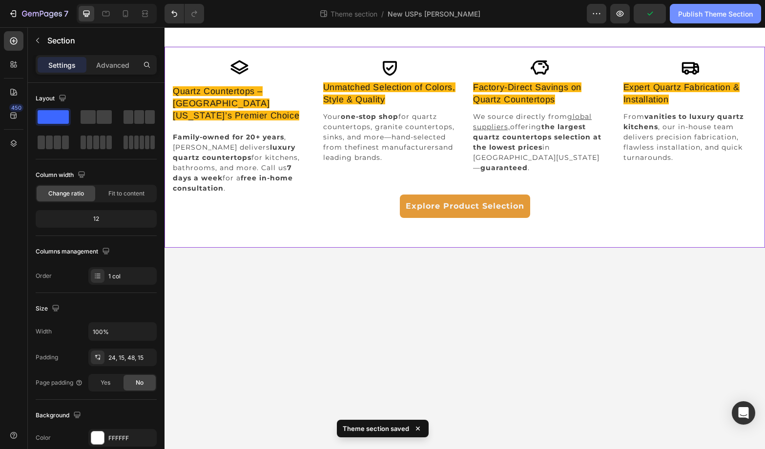
click at [704, 12] on div "Publish Theme Section" at bounding box center [715, 14] width 75 height 10
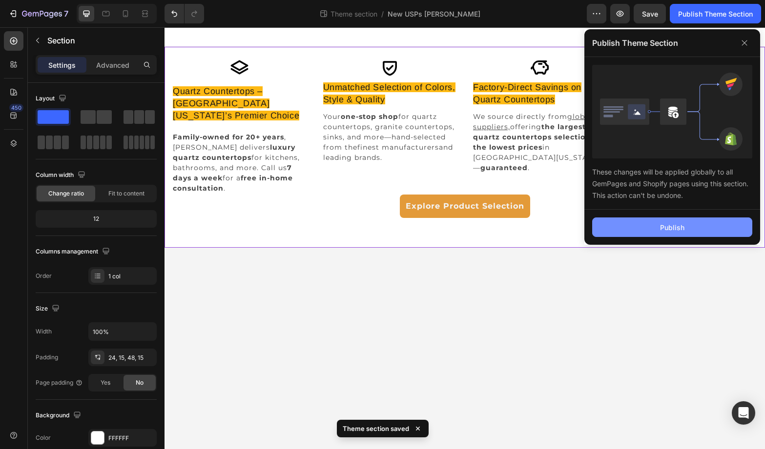
click at [677, 225] on div "Publish" at bounding box center [672, 227] width 24 height 10
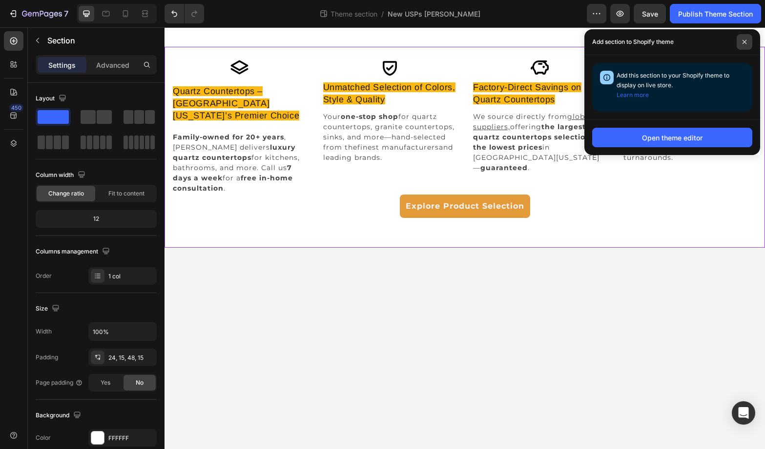
click at [744, 43] on icon at bounding box center [744, 42] width 5 height 5
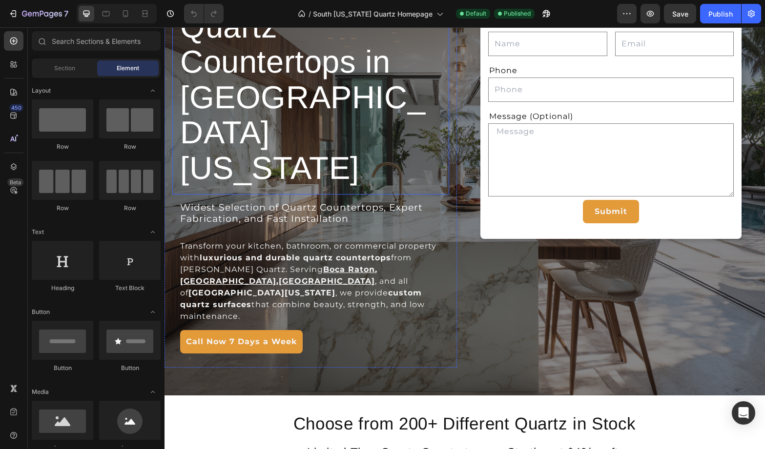
scroll to position [114, 0]
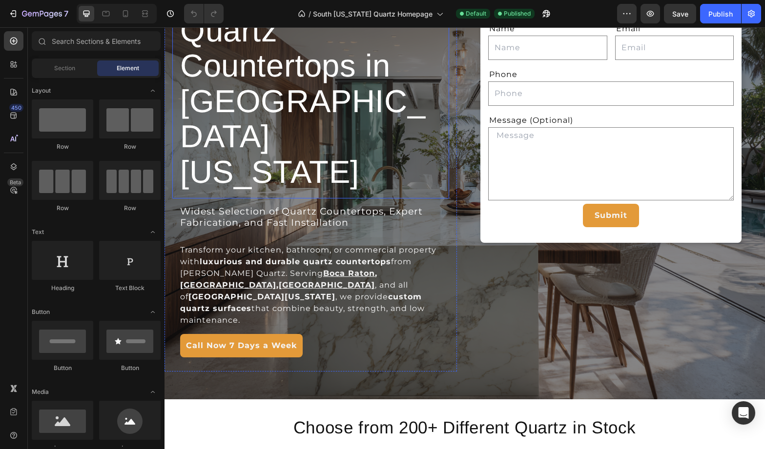
click at [360, 112] on span "Quartz Countertops in [GEOGRAPHIC_DATA][US_STATE]" at bounding box center [302, 101] width 245 height 177
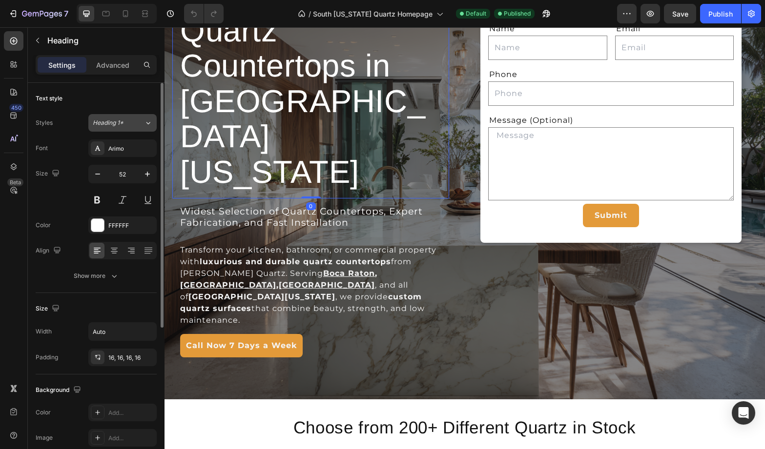
click at [144, 126] on icon at bounding box center [148, 123] width 8 height 10
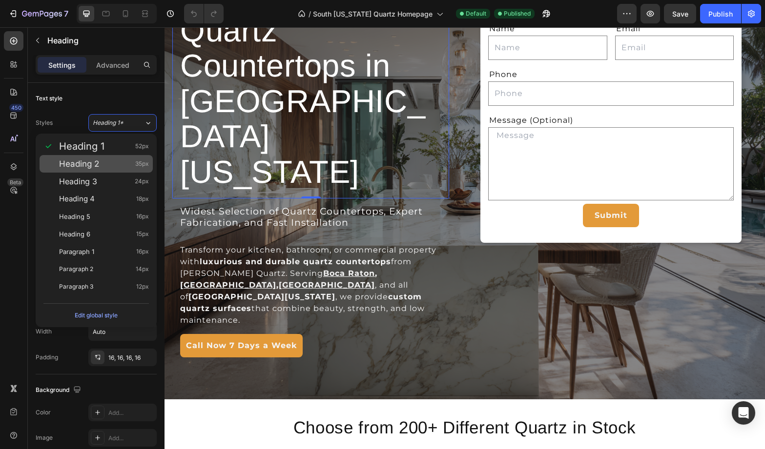
click at [105, 167] on div "Heading 2 35px" at bounding box center [104, 164] width 90 height 10
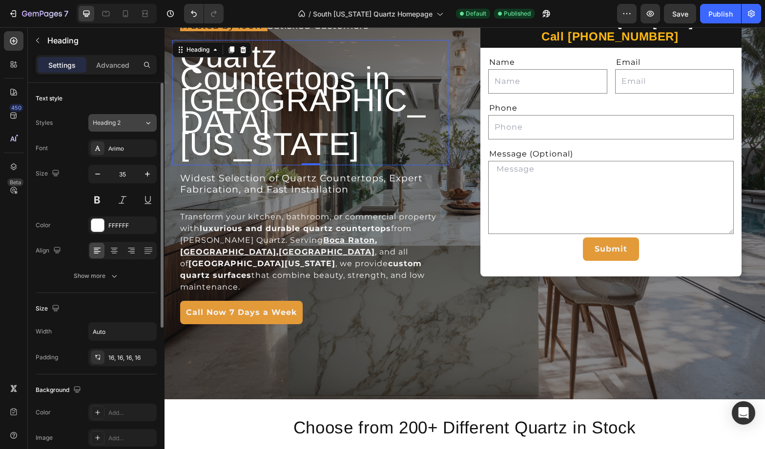
click at [131, 124] on div "Heading 2" at bounding box center [113, 123] width 40 height 9
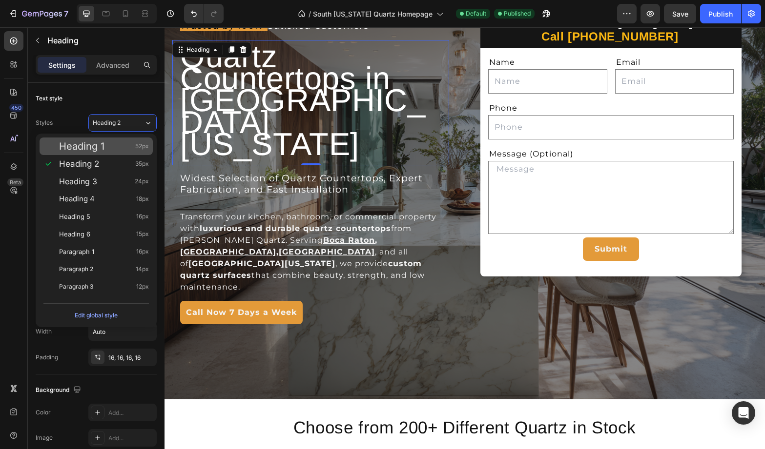
click at [103, 149] on span "Heading 1" at bounding box center [81, 146] width 45 height 10
type input "52"
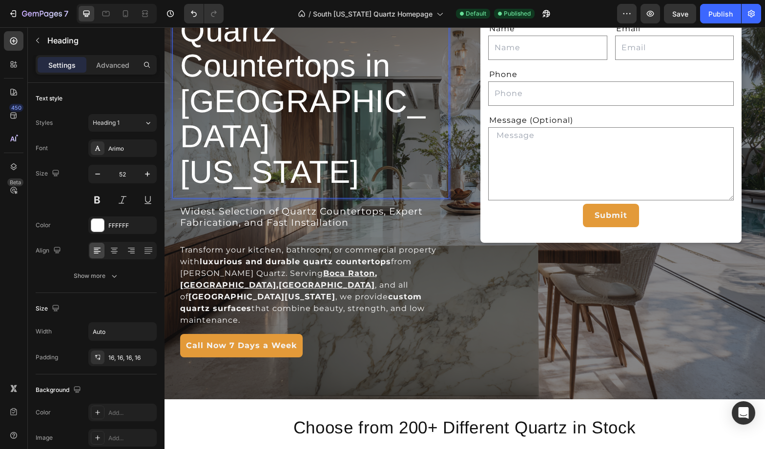
click at [382, 143] on p "Quartz Countertops in South Florida" at bounding box center [310, 102] width 261 height 177
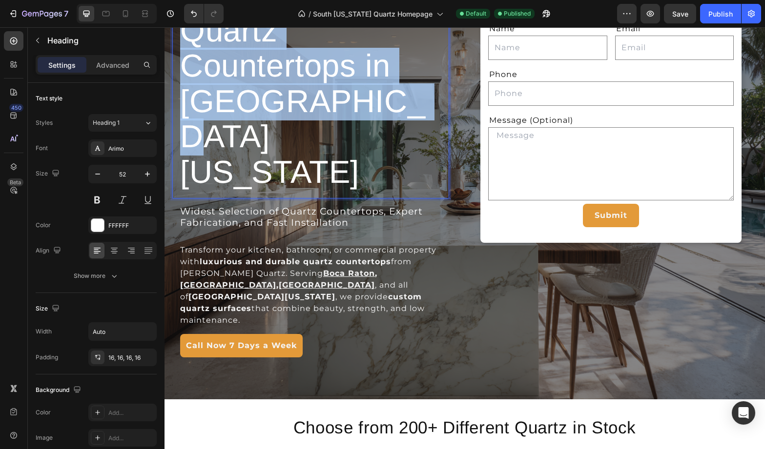
drag, startPoint x: 383, startPoint y: 146, endPoint x: 189, endPoint y: 66, distance: 208.9
click at [189, 66] on p "Quartz Countertops in South Florida" at bounding box center [310, 102] width 261 height 177
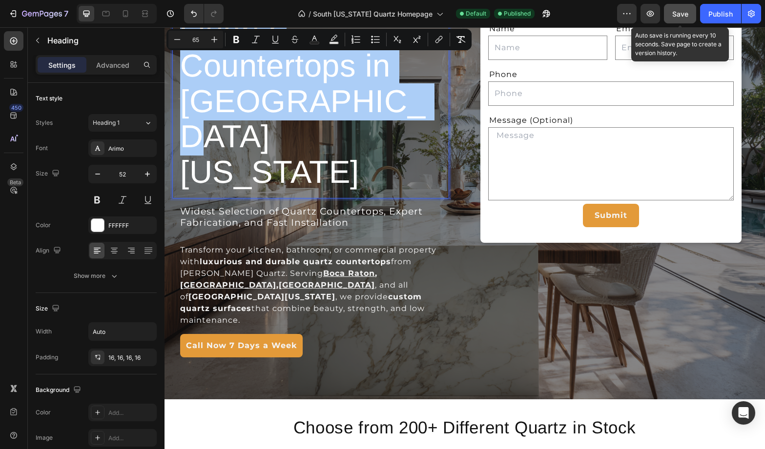
click at [680, 14] on span "Save" at bounding box center [680, 14] width 16 height 8
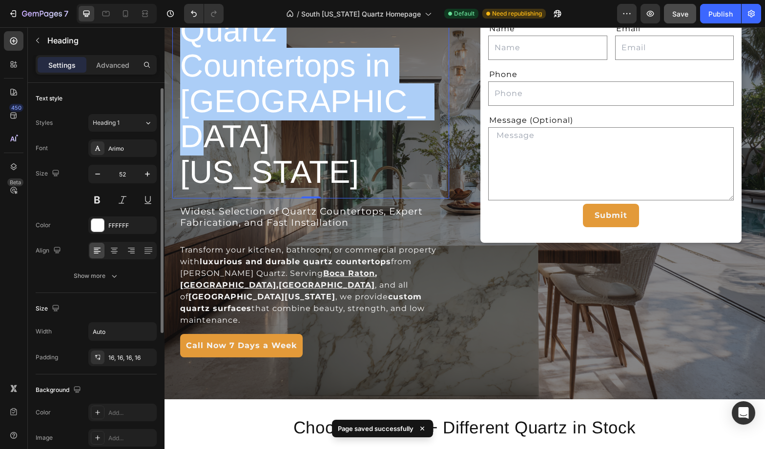
scroll to position [239, 0]
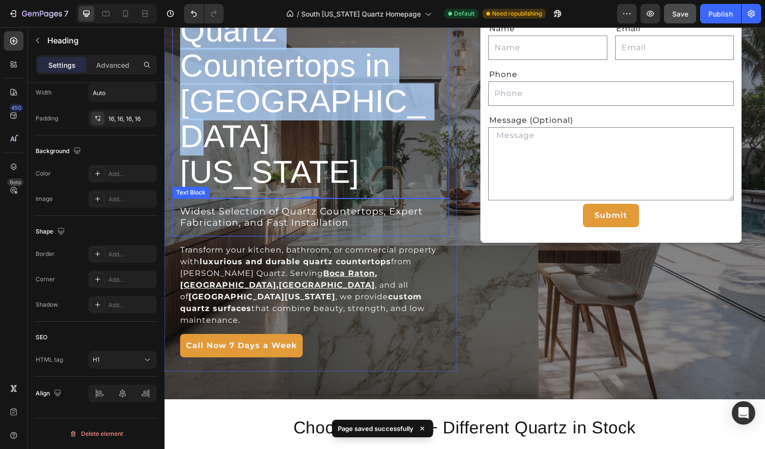
click at [314, 206] on span "Widest Selection of Quartz Countertops, Expert Fabrication, and Fast Installati…" at bounding box center [301, 217] width 242 height 22
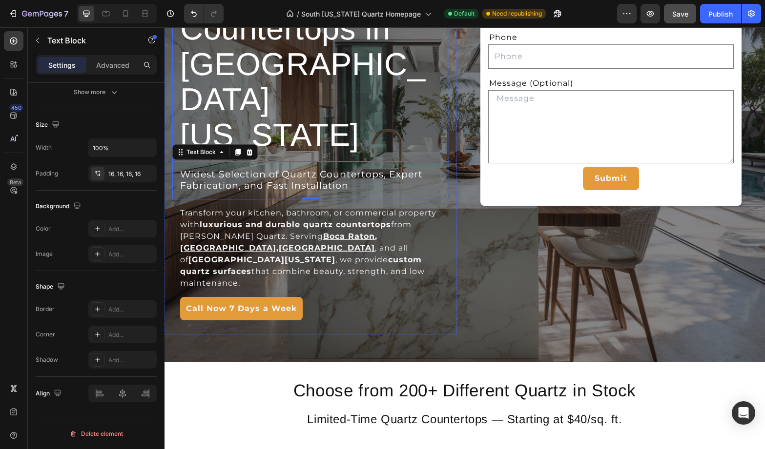
scroll to position [159, 0]
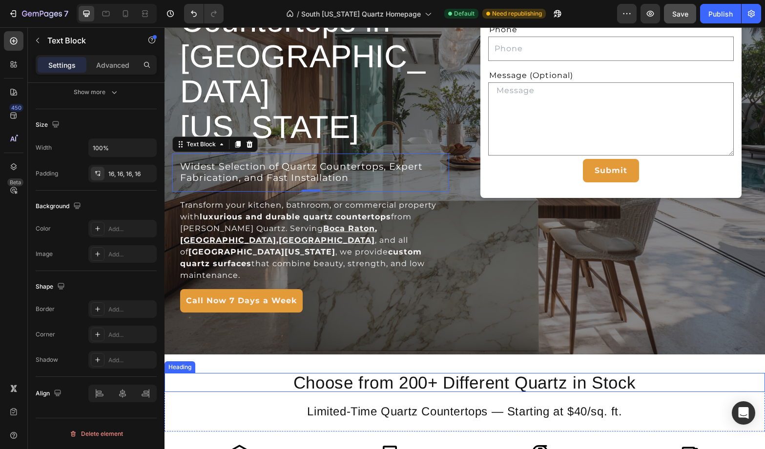
click at [523, 380] on h2 "Choose from 200+ Different Quartz in Stock" at bounding box center [464, 382] width 439 height 19
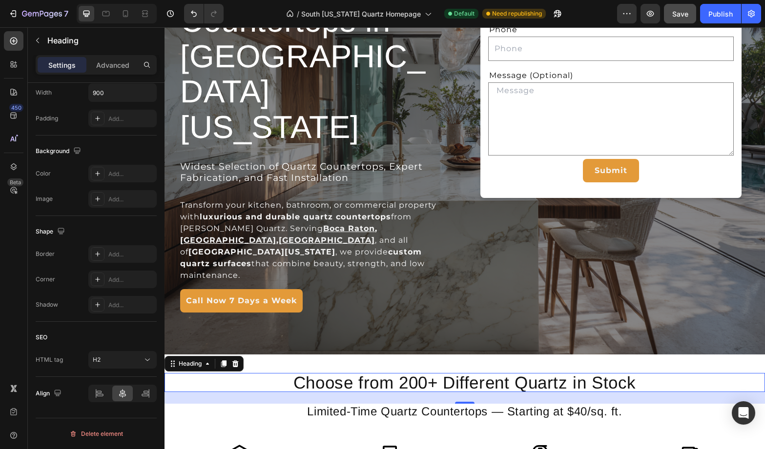
scroll to position [158, 0]
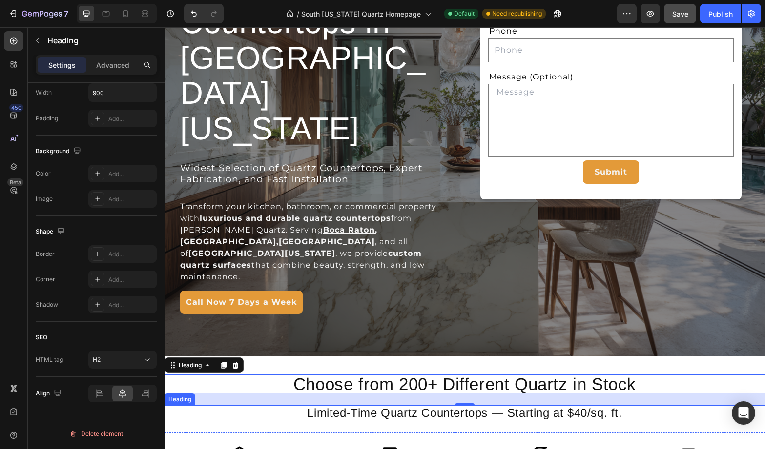
click at [434, 414] on h2 "Limited-Time Quartz Countertops — Starting at $40/sq. ft." at bounding box center [464, 413] width 439 height 16
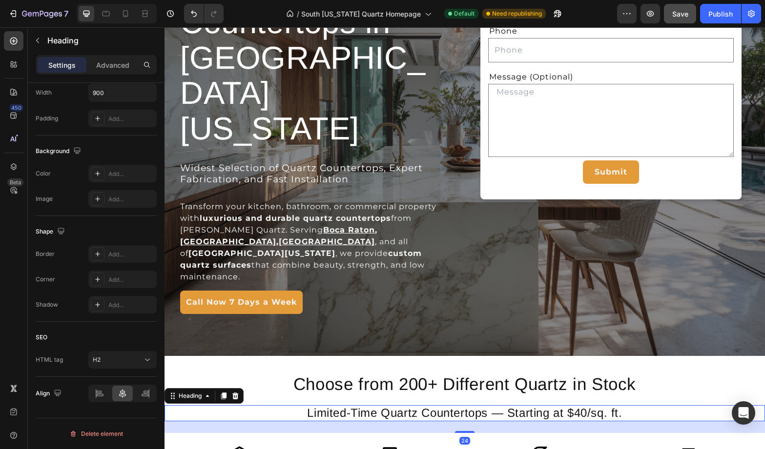
click at [421, 416] on h2 "Limited-Time Quartz Countertops — Starting at $40/sq. ft." at bounding box center [464, 413] width 439 height 16
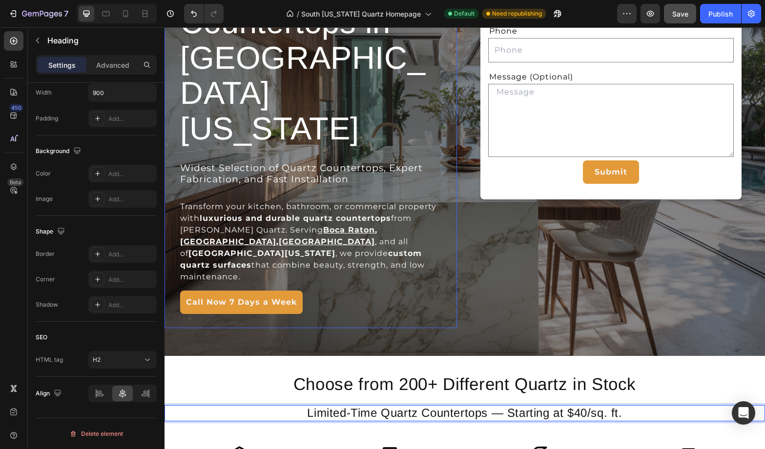
scroll to position [0, 0]
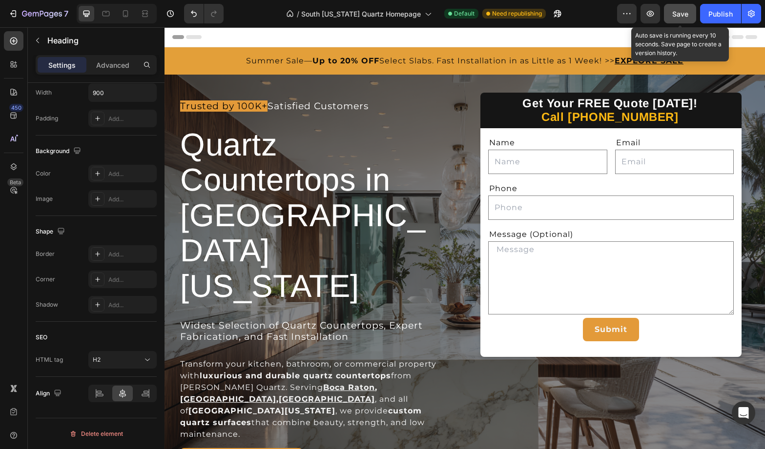
click at [682, 15] on span "Save" at bounding box center [680, 14] width 16 height 8
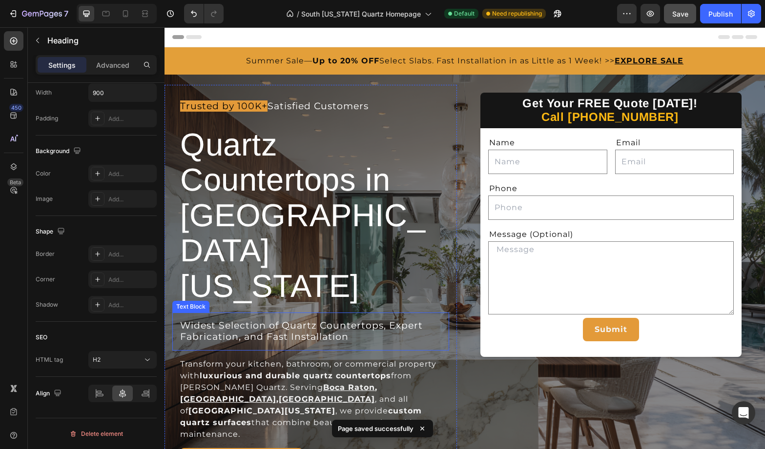
click at [323, 320] on span "Widest Selection of Quartz Countertops, Expert Fabrication, and Fast Installati…" at bounding box center [301, 331] width 242 height 22
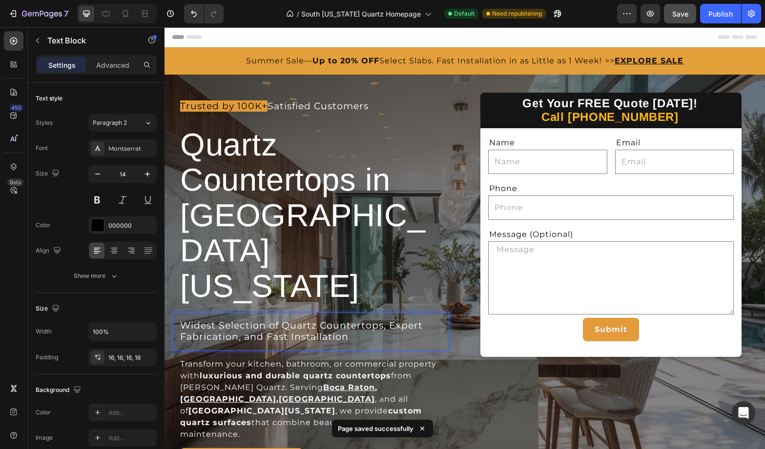
click at [326, 320] on span "Widest Selection of Quartz Countertops, Expert Fabrication, and Fast Installati…" at bounding box center [301, 331] width 242 height 22
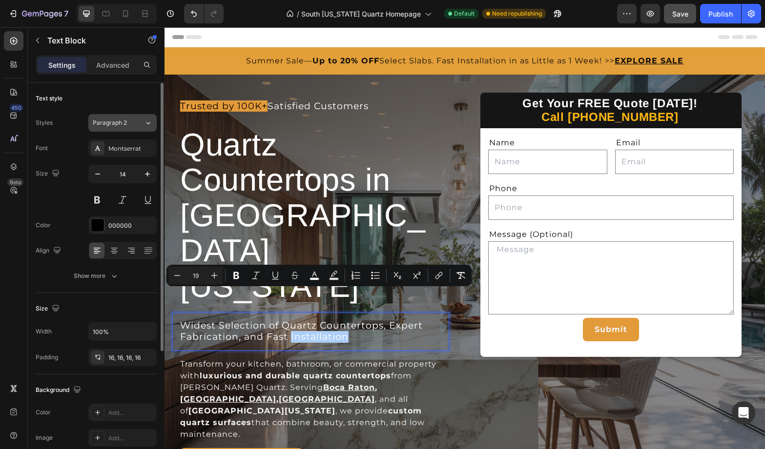
click at [141, 121] on div "Paragraph 2" at bounding box center [118, 123] width 51 height 9
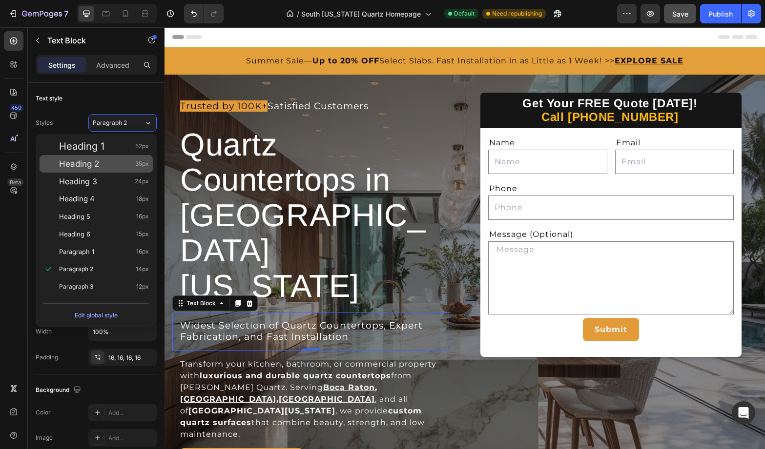
click at [101, 166] on div "Heading 2 35px" at bounding box center [104, 164] width 90 height 10
type input "35"
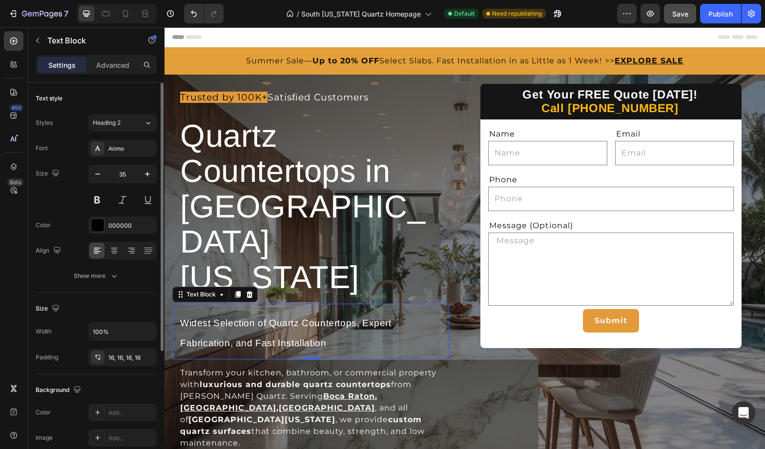
scroll to position [184, 0]
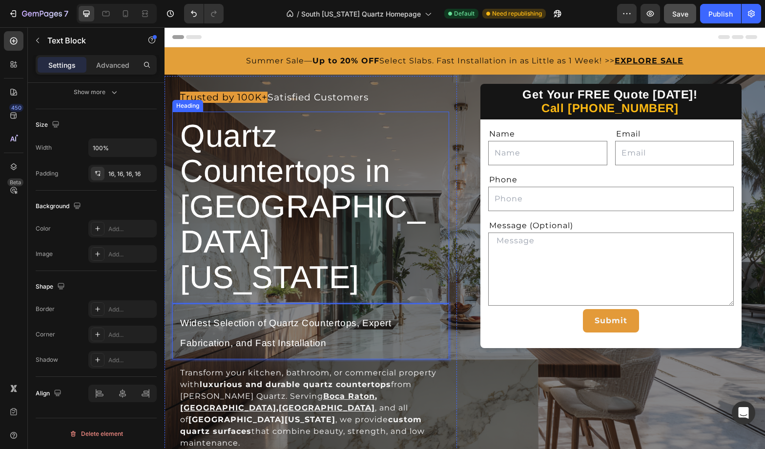
click at [437, 260] on p "⁠⁠⁠⁠⁠⁠⁠ Quartz Countertops in South Florida" at bounding box center [310, 208] width 261 height 177
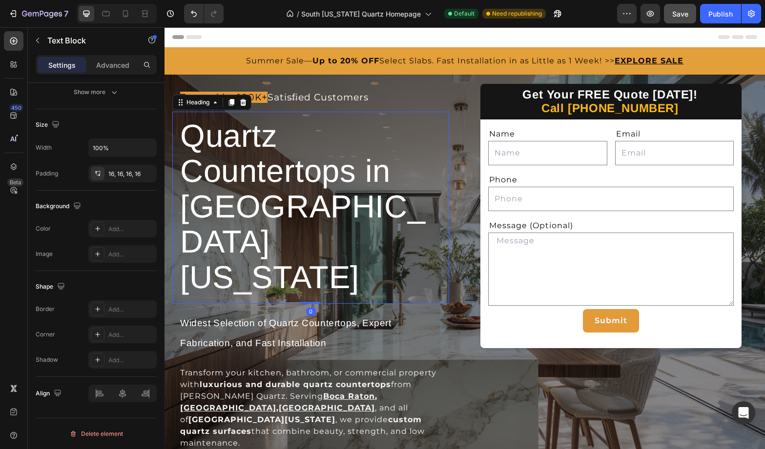
scroll to position [0, 0]
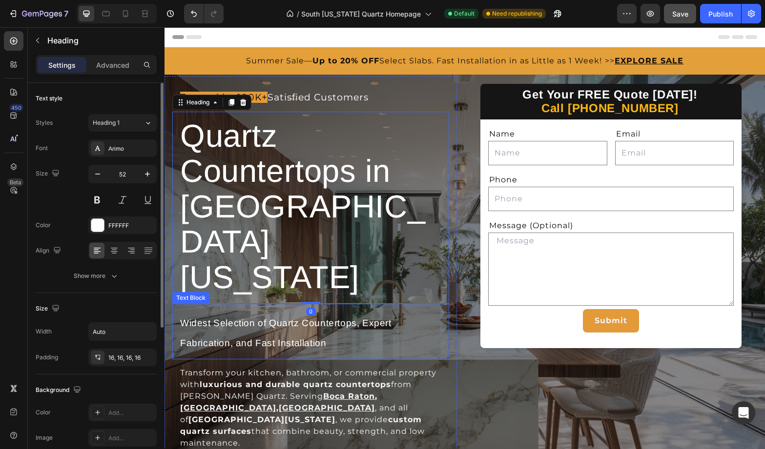
click at [392, 312] on p "Widest Selection of Quartz Countertops, Expert Fabrication, and Fast Installati…" at bounding box center [310, 332] width 261 height 40
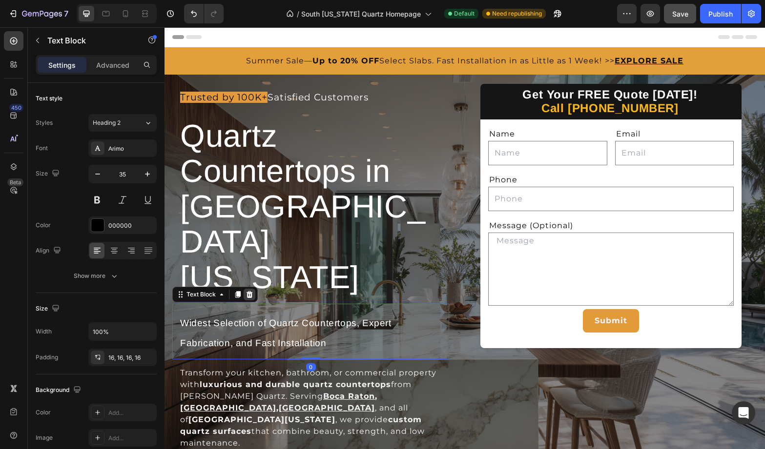
click at [249, 291] on icon at bounding box center [249, 294] width 6 height 7
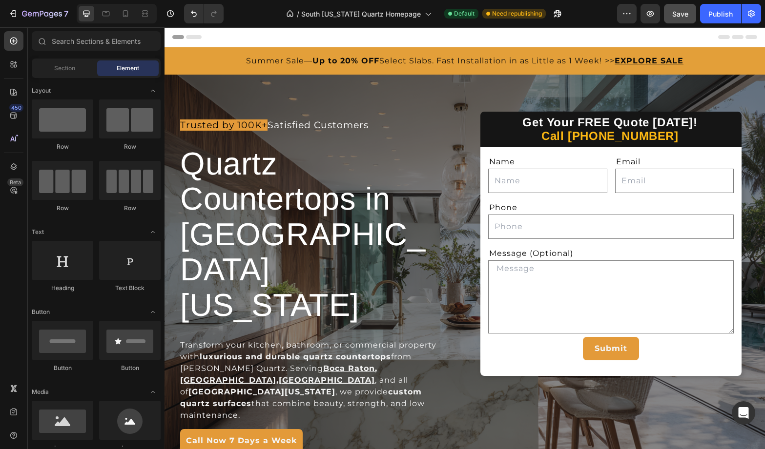
click at [310, 240] on span "Quartz Countertops in South Florida" at bounding box center [302, 234] width 245 height 177
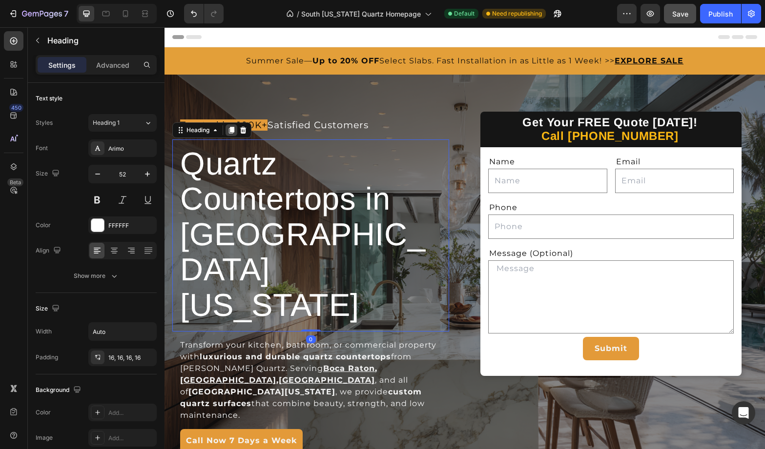
click at [231, 134] on icon at bounding box center [231, 130] width 5 height 7
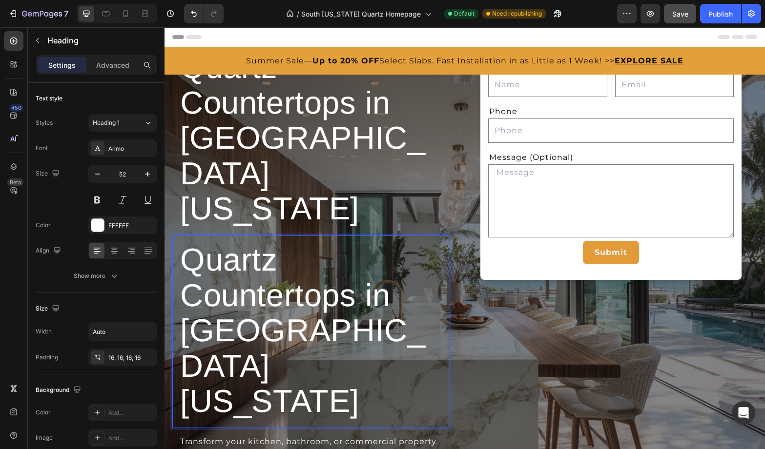
click at [382, 336] on p "Quartz Countertops in South Florida" at bounding box center [310, 331] width 261 height 177
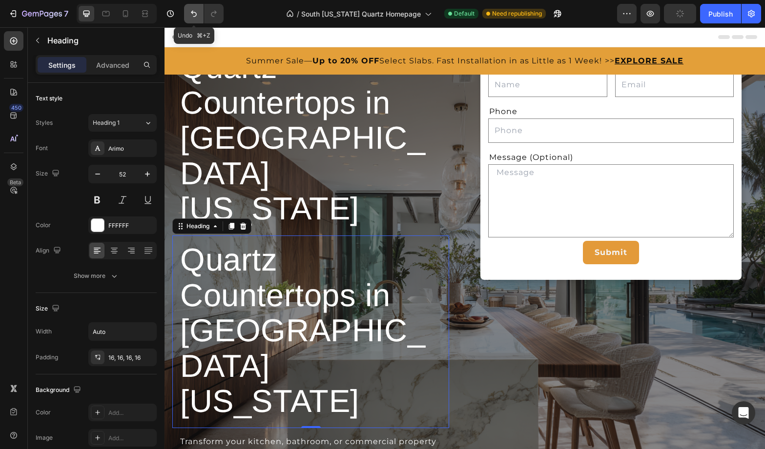
click at [196, 7] on button "Undo/Redo" at bounding box center [194, 14] width 20 height 20
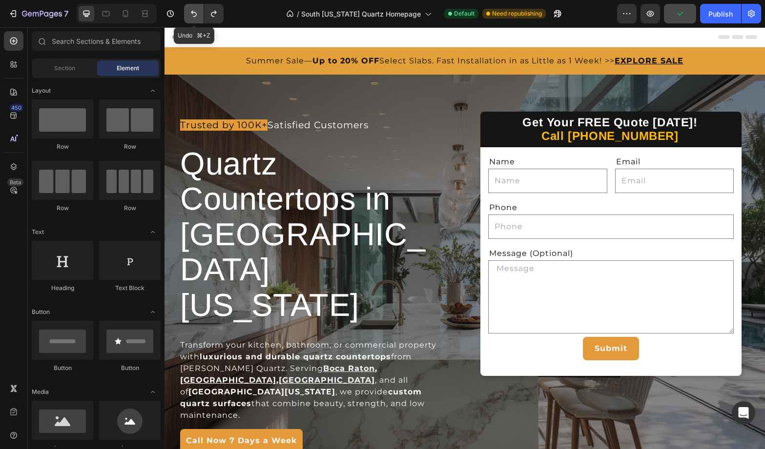
click at [195, 8] on button "Undo/Redo" at bounding box center [194, 14] width 20 height 20
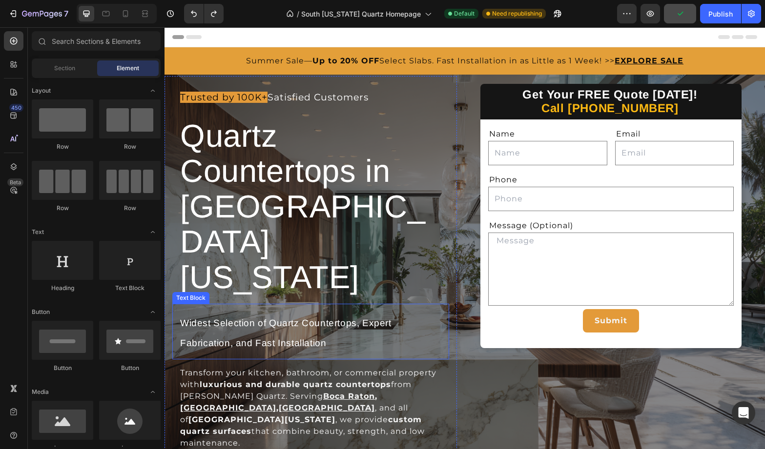
click at [324, 312] on p "Widest Selection of Quartz Countertops, Expert Fabrication, and Fast Installati…" at bounding box center [310, 332] width 261 height 40
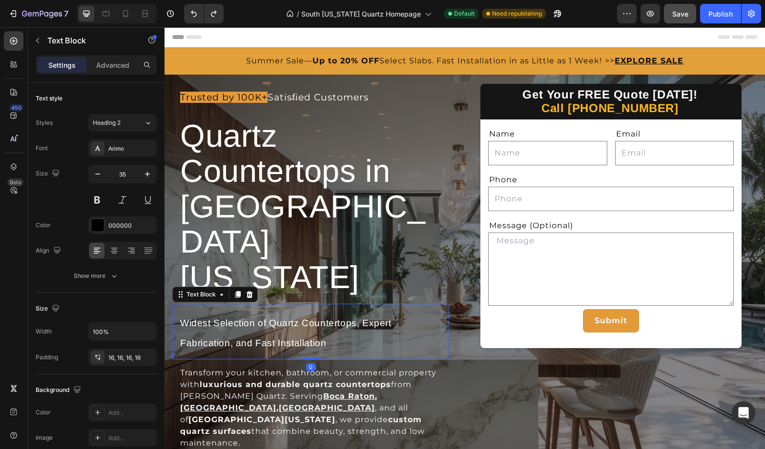
click at [324, 312] on p "Widest Selection of Quartz Countertops, Expert Fabrication, and Fast Installati…" at bounding box center [310, 332] width 261 height 40
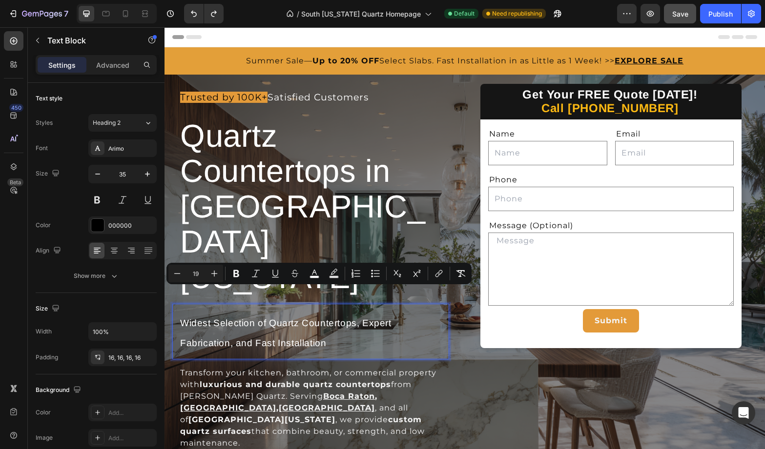
copy span "Widest Selection of Quartz Countertops, Expert Fabrication, and Fast Installati…"
click at [270, 182] on span "Quartz Countertops in South Florida" at bounding box center [302, 206] width 245 height 177
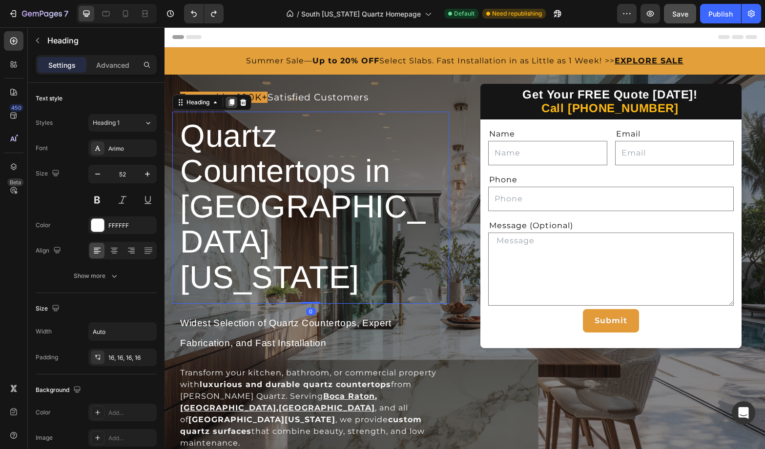
click at [229, 106] on icon at bounding box center [231, 102] width 5 height 7
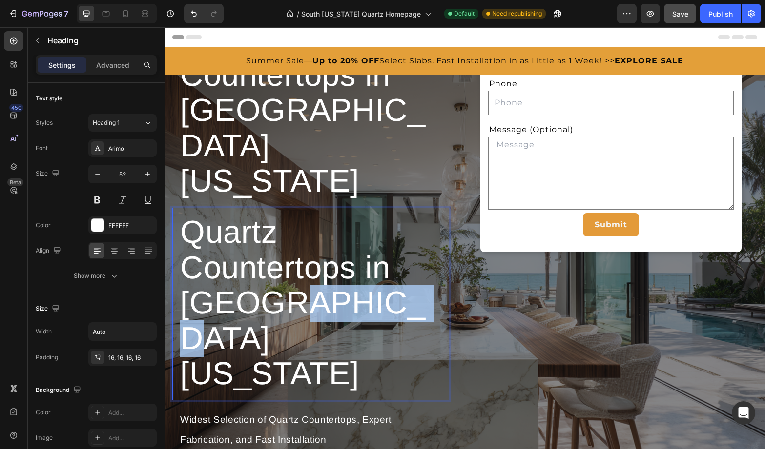
click at [286, 306] on span "Quartz Countertops in South Florida" at bounding box center [302, 302] width 245 height 177
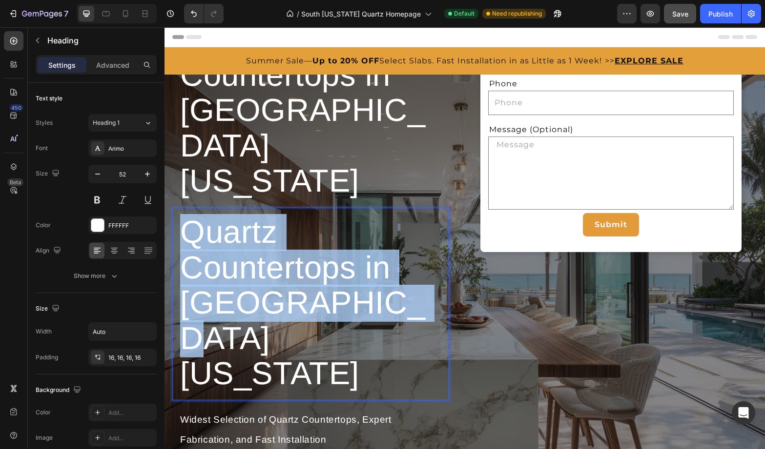
click at [286, 306] on span "Quartz Countertops in South Florida" at bounding box center [302, 302] width 245 height 177
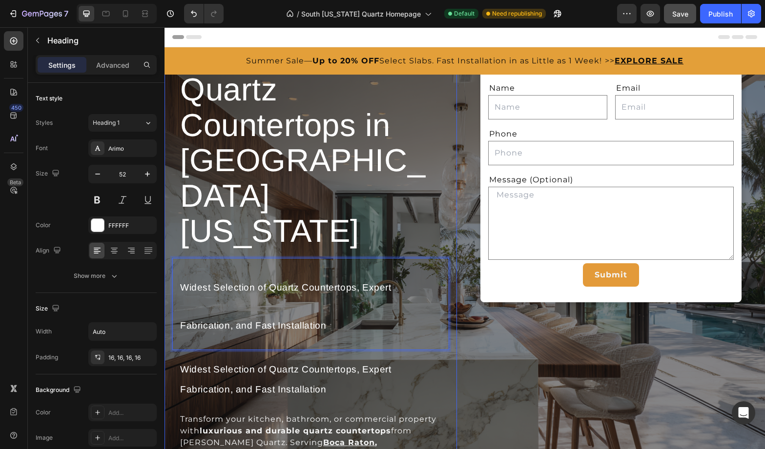
drag, startPoint x: 332, startPoint y: 297, endPoint x: 141, endPoint y: 209, distance: 210.3
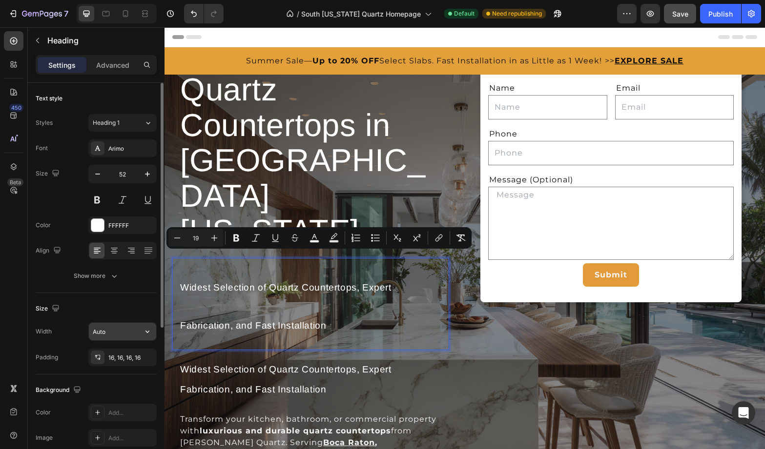
scroll to position [239, 0]
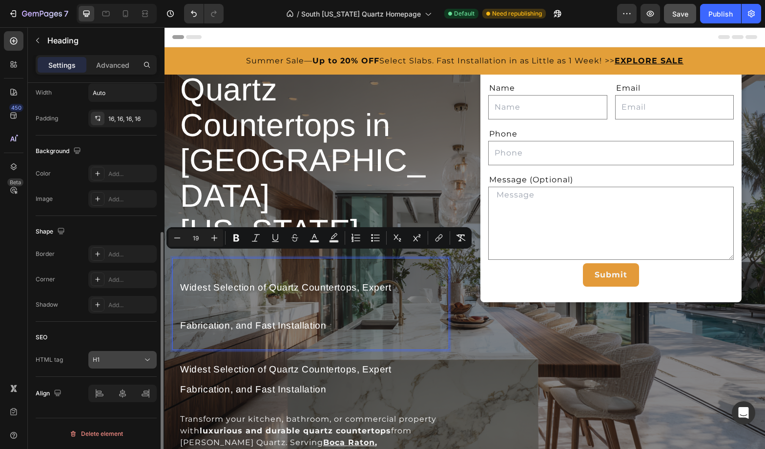
click at [128, 359] on div "H1" at bounding box center [118, 360] width 50 height 9
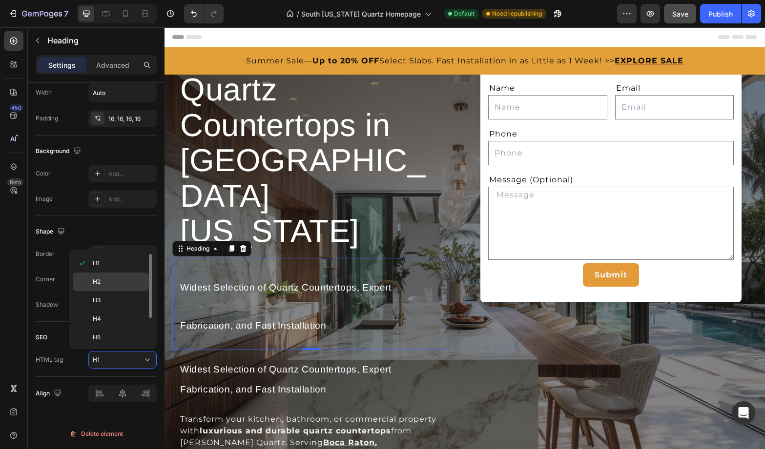
click at [103, 278] on p "H2" at bounding box center [119, 282] width 52 height 9
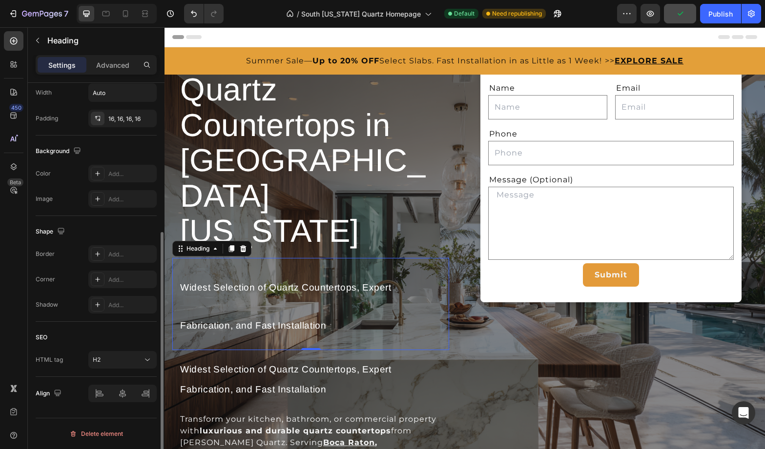
scroll to position [0, 0]
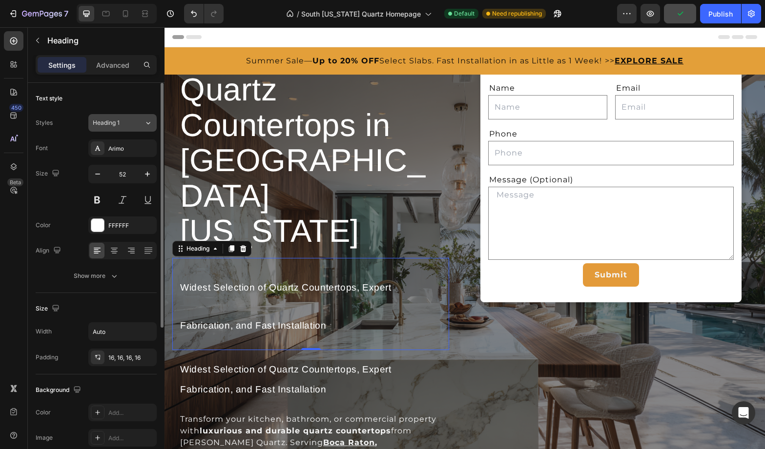
click at [140, 124] on div "Heading 1" at bounding box center [118, 123] width 51 height 9
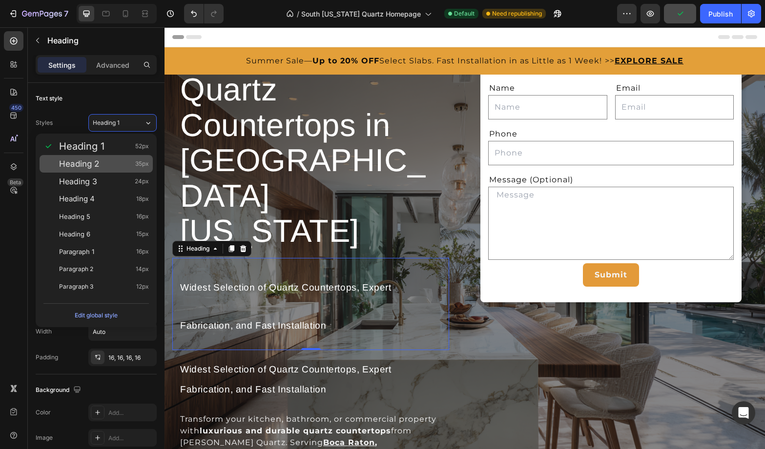
click at [109, 166] on div "Heading 2 35px" at bounding box center [104, 164] width 90 height 10
type input "35"
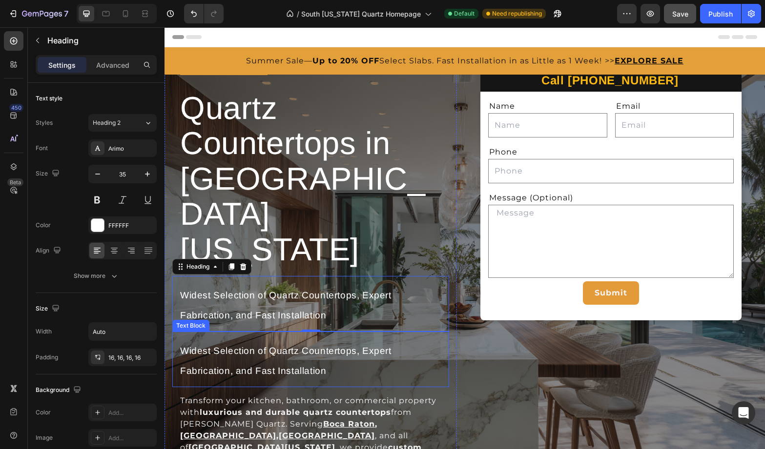
click at [337, 340] on p "Widest Selection of Quartz Countertops, Expert Fabrication, and Fast Installati…" at bounding box center [310, 360] width 261 height 40
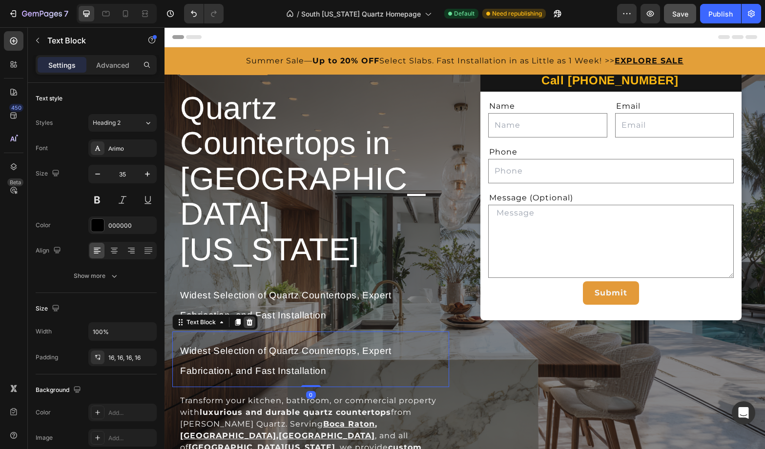
click at [248, 319] on icon at bounding box center [249, 323] width 8 height 8
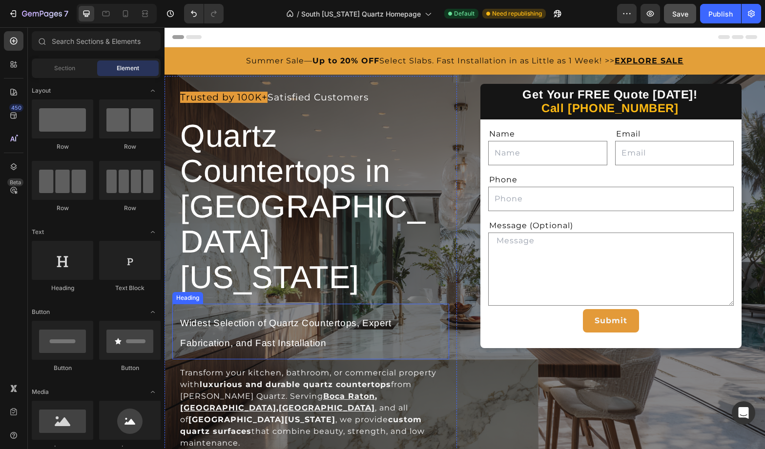
click at [292, 307] on h2 "Widest Selection of Quartz Countertops, Expert Fabrication, and Fast Installati…" at bounding box center [310, 332] width 277 height 56
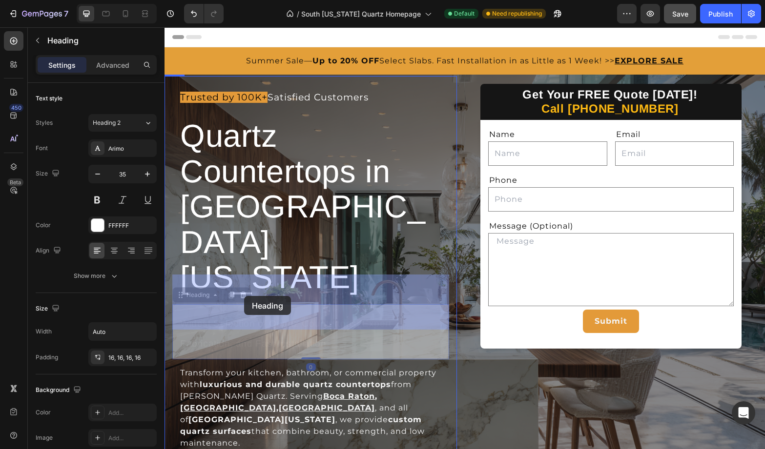
drag, startPoint x: 331, startPoint y: 311, endPoint x: 156, endPoint y: 266, distance: 180.8
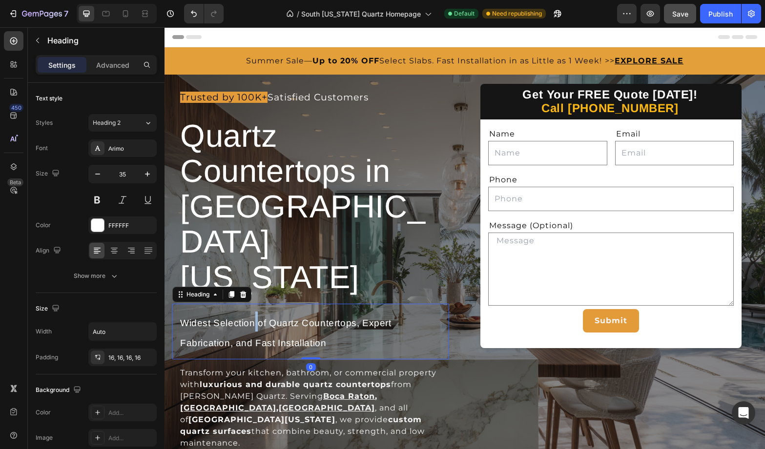
click at [254, 318] on span "Widest Selection of Quartz Countertops, Expert Fabrication, and Fast Installati…" at bounding box center [285, 333] width 211 height 30
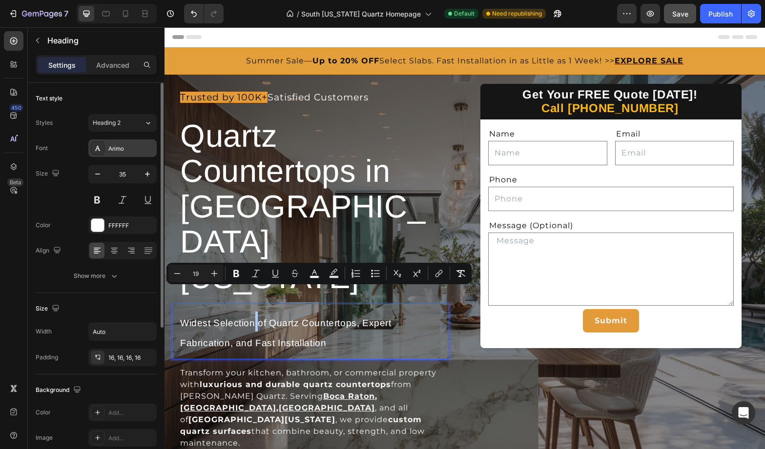
click at [128, 148] on div "Arimo" at bounding box center [131, 148] width 46 height 9
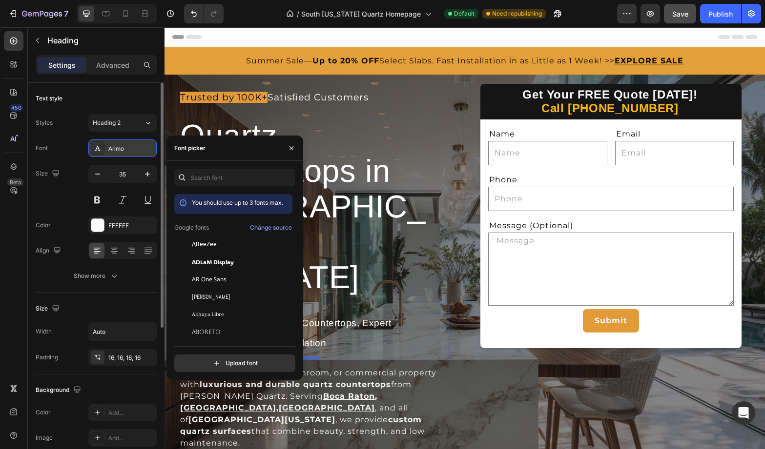
click at [127, 148] on div "Arimo" at bounding box center [131, 148] width 46 height 9
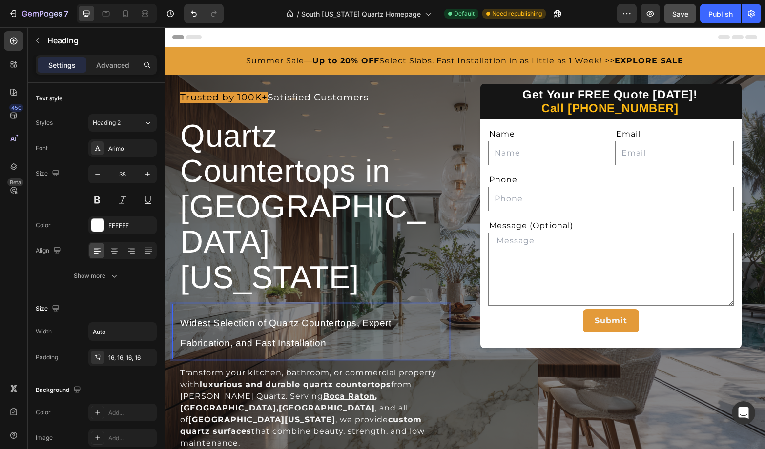
click at [287, 318] on span "Widest Selection of Quartz Countertops, Expert Fabrication, and Fast Installati…" at bounding box center [285, 333] width 211 height 30
click at [182, 318] on span "Widest Selection of Quartz Countertops, Expert Fabrication, and Fast Installati…" at bounding box center [285, 333] width 211 height 30
click at [298, 338] on span "Fabrication, and Fast Installation" at bounding box center [253, 343] width 146 height 10
drag, startPoint x: 342, startPoint y: 312, endPoint x: 195, endPoint y: 282, distance: 149.7
click at [195, 312] on p "Widest Selection of Quartz Countertops, Expert Fabrication, and Fast Installati…" at bounding box center [285, 332] width 211 height 40
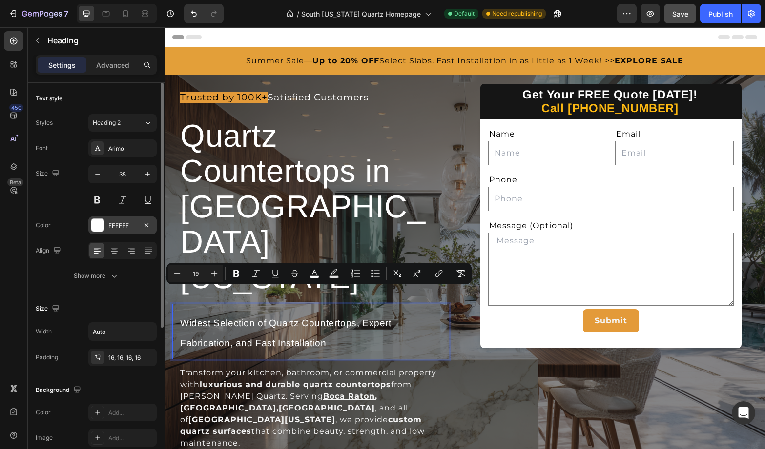
scroll to position [6, 0]
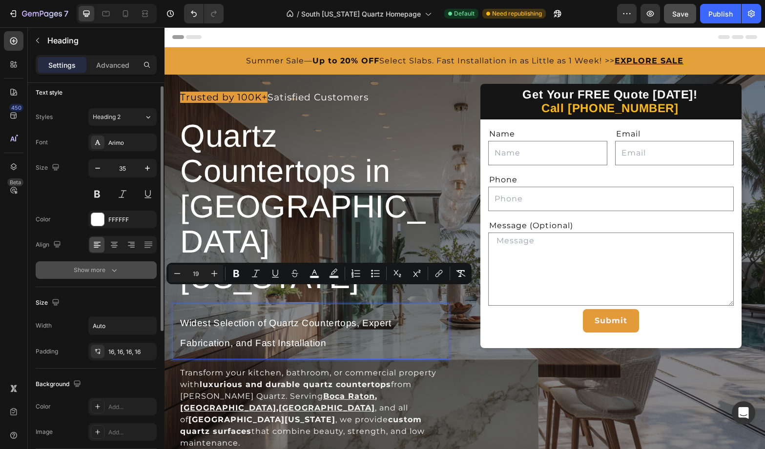
click at [119, 270] on button "Show more" at bounding box center [96, 271] width 121 height 18
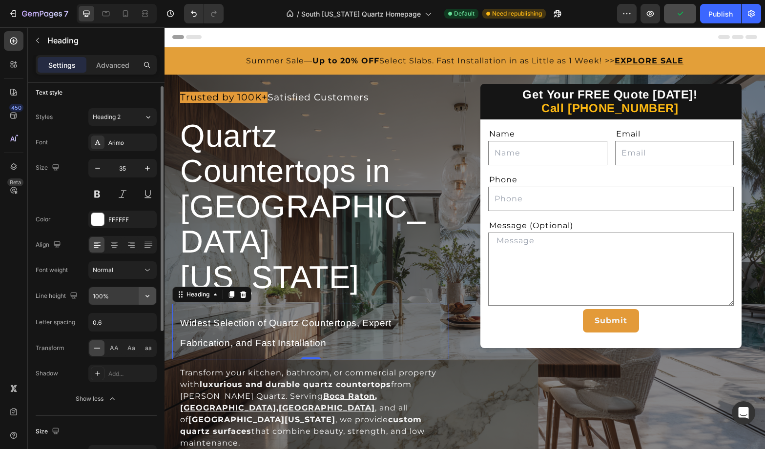
click at [146, 294] on icon "button" at bounding box center [147, 296] width 10 height 10
click at [113, 301] on input "100%" at bounding box center [122, 296] width 67 height 18
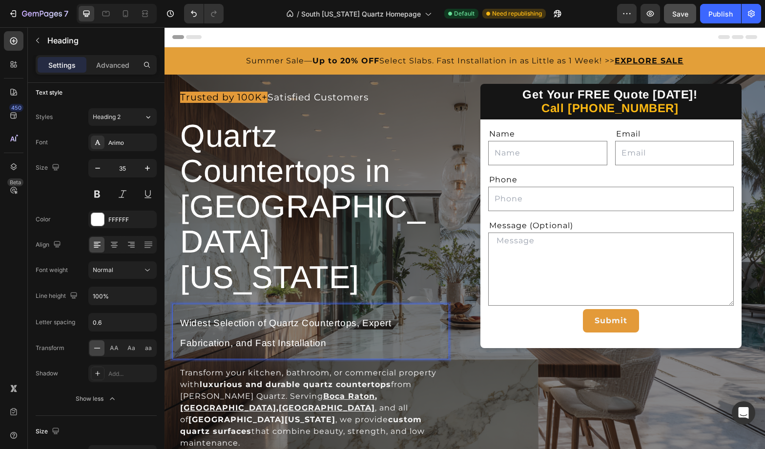
drag, startPoint x: 336, startPoint y: 316, endPoint x: 172, endPoint y: 269, distance: 169.9
click at [172, 269] on div "Trusted by 100K+ Satisfied Customers Text Block ⁠⁠⁠⁠⁠⁠⁠ Quartz Countertops in S…" at bounding box center [310, 285] width 277 height 403
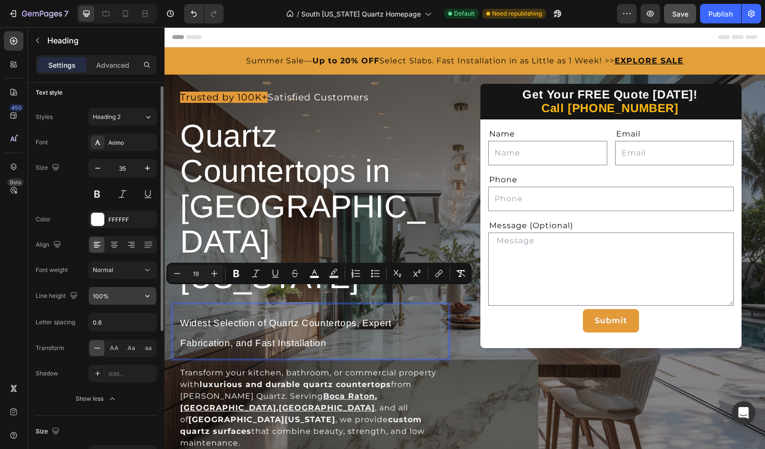
click at [134, 292] on input "100%" at bounding box center [122, 296] width 67 height 18
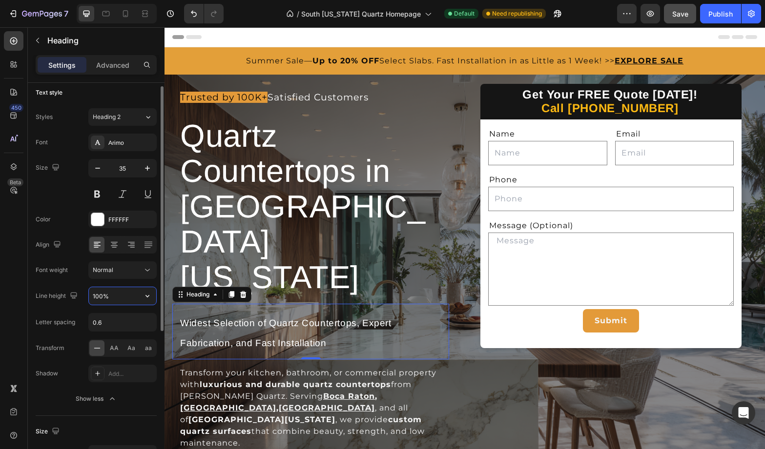
drag, startPoint x: 130, startPoint y: 294, endPoint x: 51, endPoint y: 294, distance: 79.0
click at [51, 294] on div "Line height 100%" at bounding box center [96, 296] width 121 height 19
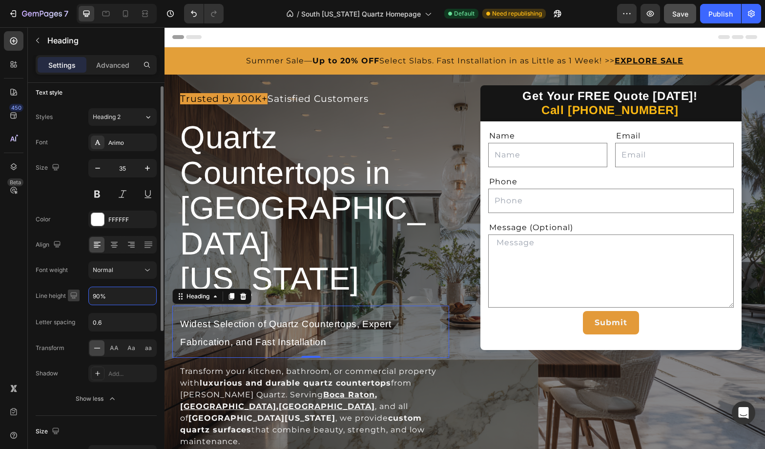
drag, startPoint x: 115, startPoint y: 297, endPoint x: 77, endPoint y: 296, distance: 38.1
click at [77, 296] on div "Line height 90%" at bounding box center [96, 296] width 121 height 19
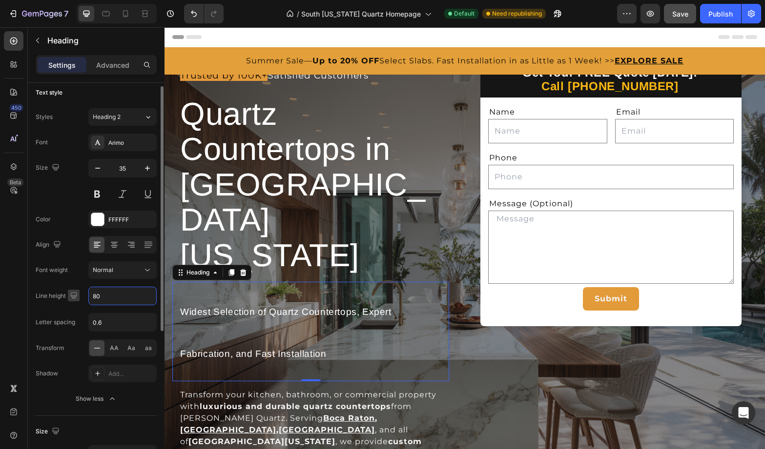
type input "80%"
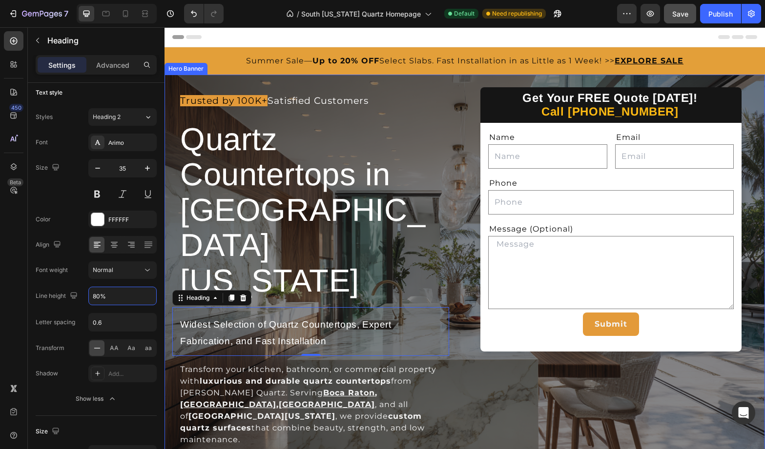
click at [464, 183] on div "Trusted by 100K+ Satisfied Customers Text Block ⁠⁠⁠⁠⁠⁠⁠ Quartz Countertops in S…" at bounding box center [464, 295] width 600 height 430
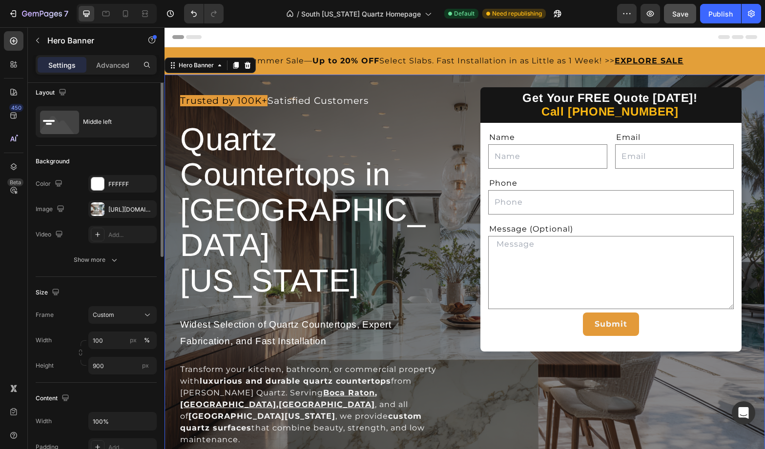
scroll to position [0, 0]
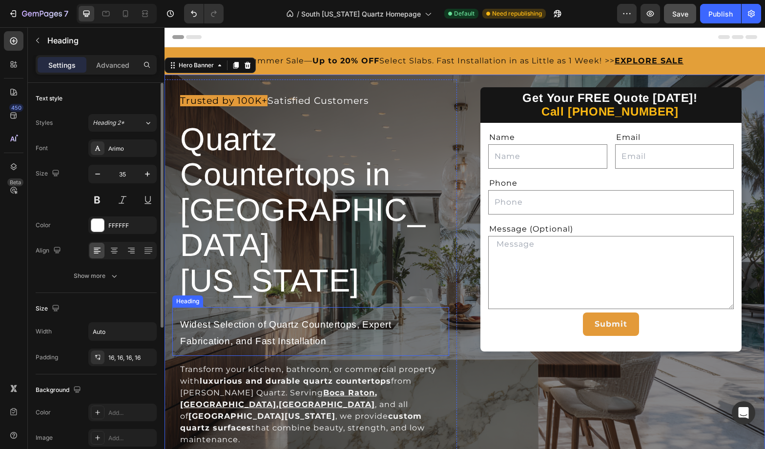
click at [359, 315] on p "⁠⁠⁠⁠⁠⁠⁠ Widest Selection of Quartz Countertops, Expert Fabrication, and Fast In…" at bounding box center [285, 331] width 211 height 33
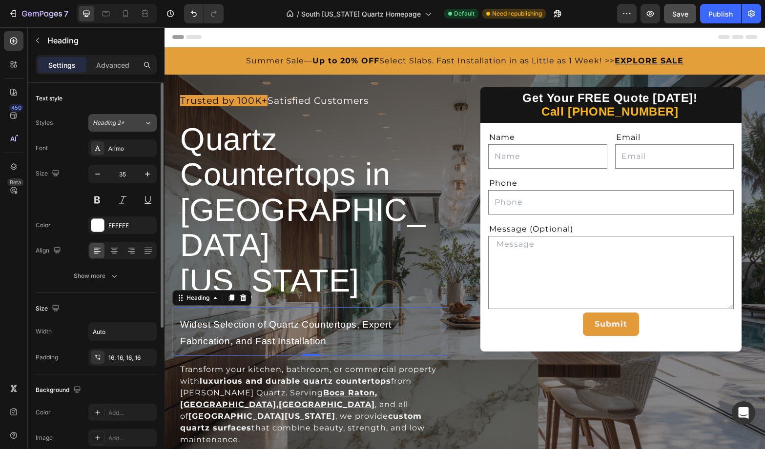
click at [135, 120] on div "Heading 2*" at bounding box center [118, 123] width 51 height 9
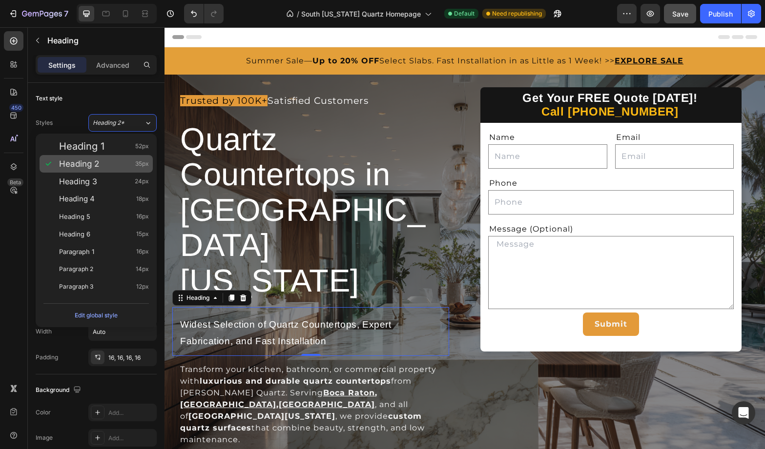
click at [105, 165] on div "Heading 2 35px" at bounding box center [104, 164] width 90 height 10
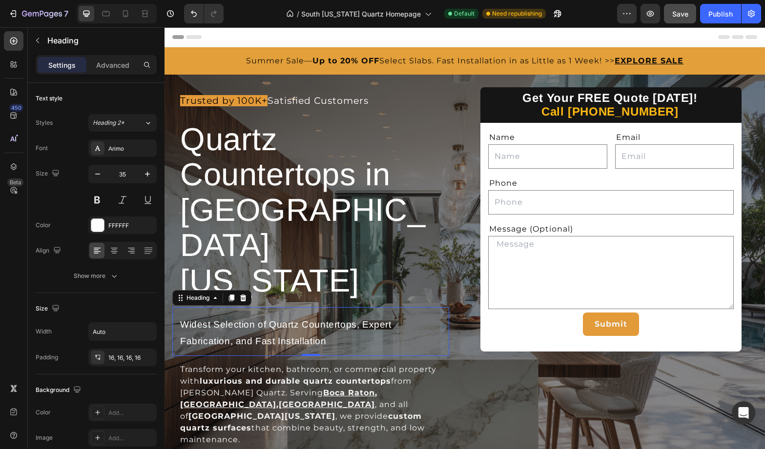
click at [683, 17] on span "Save" at bounding box center [680, 14] width 16 height 8
click at [717, 13] on div "Publish" at bounding box center [720, 14] width 24 height 10
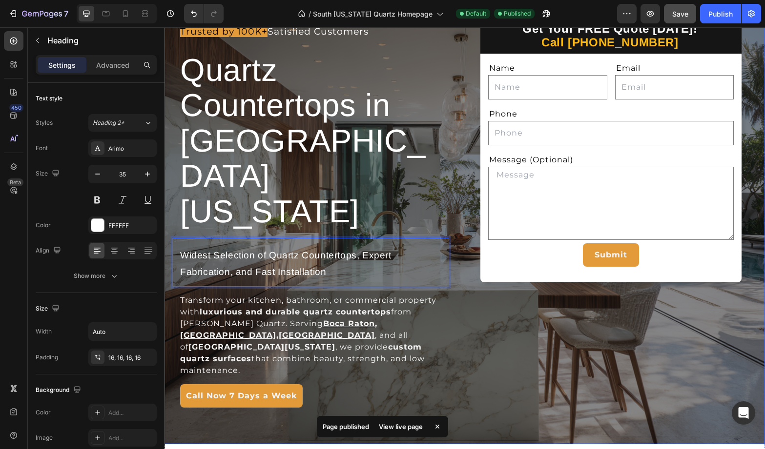
scroll to position [77, 0]
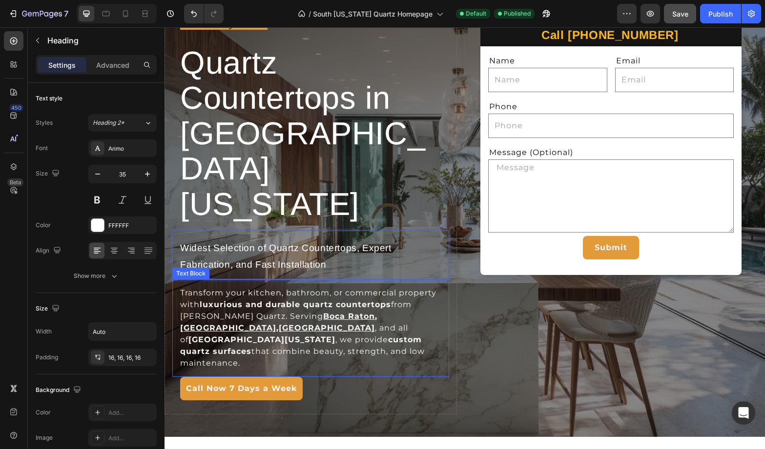
click at [343, 300] on strong "luxurious and durable quartz countertops" at bounding box center [295, 304] width 191 height 9
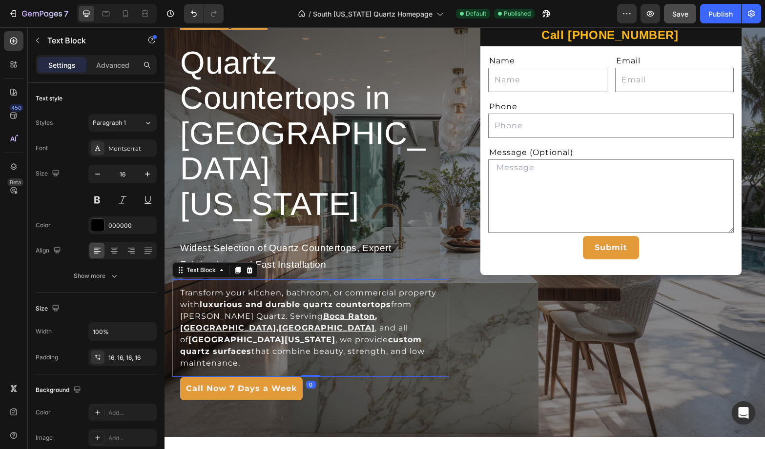
click at [336, 300] on strong "luxurious and durable quartz countertops" at bounding box center [295, 304] width 191 height 9
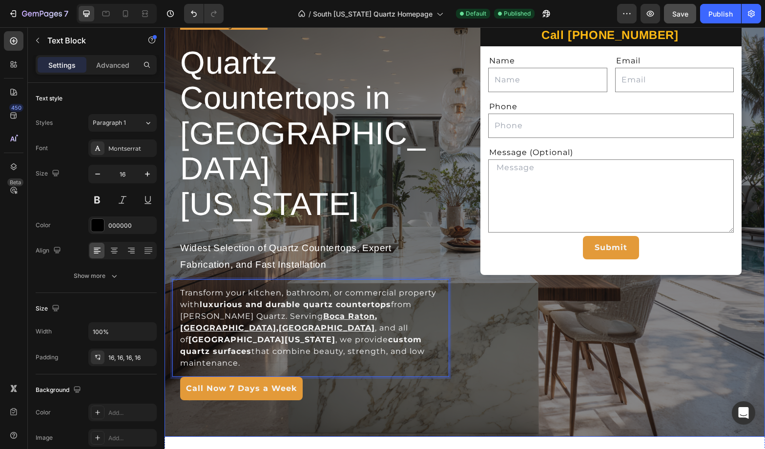
click at [461, 303] on div "Trusted by 100K+ Satisfied Customers Text Block ⁠⁠⁠⁠⁠⁠⁠ Quartz Countertops in S…" at bounding box center [464, 218] width 600 height 430
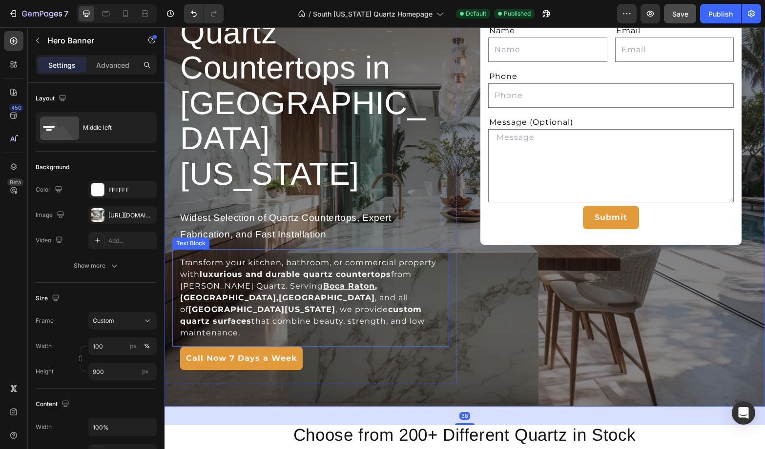
scroll to position [118, 0]
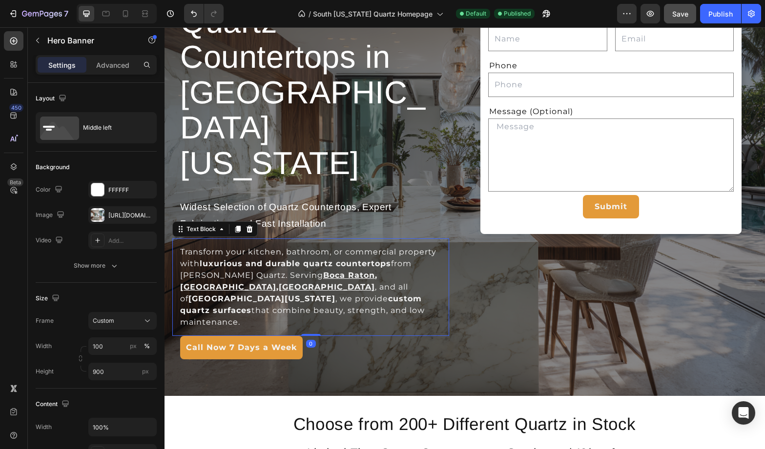
click at [214, 294] on strong "custom quartz surfaces" at bounding box center [301, 304] width 242 height 21
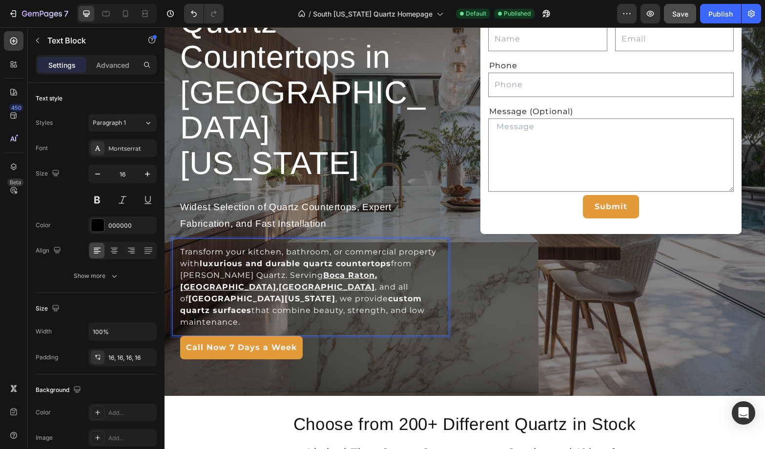
click at [213, 294] on strong "custom quartz surfaces" at bounding box center [301, 304] width 242 height 21
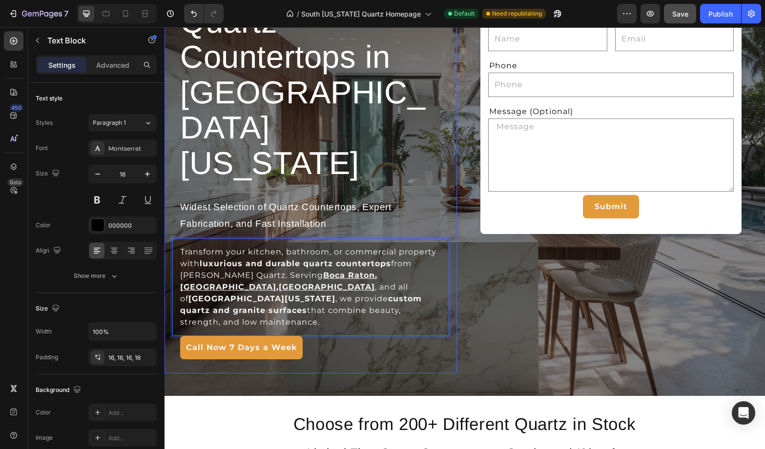
click at [379, 327] on div "Trusted by 100K+ Satisfied Customers Text Block ⁠⁠⁠⁠⁠⁠⁠ Quartz Countertops in S…" at bounding box center [310, 168] width 292 height 412
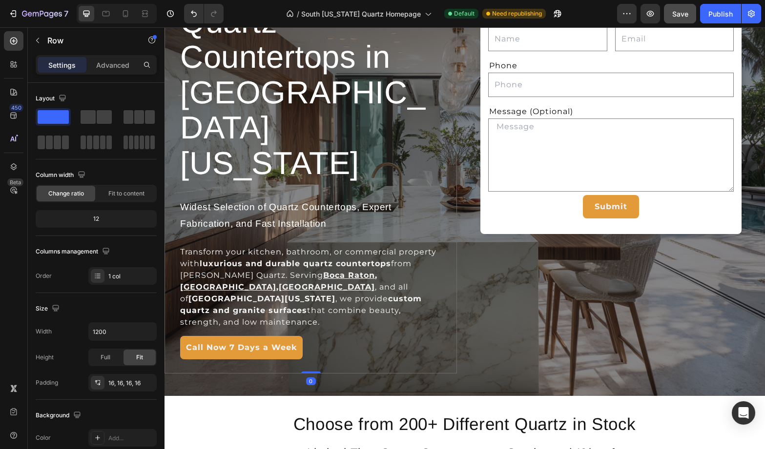
click at [543, 327] on div "Get Your FREE Quote Today! Call (720) 324-1436 Heading Name Text Block Text Fie…" at bounding box center [618, 177] width 292 height 430
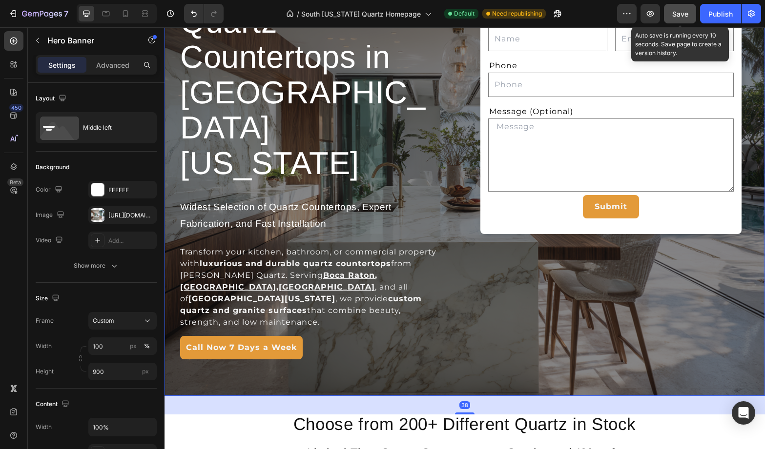
click at [683, 10] on span "Save" at bounding box center [680, 14] width 16 height 8
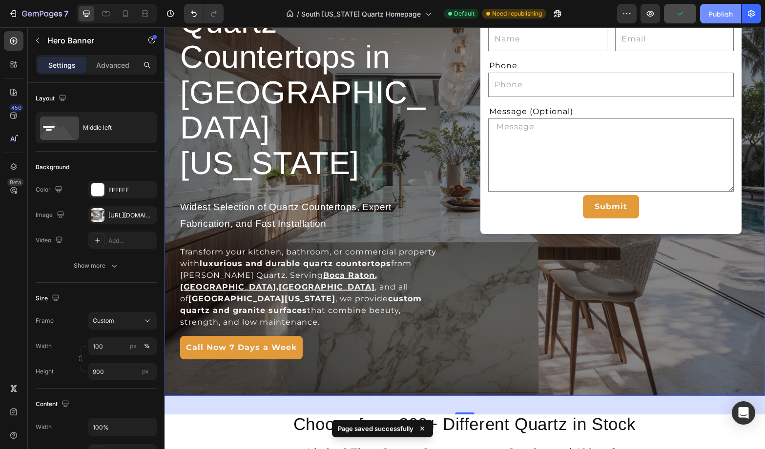
click at [719, 12] on div "Publish" at bounding box center [720, 14] width 24 height 10
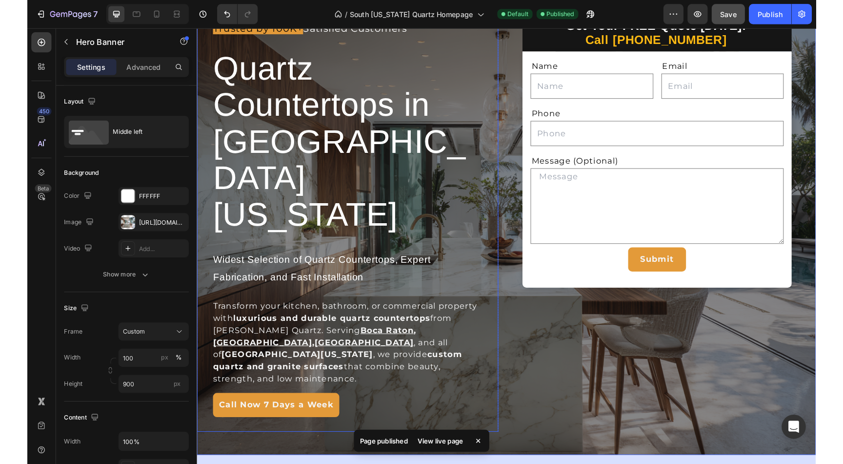
scroll to position [49, 0]
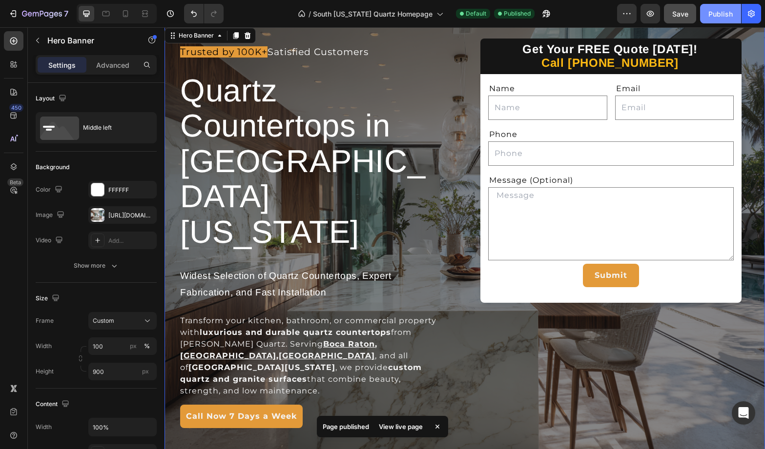
click at [718, 9] on div "Publish" at bounding box center [720, 14] width 24 height 10
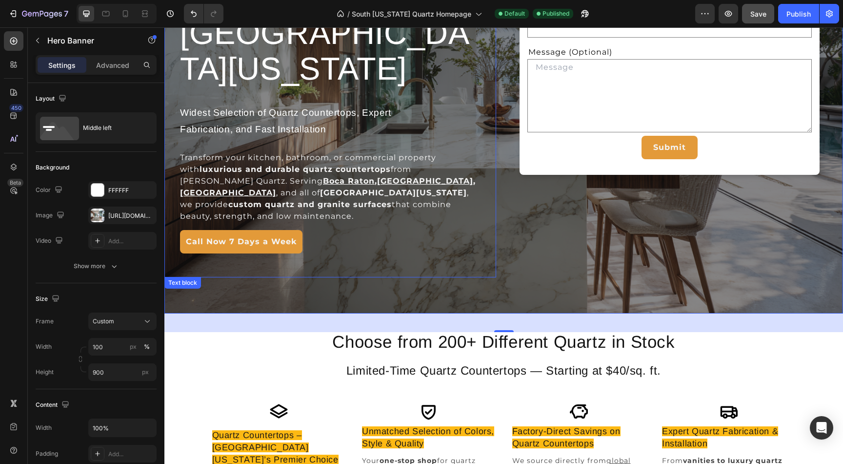
scroll to position [77, 0]
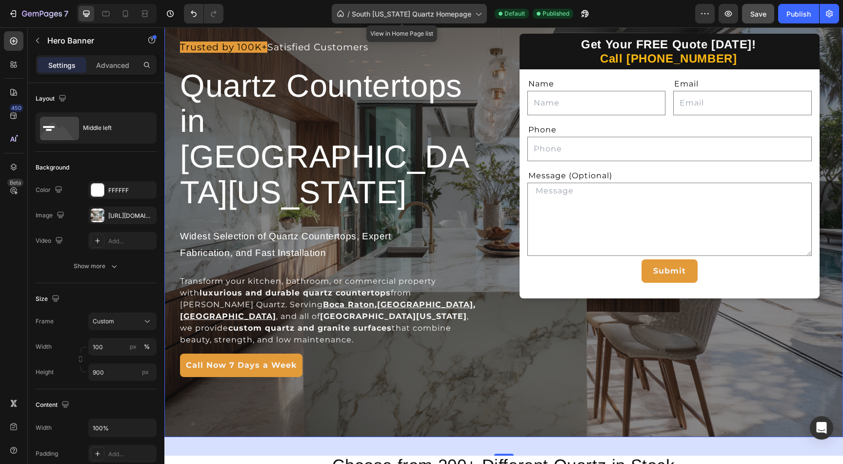
click at [402, 12] on span "South Florida Quartz Homepage" at bounding box center [412, 14] width 120 height 10
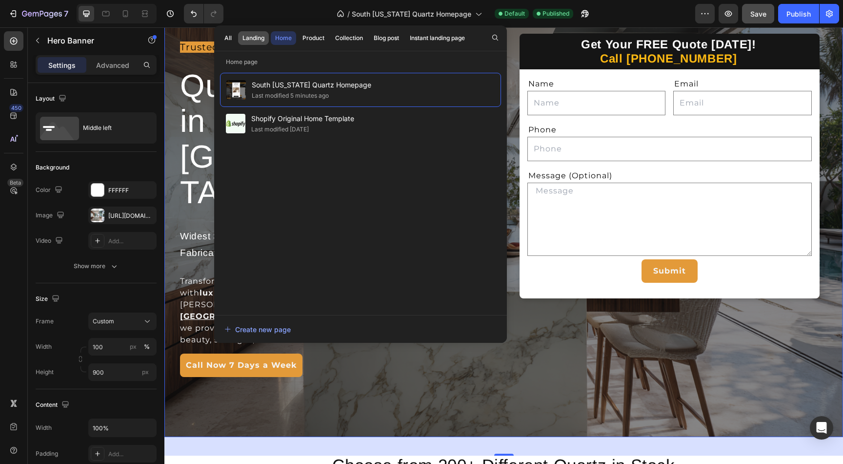
click at [253, 39] on div "Landing" at bounding box center [253, 38] width 22 height 9
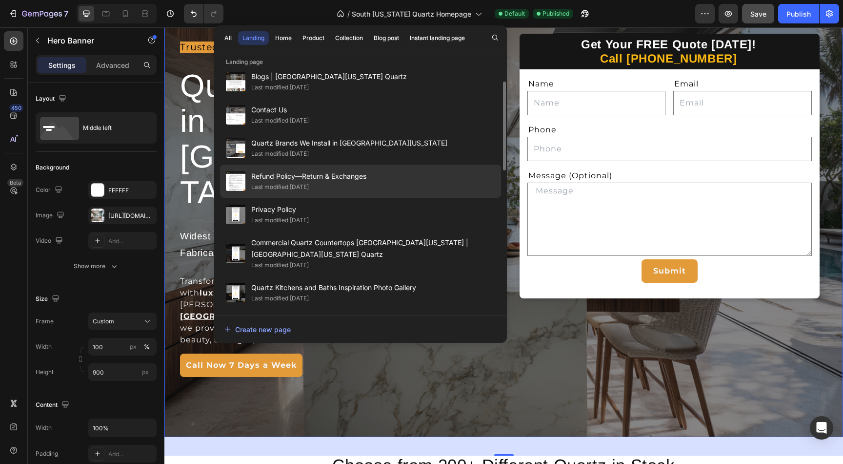
scroll to position [0, 0]
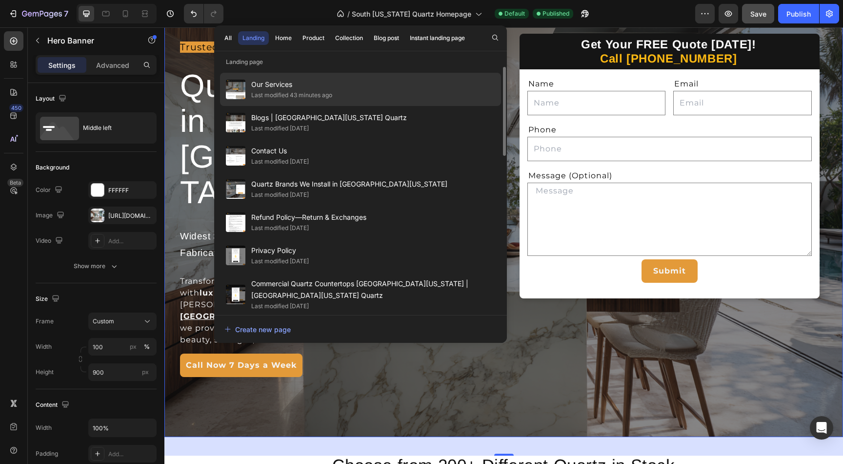
click at [329, 98] on div "Last modified 43 minutes ago" at bounding box center [291, 95] width 81 height 10
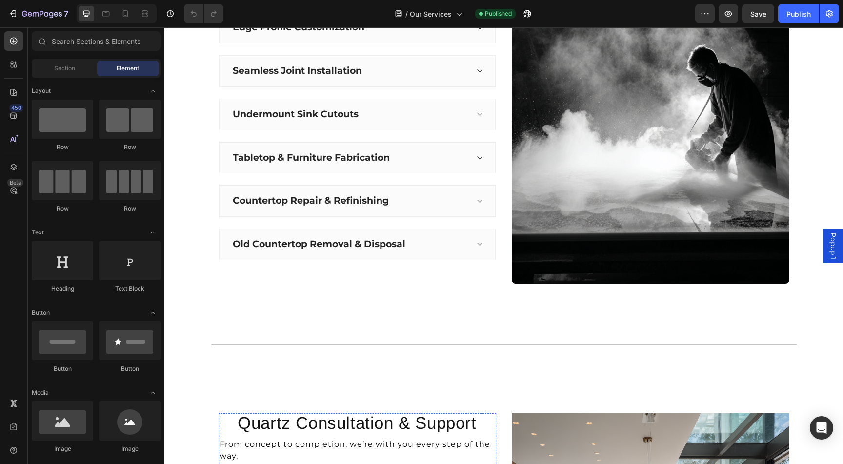
scroll to position [1552, 0]
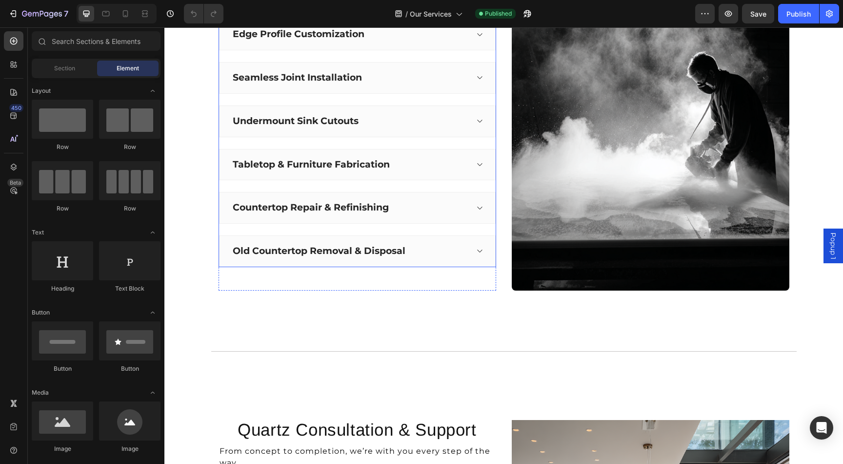
click at [350, 207] on strong "Countertop Repair & Refinishing" at bounding box center [311, 207] width 156 height 11
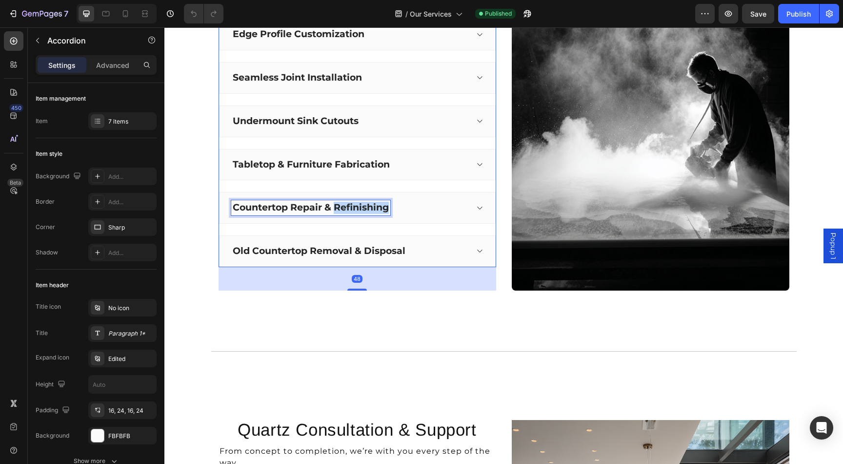
click at [350, 207] on strong "Countertop Repair & Refinishing" at bounding box center [311, 207] width 156 height 11
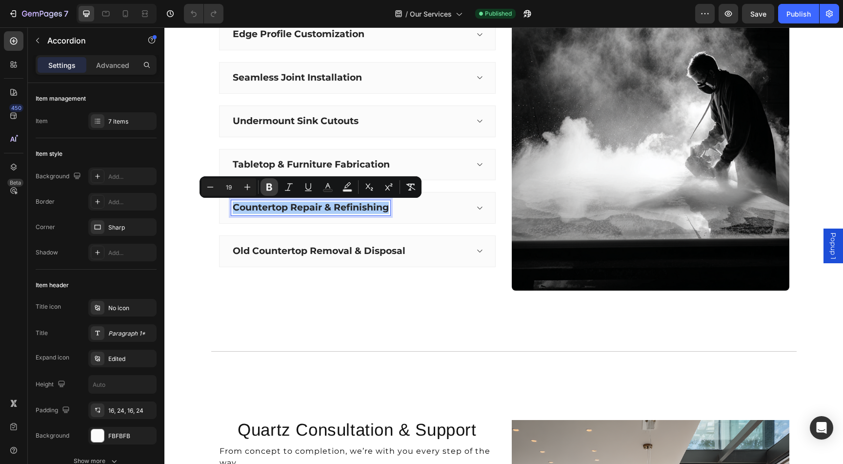
click at [265, 187] on icon "Editor contextual toolbar" at bounding box center [269, 187] width 10 height 10
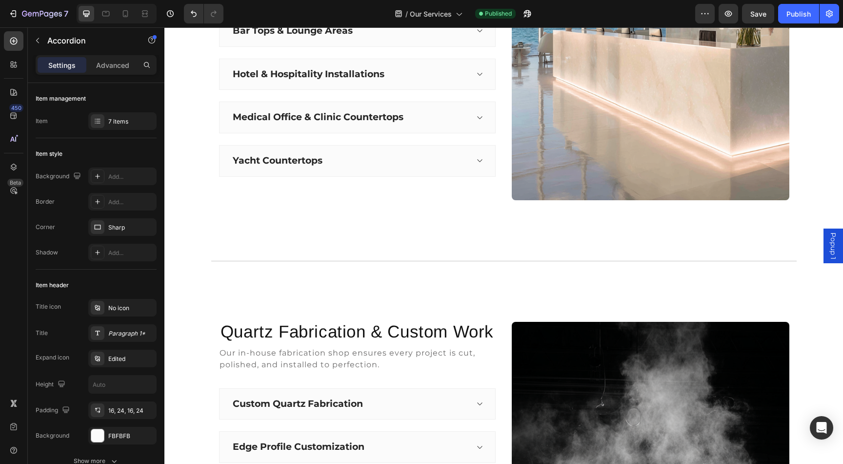
scroll to position [1076, 0]
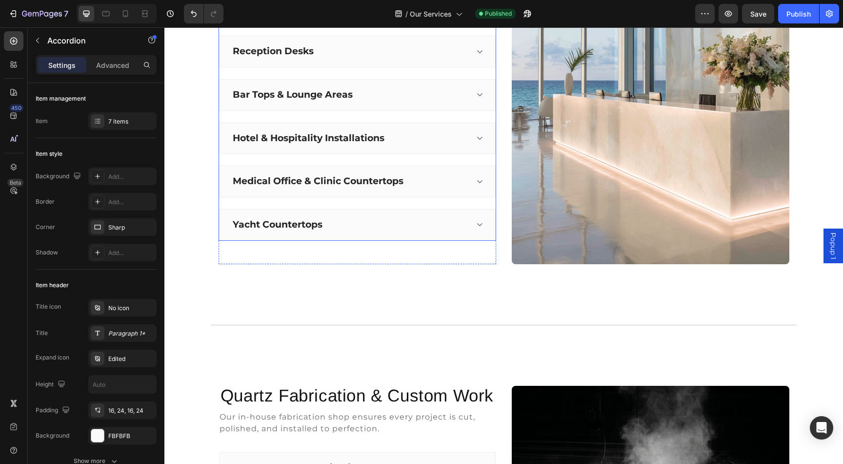
click at [323, 179] on strong "Medical Office & Clinic Countertops" at bounding box center [318, 180] width 171 height 11
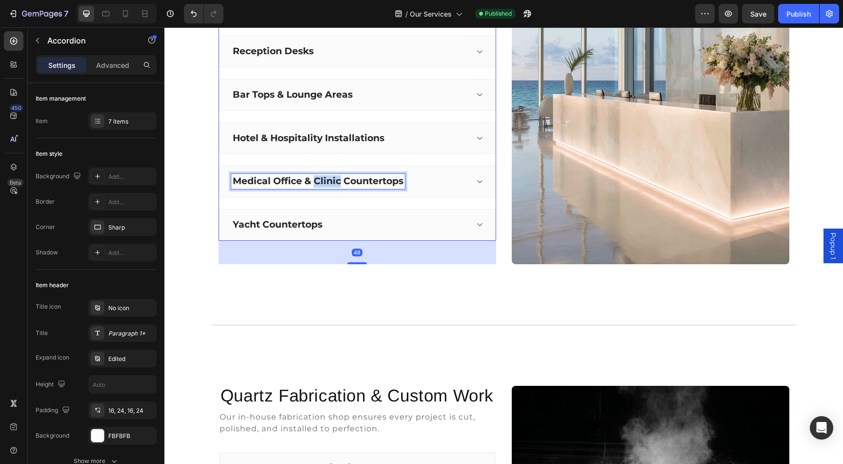
click at [323, 179] on strong "Medical Office & Clinic Countertops" at bounding box center [318, 180] width 171 height 11
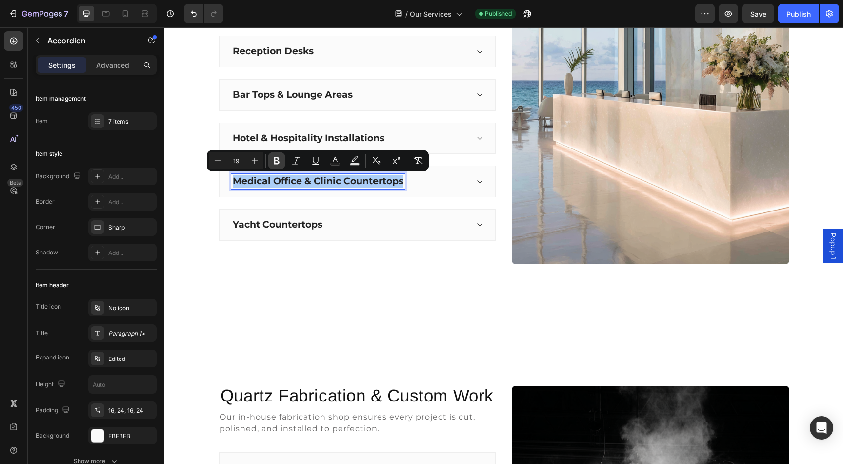
click at [277, 161] on icon "Editor contextual toolbar" at bounding box center [277, 161] width 10 height 10
click at [305, 224] on strong "Yacht Countertops" at bounding box center [278, 224] width 90 height 11
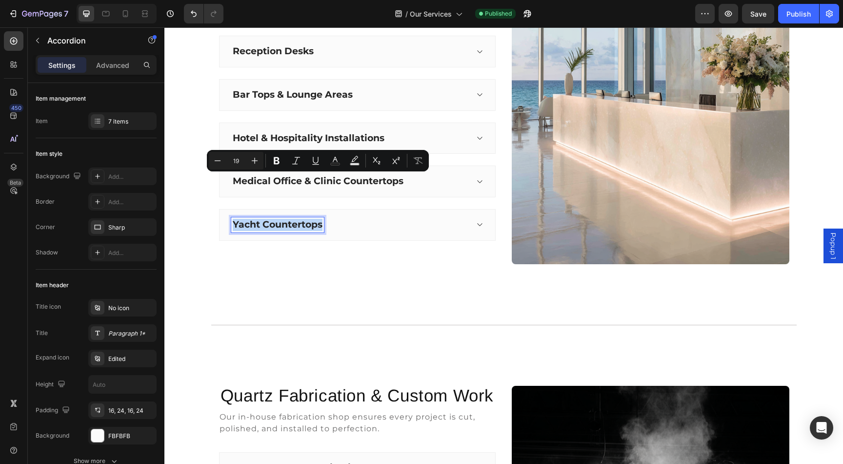
click at [305, 224] on strong "Yacht Countertops" at bounding box center [278, 224] width 90 height 11
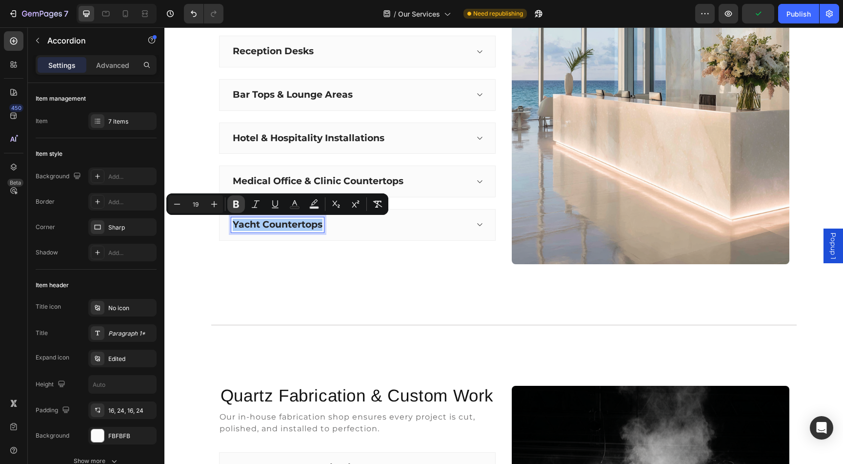
click at [238, 203] on icon "Editor contextual toolbar" at bounding box center [236, 204] width 10 height 10
click at [806, 17] on div "Publish" at bounding box center [799, 14] width 24 height 10
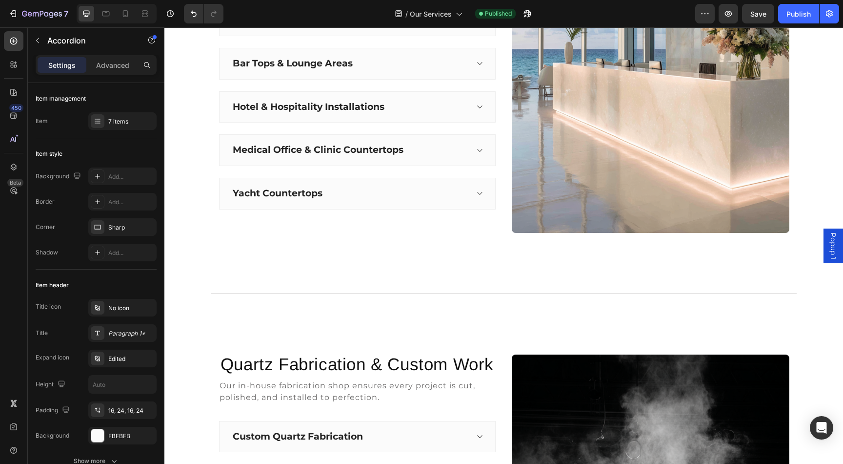
scroll to position [1107, 0]
click at [464, 195] on div "Yacht Countertops" at bounding box center [349, 193] width 237 height 15
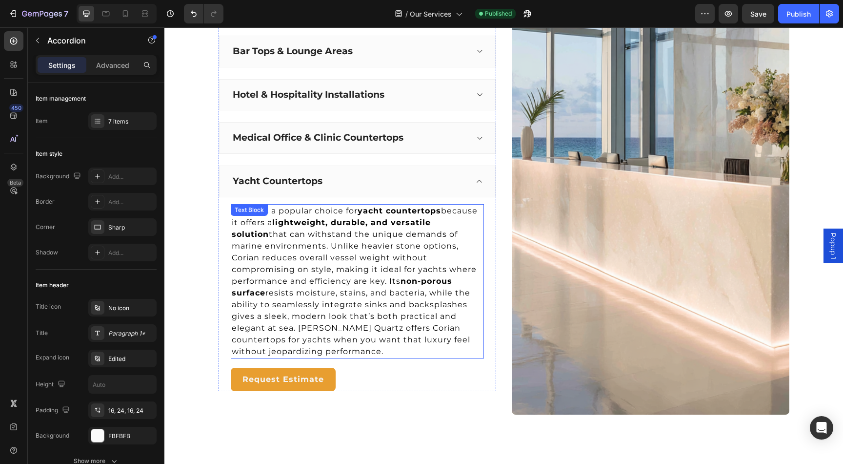
scroll to position [1121, 0]
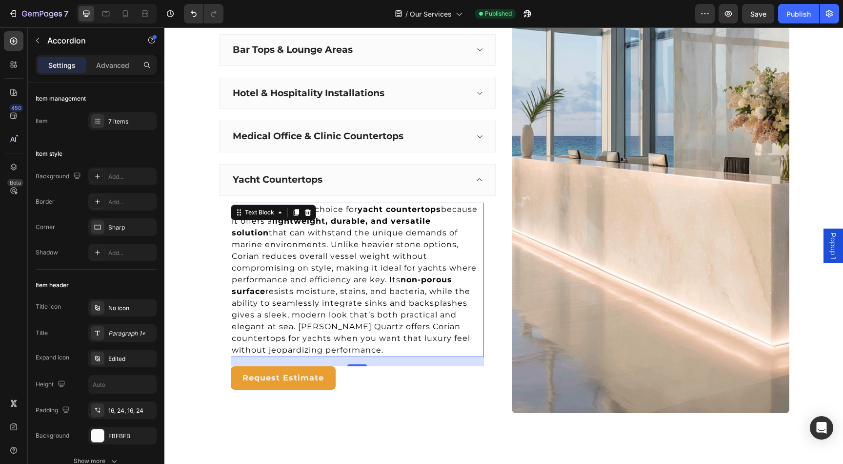
click at [384, 211] on strong "yacht countertops" at bounding box center [399, 208] width 83 height 9
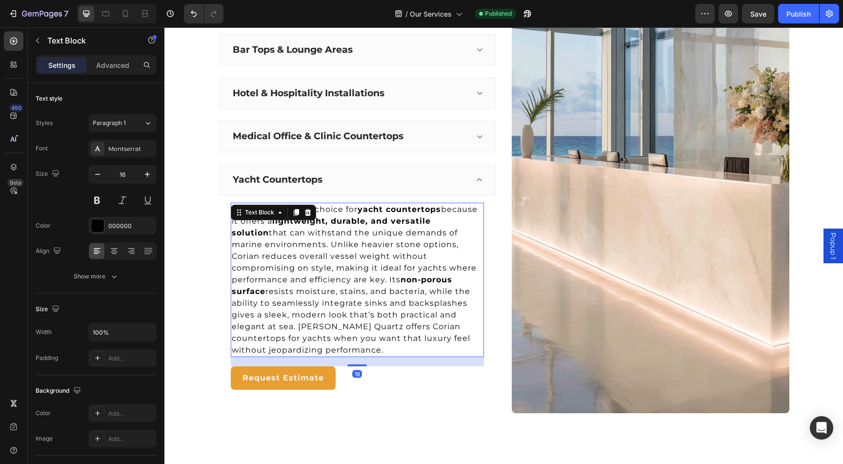
click at [365, 211] on strong "yacht countertops" at bounding box center [399, 208] width 83 height 9
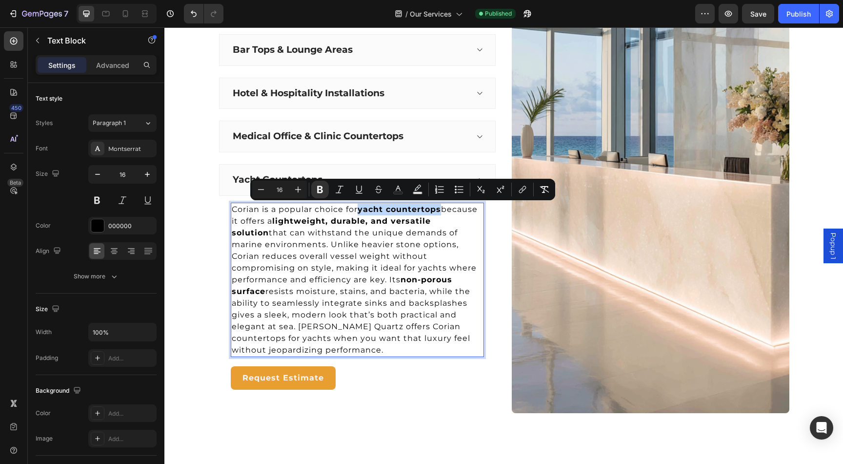
drag, startPoint x: 361, startPoint y: 211, endPoint x: 445, endPoint y: 210, distance: 83.9
click at [445, 210] on p "Corian is a popular choice for yacht countertops because it offers a lightweigh…" at bounding box center [357, 279] width 251 height 152
click at [517, 190] on button "link" at bounding box center [523, 190] width 18 height 18
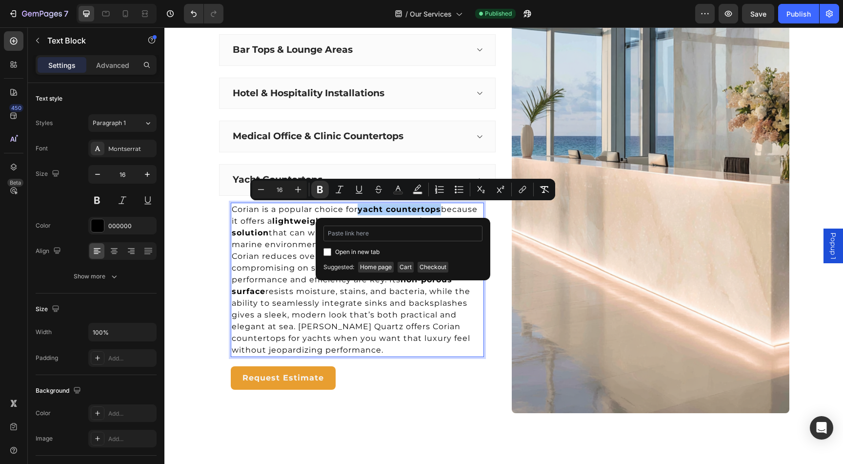
click at [408, 235] on input "Editor contextual toolbar" at bounding box center [402, 233] width 159 height 16
type input "[URL][DOMAIN_NAME]"
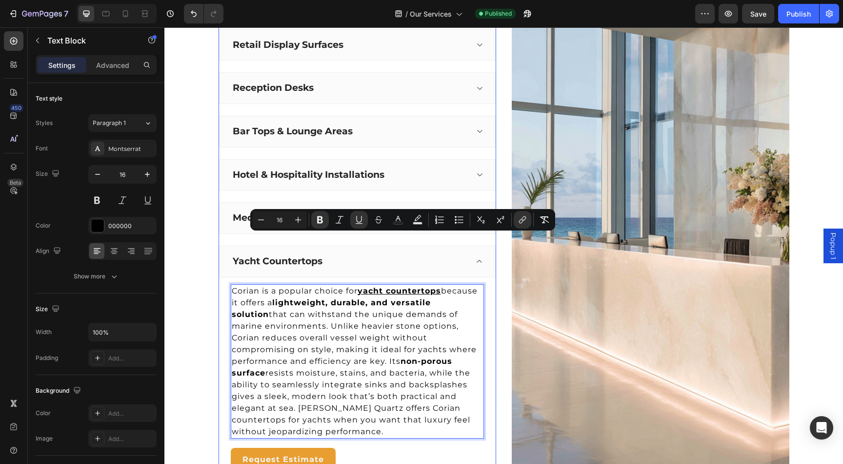
scroll to position [1000, 0]
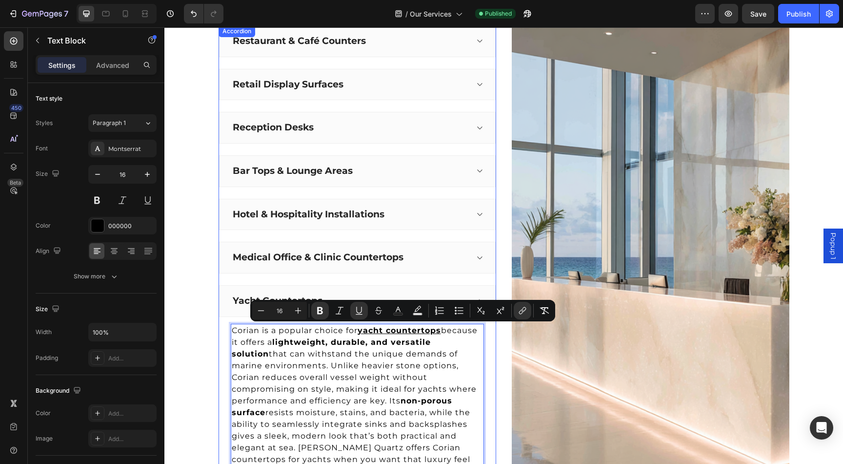
click at [427, 217] on div "Hotel & Hospitality Installations" at bounding box center [349, 214] width 237 height 15
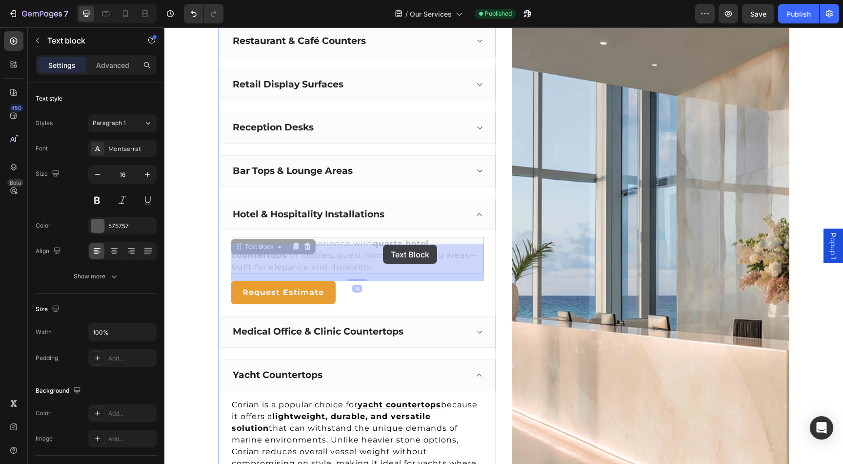
drag, startPoint x: 375, startPoint y: 245, endPoint x: 382, endPoint y: 244, distance: 6.8
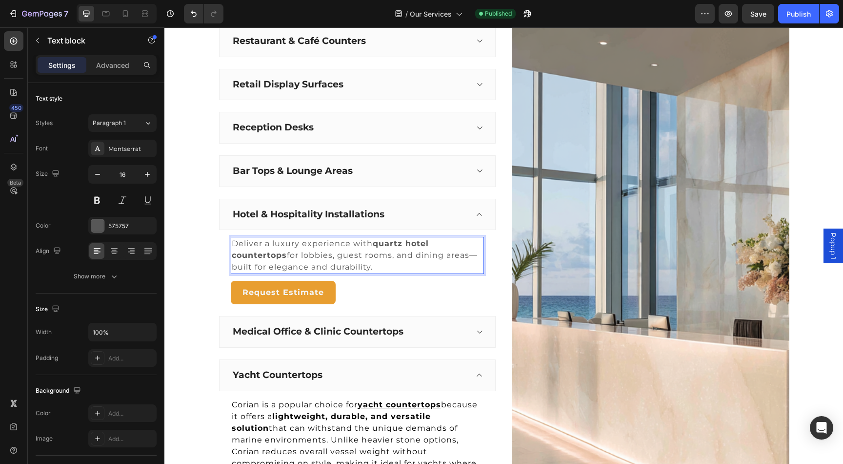
click at [393, 248] on p "Deliver a luxury experience with quartz hotel countertops for lobbies, guest ro…" at bounding box center [357, 255] width 251 height 35
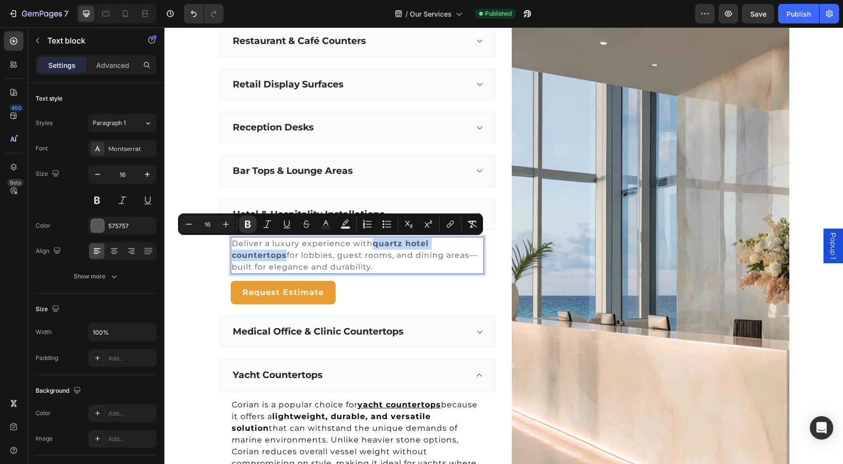
drag, startPoint x: 374, startPoint y: 246, endPoint x: 287, endPoint y: 255, distance: 87.8
click at [287, 255] on p "Deliver a luxury experience with quartz hotel countertops for lobbies, guest ro…" at bounding box center [357, 255] width 251 height 35
copy strong "quartz hotel countertops"
click at [448, 231] on button "link" at bounding box center [451, 224] width 18 height 18
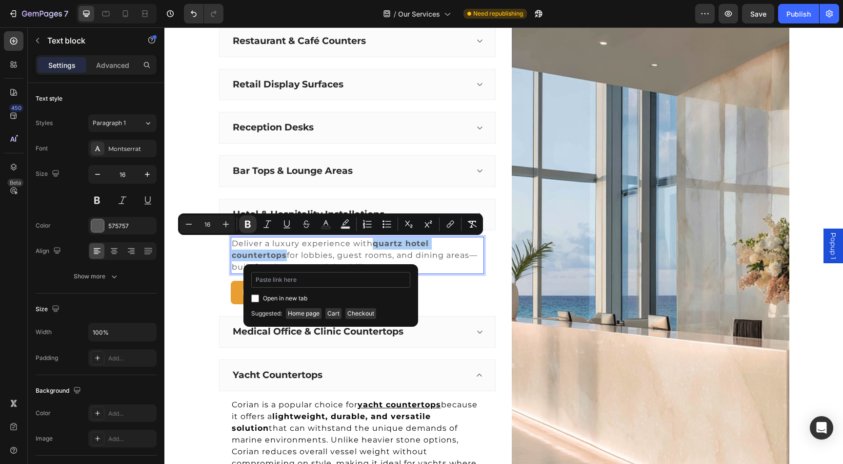
click at [365, 282] on input "Editor contextual toolbar" at bounding box center [330, 280] width 159 height 16
type input "[URL][DOMAIN_NAME][US_STATE][US_STATE]"
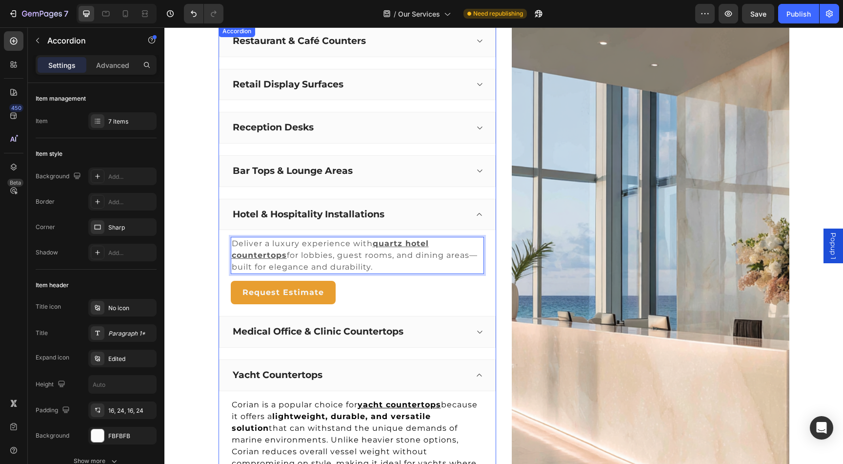
click at [406, 170] on div "Bar Tops & Lounge Areas" at bounding box center [349, 170] width 237 height 15
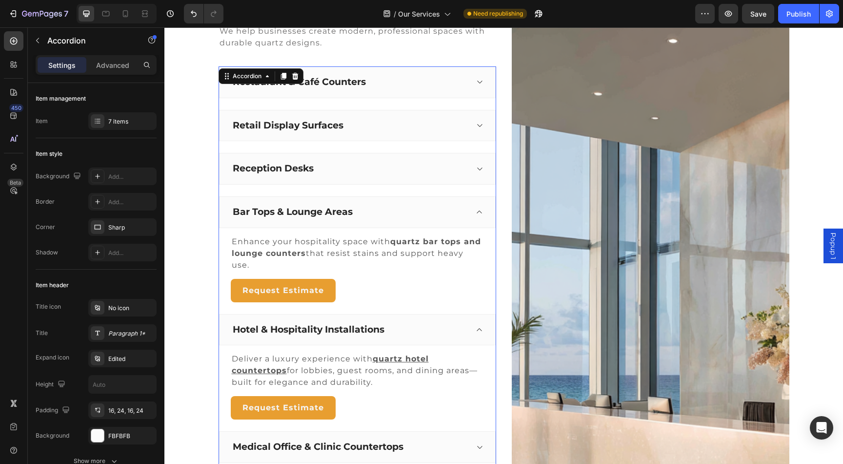
scroll to position [949, 0]
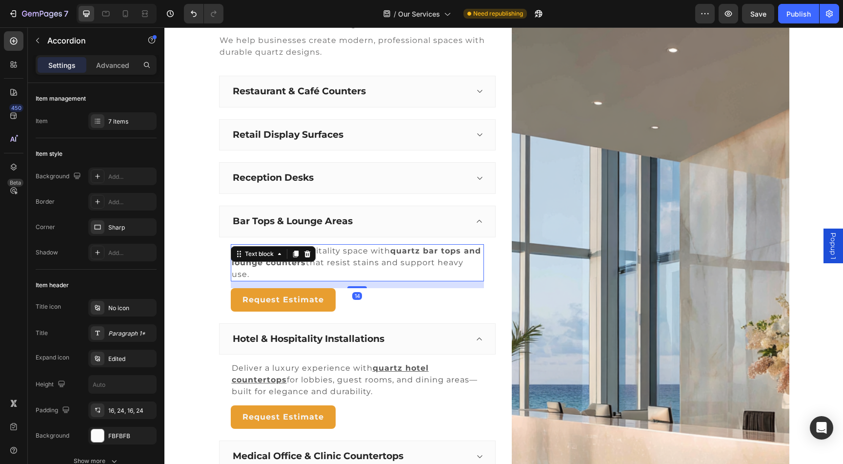
click at [408, 255] on strong "quartz bar tops and lounge counters" at bounding box center [356, 256] width 249 height 21
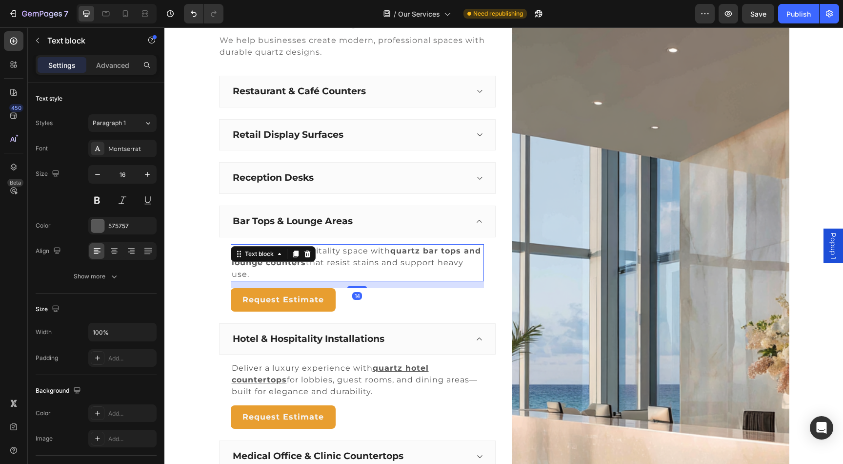
click at [405, 252] on strong "quartz bar tops and lounge counters" at bounding box center [356, 256] width 249 height 21
click at [402, 252] on strong "quartz bar tops and lounge counters" at bounding box center [356, 256] width 249 height 21
click at [394, 250] on strong "quartz bar tops and lounge counters" at bounding box center [356, 256] width 249 height 21
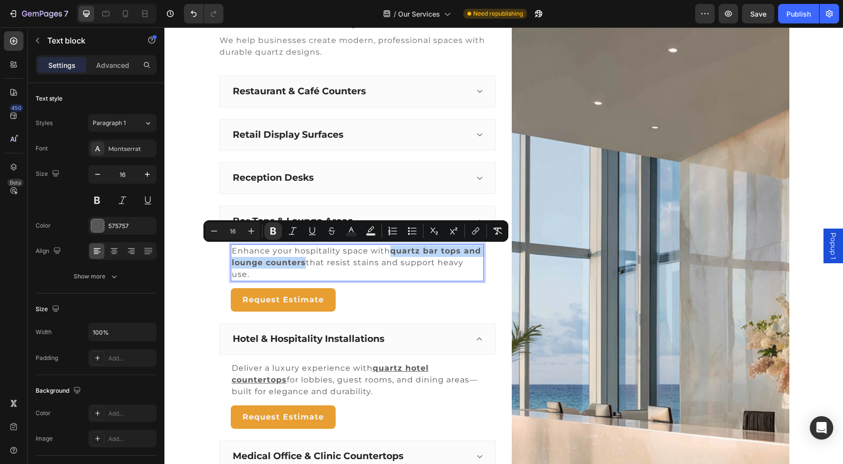
drag, startPoint x: 392, startPoint y: 251, endPoint x: 305, endPoint y: 261, distance: 87.4
click at [305, 261] on p "Enhance your hospitality space with quartz bar tops and lounge counters that re…" at bounding box center [357, 262] width 251 height 35
click at [477, 232] on icon "Editor contextual toolbar" at bounding box center [476, 231] width 10 height 10
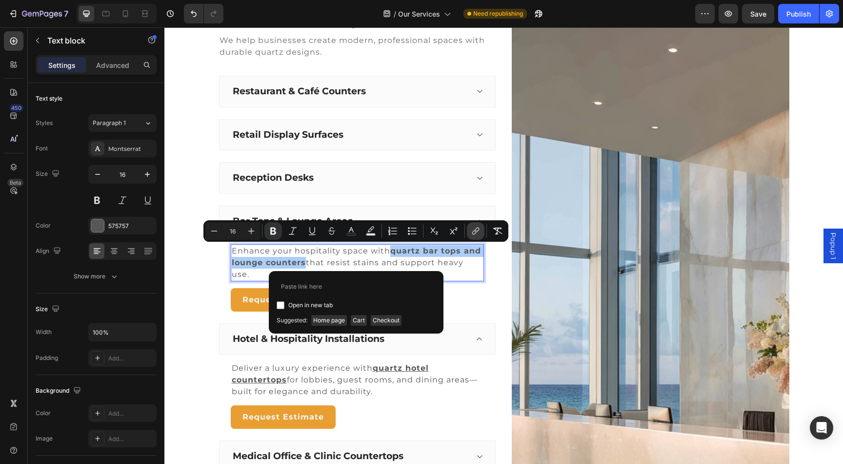
type input "[URL][DOMAIN_NAME][US_STATE][US_STATE]"
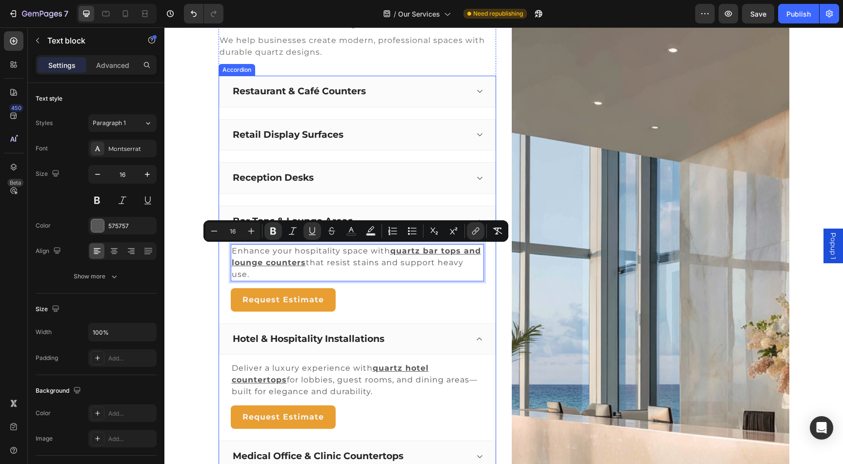
click at [401, 184] on div "Reception Desks" at bounding box center [349, 177] width 237 height 15
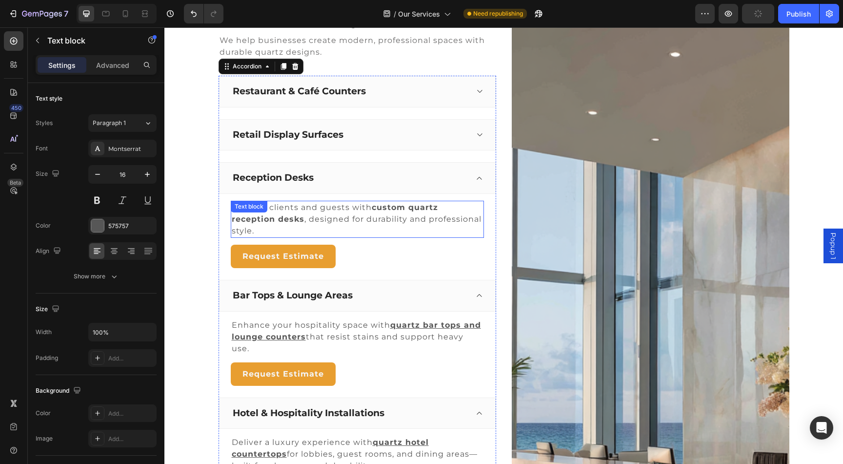
click at [401, 206] on strong "custom quartz reception desks" at bounding box center [335, 212] width 206 height 21
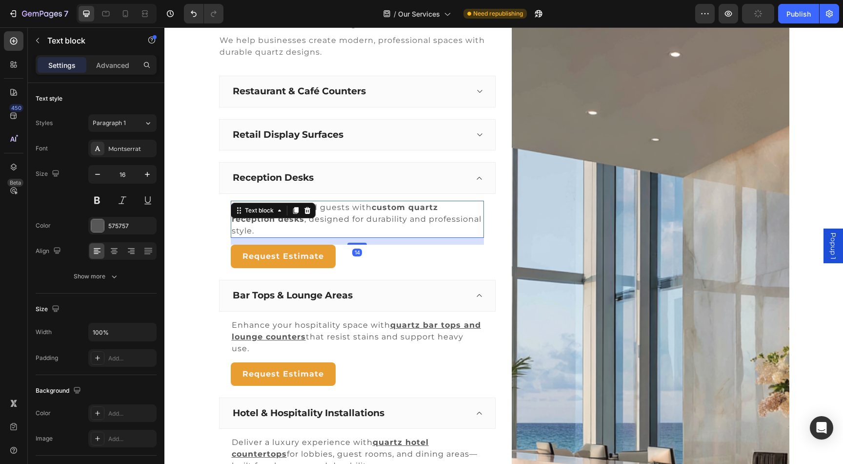
click at [386, 206] on strong "custom quartz reception desks" at bounding box center [335, 212] width 206 height 21
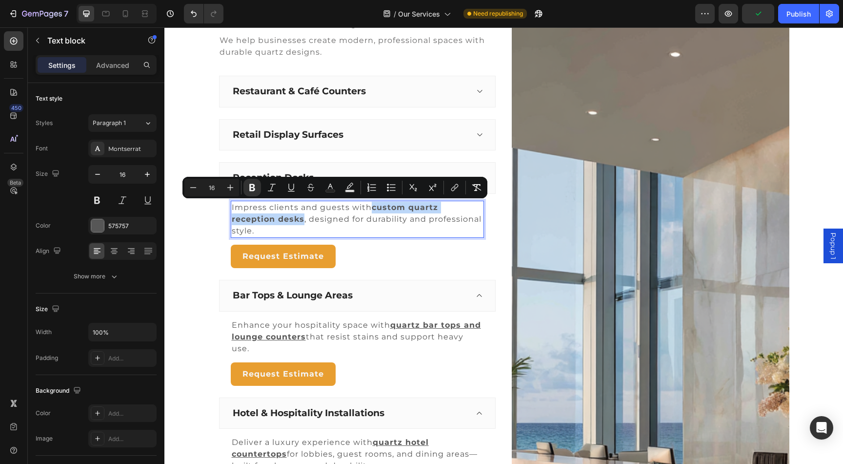
drag, startPoint x: 373, startPoint y: 208, endPoint x: 303, endPoint y: 219, distance: 71.5
click at [303, 219] on strong "custom quartz reception desks" at bounding box center [335, 212] width 206 height 21
click at [455, 188] on icon "Editor contextual toolbar" at bounding box center [456, 186] width 4 height 5
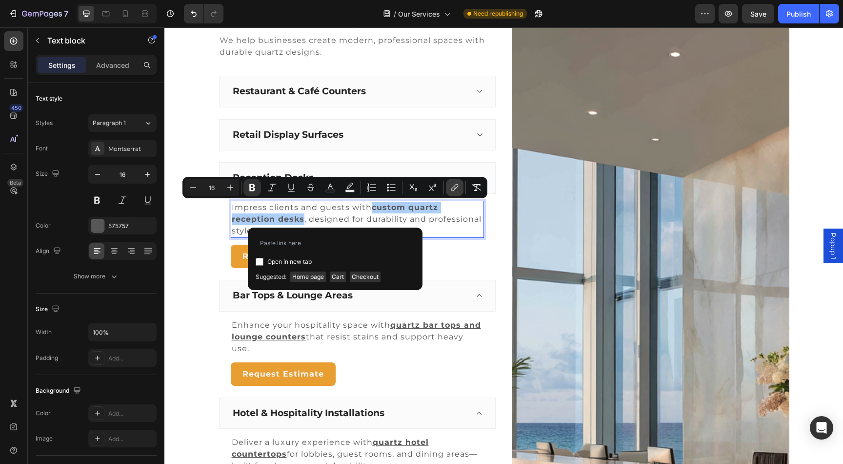
type input "[URL][DOMAIN_NAME][US_STATE][US_STATE]"
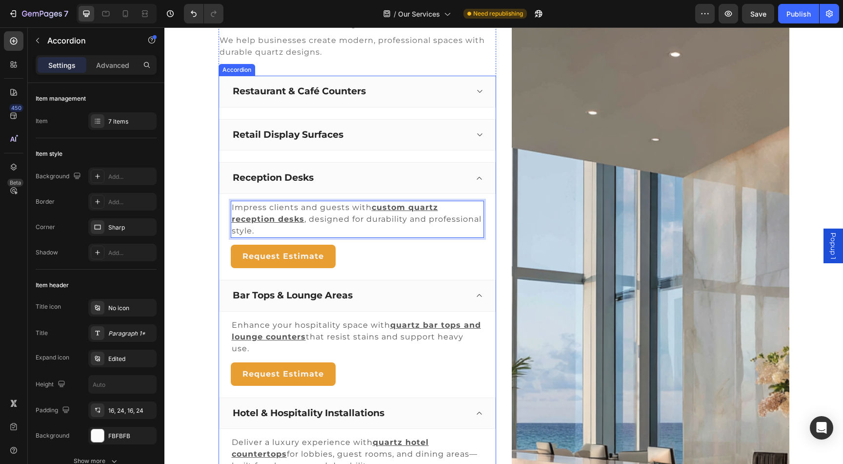
click at [433, 122] on div "Retail Display Surfaces" at bounding box center [357, 135] width 277 height 32
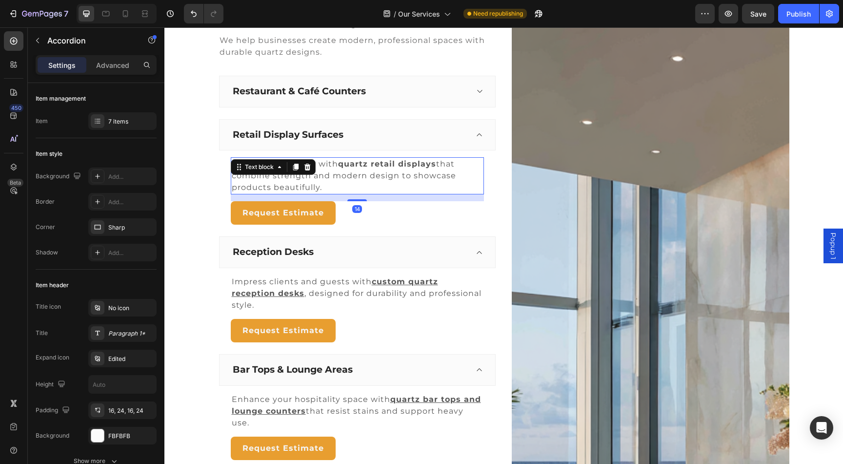
click at [391, 169] on p "Upgrade your store with quartz retail displays that combine strength and modern…" at bounding box center [357, 175] width 251 height 35
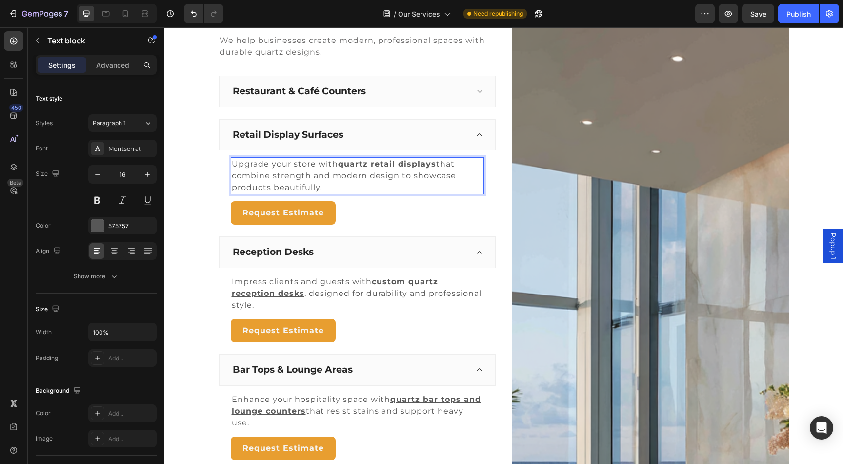
click at [340, 166] on strong "quartz retail displays" at bounding box center [387, 163] width 98 height 9
drag, startPoint x: 341, startPoint y: 164, endPoint x: 434, endPoint y: 165, distance: 92.7
click at [434, 165] on strong "quartz retail displays" at bounding box center [387, 163] width 98 height 9
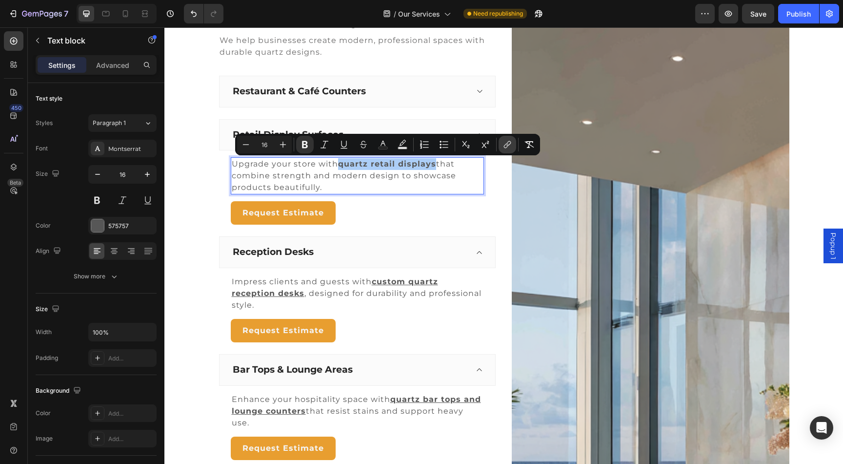
click at [512, 146] on button "link" at bounding box center [508, 145] width 18 height 18
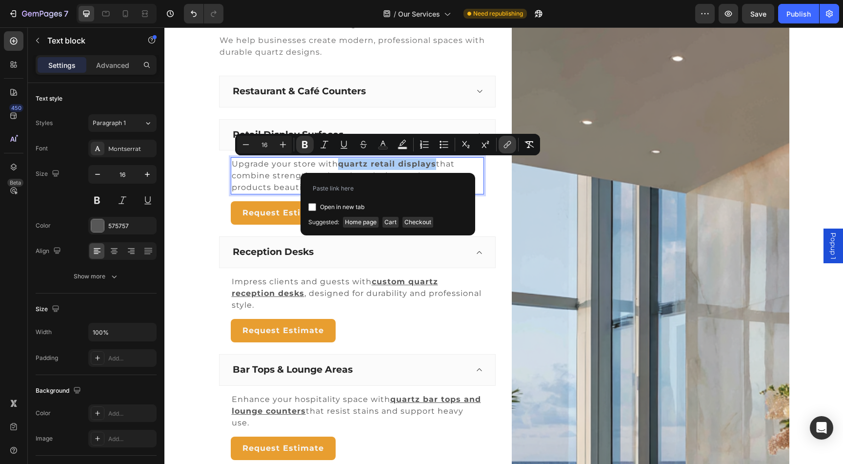
type input "[URL][DOMAIN_NAME][US_STATE][US_STATE]"
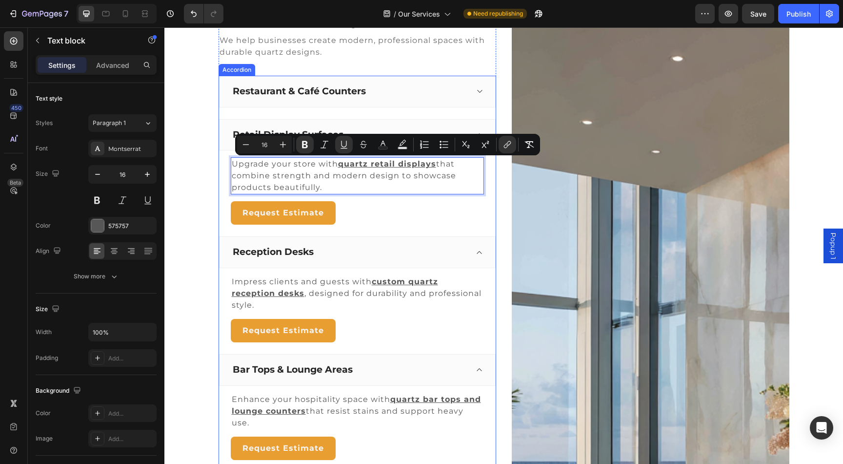
scroll to position [930, 0]
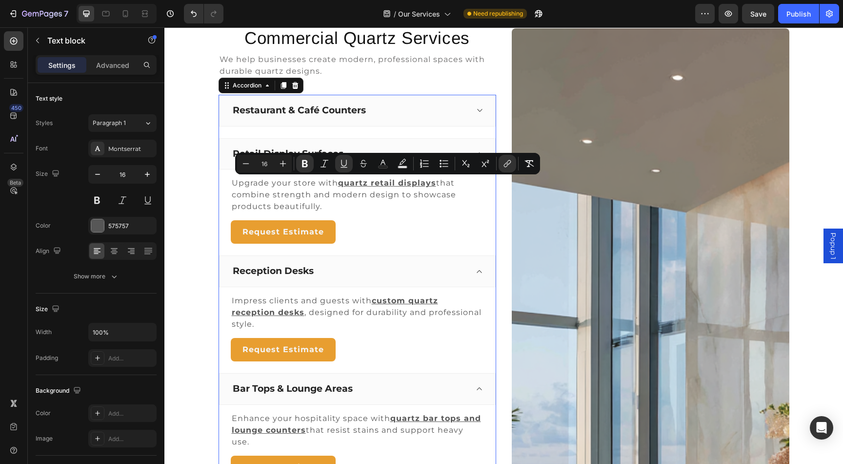
click at [425, 106] on div "Restaurant & Café Counters" at bounding box center [349, 110] width 237 height 15
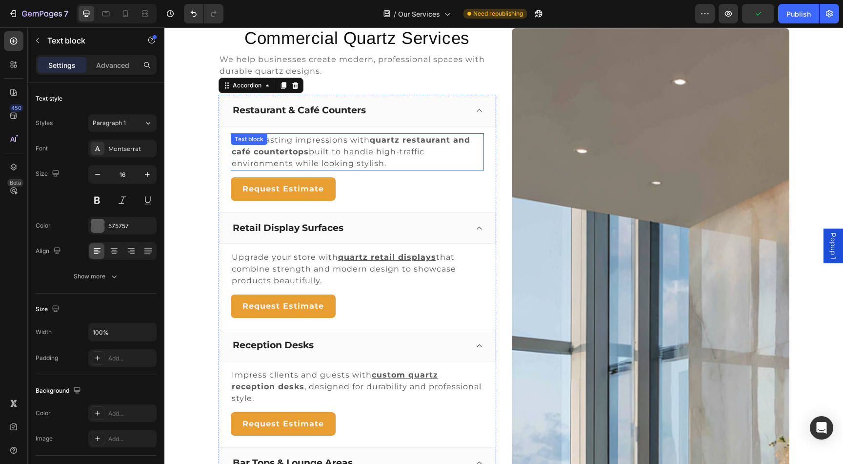
click at [385, 145] on p "Create lasting impressions with quartz restaurant and café countertops built to…" at bounding box center [357, 151] width 251 height 35
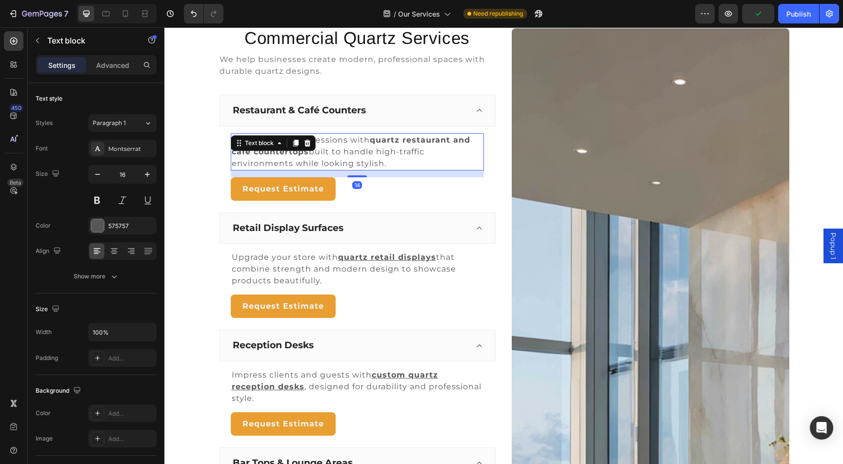
click at [383, 142] on strong "quartz restaurant and café countertops" at bounding box center [351, 145] width 239 height 21
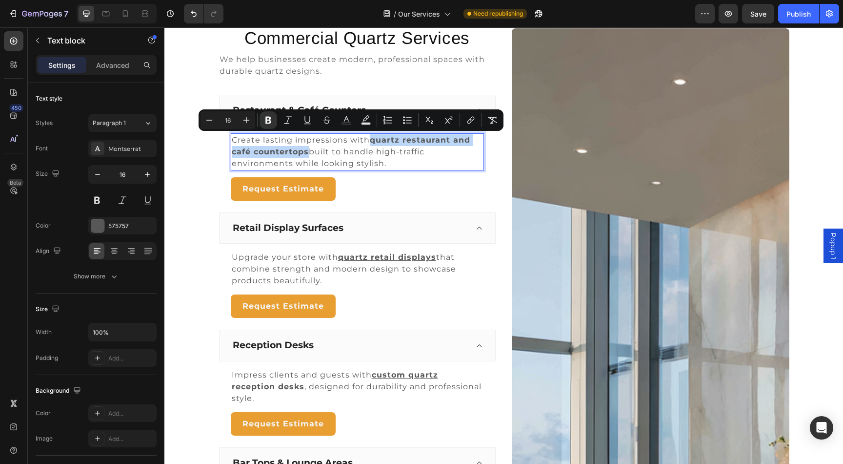
drag, startPoint x: 372, startPoint y: 141, endPoint x: 308, endPoint y: 150, distance: 64.6
click at [308, 150] on strong "quartz restaurant and café countertops" at bounding box center [351, 145] width 239 height 21
click at [467, 124] on icon "Editor contextual toolbar" at bounding box center [471, 120] width 10 height 10
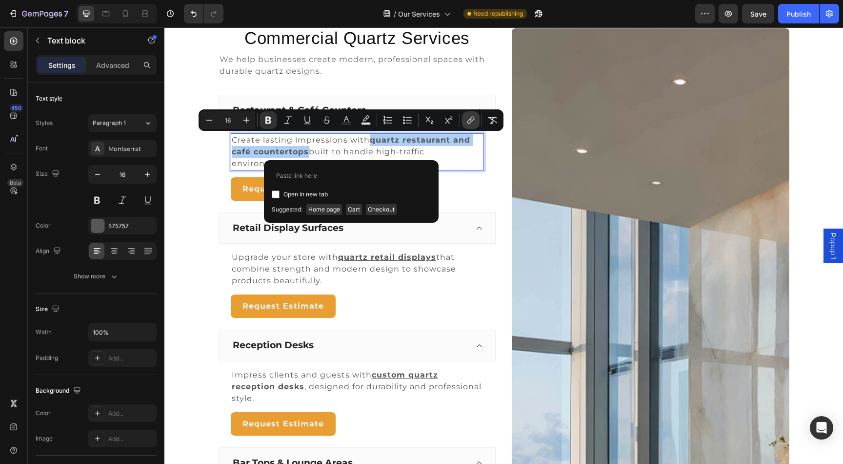
type input "[URL][DOMAIN_NAME][US_STATE][US_STATE]"
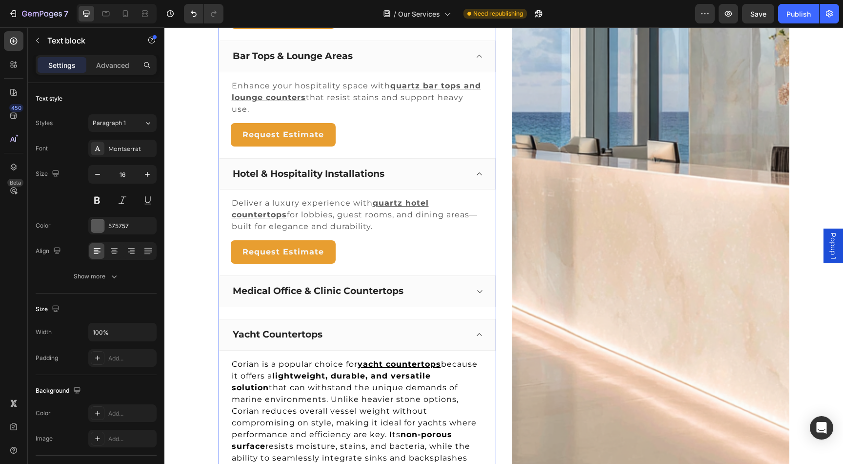
scroll to position [1361, 0]
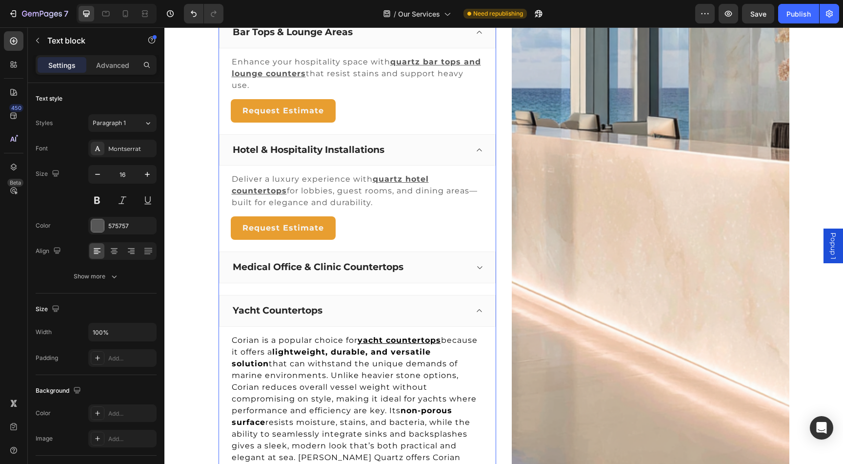
click at [417, 267] on div "Medical Office & Clinic Countertops" at bounding box center [349, 267] width 237 height 15
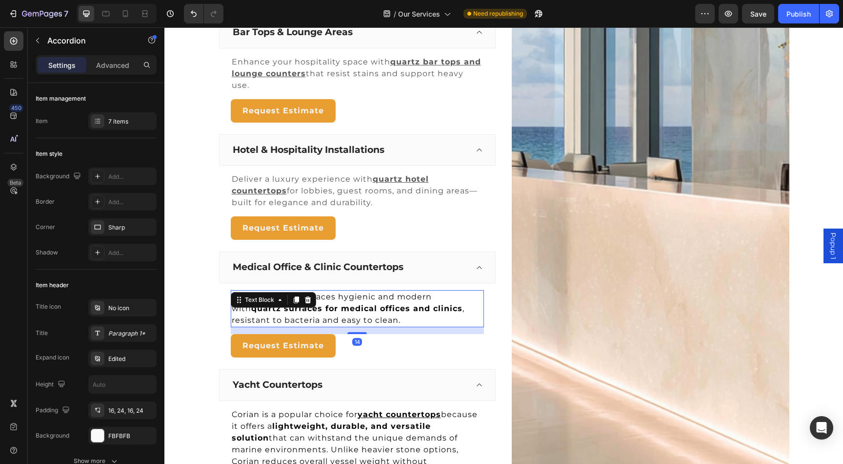
click at [372, 308] on strong "quartz surfaces for medical offices and clinics" at bounding box center [356, 307] width 211 height 9
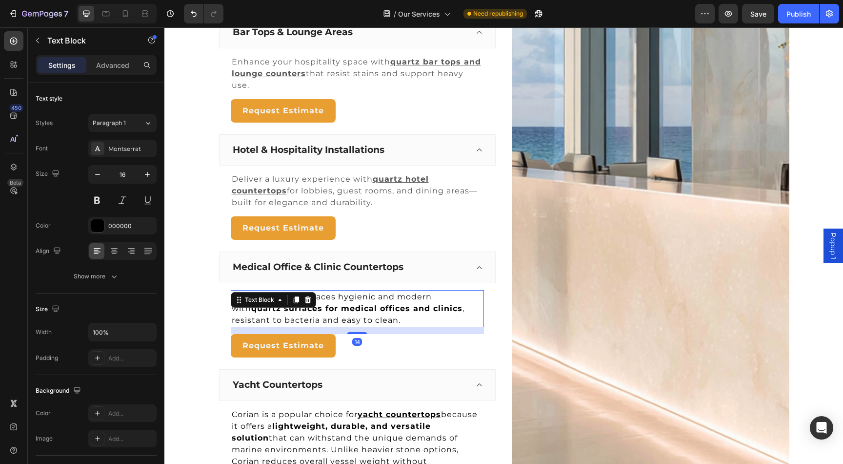
click at [331, 308] on strong "quartz surfaces for medical offices and clinics" at bounding box center [356, 307] width 211 height 9
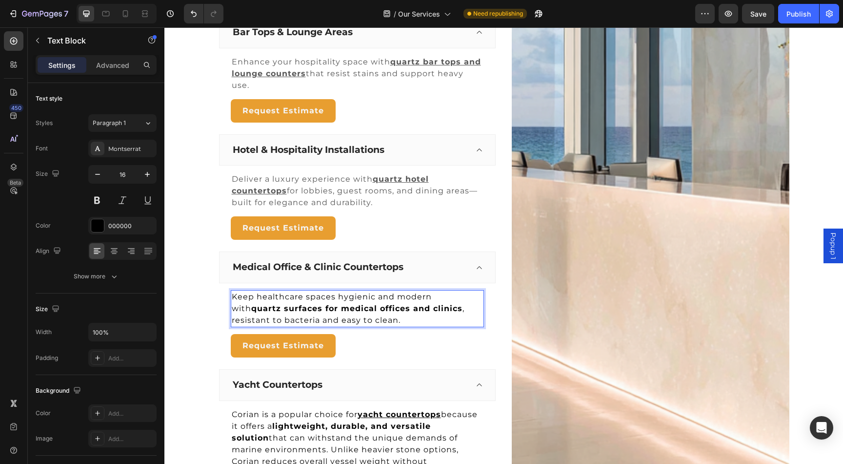
click at [370, 308] on strong "quartz surfaces for medical offices and clinics" at bounding box center [356, 307] width 211 height 9
drag, startPoint x: 440, startPoint y: 310, endPoint x: 233, endPoint y: 308, distance: 207.4
click at [251, 308] on strong "quartz surfaces for medical offices and clinics" at bounding box center [356, 307] width 211 height 9
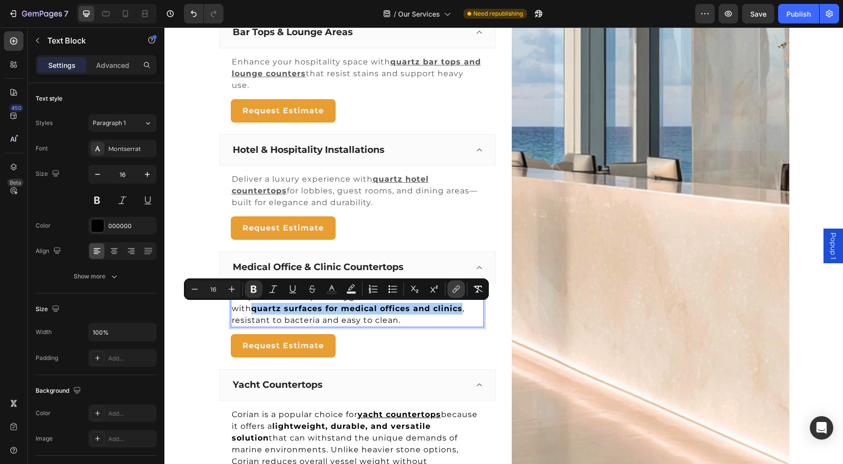
click at [450, 291] on button "link" at bounding box center [456, 289] width 18 height 18
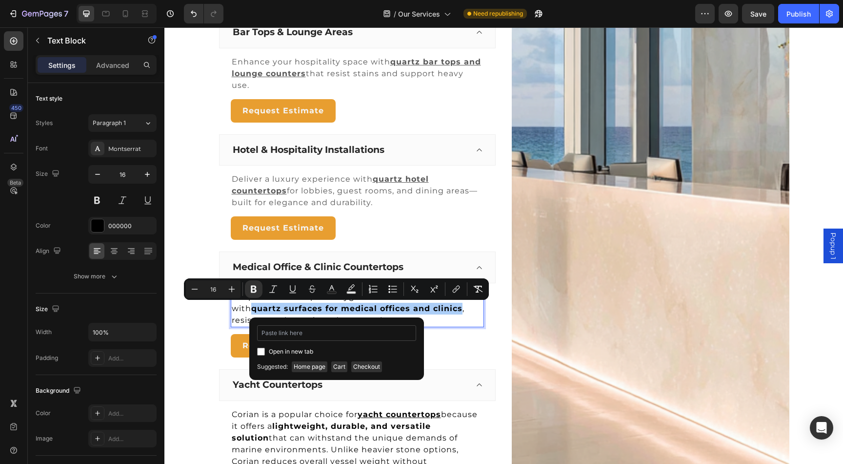
click at [381, 329] on input "Editor contextual toolbar" at bounding box center [336, 333] width 159 height 16
type input "[URL][DOMAIN_NAME][US_STATE][US_STATE]"
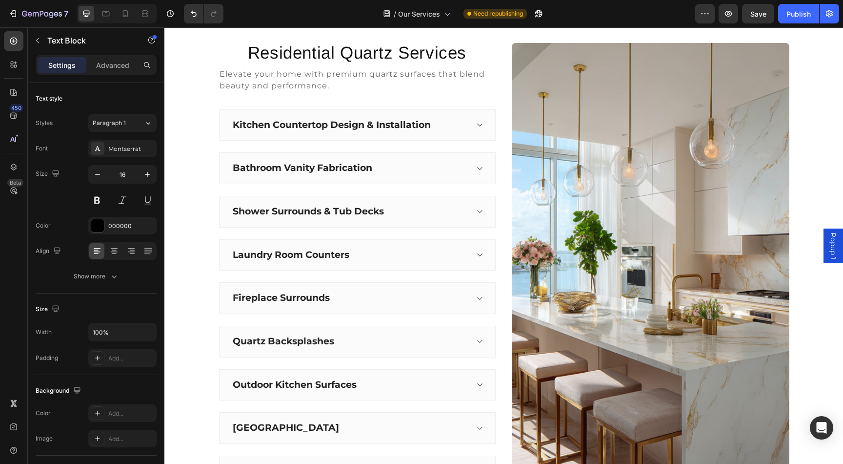
scroll to position [327, 0]
click at [470, 122] on div "Kitchen Countertop Design & Installation" at bounding box center [357, 125] width 277 height 32
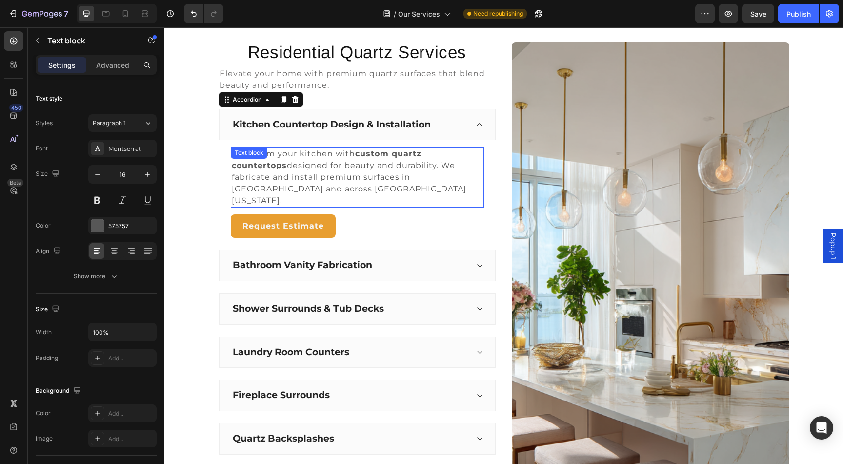
click at [389, 159] on p "Transform your kitchen with custom quartz countertops designed for beauty and d…" at bounding box center [357, 177] width 251 height 59
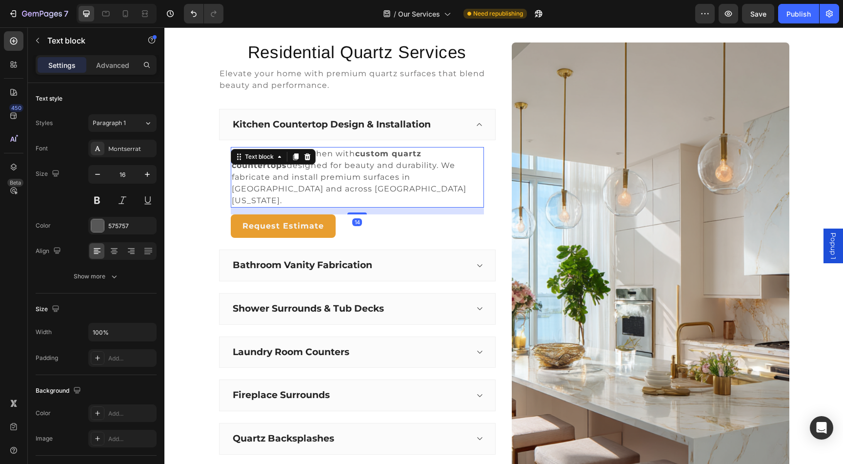
click at [384, 154] on strong "custom quartz countertops" at bounding box center [327, 159] width 190 height 21
click at [307, 155] on p "Transform your kitchen with custom quartz countertops designed for beauty and d…" at bounding box center [357, 177] width 251 height 59
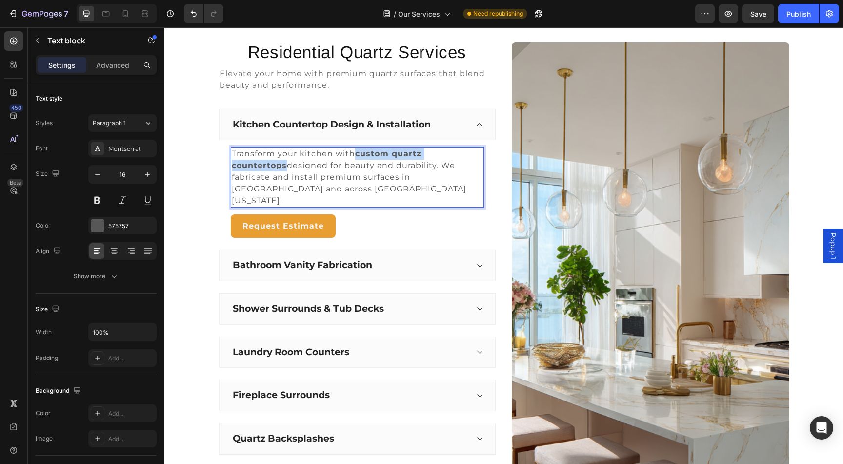
drag, startPoint x: 356, startPoint y: 155, endPoint x: 480, endPoint y: 157, distance: 123.9
click at [480, 157] on p "Transform your kitchen with custom quartz countertops designed for beauty and d…" at bounding box center [357, 177] width 251 height 59
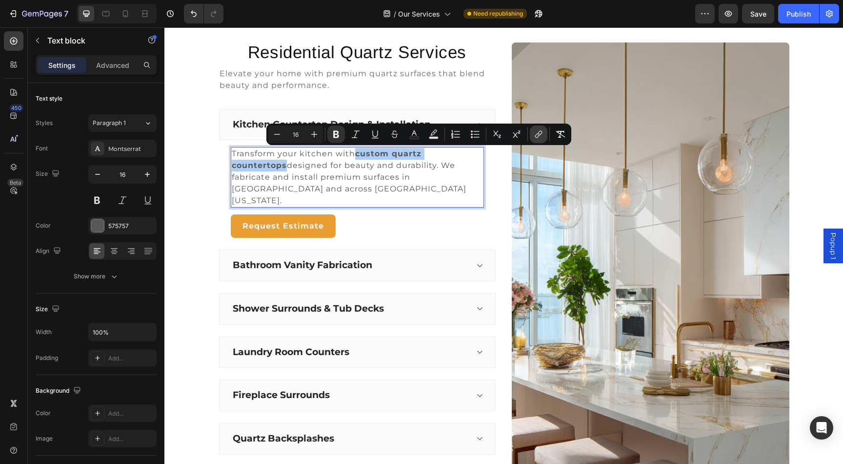
click at [537, 134] on icon "Editor contextual toolbar" at bounding box center [539, 134] width 10 height 10
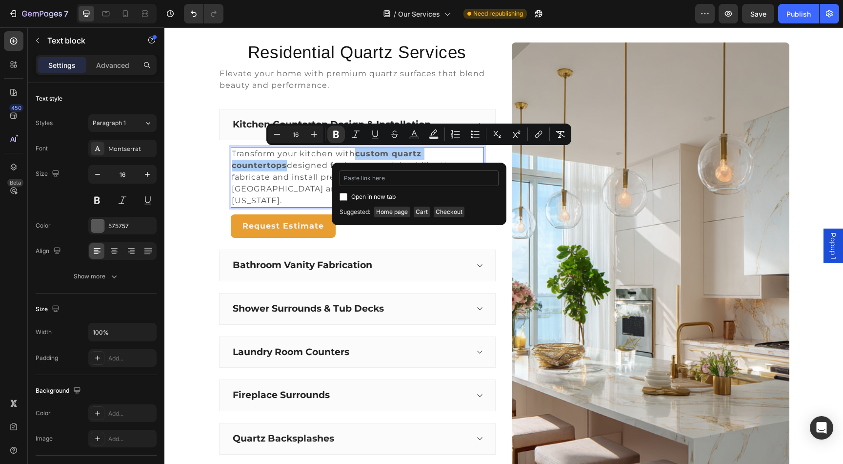
click at [437, 178] on input "Editor contextual toolbar" at bounding box center [419, 178] width 159 height 16
type input "[URL][DOMAIN_NAME][US_STATE]"
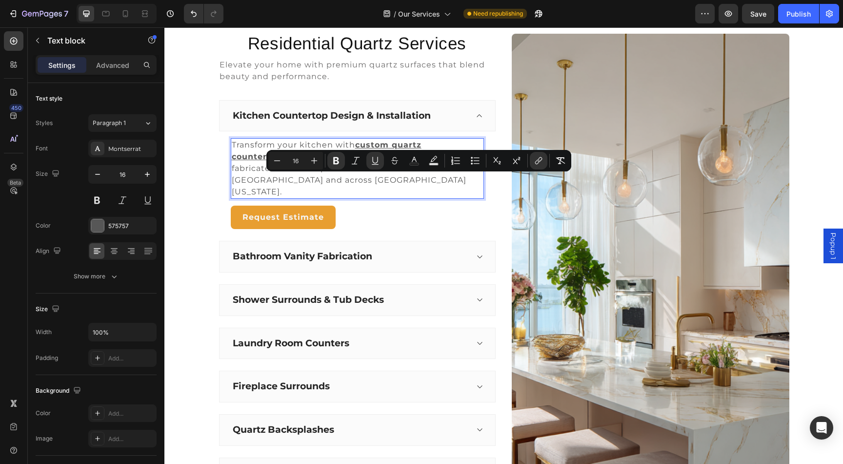
scroll to position [341, 0]
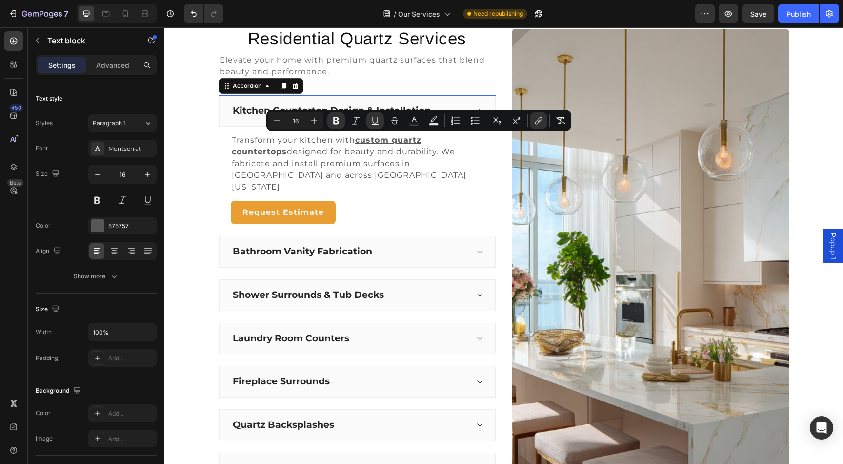
click at [420, 236] on div "Bathroom Vanity Fabrication" at bounding box center [357, 252] width 277 height 32
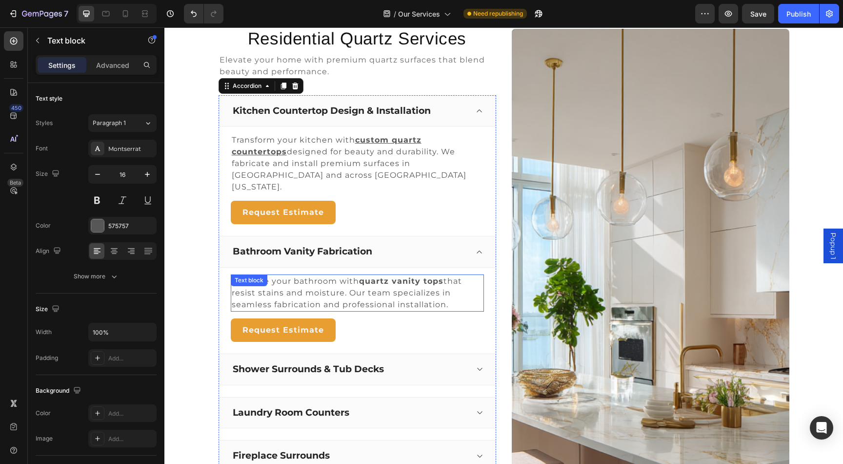
click at [386, 276] on strong "quartz vanity tops" at bounding box center [401, 280] width 84 height 9
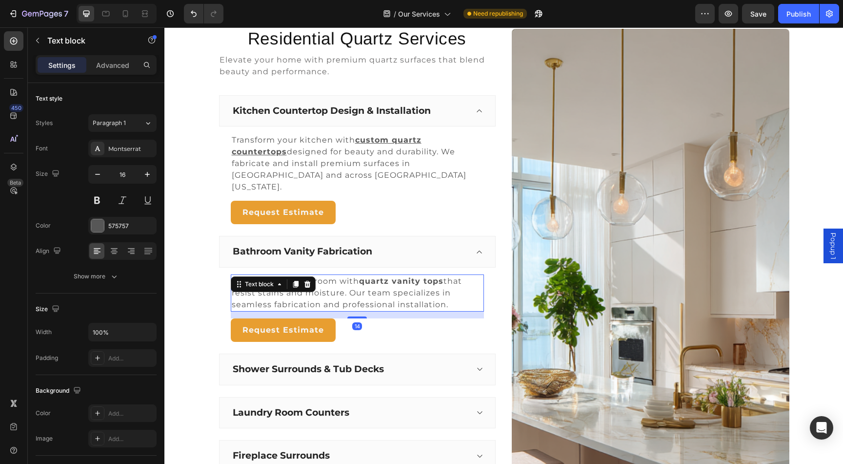
click at [377, 276] on strong "quartz vanity tops" at bounding box center [401, 280] width 84 height 9
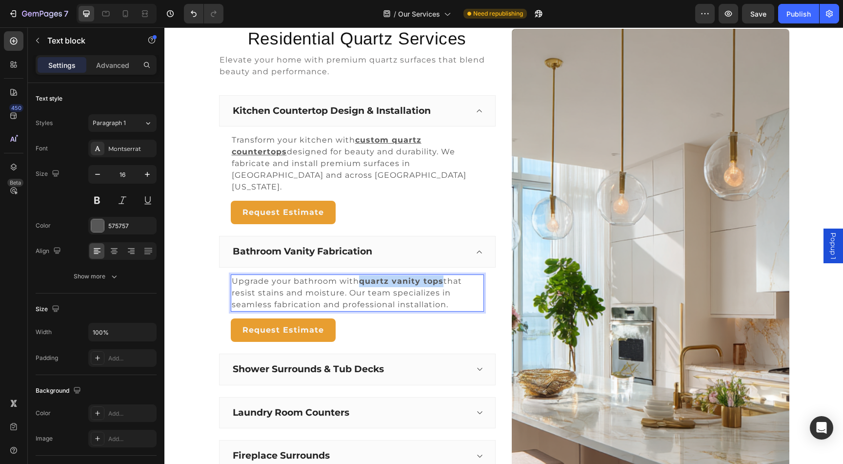
drag, startPoint x: 362, startPoint y: 269, endPoint x: 443, endPoint y: 273, distance: 81.1
click at [443, 276] on strong "quartz vanity tops" at bounding box center [401, 280] width 84 height 9
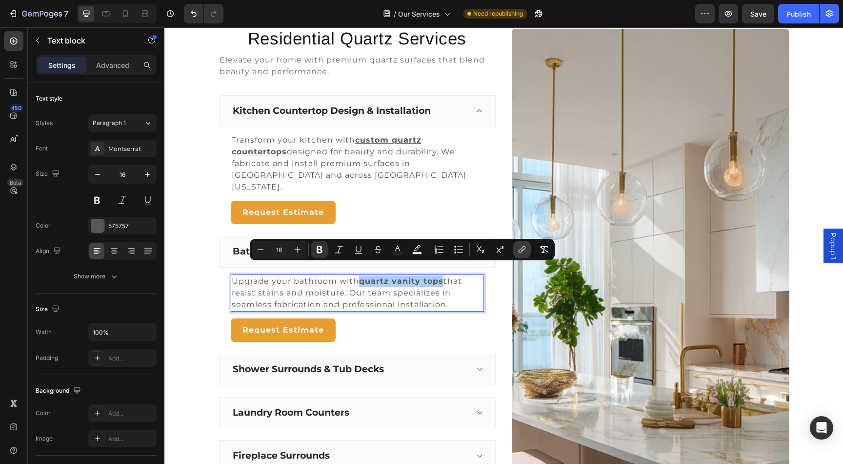
click at [515, 252] on button "link" at bounding box center [522, 250] width 18 height 18
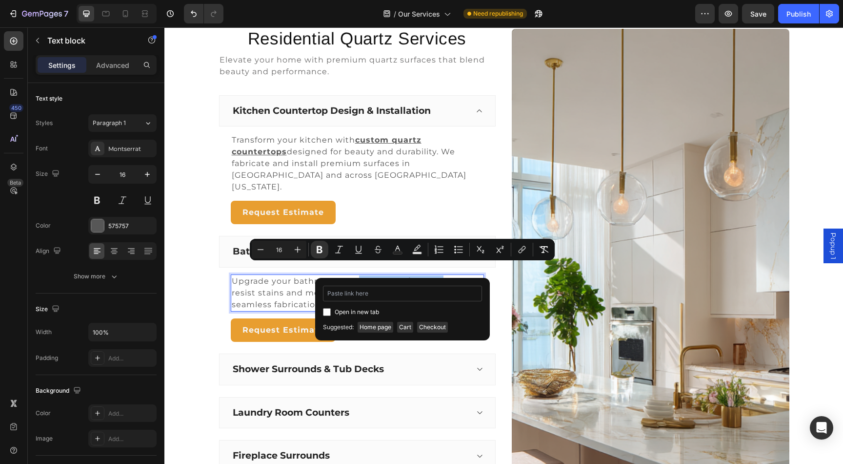
click at [412, 295] on input "Editor contextual toolbar" at bounding box center [402, 293] width 159 height 16
type input "[URL][DOMAIN_NAME][US_STATE]"
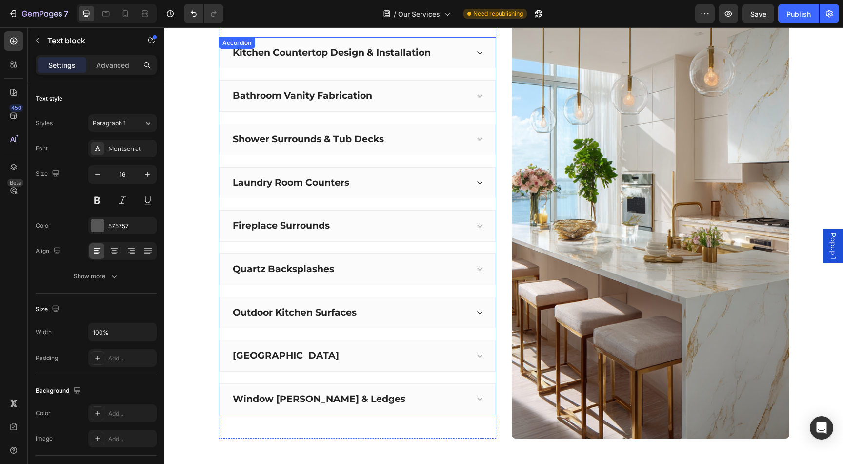
scroll to position [382, 0]
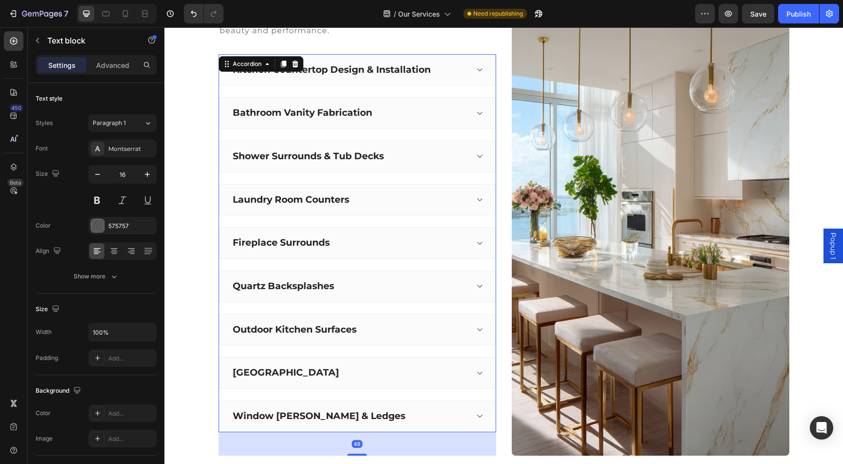
click at [438, 112] on div "Bathroom Vanity Fabrication" at bounding box center [349, 112] width 237 height 15
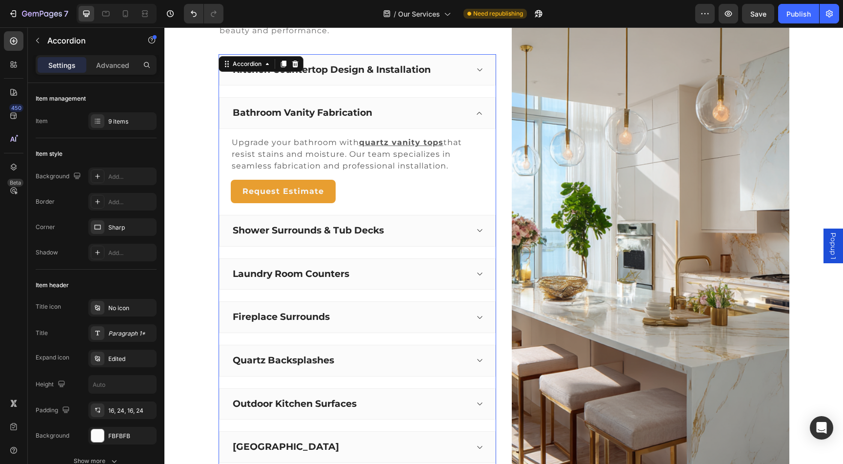
click at [443, 77] on div "Kitchen Countertop Design & Installation" at bounding box center [349, 69] width 237 height 15
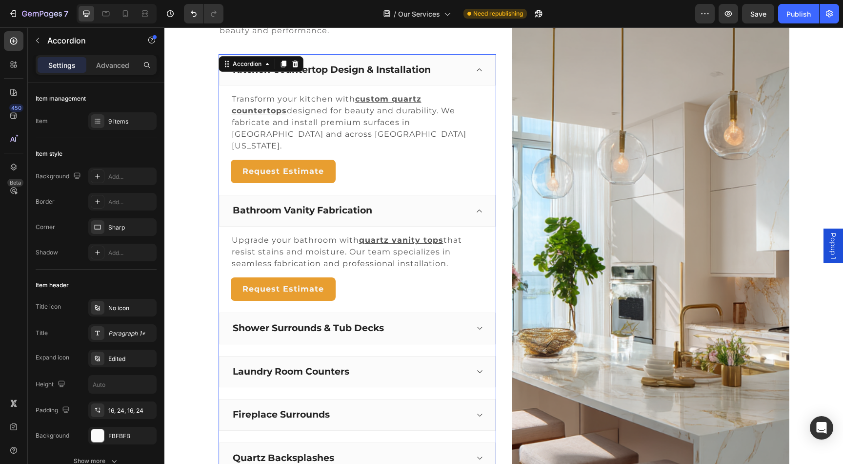
click at [437, 321] on div "Shower Surrounds & Tub Decks" at bounding box center [349, 328] width 237 height 15
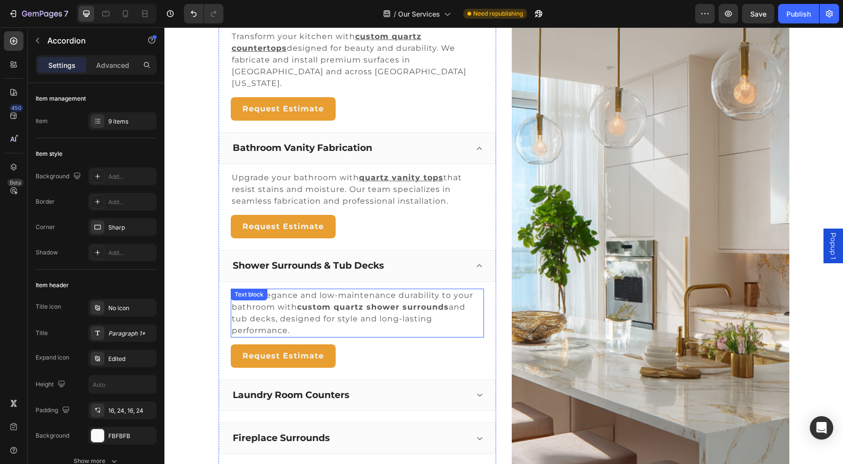
scroll to position [472, 0]
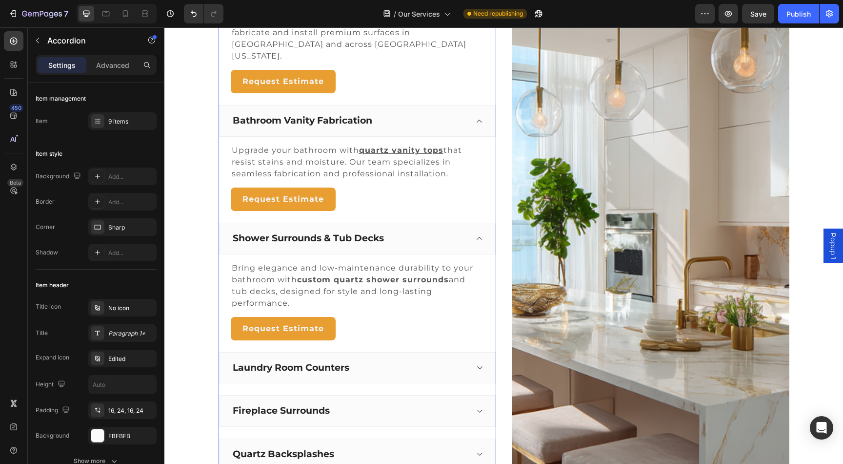
click at [441, 360] on div "Laundry Room Counters" at bounding box center [349, 367] width 237 height 15
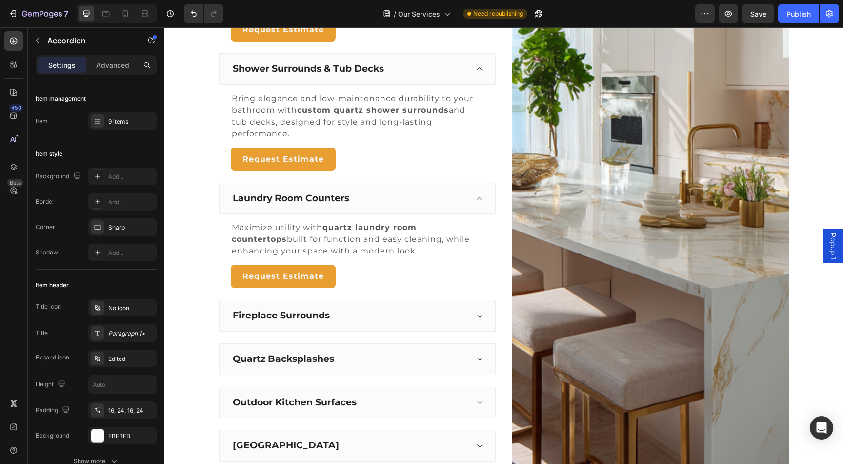
scroll to position [647, 0]
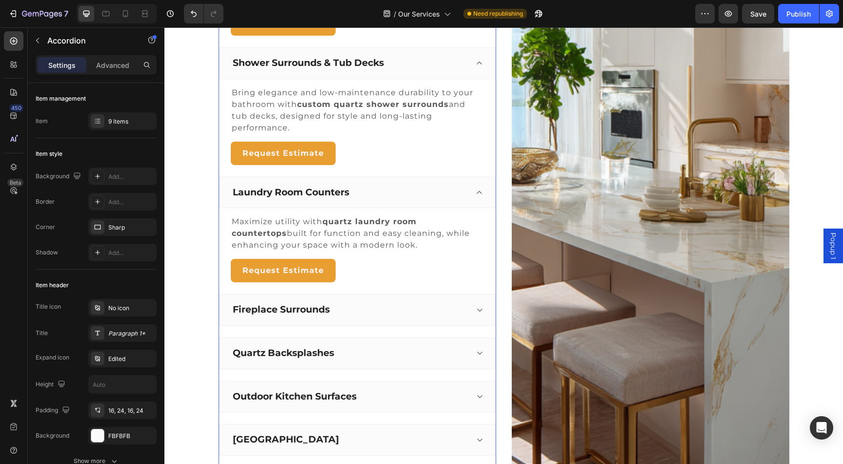
click at [443, 302] on div "Fireplace Surrounds" at bounding box center [349, 309] width 237 height 15
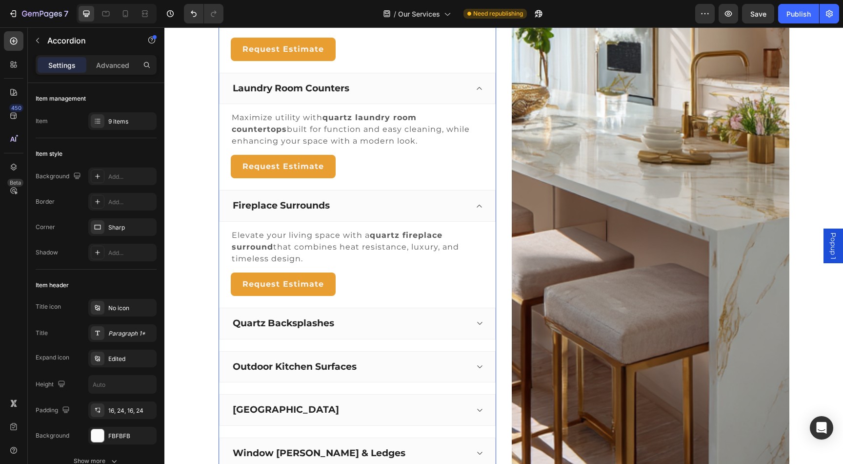
click at [442, 316] on div "Quartz Backsplashes" at bounding box center [349, 323] width 237 height 15
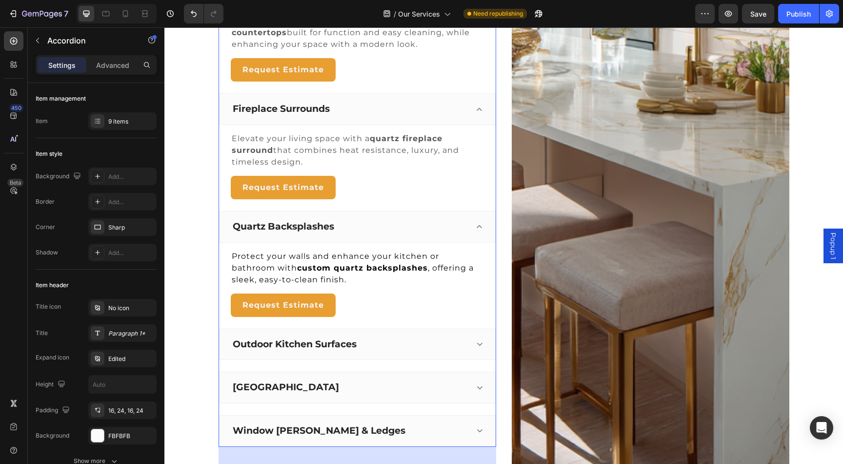
scroll to position [850, 0]
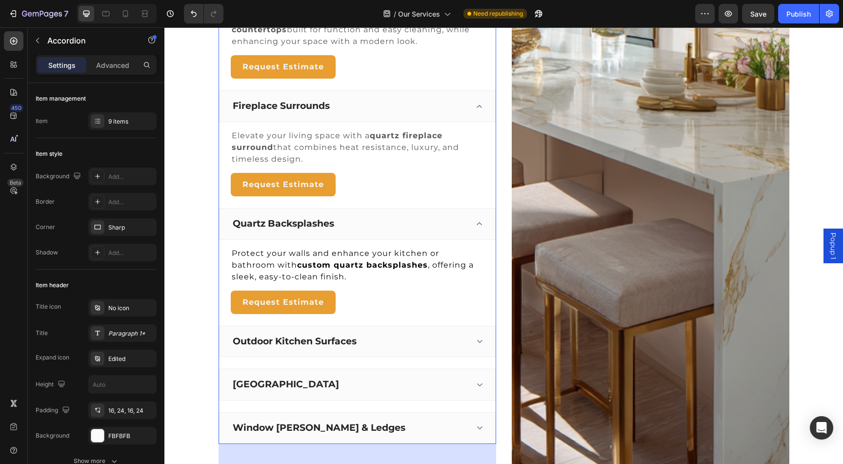
click at [434, 325] on div "Outdoor Kitchen Surfaces" at bounding box center [357, 341] width 277 height 32
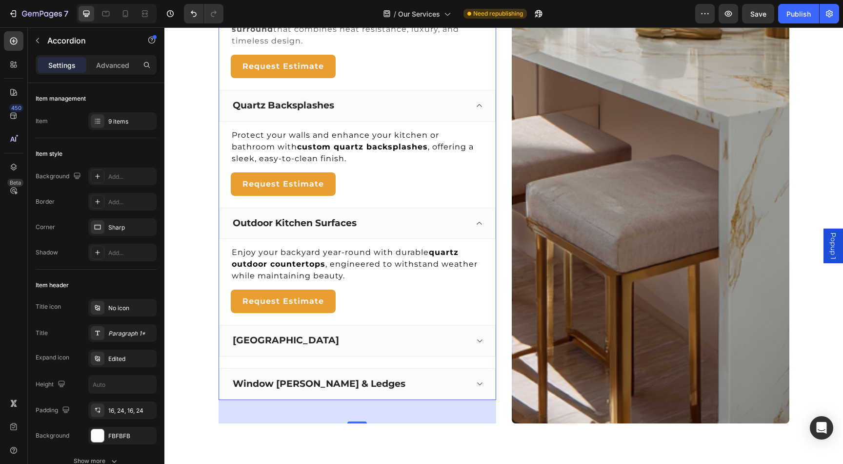
scroll to position [987, 0]
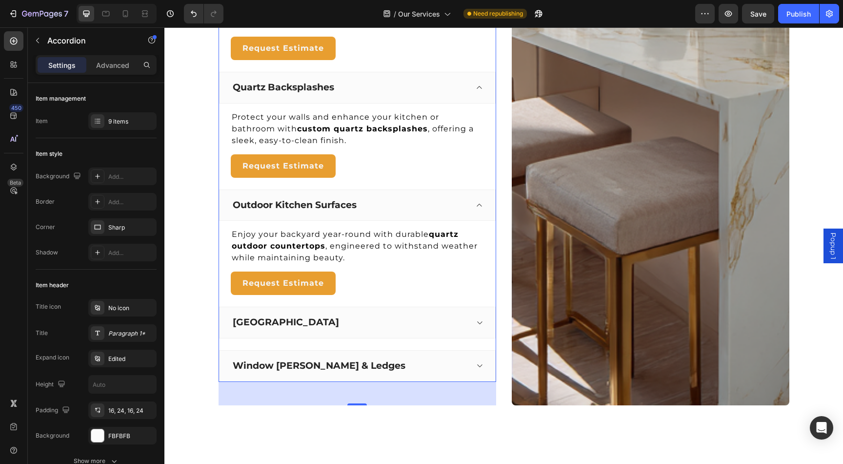
click at [443, 316] on div "[GEOGRAPHIC_DATA]" at bounding box center [349, 322] width 237 height 15
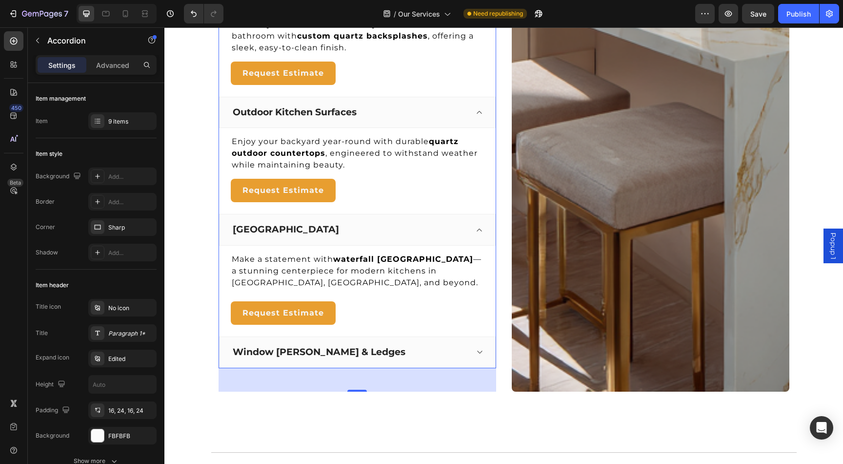
scroll to position [1094, 0]
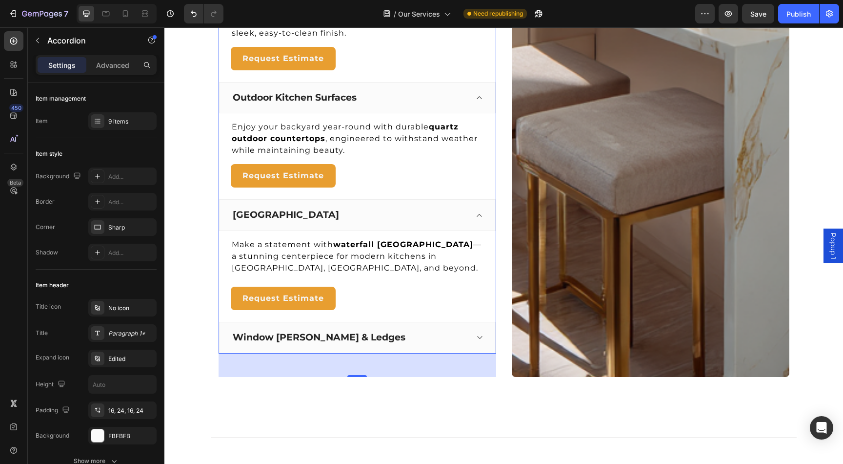
click at [445, 330] on div "Window [PERSON_NAME] & Ledges" at bounding box center [349, 337] width 237 height 15
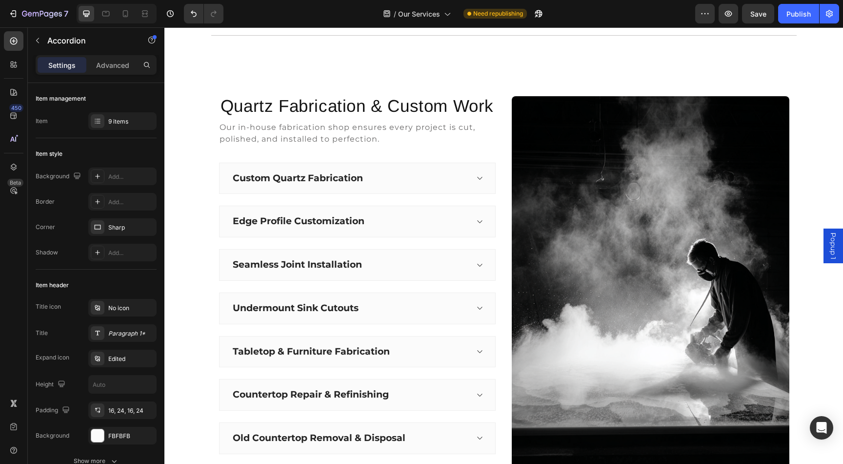
scroll to position [2065, 0]
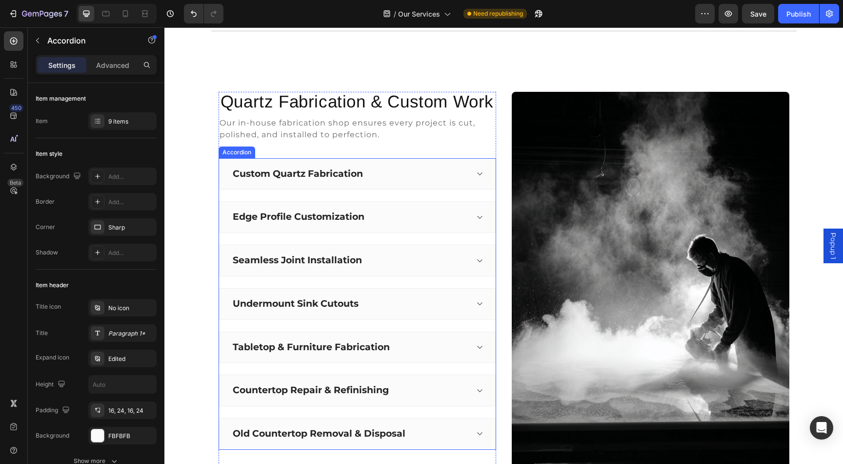
click at [419, 168] on div "Custom Quartz Fabrication" at bounding box center [349, 173] width 237 height 15
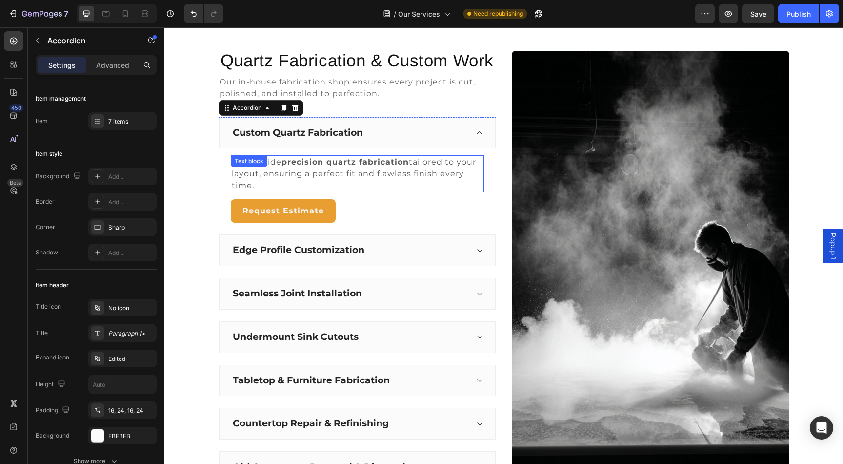
scroll to position [2111, 0]
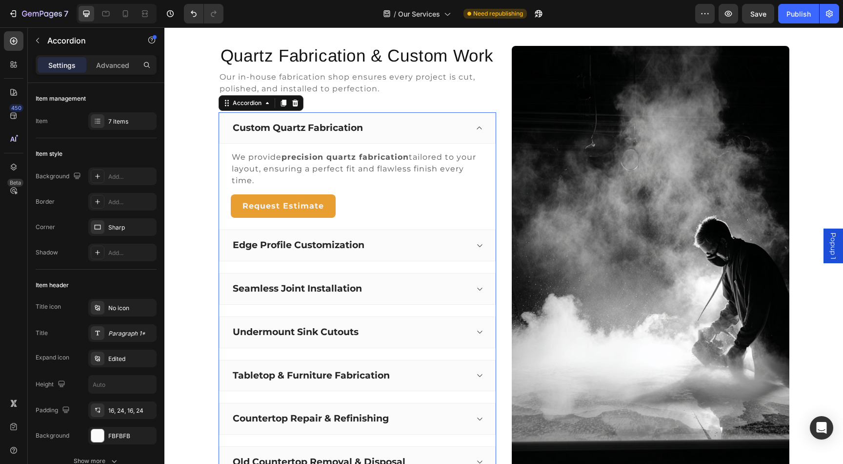
click at [387, 240] on div "Edge Profile Customization" at bounding box center [349, 245] width 237 height 15
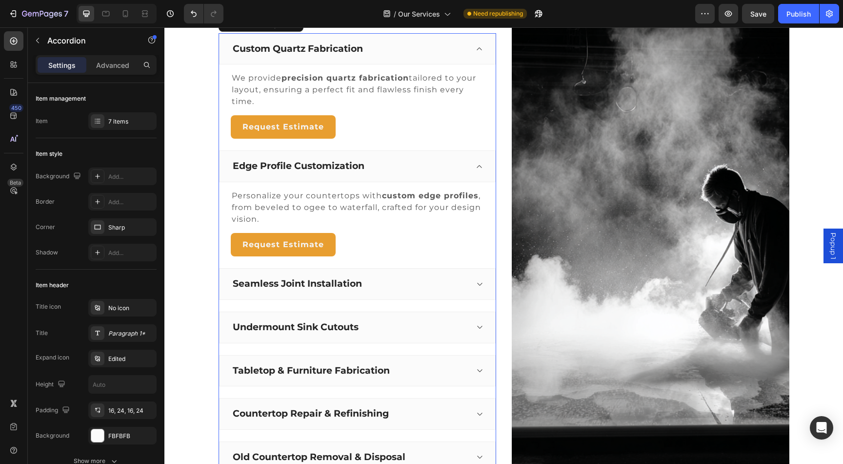
scroll to position [2206, 0]
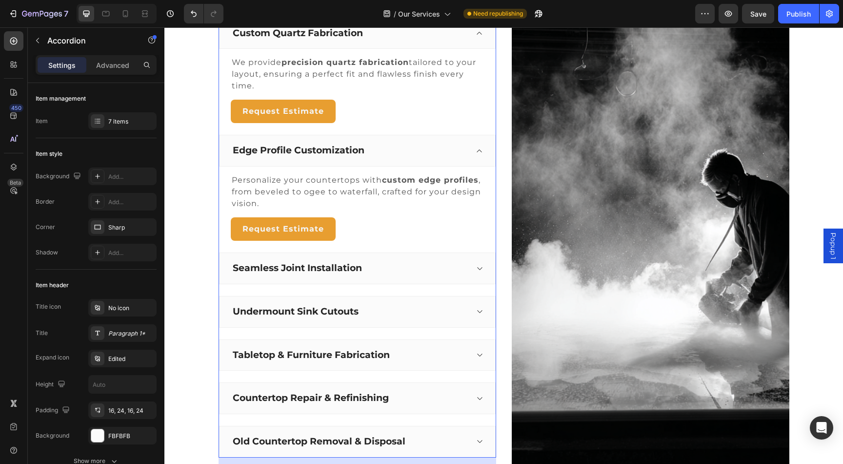
click at [401, 267] on div "Seamless Joint Installation" at bounding box center [349, 268] width 237 height 15
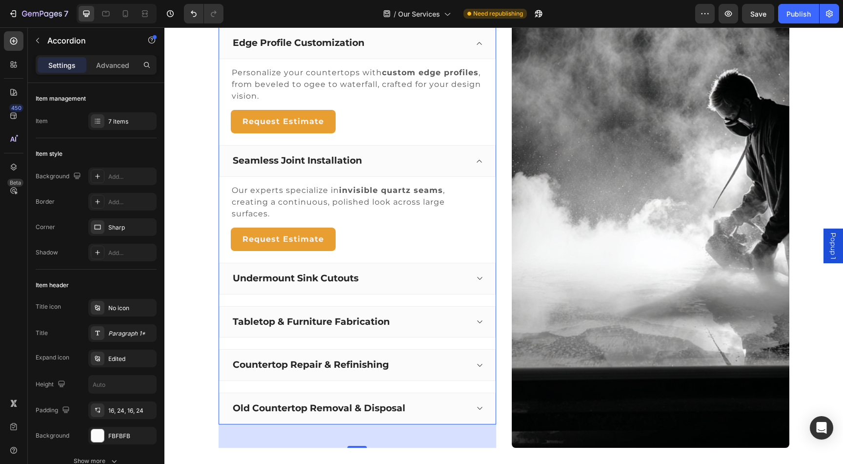
scroll to position [2335, 0]
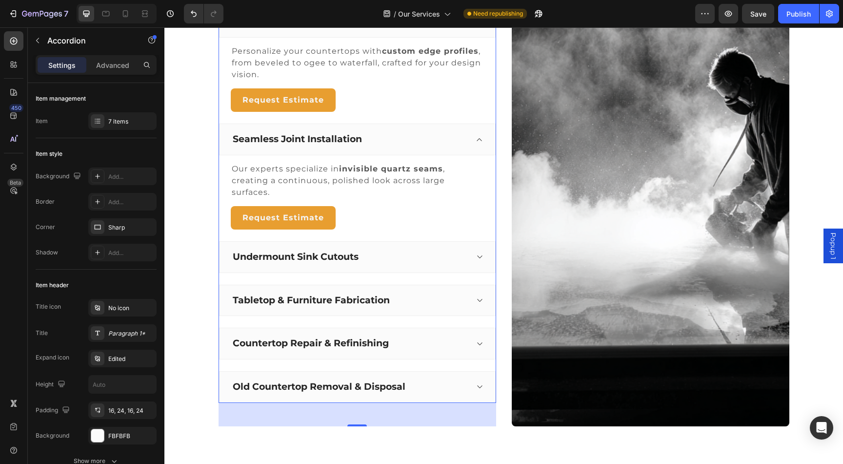
click at [415, 254] on div "Undermount Sink Cutouts" at bounding box center [349, 256] width 237 height 15
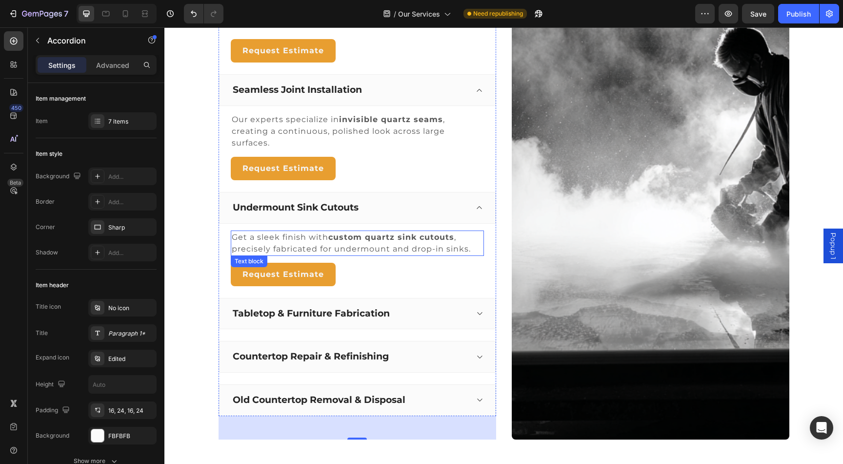
scroll to position [2403, 0]
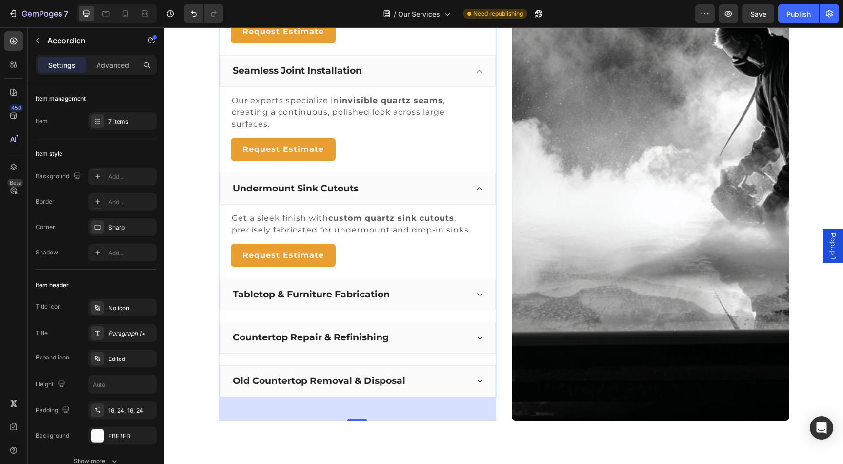
click at [419, 284] on div "Tabletop & Furniture Fabrication" at bounding box center [357, 295] width 277 height 32
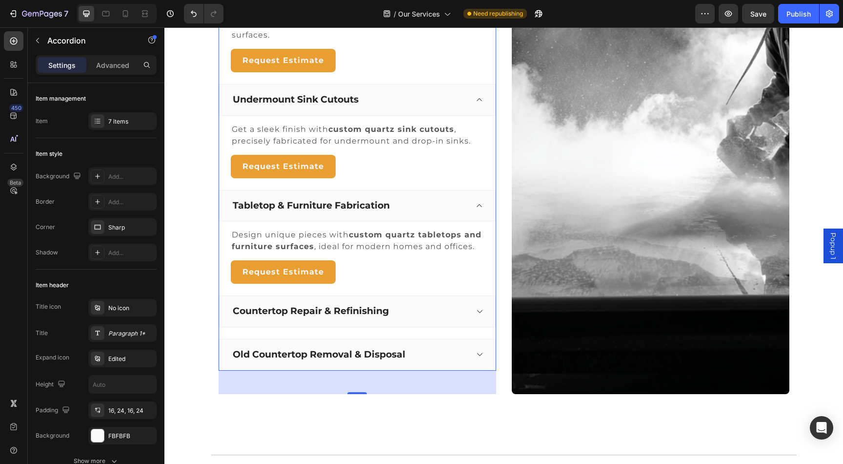
scroll to position [2501, 0]
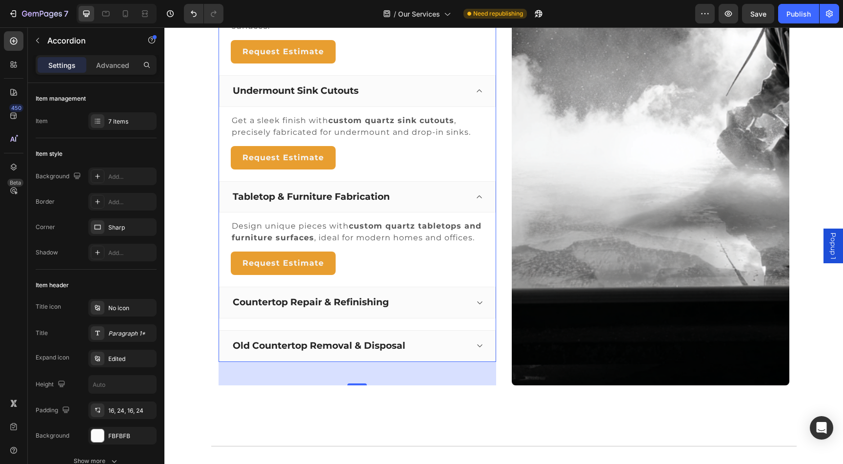
click at [399, 305] on div "Countertop Repair & Refinishing" at bounding box center [349, 302] width 237 height 15
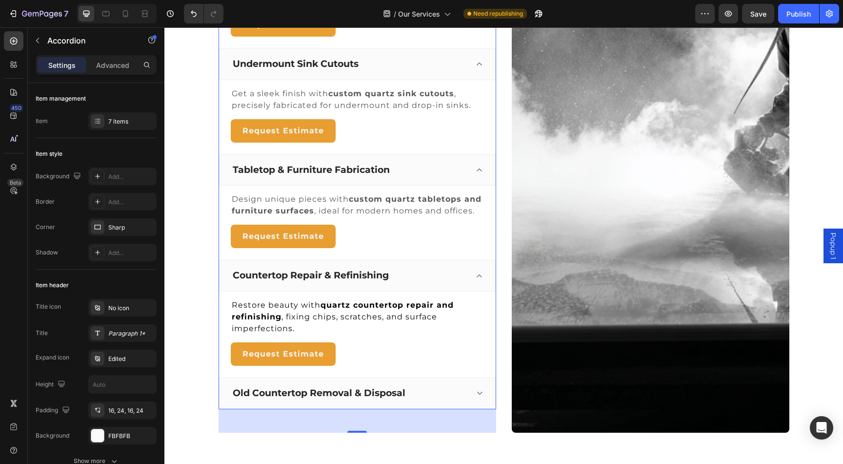
scroll to position [2540, 0]
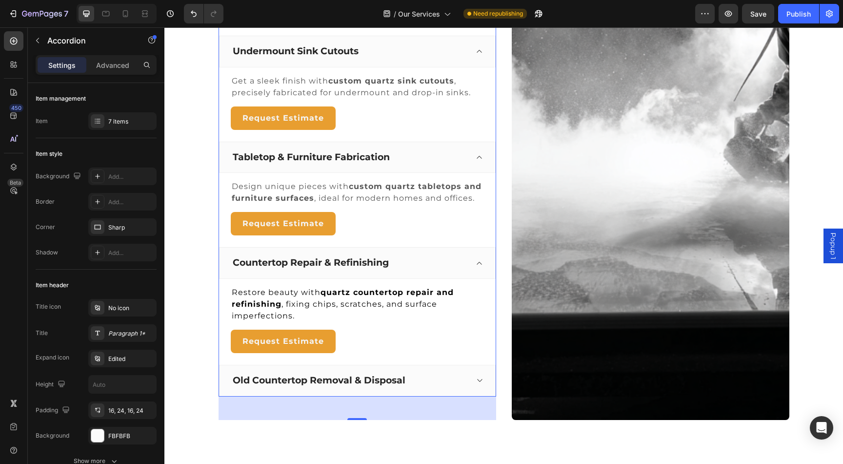
click at [433, 372] on div "Old Countertop Removal & Disposal" at bounding box center [357, 380] width 277 height 32
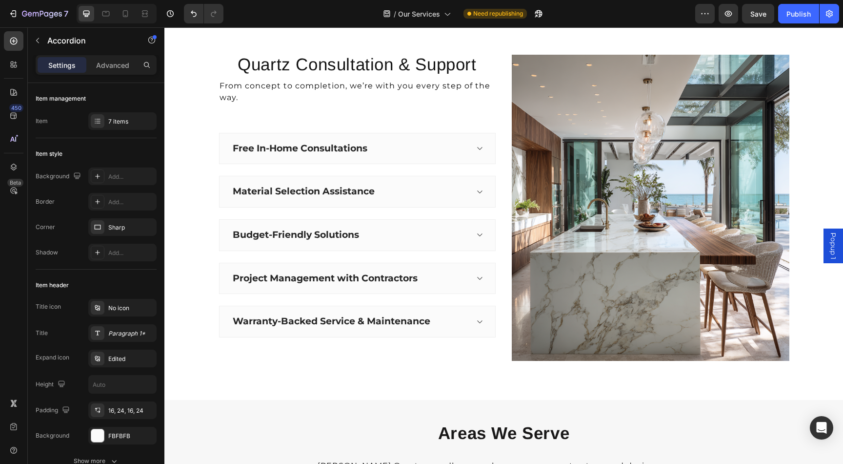
scroll to position [3116, 0]
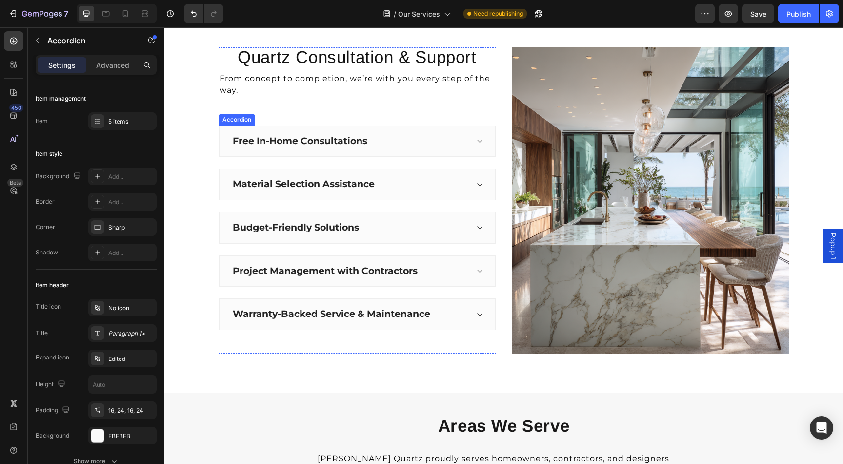
click at [446, 128] on div "Free In-Home Consultations" at bounding box center [357, 141] width 277 height 32
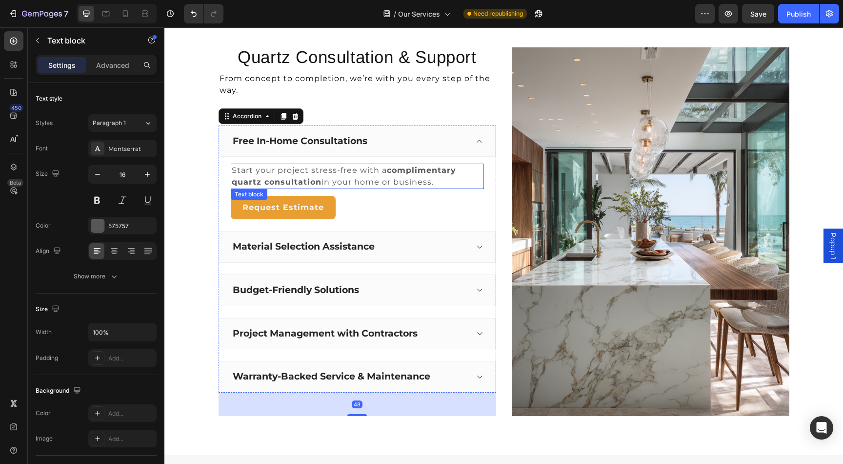
click at [409, 170] on strong "complimentary quartz consultation" at bounding box center [344, 175] width 224 height 21
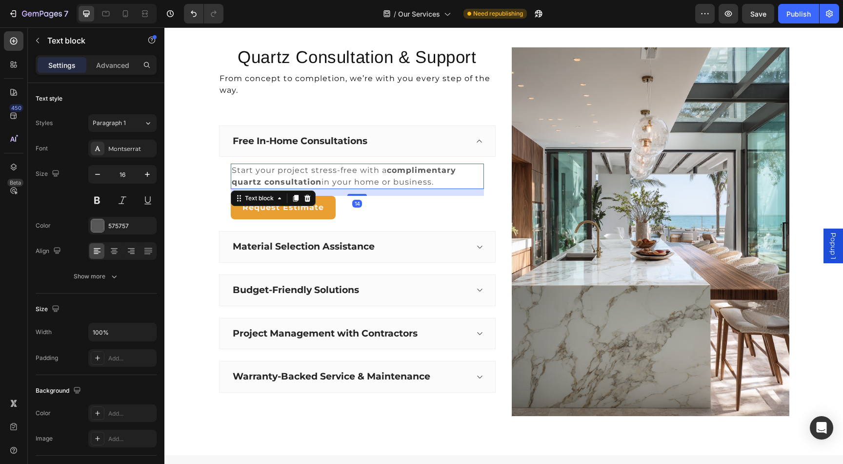
click at [397, 170] on strong "complimentary quartz consultation" at bounding box center [344, 175] width 224 height 21
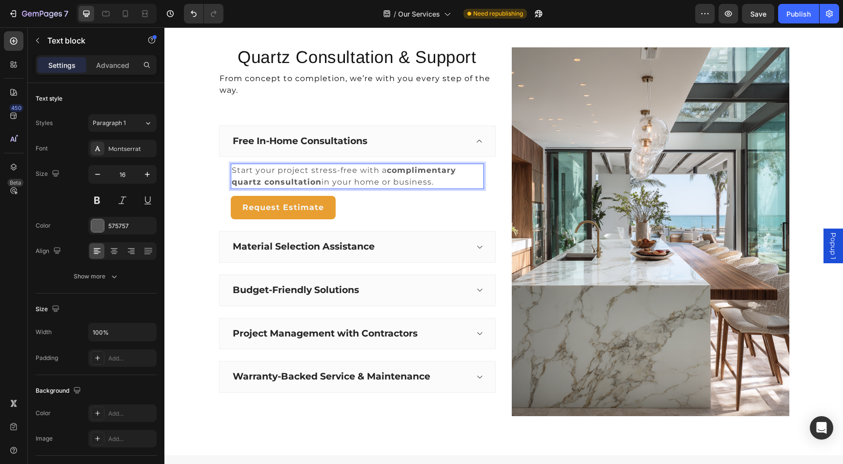
drag, startPoint x: 387, startPoint y: 171, endPoint x: 414, endPoint y: 171, distance: 27.3
click at [414, 171] on p "Start your project stress-free with a complimentary quartz consultation in your…" at bounding box center [357, 175] width 251 height 23
click at [397, 171] on strong "complimentary quartz consultation" at bounding box center [344, 175] width 224 height 21
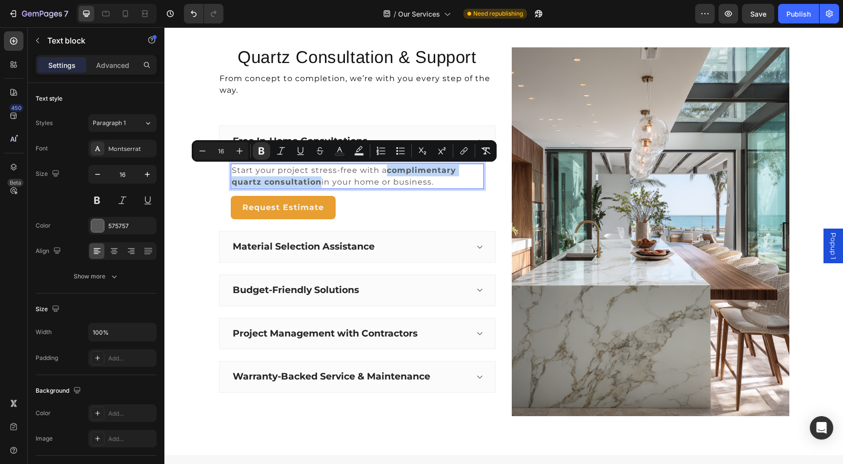
drag, startPoint x: 388, startPoint y: 171, endPoint x: 321, endPoint y: 184, distance: 69.1
click at [321, 184] on p "Start your project stress-free with a complimentary quartz consultation in your…" at bounding box center [357, 175] width 251 height 23
click at [460, 151] on icon "Editor contextual toolbar" at bounding box center [464, 151] width 10 height 10
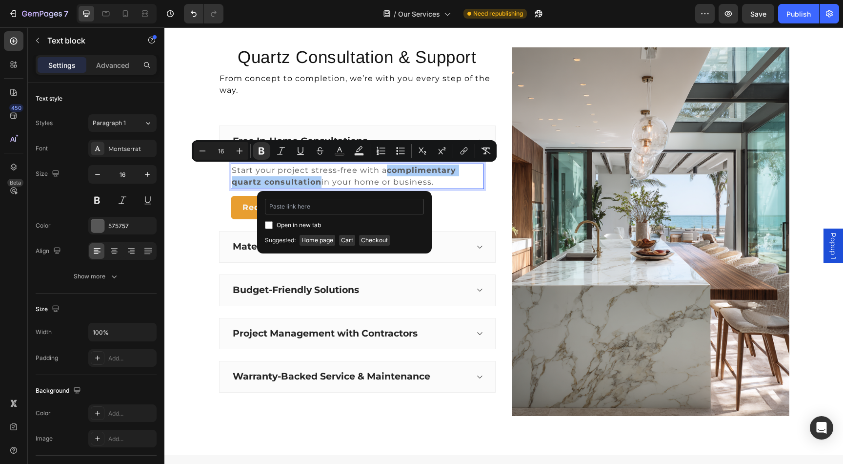
click at [372, 204] on input "Editor contextual toolbar" at bounding box center [344, 207] width 159 height 16
type input "[URL][DOMAIN_NAME]"
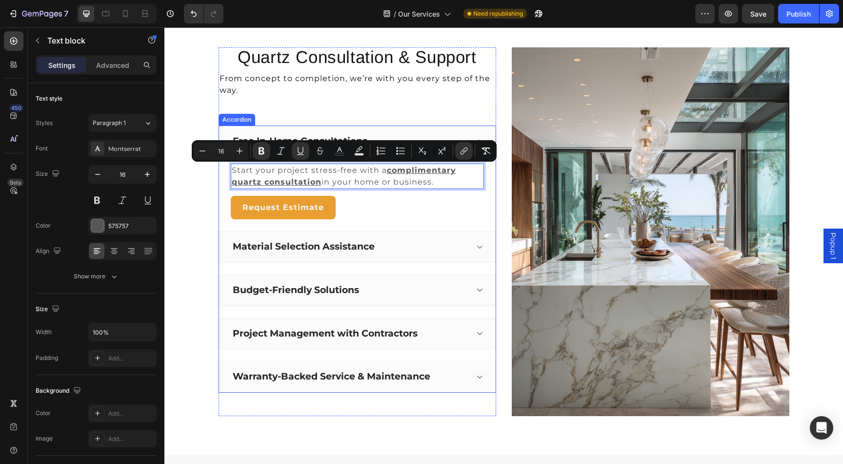
click at [433, 252] on div "Material Selection Assistance" at bounding box center [349, 246] width 237 height 15
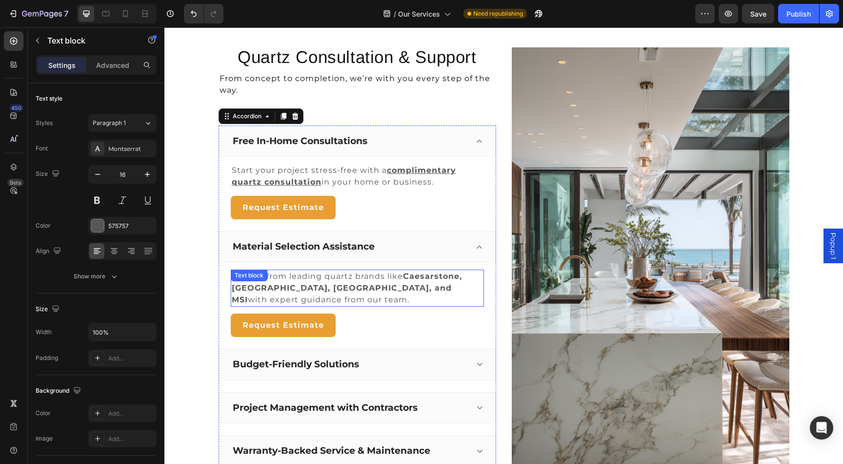
click at [414, 284] on p "Choose from leading quartz brands like Caesarstone, Cambria, Silestone, and MSI…" at bounding box center [357, 287] width 251 height 35
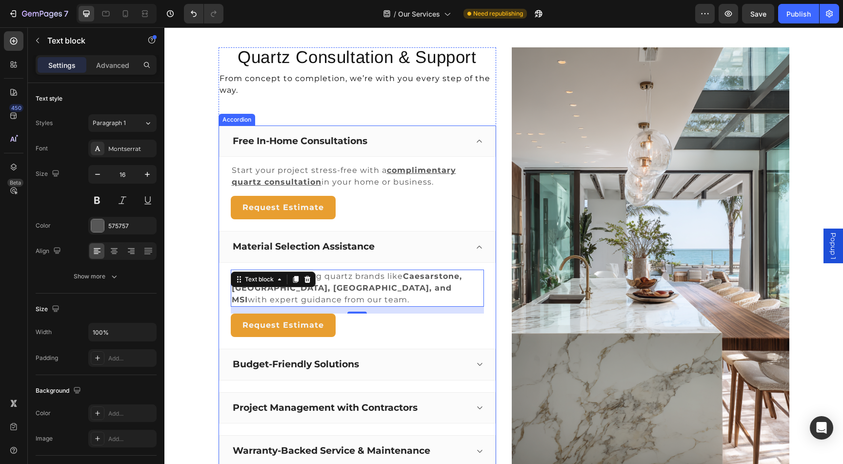
click at [410, 281] on strong "Caesarstone, [GEOGRAPHIC_DATA], [GEOGRAPHIC_DATA], and MSI" at bounding box center [347, 287] width 230 height 33
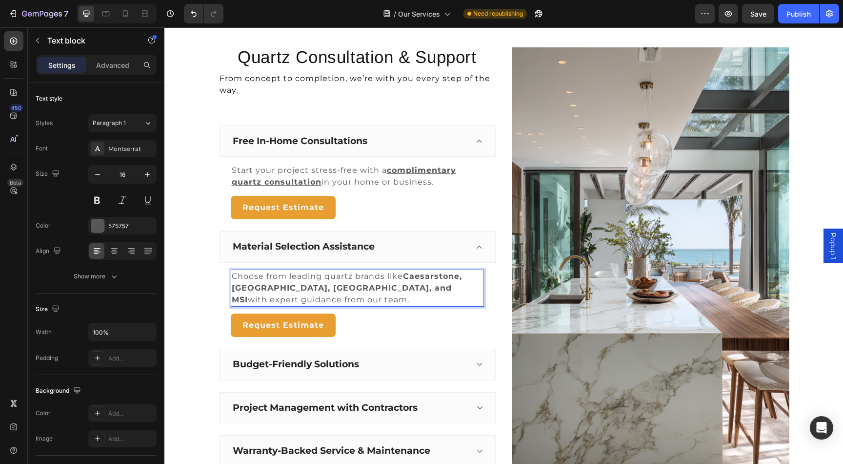
click at [285, 281] on p "Choose from leading quartz brands like Caesarstone, Cambria, Silestone, and MSI…" at bounding box center [357, 287] width 251 height 35
drag, startPoint x: 276, startPoint y: 287, endPoint x: 316, endPoint y: 288, distance: 40.0
click at [316, 288] on strong "Caesarstone, [GEOGRAPHIC_DATA], [GEOGRAPHIC_DATA], and MSI" at bounding box center [347, 287] width 230 height 33
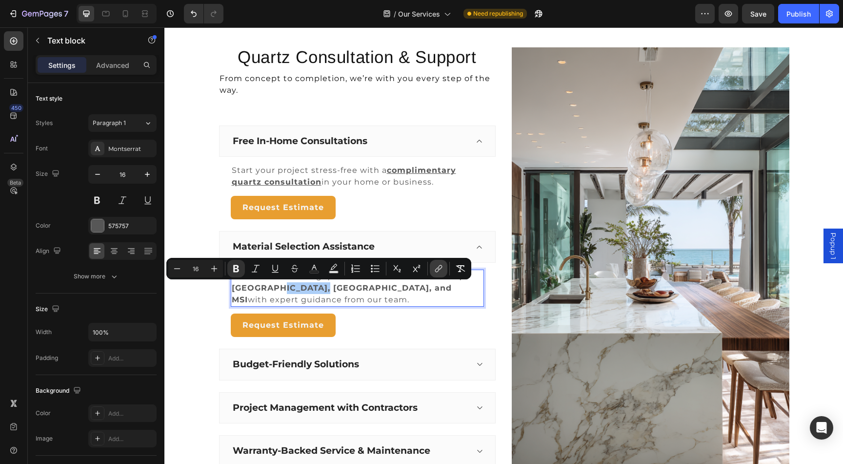
click at [442, 272] on icon "Editor contextual toolbar" at bounding box center [439, 268] width 10 height 10
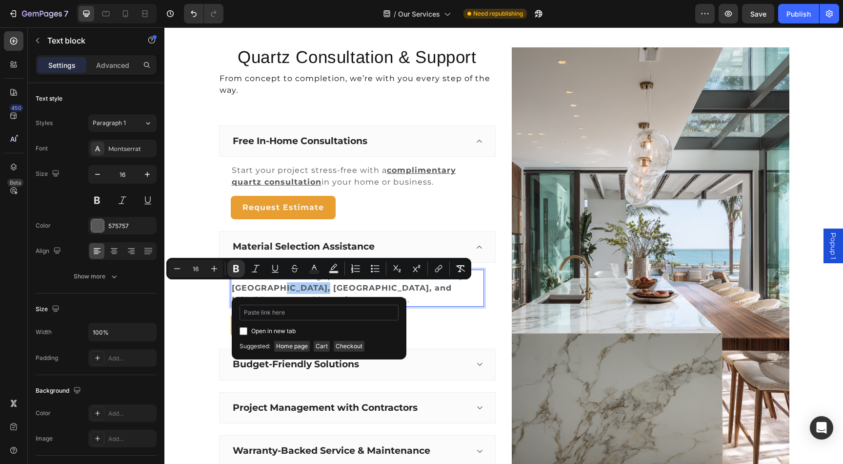
click at [344, 317] on input "Editor contextual toolbar" at bounding box center [319, 312] width 159 height 16
type input "[URL][DOMAIN_NAME][PERSON_NAME]"
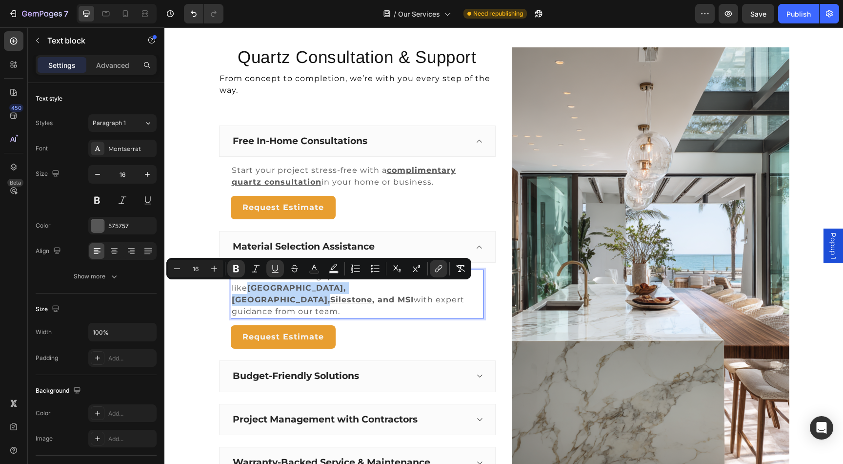
click at [259, 283] on strong "[GEOGRAPHIC_DATA], [GEOGRAPHIC_DATA]," at bounding box center [289, 293] width 114 height 21
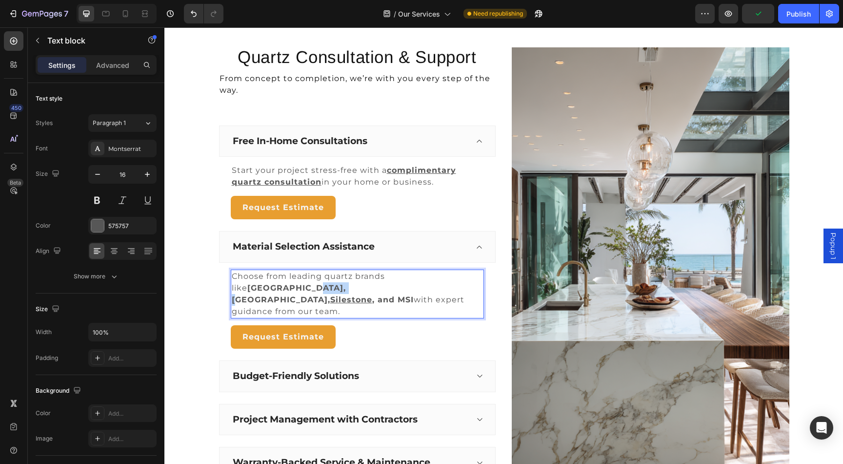
drag, startPoint x: 268, startPoint y: 289, endPoint x: 234, endPoint y: 287, distance: 34.2
click at [234, 287] on strong "[GEOGRAPHIC_DATA], [GEOGRAPHIC_DATA]," at bounding box center [289, 293] width 114 height 21
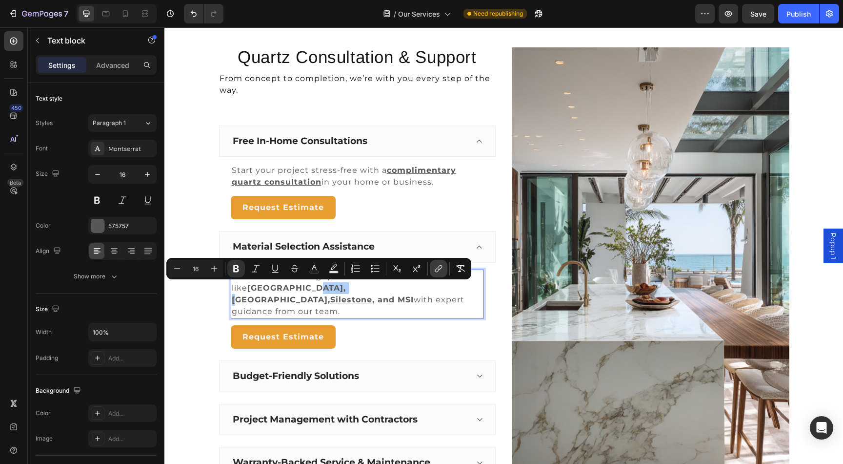
click at [437, 270] on icon "Editor contextual toolbar" at bounding box center [439, 268] width 10 height 10
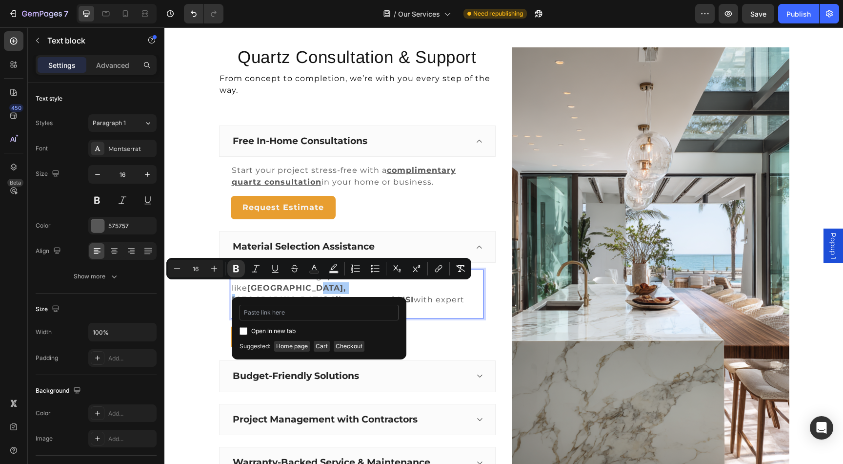
click at [359, 314] on input "Editor contextual toolbar" at bounding box center [319, 312] width 159 height 16
type input "[URL][DOMAIN_NAME]"
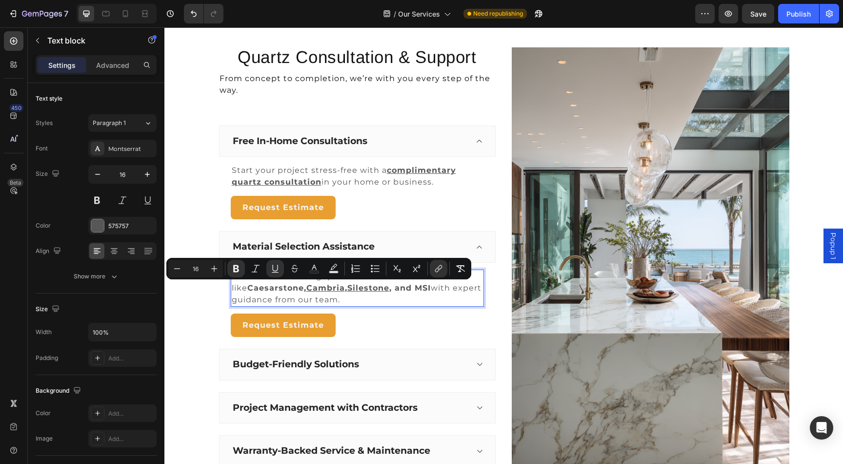
click at [380, 301] on p "Choose from leading quartz brands like Caesarstone, Cambria , Silestone , and M…" at bounding box center [357, 287] width 251 height 35
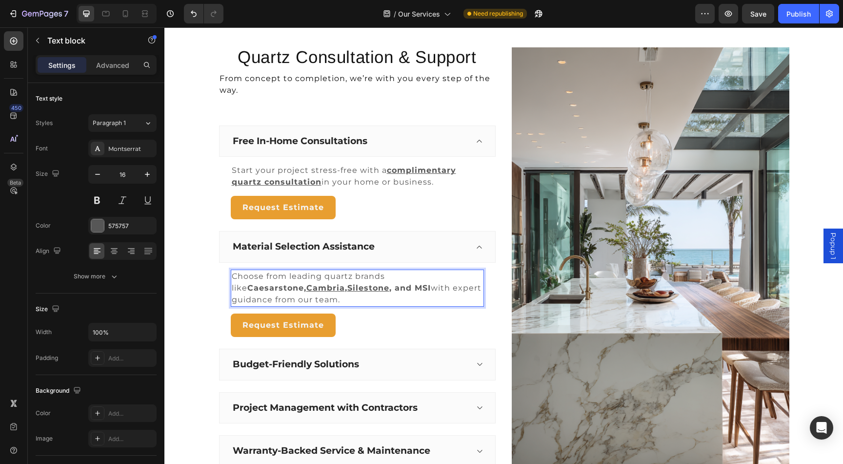
click at [336, 294] on p "Choose from leading quartz brands like Caesarstone, Cambria , Silestone , and M…" at bounding box center [357, 287] width 251 height 35
drag, startPoint x: 406, startPoint y: 277, endPoint x: 461, endPoint y: 279, distance: 54.2
click at [306, 283] on strong "Caesarstone," at bounding box center [276, 287] width 59 height 9
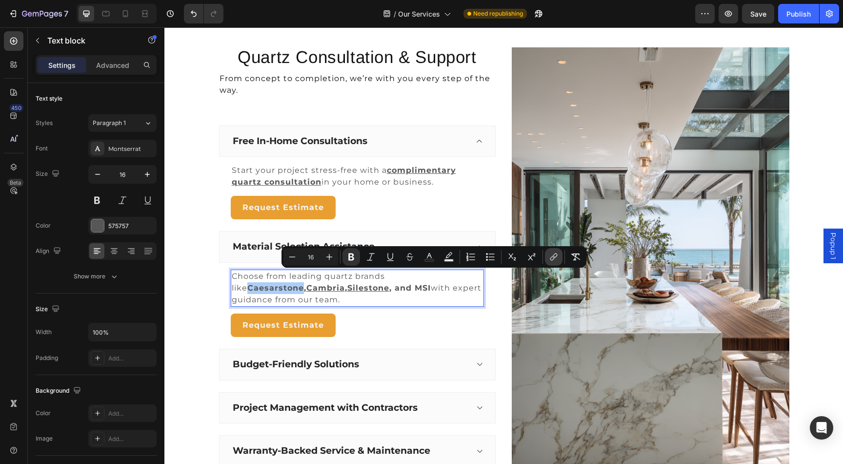
click at [553, 260] on icon "Editor contextual toolbar" at bounding box center [554, 257] width 10 height 10
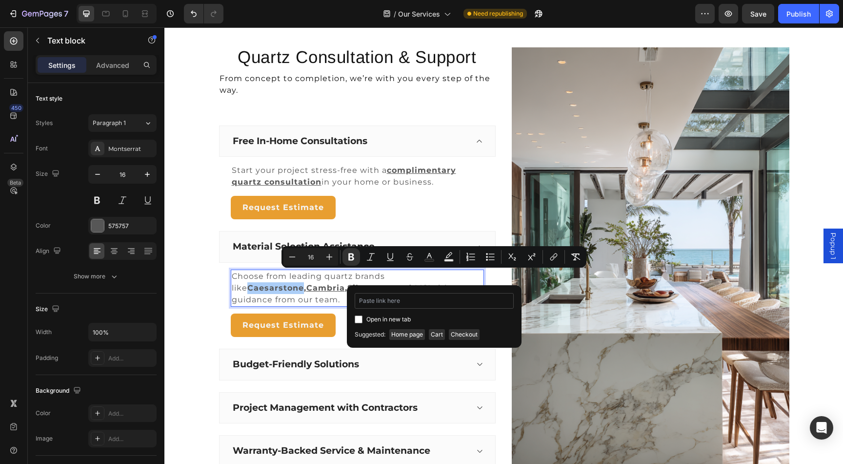
click at [442, 299] on input "Editor contextual toolbar" at bounding box center [434, 301] width 159 height 16
type input "[URL][DOMAIN_NAME]"
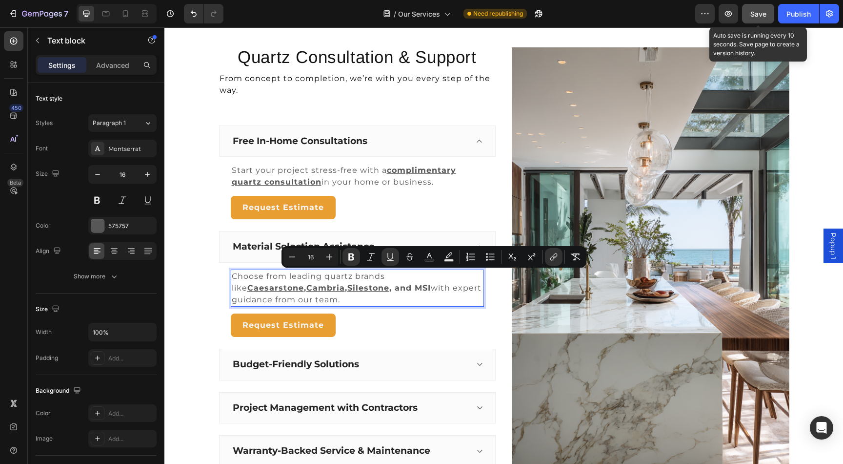
click at [761, 10] on span "Save" at bounding box center [758, 14] width 16 height 8
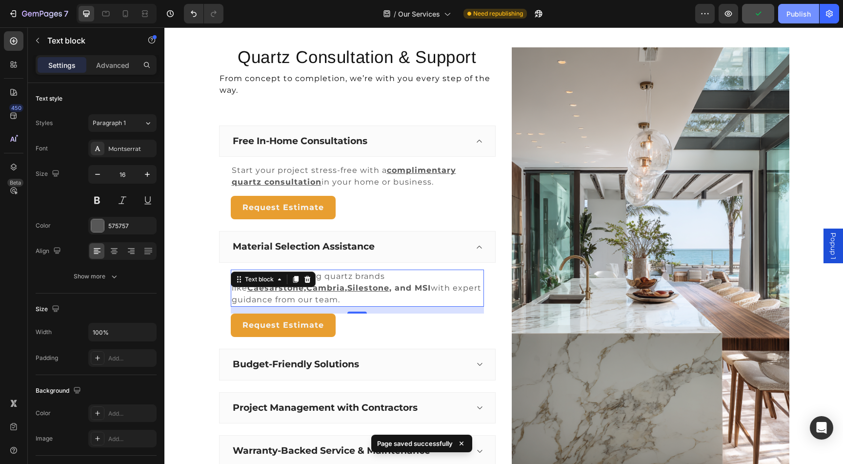
click at [795, 13] on div "Publish" at bounding box center [799, 14] width 24 height 10
